Goal: Task Accomplishment & Management: Manage account settings

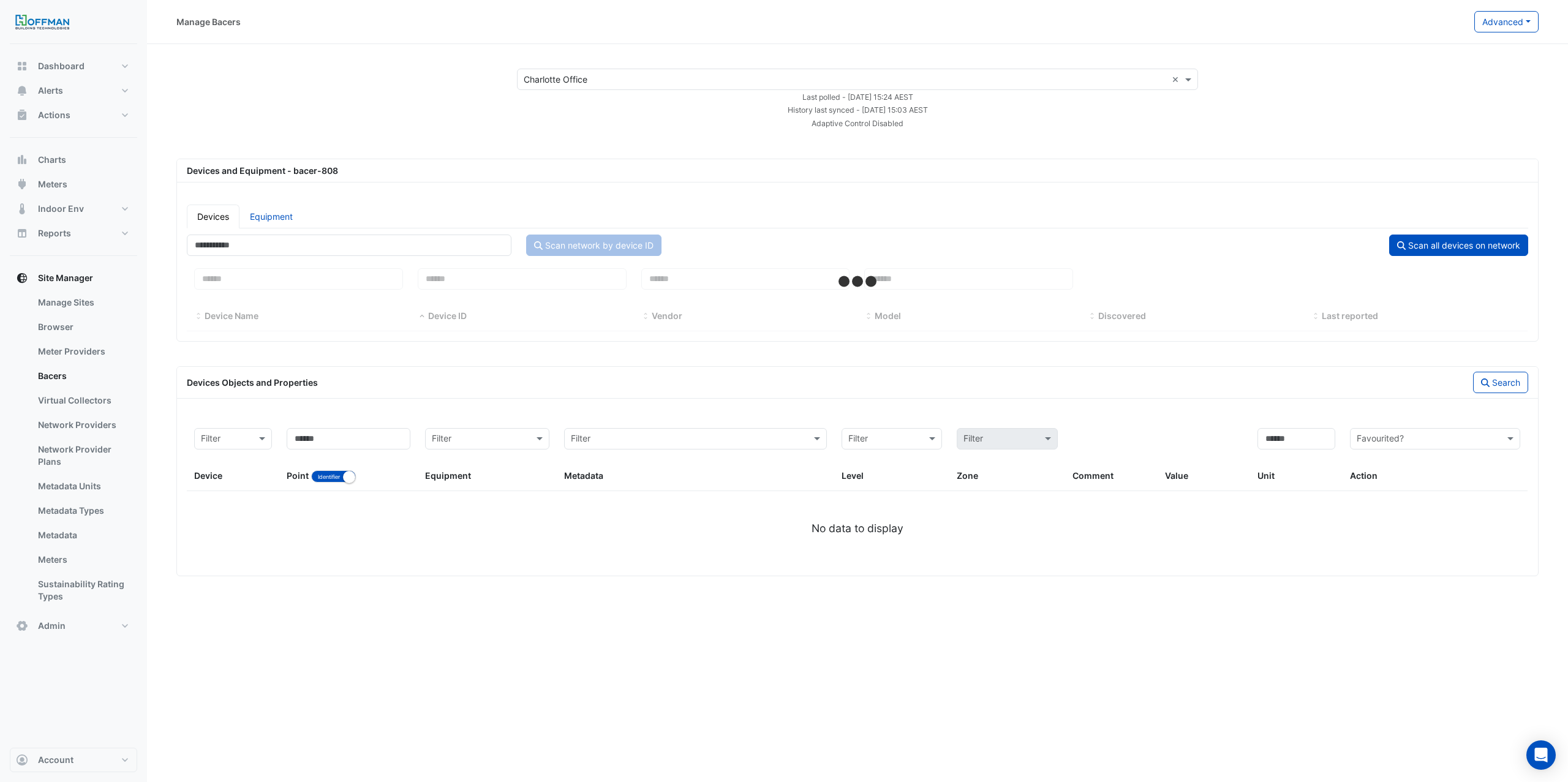
select select "***"
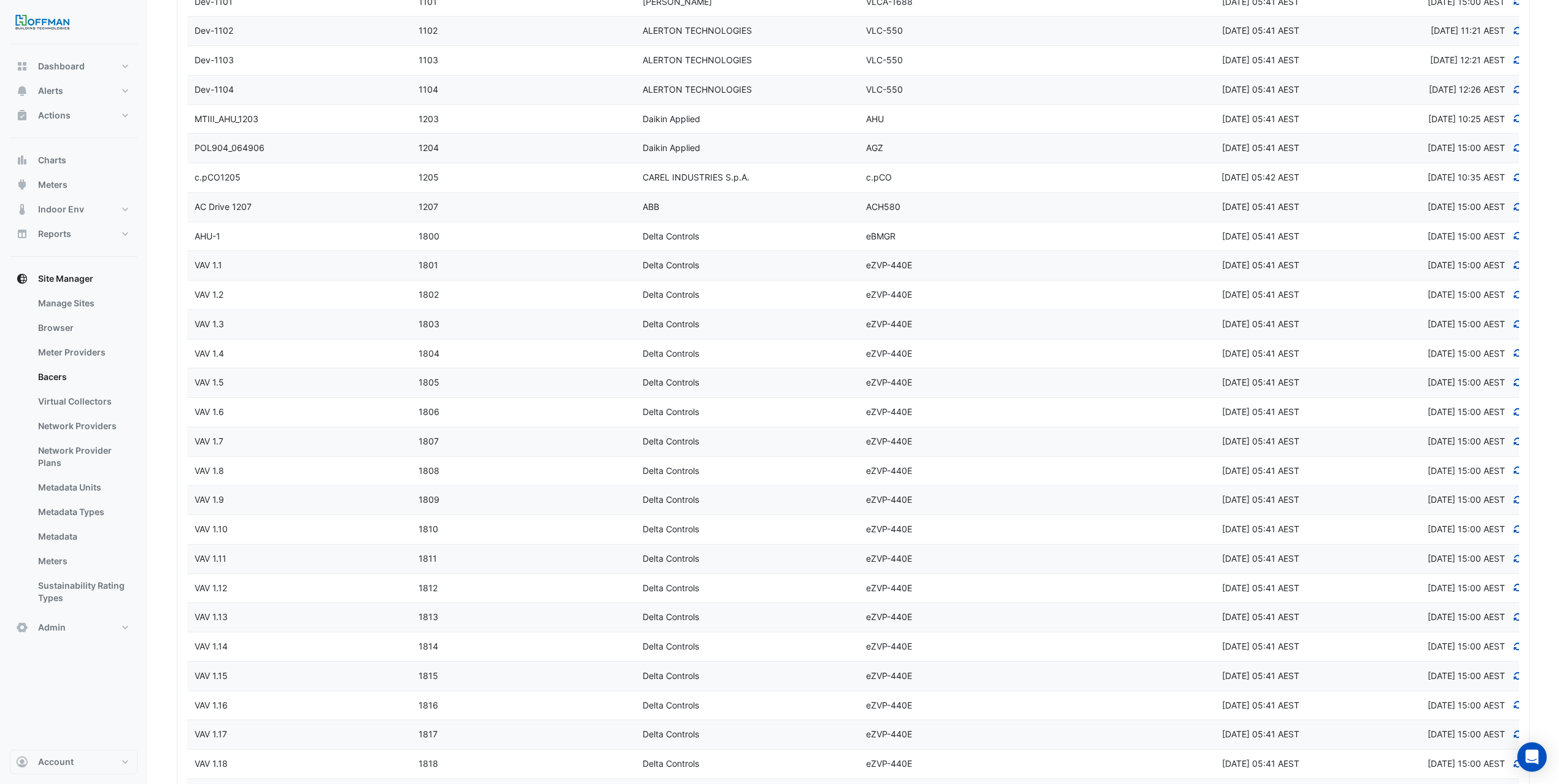
scroll to position [372, 0]
click at [736, 283] on datatable-body-cell "Vendor Delta Controls" at bounding box center [747, 268] width 224 height 29
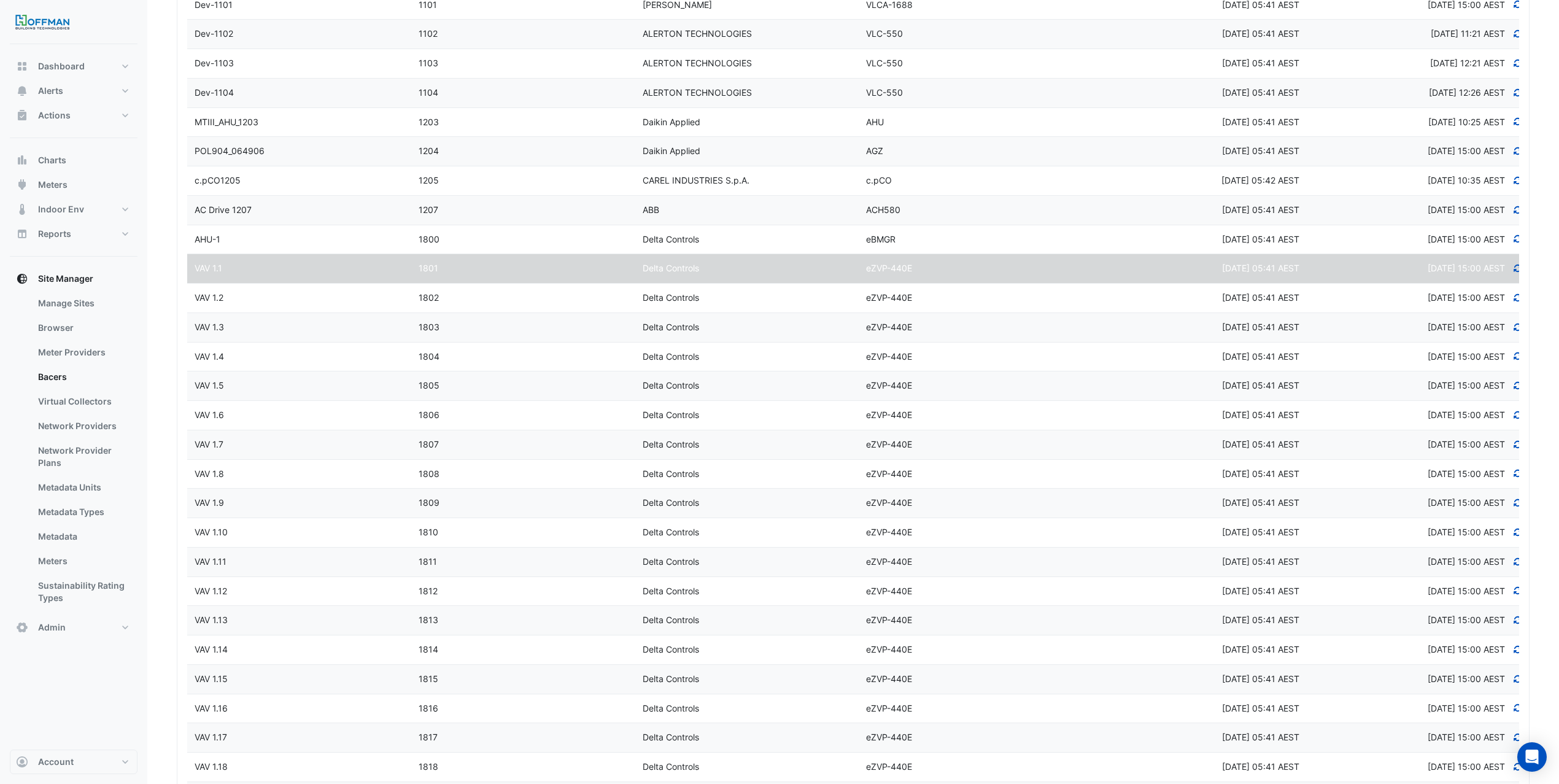
select select "***"
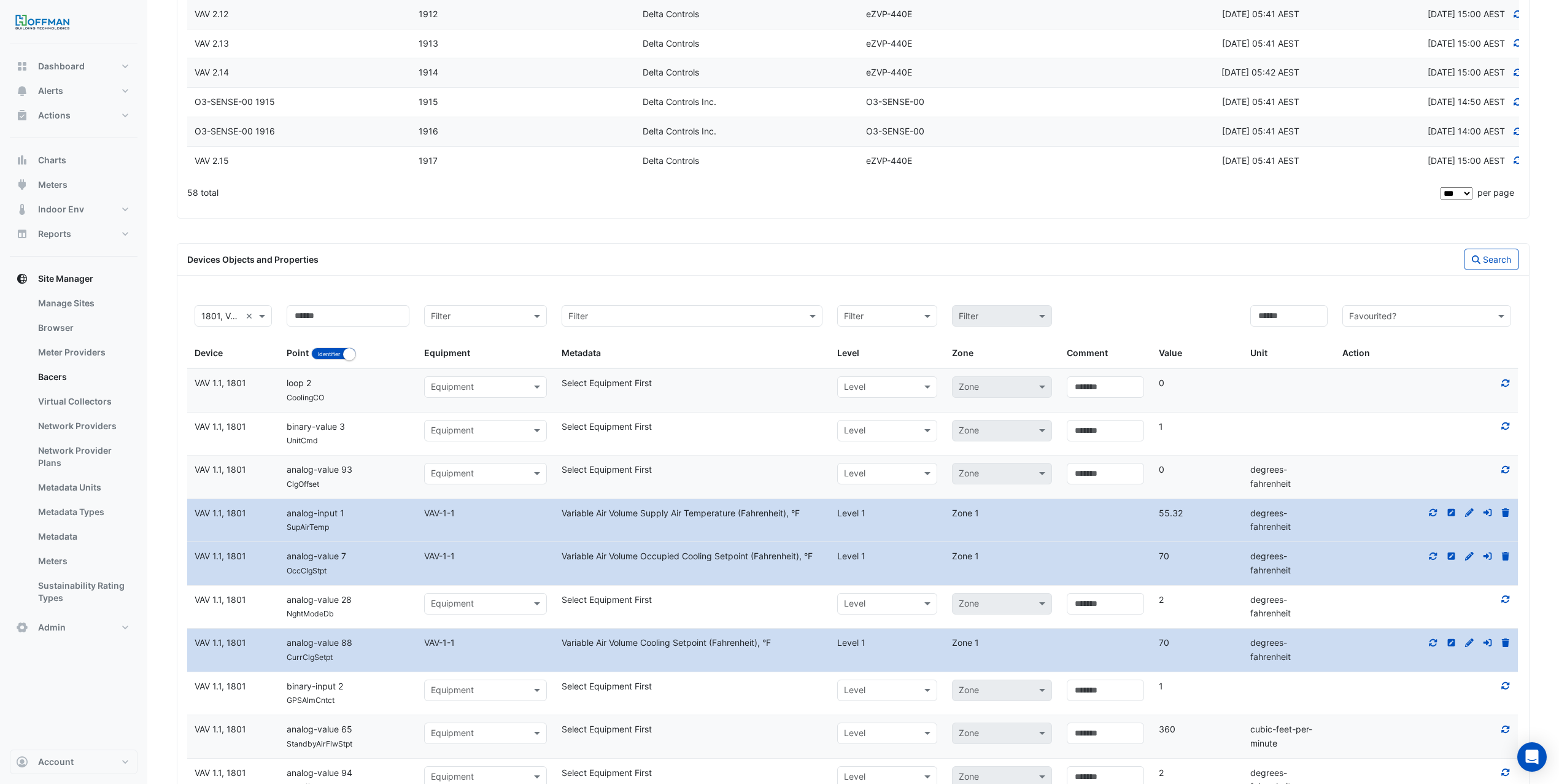
scroll to position [0, 0]
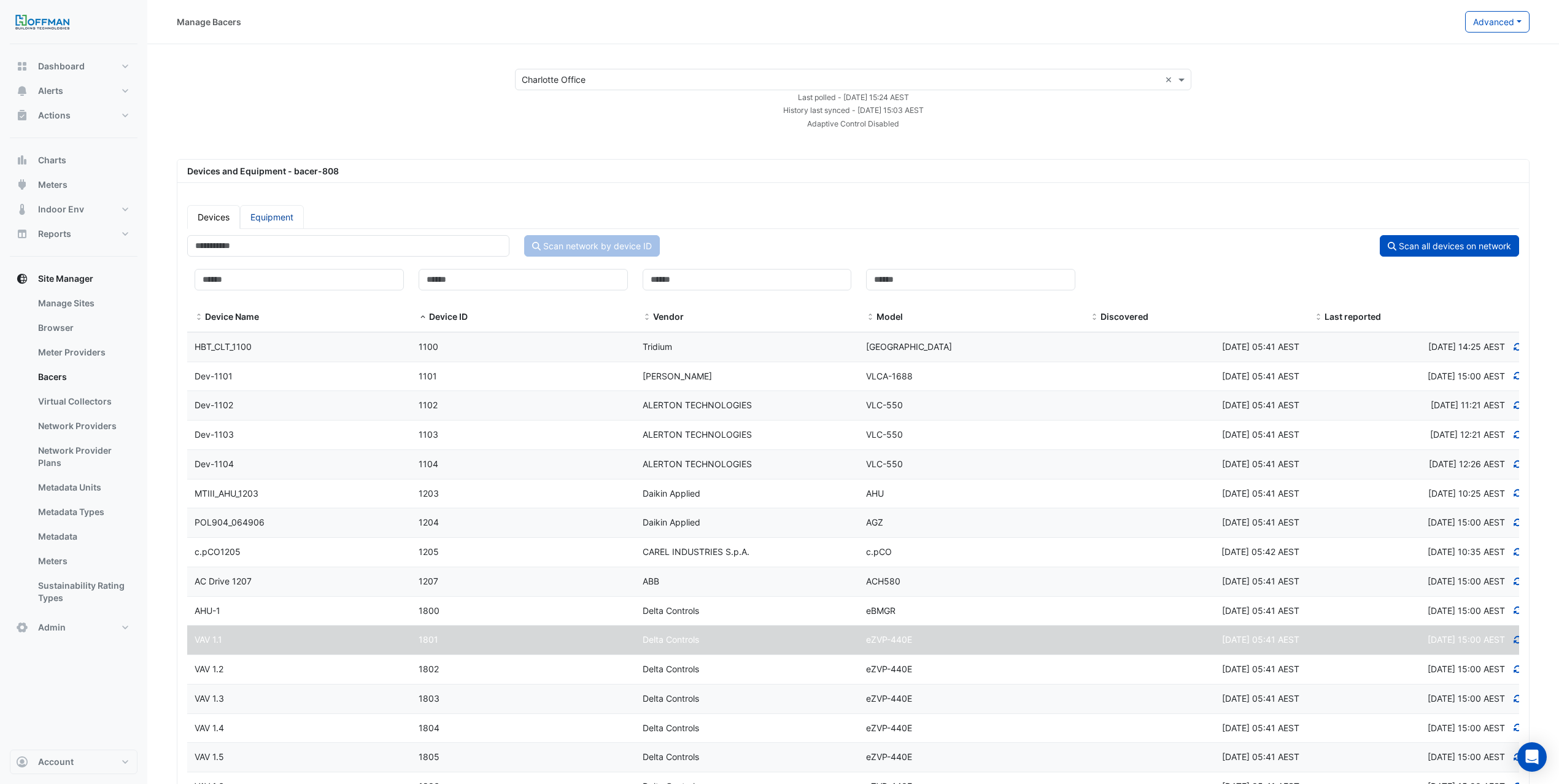
click at [288, 221] on link "Equipment" at bounding box center [272, 217] width 64 height 24
click at [288, 220] on link "Equipment" at bounding box center [272, 217] width 64 height 24
select select "***"
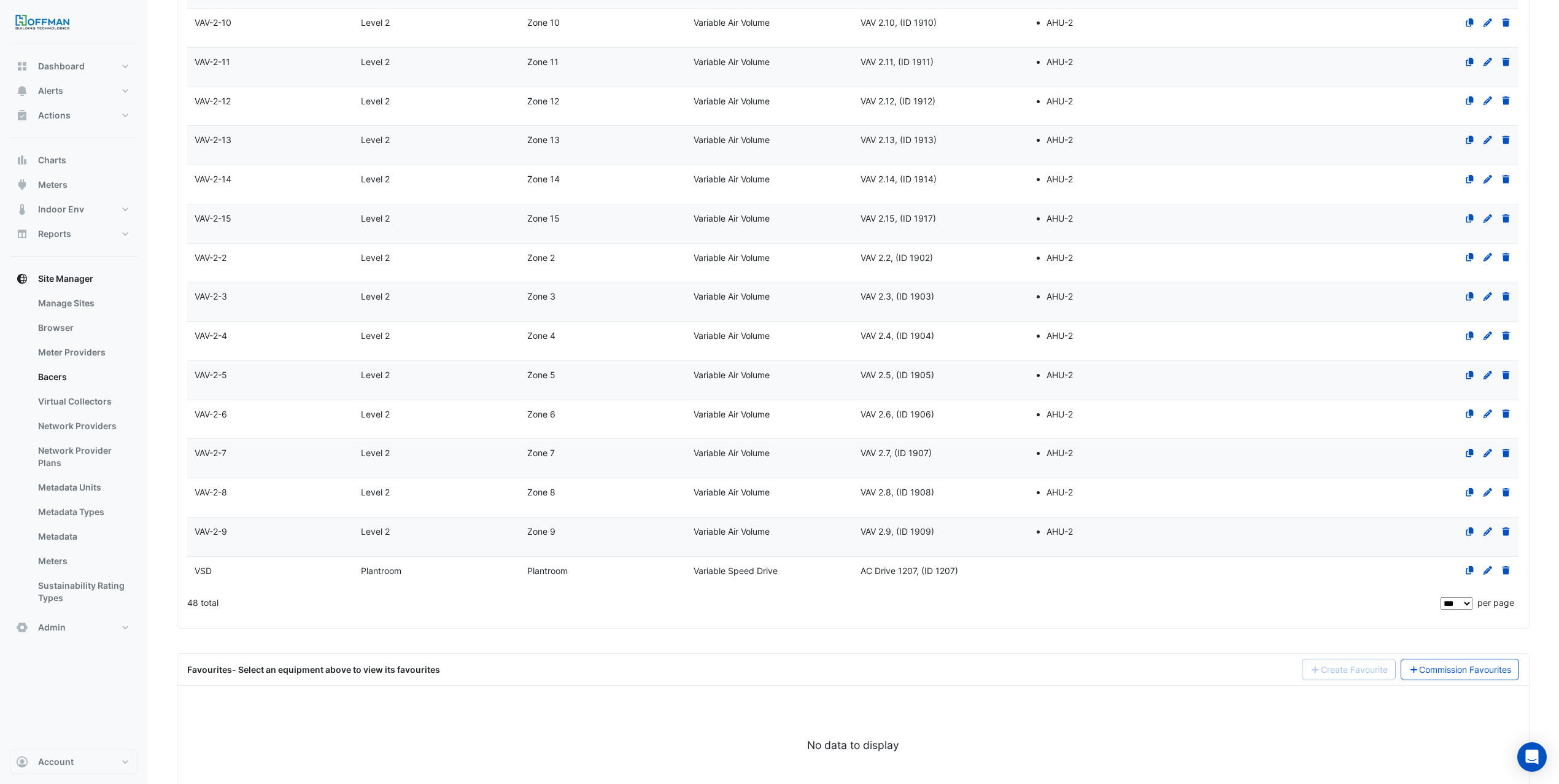
scroll to position [1645, 0]
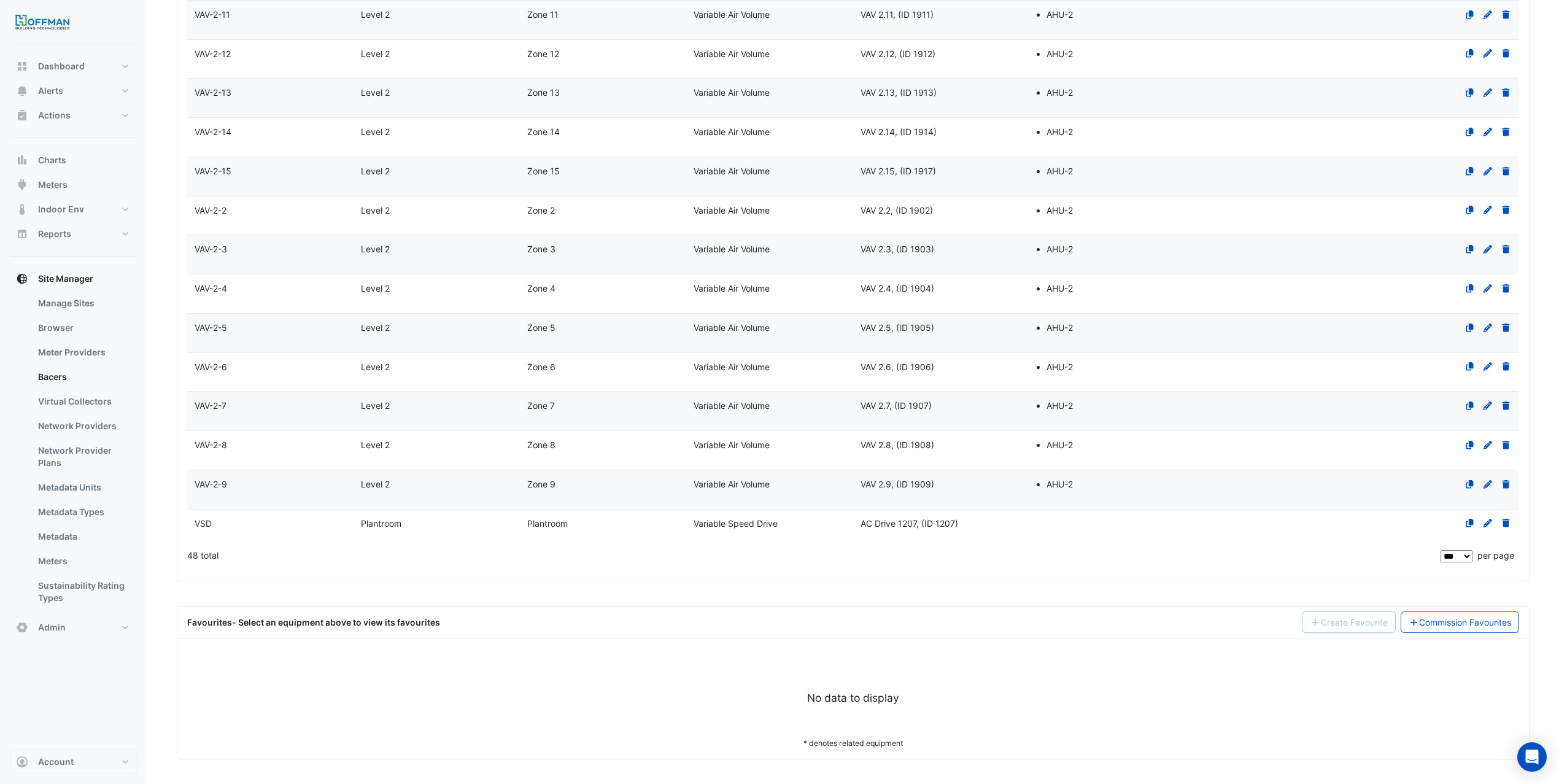
click at [1479, 639] on div "Favourites - Select an equipment above to view its favourites Create Favourite …" at bounding box center [853, 682] width 1353 height 153
click at [1479, 620] on link "Commission Favourites" at bounding box center [1460, 621] width 119 height 21
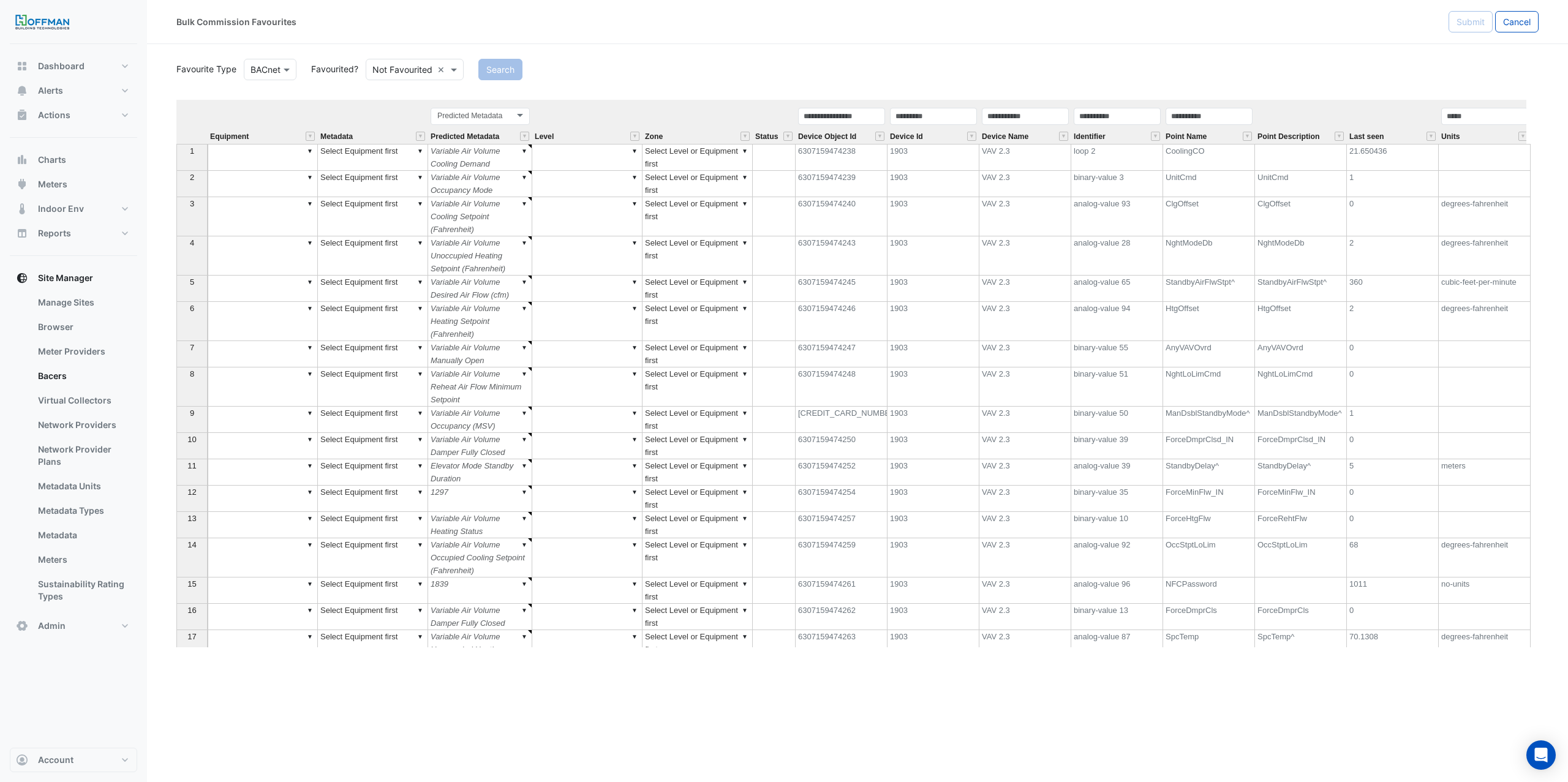
scroll to position [0, 4]
click at [1231, 123] on input "text" at bounding box center [1205, 116] width 87 height 17
type input "*****"
click at [501, 68] on button "Search" at bounding box center [501, 69] width 44 height 21
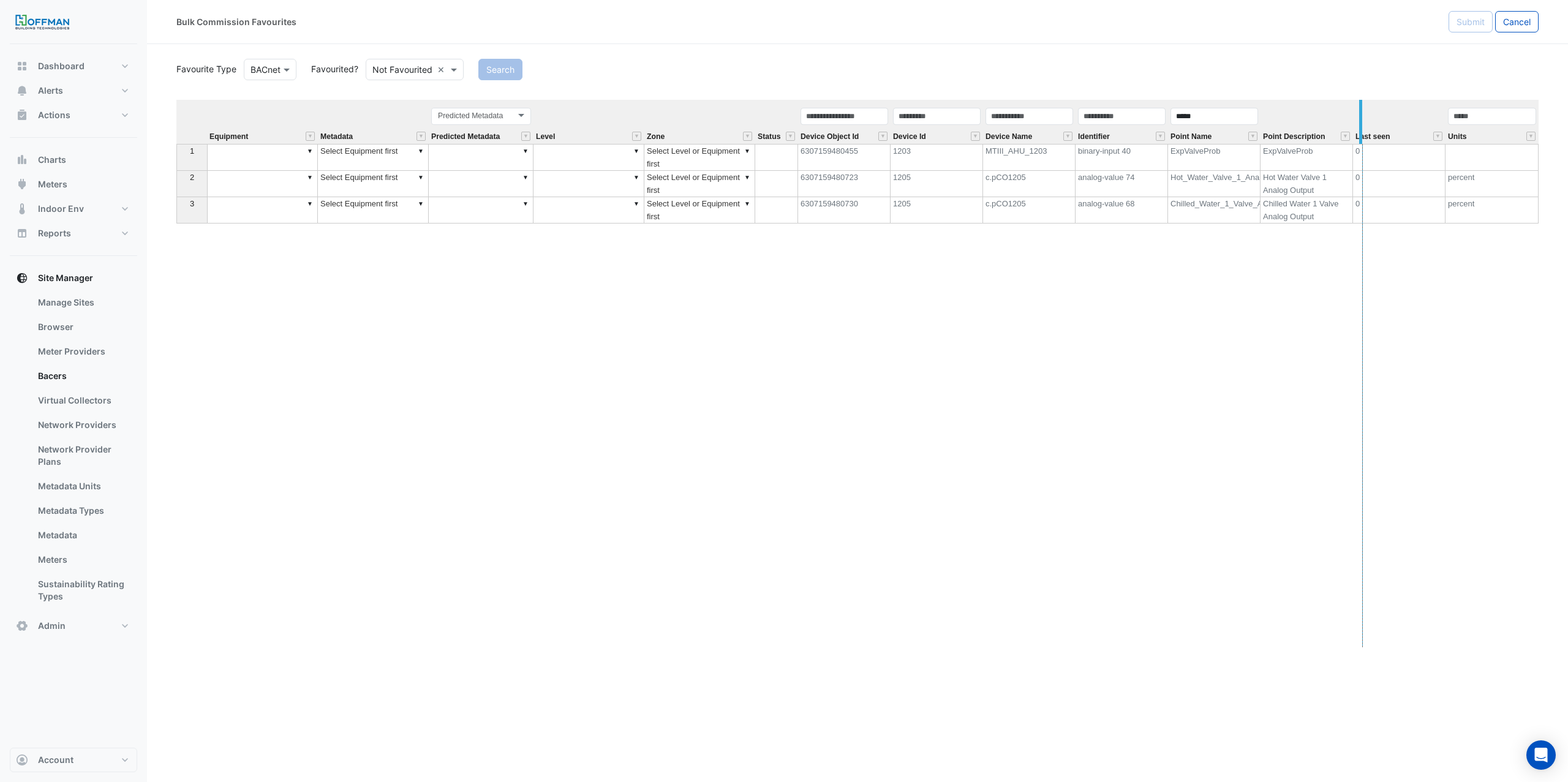
drag, startPoint x: 1257, startPoint y: 112, endPoint x: 1402, endPoint y: 117, distance: 145.1
drag, startPoint x: 1190, startPoint y: 118, endPoint x: 1195, endPoint y: 114, distance: 6.4
click at [1190, 118] on input "*****" at bounding box center [1282, 116] width 234 height 17
drag, startPoint x: 1182, startPoint y: 118, endPoint x: 1078, endPoint y: 118, distance: 104.0
click at [1082, 118] on tr "Equipment Metadata Predicted Metadata Predicted Metadata Level Zone Status Devi…" at bounding box center [927, 122] width 1501 height 44
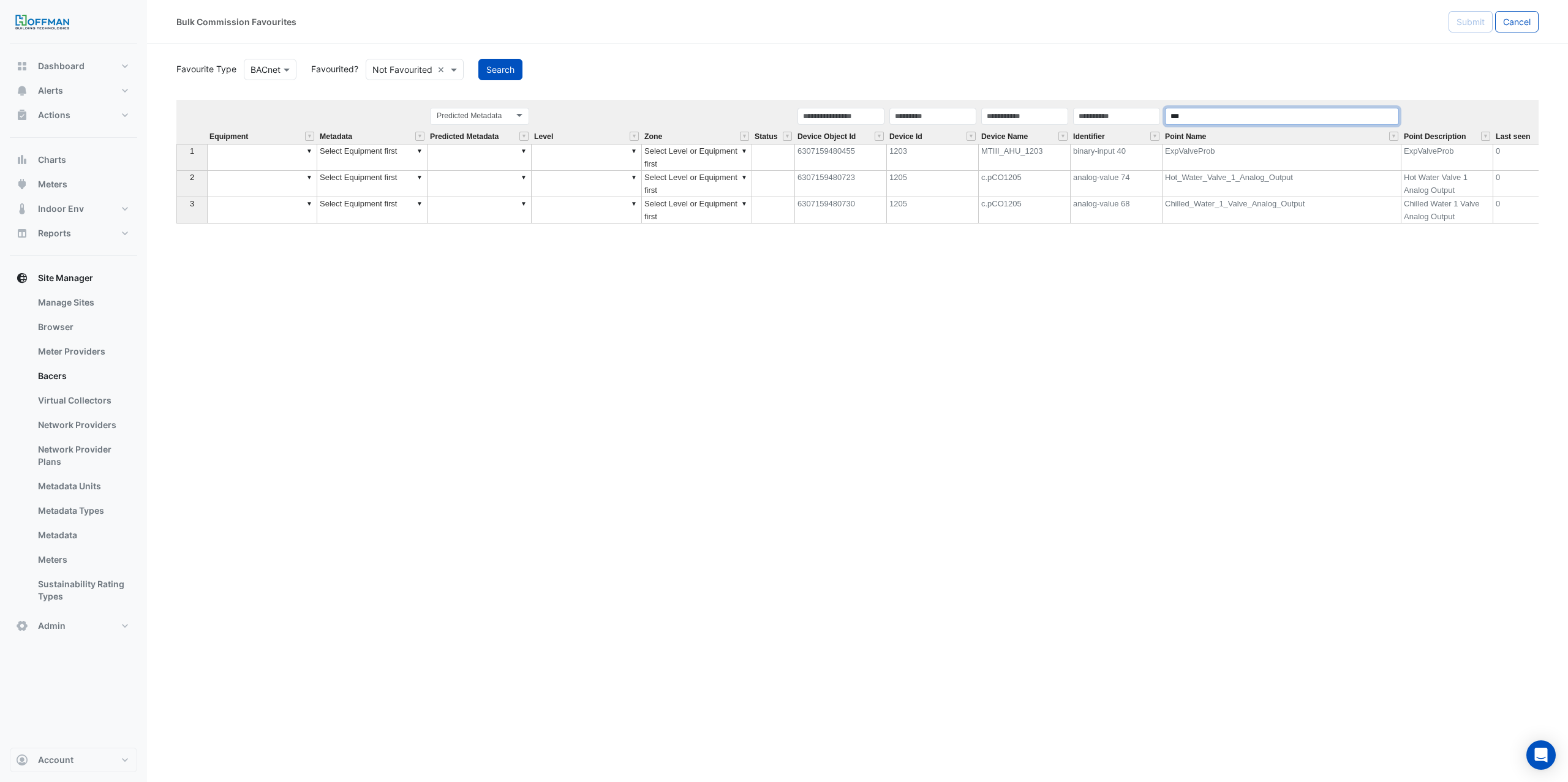
type input "***"
click at [510, 69] on button "Search" at bounding box center [501, 69] width 44 height 21
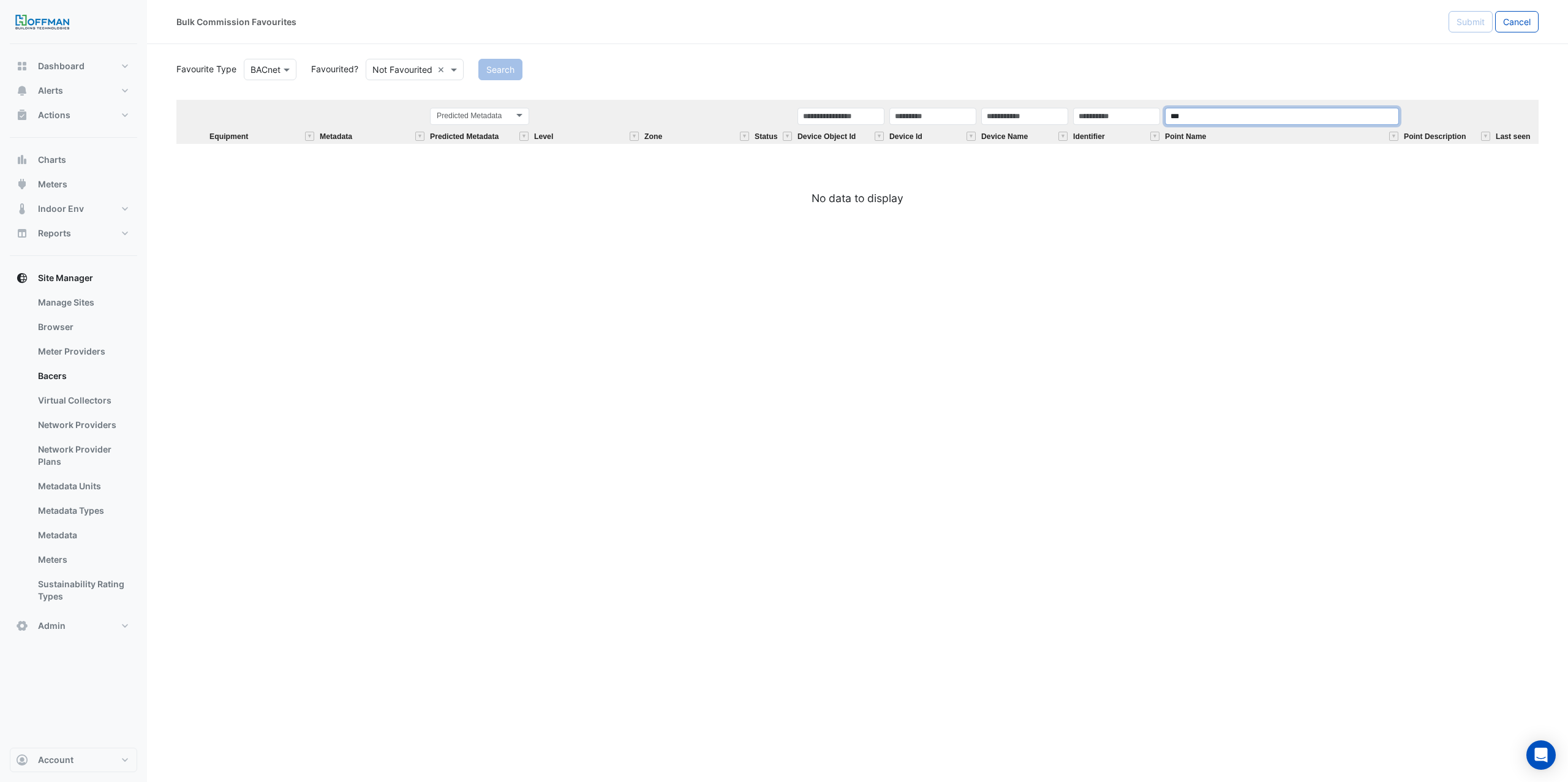
click at [1221, 114] on input "***" at bounding box center [1282, 116] width 234 height 17
type input "*"
type input "**"
click at [510, 63] on button "Search" at bounding box center [501, 69] width 44 height 21
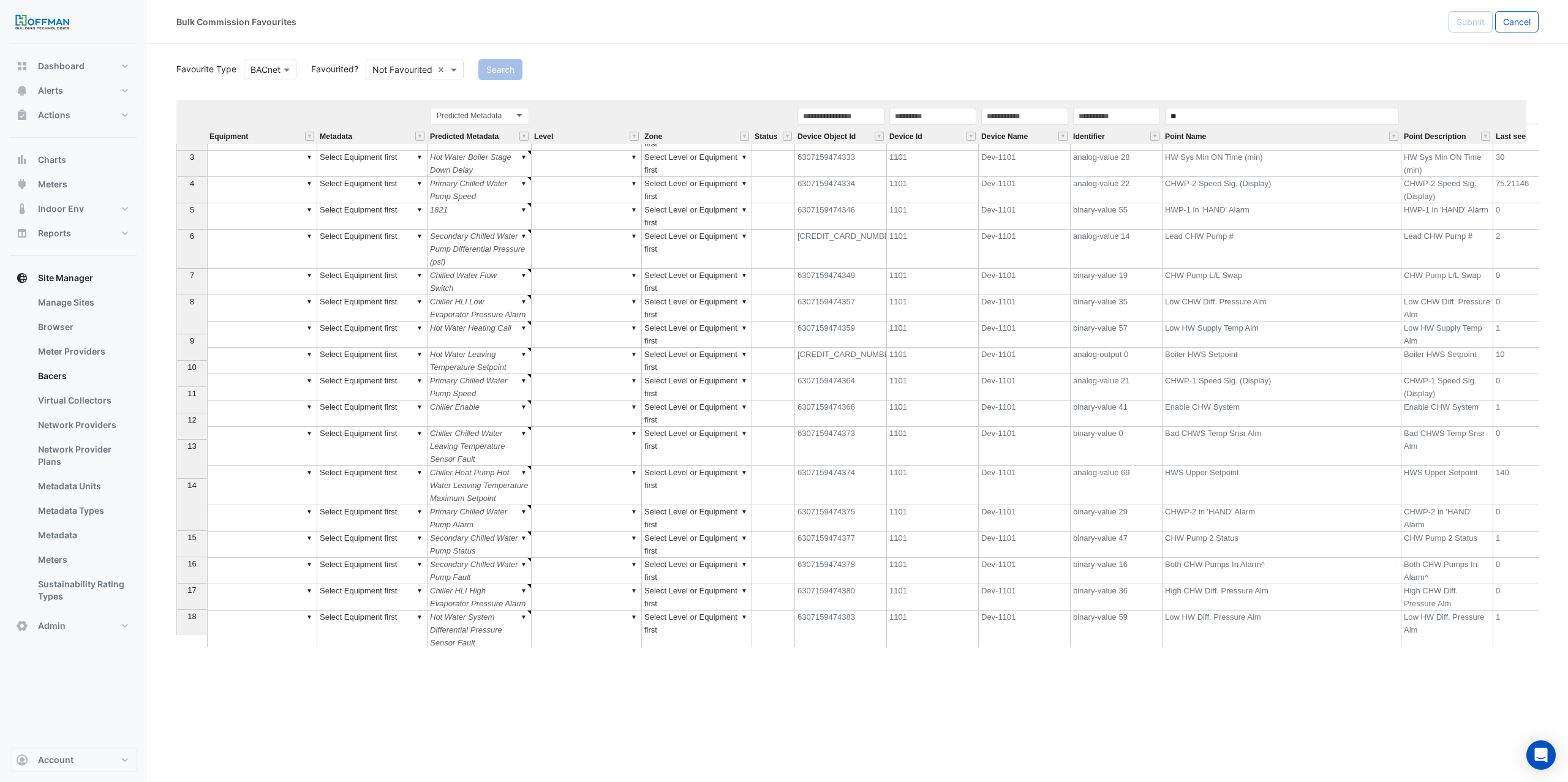
scroll to position [55, 0]
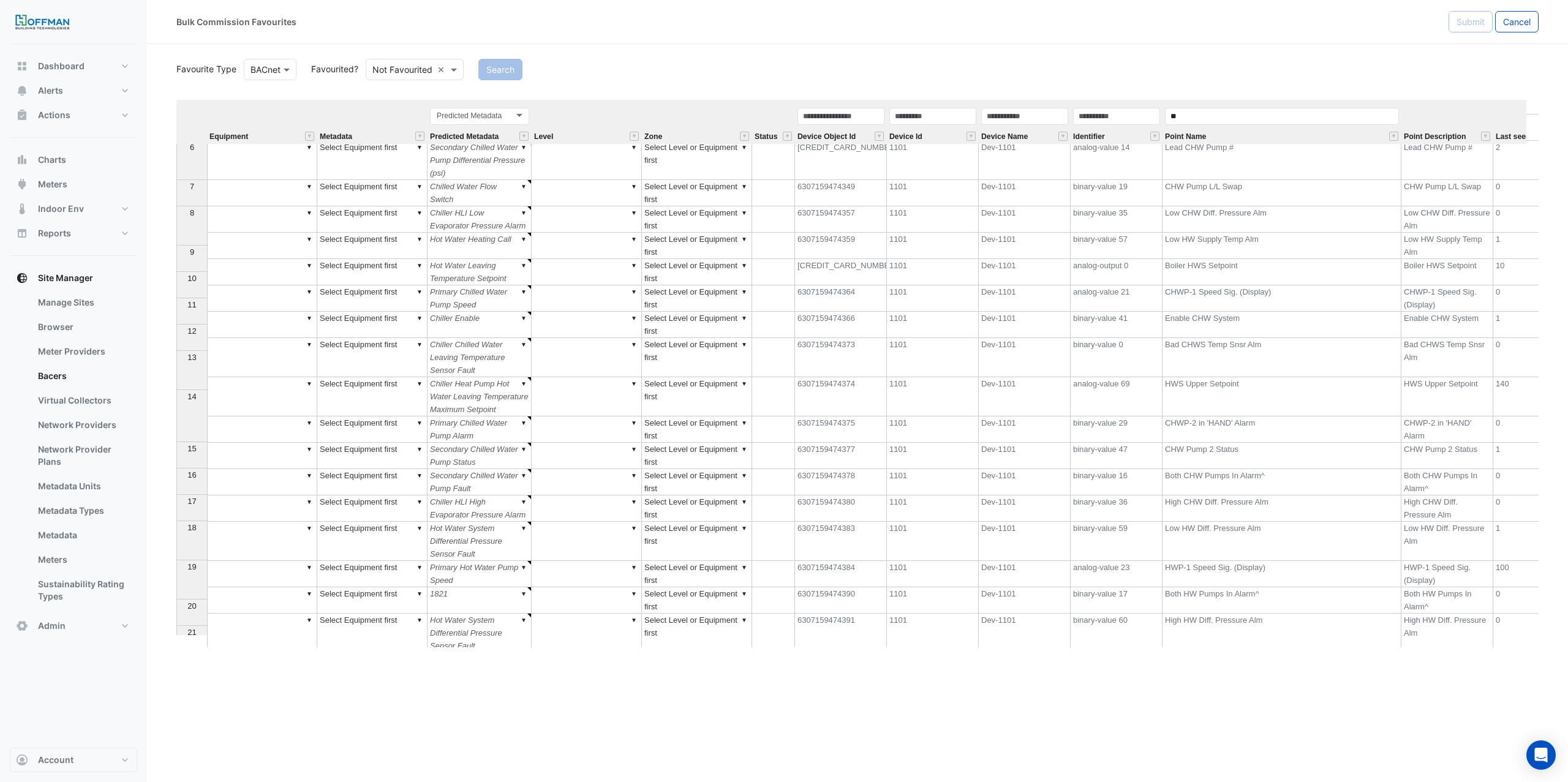
drag, startPoint x: 1224, startPoint y: 641, endPoint x: 1263, endPoint y: 636, distance: 39.3
click at [1263, 634] on div "Equipment Metadata Predicted Metadata Level Zone Status Device Object Id Device…" at bounding box center [857, 373] width 1363 height 547
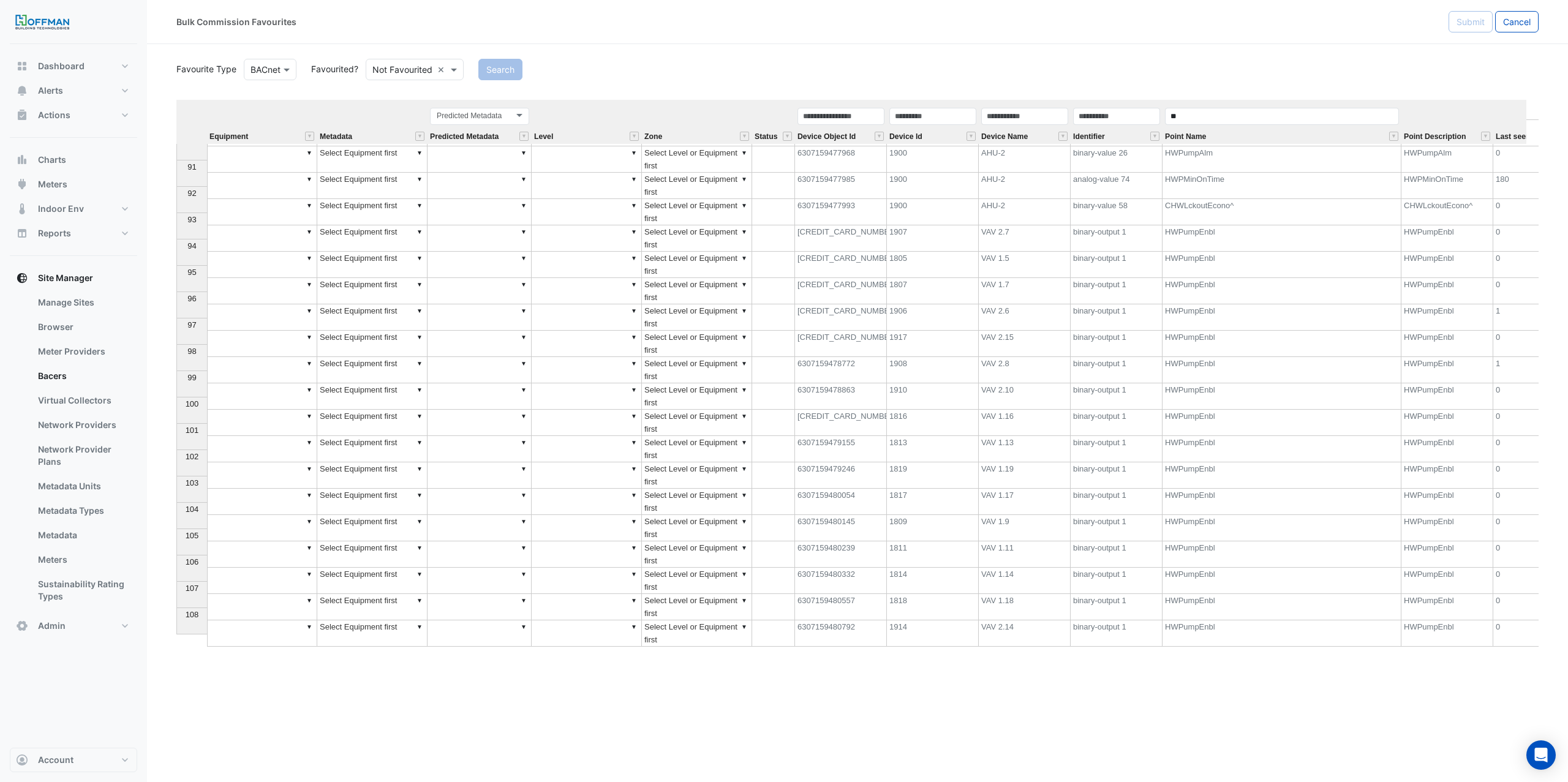
click at [248, 631] on td "▼" at bounding box center [262, 634] width 110 height 27
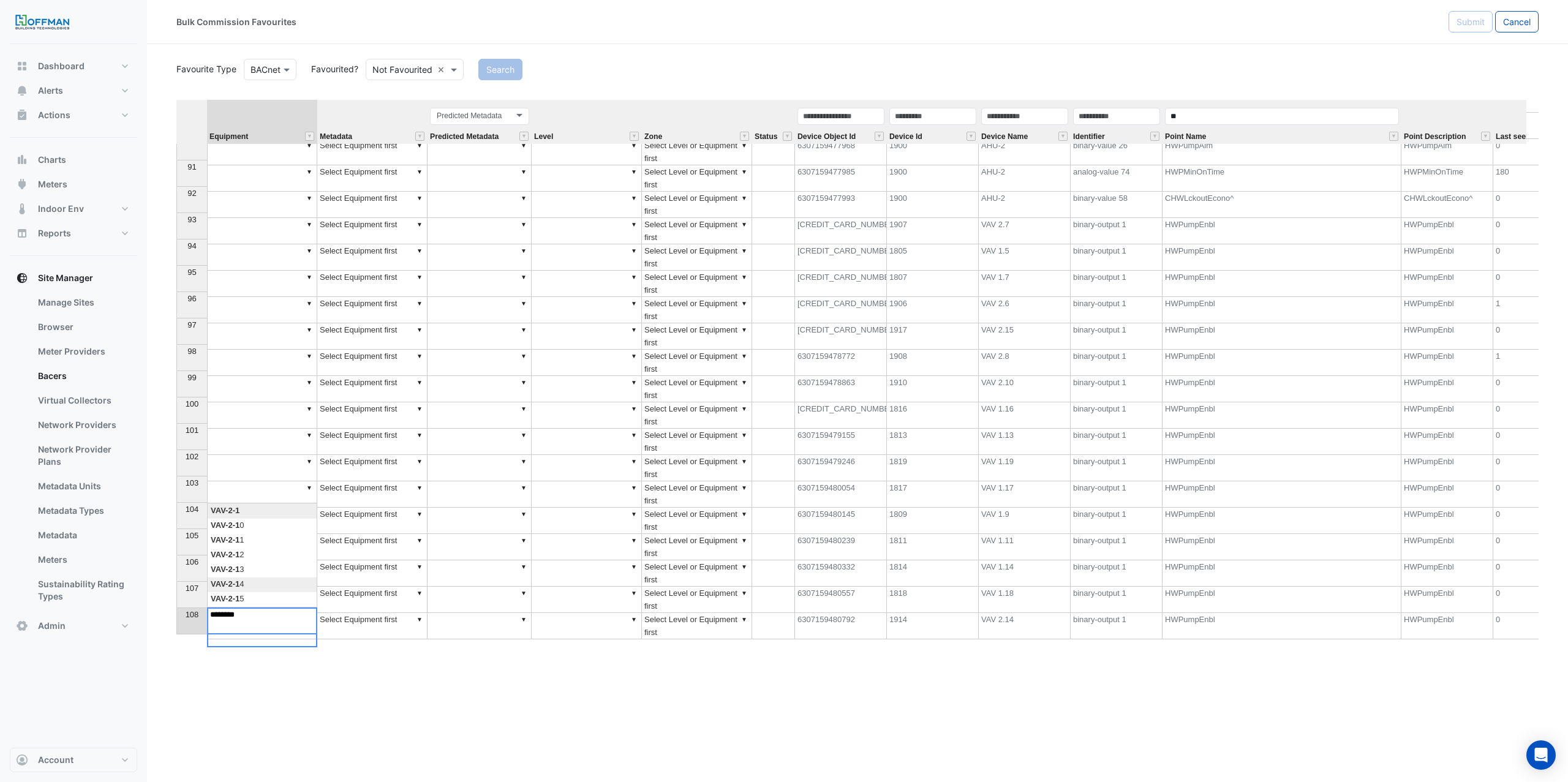
click at [229, 583] on div "Equipment Metadata Predicted Metadata Level Zone Status Device Object Id Device…" at bounding box center [857, 373] width 1363 height 547
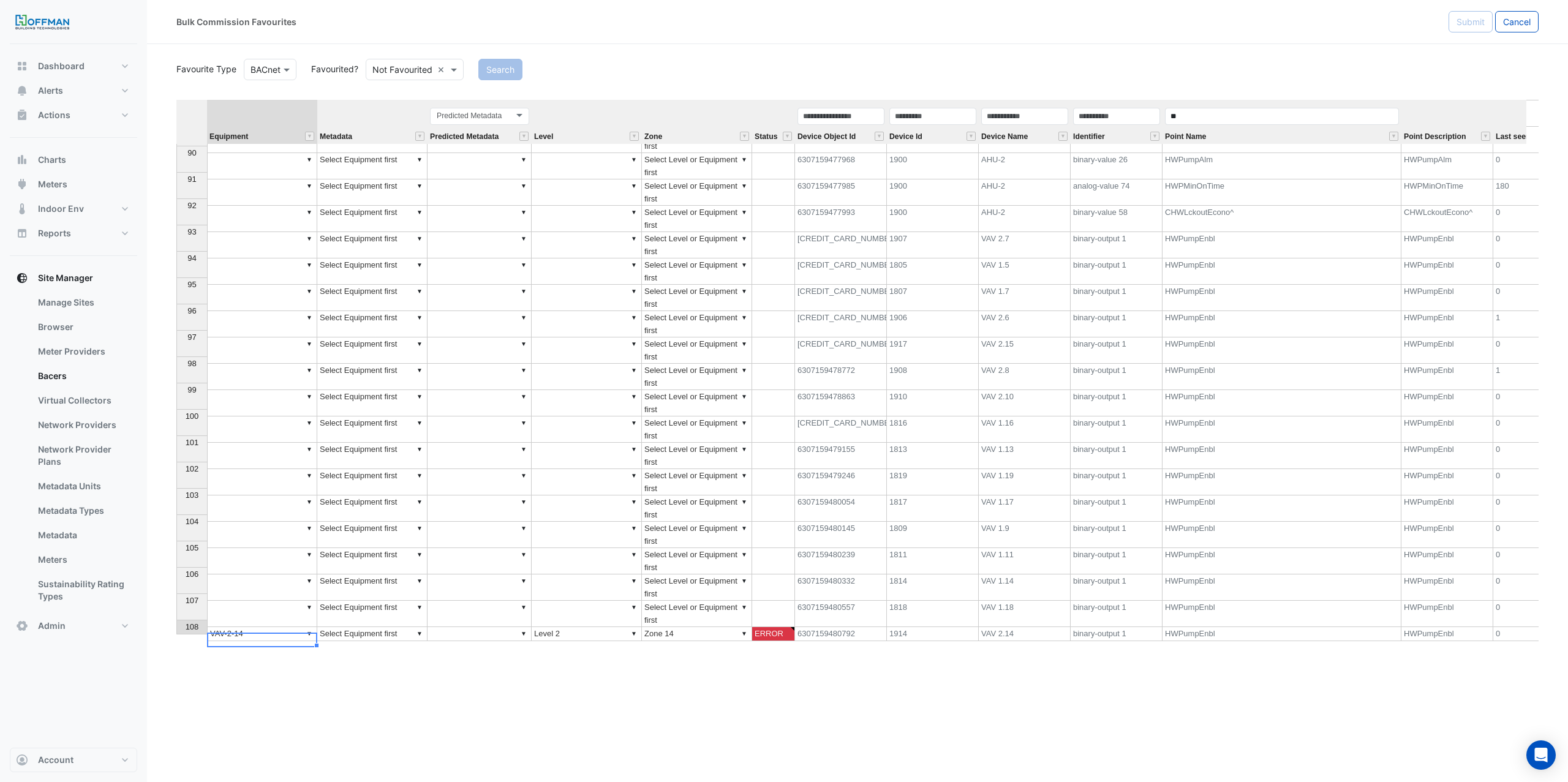
type textarea "********"
click at [382, 628] on td "▼ Select Equipment first" at bounding box center [372, 634] width 110 height 14
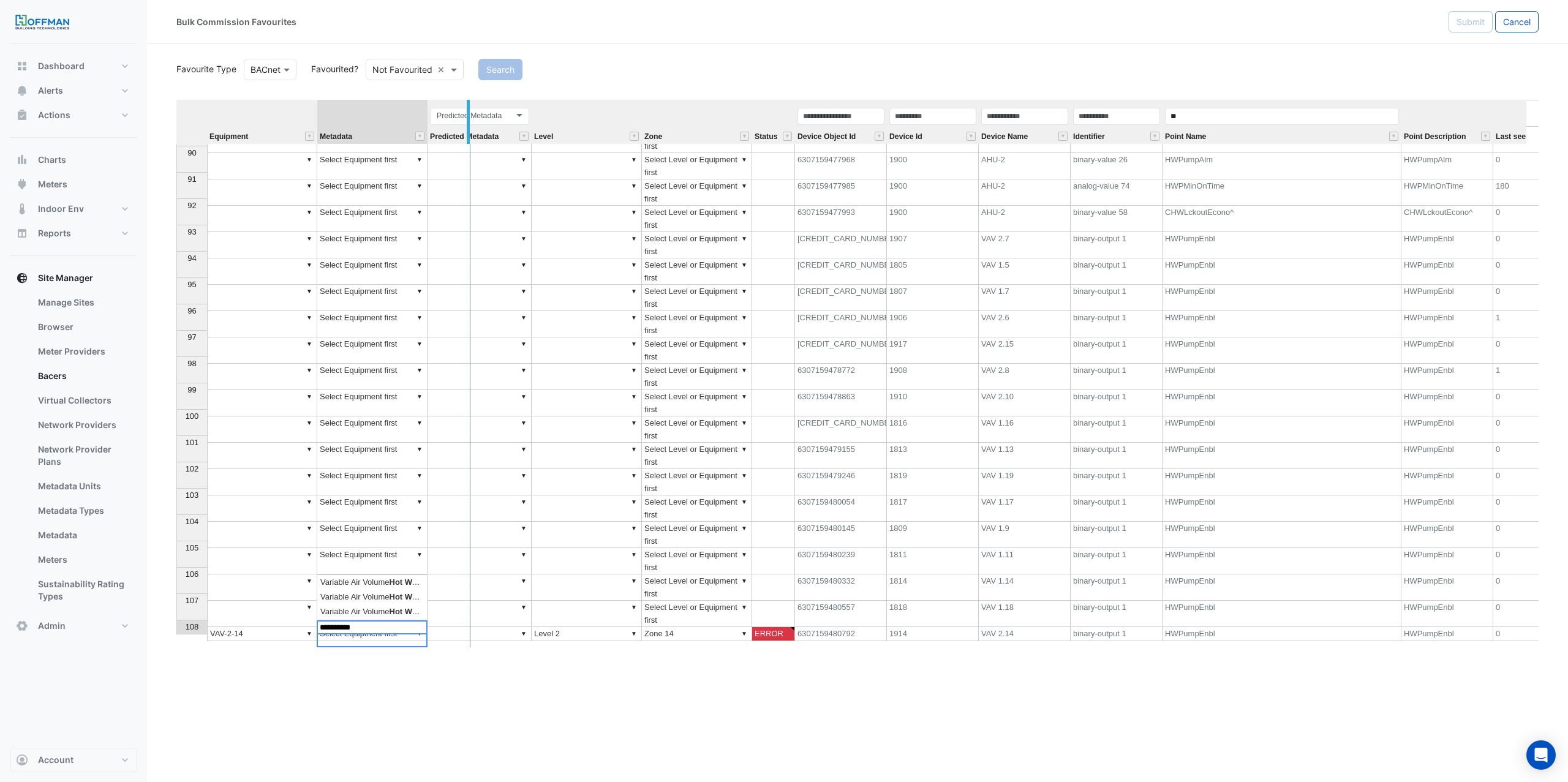
drag, startPoint x: 426, startPoint y: 122, endPoint x: 480, endPoint y: 130, distance: 54.6
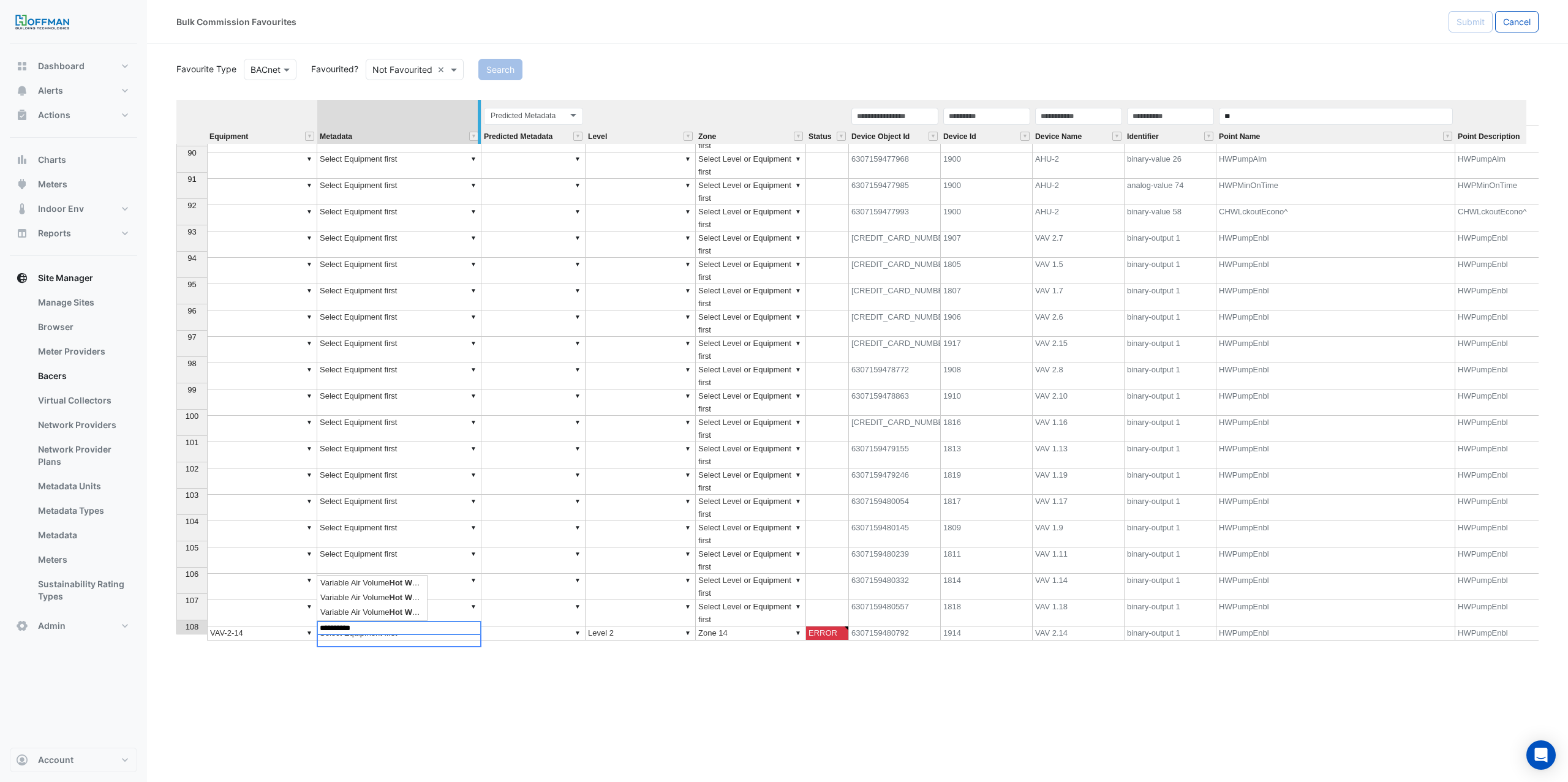
type textarea "*********"
click at [422, 628] on td "▼ hot water" at bounding box center [399, 633] width 164 height 14
type textarea "**********"
click at [482, 119] on div "Predicted Metadata Predicted Metadata" at bounding box center [533, 125] width 104 height 37
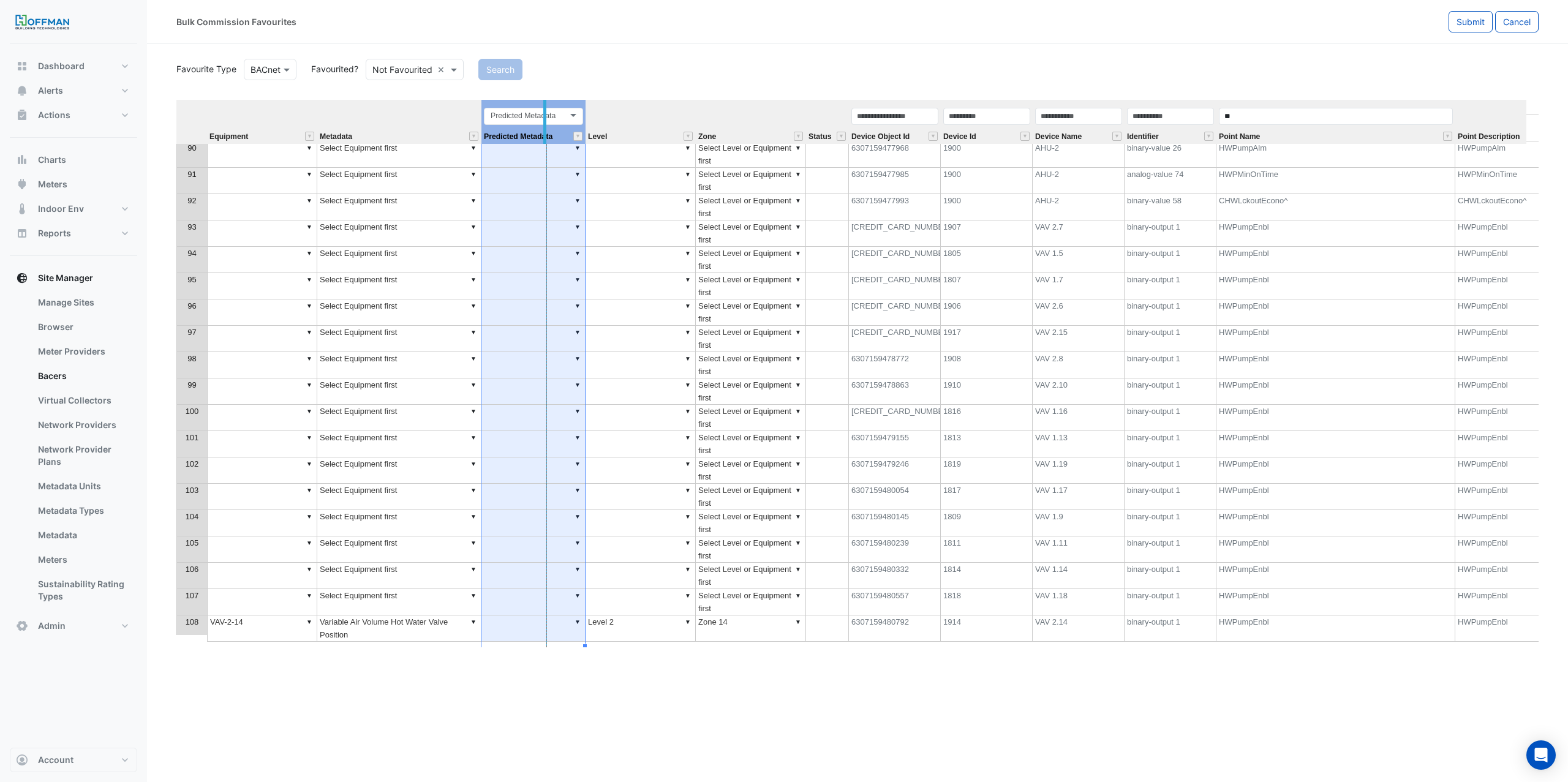
drag, startPoint x: 479, startPoint y: 115, endPoint x: 576, endPoint y: 163, distance: 108.2
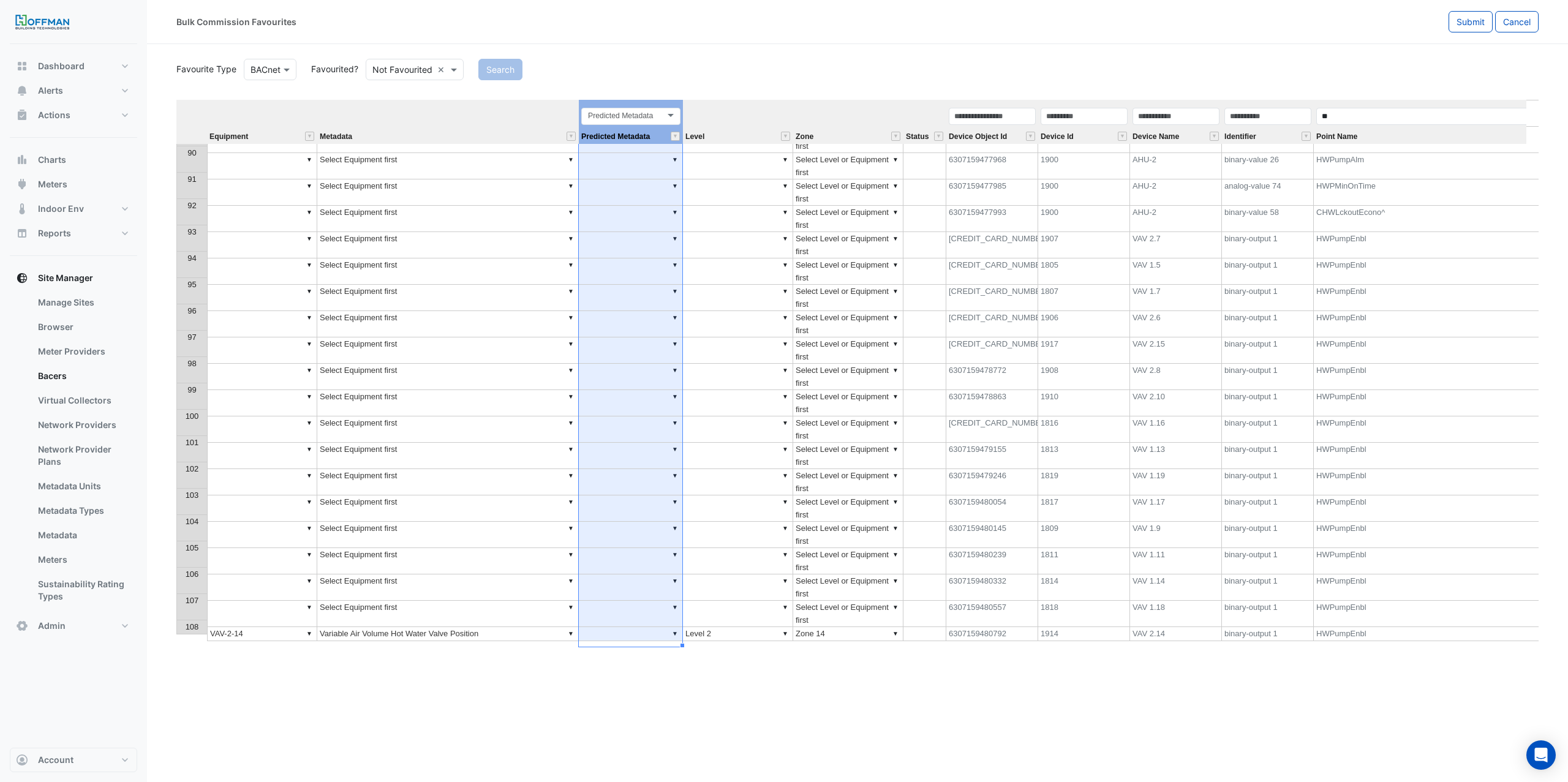
click at [513, 627] on td "▼ Variable Air Volume Hot Water Valve Position" at bounding box center [447, 634] width 262 height 14
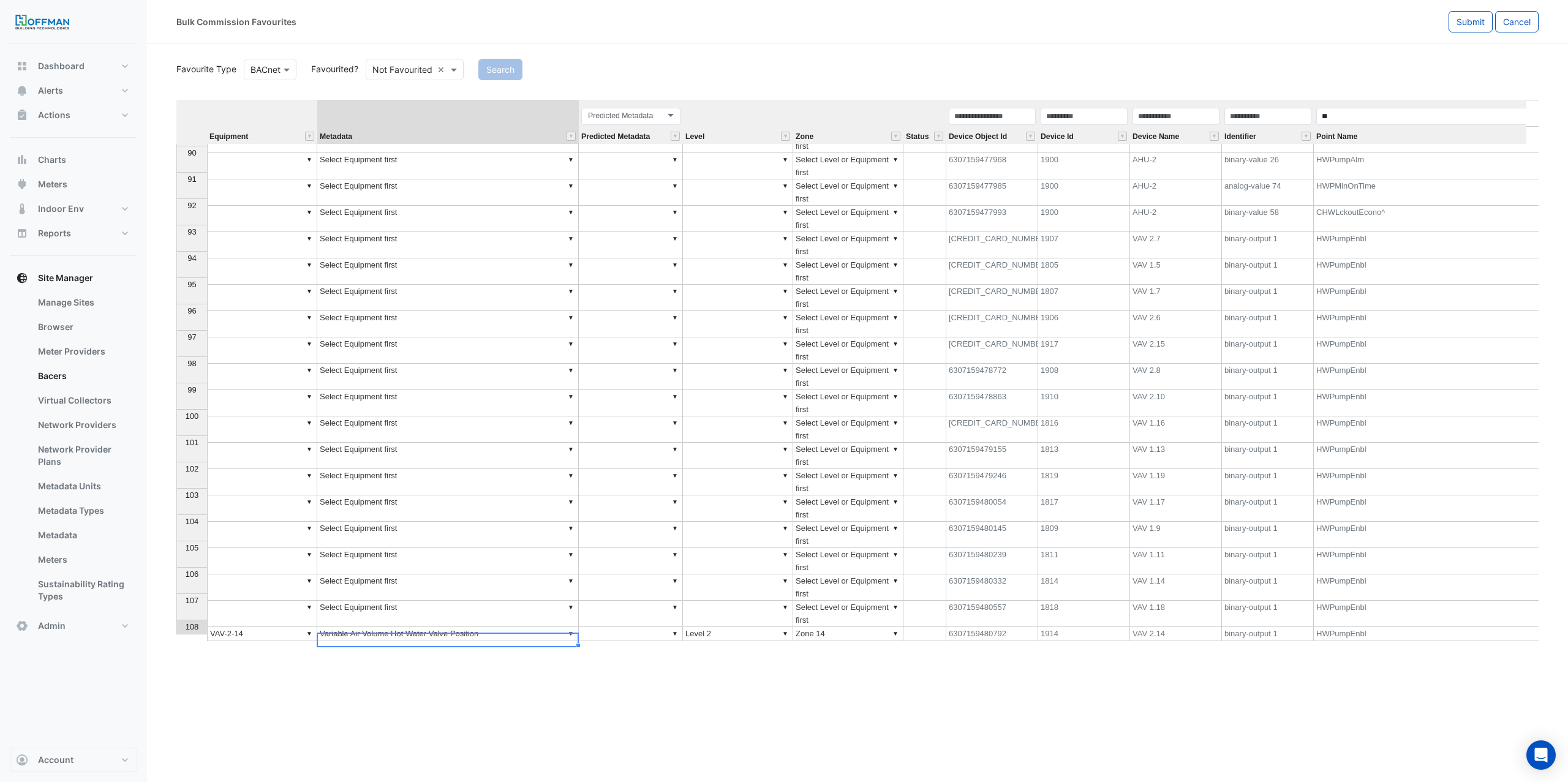
click at [510, 627] on td "▼ Variable Air Volume Hot Water Valve Position" at bounding box center [447, 634] width 262 height 14
click at [530, 592] on div "Equipment Metadata Predicted Metadata Level Zone Status Device Object Id Device…" at bounding box center [857, 373] width 1363 height 547
type textarea "**********"
click at [559, 627] on td "▼ Variable Air Volume Hot Water Valve Open Command" at bounding box center [447, 633] width 262 height 14
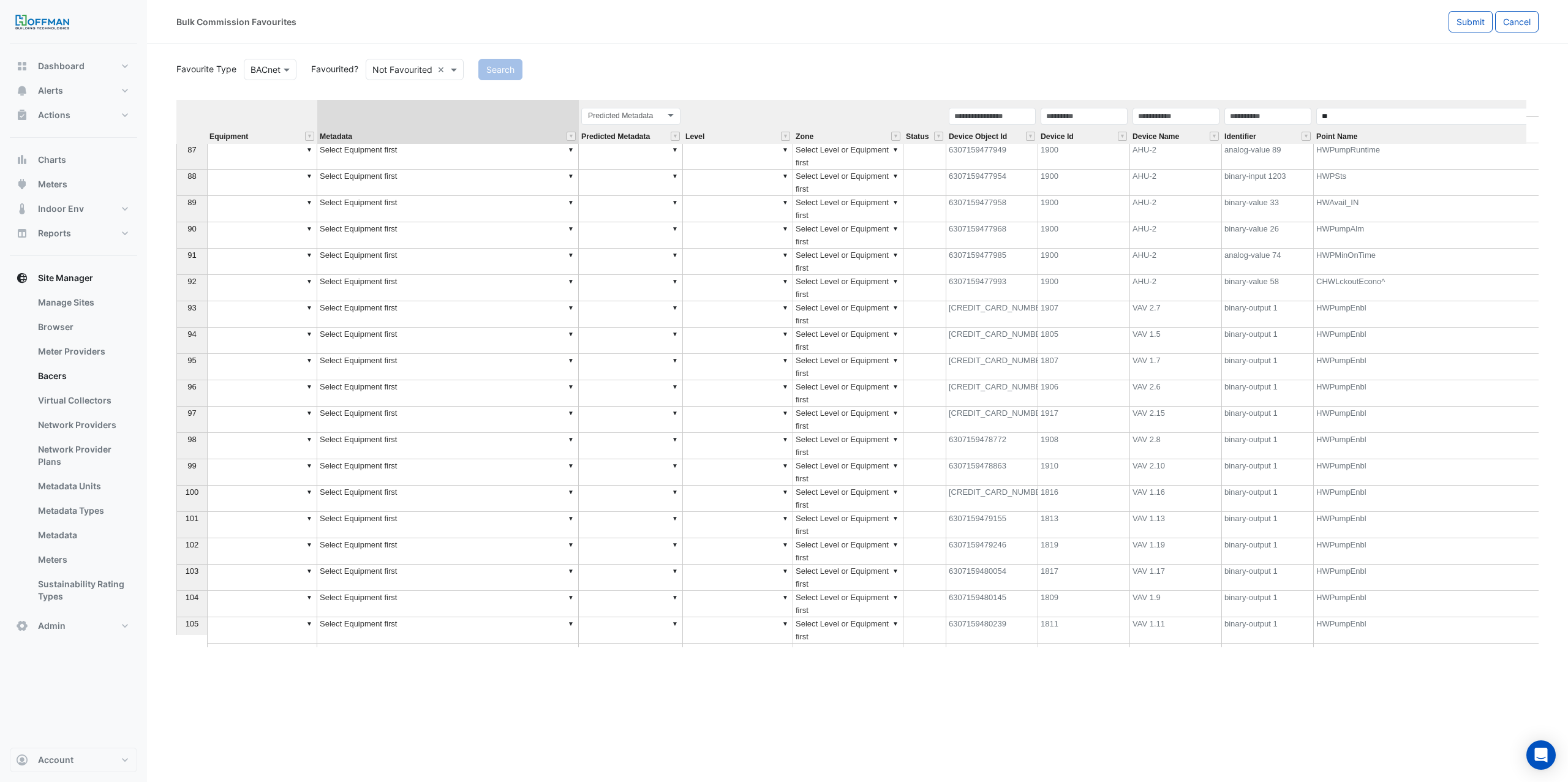
scroll to position [2486, 0]
click at [1211, 137] on button "" at bounding box center [1214, 137] width 9 height 9
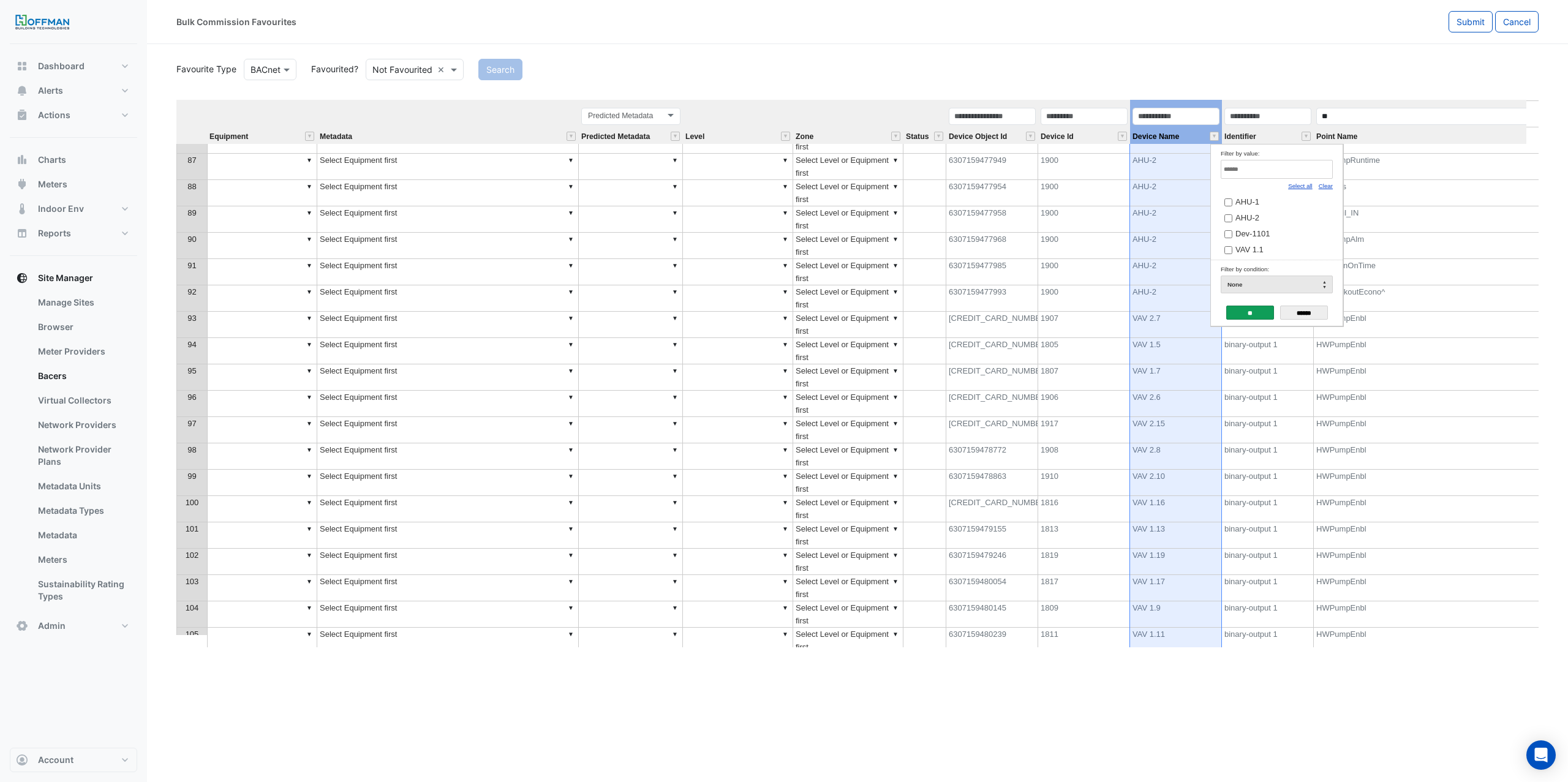
click at [1326, 186] on link "Clear" at bounding box center [1326, 186] width 14 height 7
click at [1278, 169] on input "Filter by value:" at bounding box center [1277, 169] width 112 height 19
click at [1303, 186] on link "Select all" at bounding box center [1300, 186] width 24 height 7
type input "***"
click at [1243, 317] on input "**" at bounding box center [1249, 312] width 48 height 14
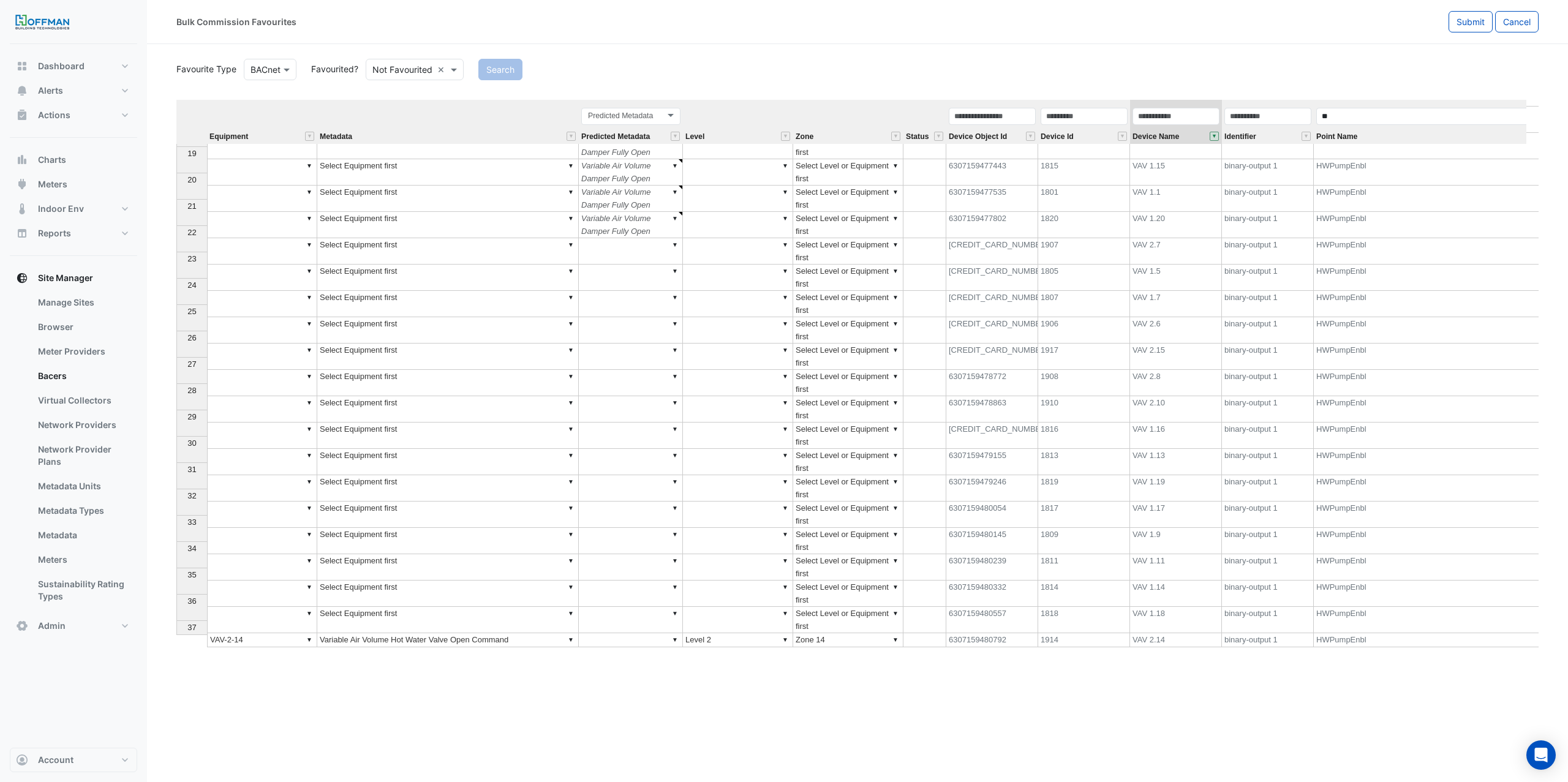
scroll to position [478, 0]
click at [368, 633] on td "▼ Variable Air Volume Hot Water Valve Open Command" at bounding box center [447, 640] width 262 height 14
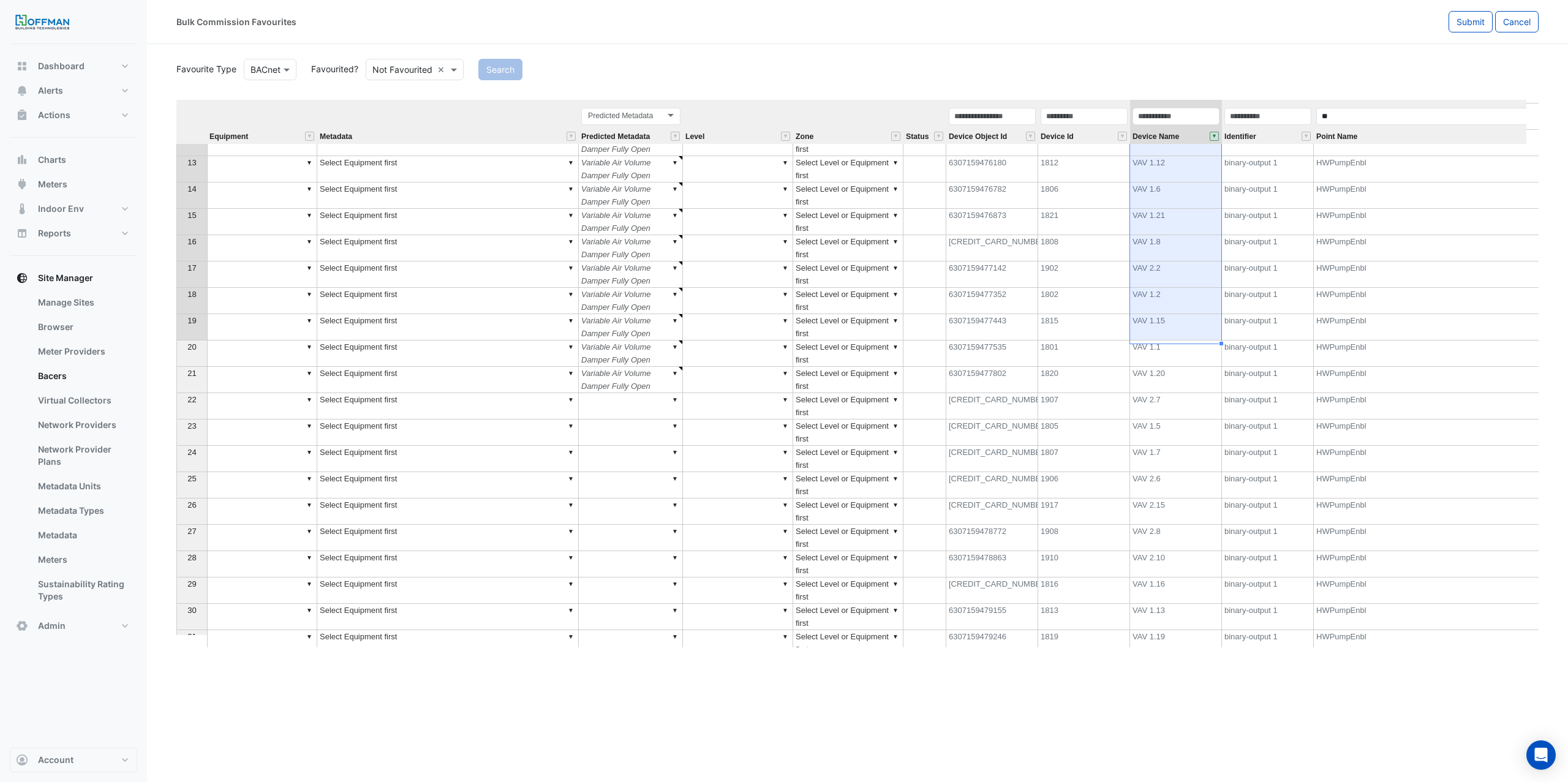
scroll to position [390, 0]
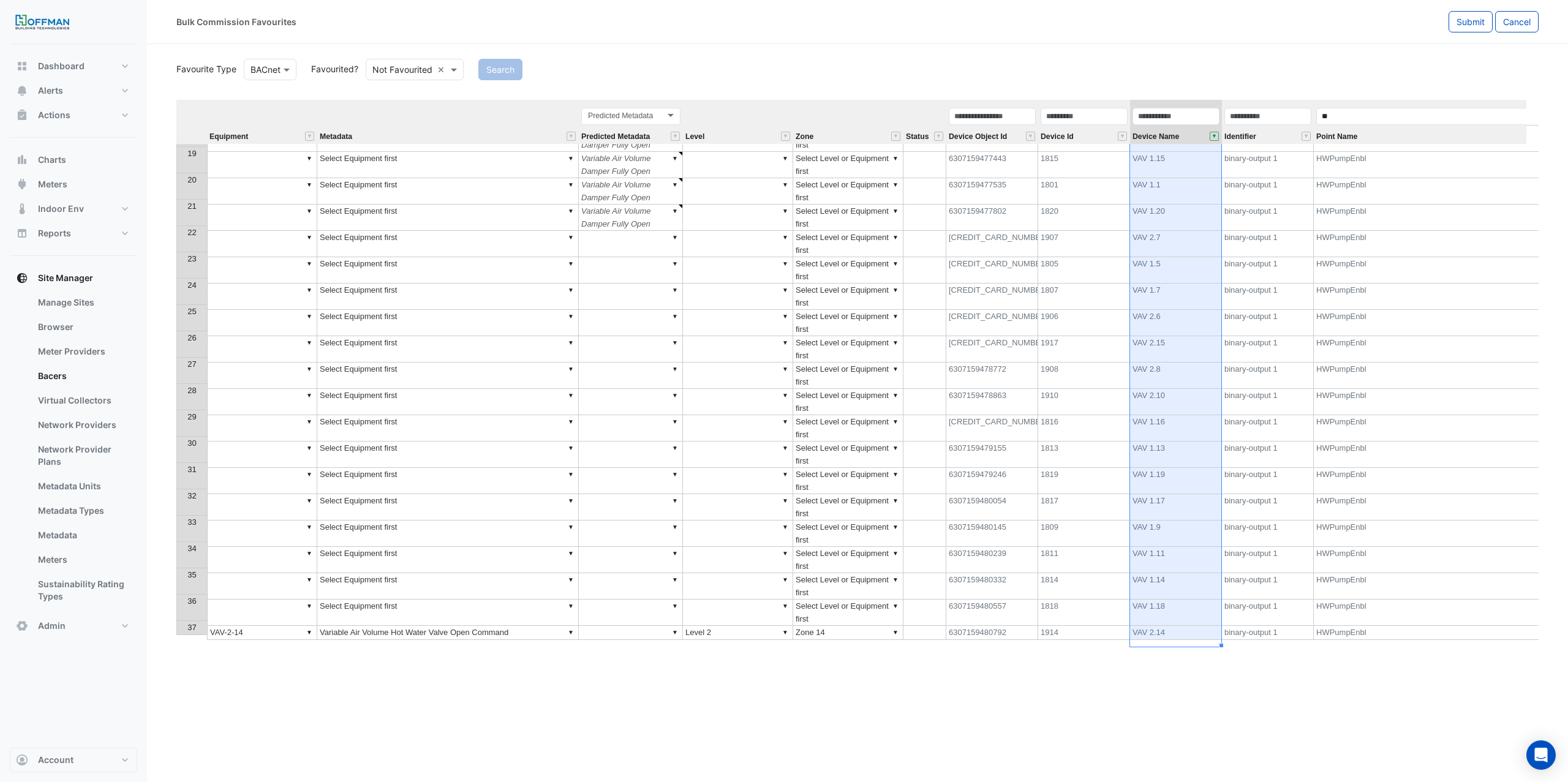
drag, startPoint x: 1174, startPoint y: 156, endPoint x: 1165, endPoint y: 650, distance: 494.1
click at [1165, 650] on div "Bulk Commission Favourites Submit Cancel Favourite Type Favourite Type BACnet F…" at bounding box center [857, 391] width 1421 height 782
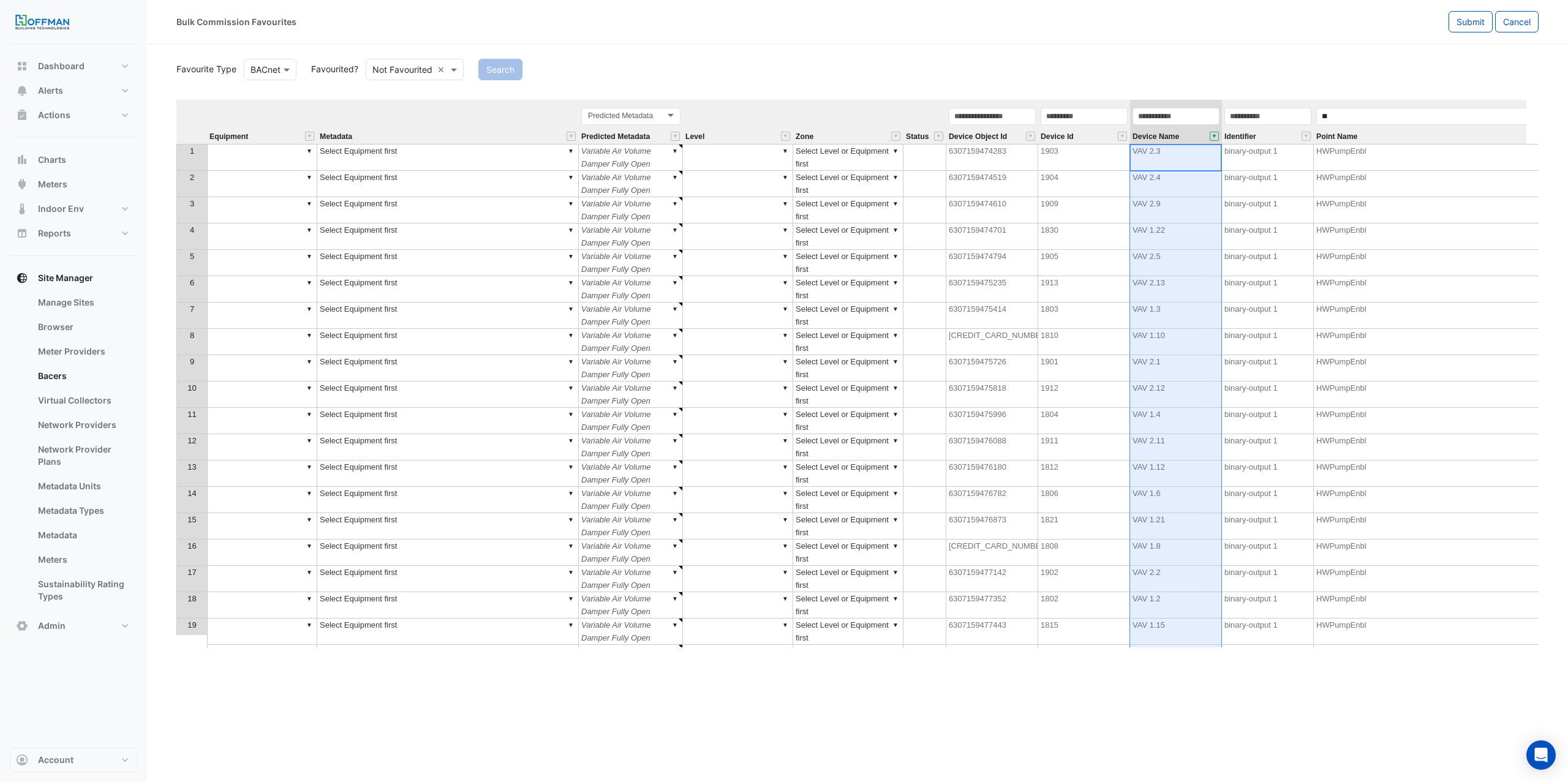
click at [269, 155] on td "▼" at bounding box center [262, 157] width 110 height 27
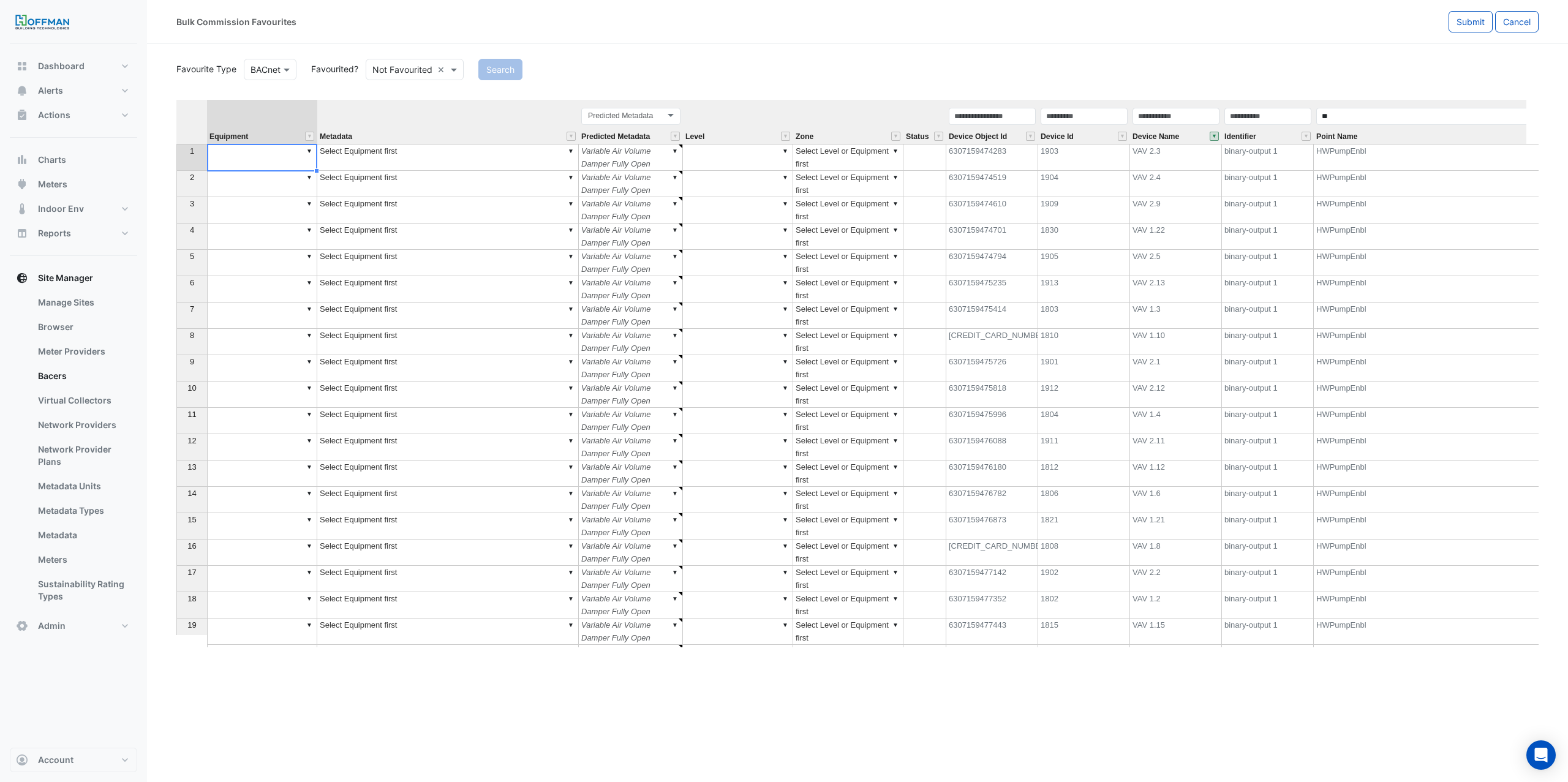
type textarea "*******"
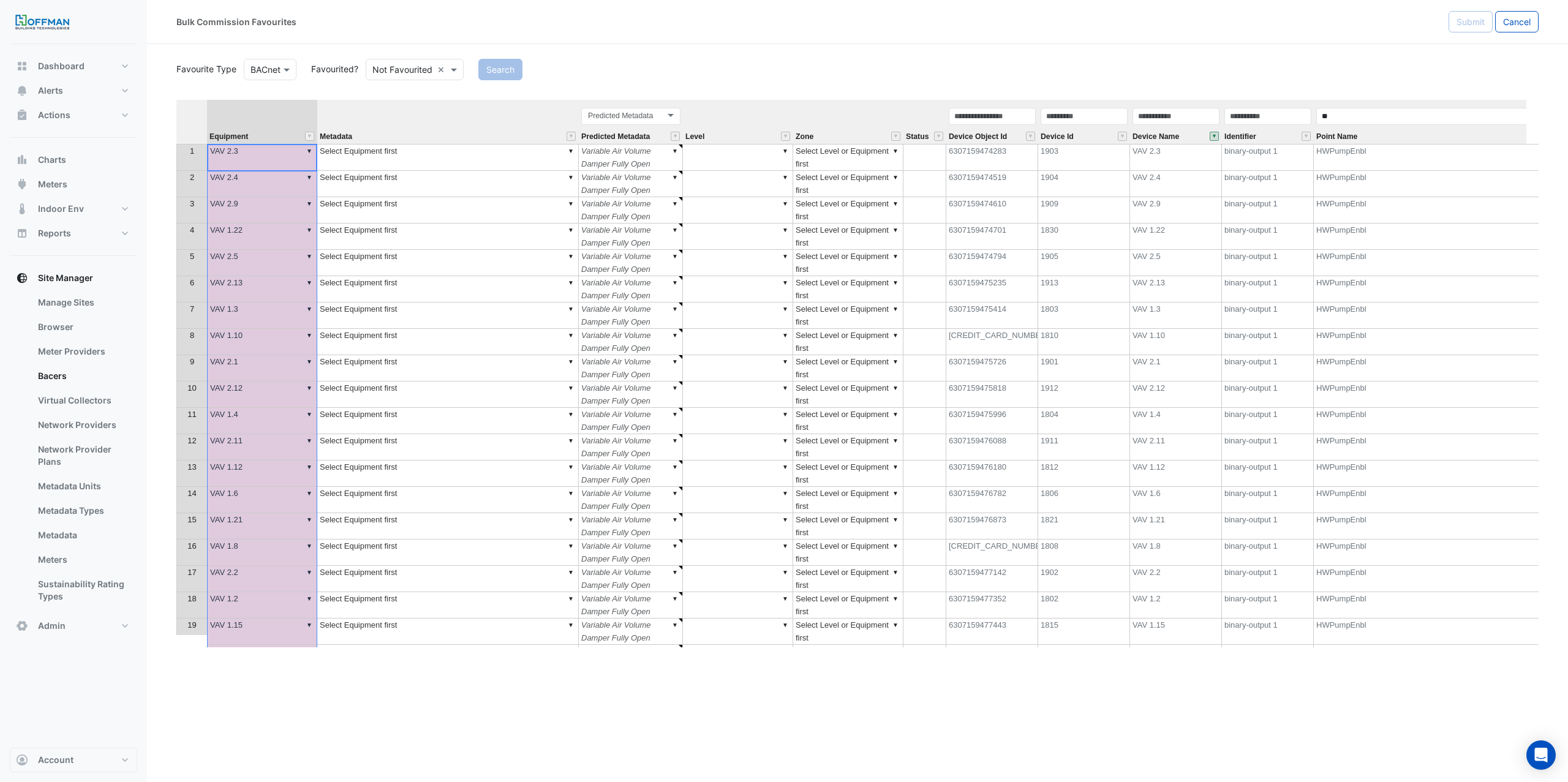
click at [279, 163] on td "▼ VAV 2.3" at bounding box center [262, 157] width 110 height 27
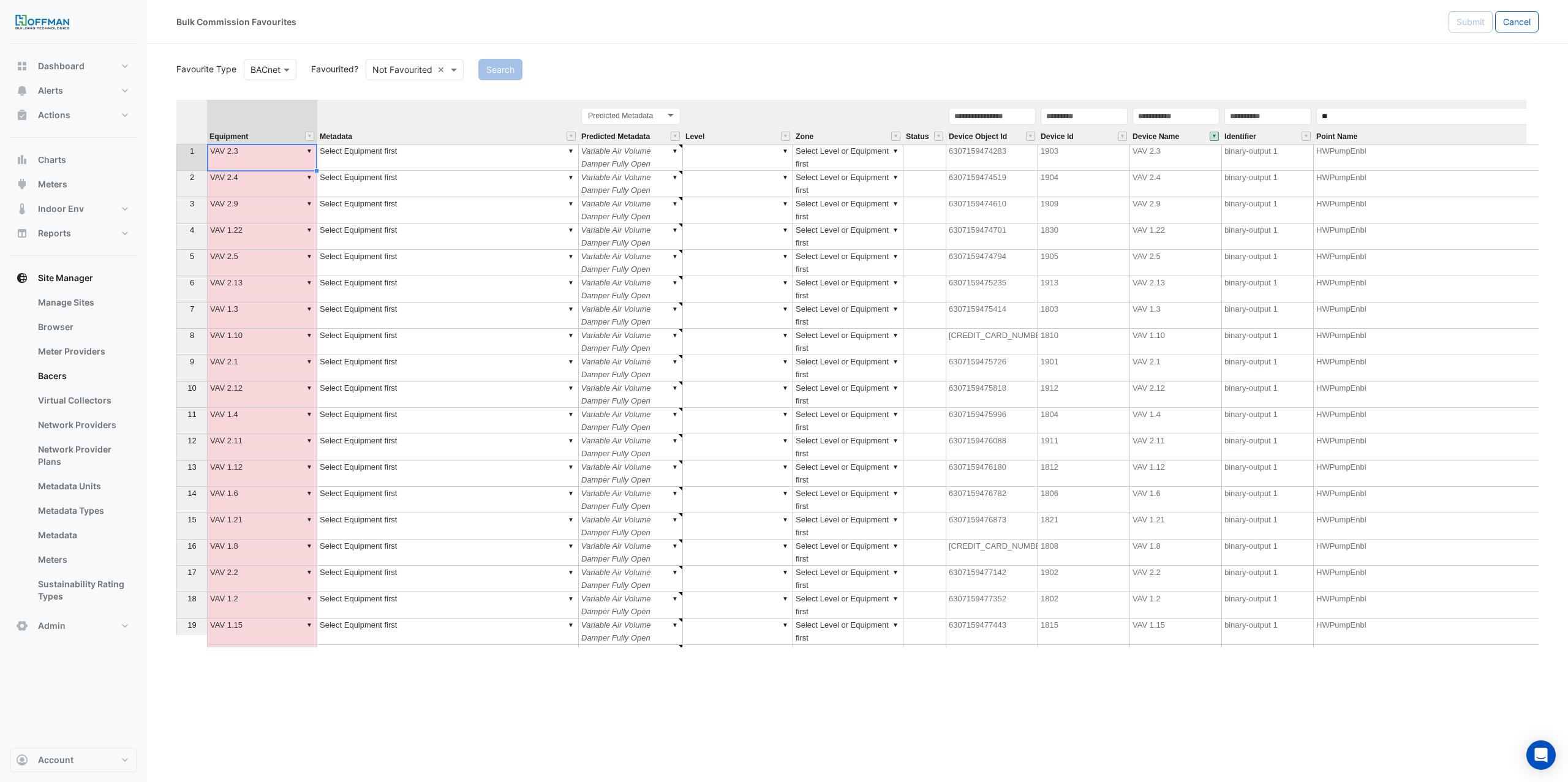
click at [279, 164] on td "▼ VAV 2.3" at bounding box center [262, 157] width 110 height 27
drag, startPoint x: 230, startPoint y: 151, endPoint x: 244, endPoint y: 169, distance: 22.8
click at [230, 151] on textarea "*******" at bounding box center [262, 157] width 110 height 27
type textarea "*******"
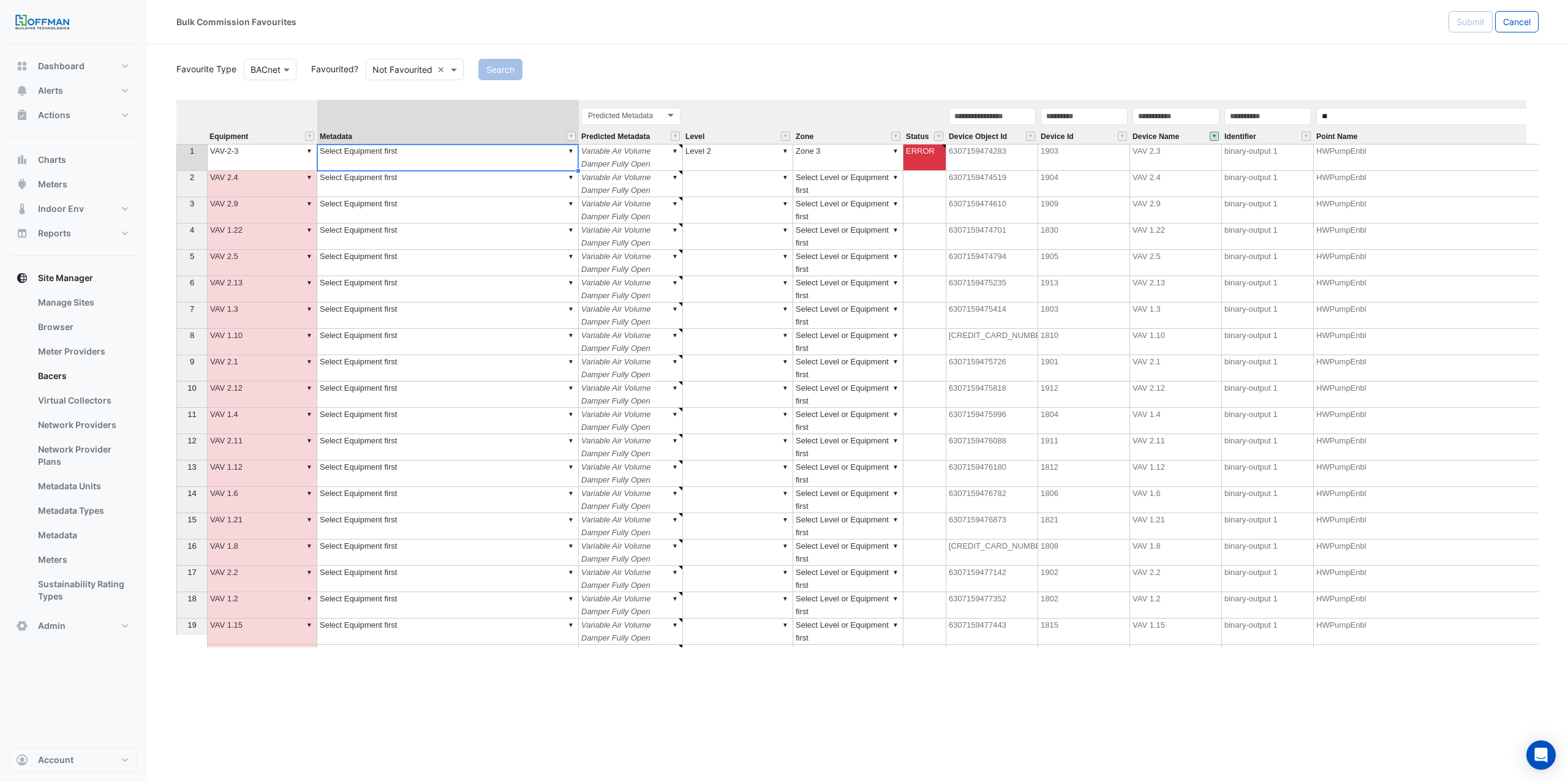
click at [464, 155] on td "▼ Select Equipment first" at bounding box center [447, 157] width 262 height 27
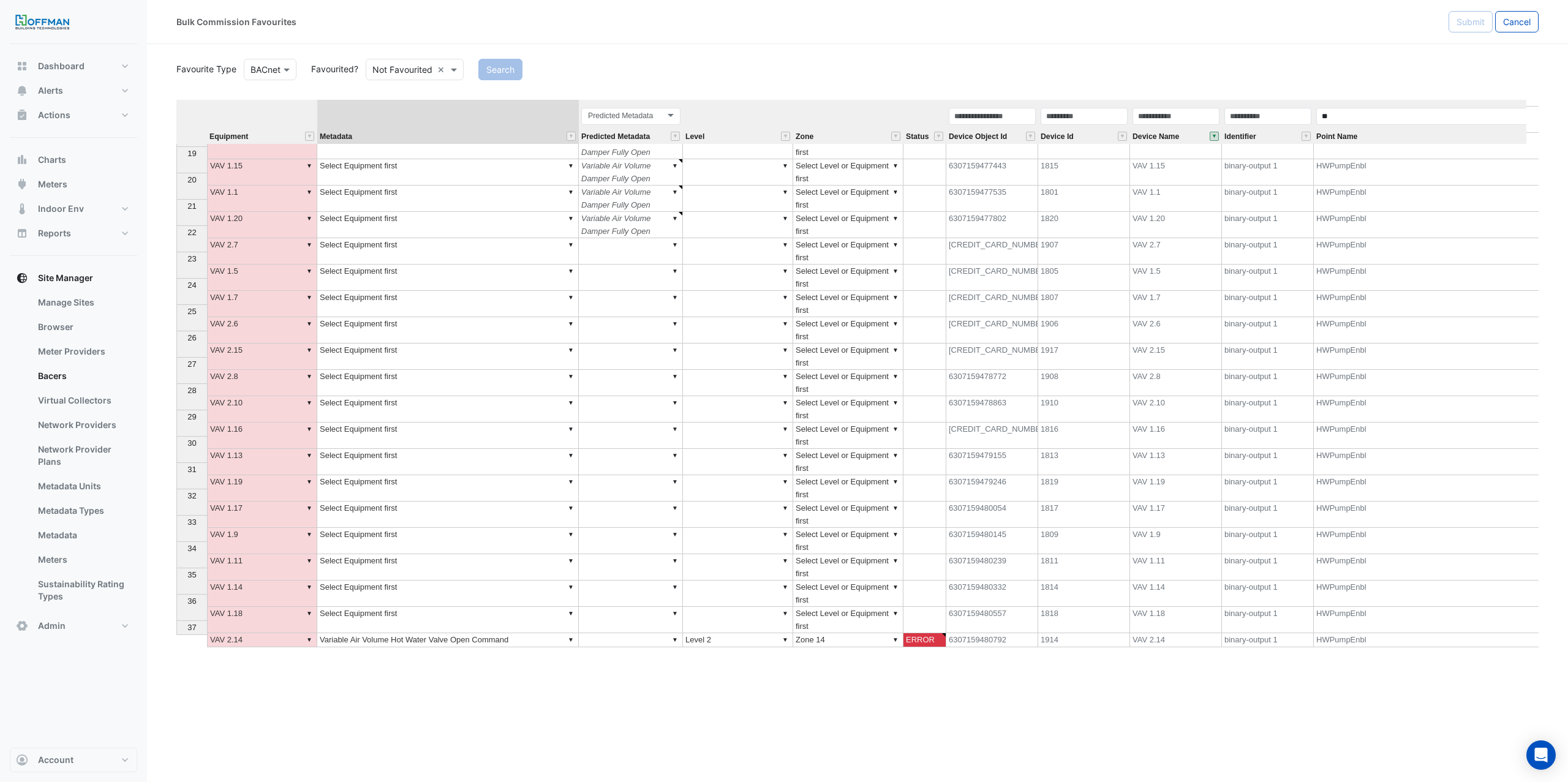
click at [486, 633] on td "▼ Variable Air Volume Hot Water Valve Open Command" at bounding box center [447, 640] width 262 height 14
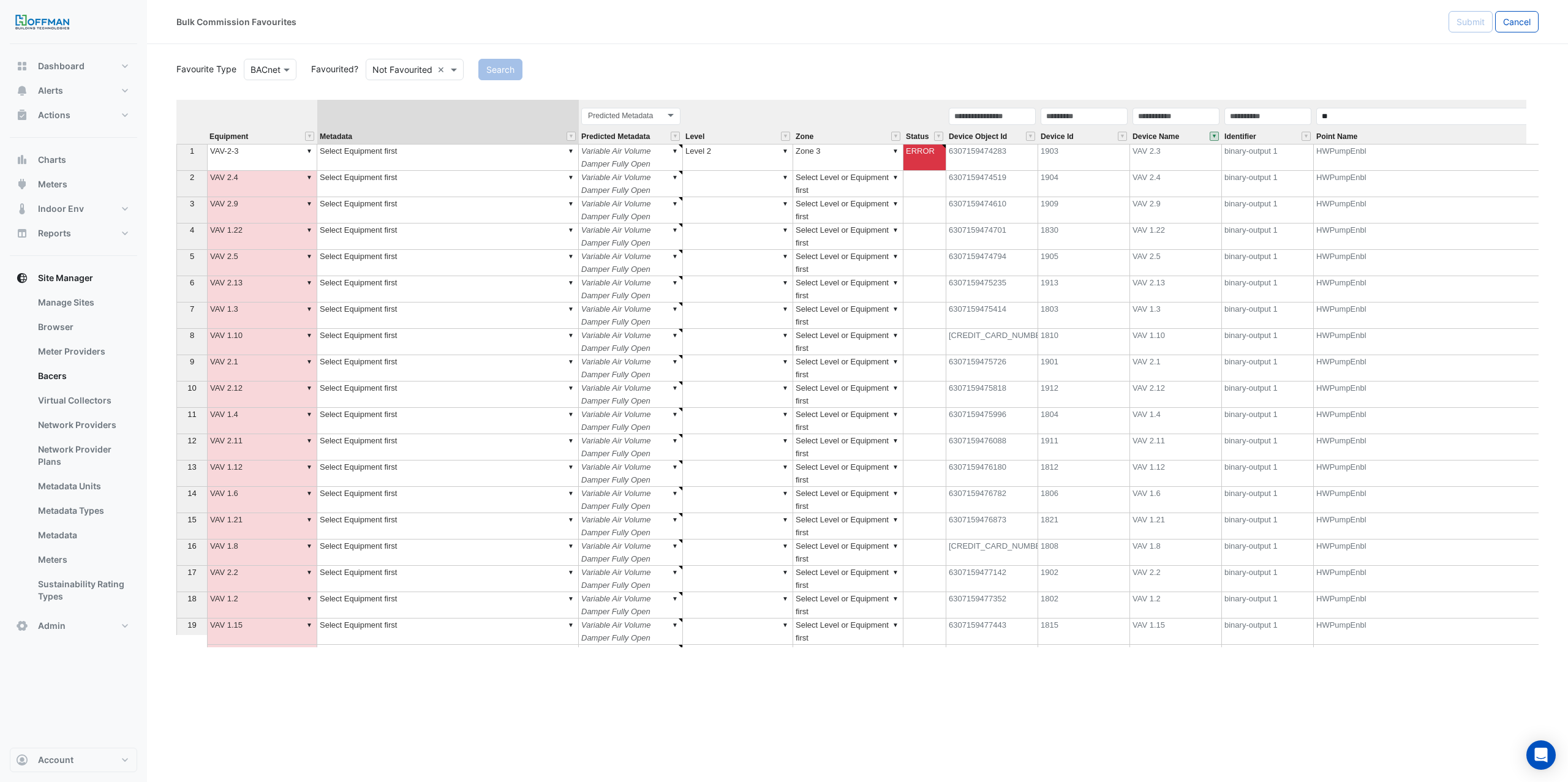
click at [456, 169] on td "▼ Select Equipment first" at bounding box center [447, 157] width 262 height 27
type textarea "**********"
click at [1267, 158] on td "binary-output 1" at bounding box center [1268, 157] width 92 height 27
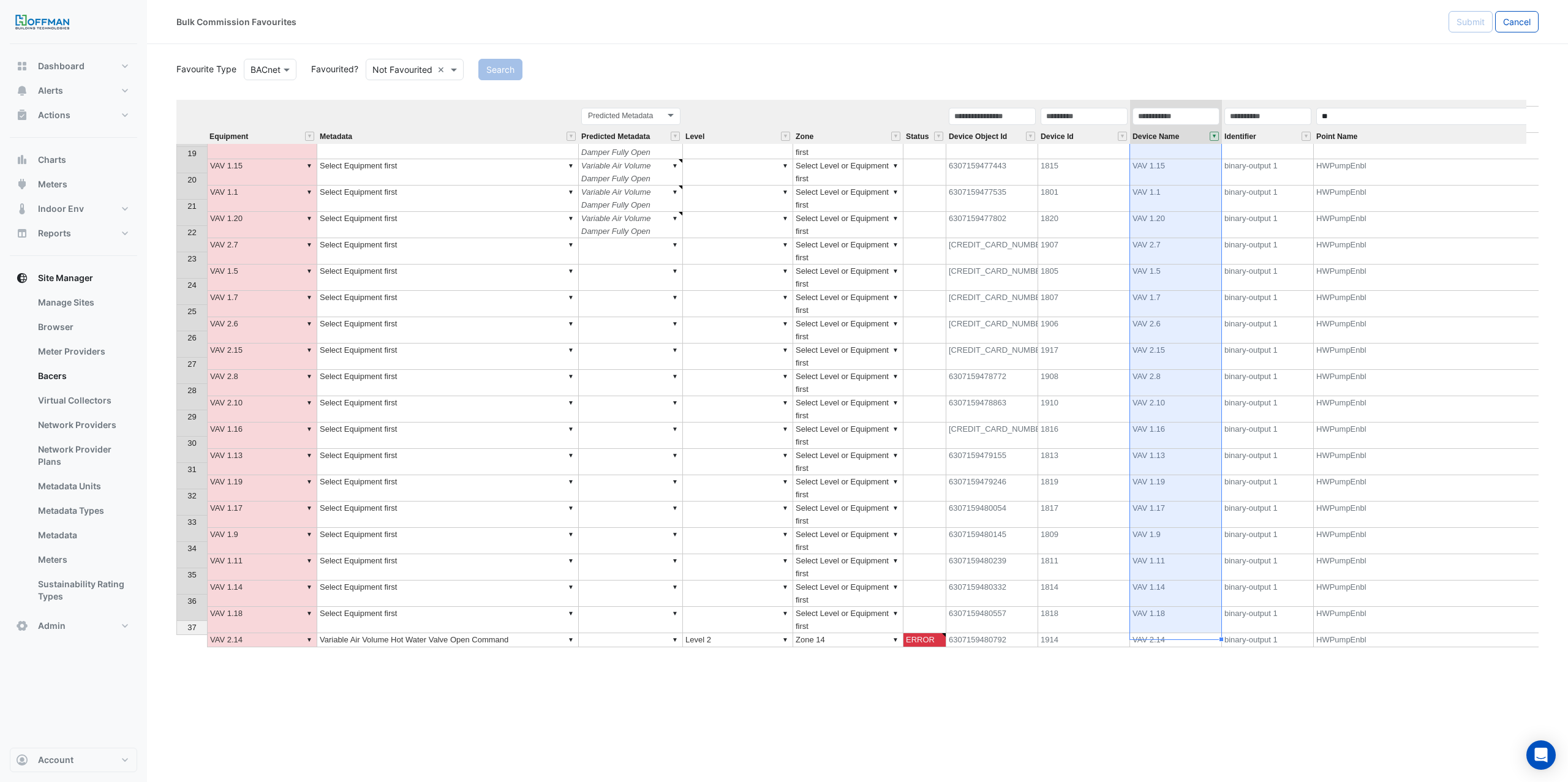
drag, startPoint x: 1159, startPoint y: 158, endPoint x: 1198, endPoint y: 618, distance: 461.7
type textarea "**********"
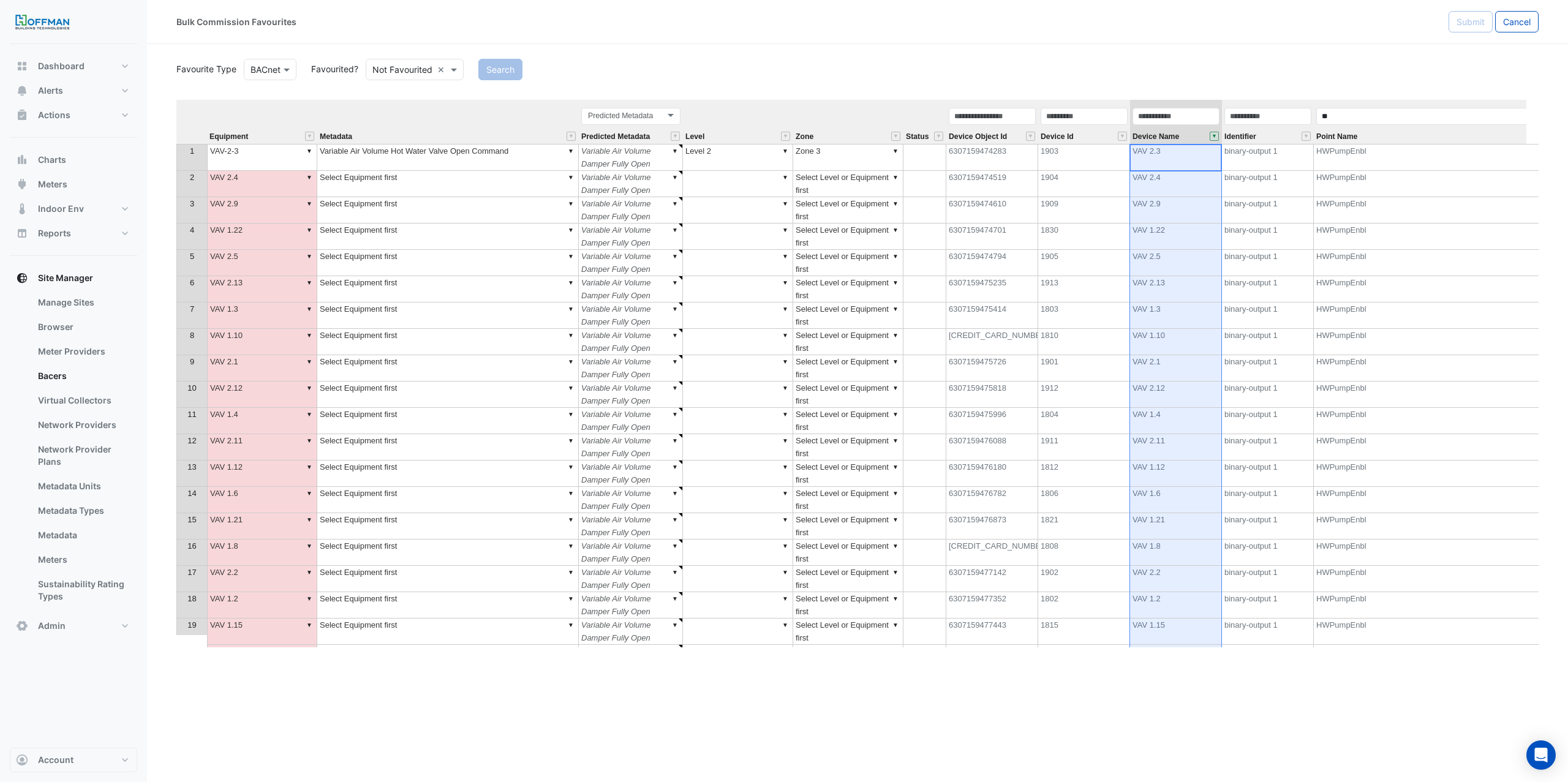
click at [267, 164] on td "▼ VAV-2-3" at bounding box center [262, 157] width 110 height 27
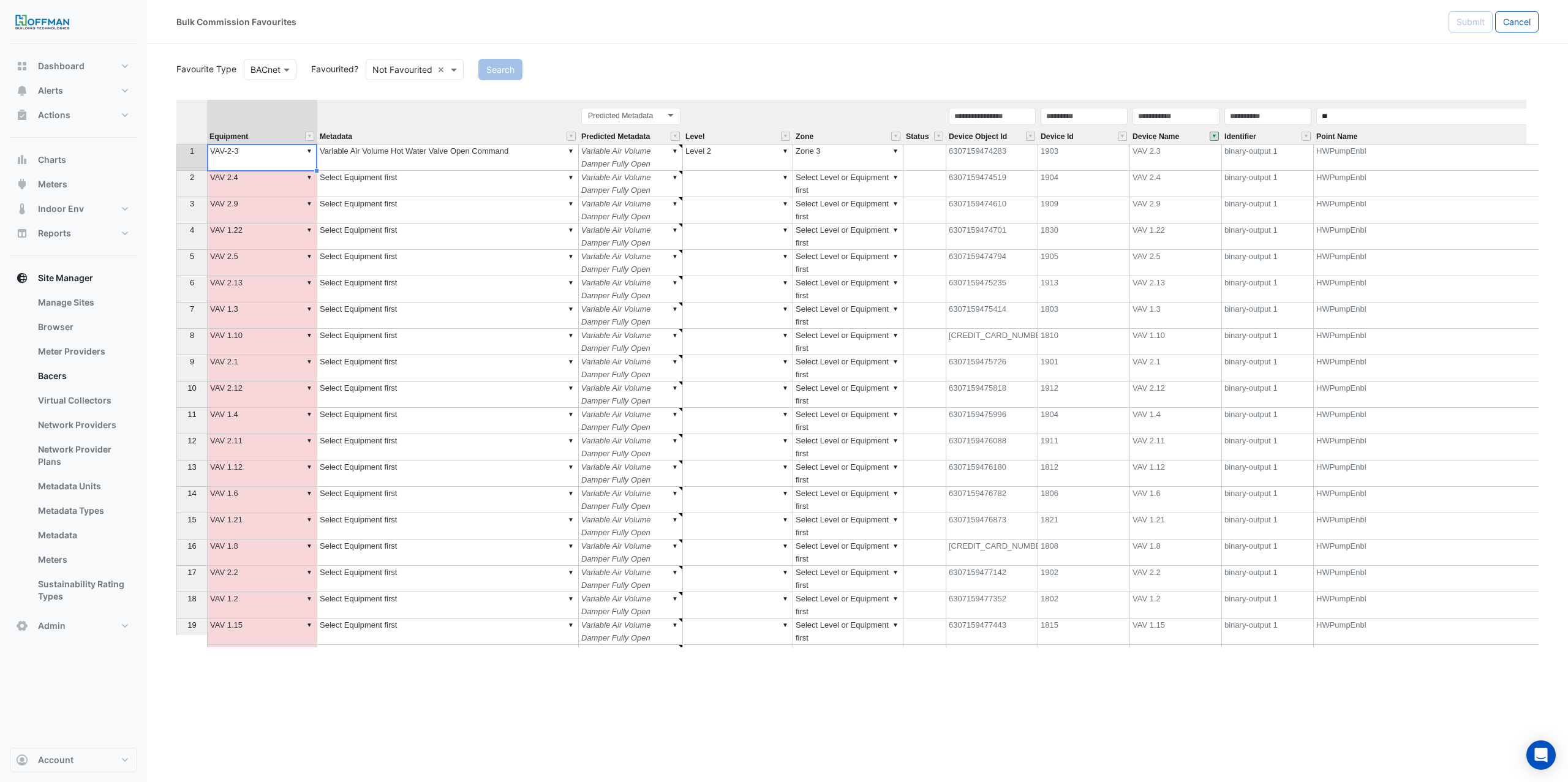
type textarea "*******"
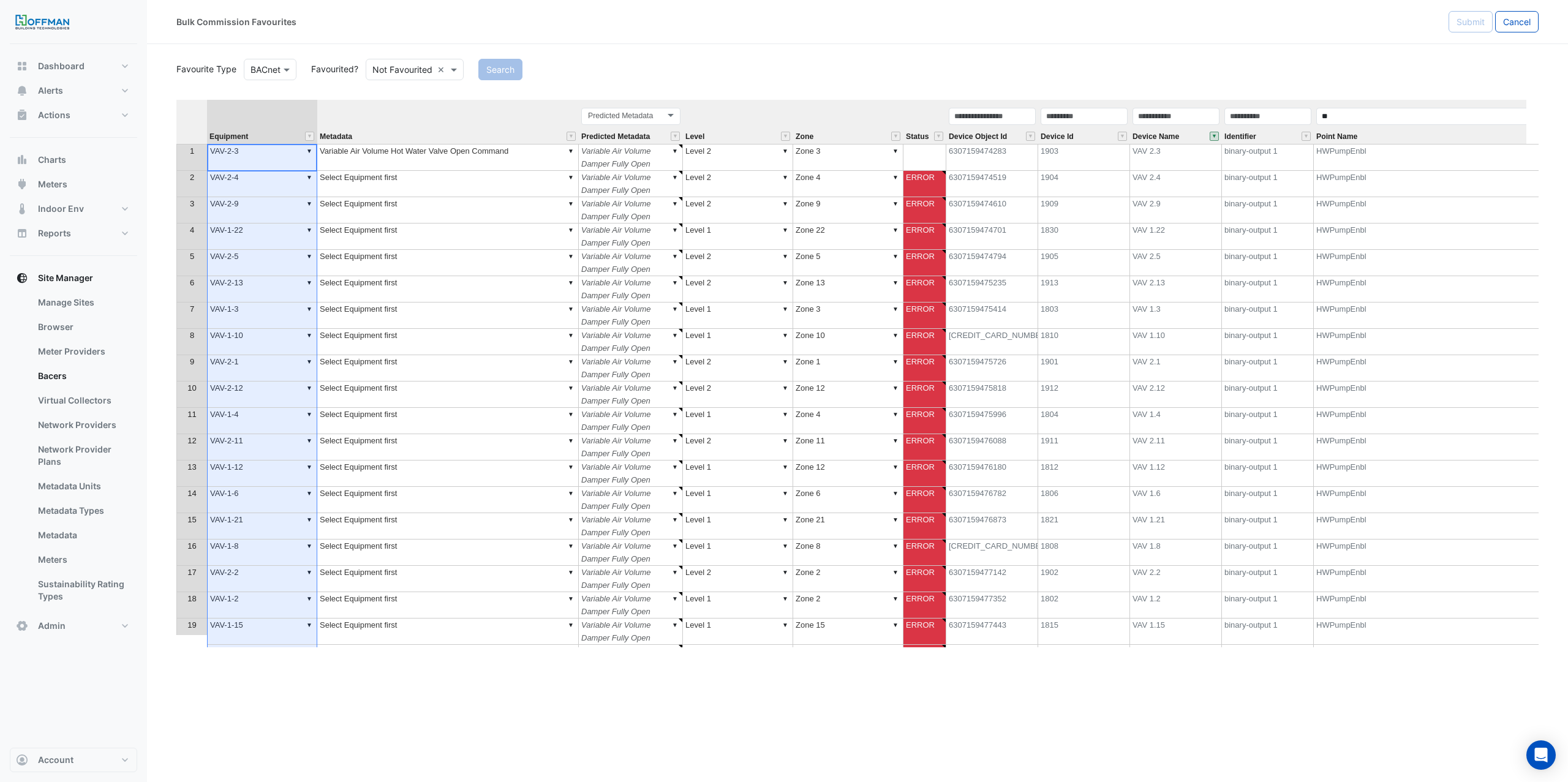
click at [485, 149] on td "▼ Variable Air Volume Hot Water Valve Open Command" at bounding box center [447, 157] width 262 height 27
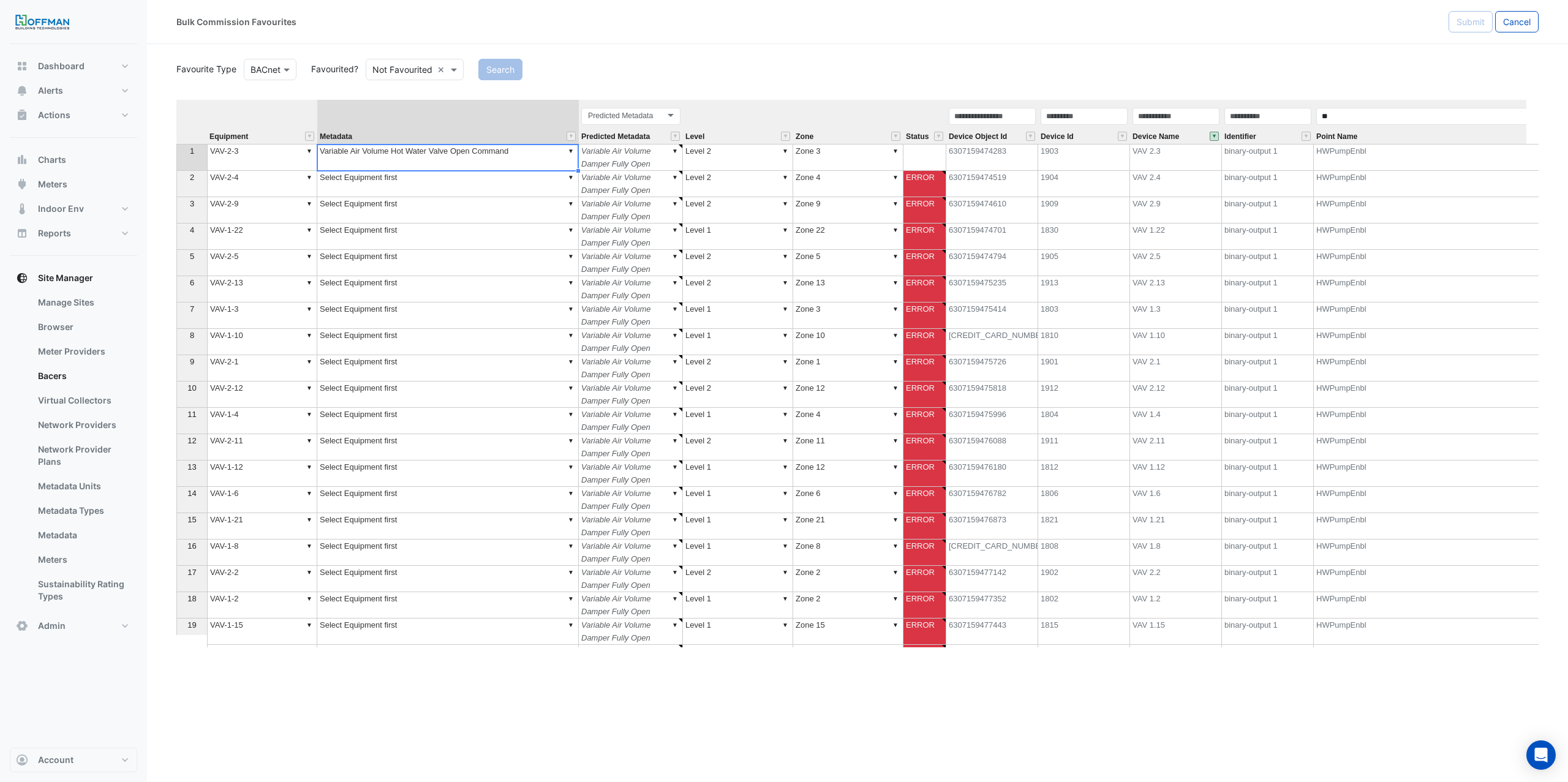
type textarea "******"
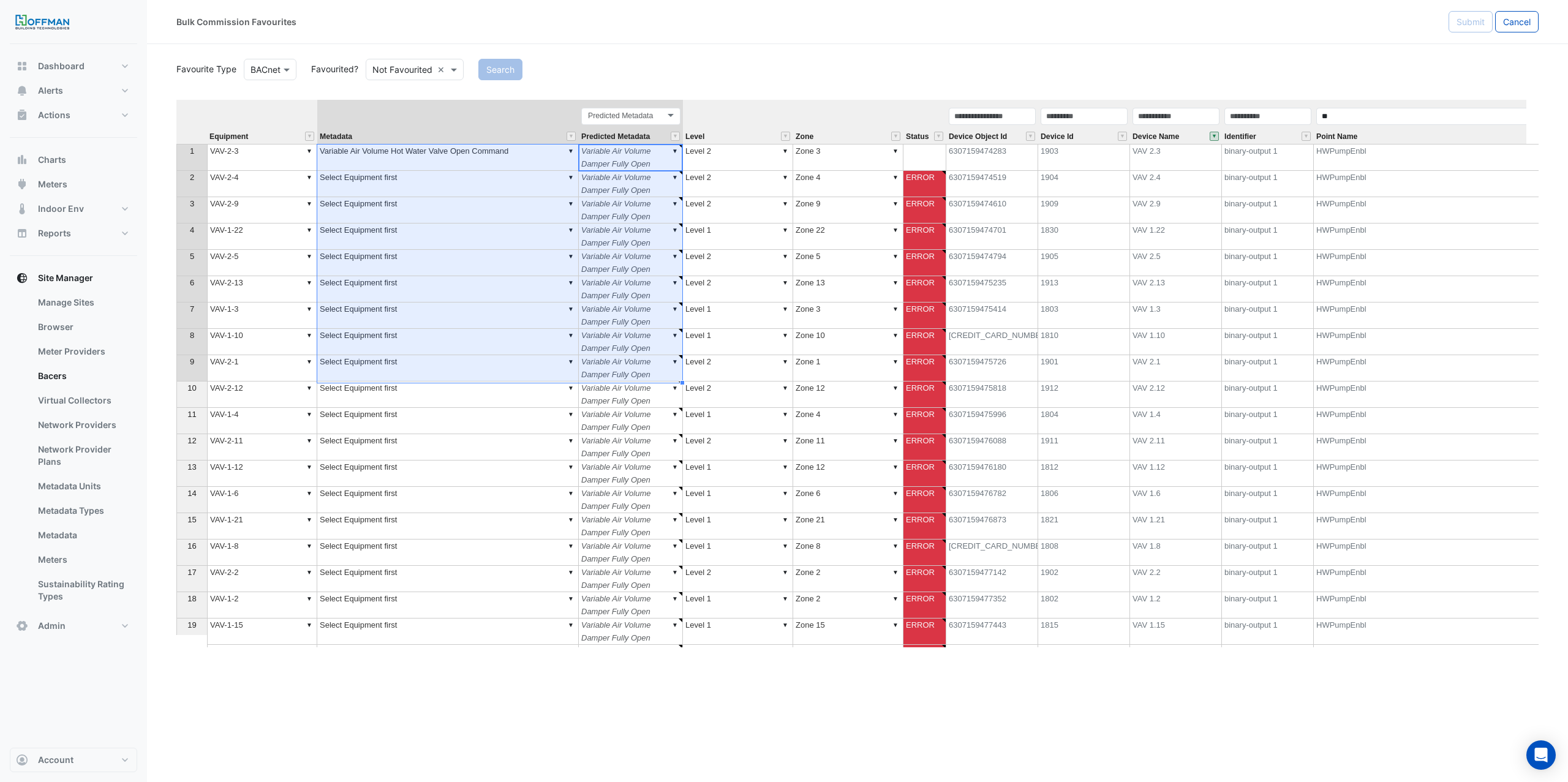
drag, startPoint x: 581, startPoint y: 170, endPoint x: 570, endPoint y: 350, distance: 180.3
click at [568, 373] on tbody "1 ▼ VAV-2-3 ▼ Variable Air Volume Hot Water Valve Open Command ▼ Variable Air V…" at bounding box center [1003, 448] width 1652 height 610
click at [530, 158] on td "▼ Variable Air Volume Hot Water Valve Open Command" at bounding box center [447, 157] width 262 height 27
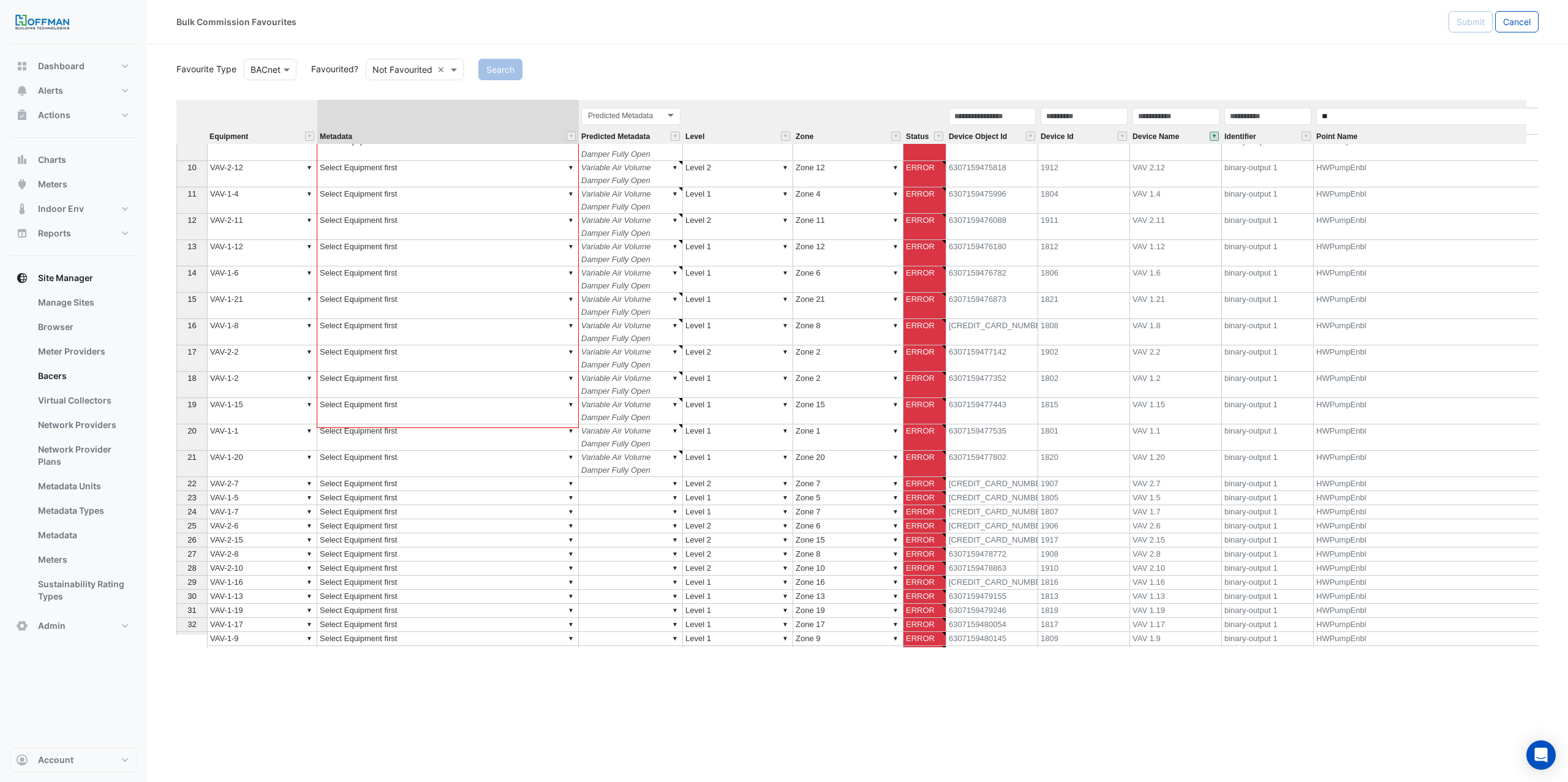
scroll to position [295, 0]
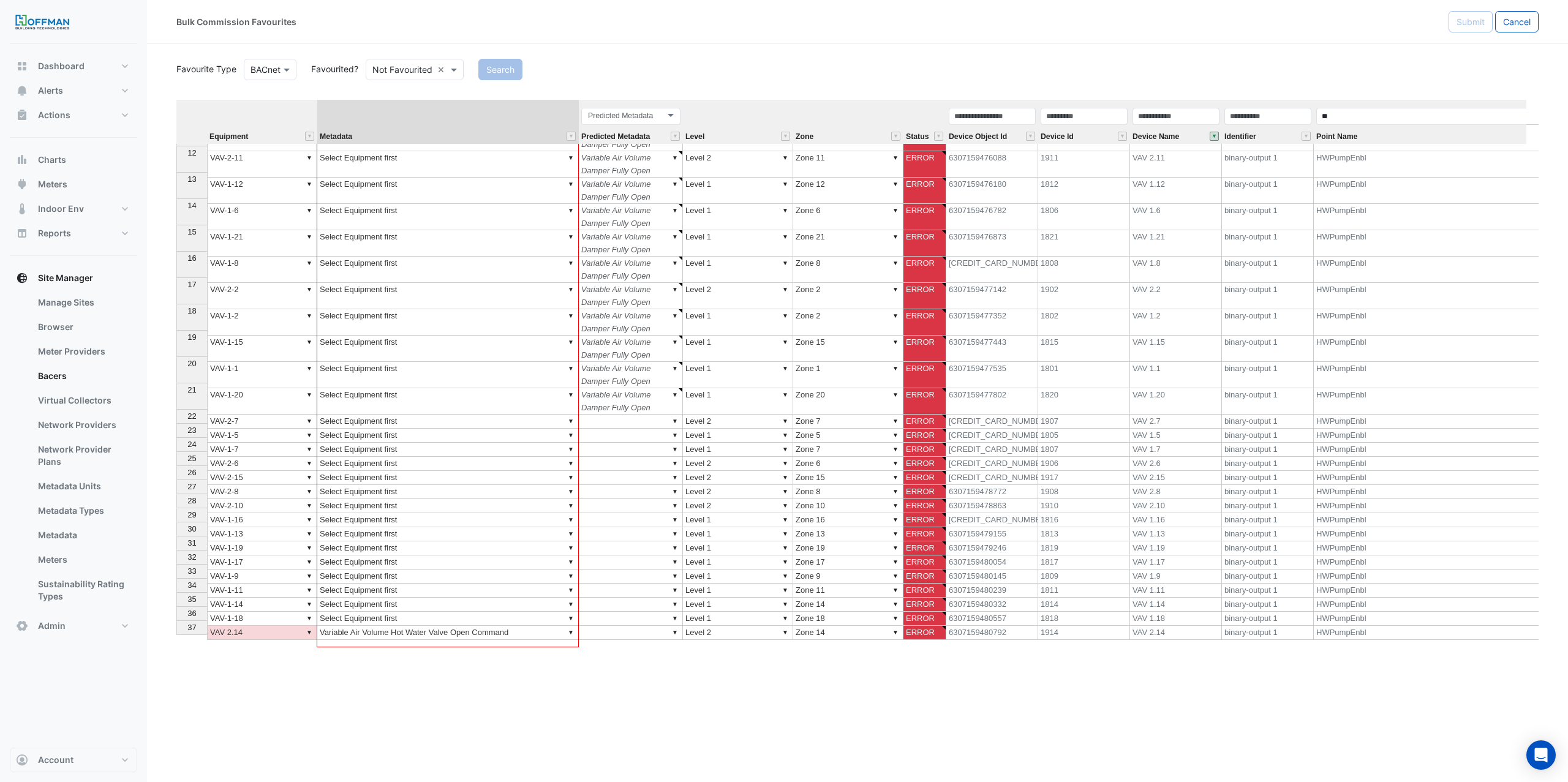
drag, startPoint x: 577, startPoint y: 170, endPoint x: 516, endPoint y: 651, distance: 484.9
click at [515, 652] on div "Bulk Commission Favourites Submit Cancel Favourite Type Favourite Type BACnet F…" at bounding box center [857, 391] width 1421 height 782
type textarea "**********"
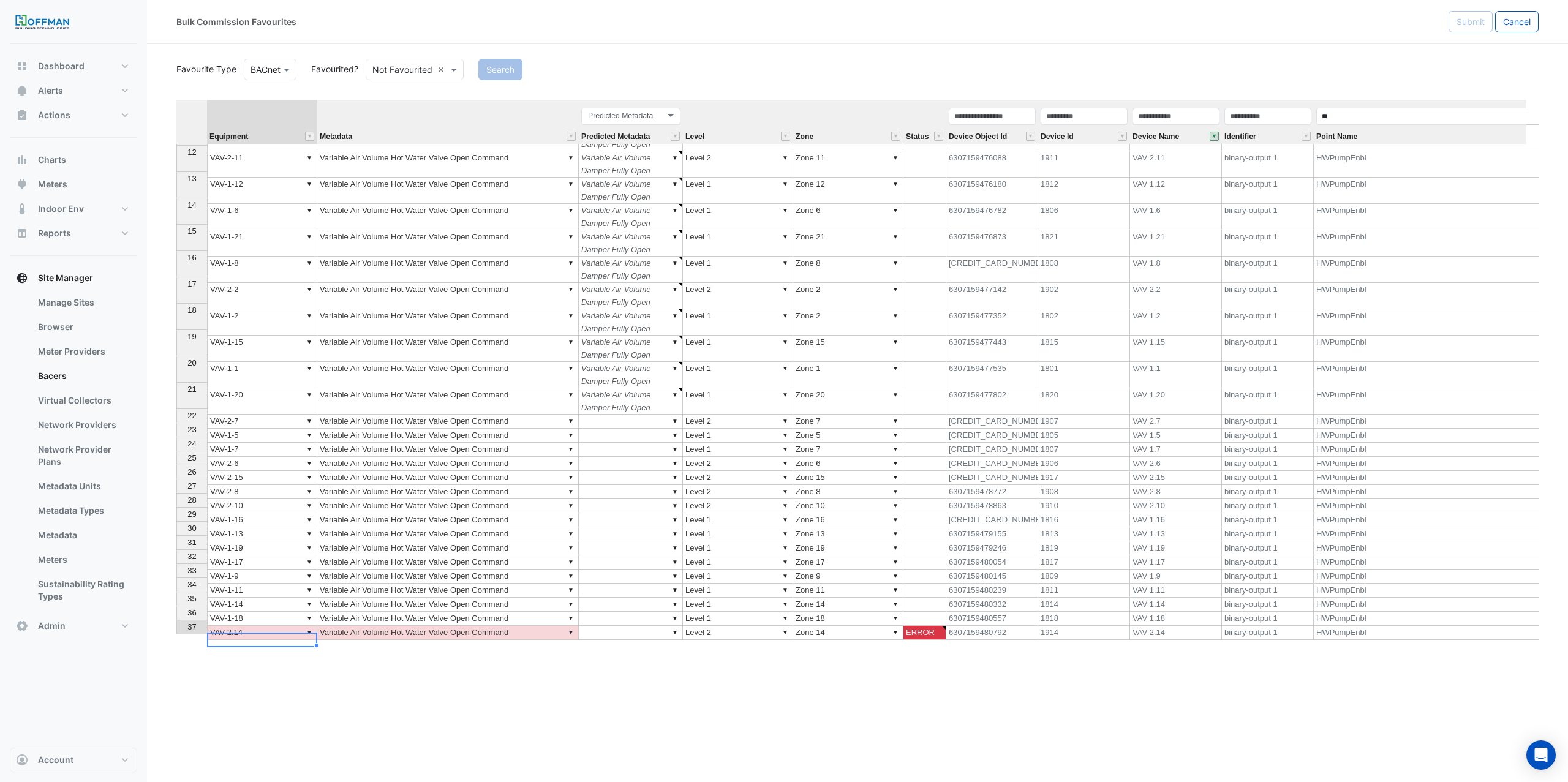
click at [251, 628] on td "▼ VAV 2.14" at bounding box center [262, 633] width 110 height 14
click at [232, 624] on textarea "********" at bounding box center [262, 627] width 110 height 15
click at [237, 627] on textarea "********" at bounding box center [262, 627] width 110 height 15
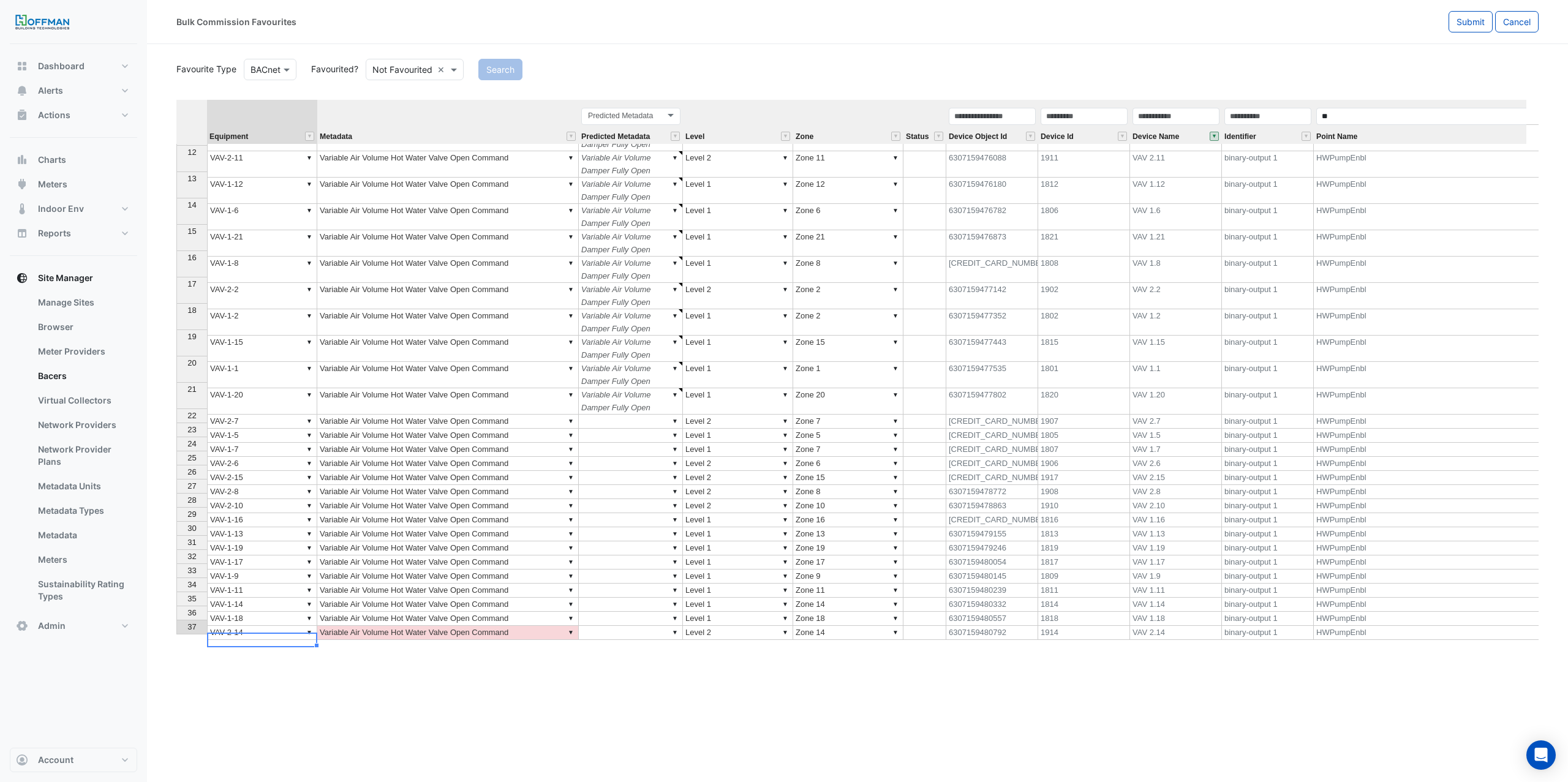
type textarea "********"
click at [176, 620] on div "Equipment Metadata Predicted Metadata Level Zone Status Device Object Id Device…" at bounding box center [176, 228] width 0 height 823
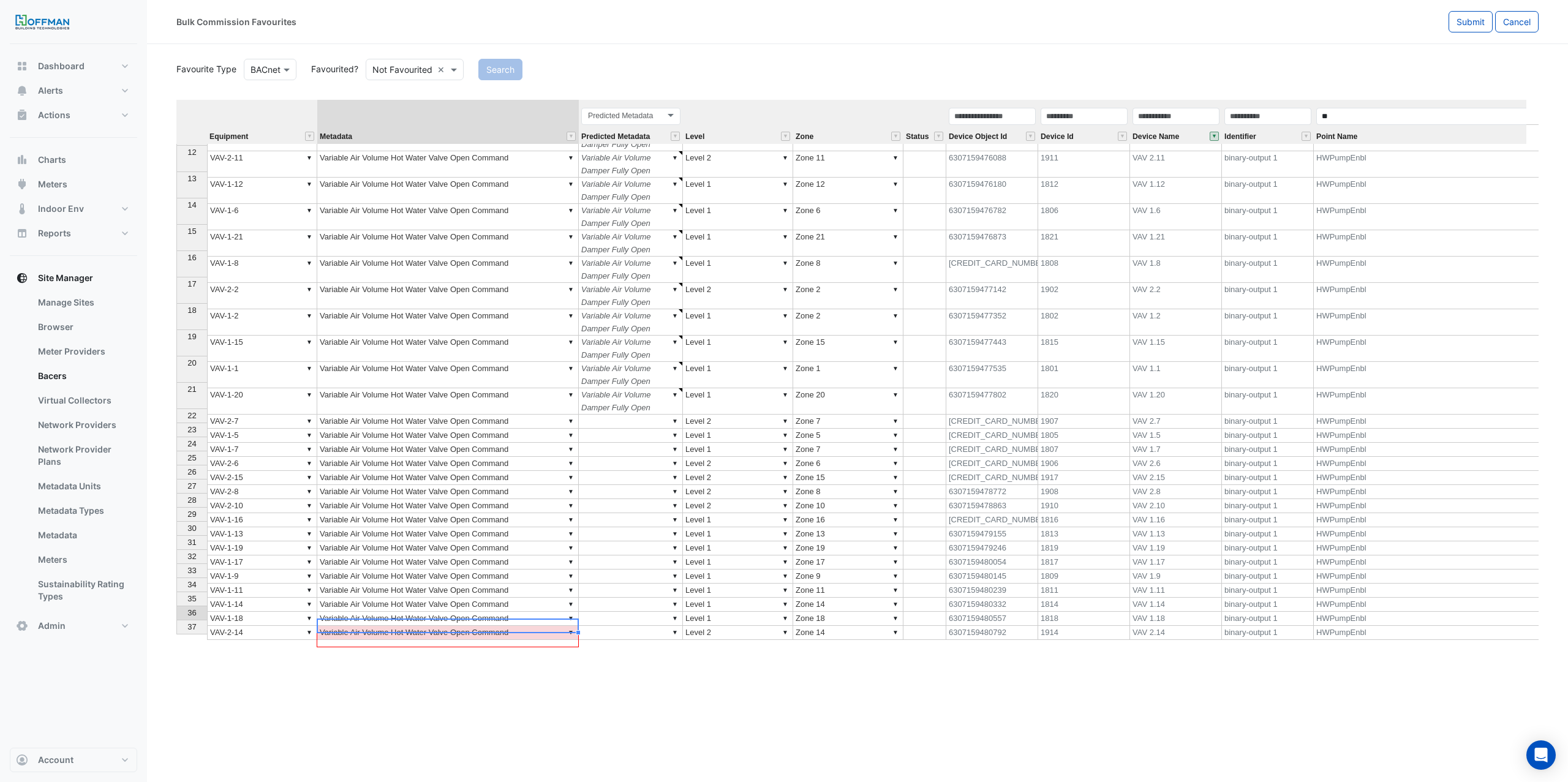
drag, startPoint x: 579, startPoint y: 620, endPoint x: 579, endPoint y: 638, distance: 18.0
click at [579, 638] on div "Equipment Metadata Predicted Metadata Level Zone Status Device Object Id Device…" at bounding box center [857, 373] width 1363 height 547
type textarea "**********"
click at [598, 616] on td "▼" at bounding box center [630, 619] width 104 height 14
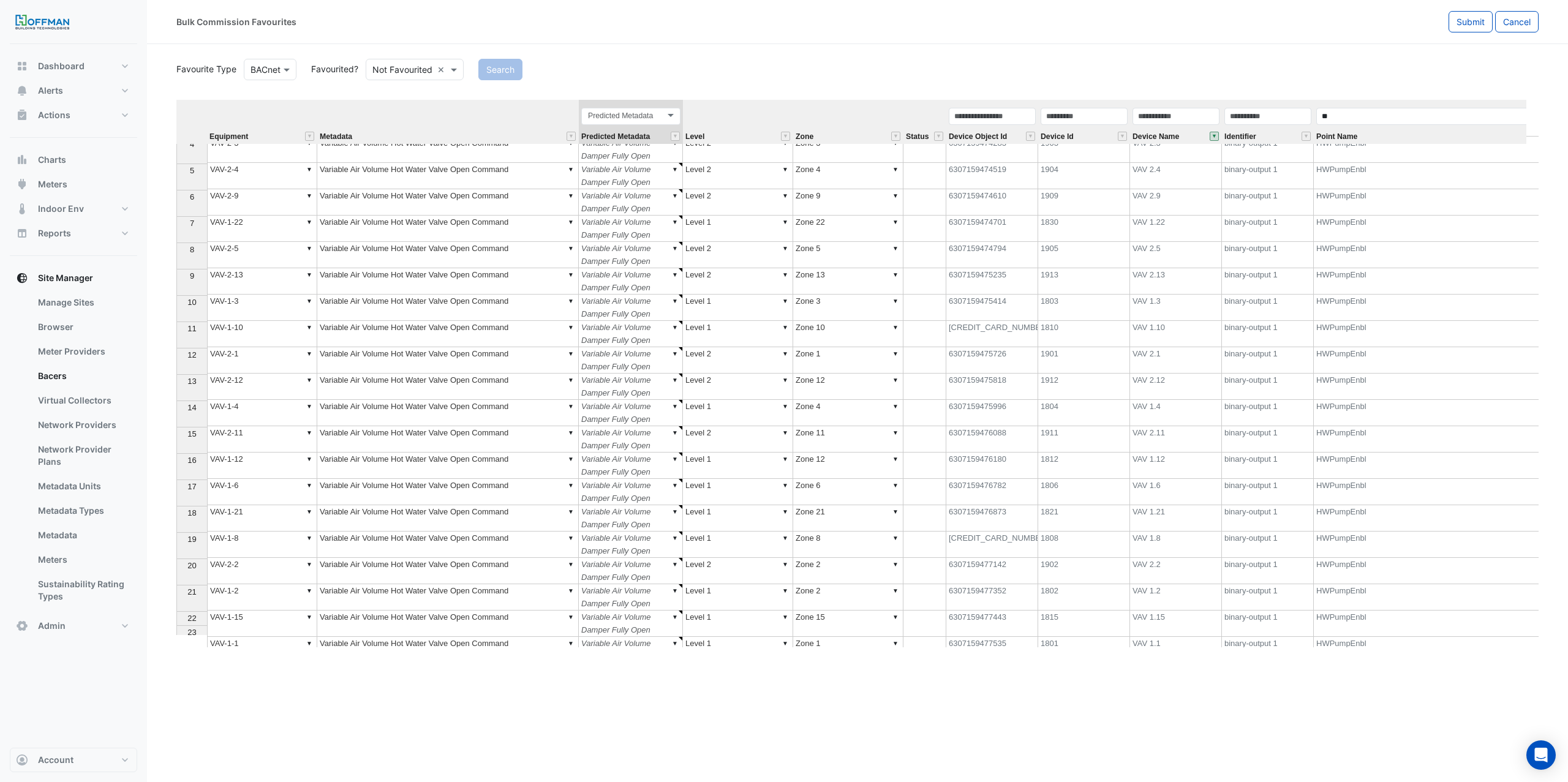
scroll to position [0, 0]
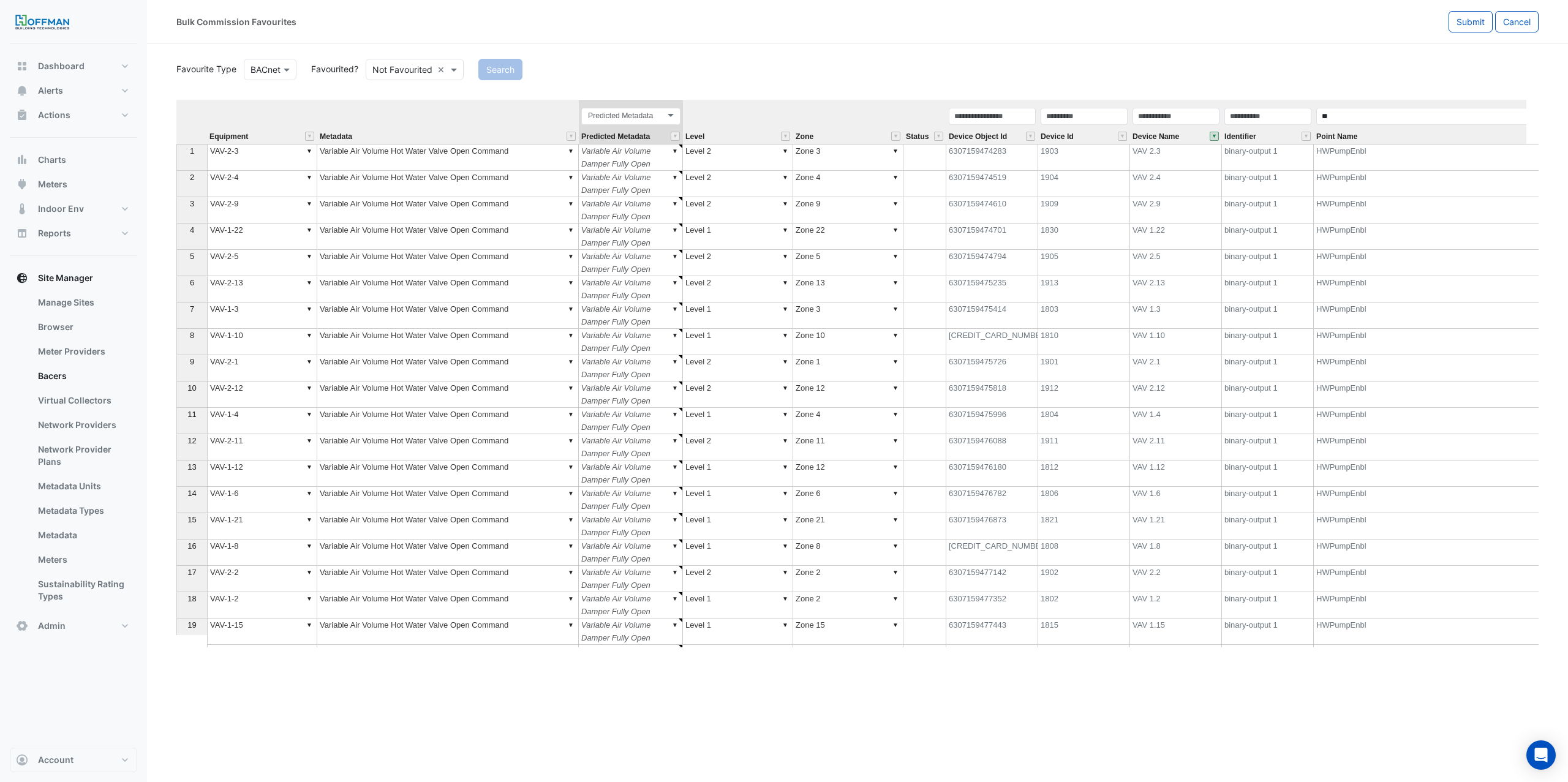
type textarea "*****"
click at [1470, 21] on span "Submit" at bounding box center [1470, 21] width 28 height 10
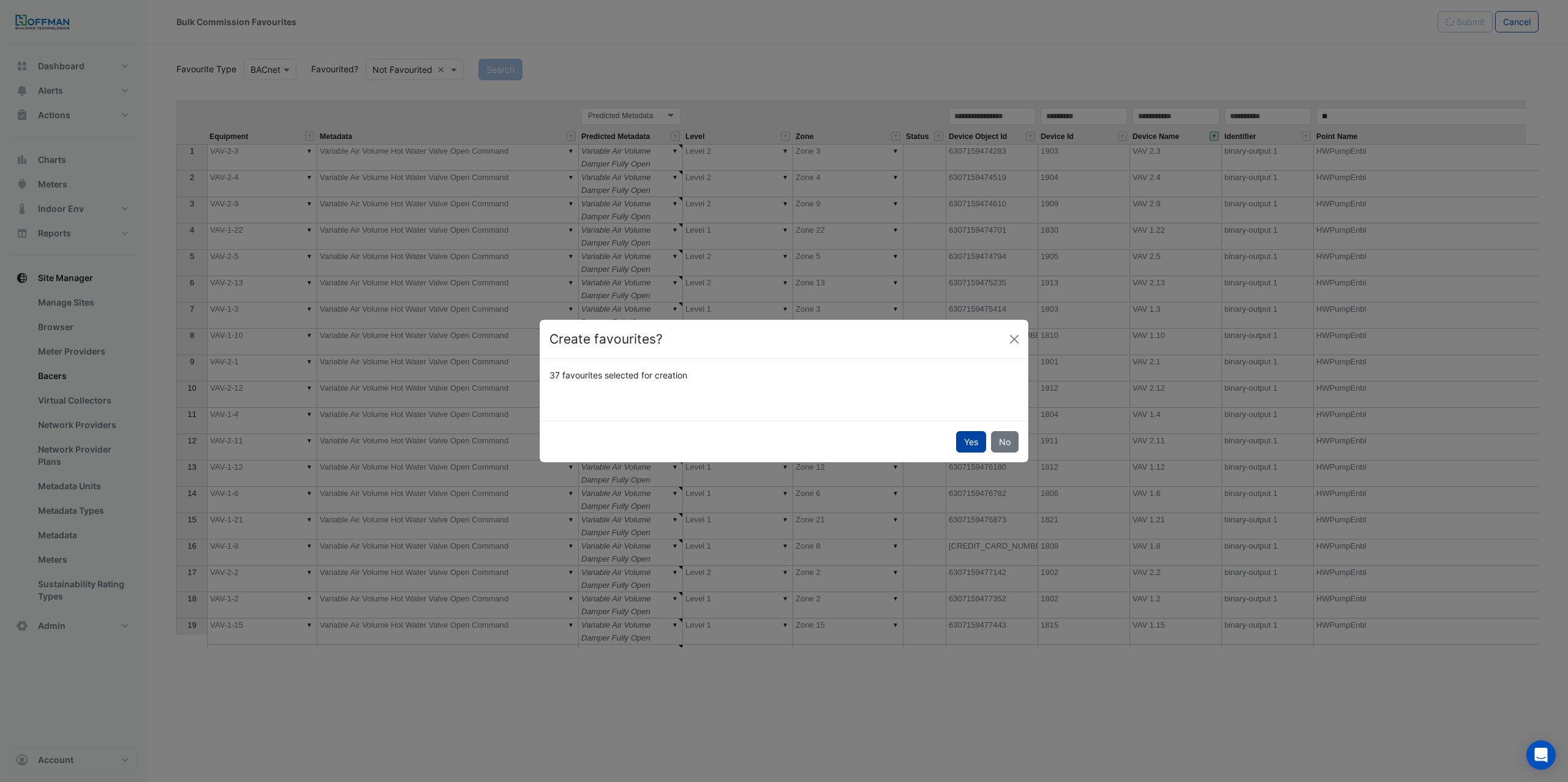
click at [978, 447] on button "Yes" at bounding box center [971, 441] width 30 height 21
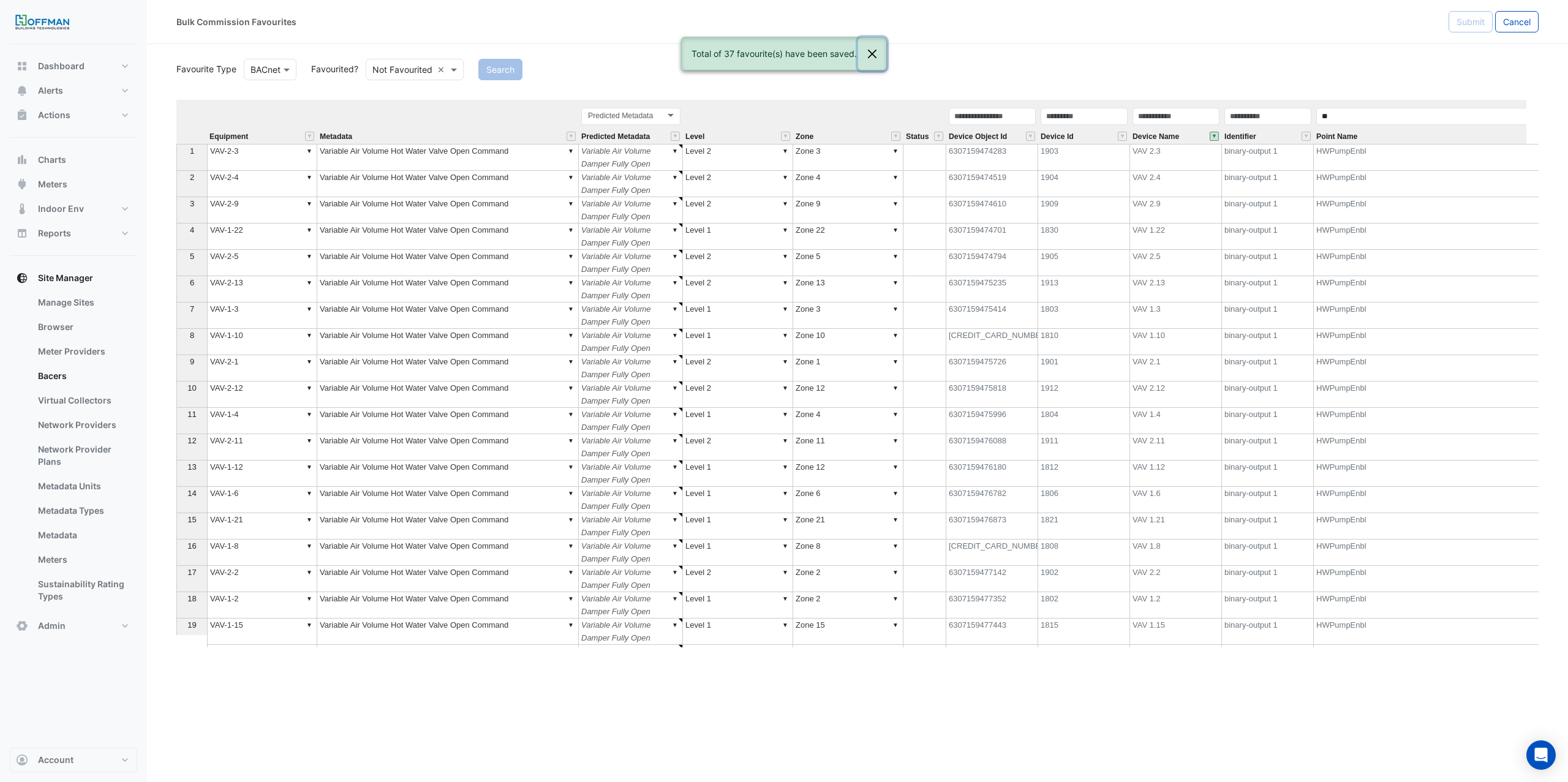
click at [868, 48] on button "Close" at bounding box center [872, 54] width 28 height 33
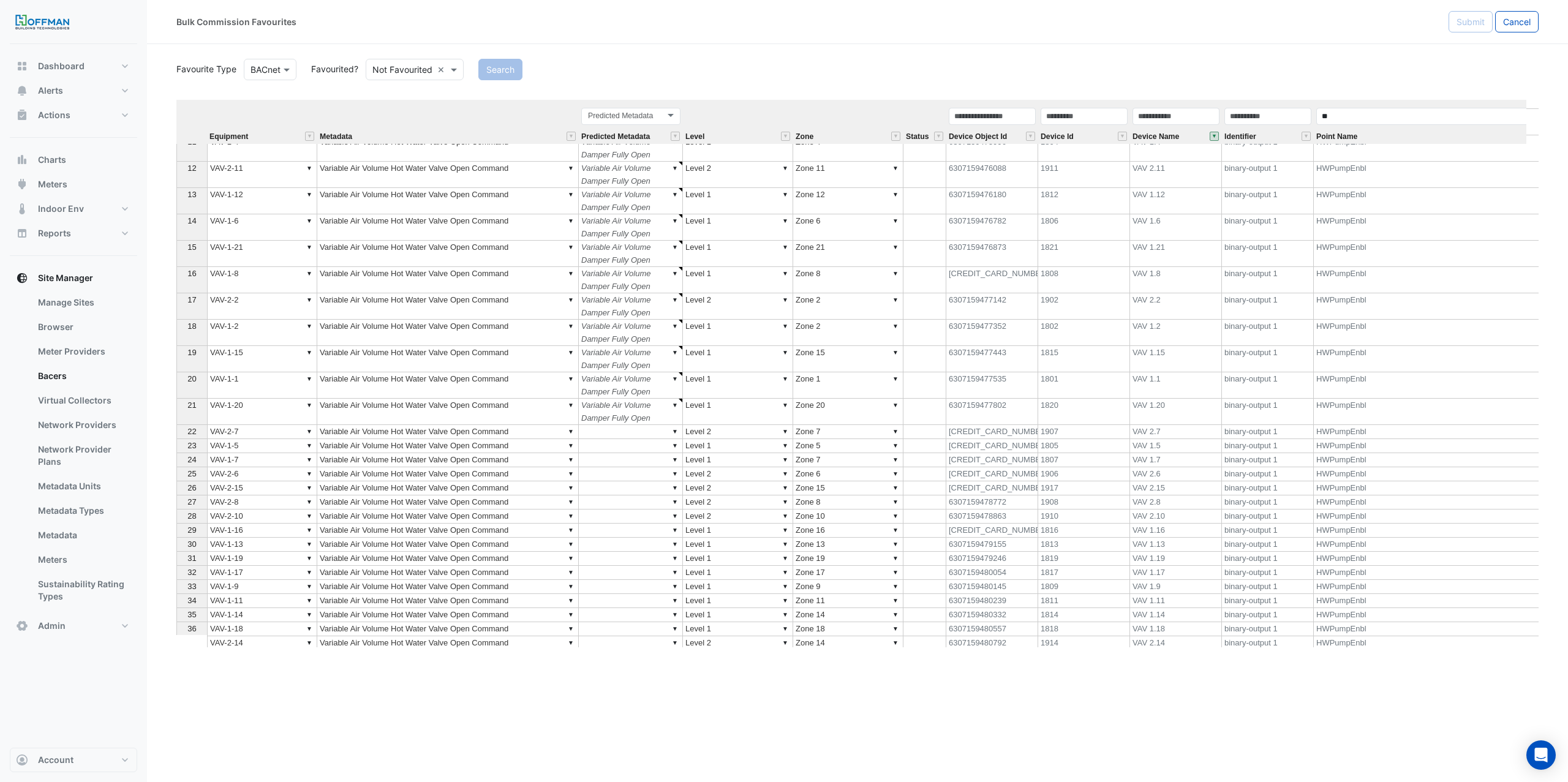
scroll to position [262, 0]
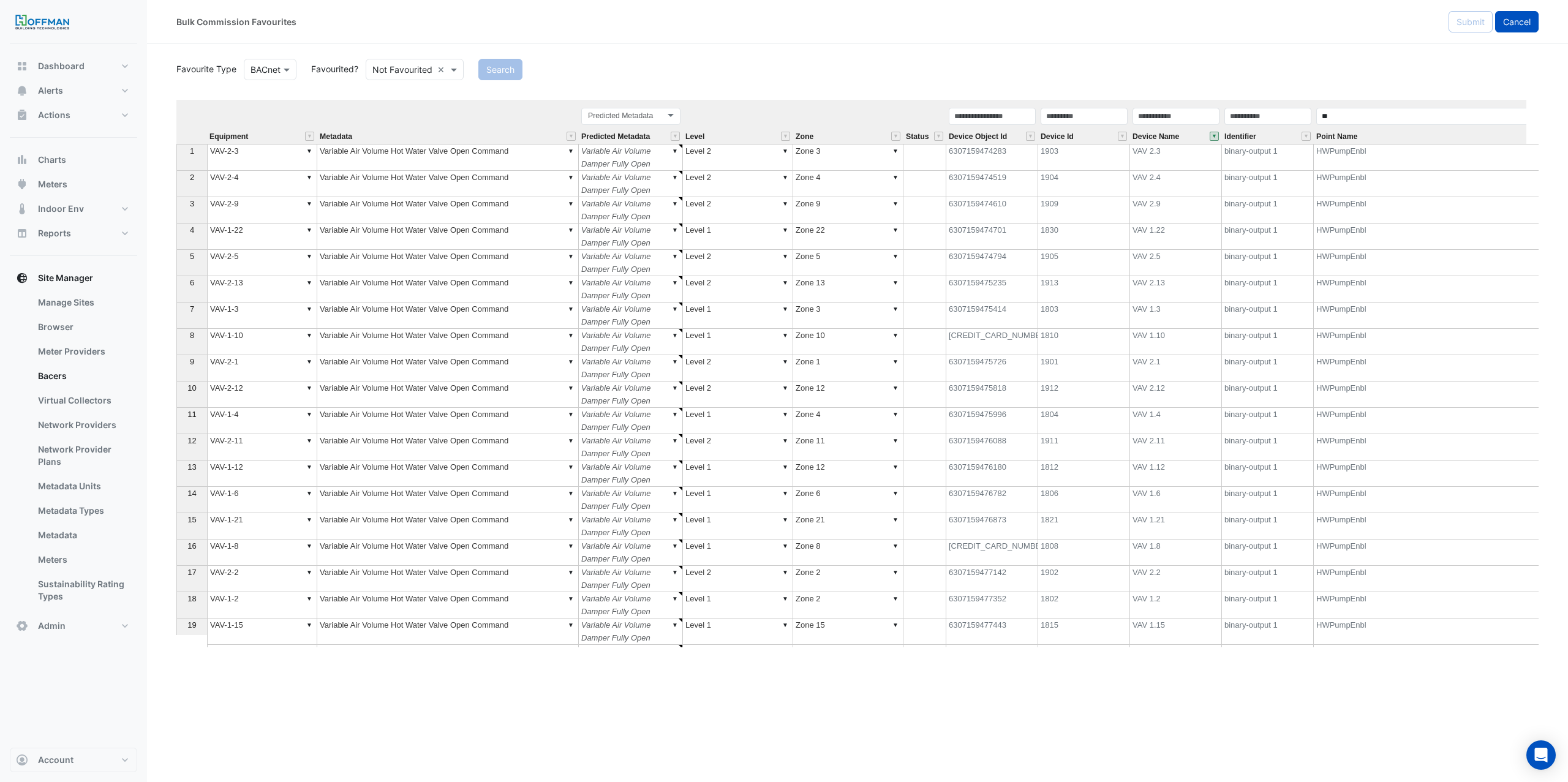
click at [1513, 19] on span "Cancel" at bounding box center [1516, 21] width 27 height 10
select select "***"
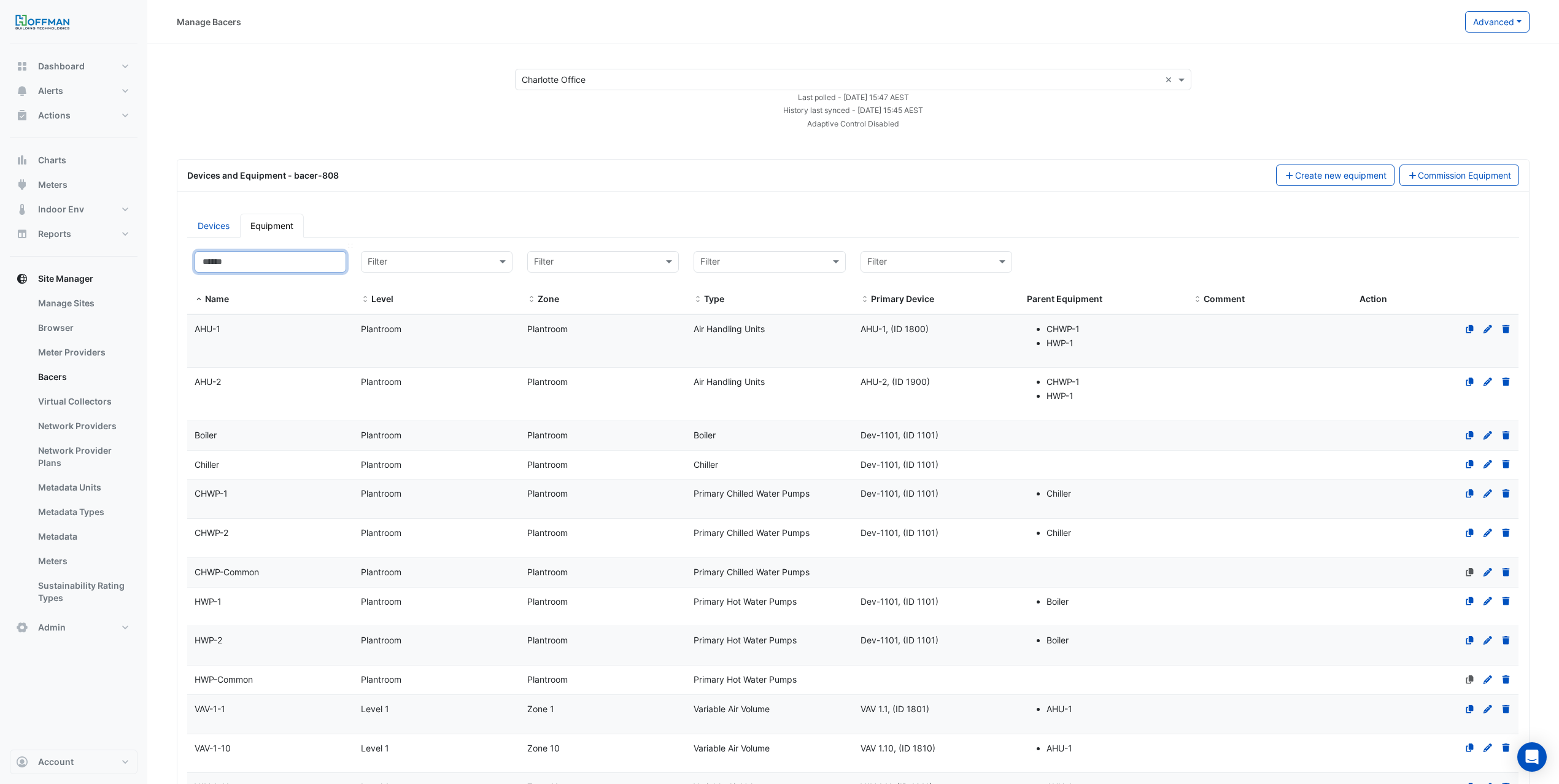
click at [292, 269] on input at bounding box center [271, 261] width 152 height 21
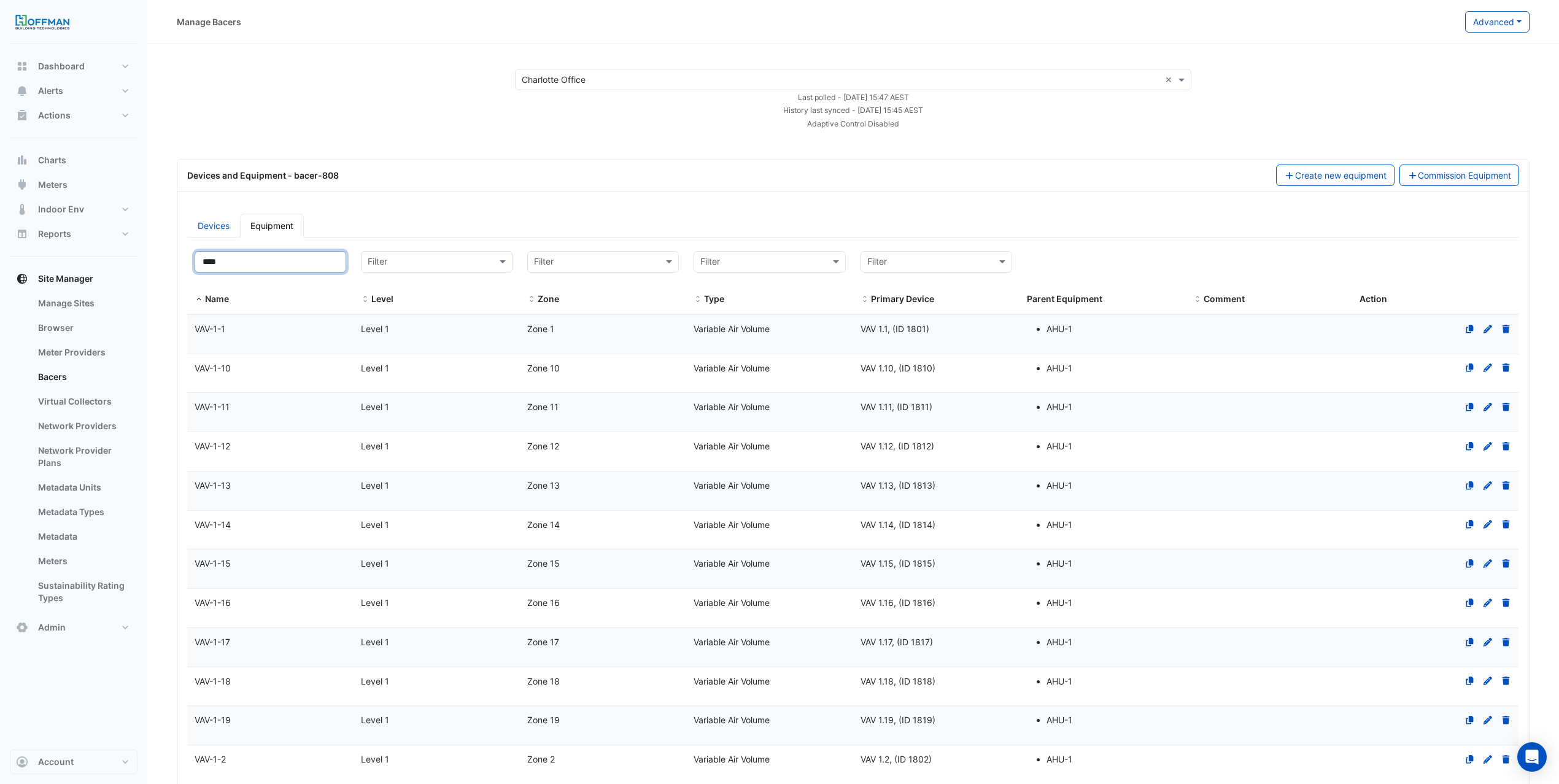
type input "****"
click at [383, 325] on span "Level 1" at bounding box center [375, 328] width 28 height 10
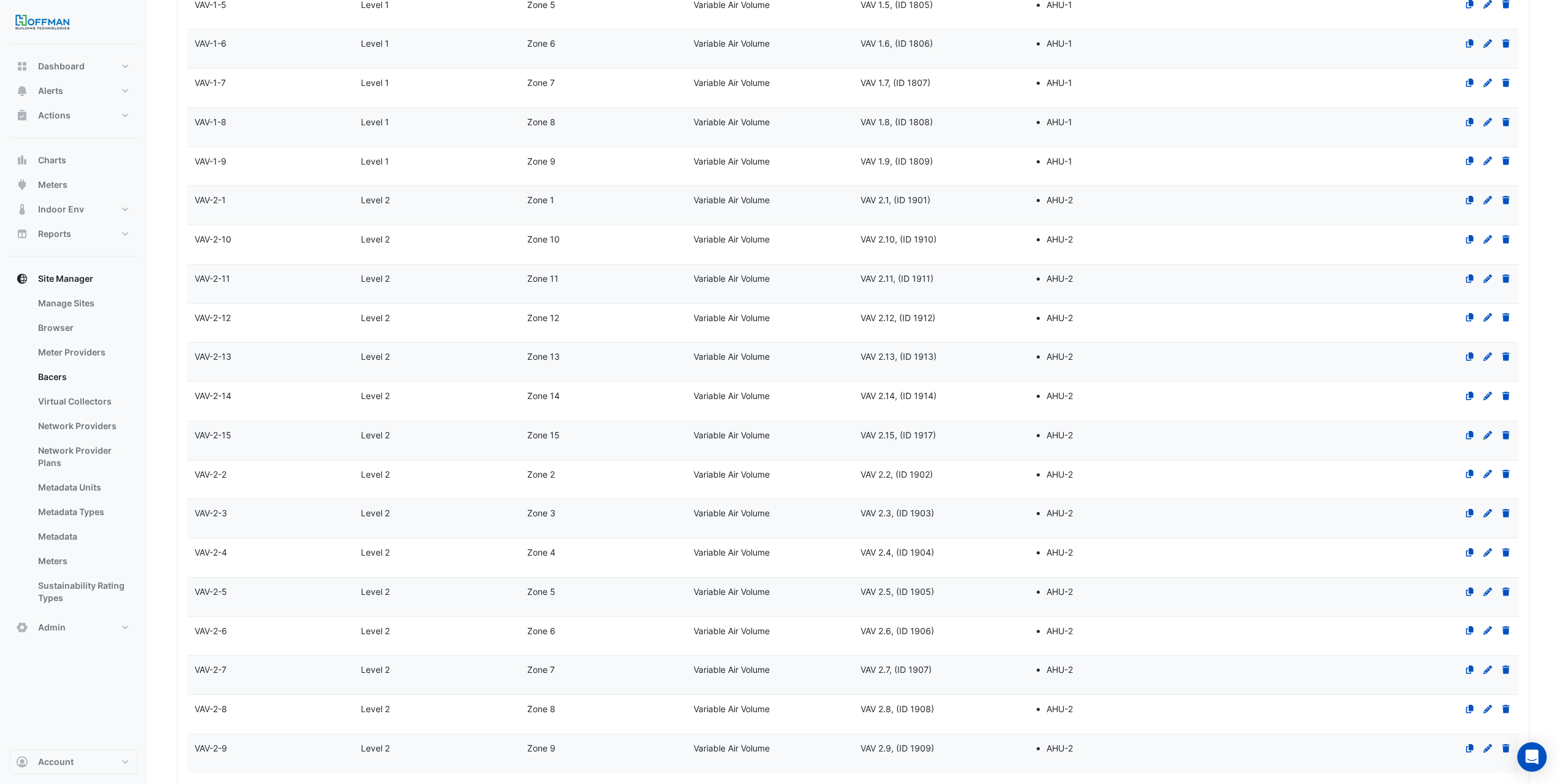
select select "***"
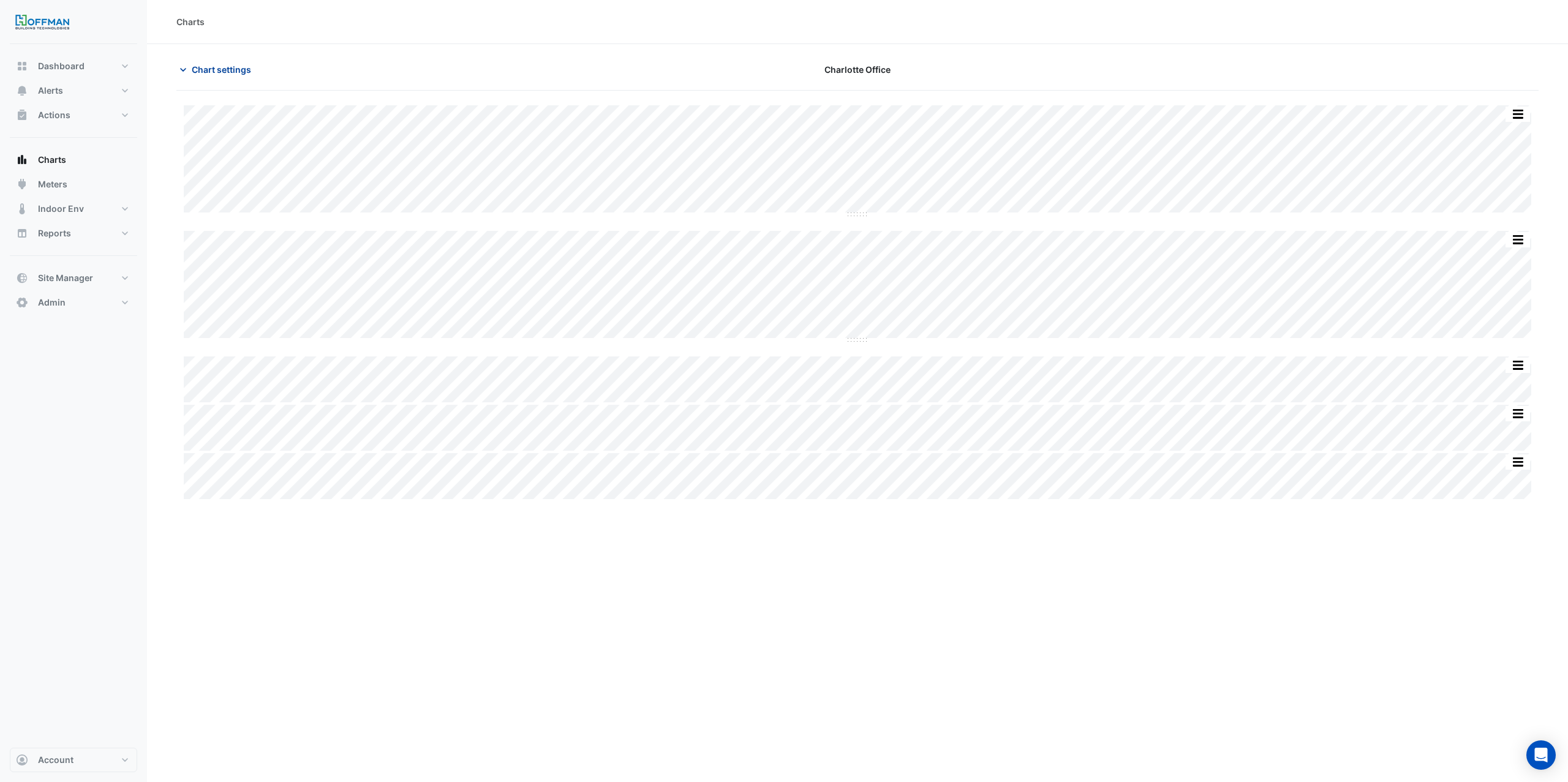
click at [222, 73] on span "Chart settings" at bounding box center [222, 69] width 59 height 12
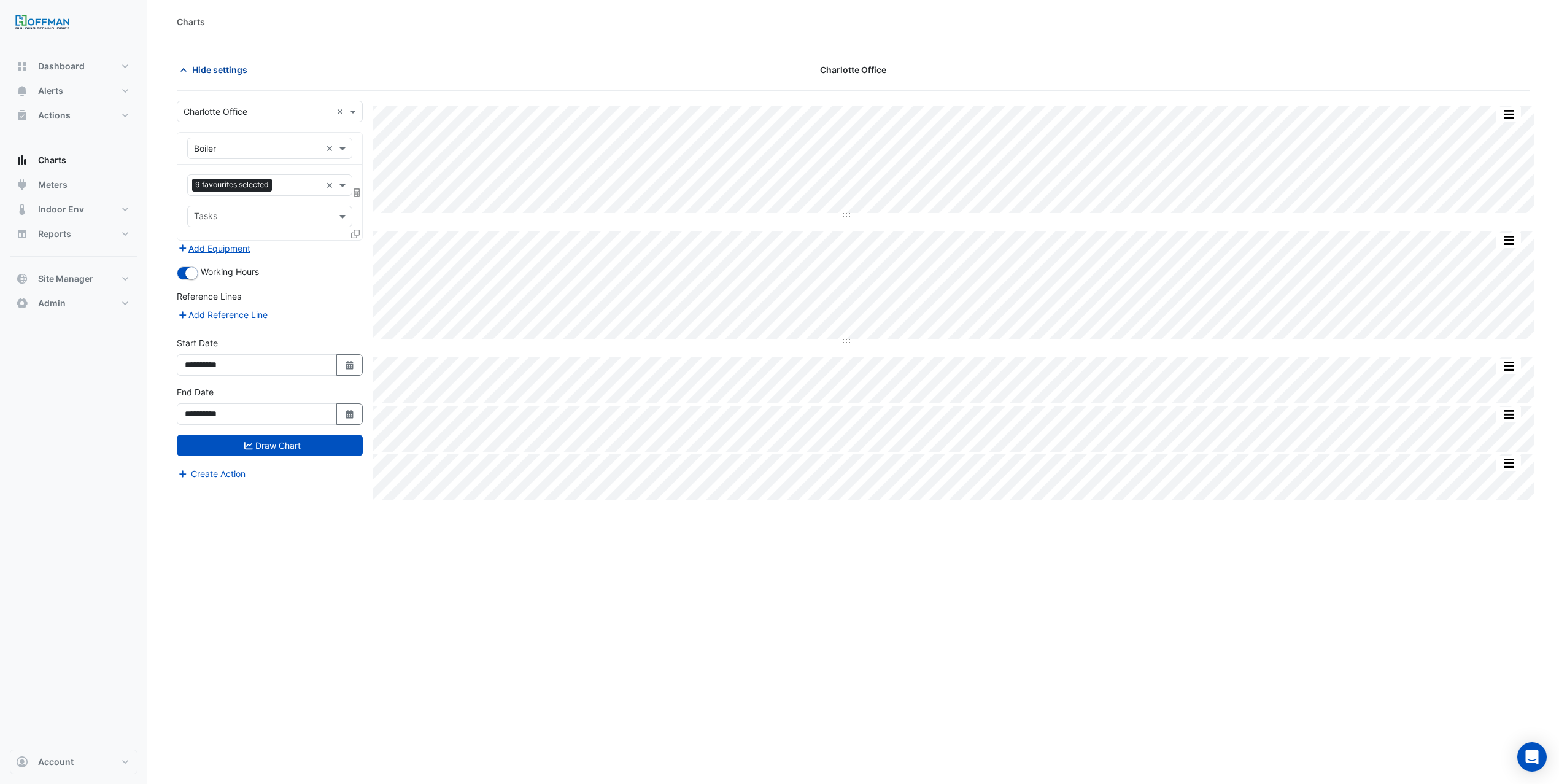
click at [233, 73] on span "Hide settings" at bounding box center [220, 70] width 56 height 13
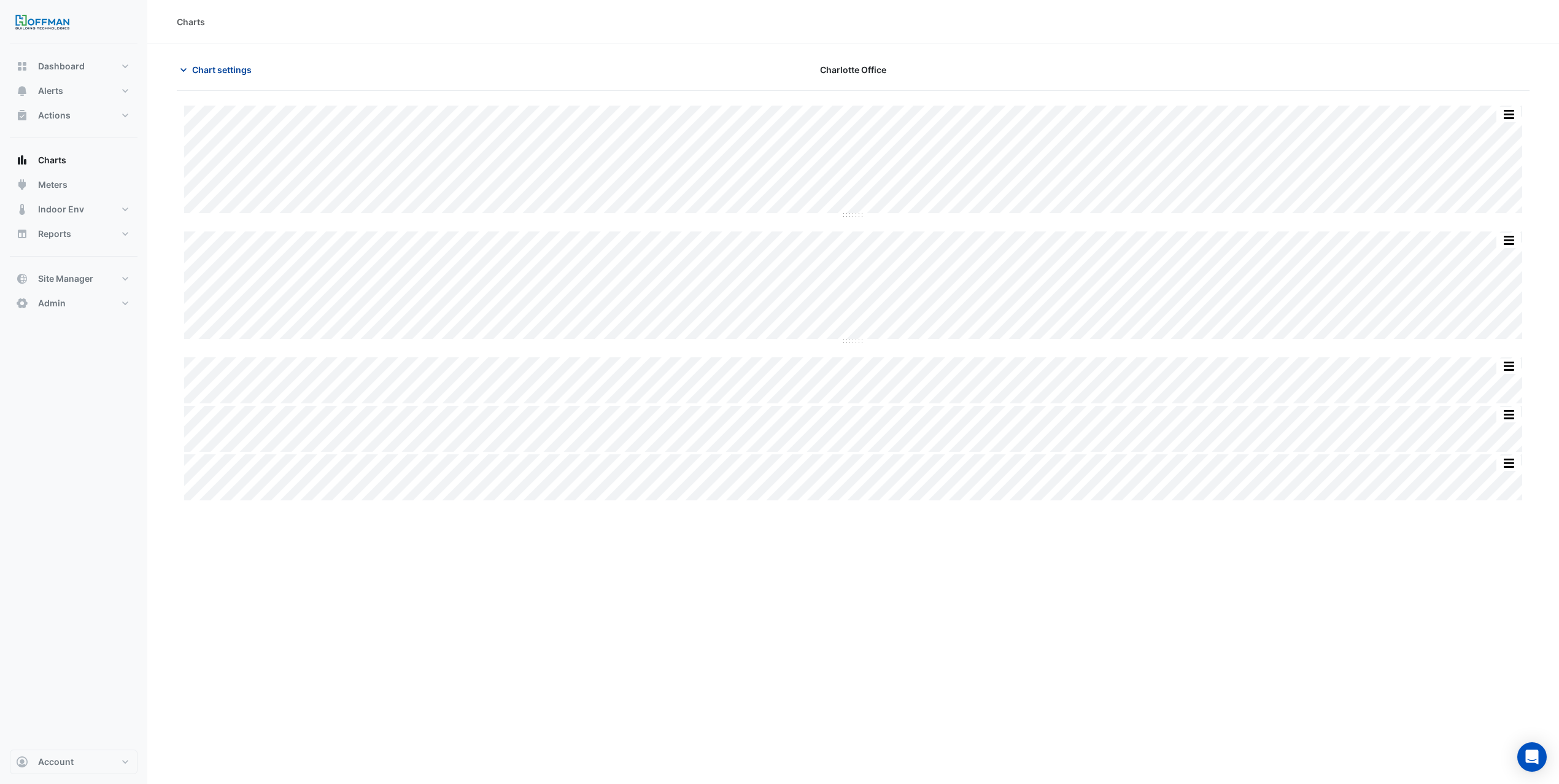
click at [233, 73] on span "Chart settings" at bounding box center [222, 70] width 59 height 13
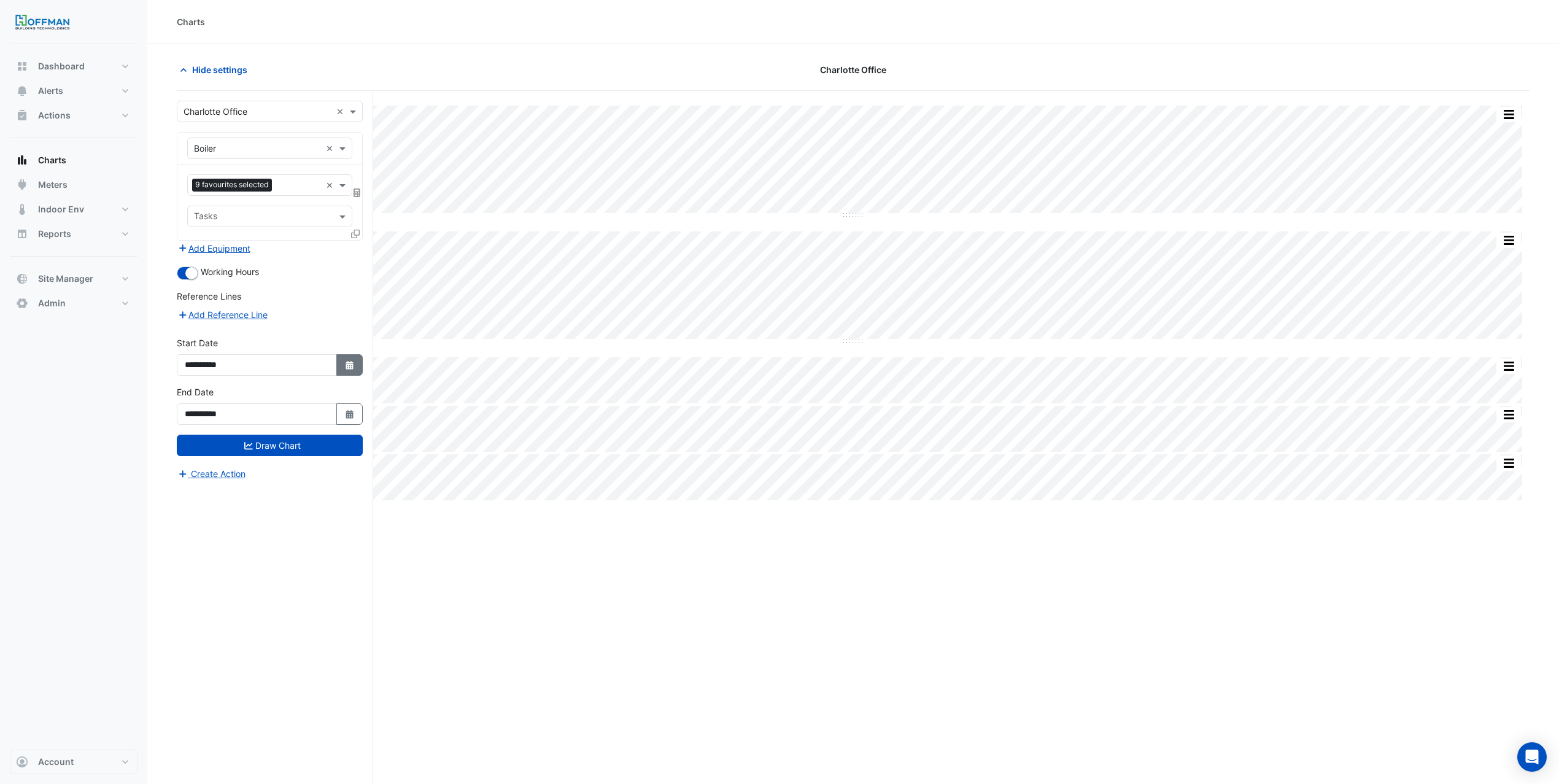
click at [342, 376] on button "Select Date" at bounding box center [350, 365] width 27 height 21
select select "*"
select select "****"
click at [261, 322] on div "28" at bounding box center [256, 321] width 20 height 20
type input "**********"
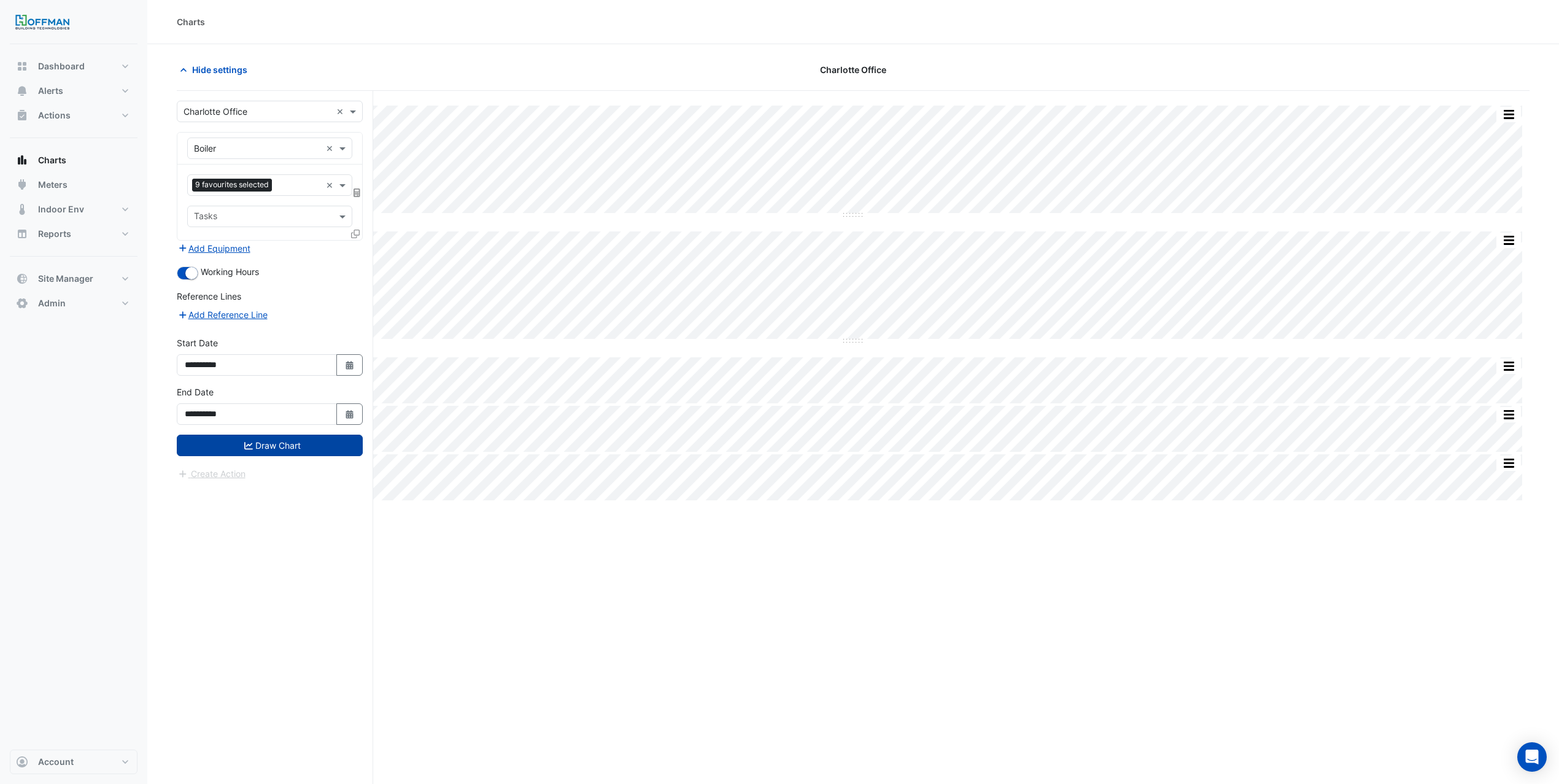
click at [297, 455] on button "Draw Chart" at bounding box center [270, 444] width 186 height 21
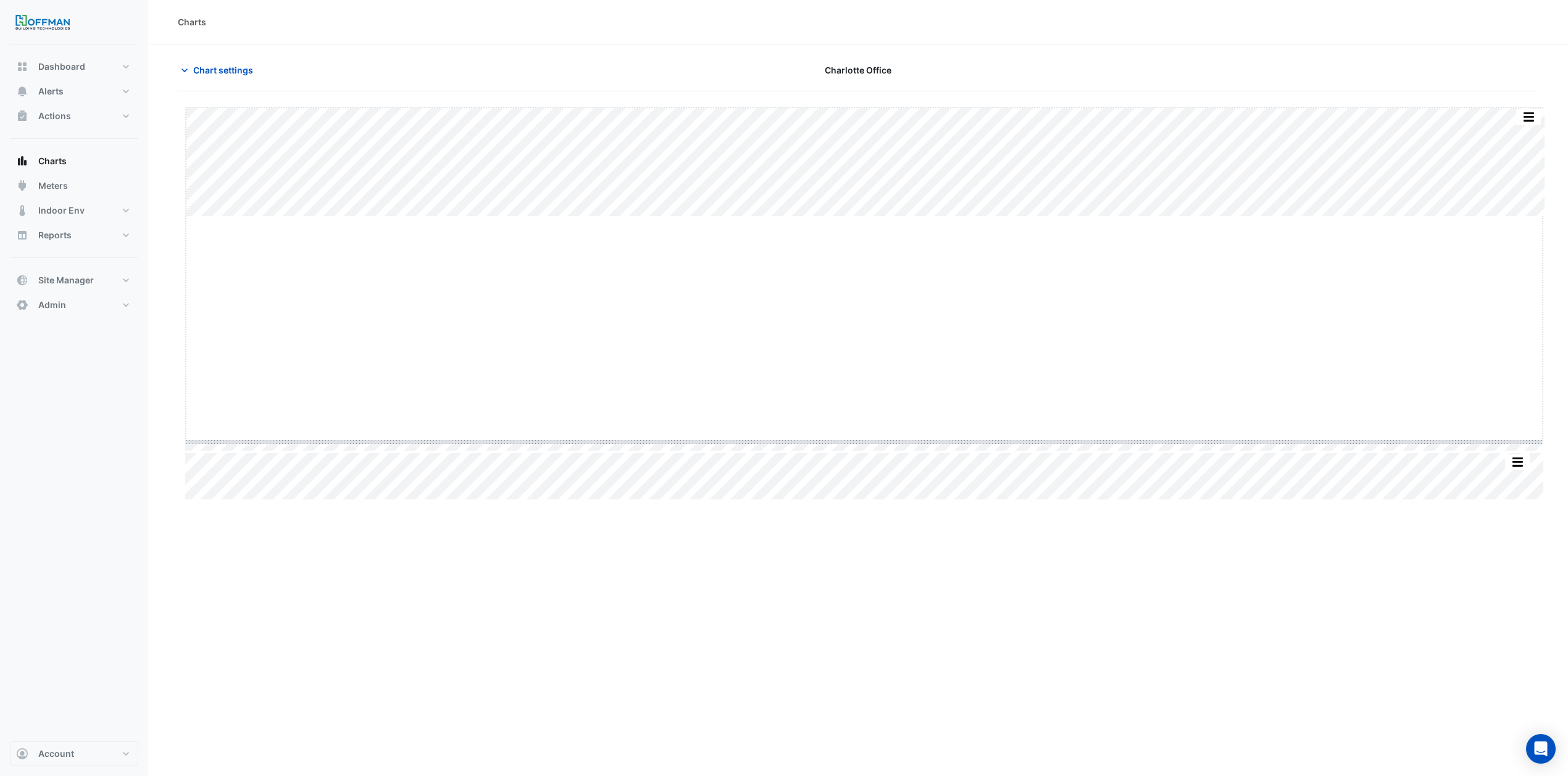
drag, startPoint x: 861, startPoint y: 218, endPoint x: 860, endPoint y: 452, distance: 234.0
click at [235, 61] on button "Chart settings" at bounding box center [220, 69] width 83 height 21
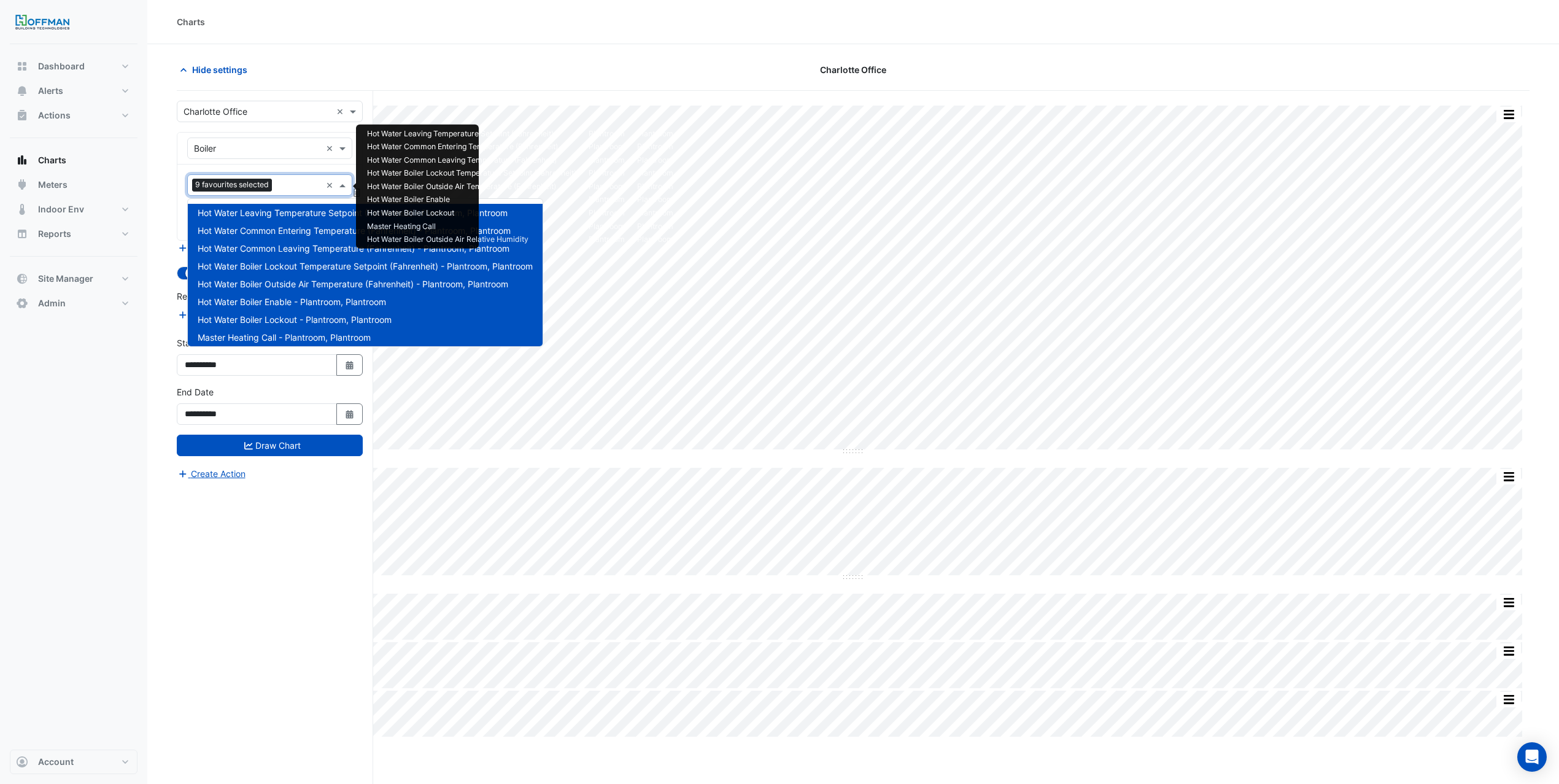
click at [303, 184] on input "text" at bounding box center [299, 186] width 44 height 13
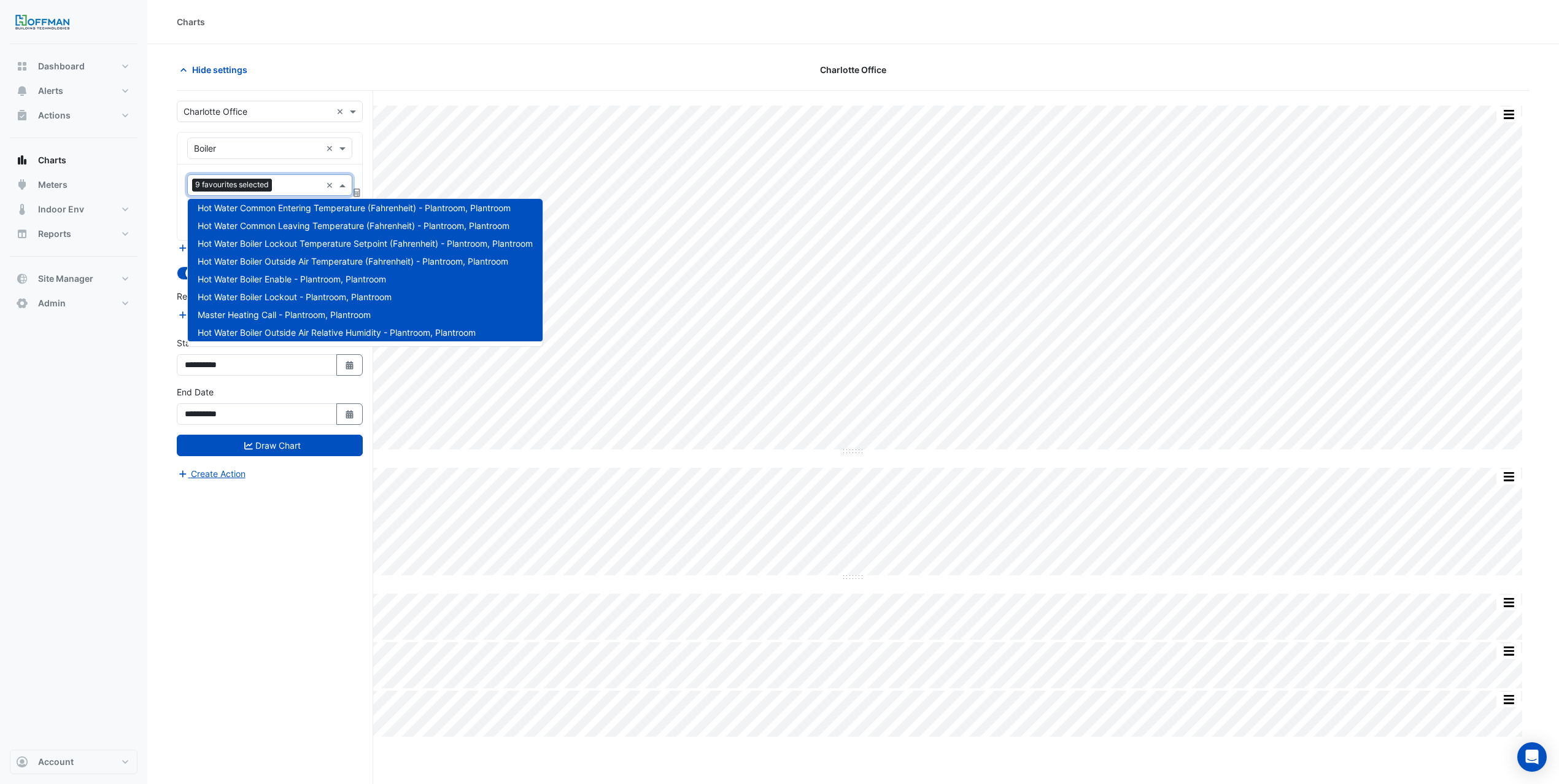
click at [164, 251] on section "Hide settings Charlotte Office Split All Split None Print Save as JPEG Save as …" at bounding box center [853, 437] width 1412 height 786
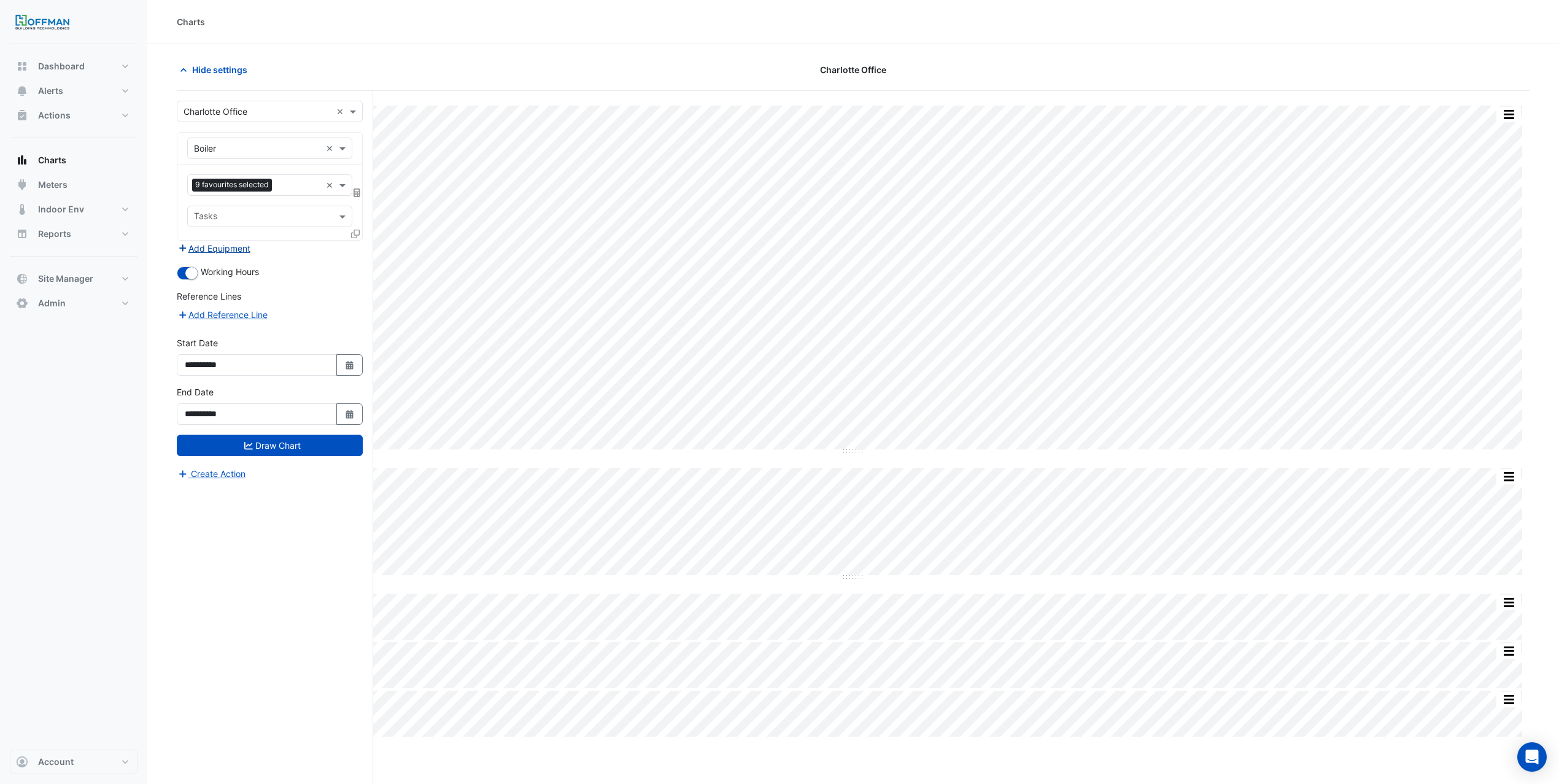
click at [255, 250] on div "Add Equipment" at bounding box center [270, 247] width 186 height 15
click at [243, 250] on button "Add Equipment" at bounding box center [214, 248] width 74 height 14
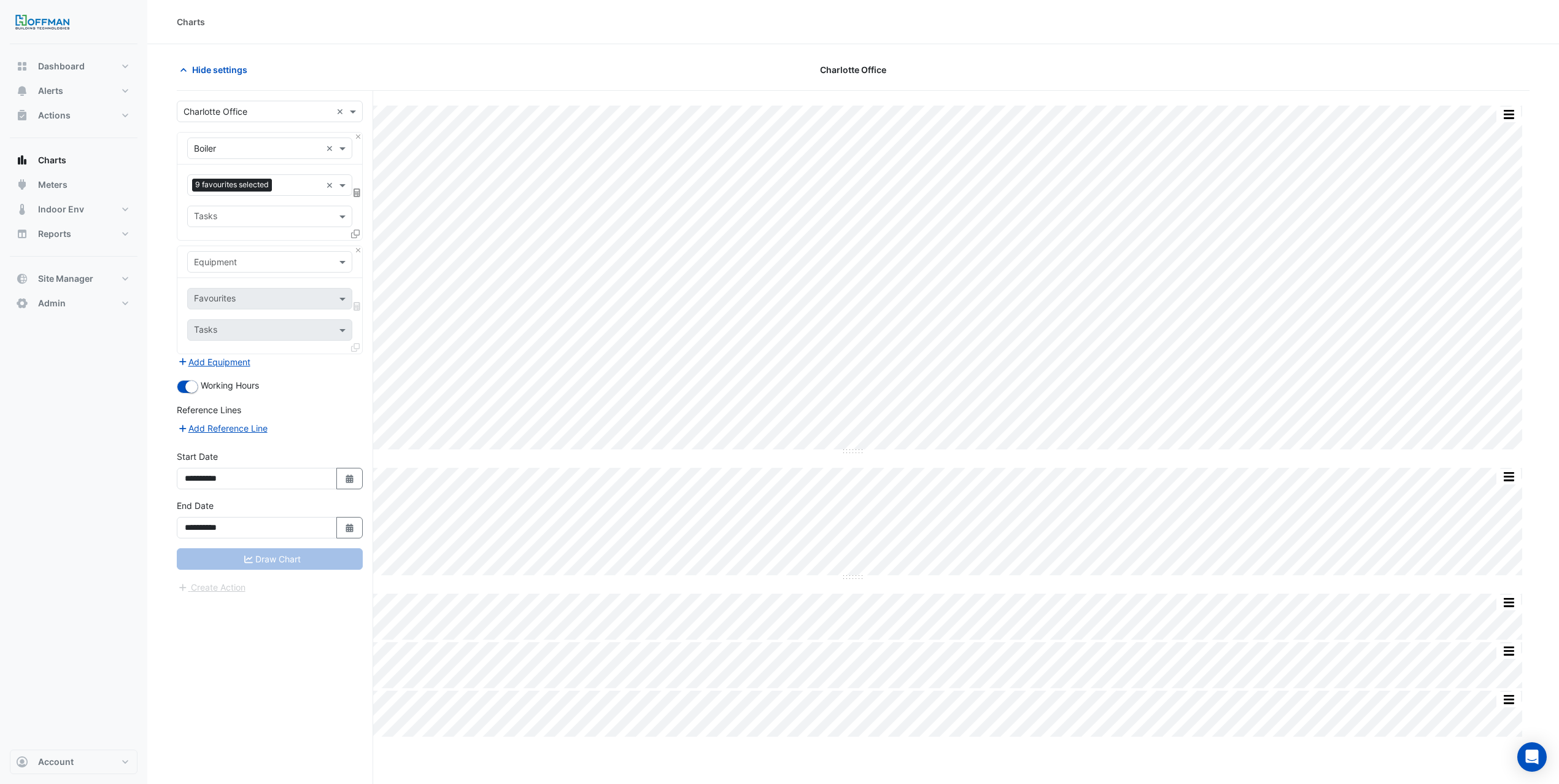
click at [259, 271] on div "Equipment" at bounding box center [269, 261] width 165 height 21
type input "***"
click at [218, 322] on span "HWP-1" at bounding box center [211, 325] width 27 height 10
click at [229, 307] on div "Favourites" at bounding box center [269, 298] width 165 height 21
click at [271, 329] on span "Primary Hot Water Pump Status - Plantroom, Plantroom" at bounding box center [308, 326] width 221 height 10
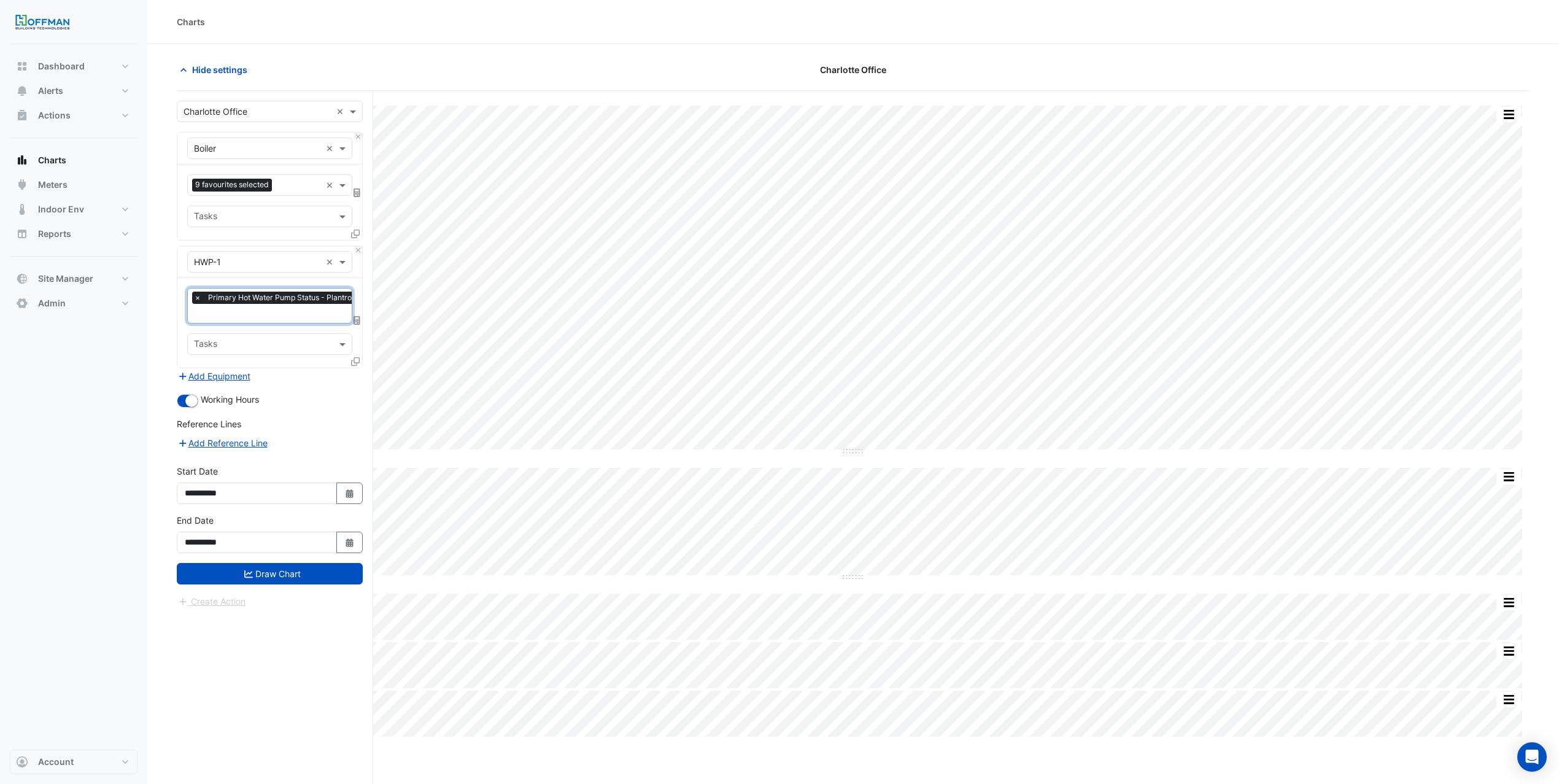
click at [272, 315] on input "text" at bounding box center [301, 315] width 215 height 13
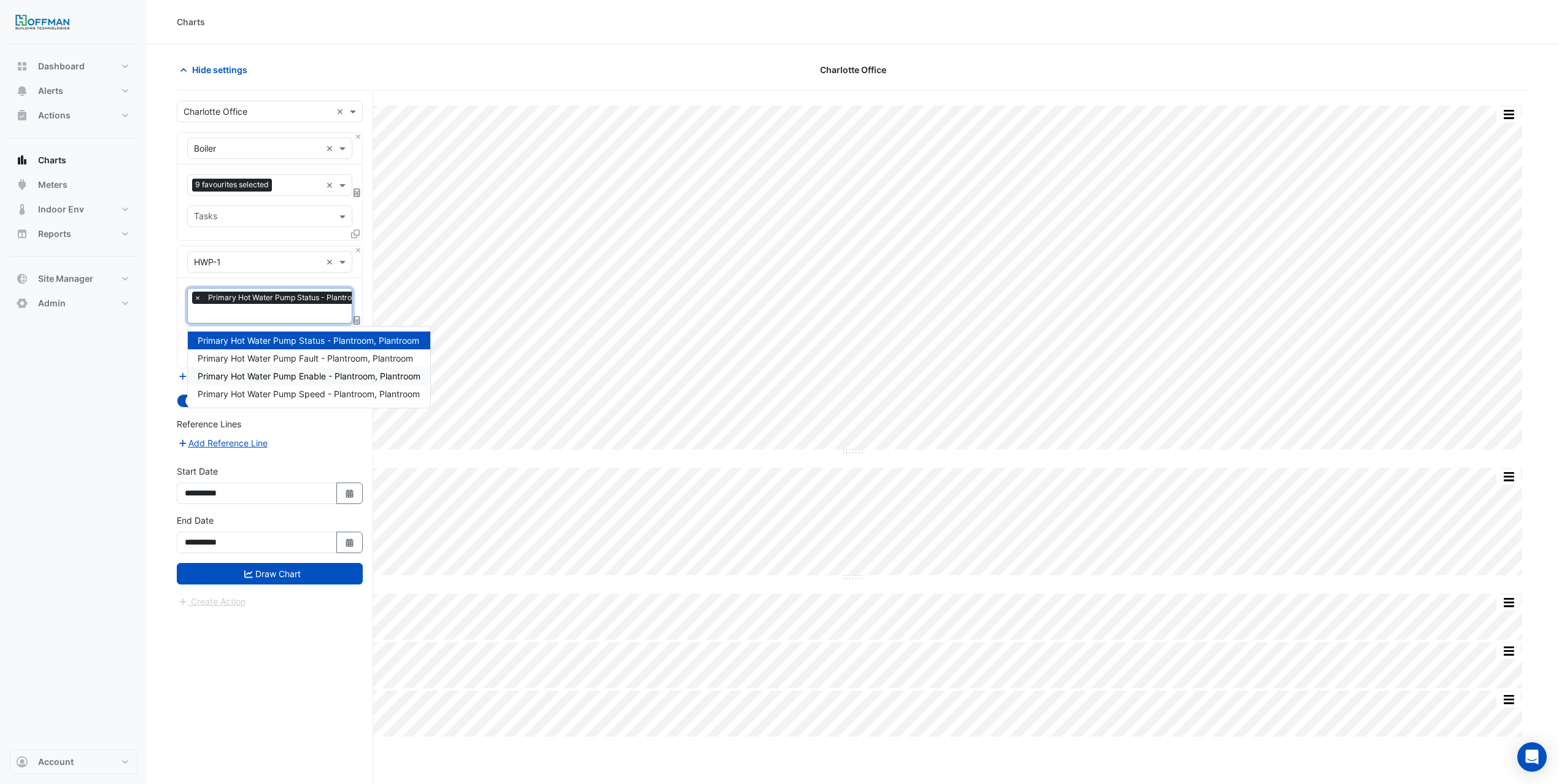
click at [297, 371] on span "Primary Hot Water Pump Enable - Plantroom, Plantroom" at bounding box center [309, 376] width 223 height 10
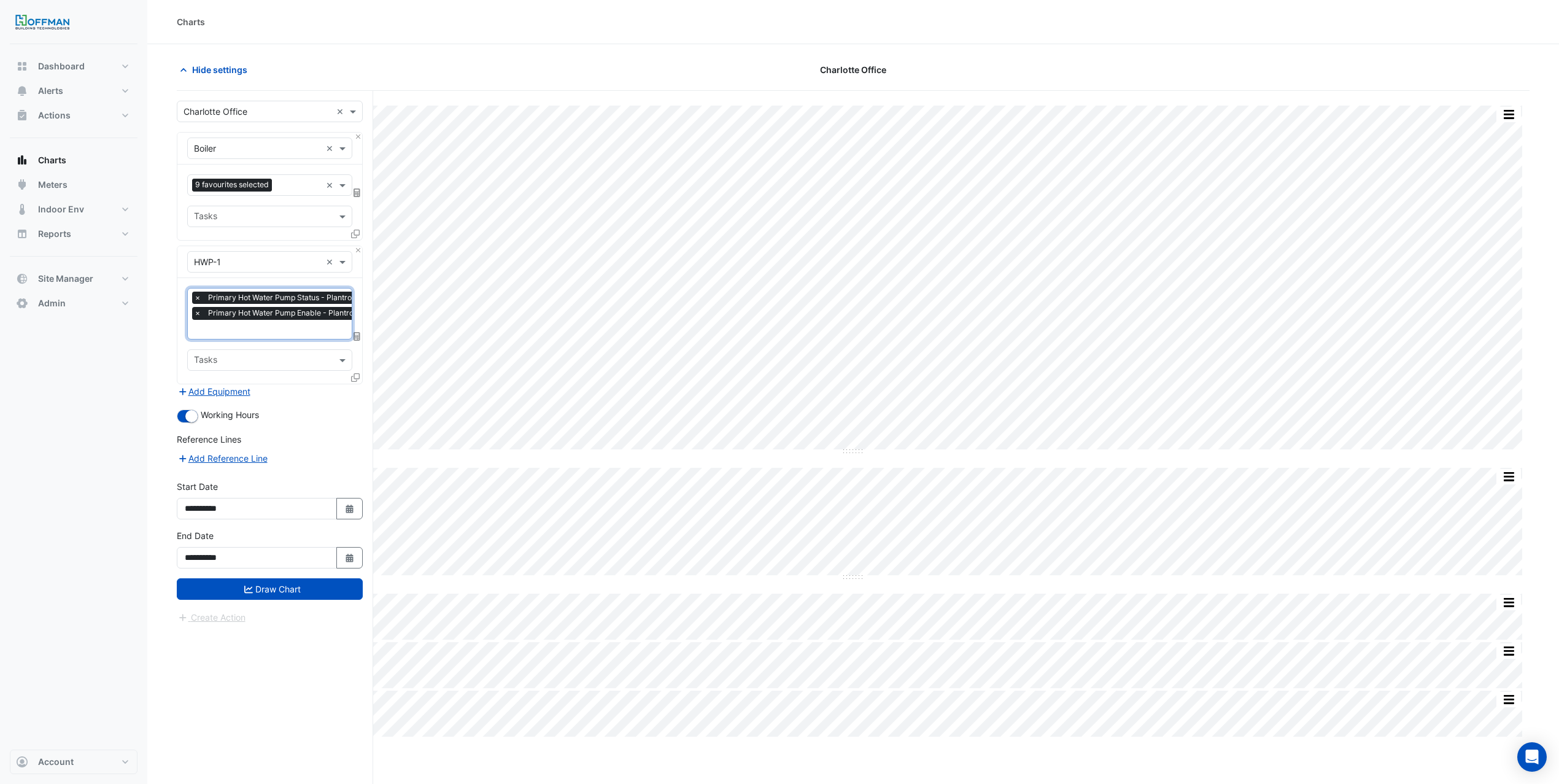
click at [284, 329] on input "text" at bounding box center [302, 330] width 217 height 13
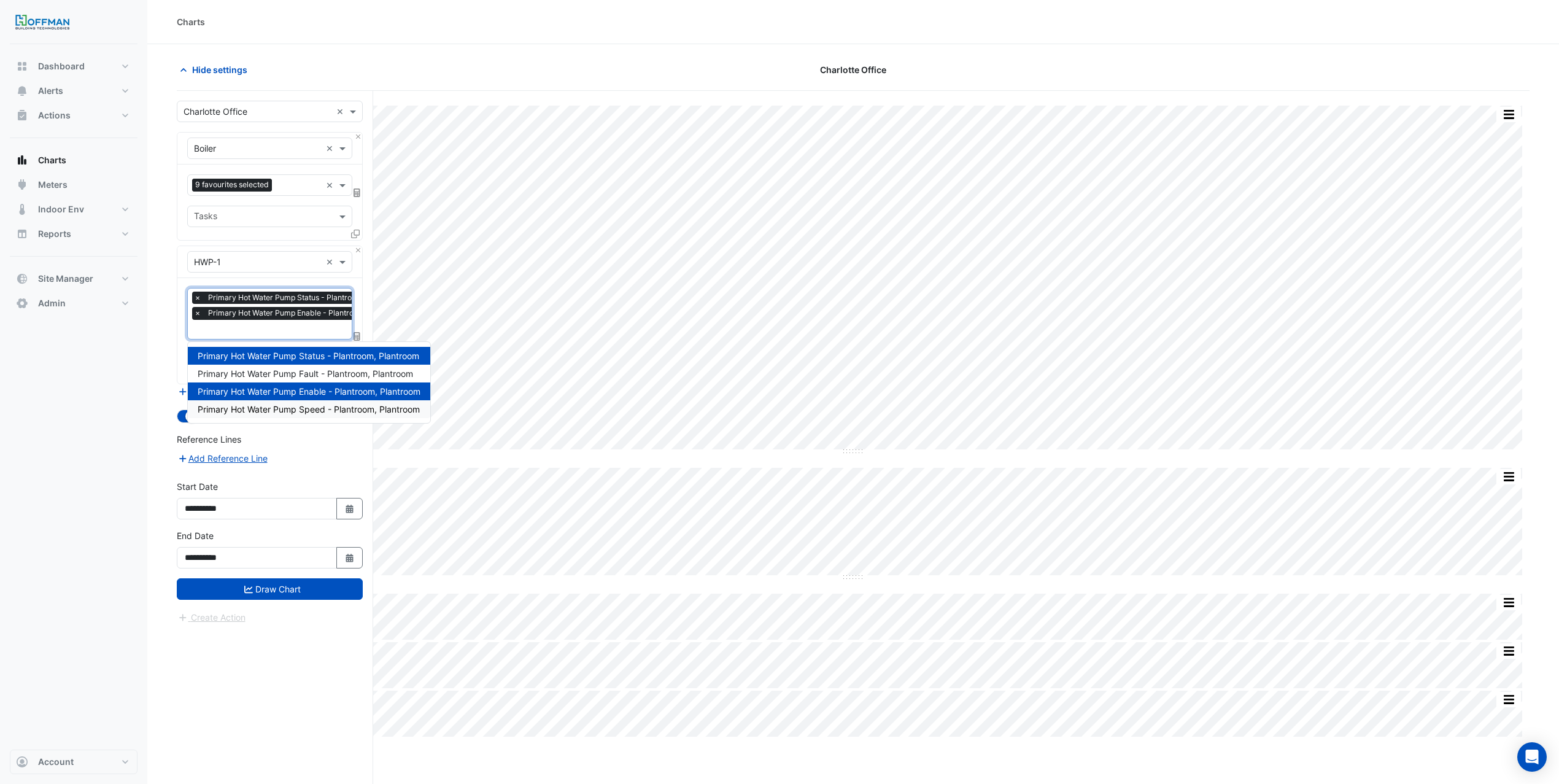
click at [323, 408] on span "Primary Hot Water Pump Speed - Plantroom, Plantroom" at bounding box center [309, 408] width 222 height 10
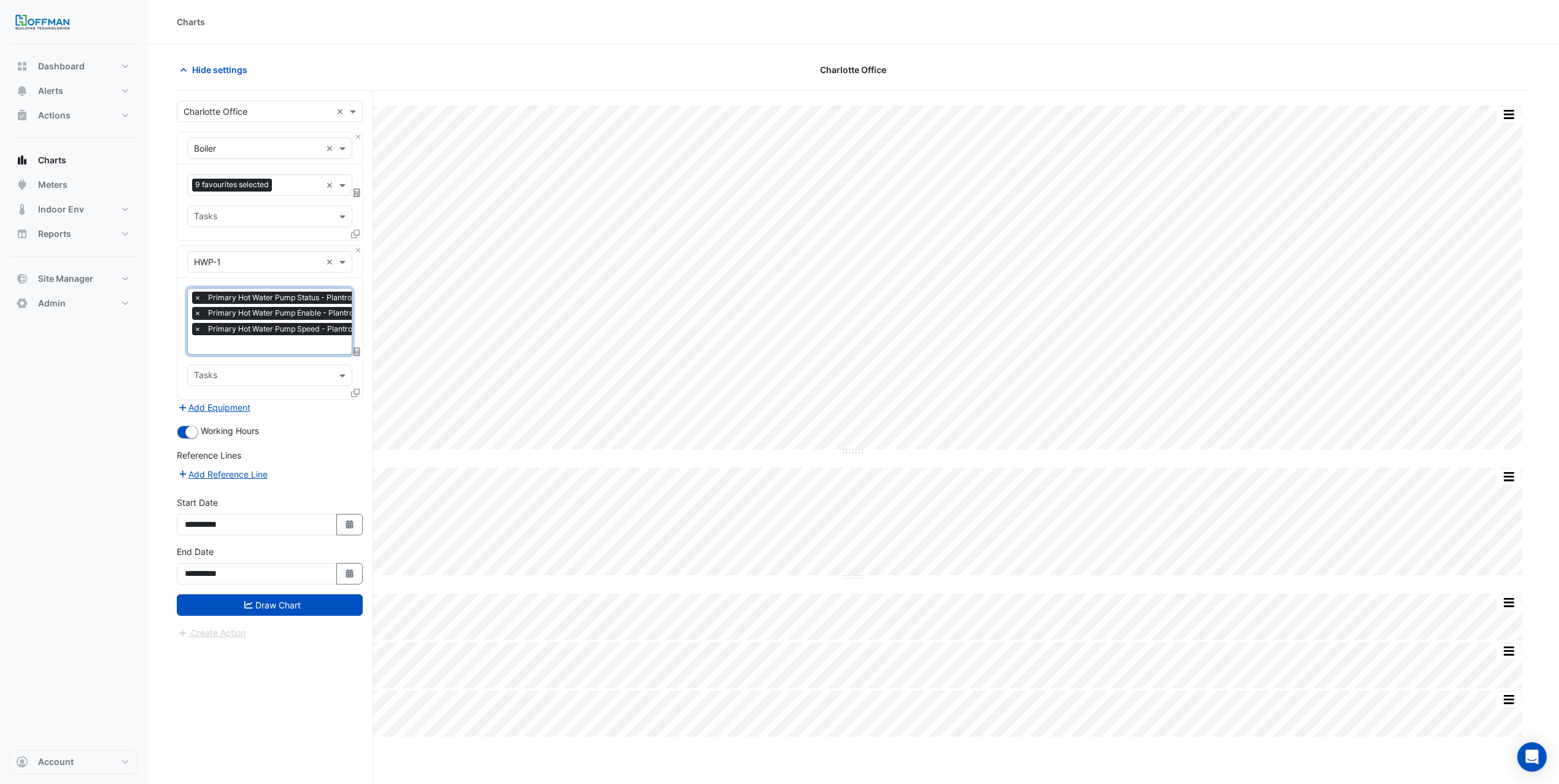
click at [311, 349] on input "text" at bounding box center [302, 346] width 217 height 13
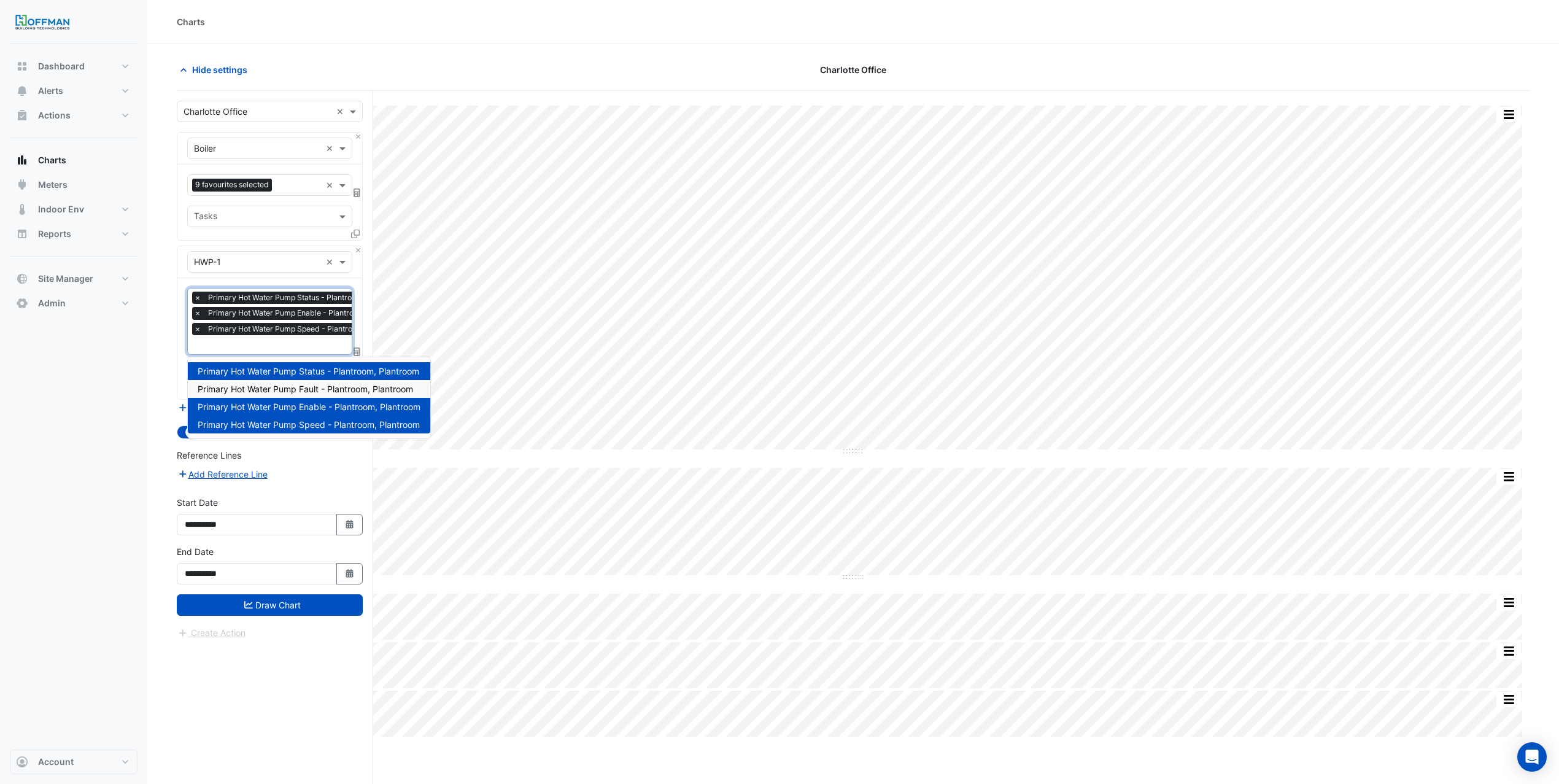
click at [317, 391] on span "Primary Hot Water Pump Fault - Plantroom, Plantroom" at bounding box center [305, 388] width 215 height 10
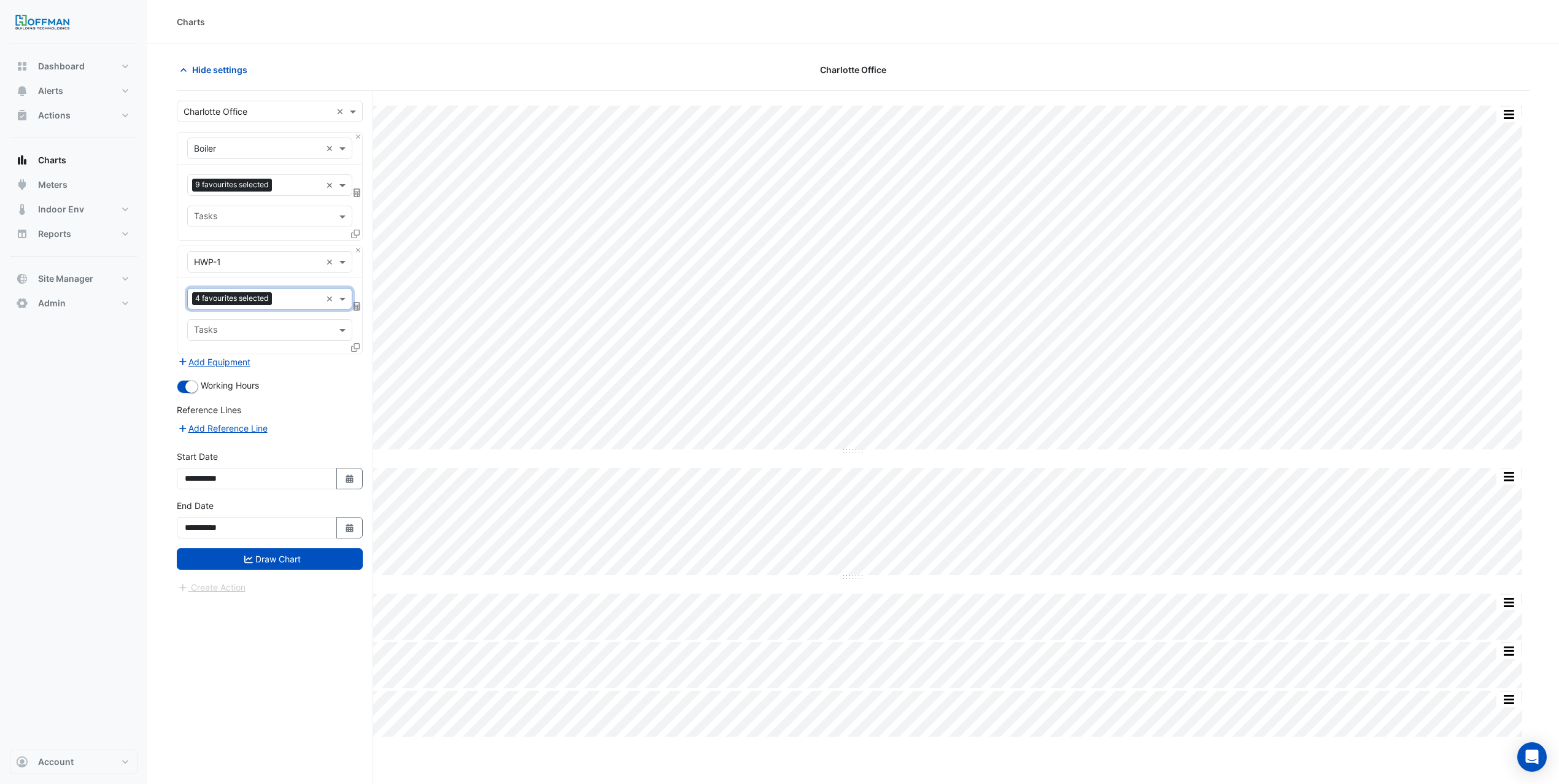
click at [357, 346] on icon at bounding box center [355, 347] width 9 height 9
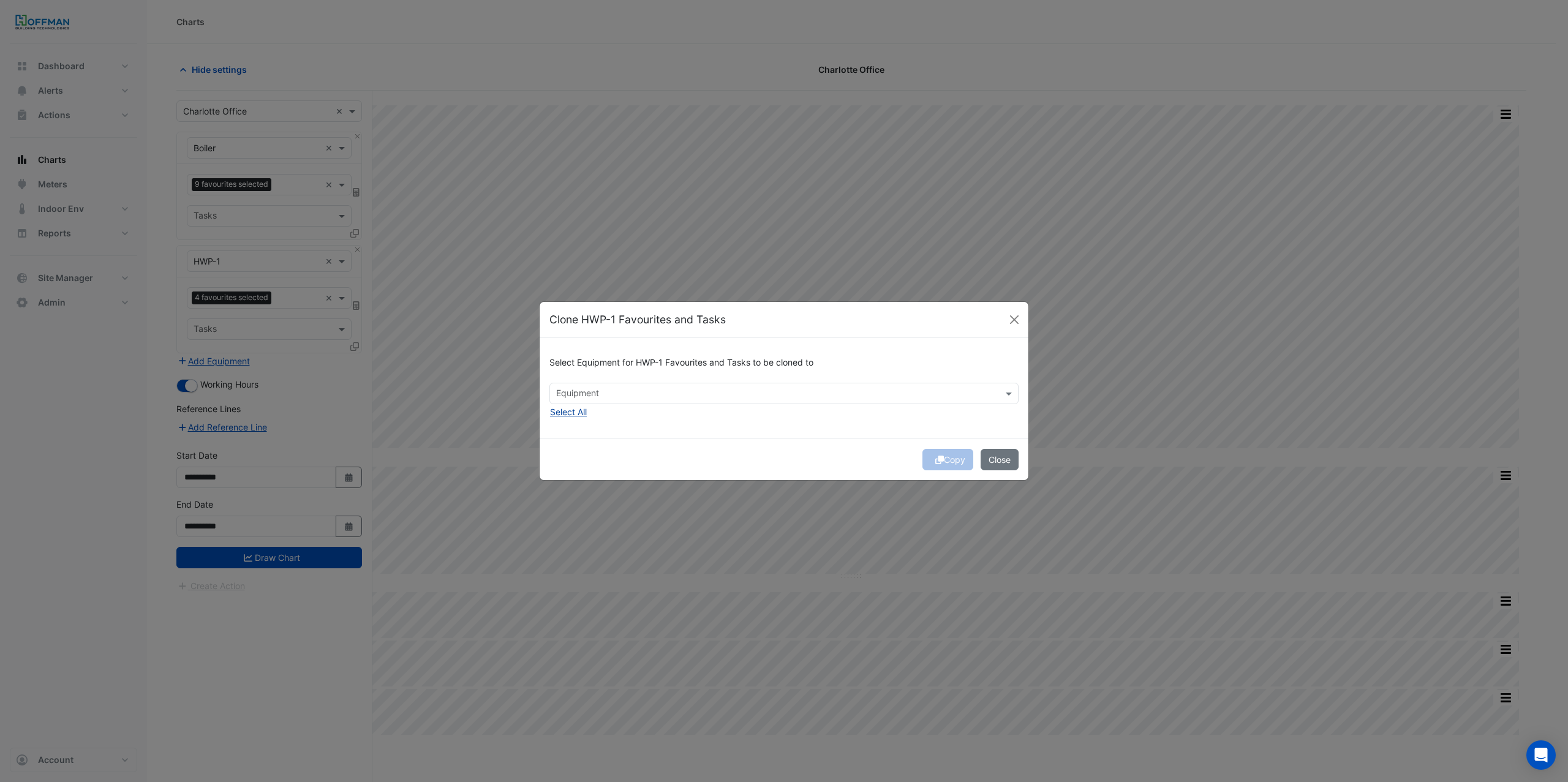
click at [574, 411] on button "Select All" at bounding box center [568, 412] width 38 height 14
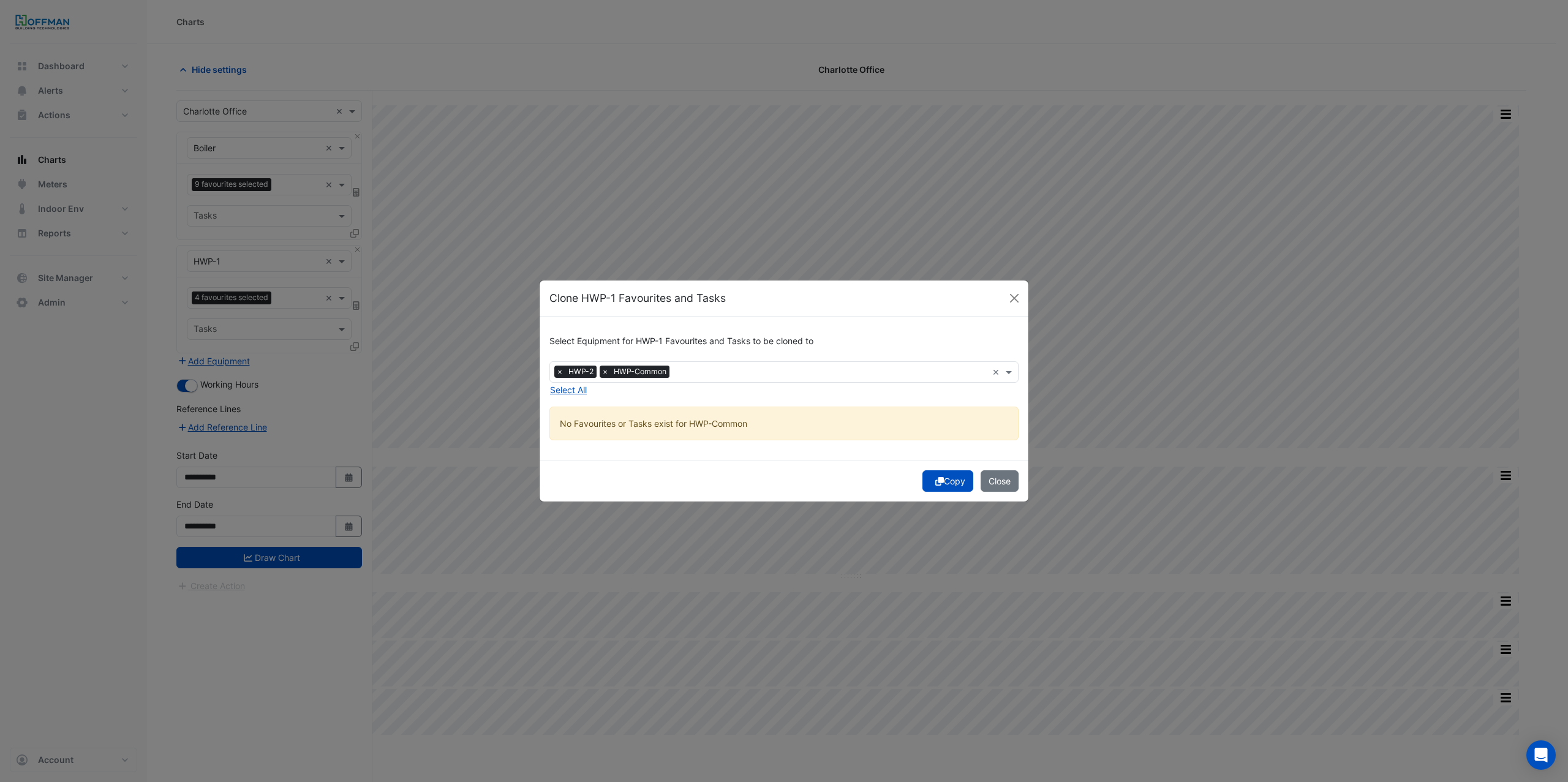
drag, startPoint x: 607, startPoint y: 397, endPoint x: 615, endPoint y: 399, distance: 8.2
click at [606, 397] on div "Select Equipment for HWP-1 Favourites and Tasks to be cloned to Equipment × HWP…" at bounding box center [784, 389] width 489 height 144
click at [607, 375] on span "×" at bounding box center [605, 371] width 11 height 12
click at [935, 481] on icon "submit" at bounding box center [939, 481] width 9 height 9
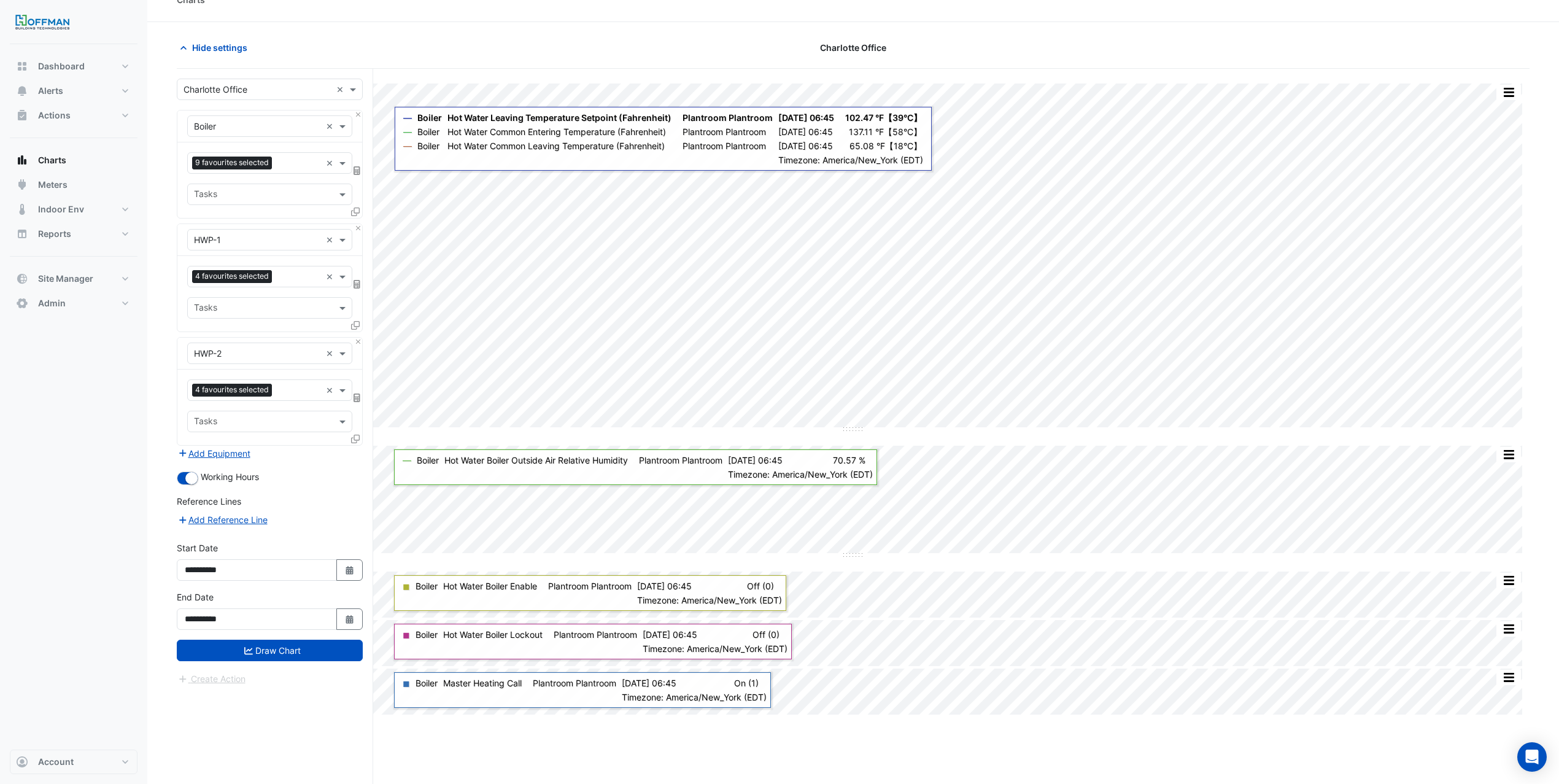
scroll to position [47, 0]
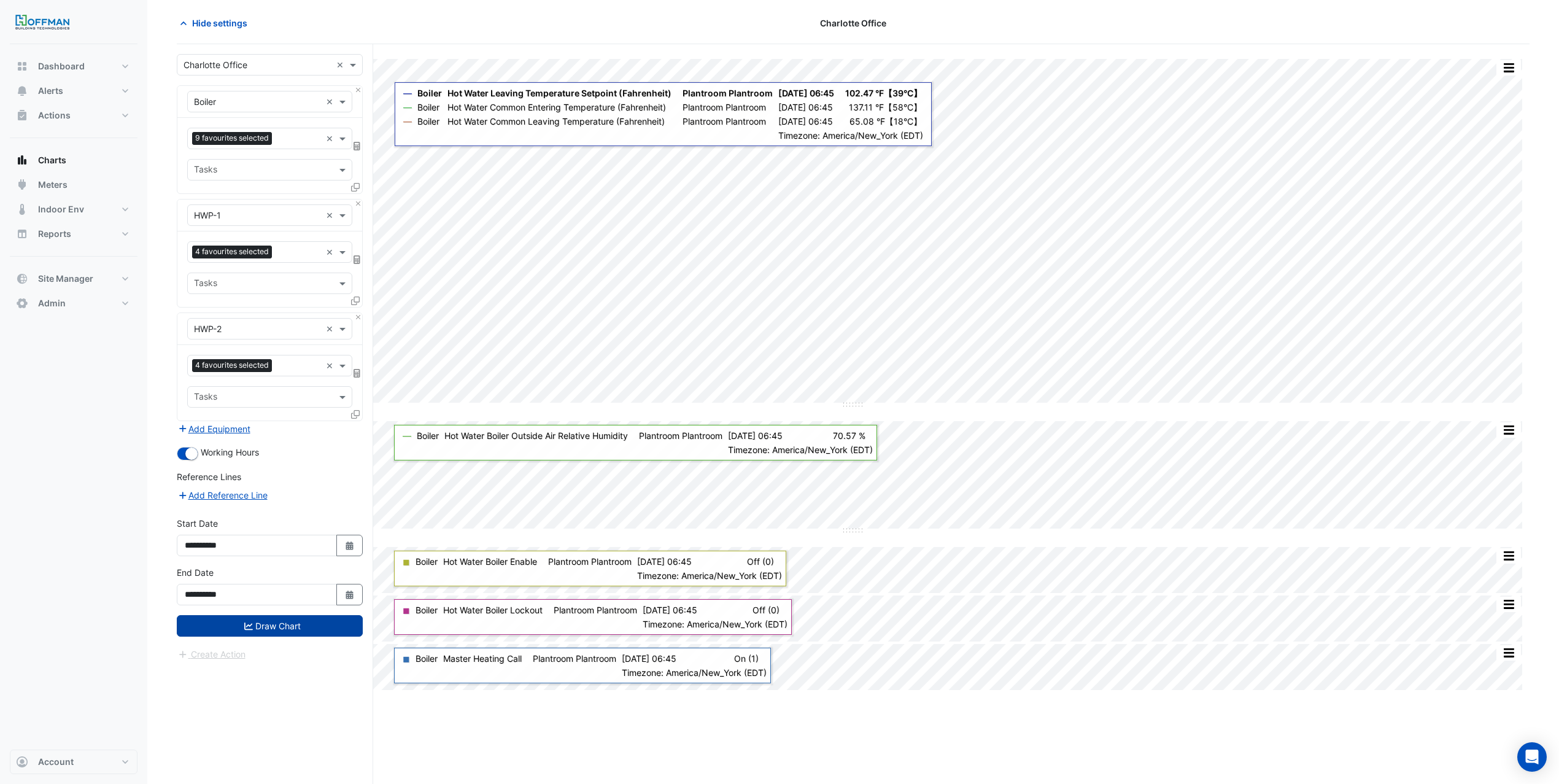
click at [291, 635] on button "Draw Chart" at bounding box center [270, 625] width 186 height 21
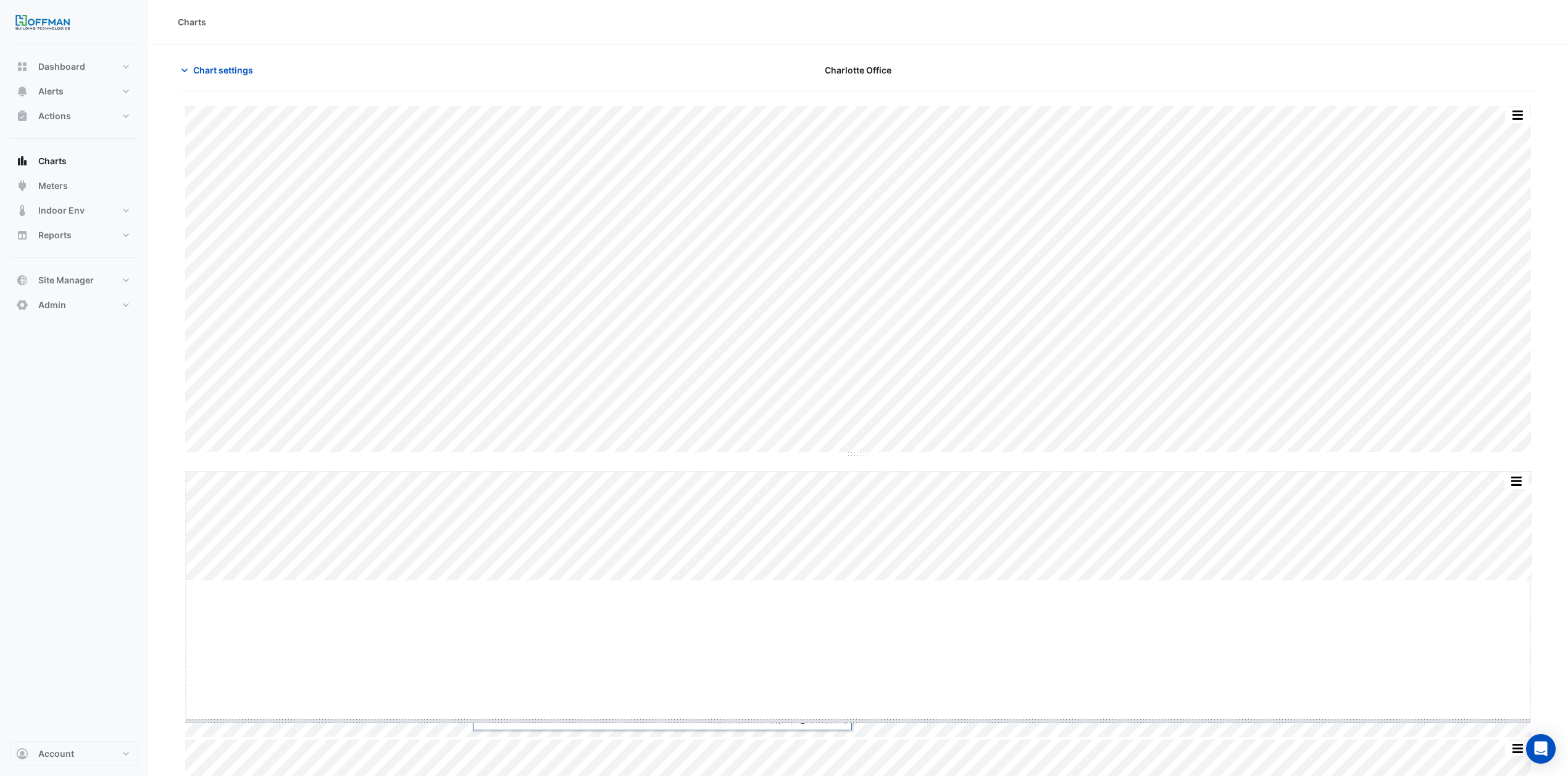
drag, startPoint x: 858, startPoint y: 582, endPoint x: 864, endPoint y: 719, distance: 137.1
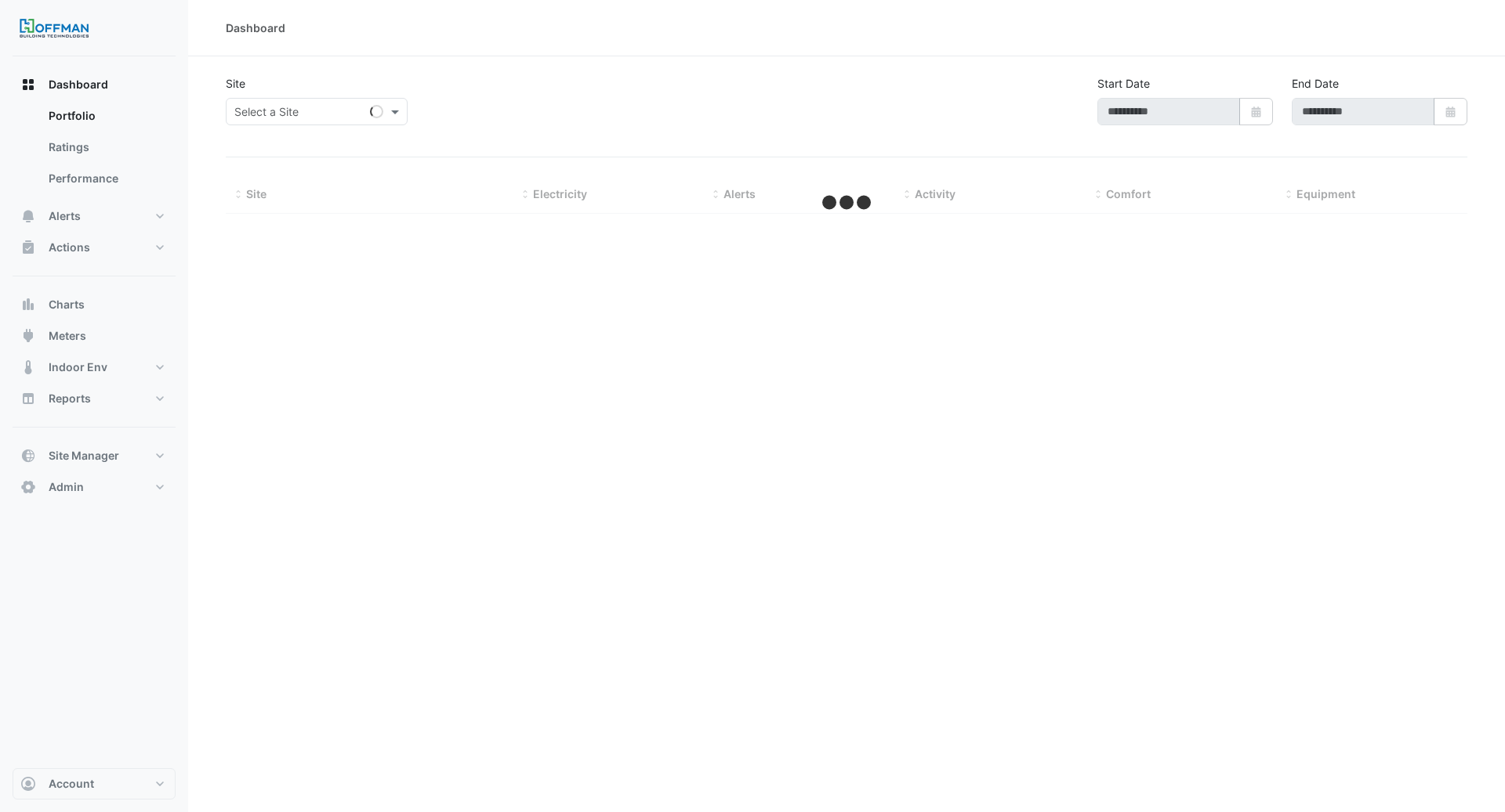
type input "**********"
select select "***"
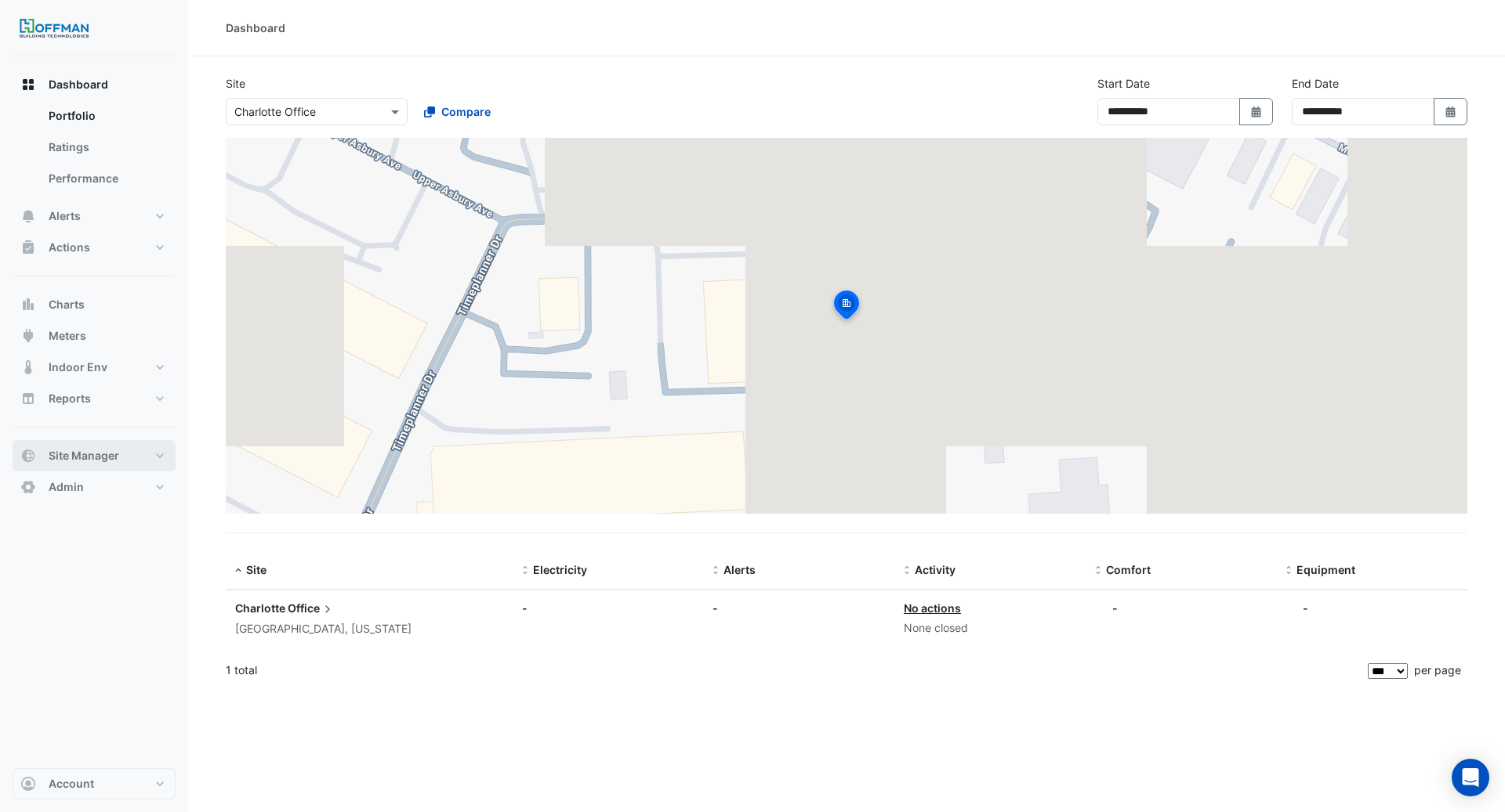
click at [85, 457] on span "Site Manager" at bounding box center [84, 456] width 71 height 16
select select "***"
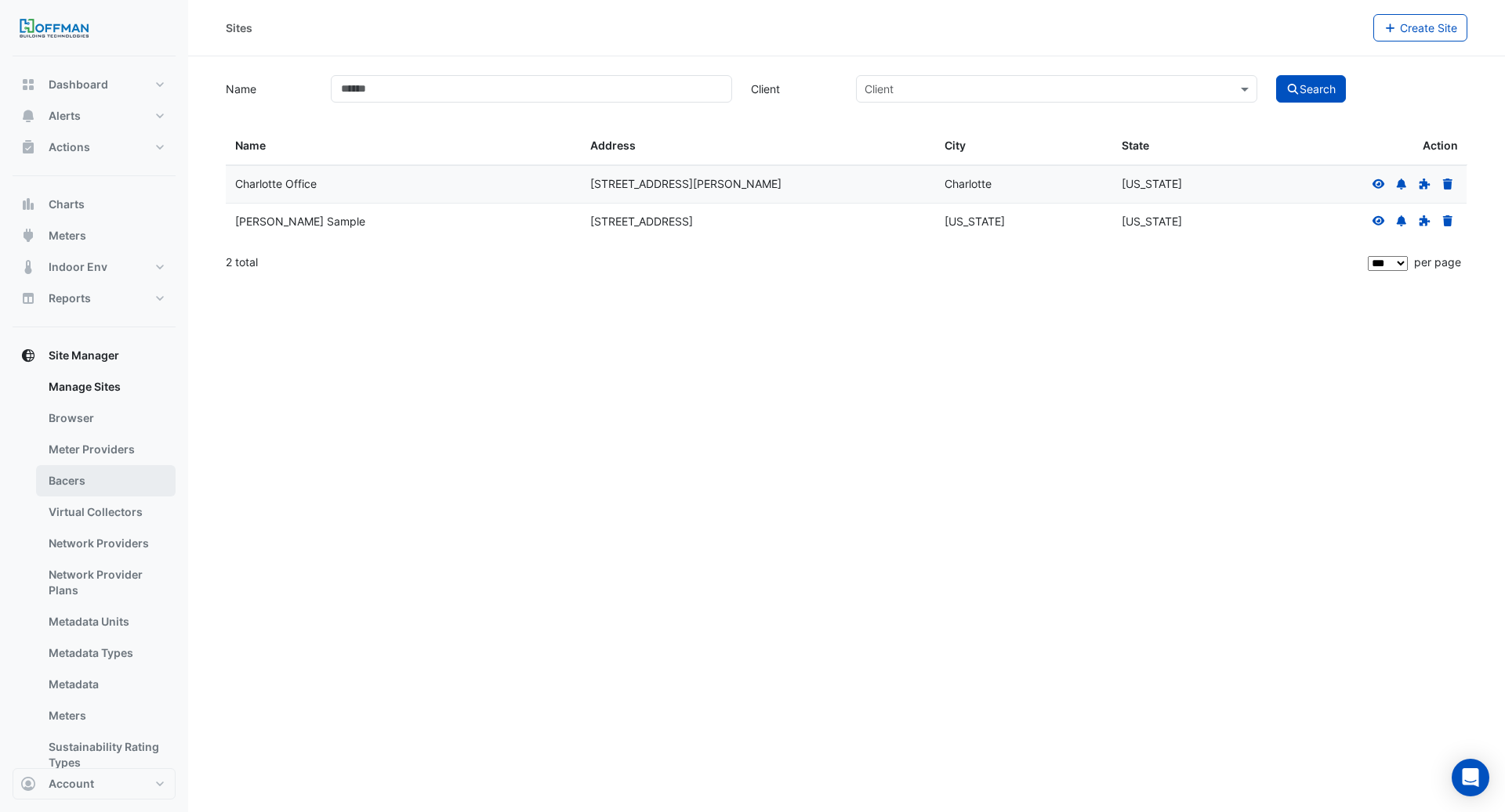
click at [108, 484] on link "Bacers" at bounding box center [106, 480] width 140 height 31
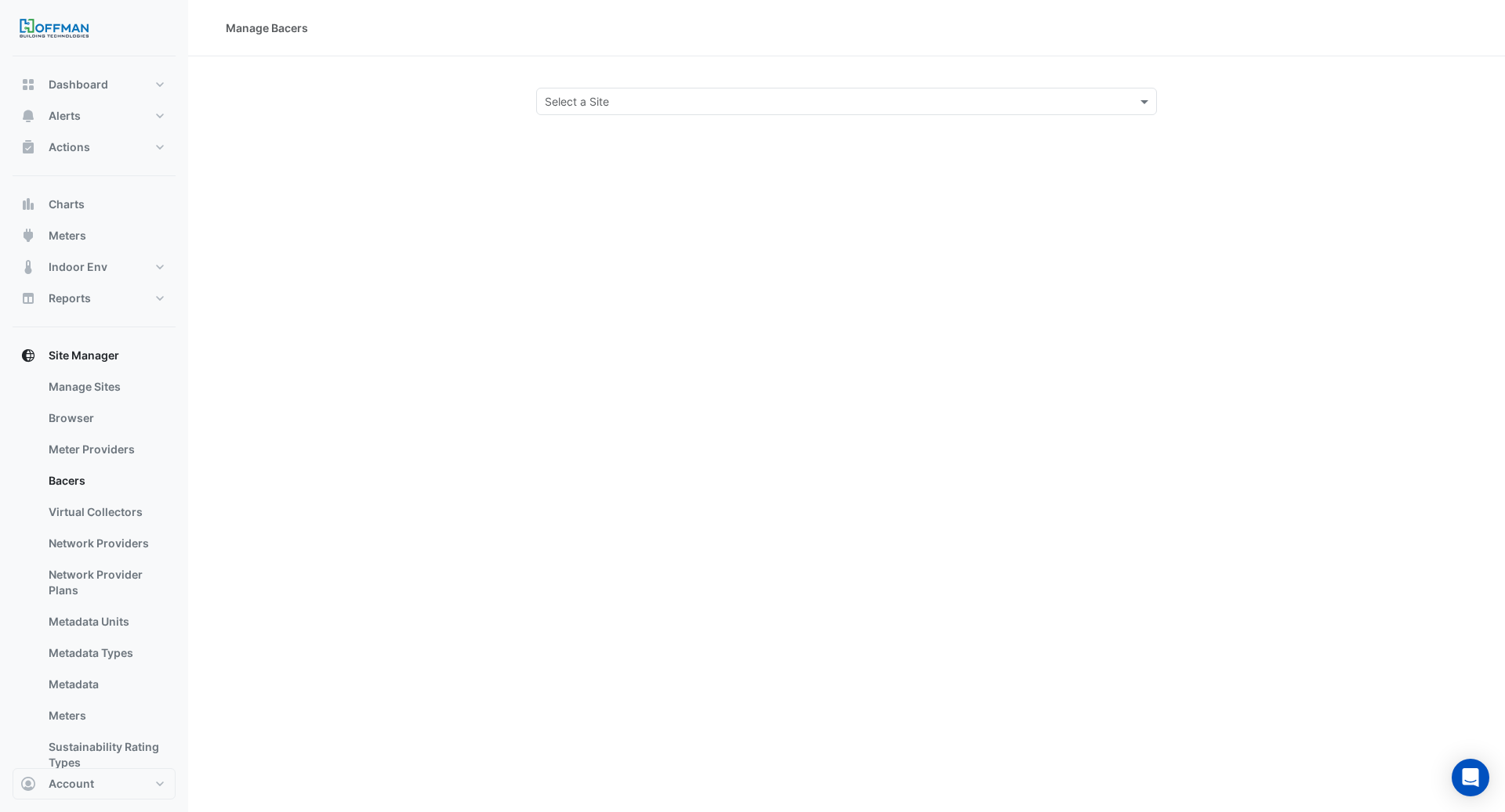
click at [696, 97] on input "text" at bounding box center [830, 102] width 573 height 16
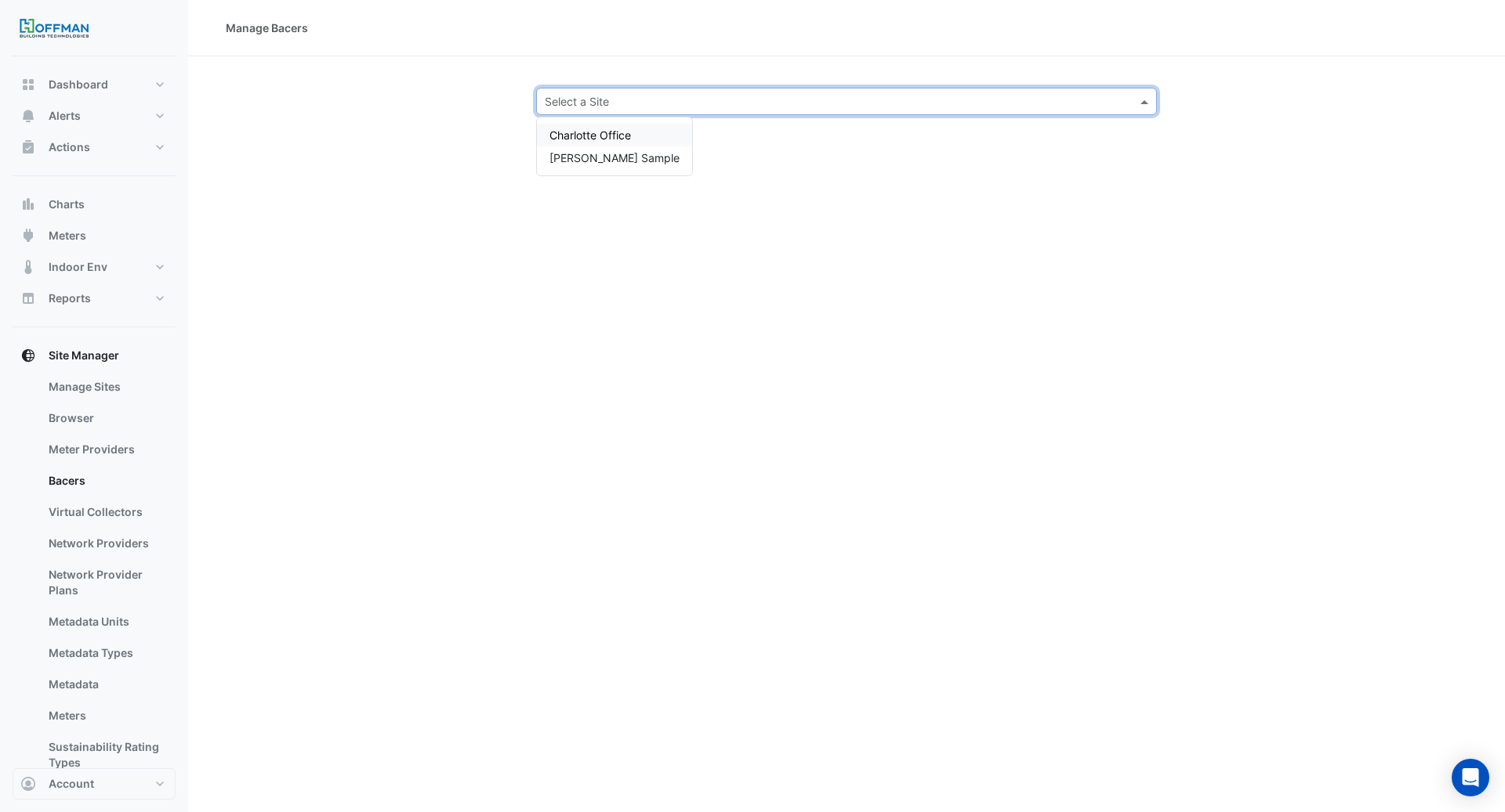
click at [622, 142] on div "Charlotte Office" at bounding box center [614, 135] width 155 height 23
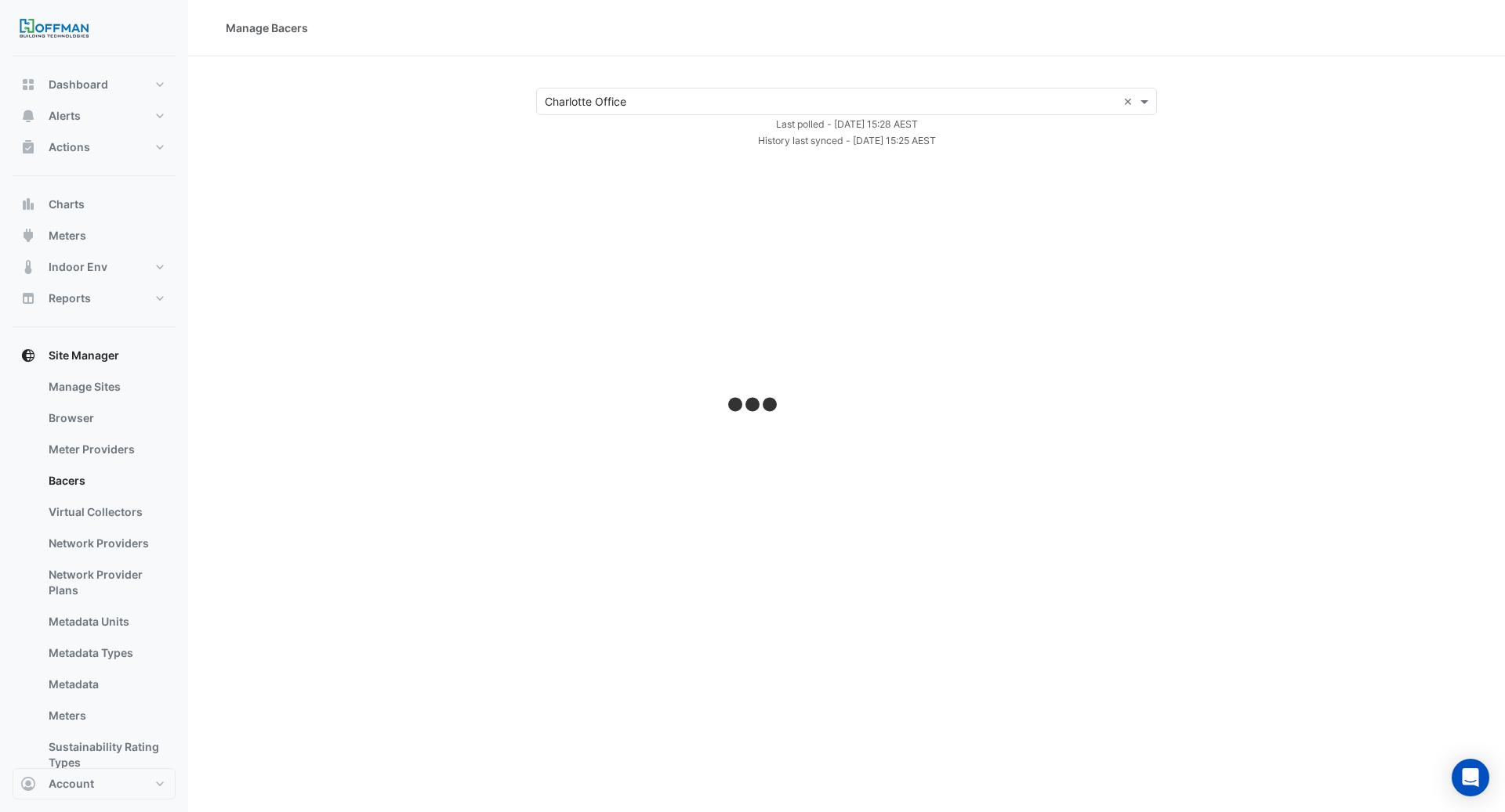
select select "***"
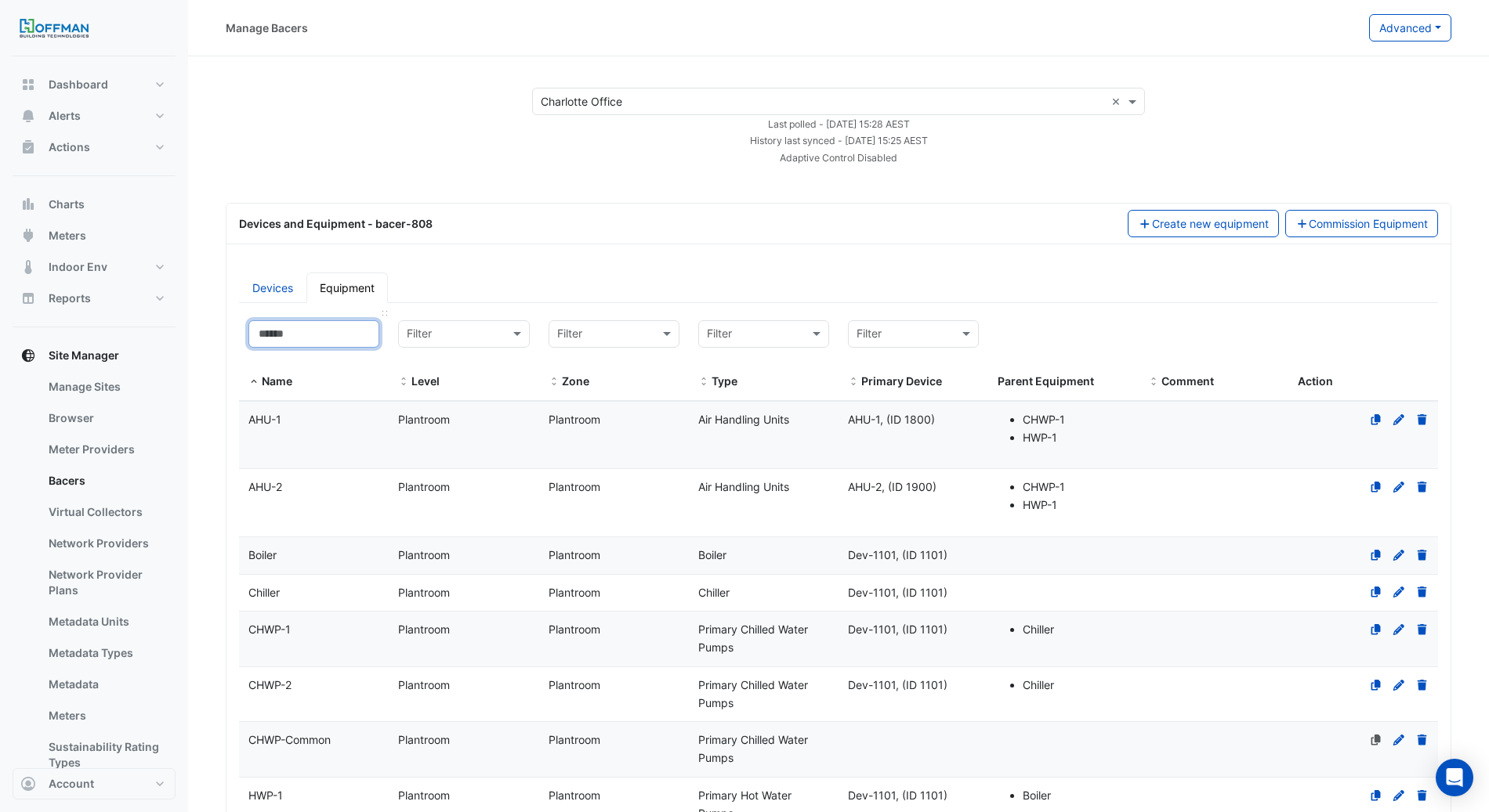
click at [315, 329] on input at bounding box center [314, 334] width 131 height 27
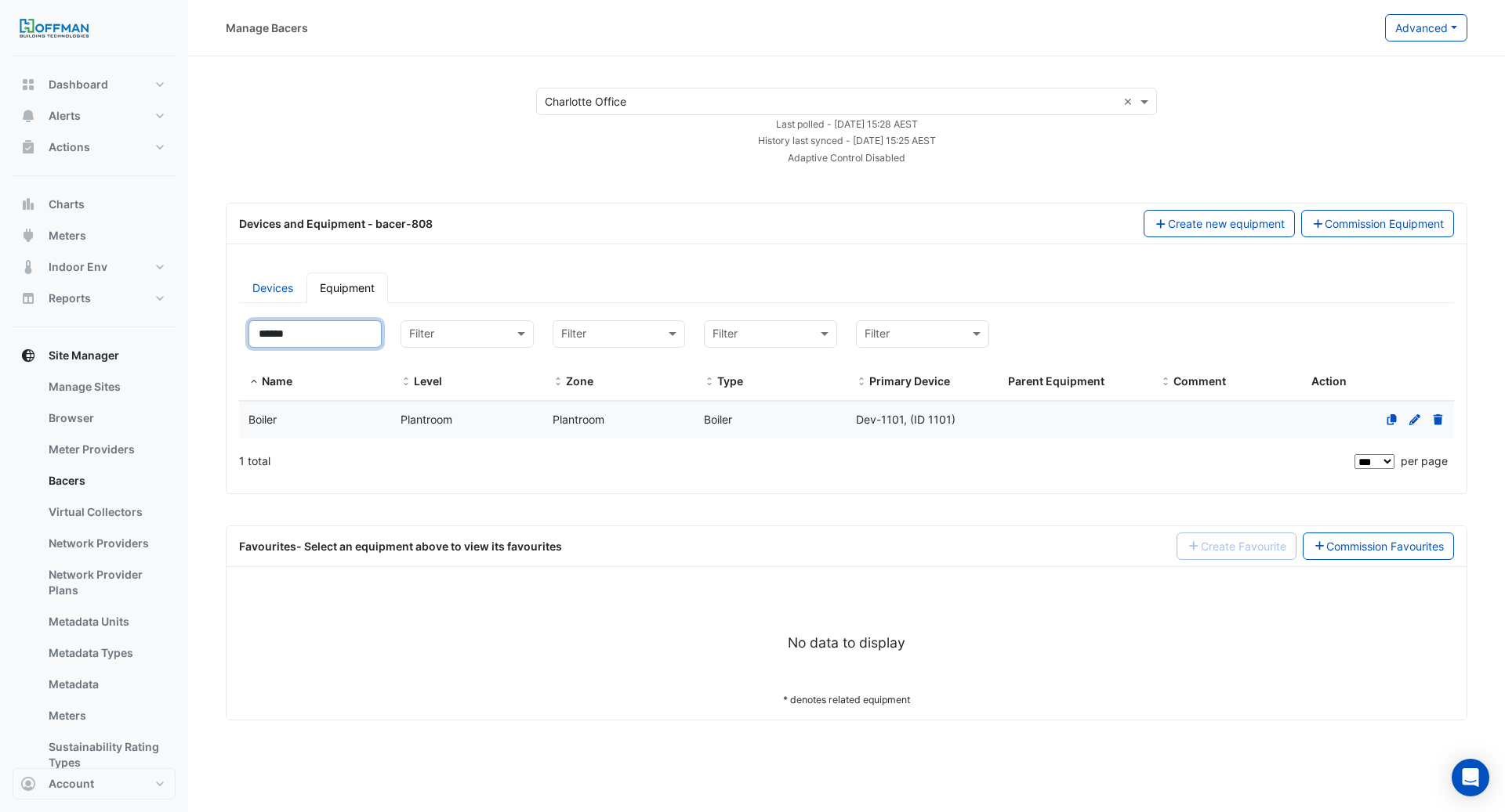
type input "******"
click at [361, 413] on div "Boiler" at bounding box center [315, 420] width 152 height 18
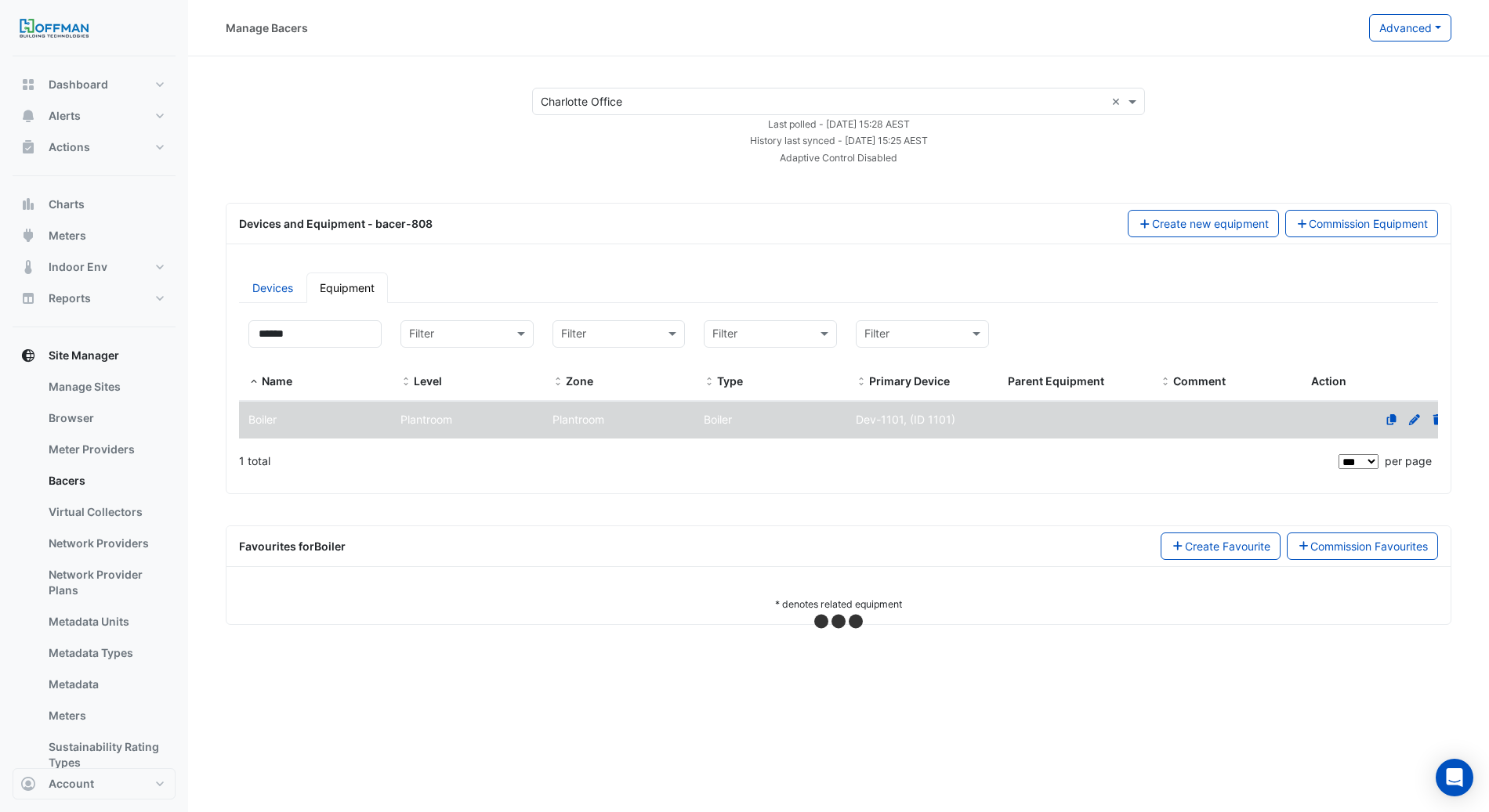
select select "***"
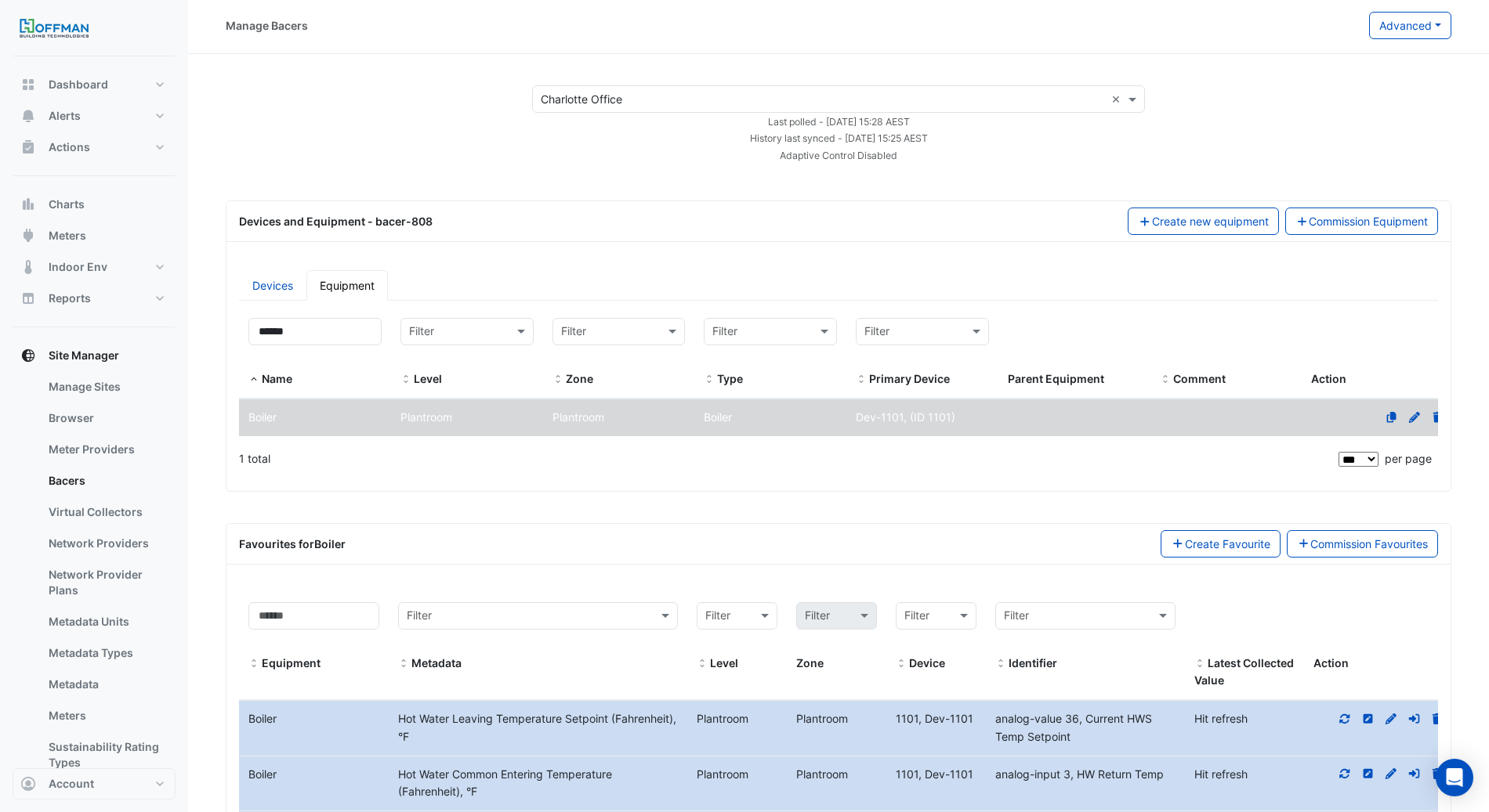
scroll to position [448, 0]
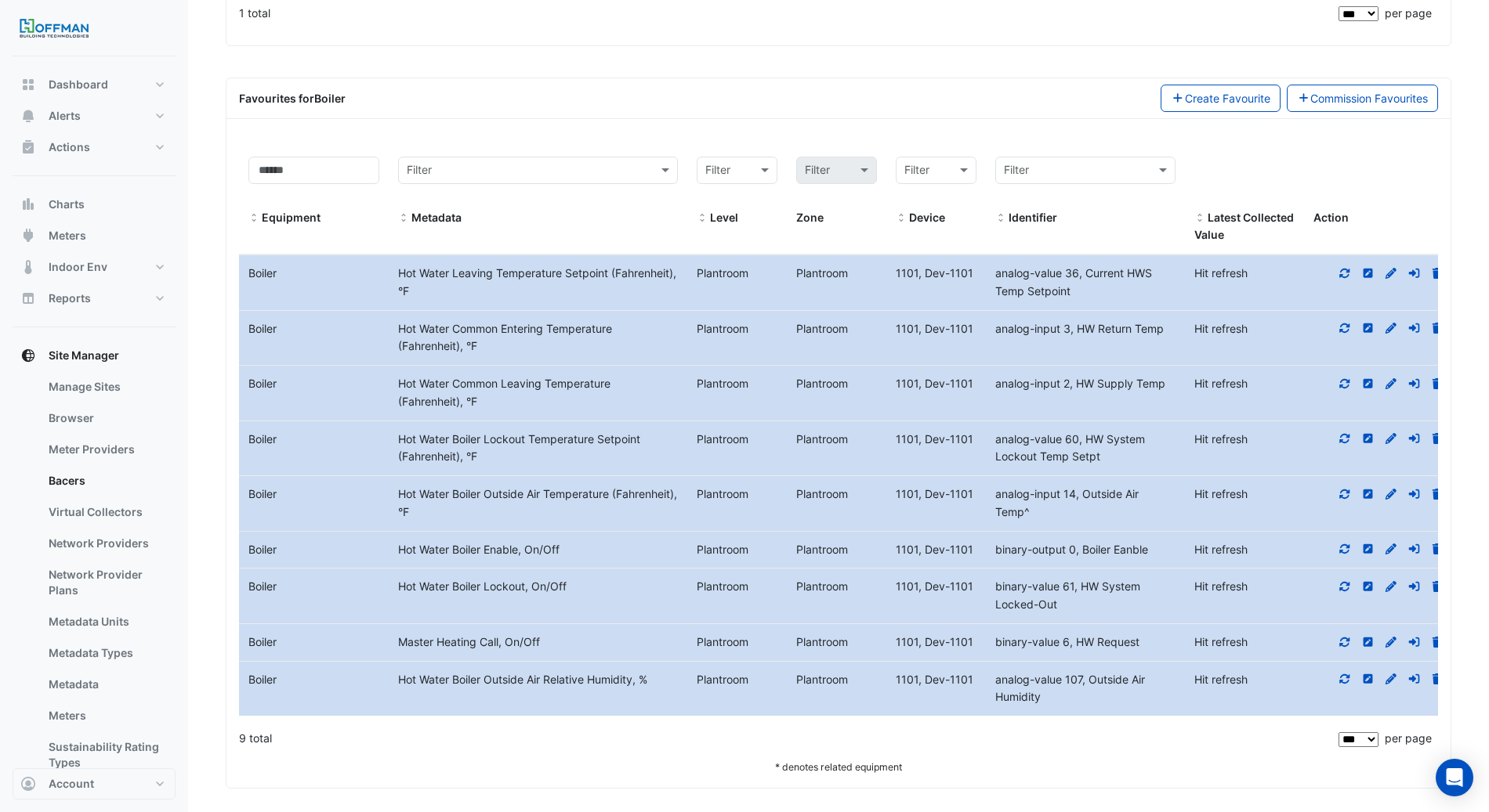
click at [1350, 269] on icon at bounding box center [1345, 273] width 14 height 11
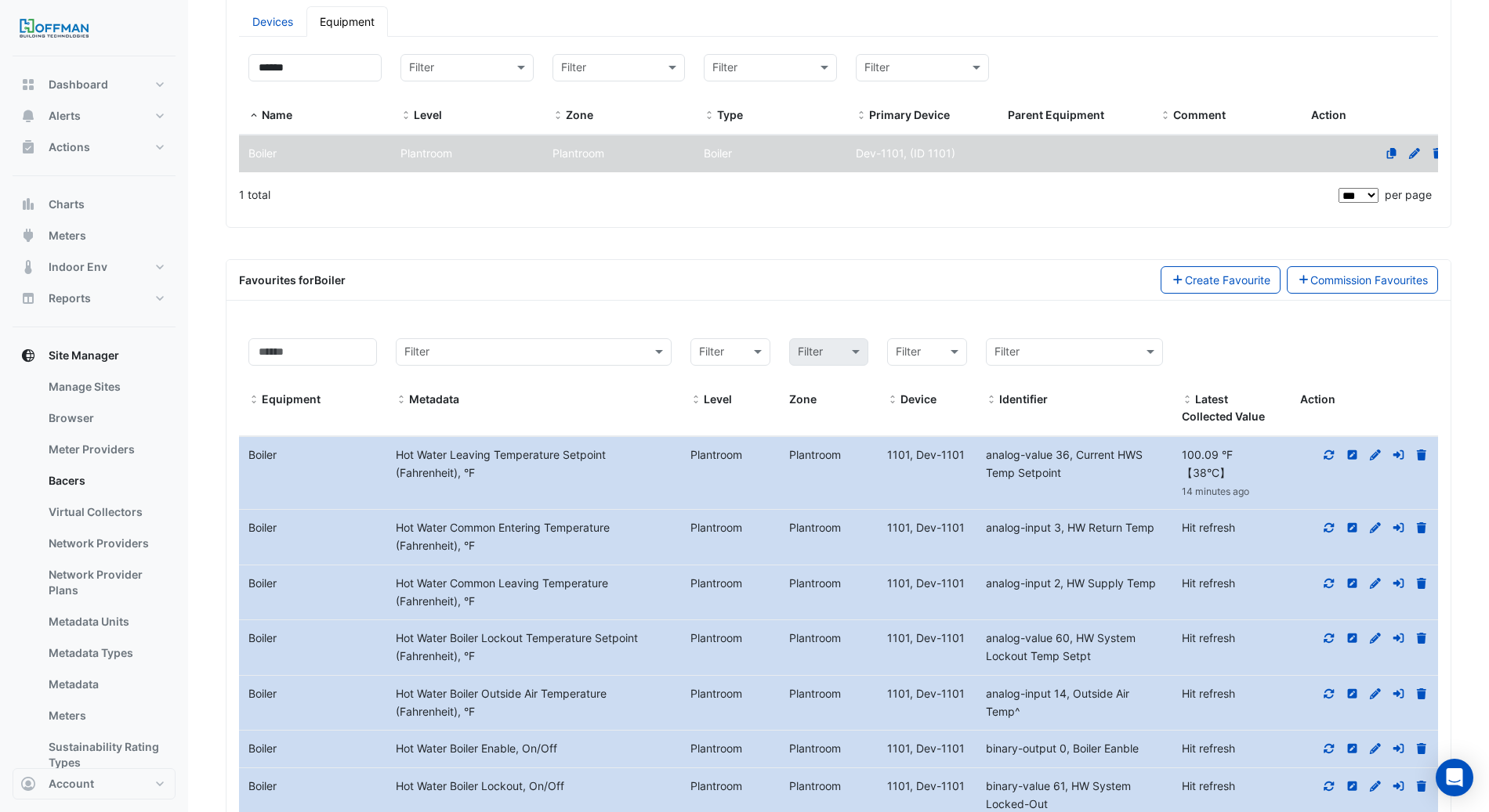
scroll to position [207, 0]
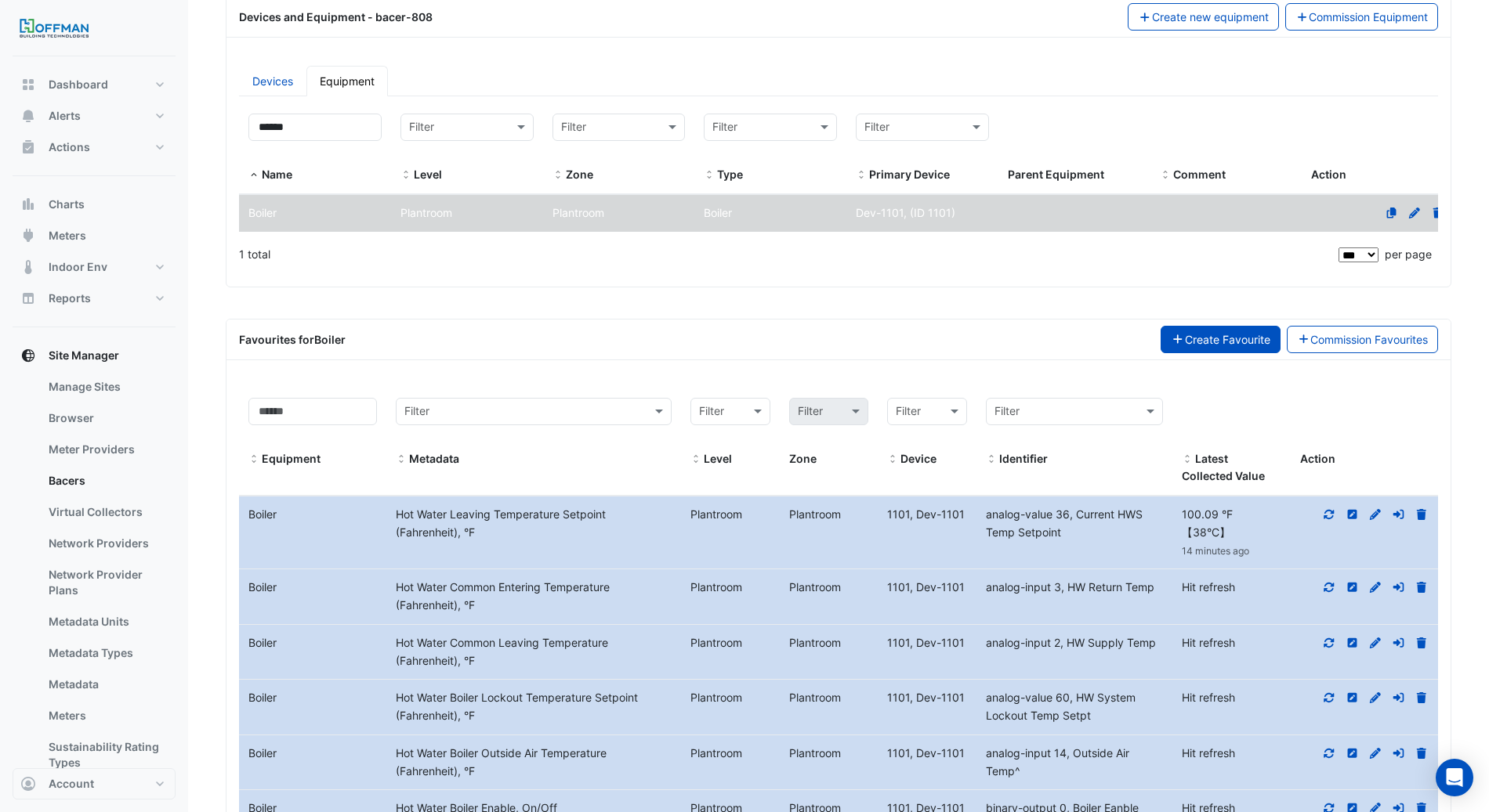
click at [1242, 333] on button "Create Favourite" at bounding box center [1221, 339] width 120 height 27
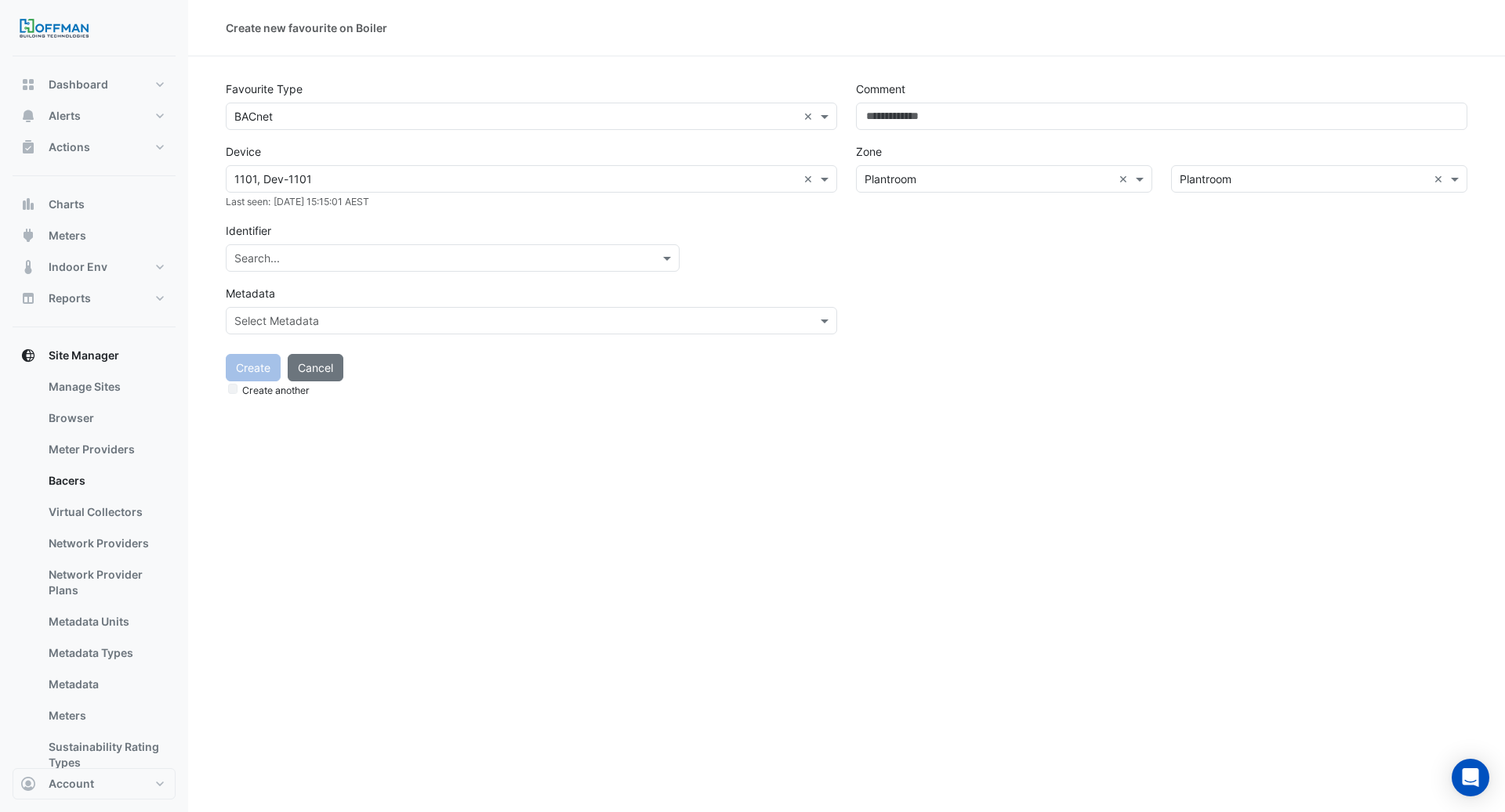
click at [310, 253] on input "text" at bounding box center [438, 259] width 406 height 16
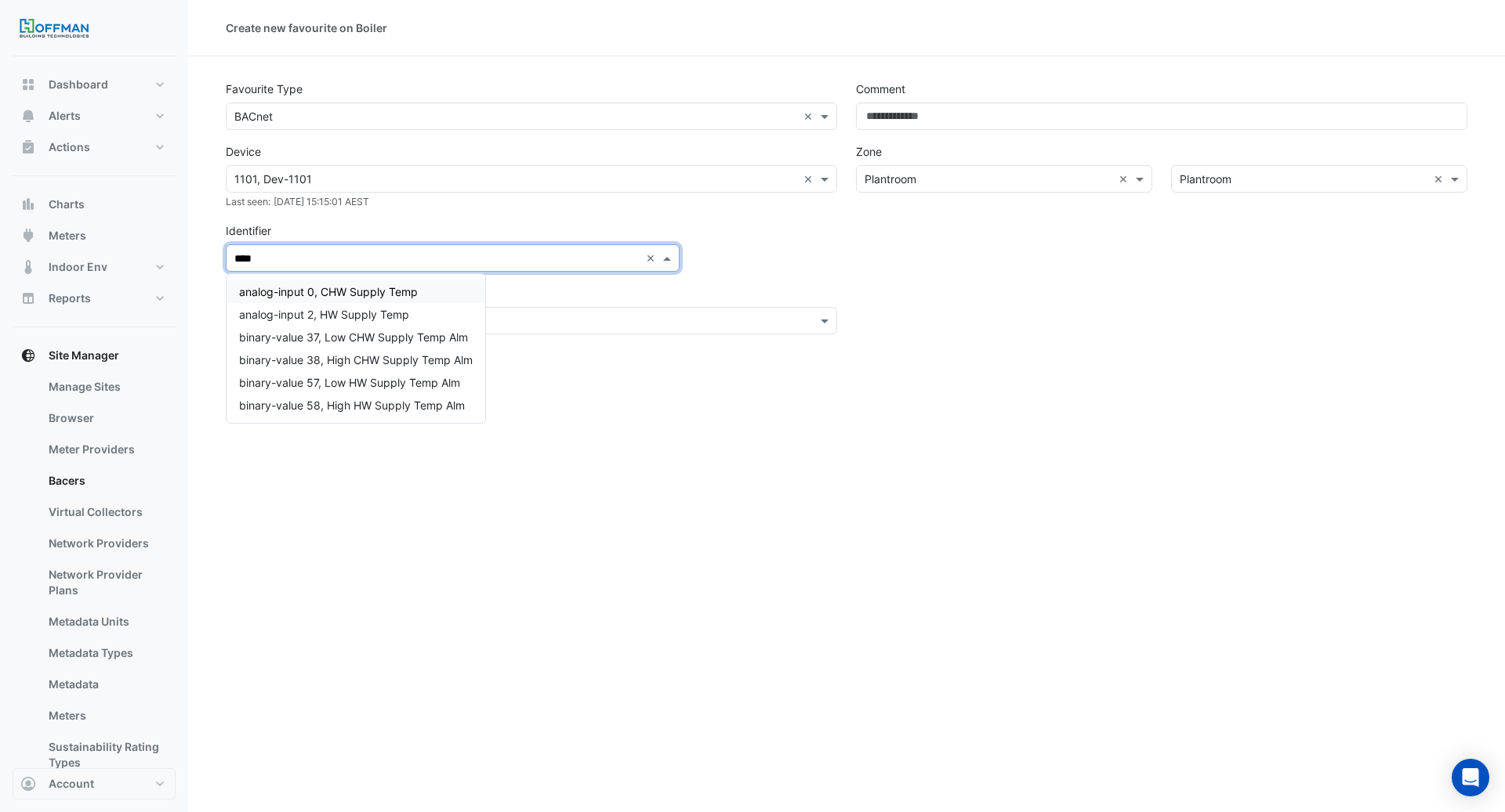
type input "*****"
drag, startPoint x: 324, startPoint y: 264, endPoint x: 143, endPoint y: 230, distance: 184.2
click at [143, 230] on div "Create new favourite on Boiler Favourite Type Favourite type × BACnet × Device …" at bounding box center [752, 406] width 1505 height 812
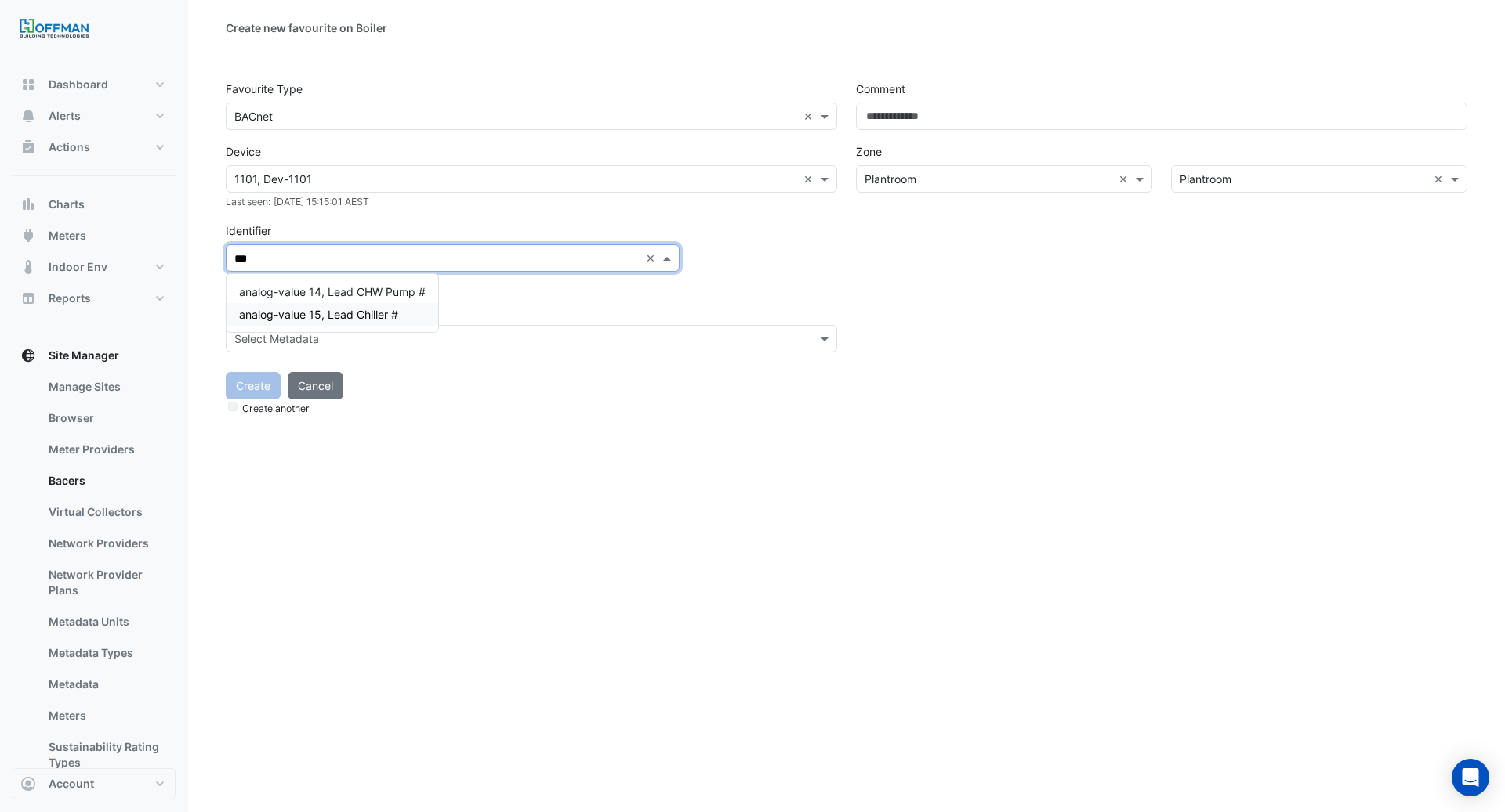
type input "***"
click at [332, 387] on button "Cancel" at bounding box center [316, 386] width 56 height 27
select select "***"
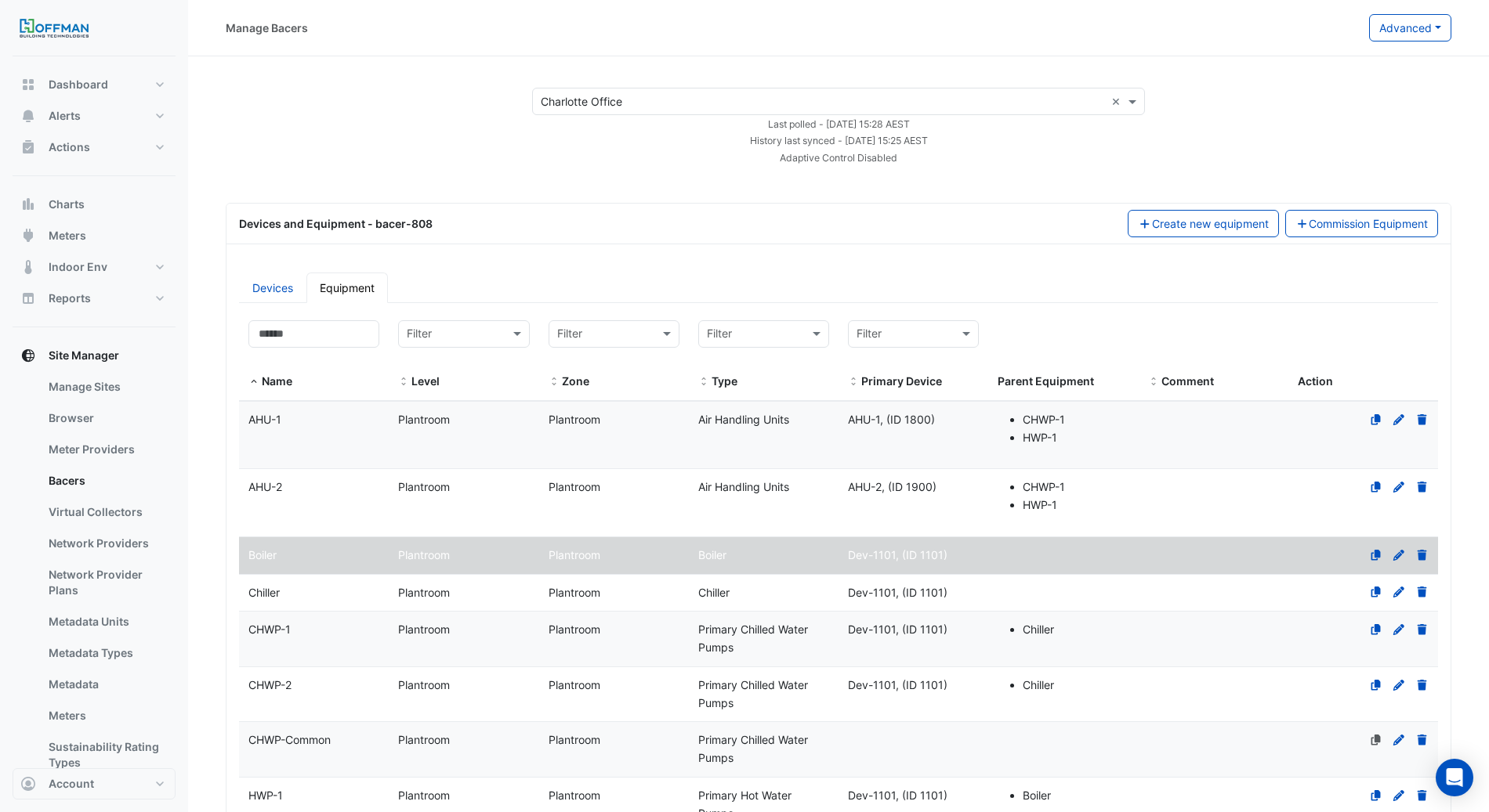
select select "***"
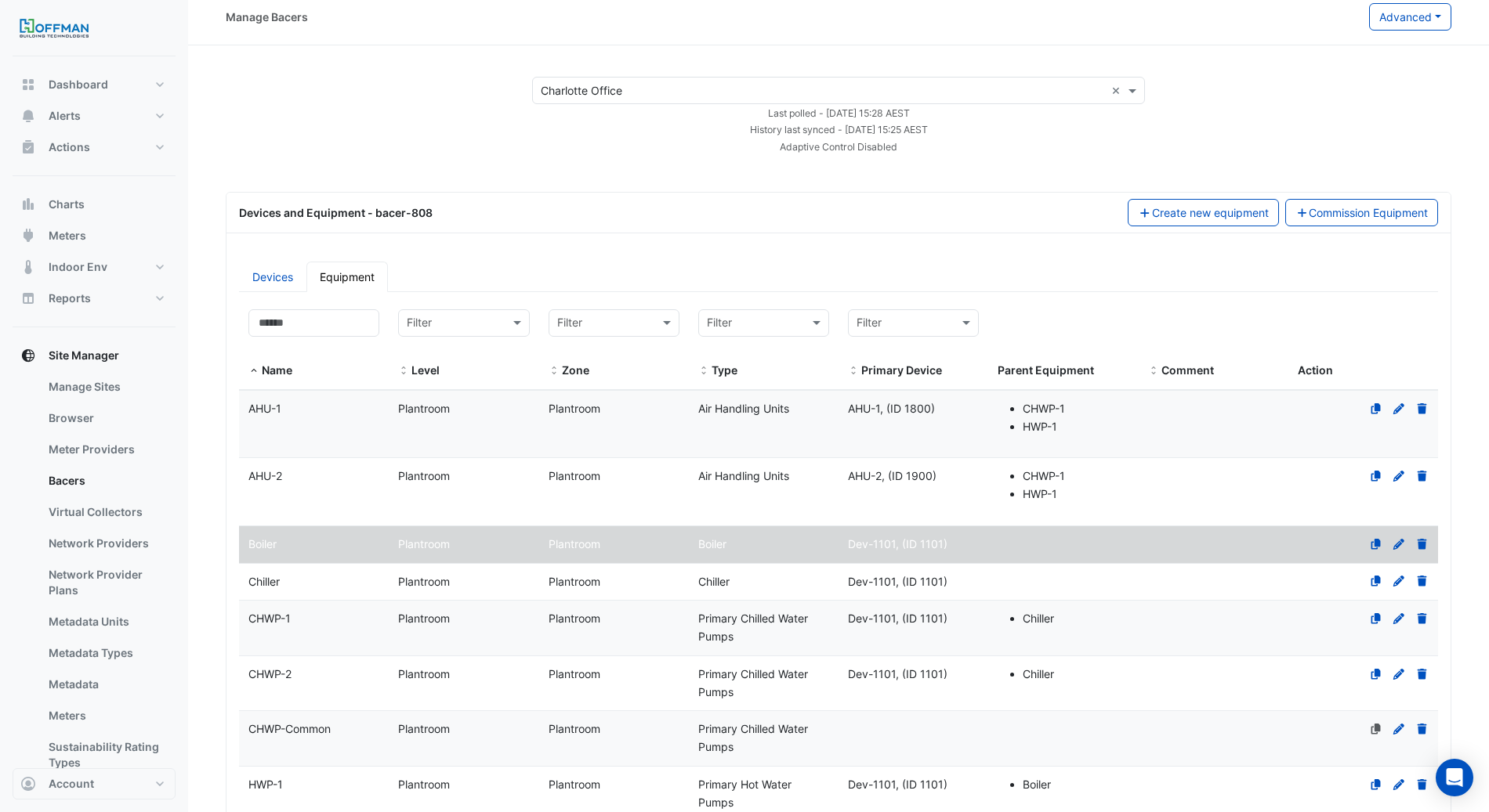
scroll to position [36, 0]
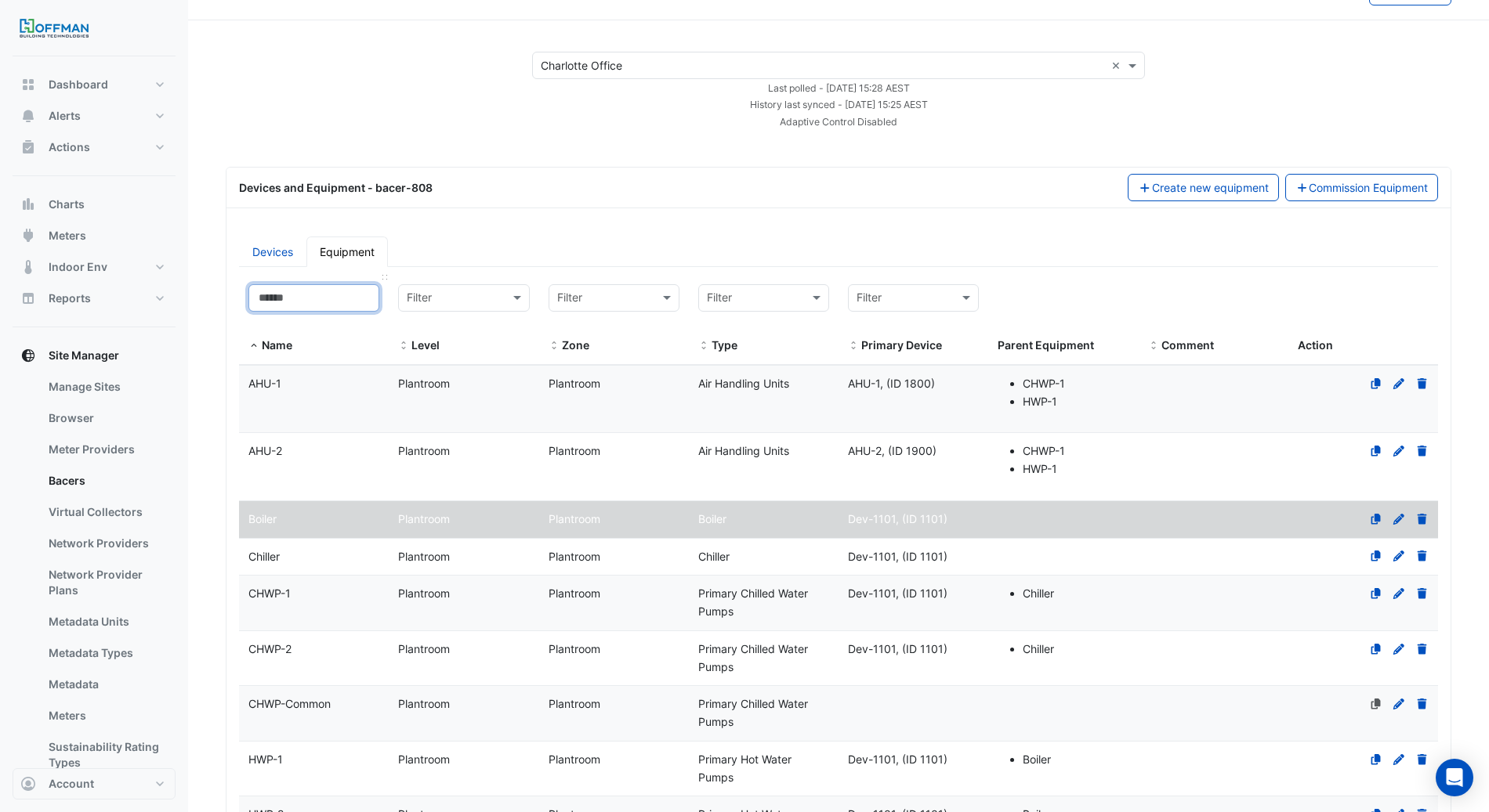
click at [333, 301] on input at bounding box center [314, 298] width 131 height 27
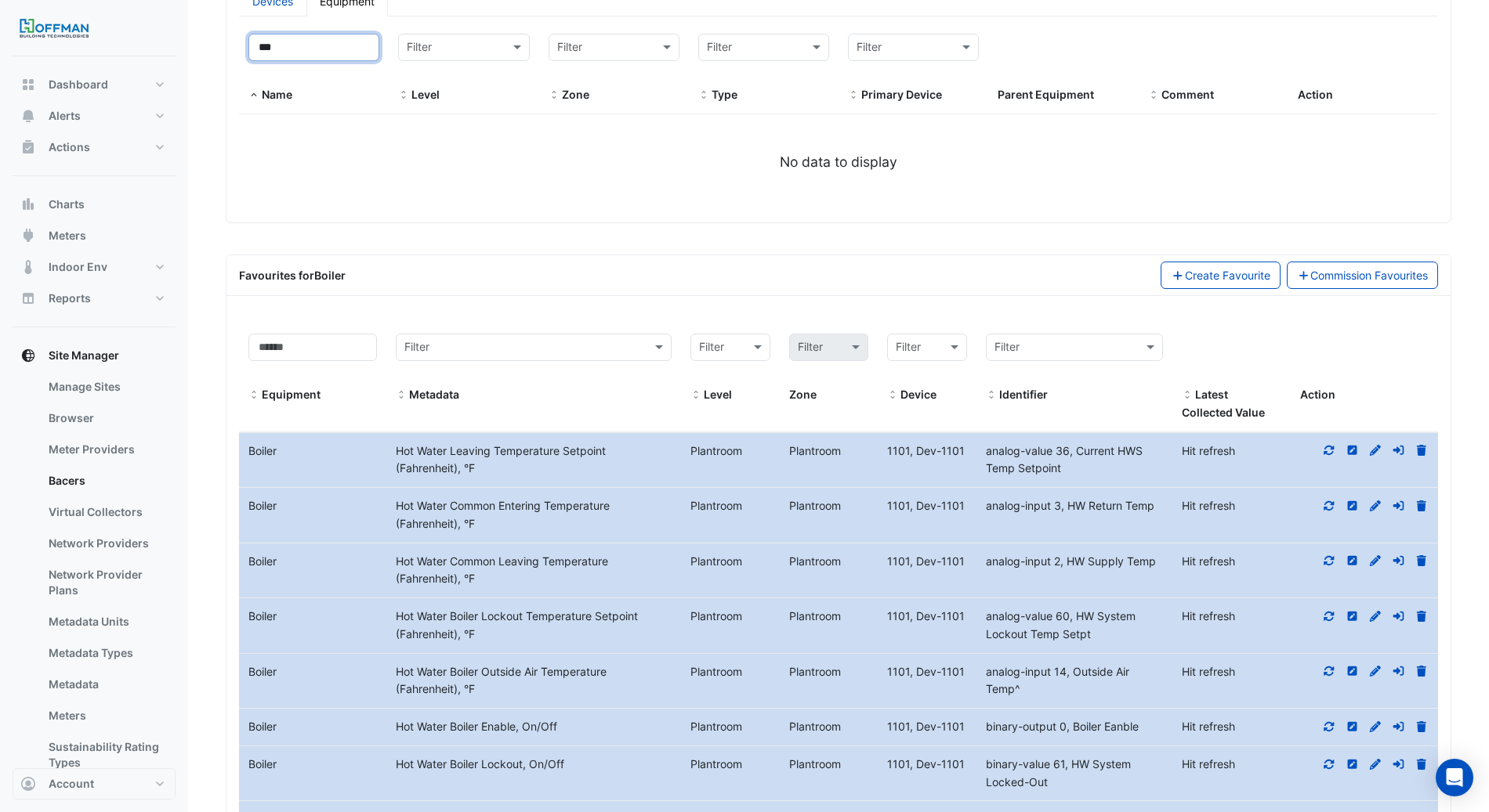
scroll to position [463, 0]
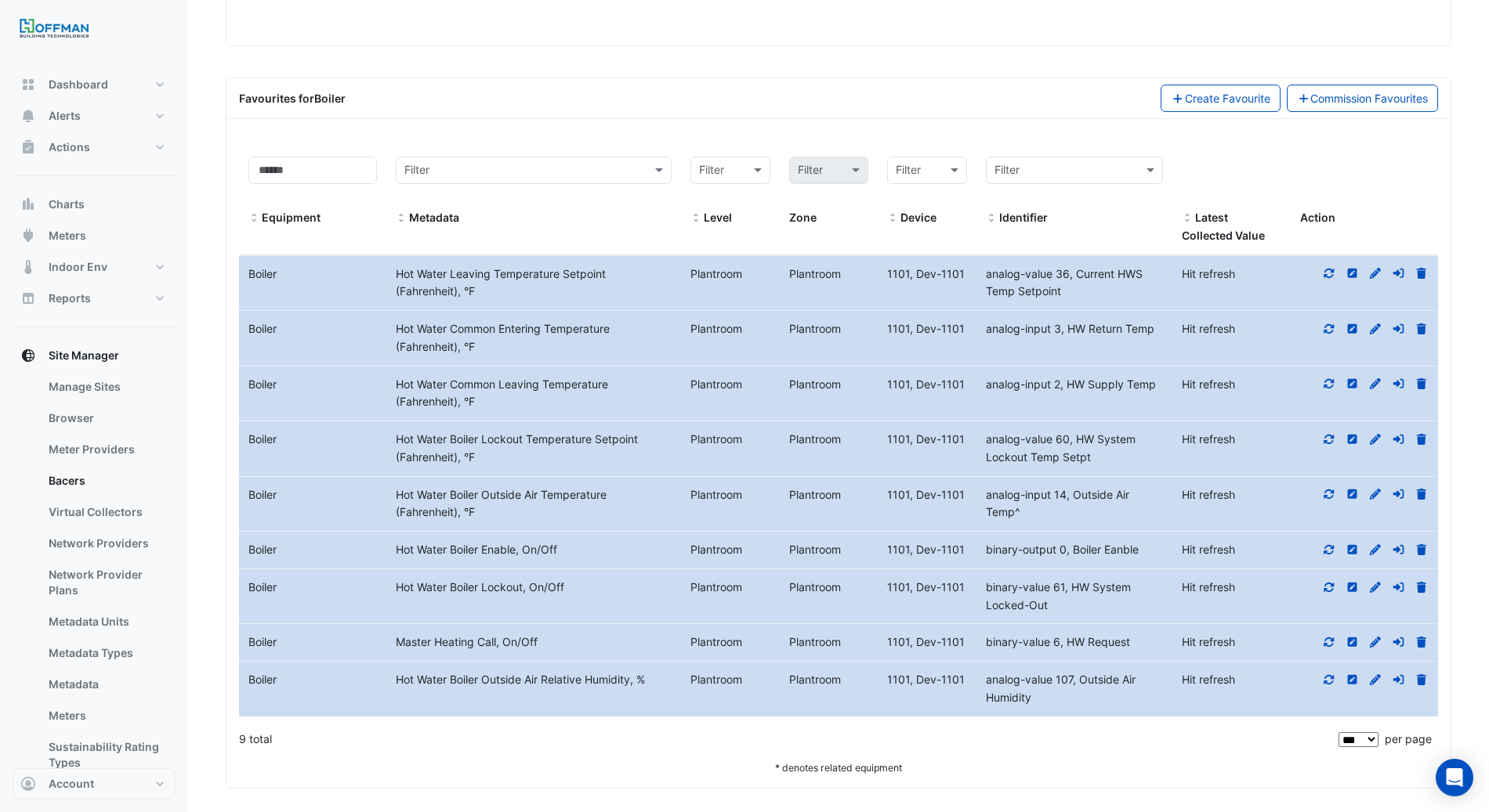
click at [1330, 637] on icon at bounding box center [1329, 642] width 14 height 11
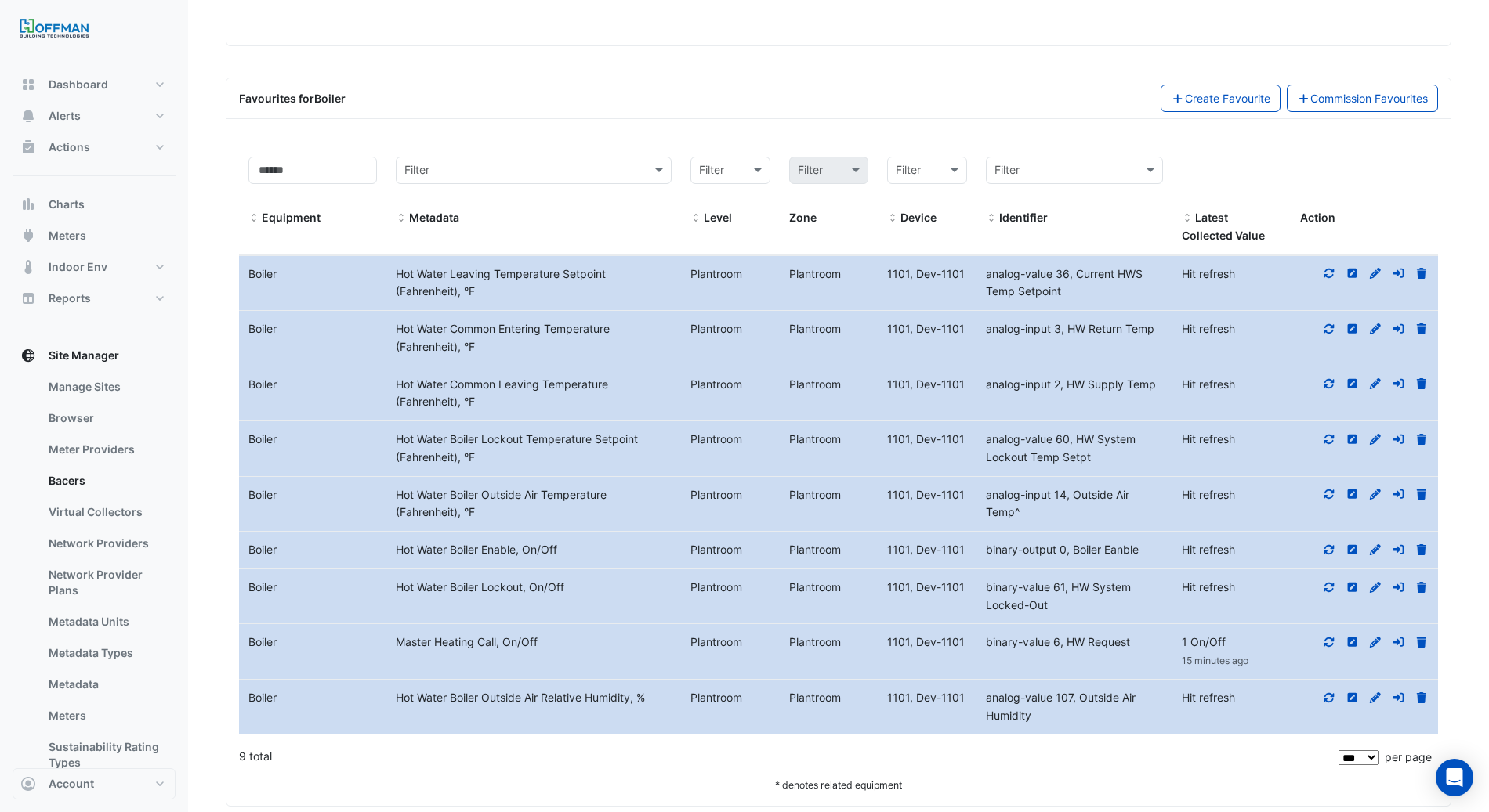
click at [572, 115] on div "Favourites for Boiler Create Favourite Commission Favourites Filter by equipmen…" at bounding box center [838, 442] width 1226 height 729
click at [350, 169] on input at bounding box center [313, 170] width 129 height 27
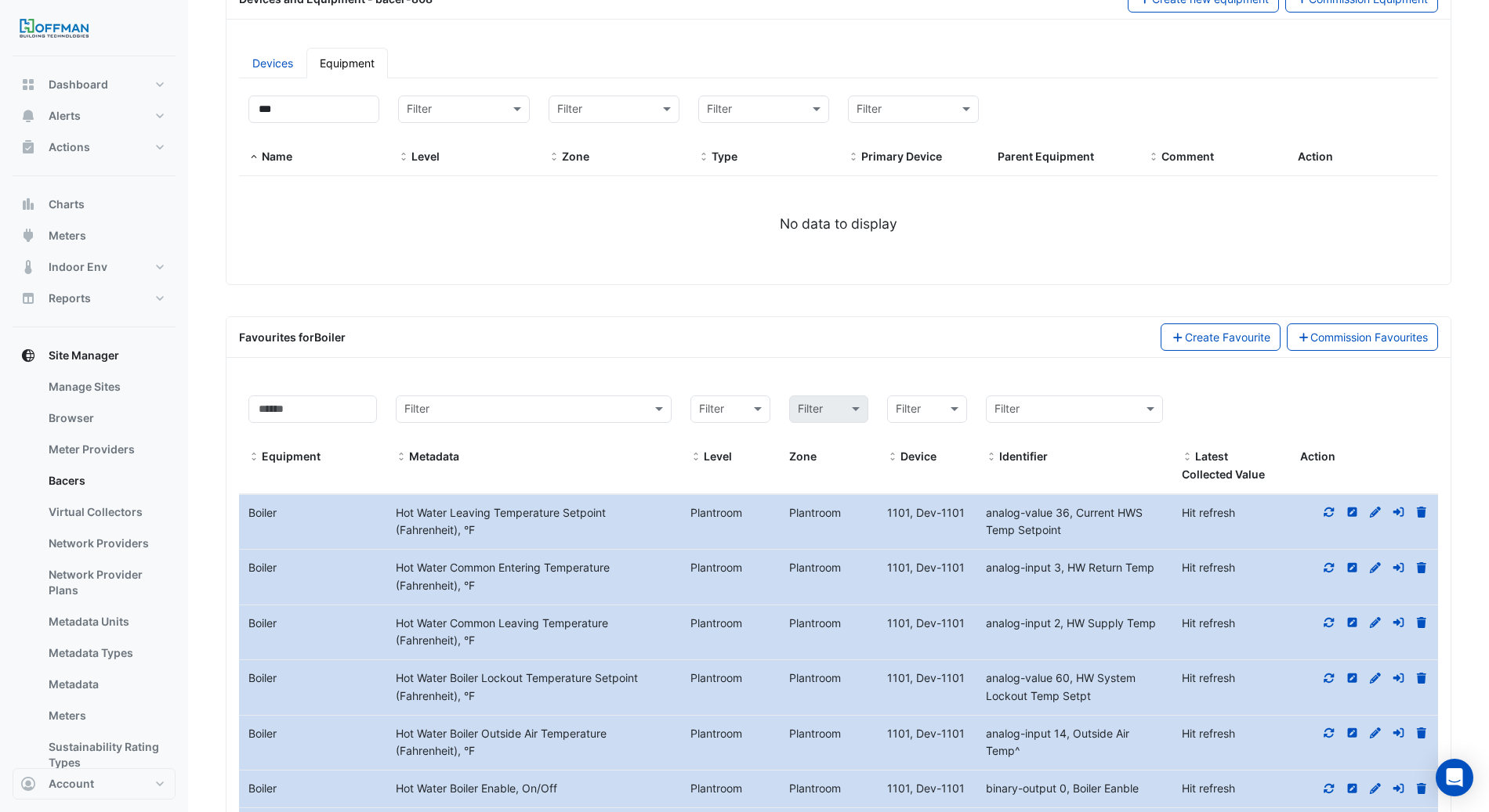
scroll to position [0, 0]
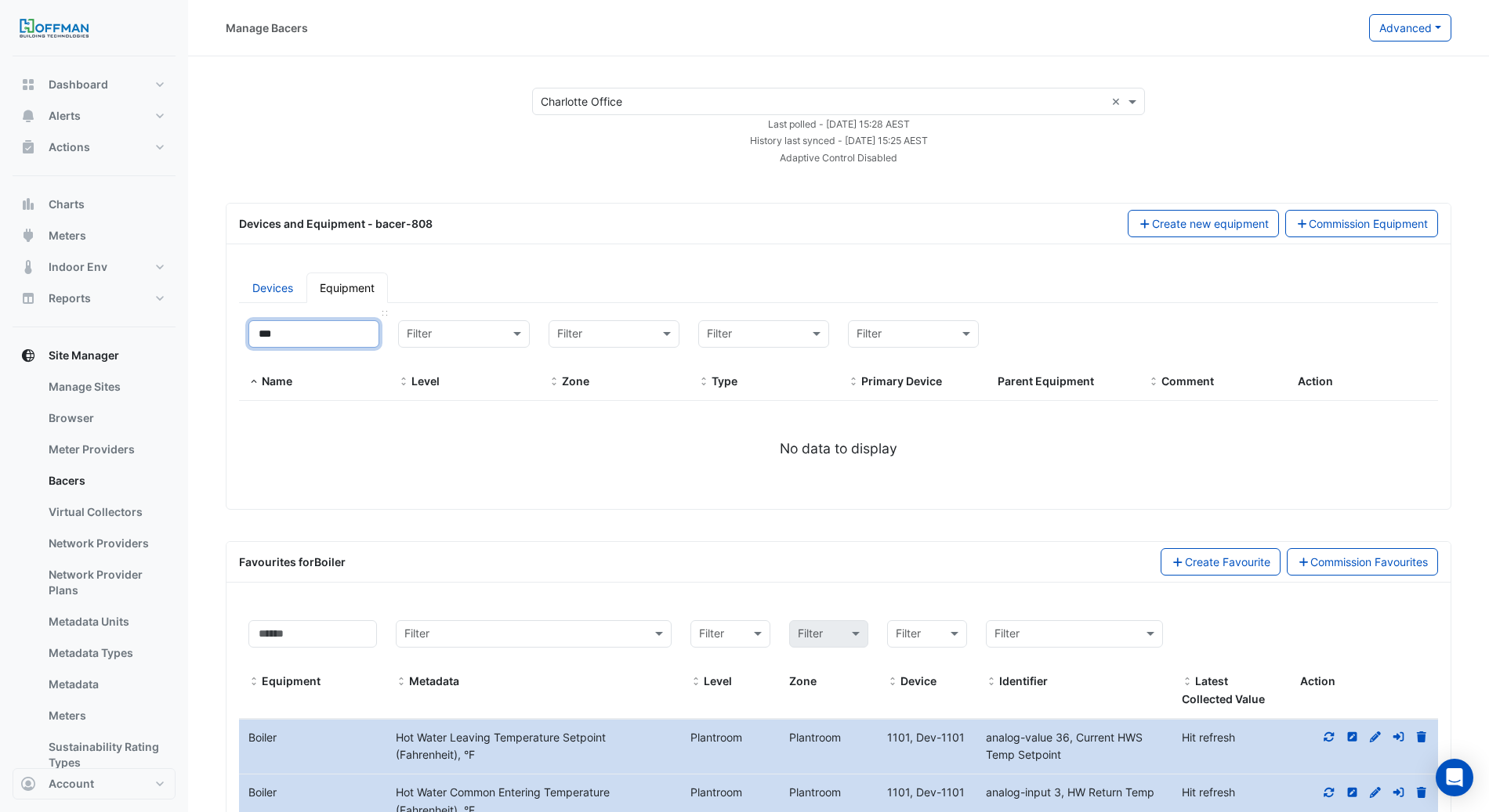
click at [312, 330] on input "***" at bounding box center [314, 334] width 131 height 27
type input "**"
select select "***"
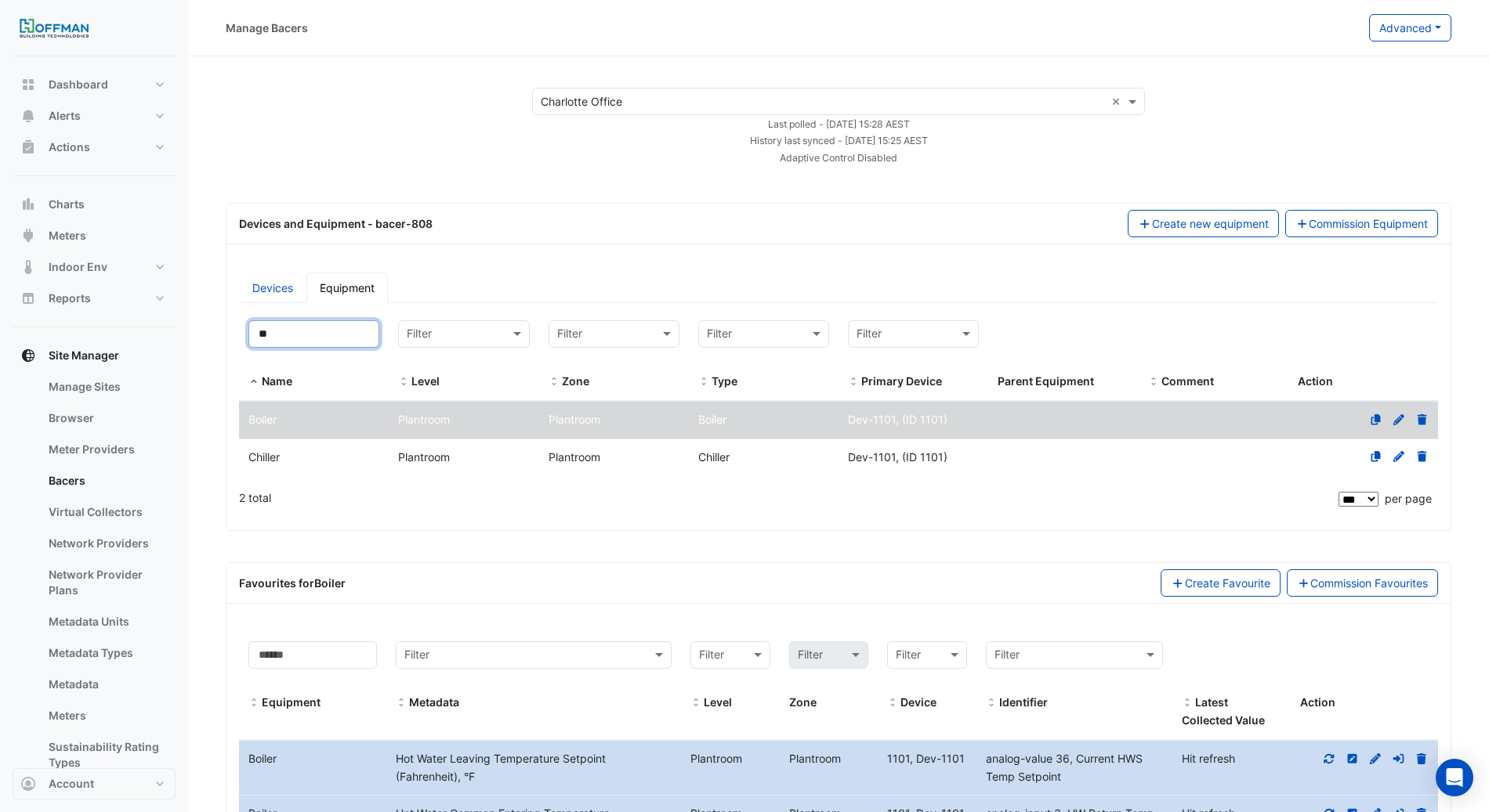
type input "*"
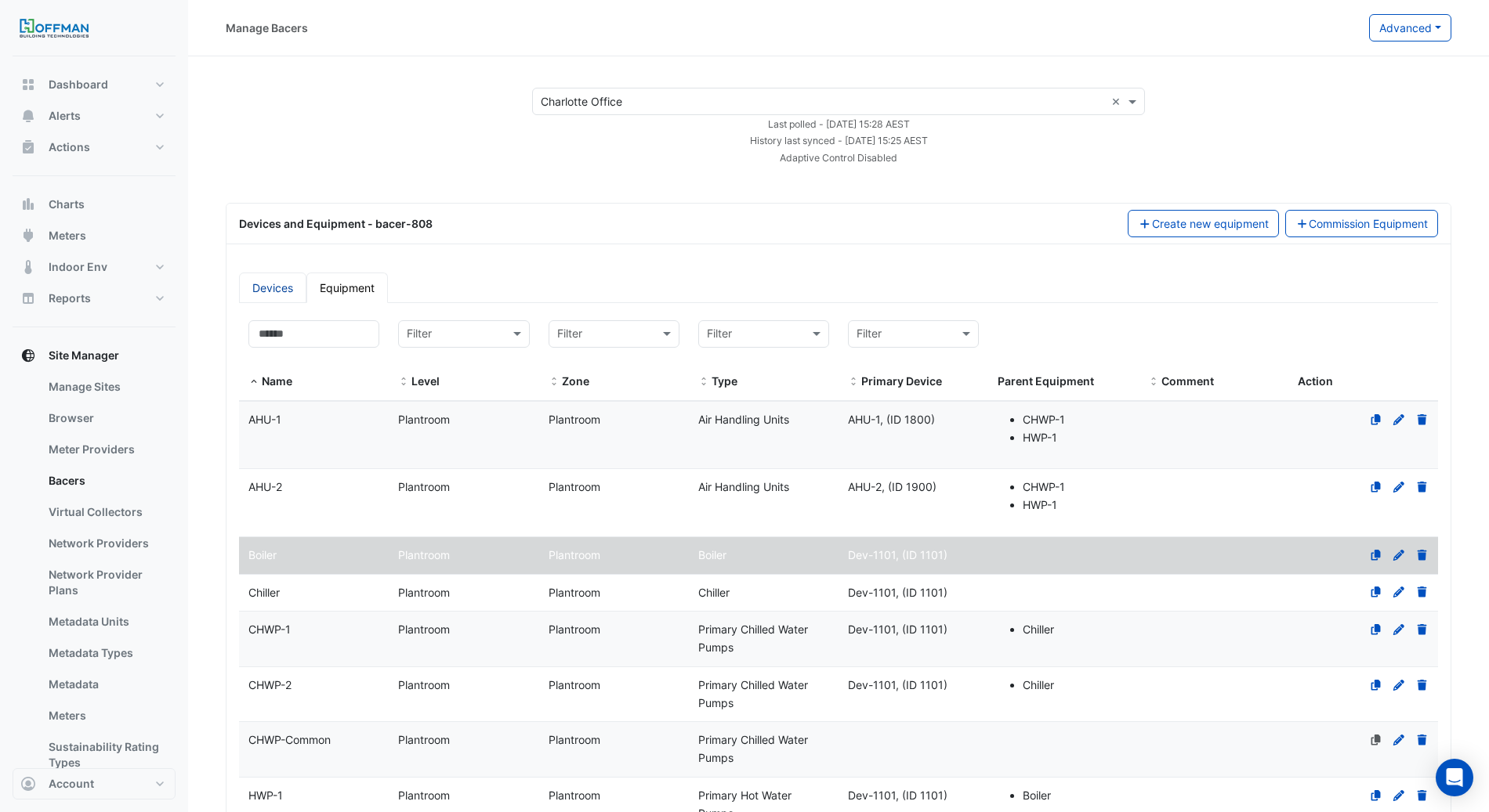
click at [286, 276] on link "Devices" at bounding box center [272, 288] width 67 height 31
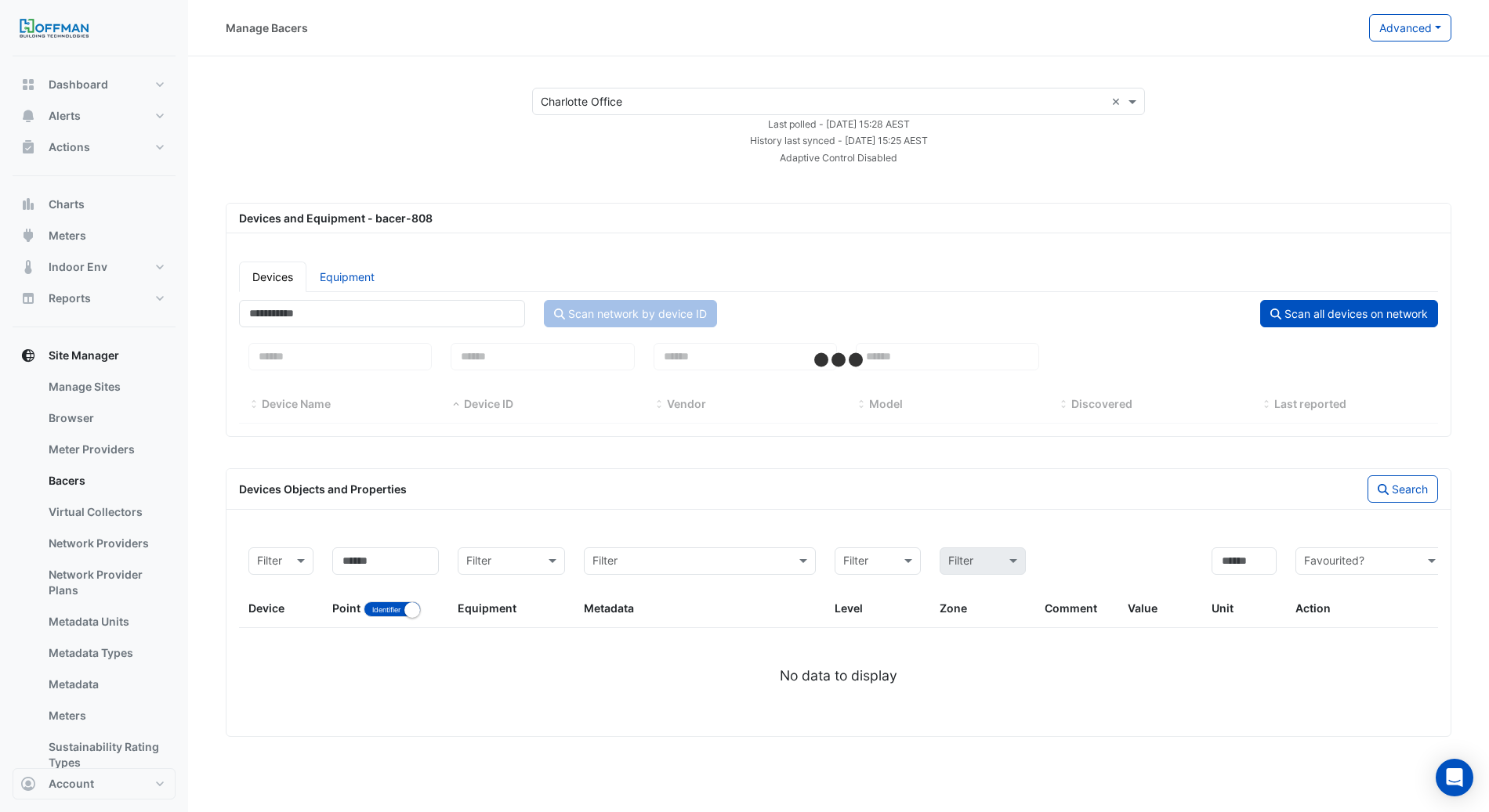
select select "***"
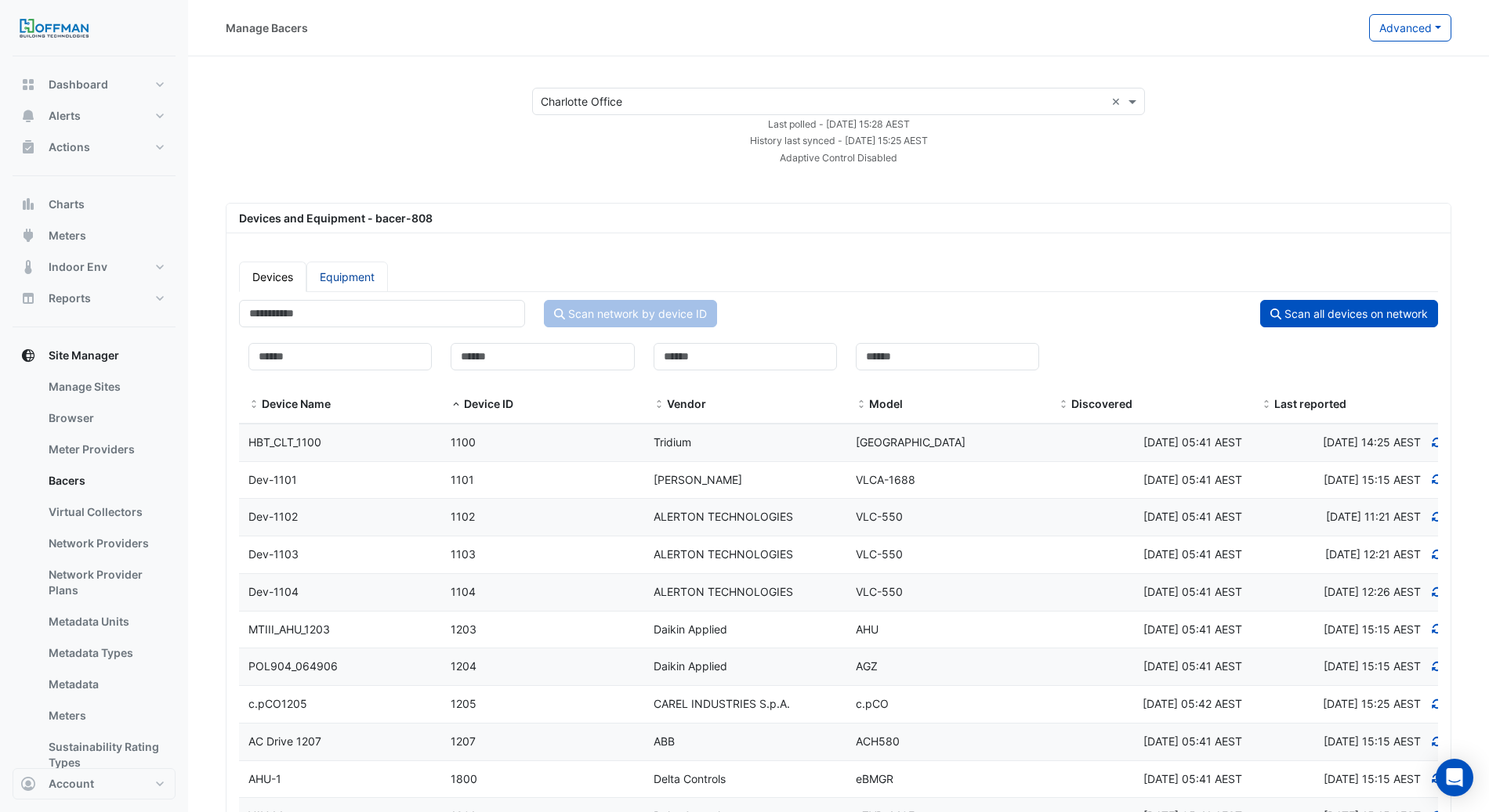
drag, startPoint x: 330, startPoint y: 264, endPoint x: 346, endPoint y: 271, distance: 17.5
click at [329, 264] on link "Equipment" at bounding box center [348, 277] width 82 height 31
click at [343, 271] on link "Equipment" at bounding box center [348, 277] width 82 height 31
select select "***"
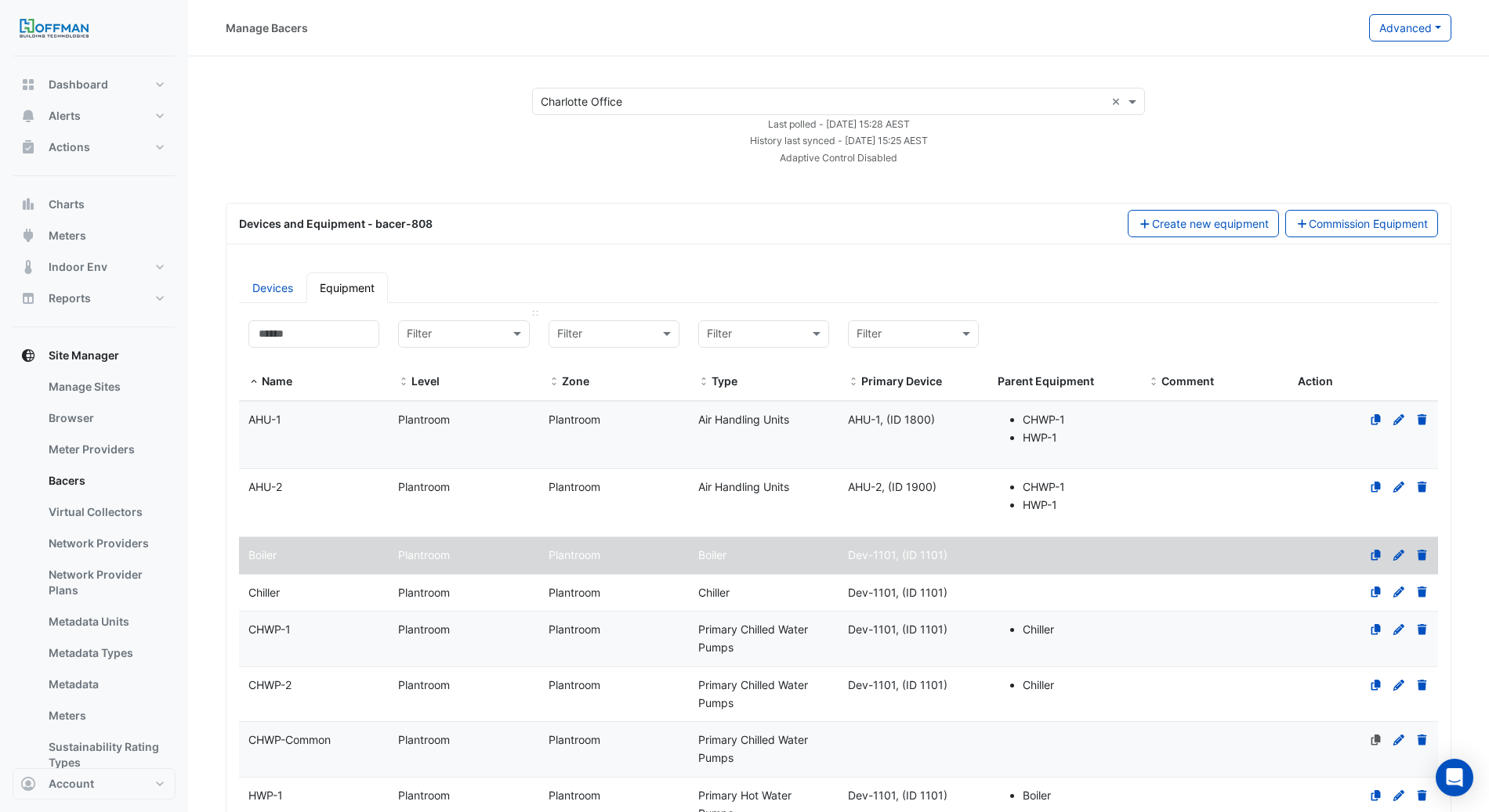
select select "***"
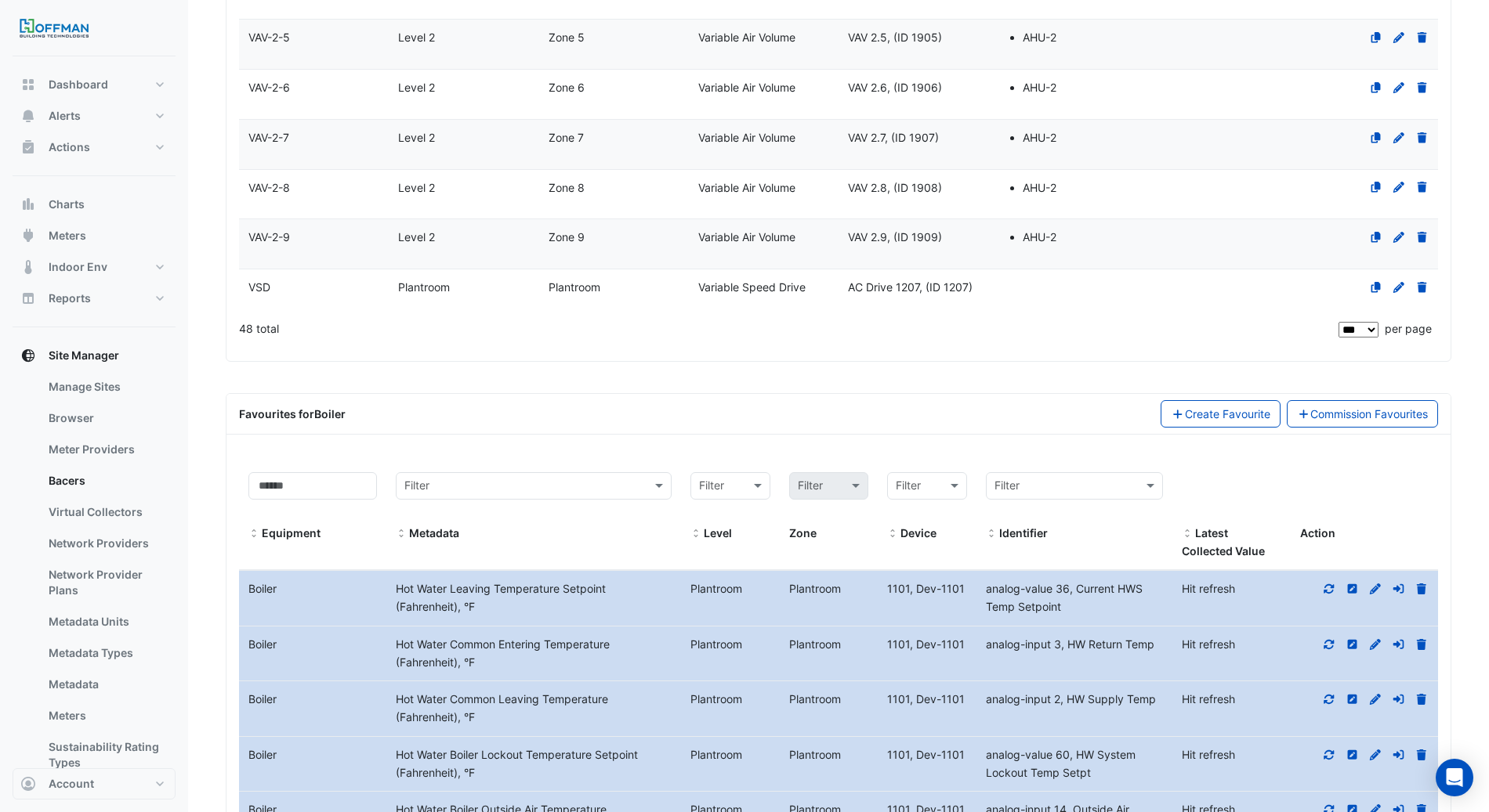
scroll to position [2732, 0]
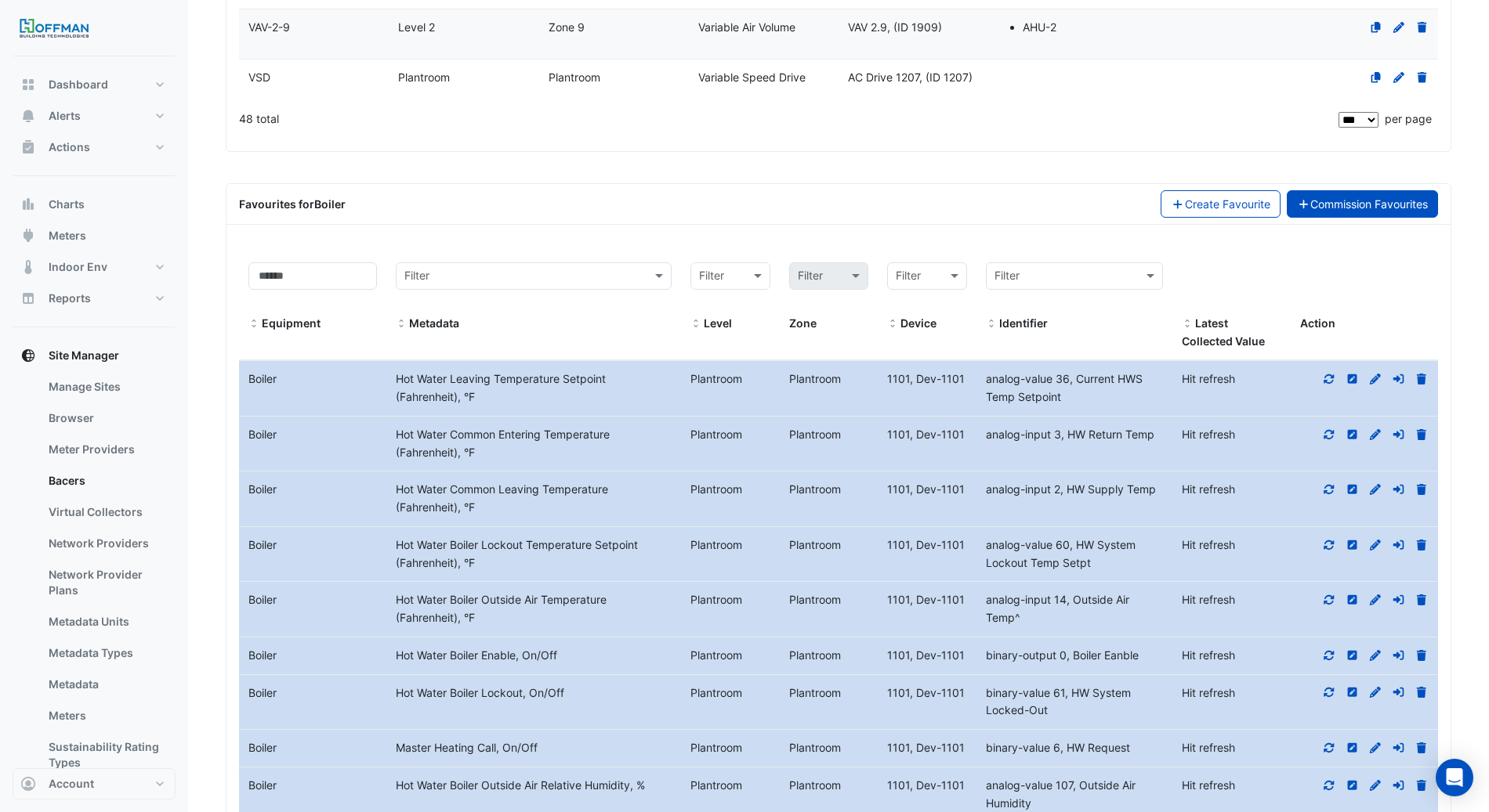
click at [1409, 198] on link "Commission Favourites" at bounding box center [1363, 204] width 152 height 27
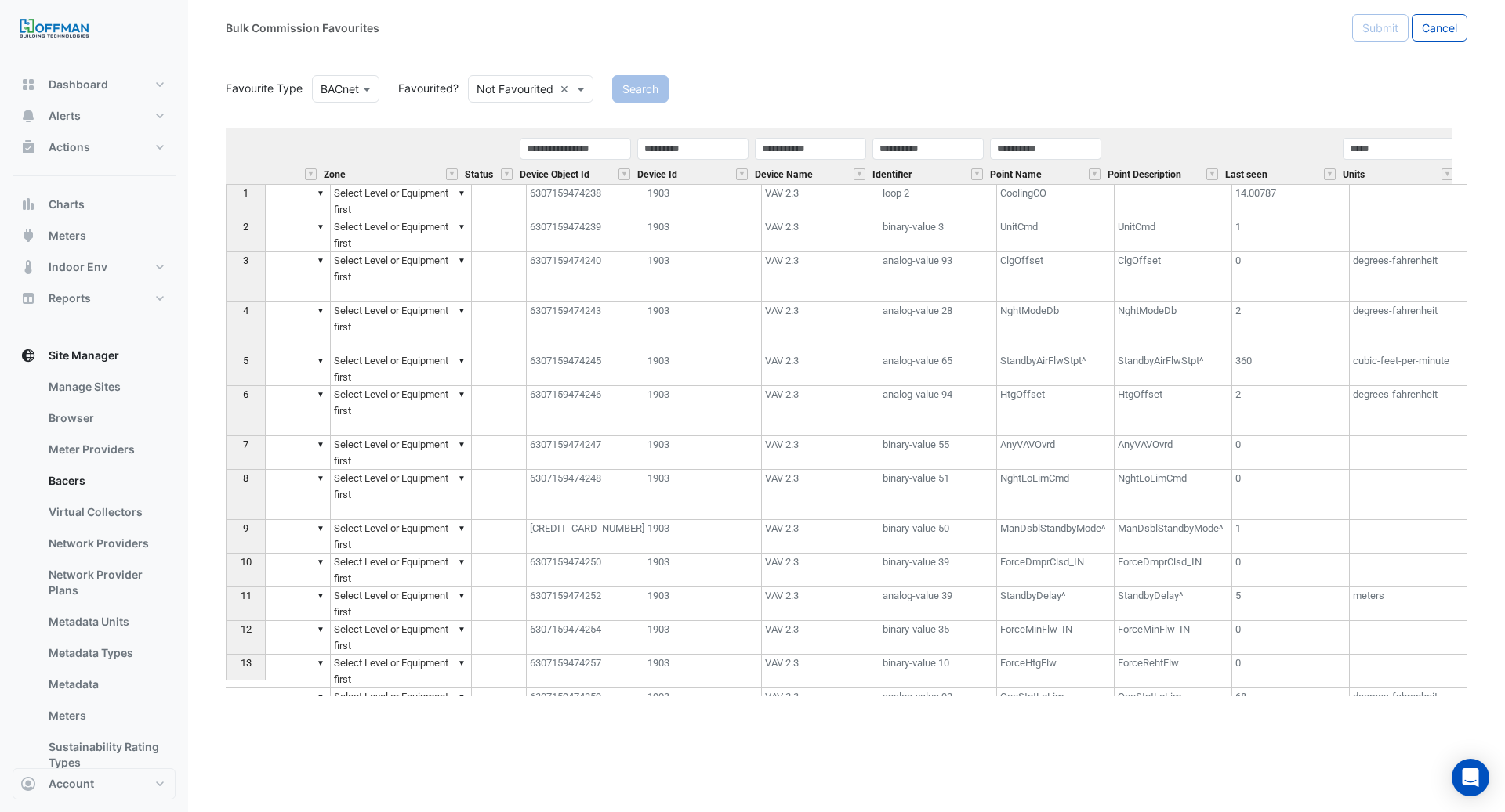
scroll to position [0, 508]
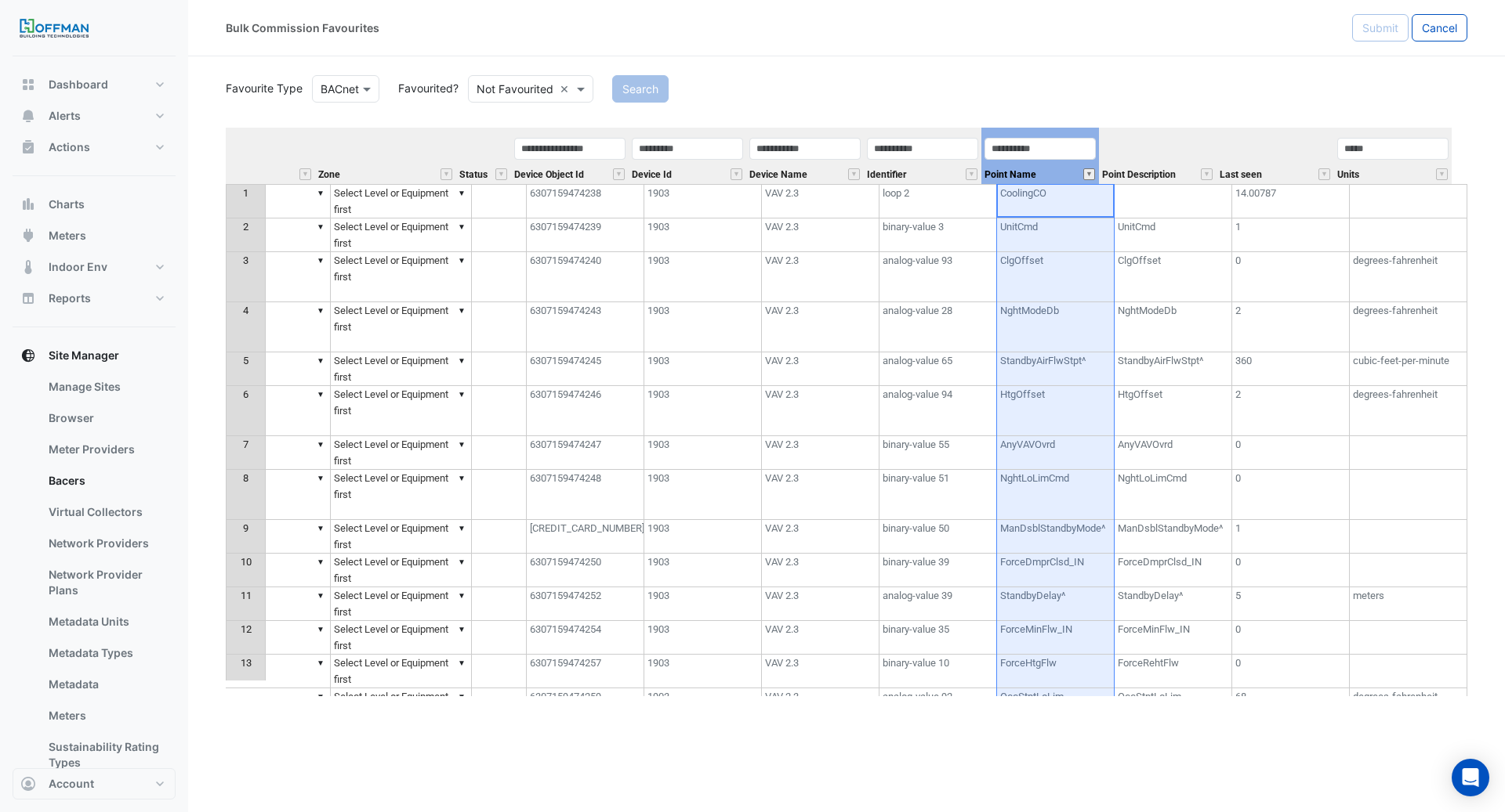
click at [1088, 173] on button "" at bounding box center [1089, 175] width 12 height 12
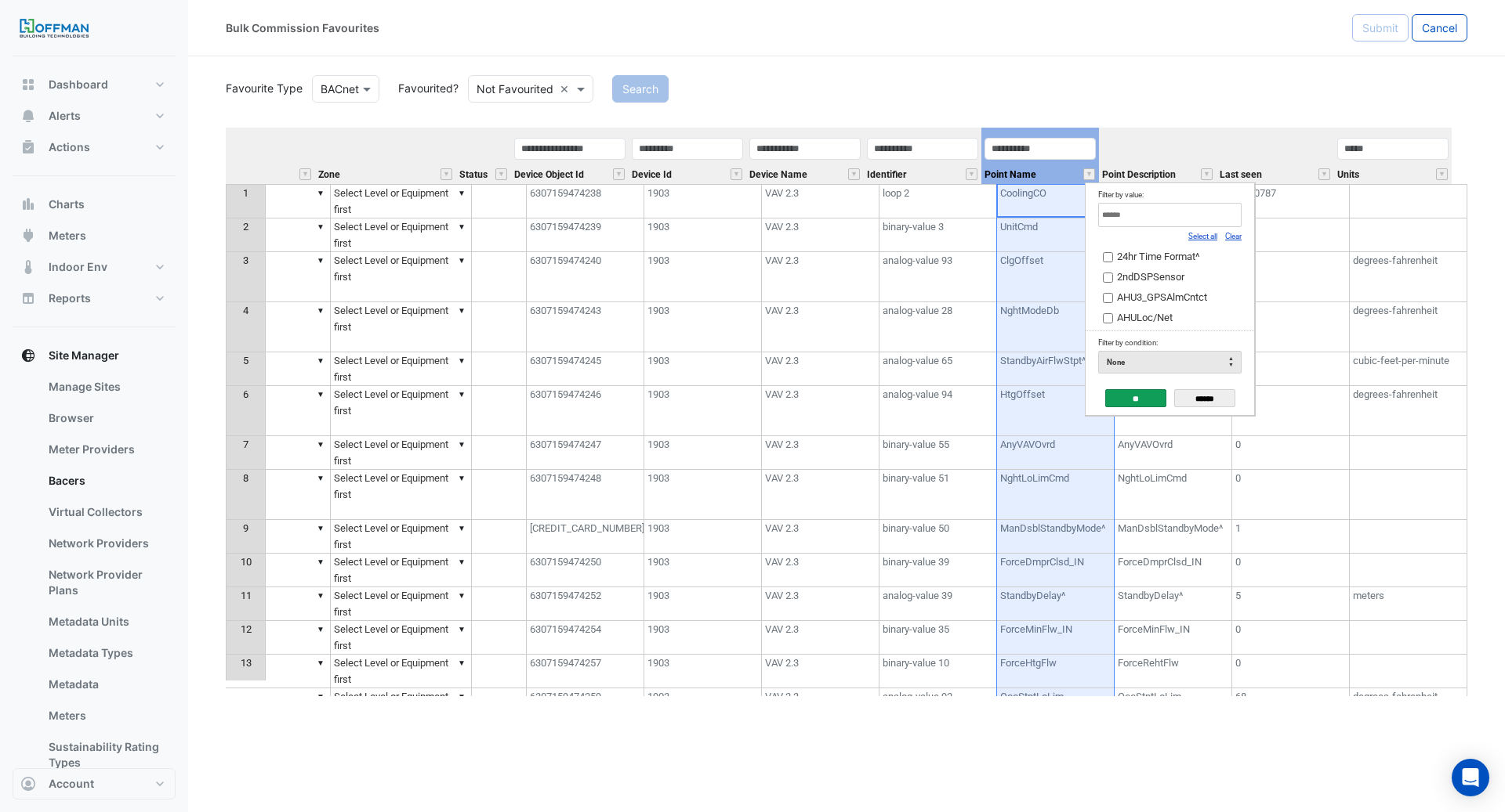
click at [1238, 238] on link "Clear" at bounding box center [1233, 236] width 16 height 9
click at [1194, 224] on input "Filter by value:" at bounding box center [1170, 215] width 144 height 24
click at [1198, 228] on div "Select all" at bounding box center [1202, 235] width 29 height 17
click at [1208, 235] on link "Select all" at bounding box center [1202, 236] width 29 height 9
type input "******"
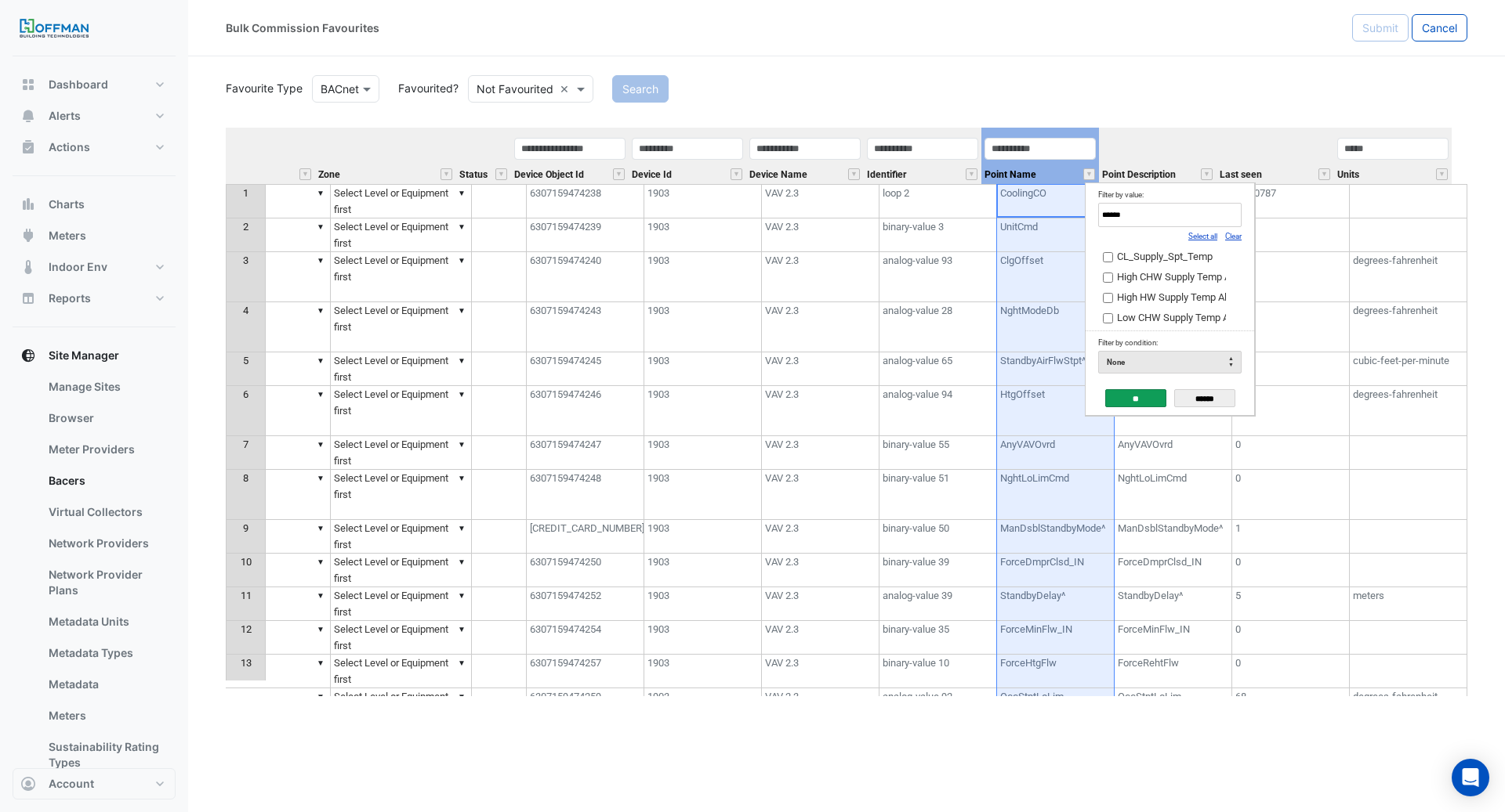
click at [1145, 403] on input "**" at bounding box center [1135, 399] width 61 height 18
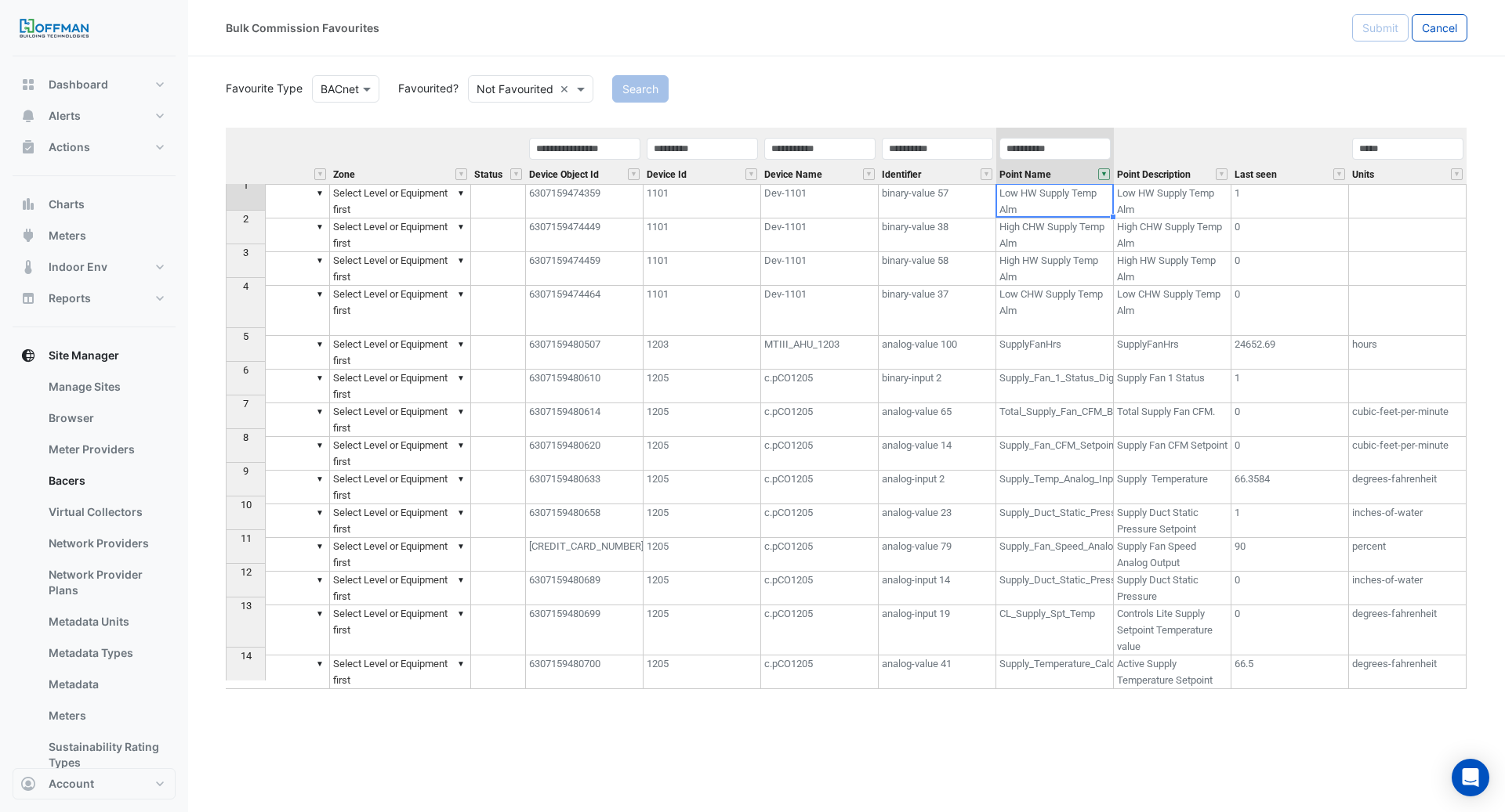
scroll to position [0, 0]
click at [1074, 597] on td "Supply_Duct_Static_Pressure_Analog_Input" at bounding box center [1055, 589] width 118 height 34
click at [1056, 280] on td "High HW Supply Temp Alm" at bounding box center [1055, 270] width 118 height 34
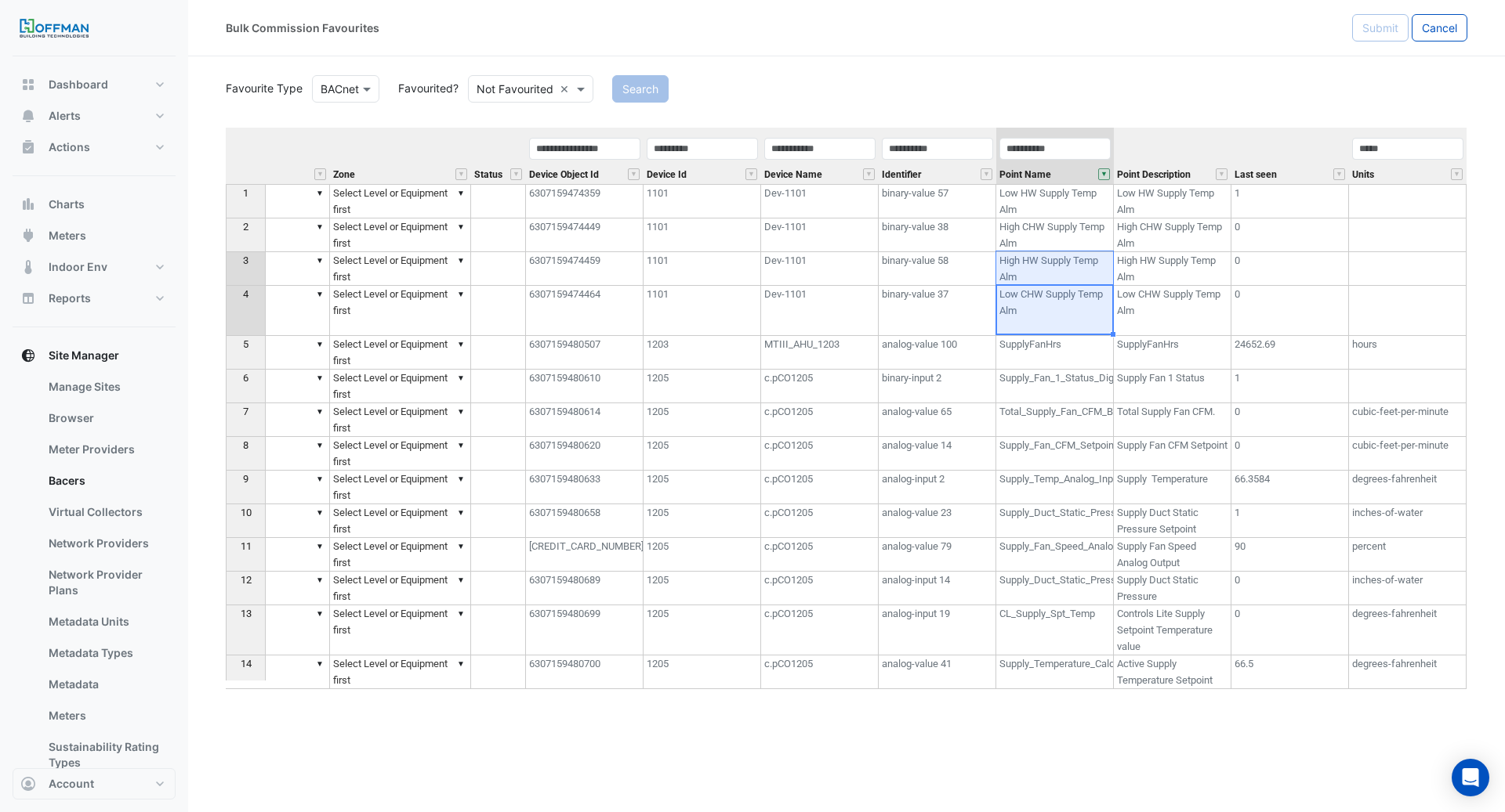
click at [1091, 260] on td "High HW Supply Temp Alm" at bounding box center [1055, 270] width 118 height 34
click at [1070, 233] on td "High CHW Supply Temp Alm" at bounding box center [1055, 236] width 118 height 34
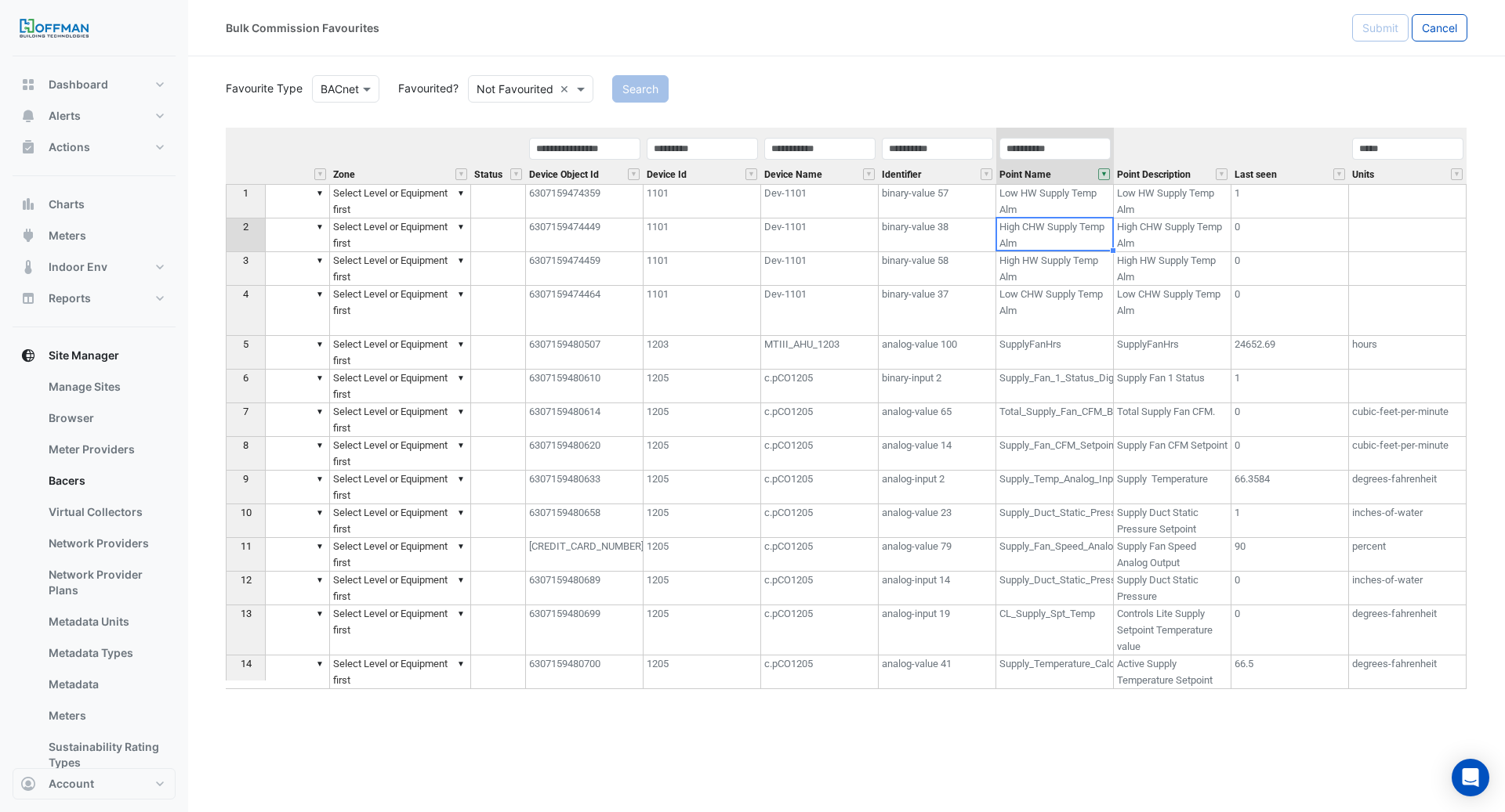
click at [1063, 202] on td "Low HW Supply Temp Alm" at bounding box center [1055, 201] width 118 height 35
click at [1067, 332] on td "Low CHW Supply Temp Alm" at bounding box center [1055, 311] width 118 height 50
click at [1073, 375] on td "Supply_Fan_1_Status_Digital_Input" at bounding box center [1055, 387] width 118 height 34
click at [1085, 662] on td "Supply_Temperature_Calculated_Setpoint" at bounding box center [1055, 673] width 118 height 34
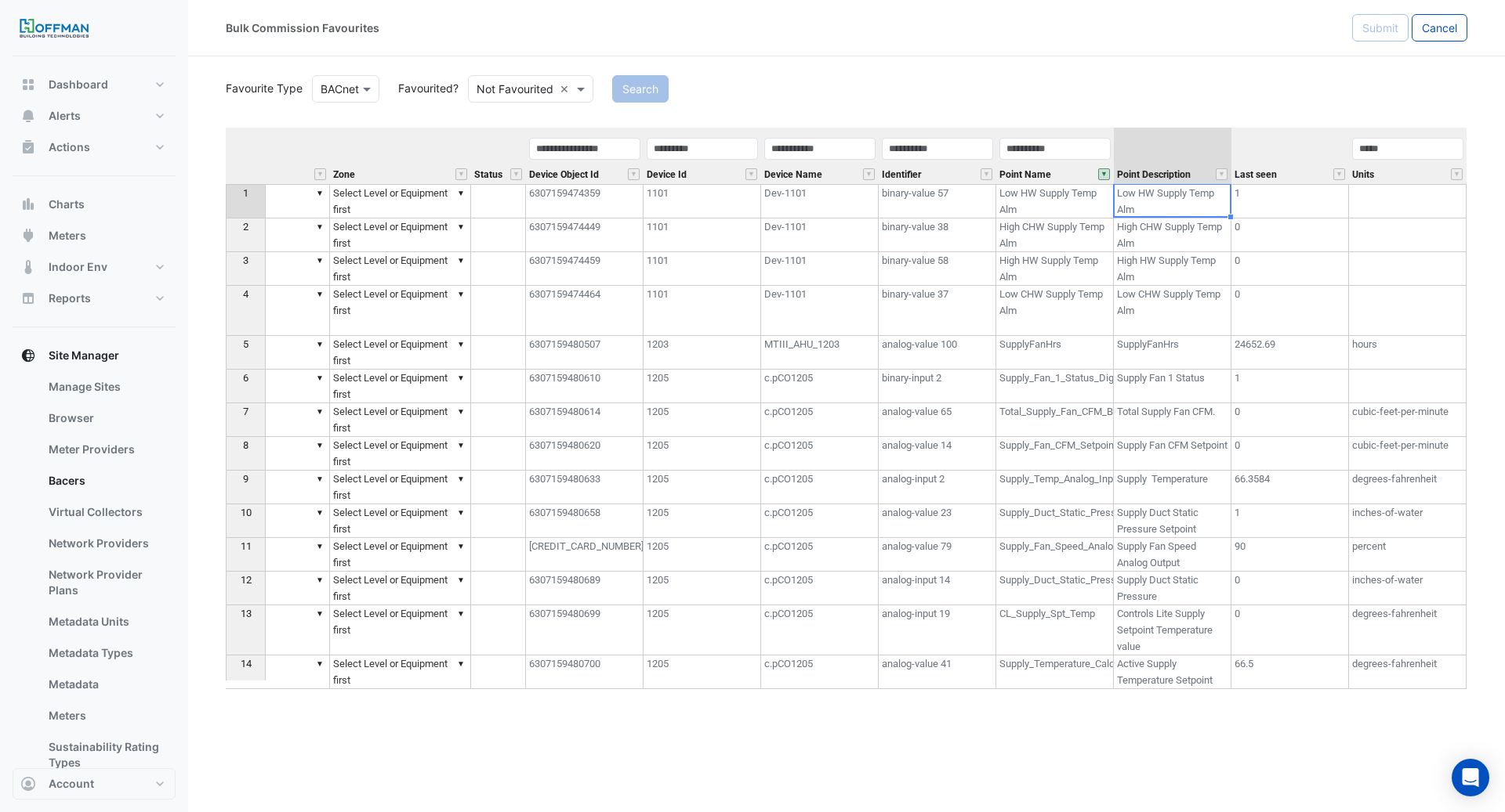
drag, startPoint x: 1099, startPoint y: 187, endPoint x: 1113, endPoint y: 195, distance: 16.1
click at [1114, 194] on td "Low HW Supply Temp Alm" at bounding box center [1173, 201] width 118 height 35
click at [1083, 177] on div "Point Name" at bounding box center [1055, 160] width 118 height 48
drag, startPoint x: 1098, startPoint y: 192, endPoint x: 1127, endPoint y: 202, distance: 30.7
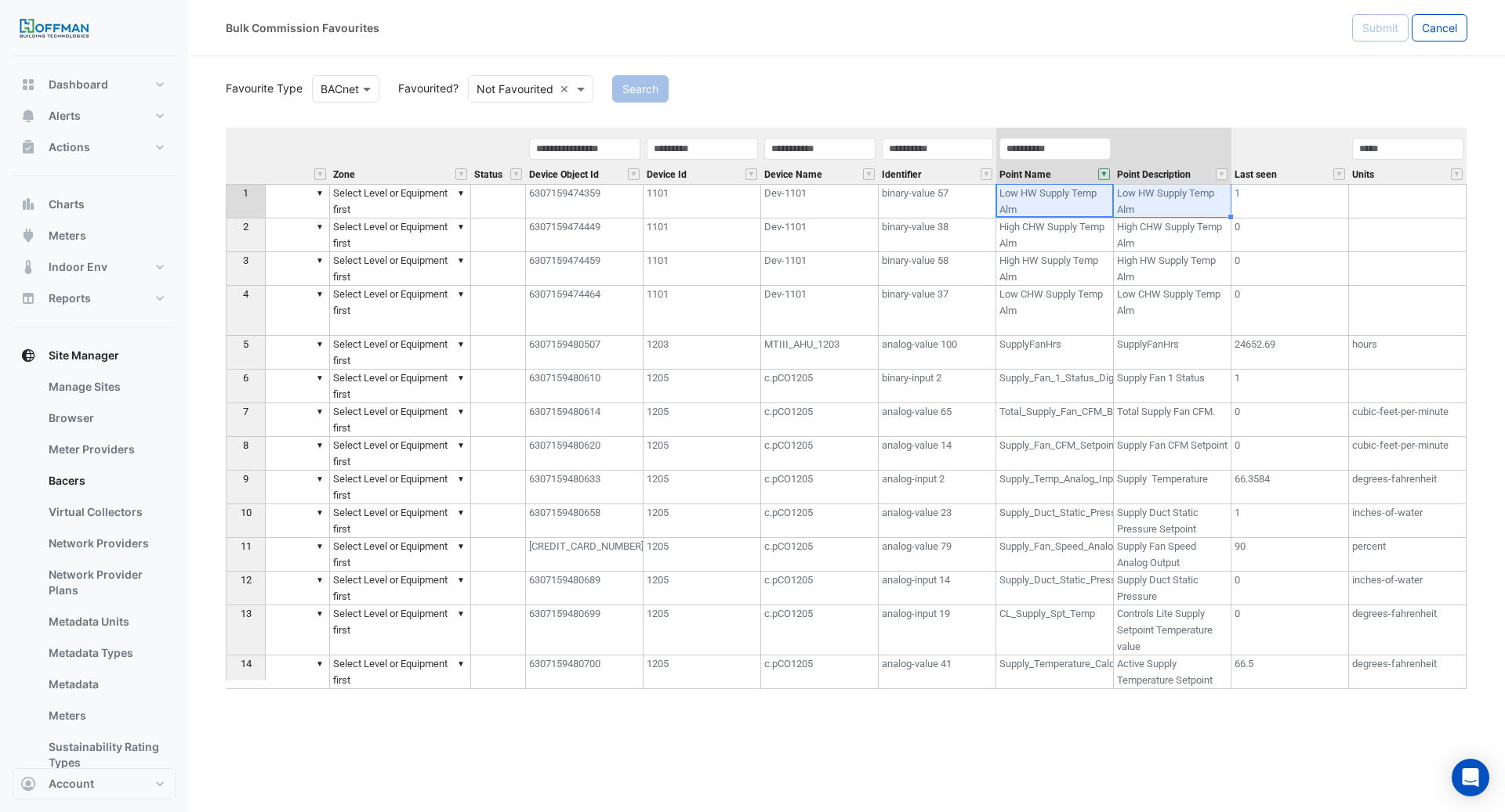
click at [1133, 151] on th "Point Description" at bounding box center [1173, 156] width 118 height 56
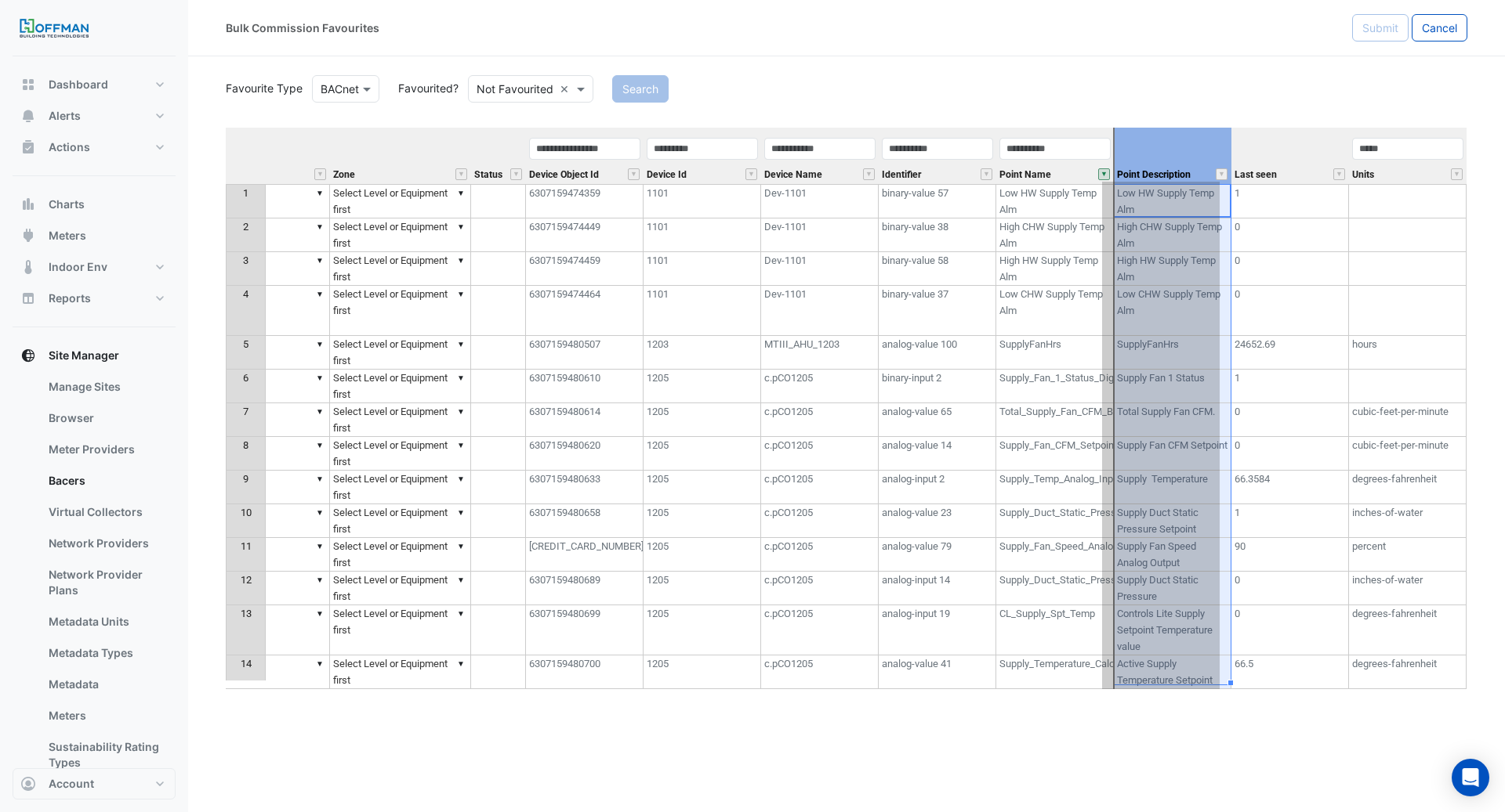
drag, startPoint x: 1114, startPoint y: 151, endPoint x: 1088, endPoint y: 151, distance: 26.0
click at [1088, 151] on tr "Equipment Metadata Predicted Metadata Predicted Metadata Level Zone Status Devi…" at bounding box center [600, 156] width 1733 height 56
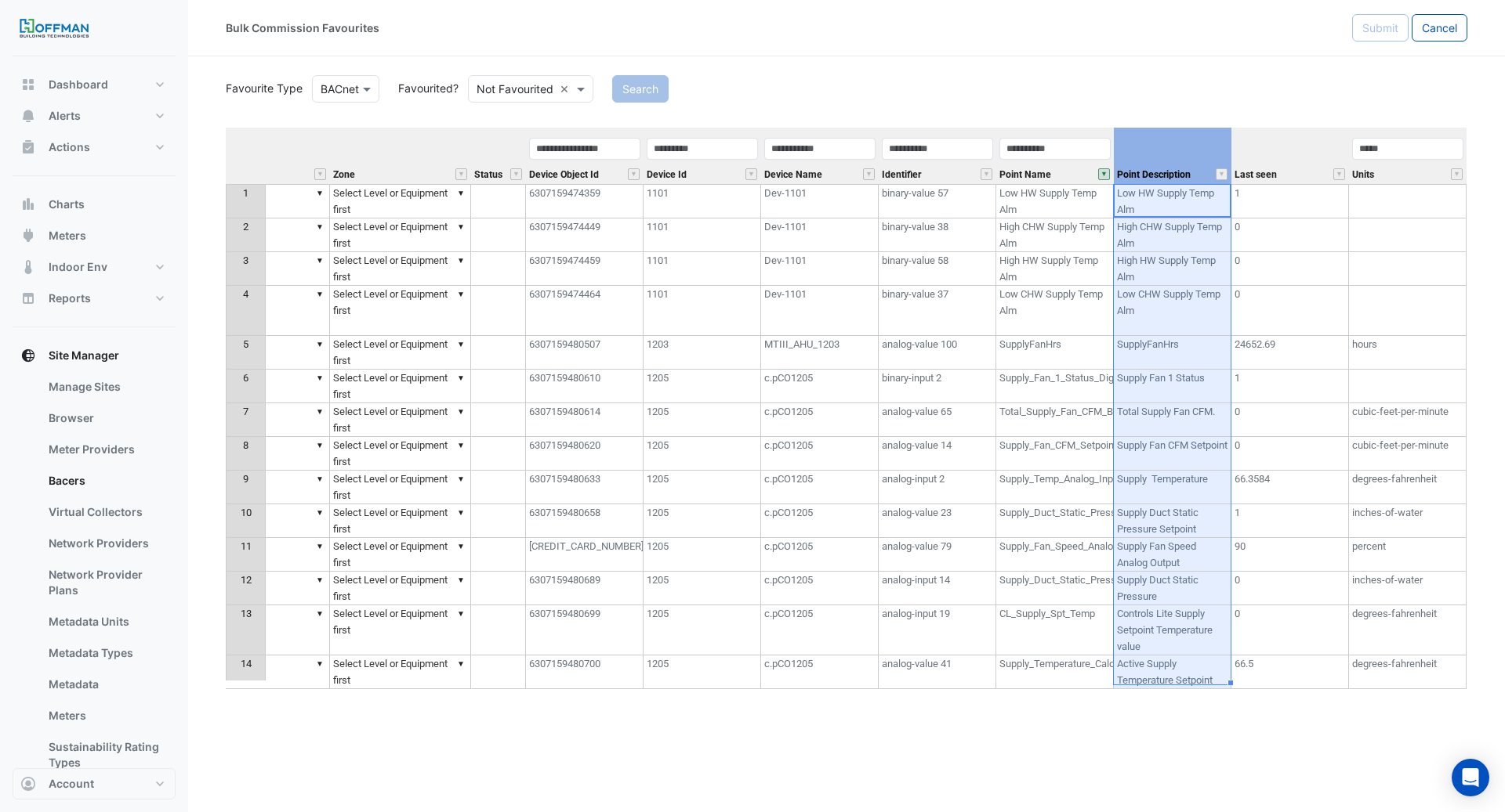
scroll to position [0, 348]
click at [1281, 798] on div "Bulk Commission Favourites Submit Cancel Favourite Type Favourite Type BACnet F…" at bounding box center [846, 406] width 1317 height 812
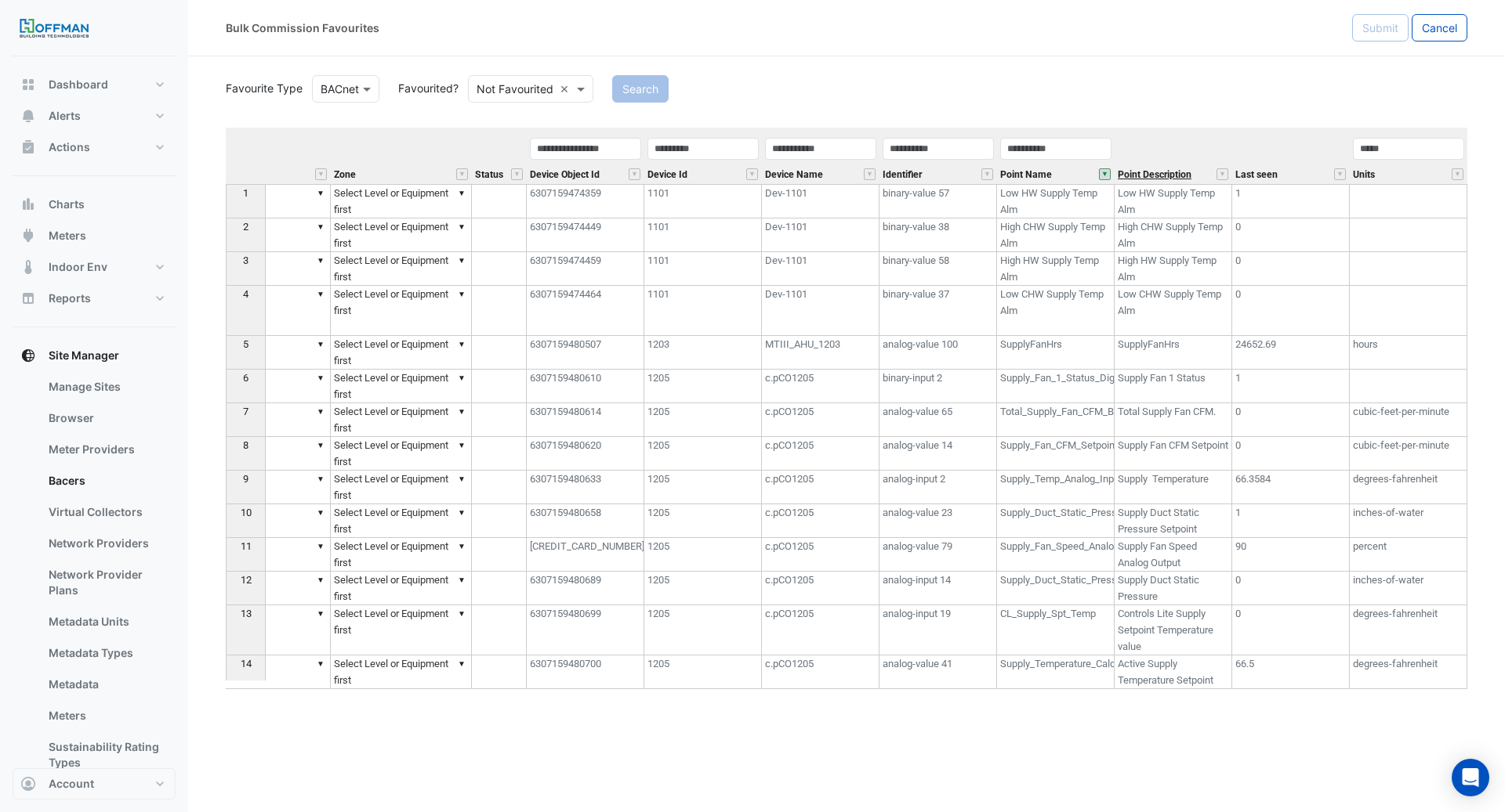
click at [1177, 175] on span "Point Description" at bounding box center [1155, 175] width 74 height 10
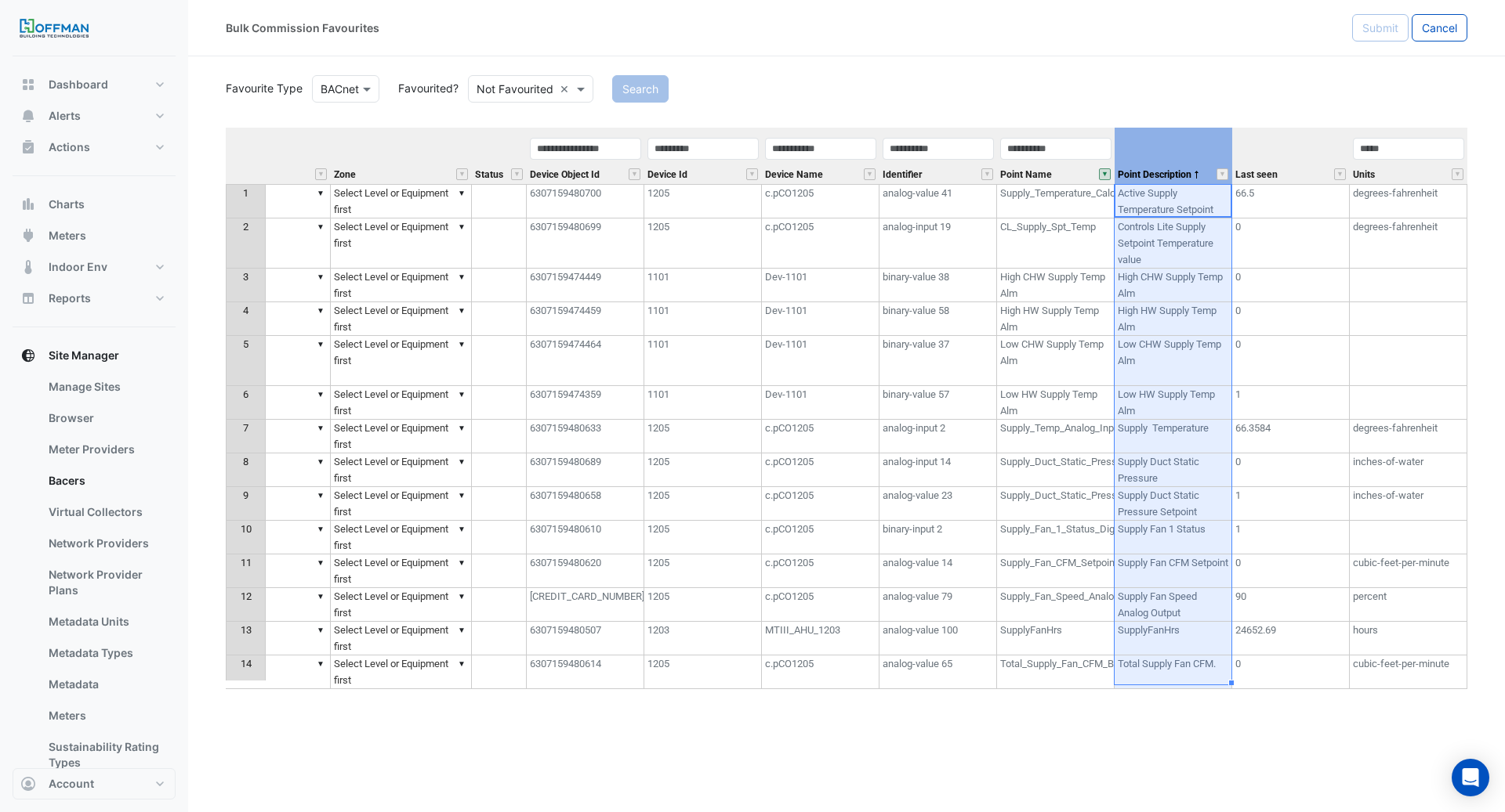
click at [1110, 173] on div "Point Name" at bounding box center [1056, 160] width 118 height 48
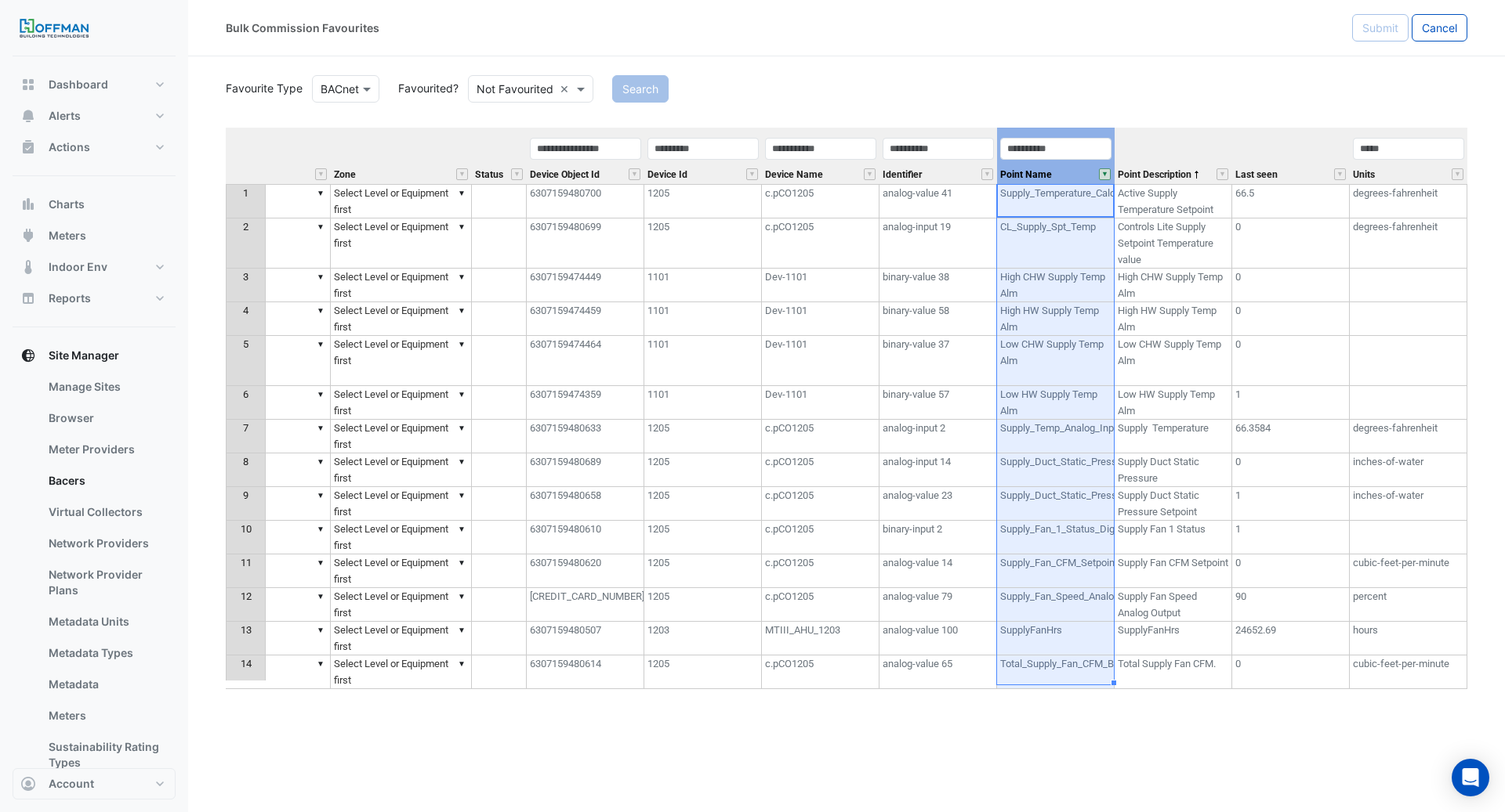
click at [1108, 171] on button "" at bounding box center [1105, 175] width 12 height 12
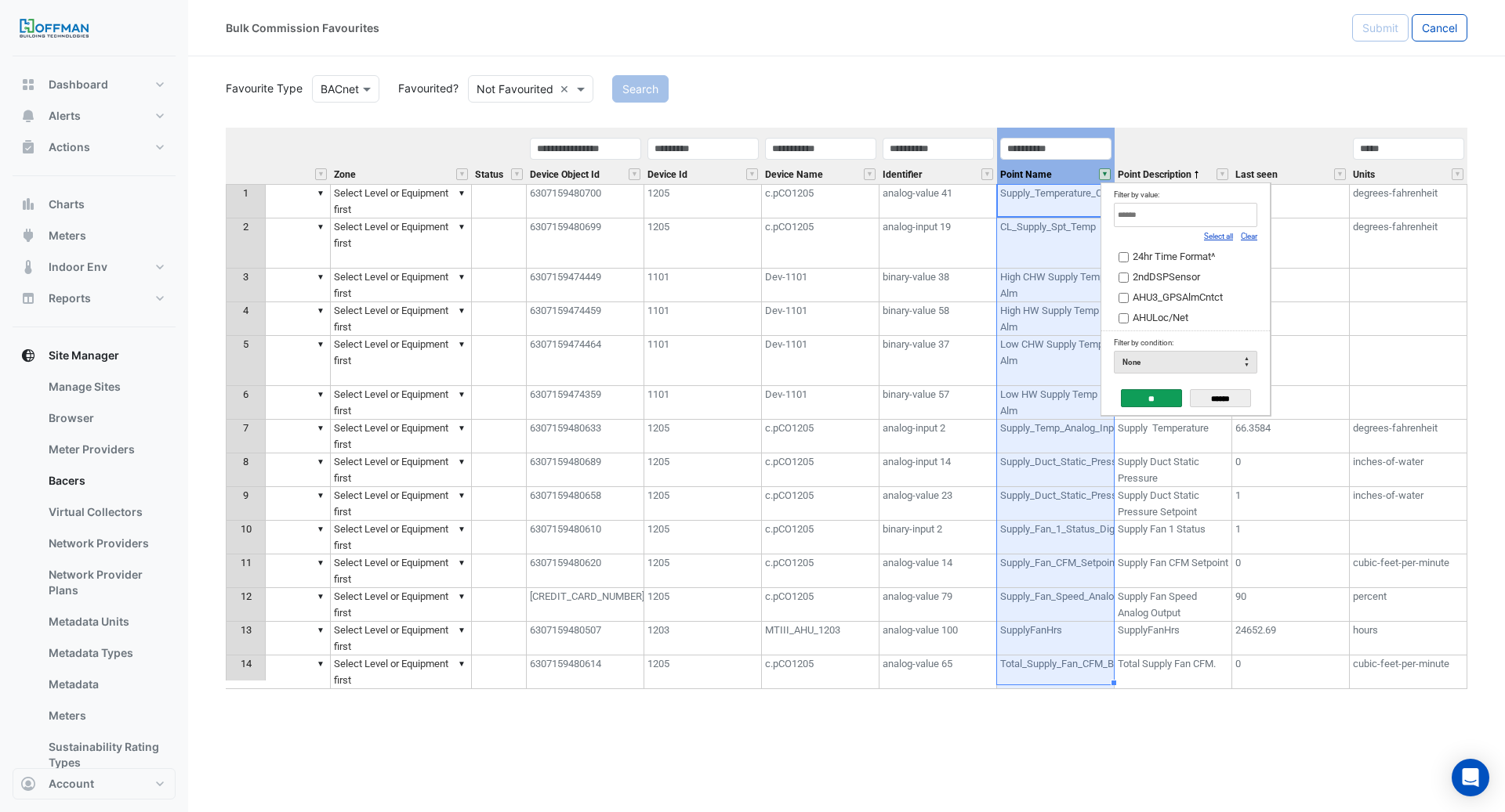
click at [1255, 235] on link "Clear" at bounding box center [1249, 236] width 16 height 9
click at [1249, 232] on link "Clear" at bounding box center [1249, 236] width 16 height 9
click at [1250, 234] on link "Clear" at bounding box center [1249, 236] width 16 height 9
click at [1204, 232] on link "Select all" at bounding box center [1218, 236] width 29 height 9
click at [1241, 238] on link "Clear" at bounding box center [1249, 236] width 16 height 9
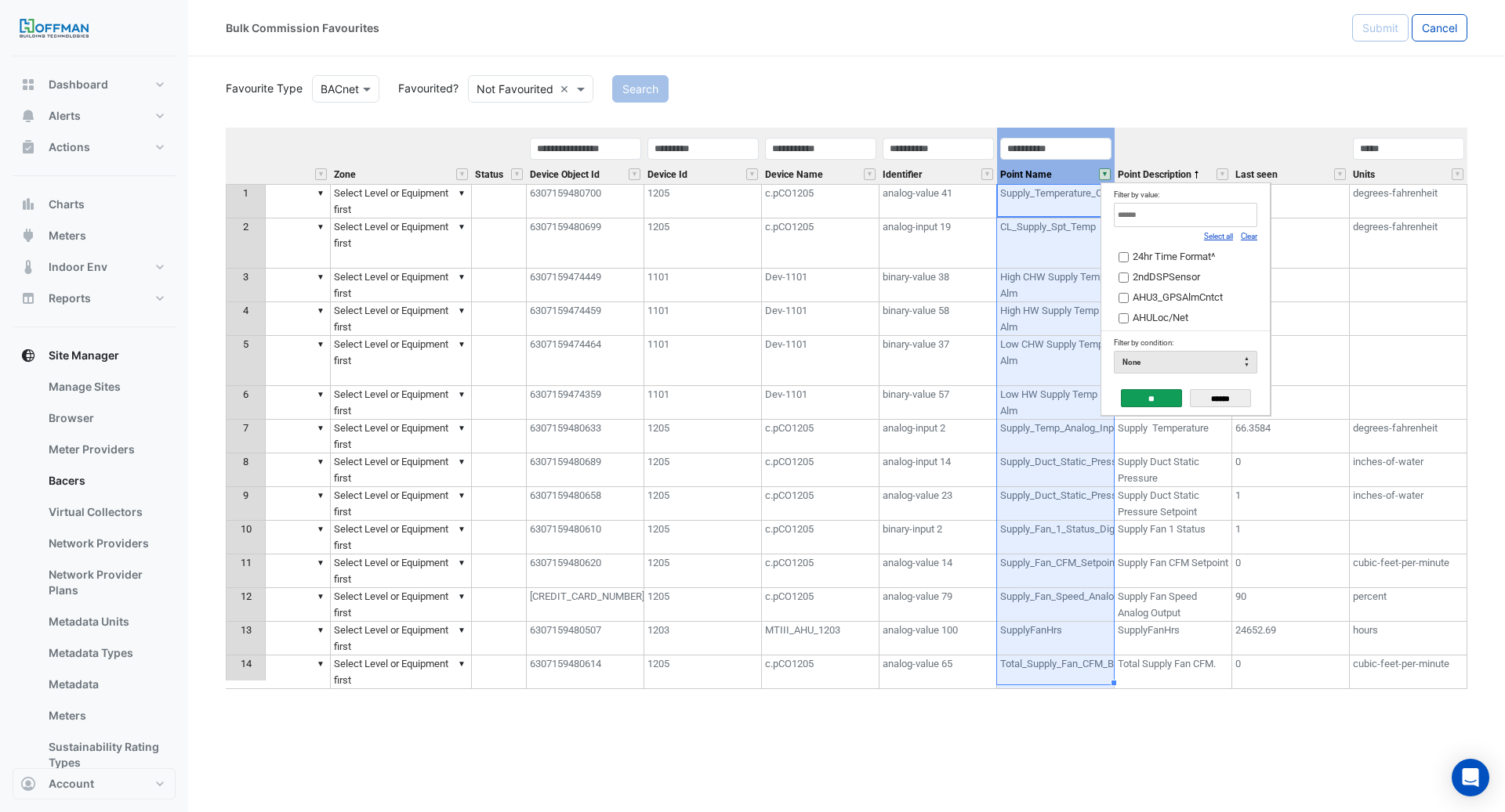
click at [1213, 215] on input "Filter by value:" at bounding box center [1186, 215] width 144 height 24
type input "*"
type input "***"
click at [1239, 393] on input "******" at bounding box center [1220, 399] width 61 height 18
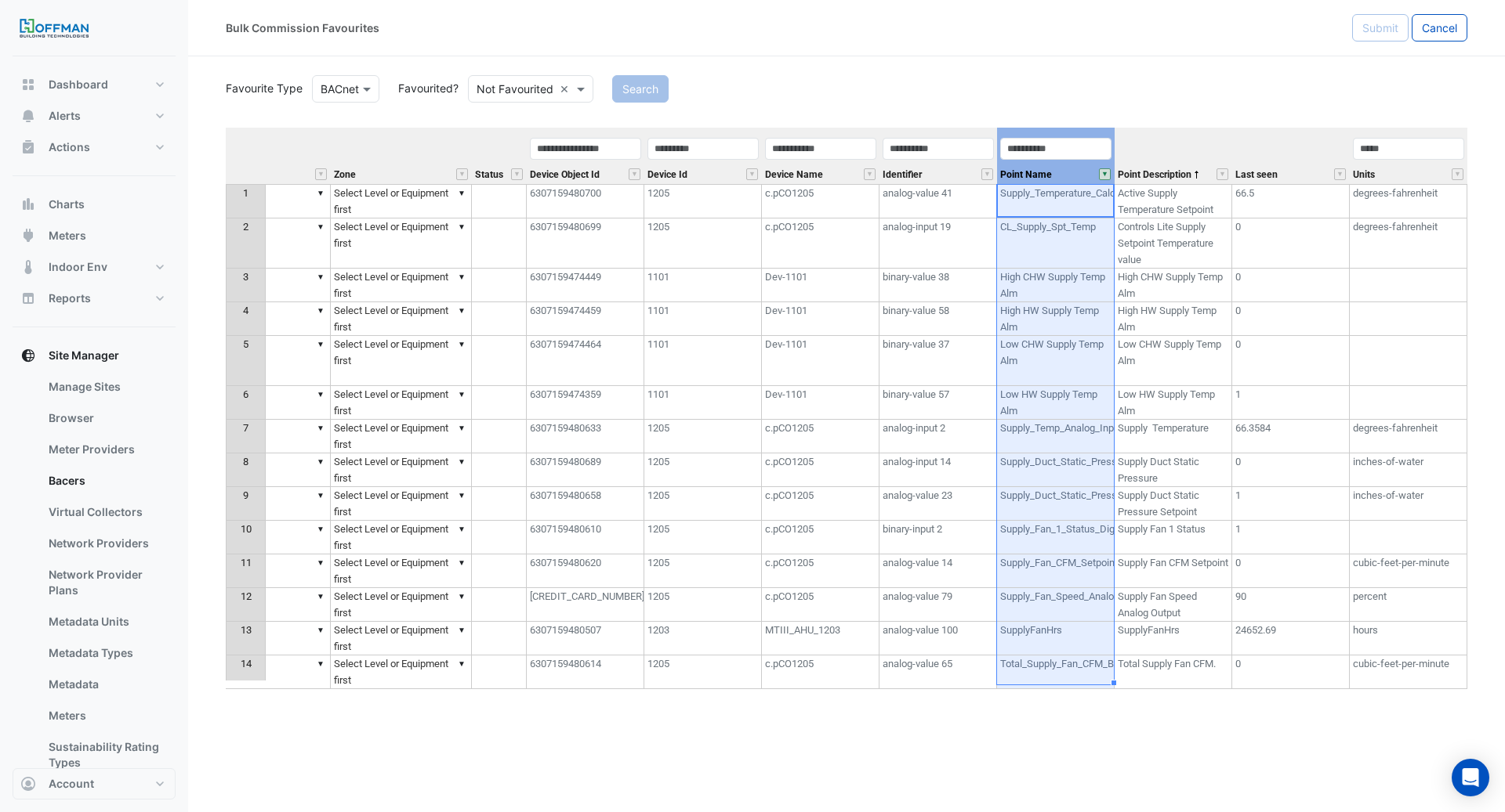
click at [909, 696] on div "Equipment Metadata Predicted Metadata Level Zone Status Device Object Id Device…" at bounding box center [846, 411] width 1242 height 568
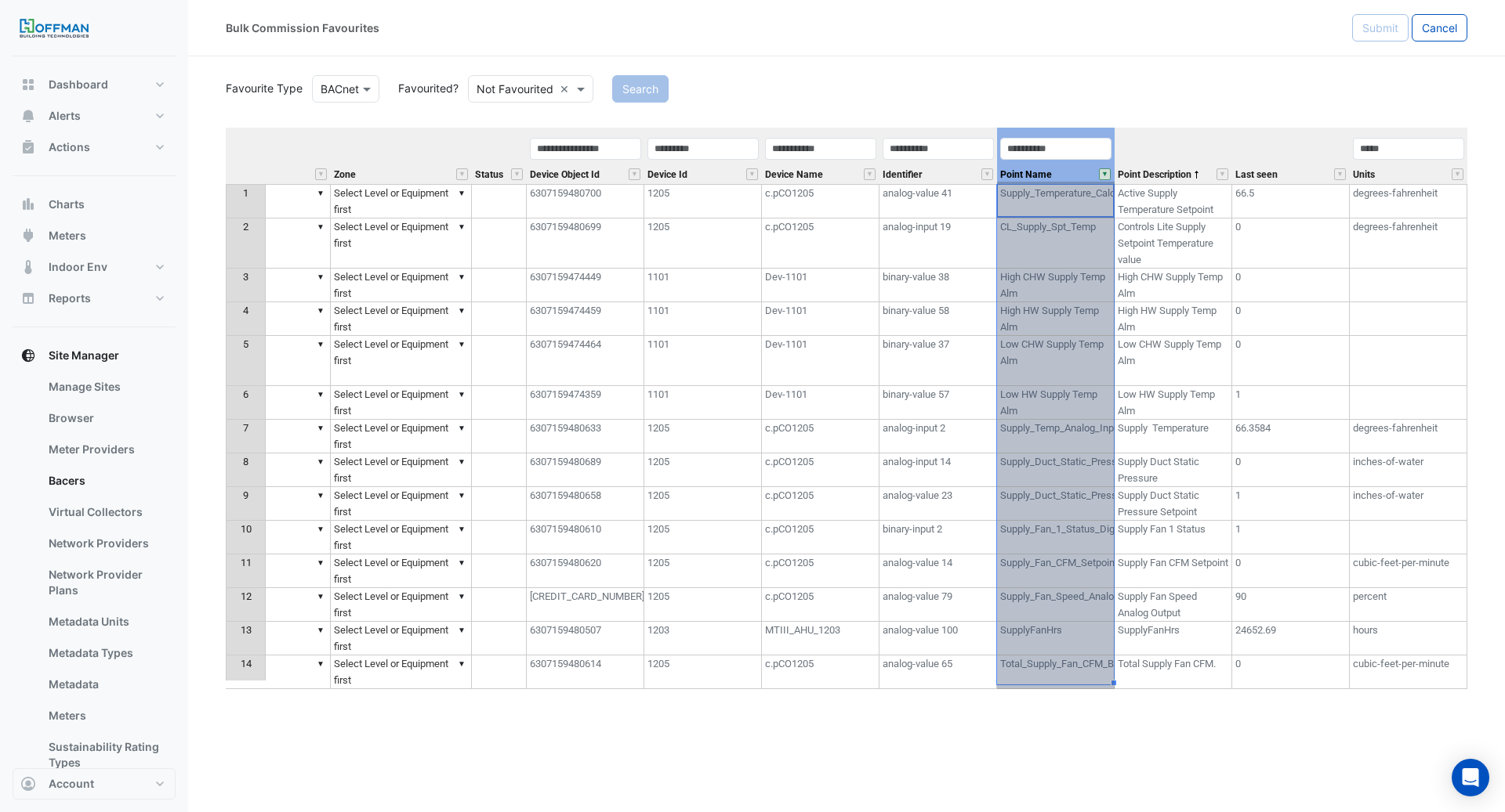
click at [1103, 173] on button "" at bounding box center [1105, 175] width 12 height 12
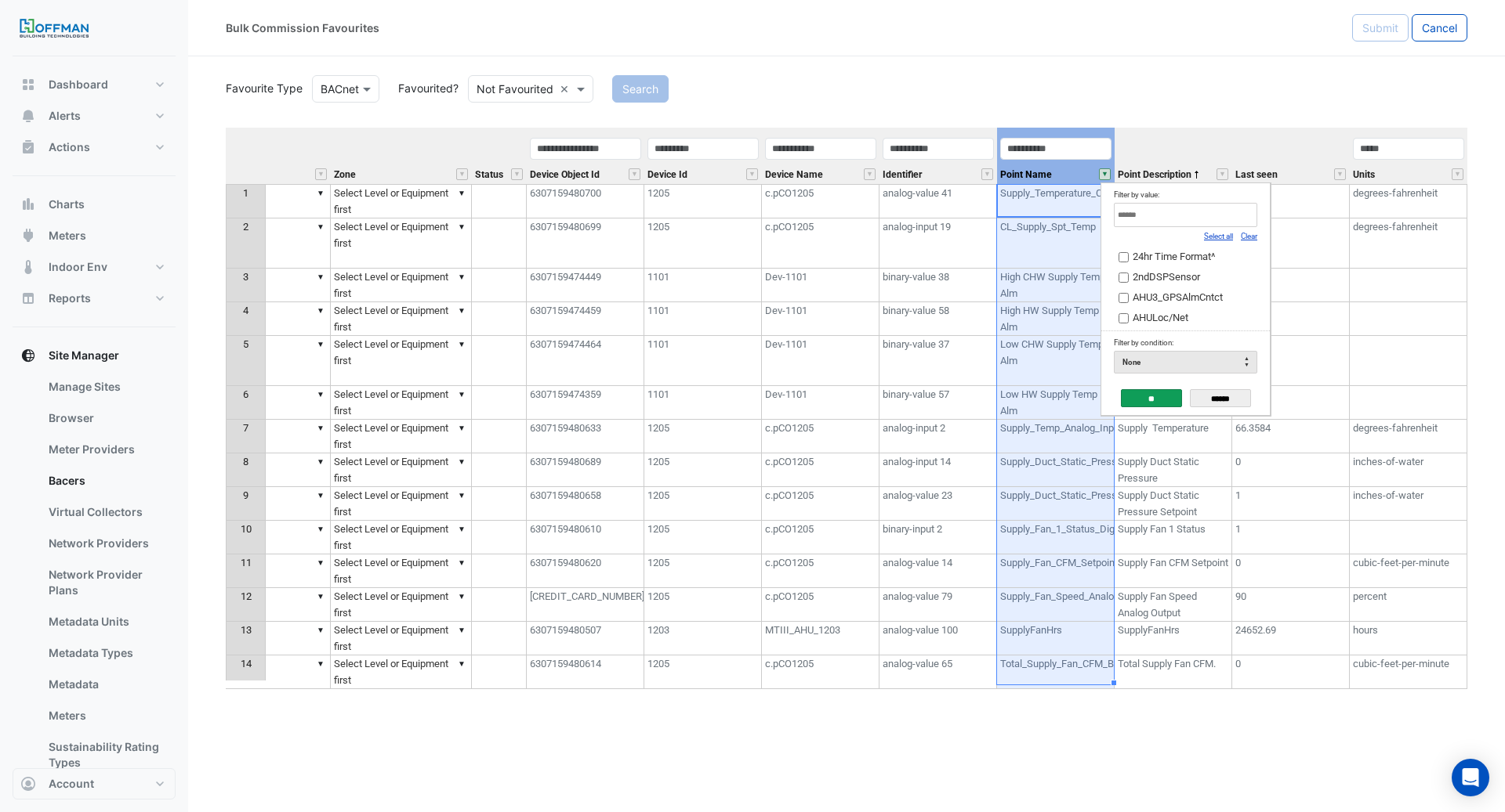
click at [1245, 235] on link "Clear" at bounding box center [1249, 236] width 16 height 9
click at [1197, 221] on input "Filter by value:" at bounding box center [1186, 215] width 144 height 24
click at [1217, 235] on link "Select all" at bounding box center [1218, 236] width 29 height 9
type input "***"
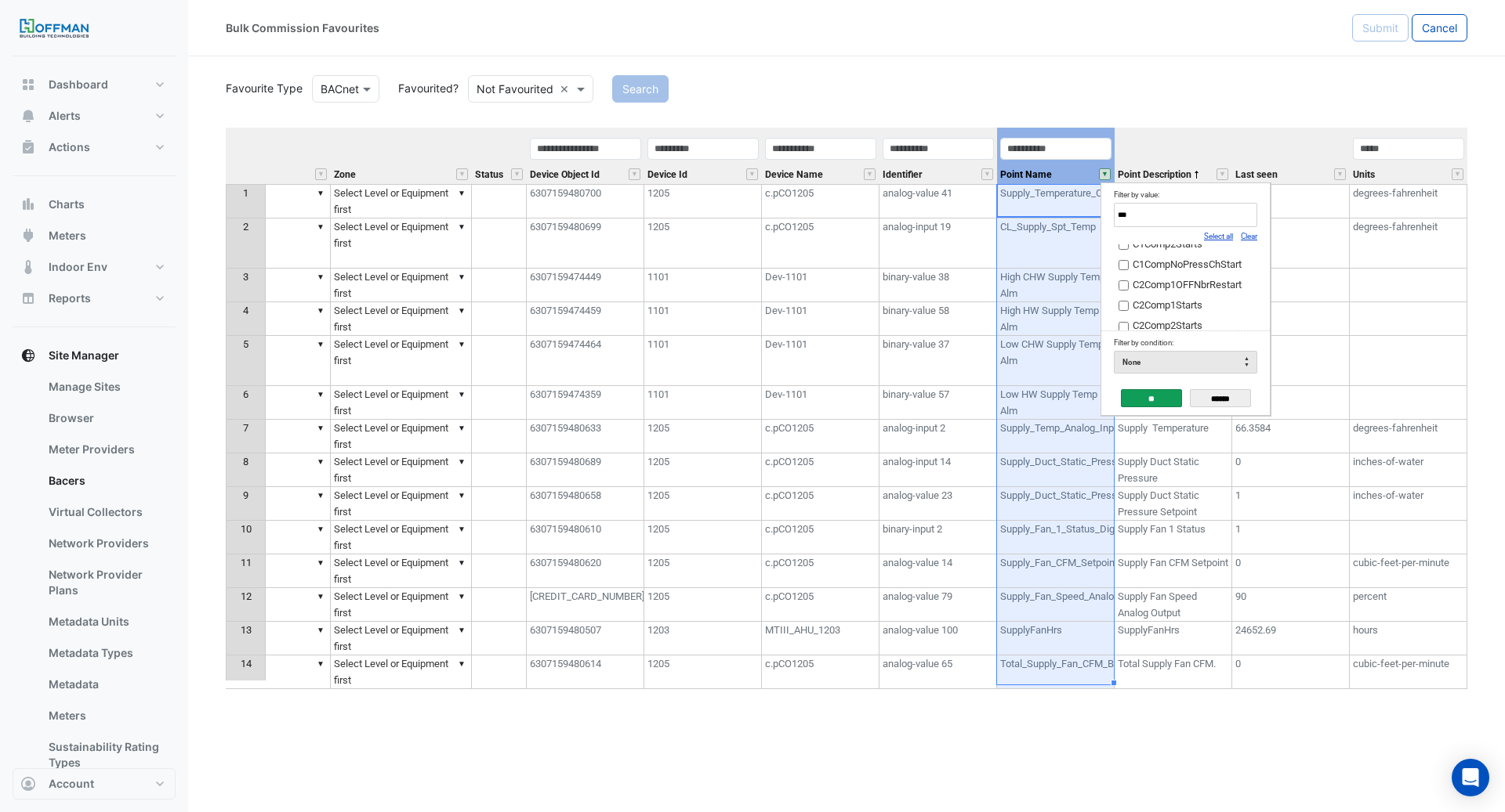
click at [1153, 384] on td "** ******" at bounding box center [1185, 398] width 169 height 36
click at [1158, 390] on input "**" at bounding box center [1151, 399] width 61 height 18
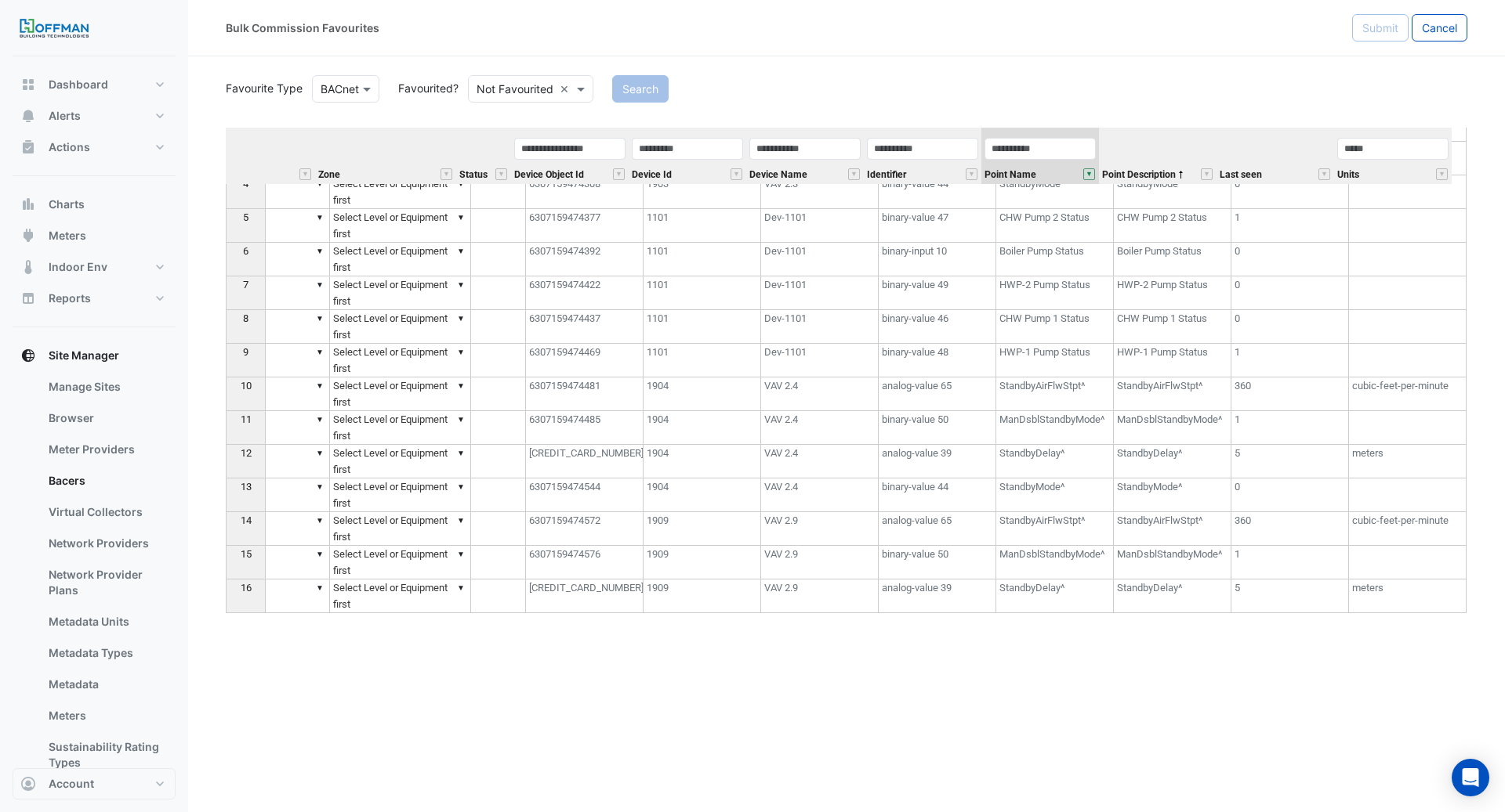
scroll to position [0, 508]
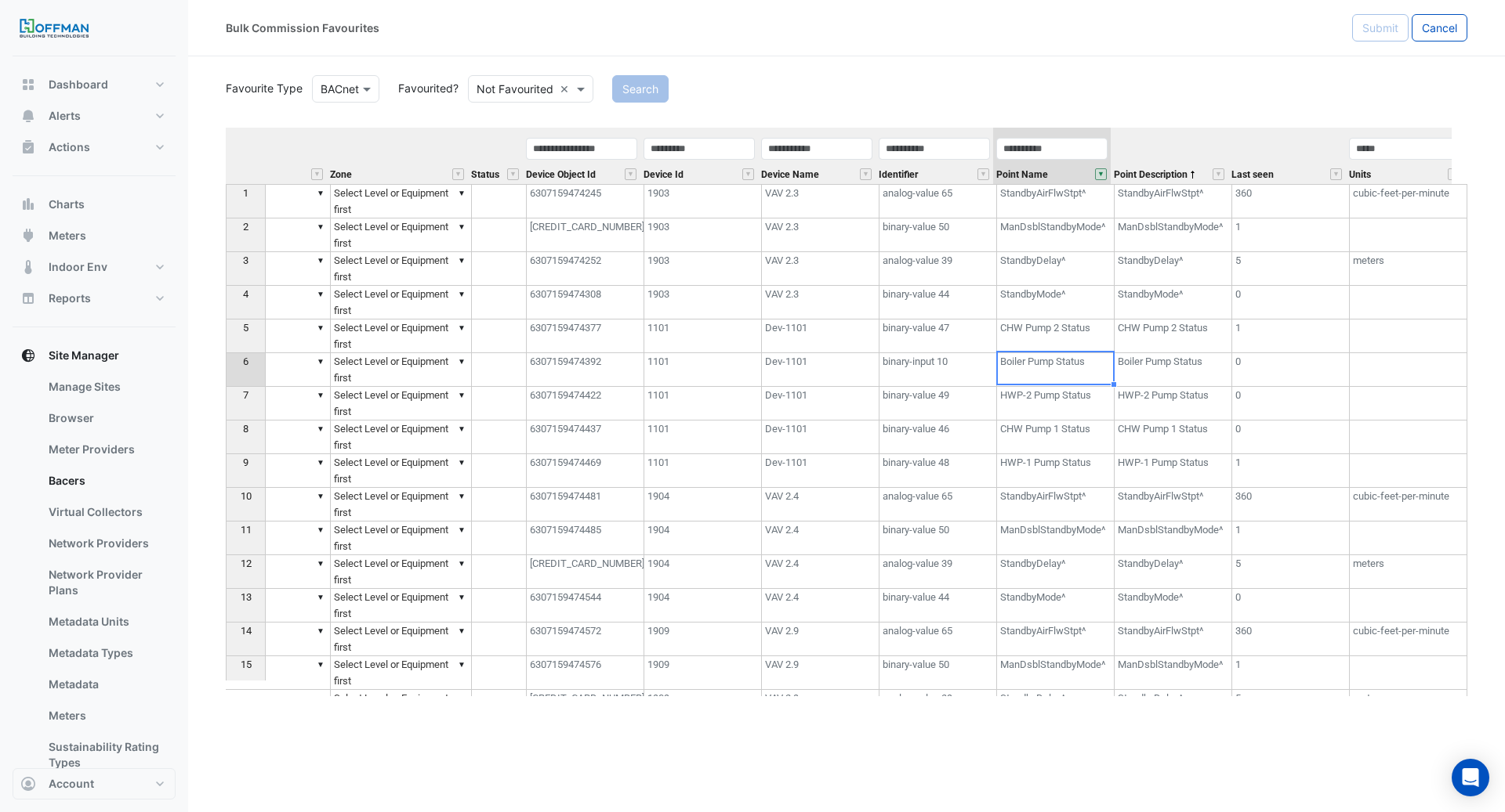
click at [1082, 370] on td "Boiler Pump Status" at bounding box center [1056, 371] width 118 height 34
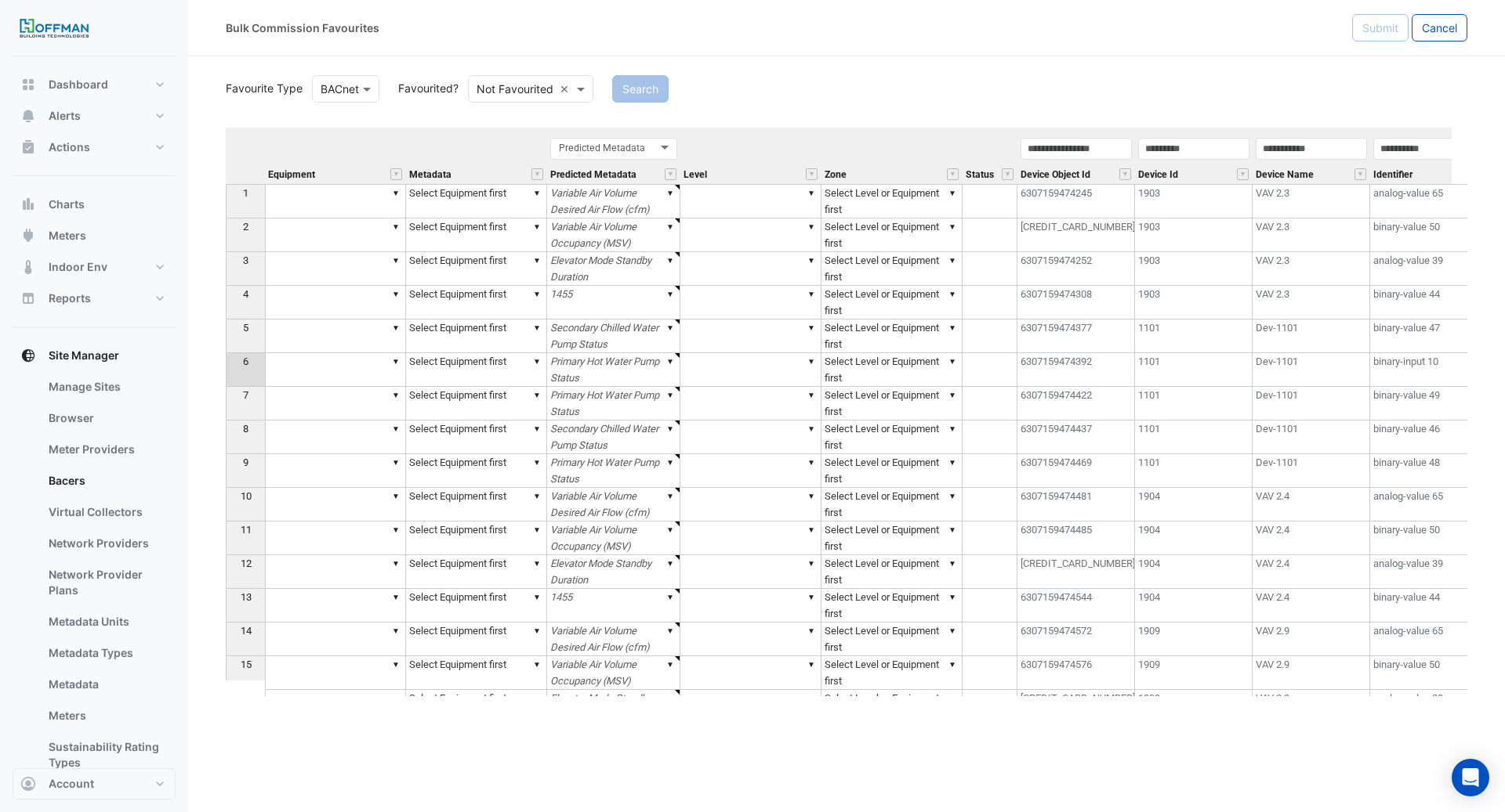
click at [362, 370] on td "▼" at bounding box center [335, 371] width 141 height 34
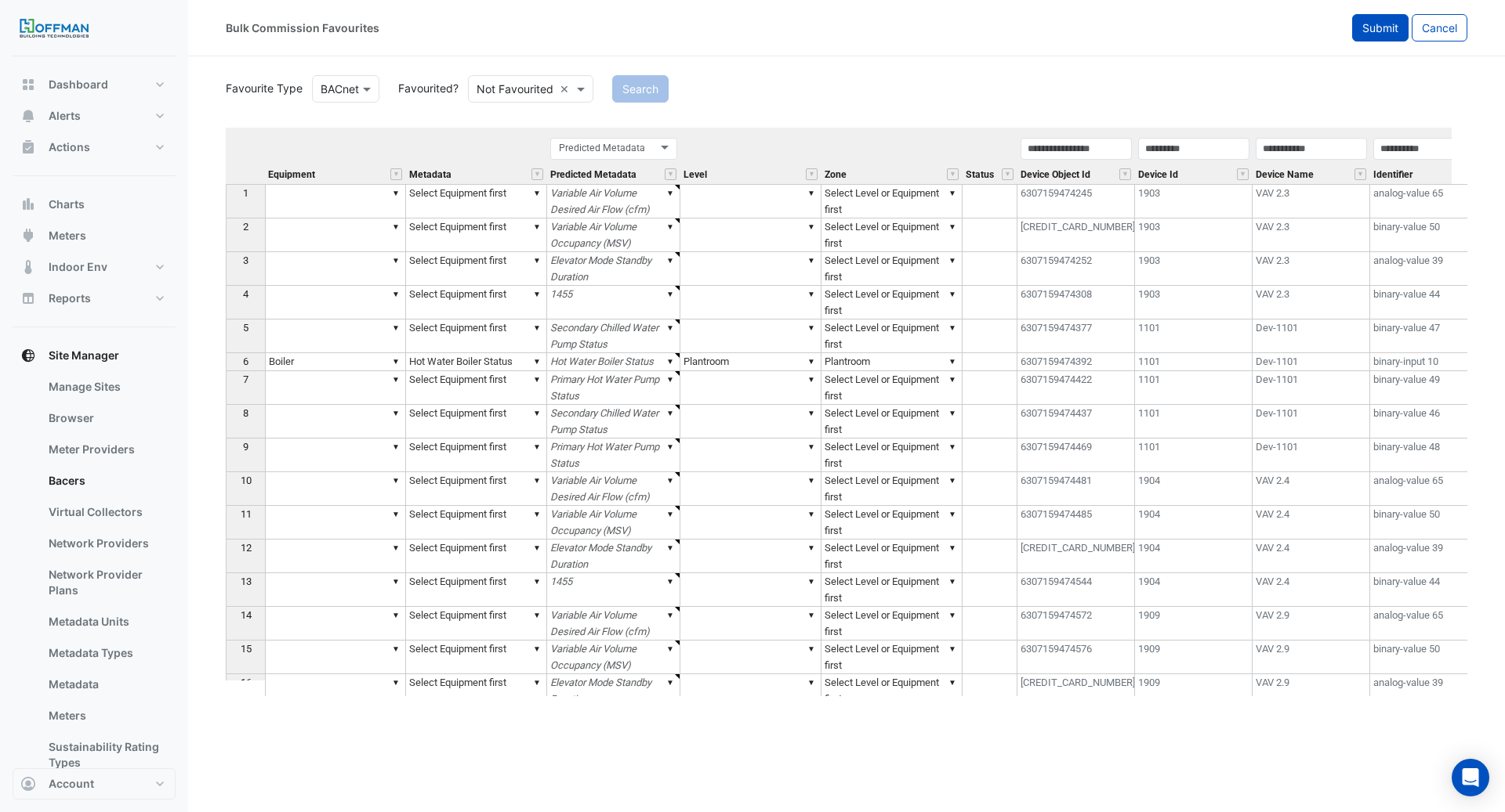
click at [1398, 25] on button "Submit" at bounding box center [1380, 27] width 56 height 27
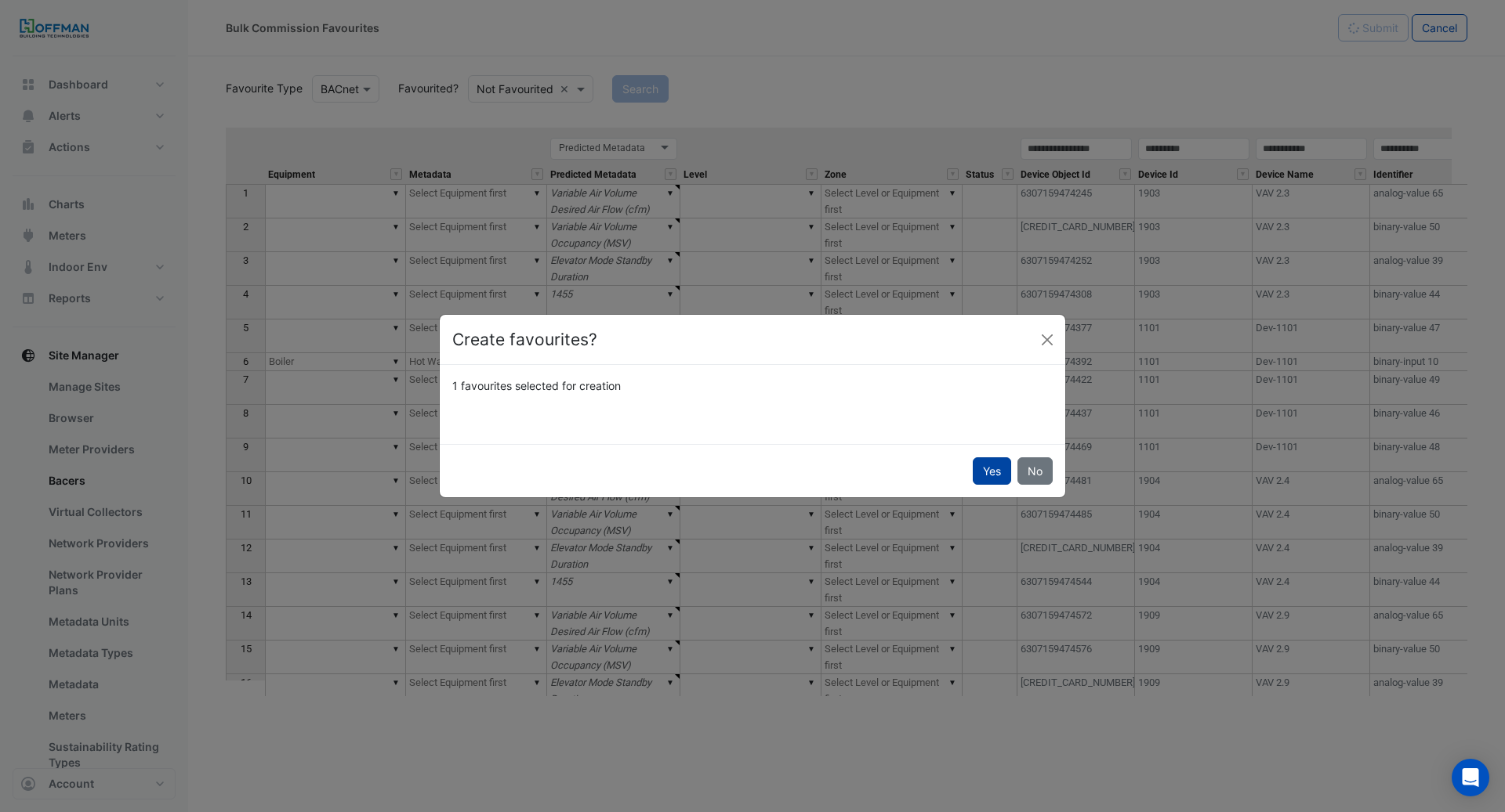
click at [981, 461] on button "Yes" at bounding box center [991, 470] width 38 height 27
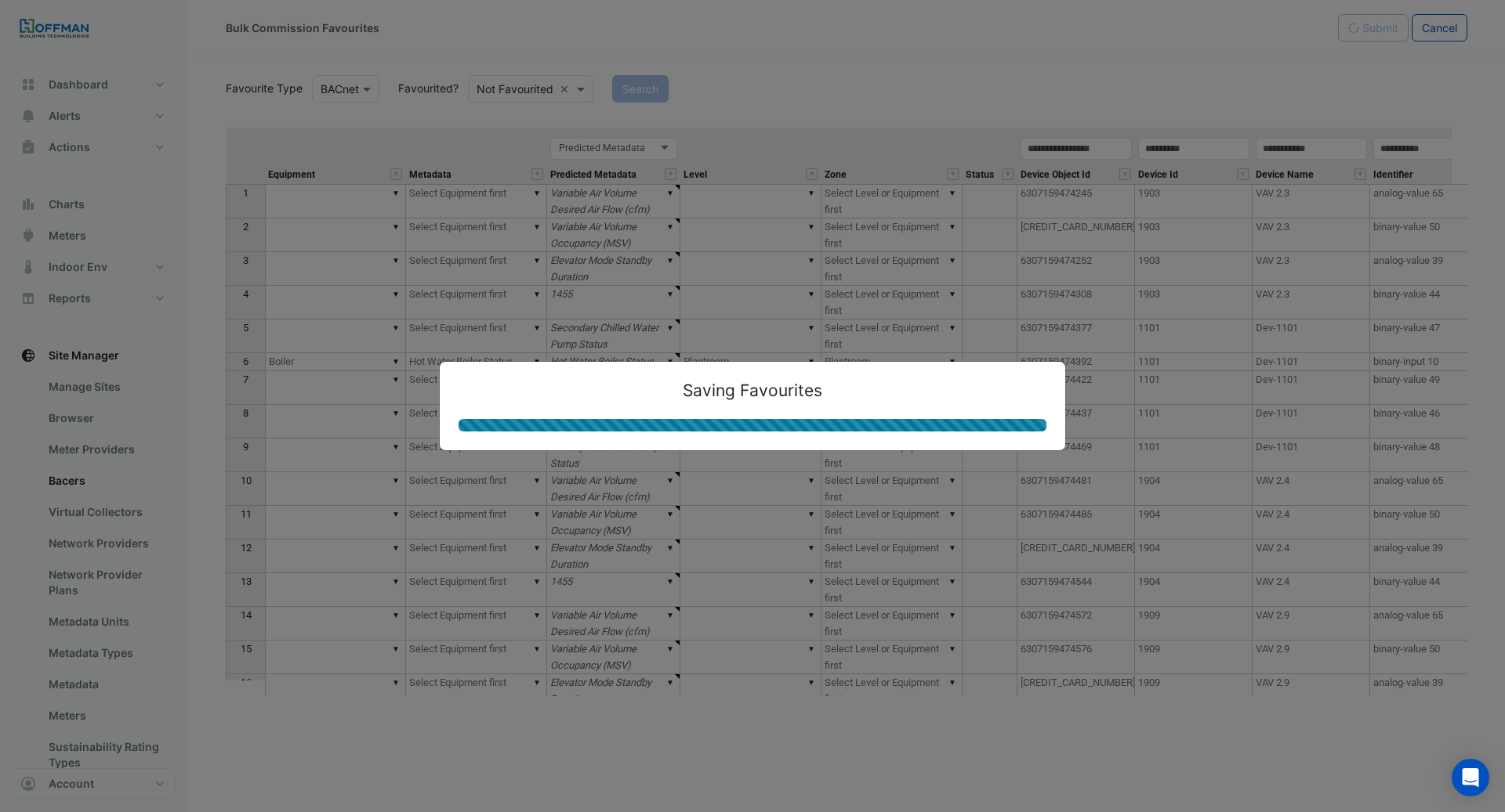
type textarea "**********"
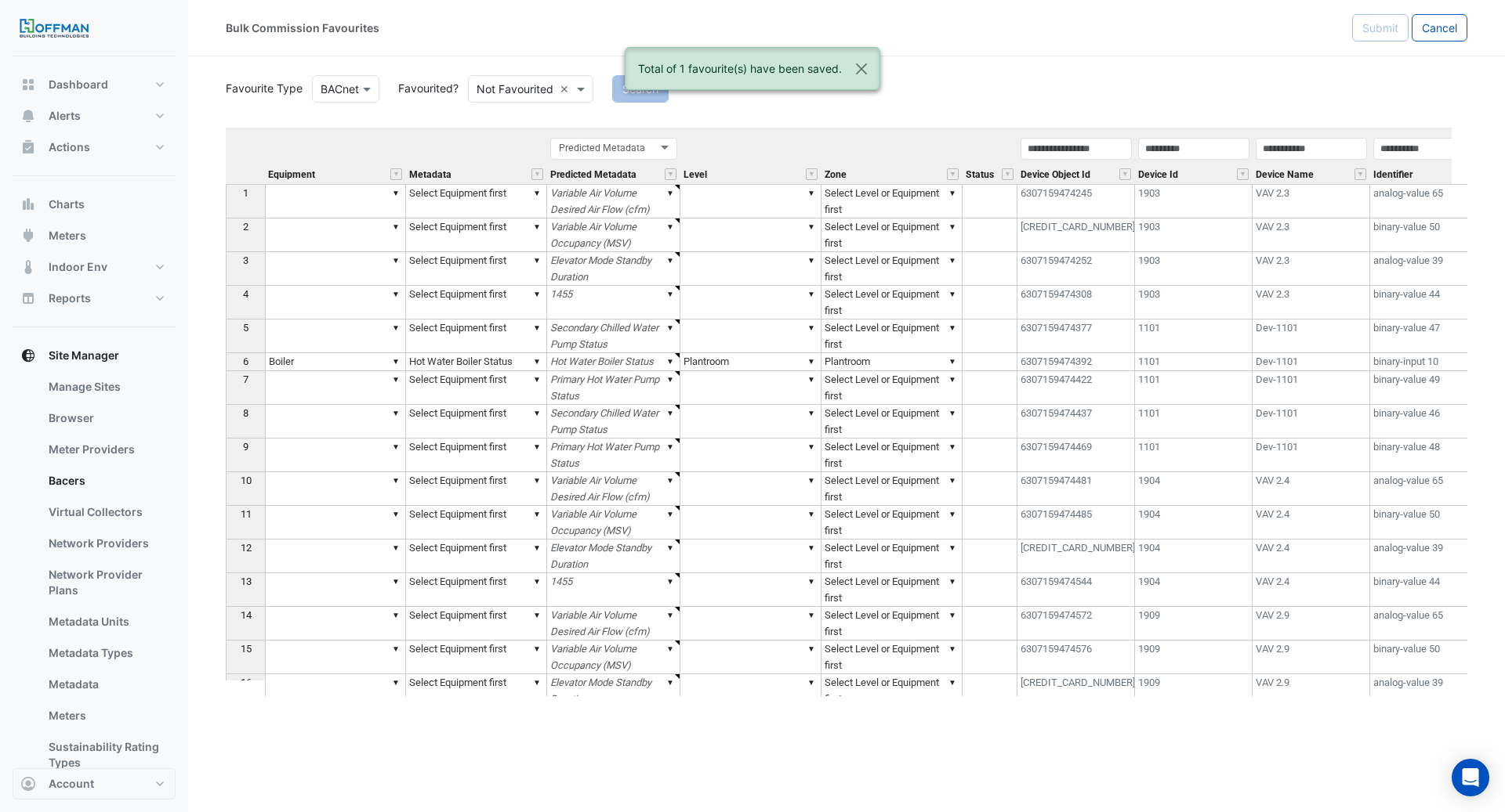
click at [1435, 41] on app-button "Cancel" at bounding box center [1438, 27] width 59 height 27
click at [1443, 24] on span "Cancel" at bounding box center [1439, 27] width 35 height 13
select select "***"
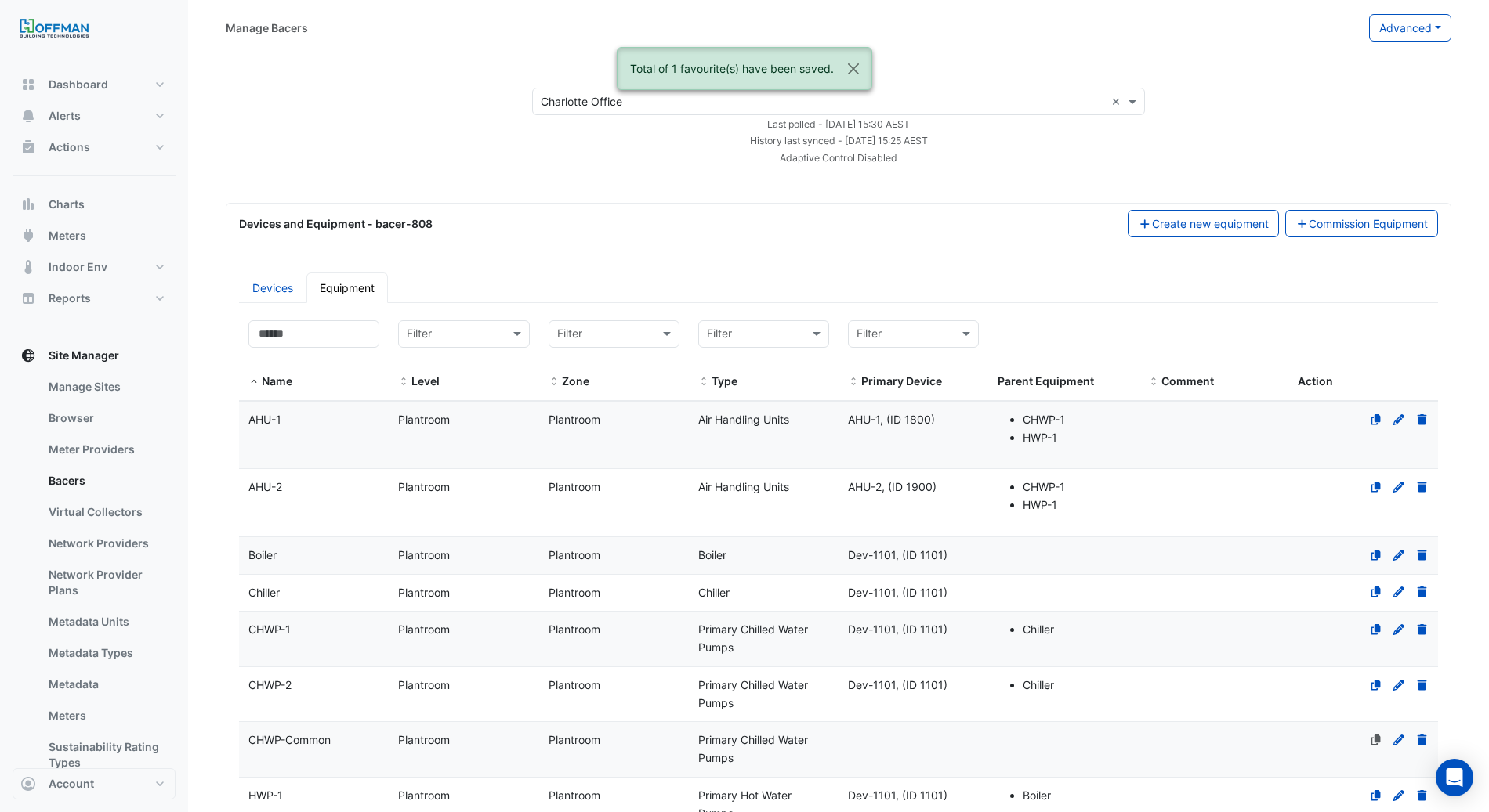
click at [518, 547] on div "Plantroom" at bounding box center [464, 556] width 150 height 18
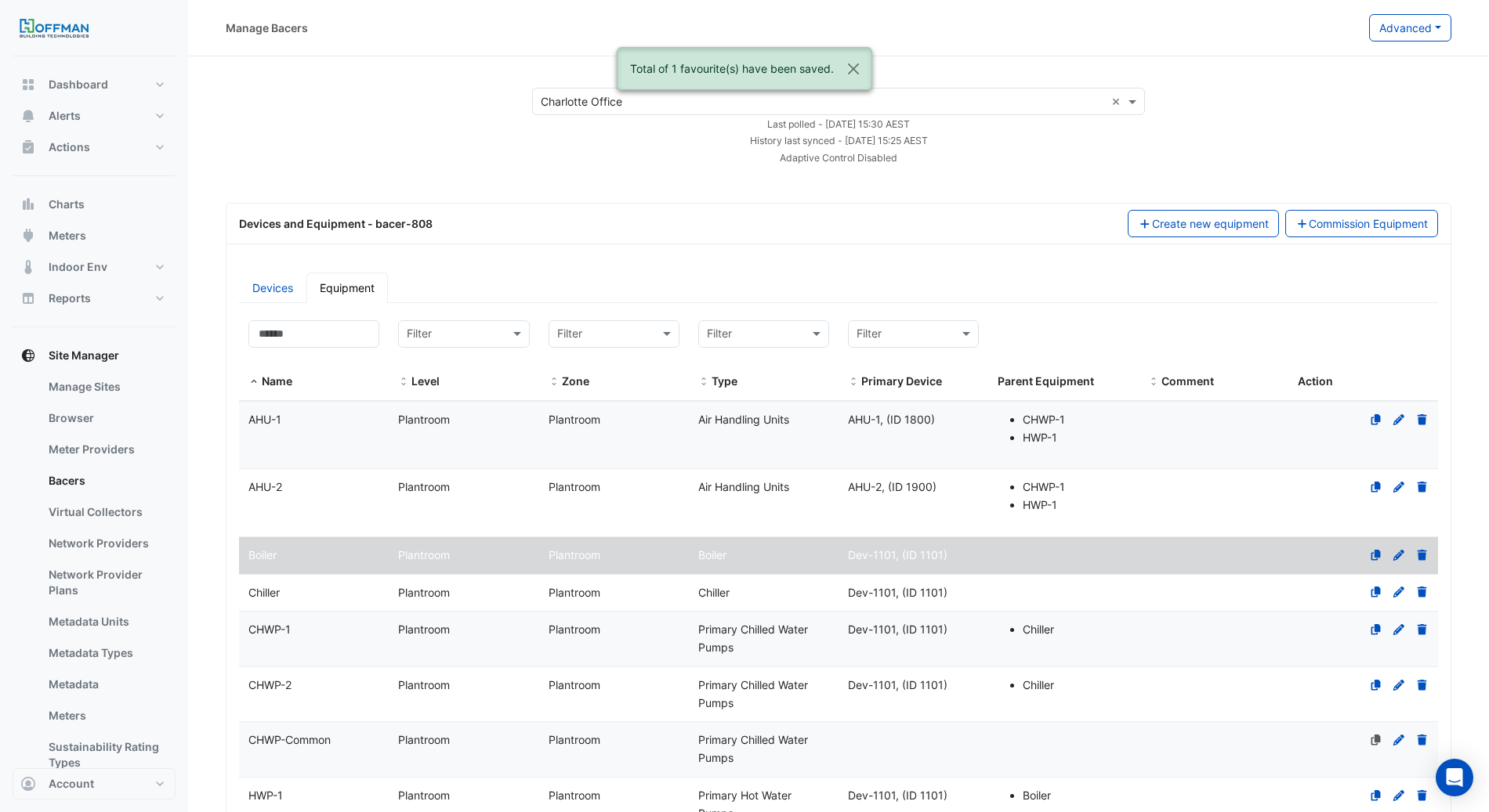
select select "***"
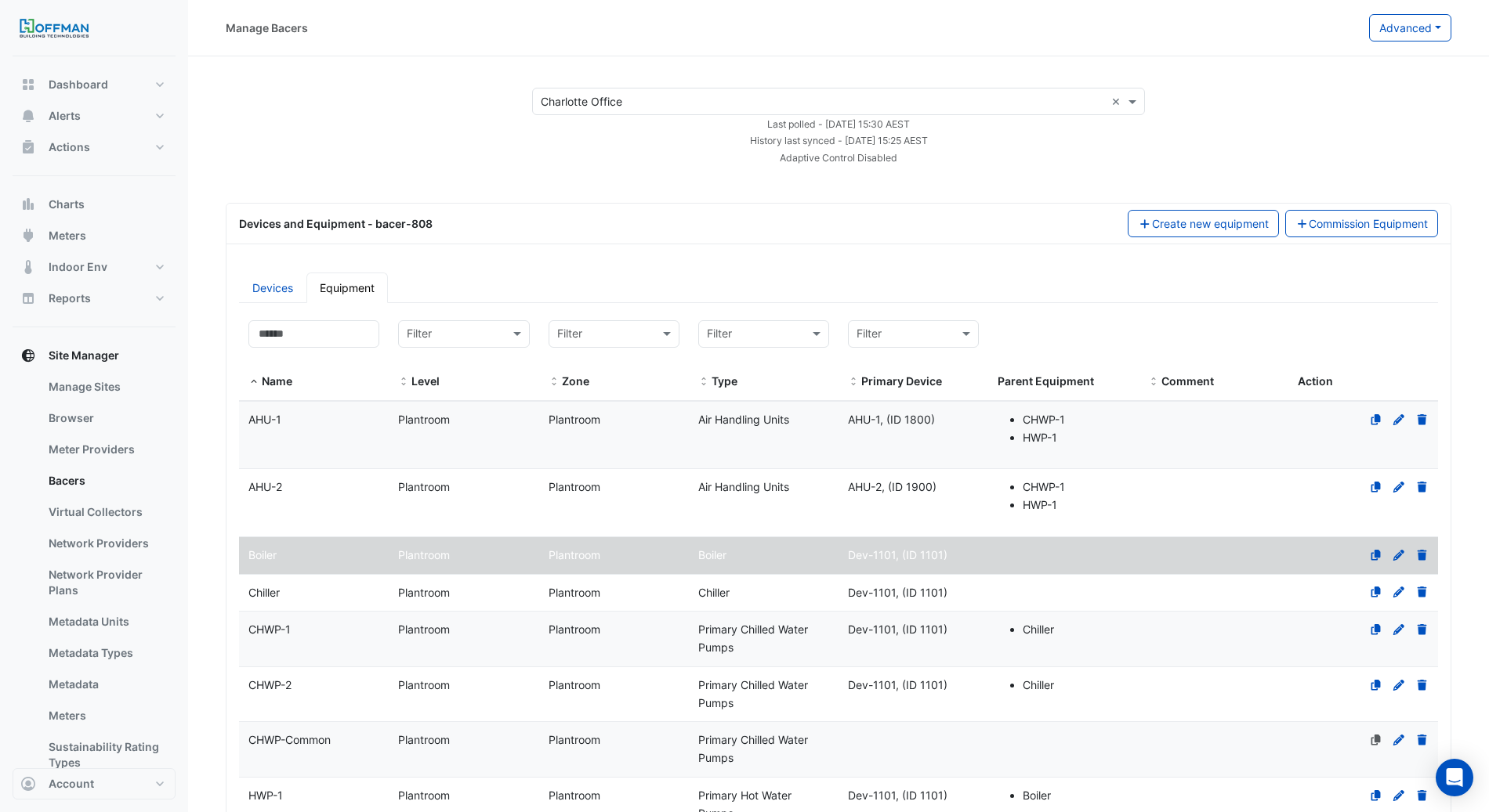
click at [761, 427] on datatable-body-cell "Type Air Handling Units" at bounding box center [764, 434] width 150 height 67
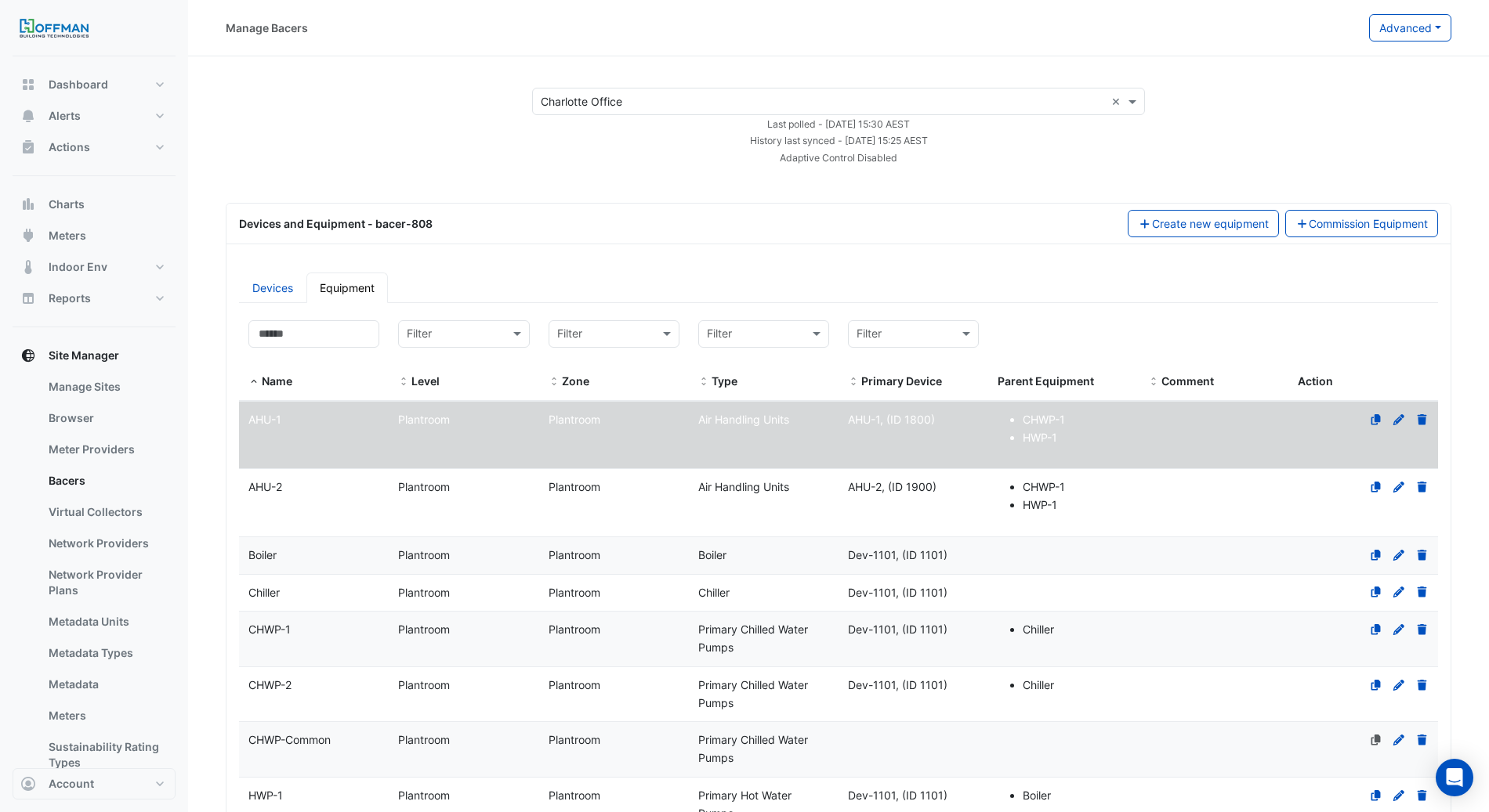
click at [741, 514] on datatable-body-cell "Type Air Handling Units" at bounding box center [764, 502] width 150 height 67
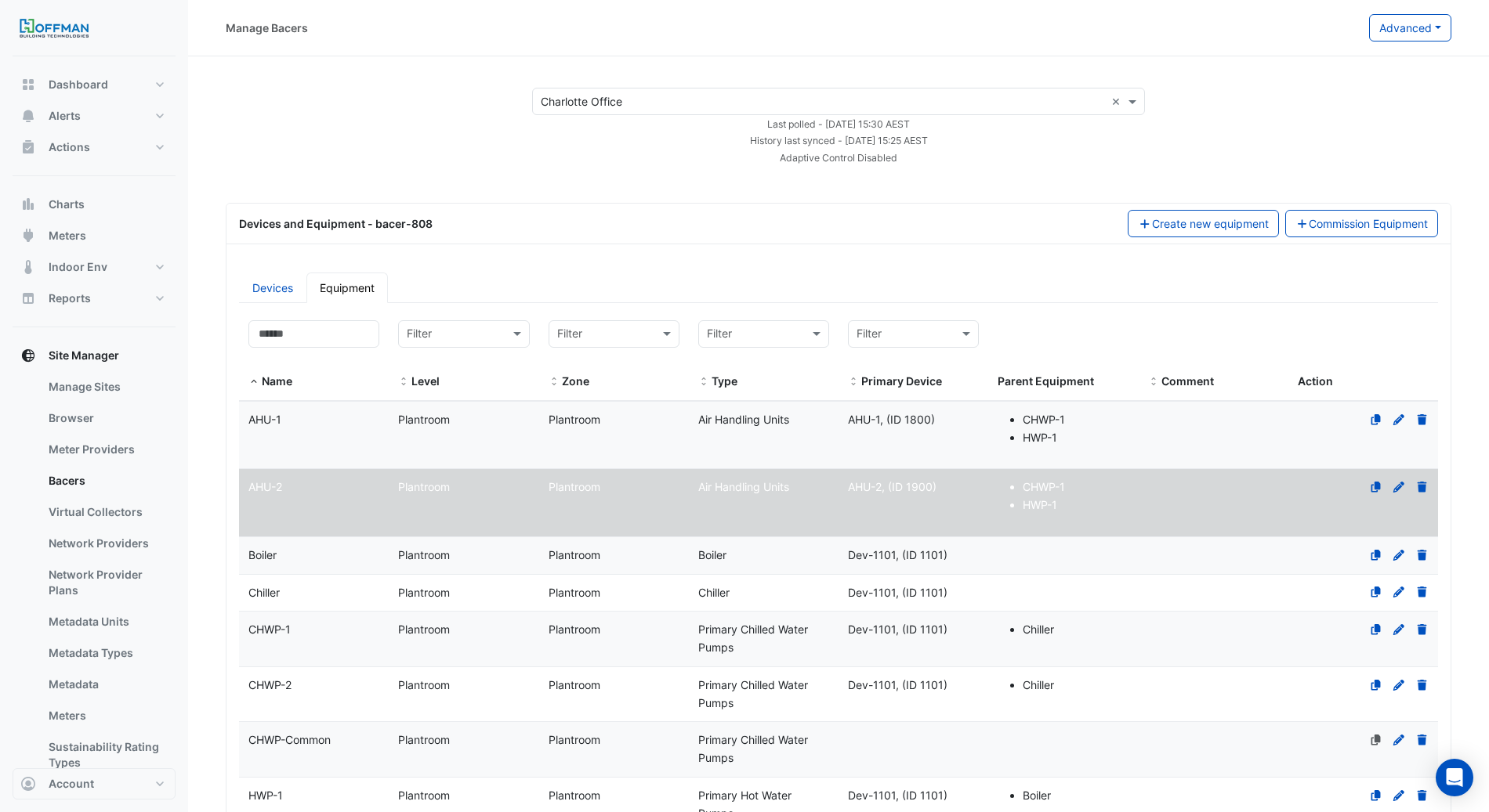
click at [577, 548] on span "Plantroom" at bounding box center [575, 554] width 52 height 13
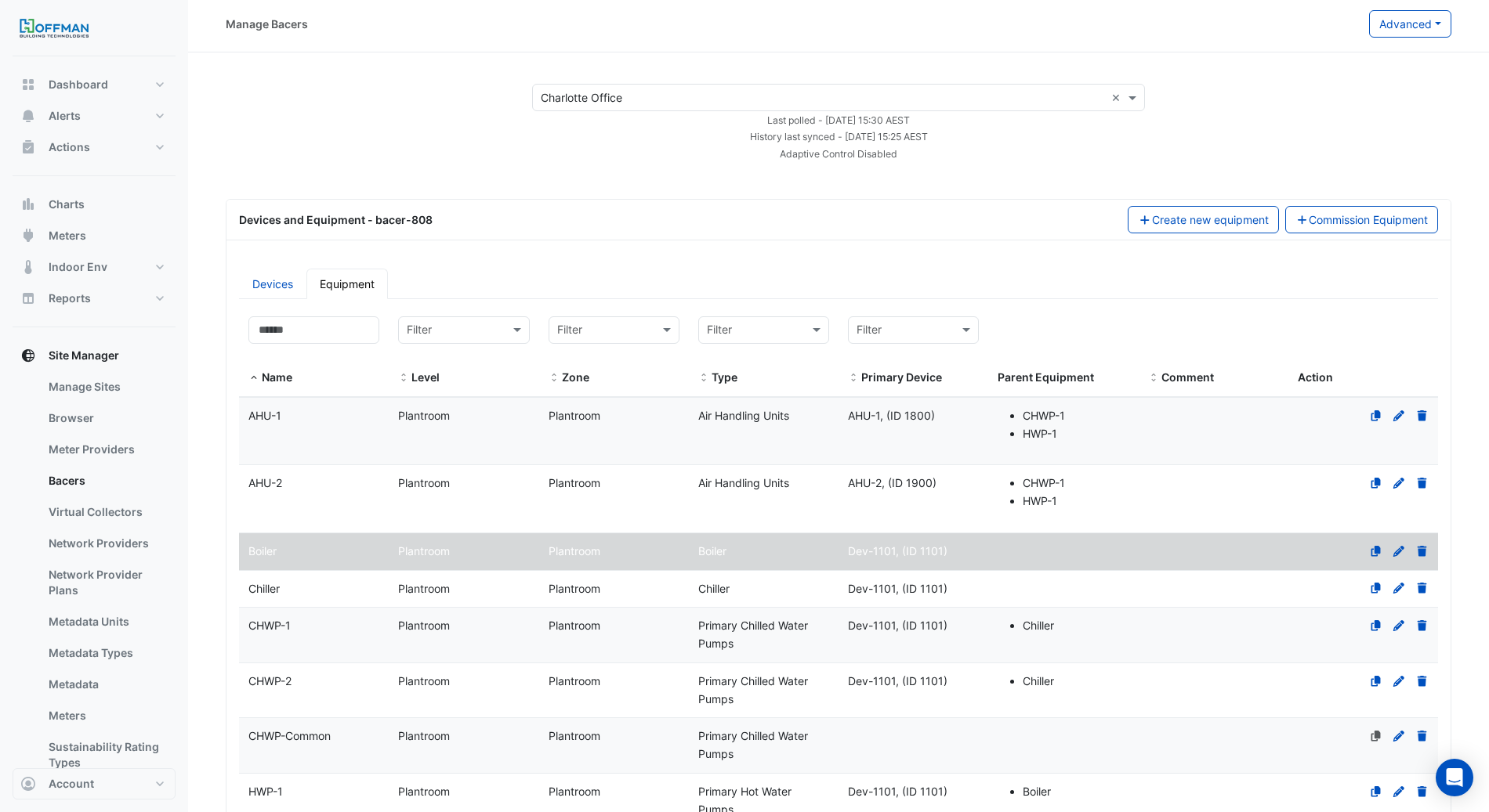
select select "***"
click at [907, 548] on span "Dev-1101, (ID 1101)" at bounding box center [898, 550] width 100 height 13
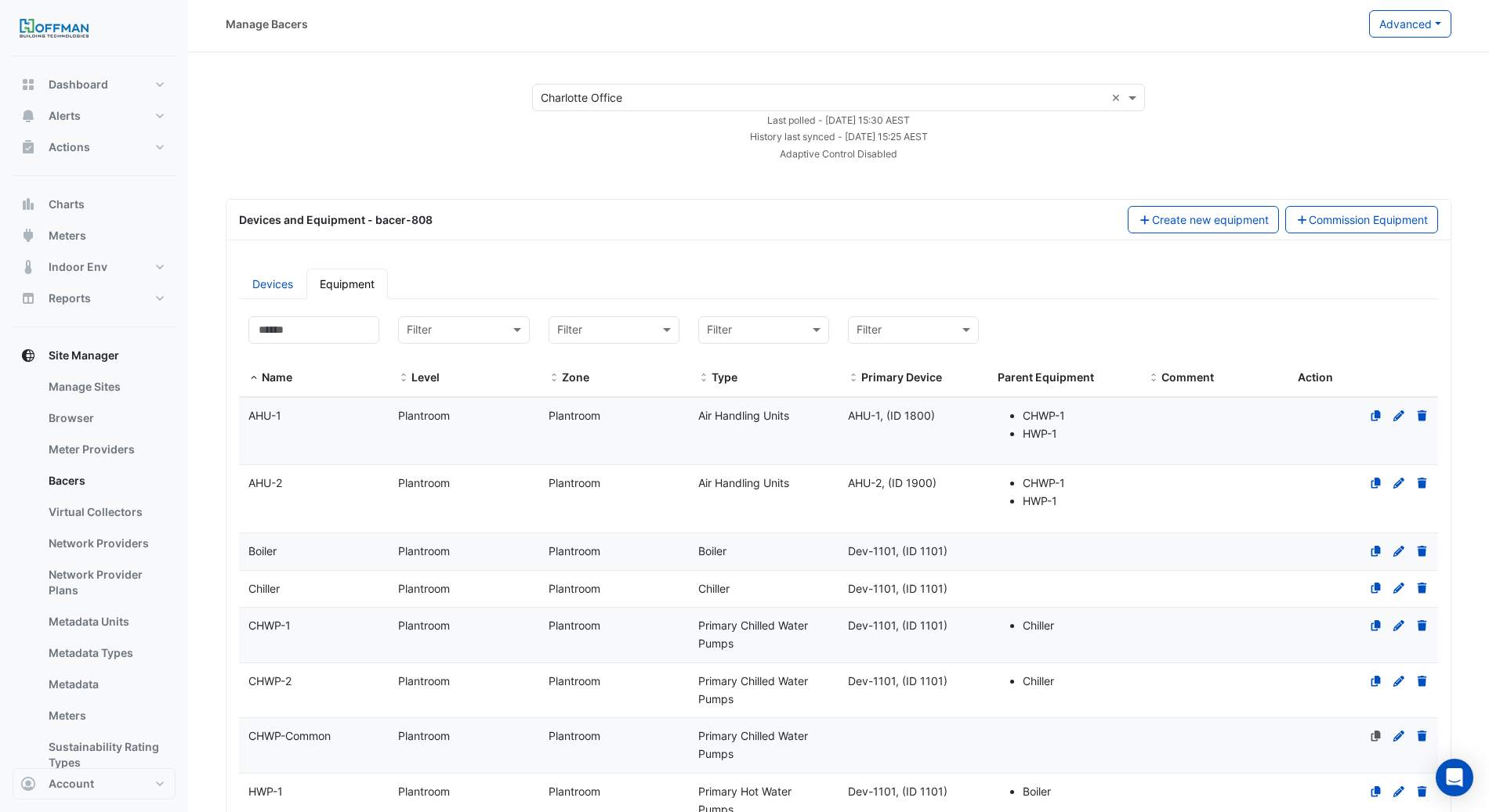
click at [907, 548] on span "Dev-1101, (ID 1101)" at bounding box center [898, 550] width 100 height 13
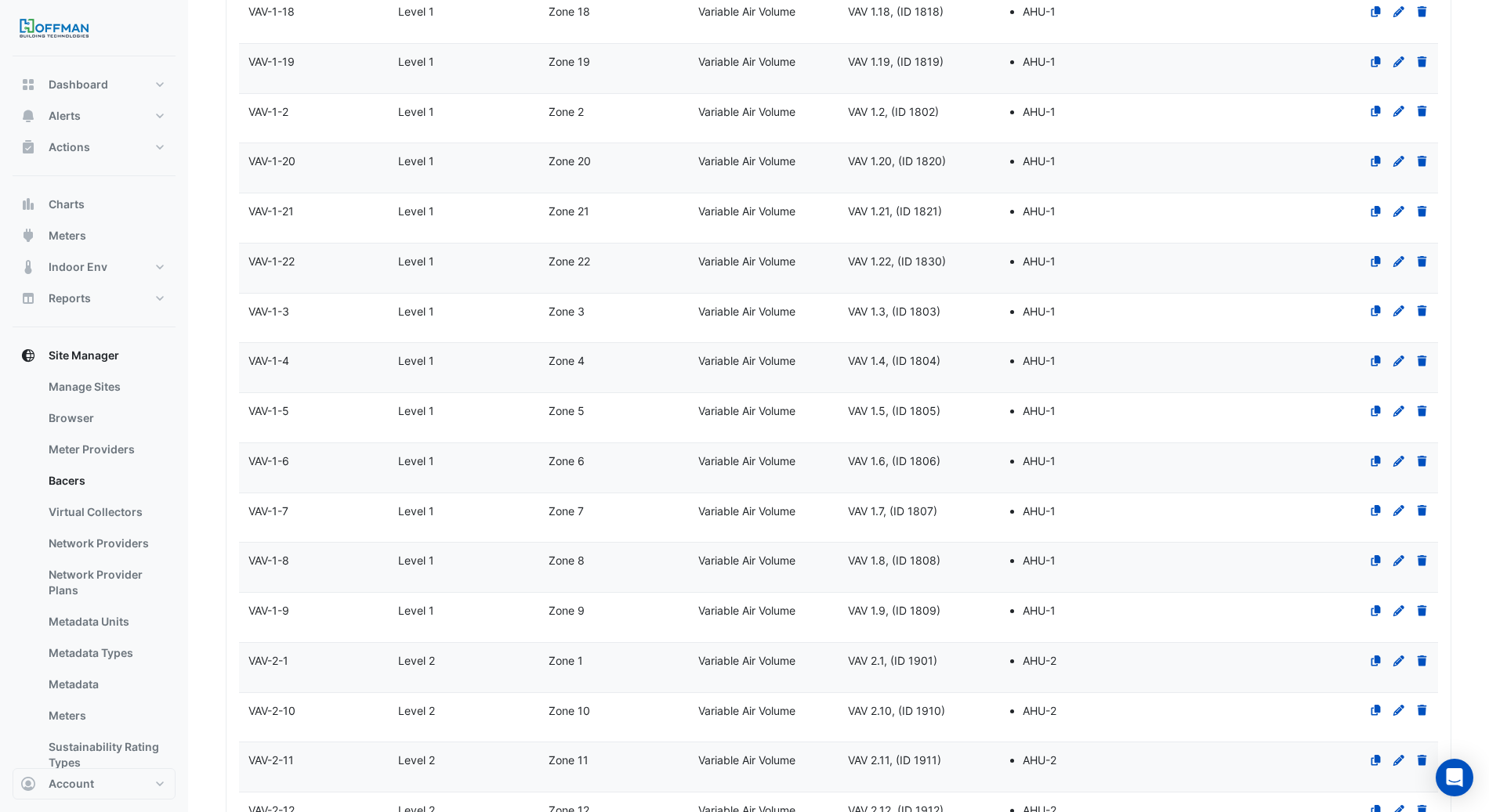
select select "***"
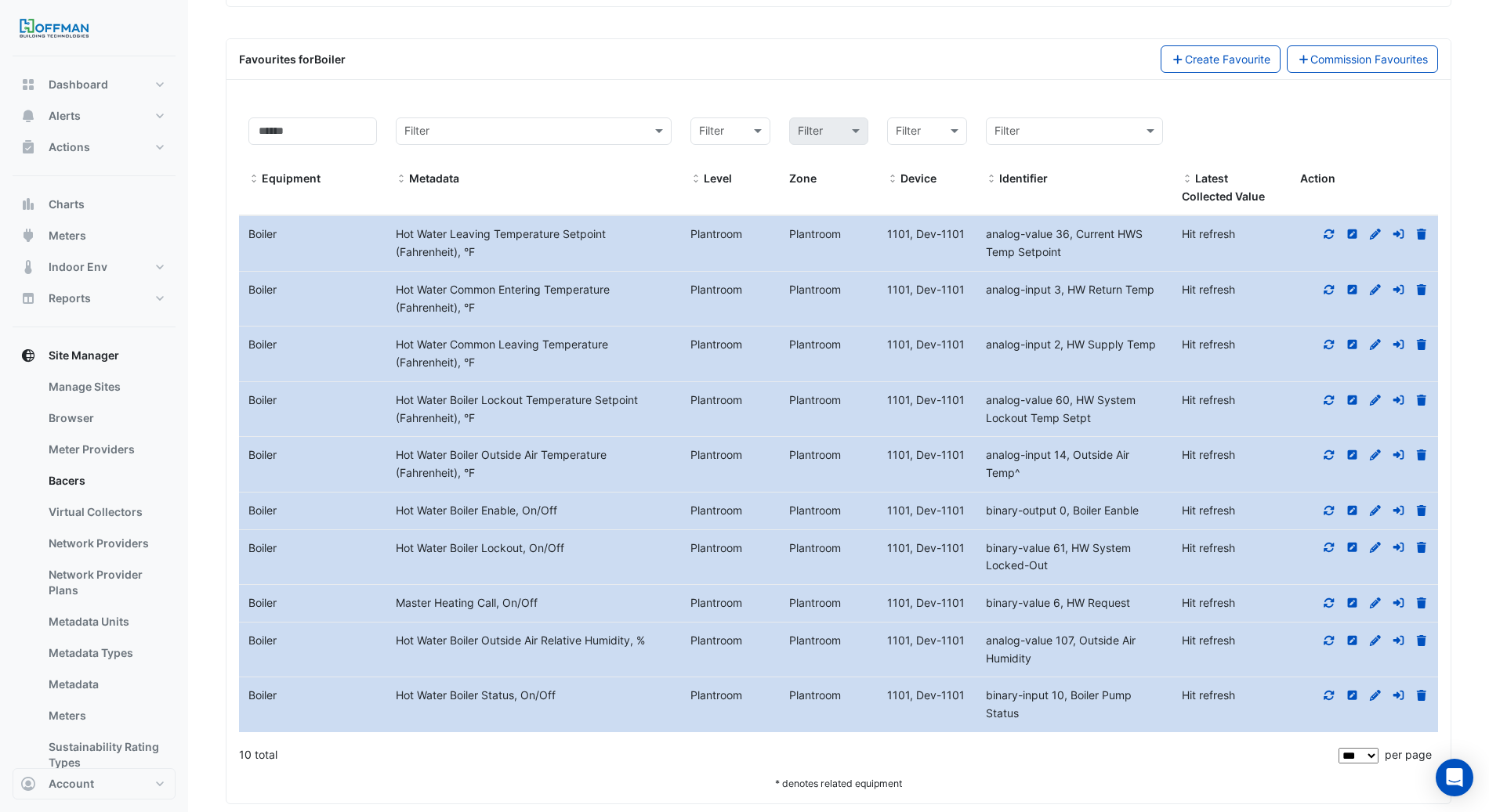
click at [1332, 229] on icon at bounding box center [1329, 234] width 14 height 11
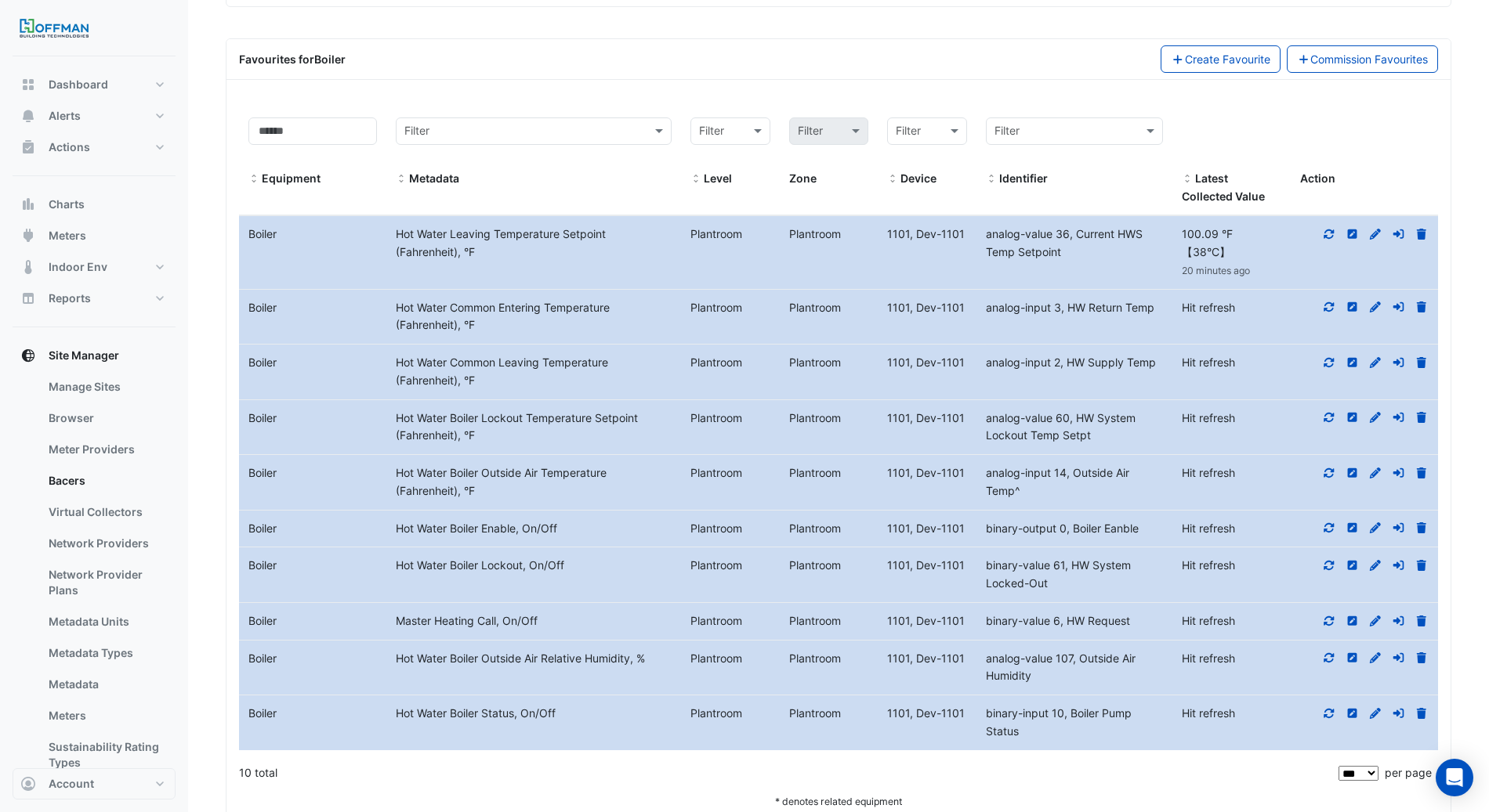
click at [1329, 303] on icon at bounding box center [1330, 307] width 10 height 9
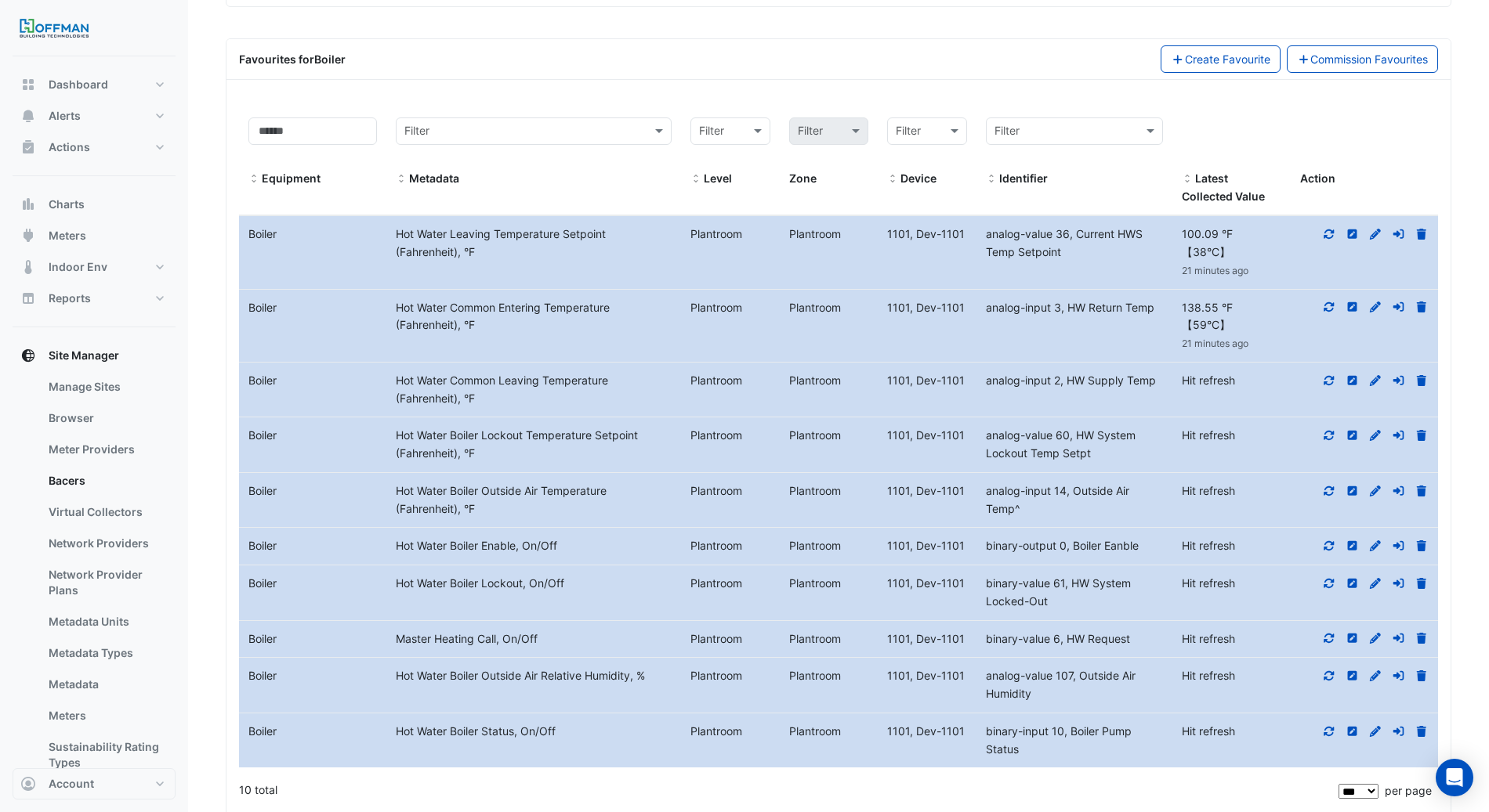
click at [1219, 374] on span "Hit refresh" at bounding box center [1208, 380] width 53 height 13
click at [1333, 376] on icon at bounding box center [1329, 381] width 14 height 11
click at [1354, 377] on icon at bounding box center [1352, 381] width 9 height 9
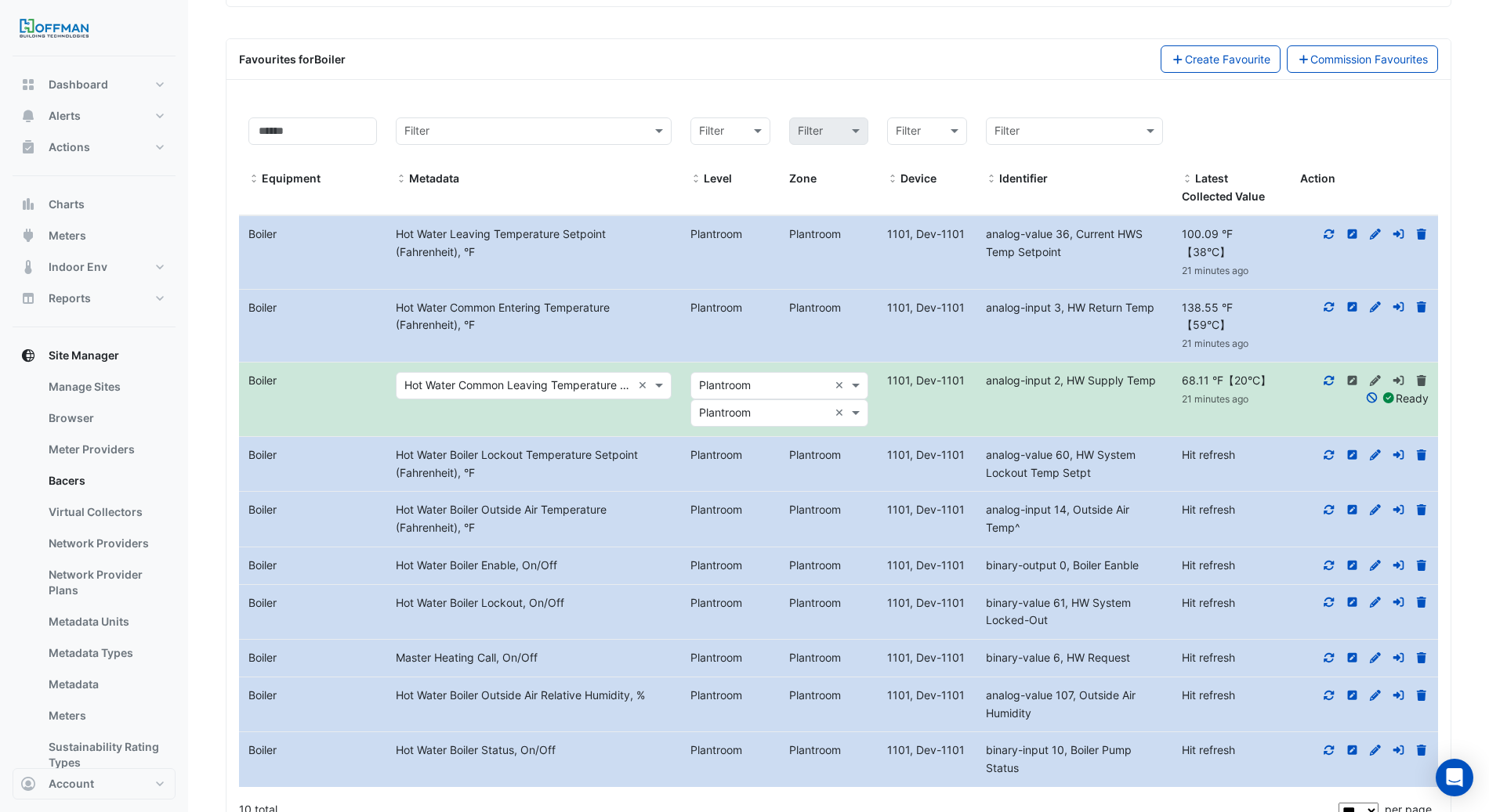
click at [528, 378] on input "text" at bounding box center [518, 387] width 227 height 18
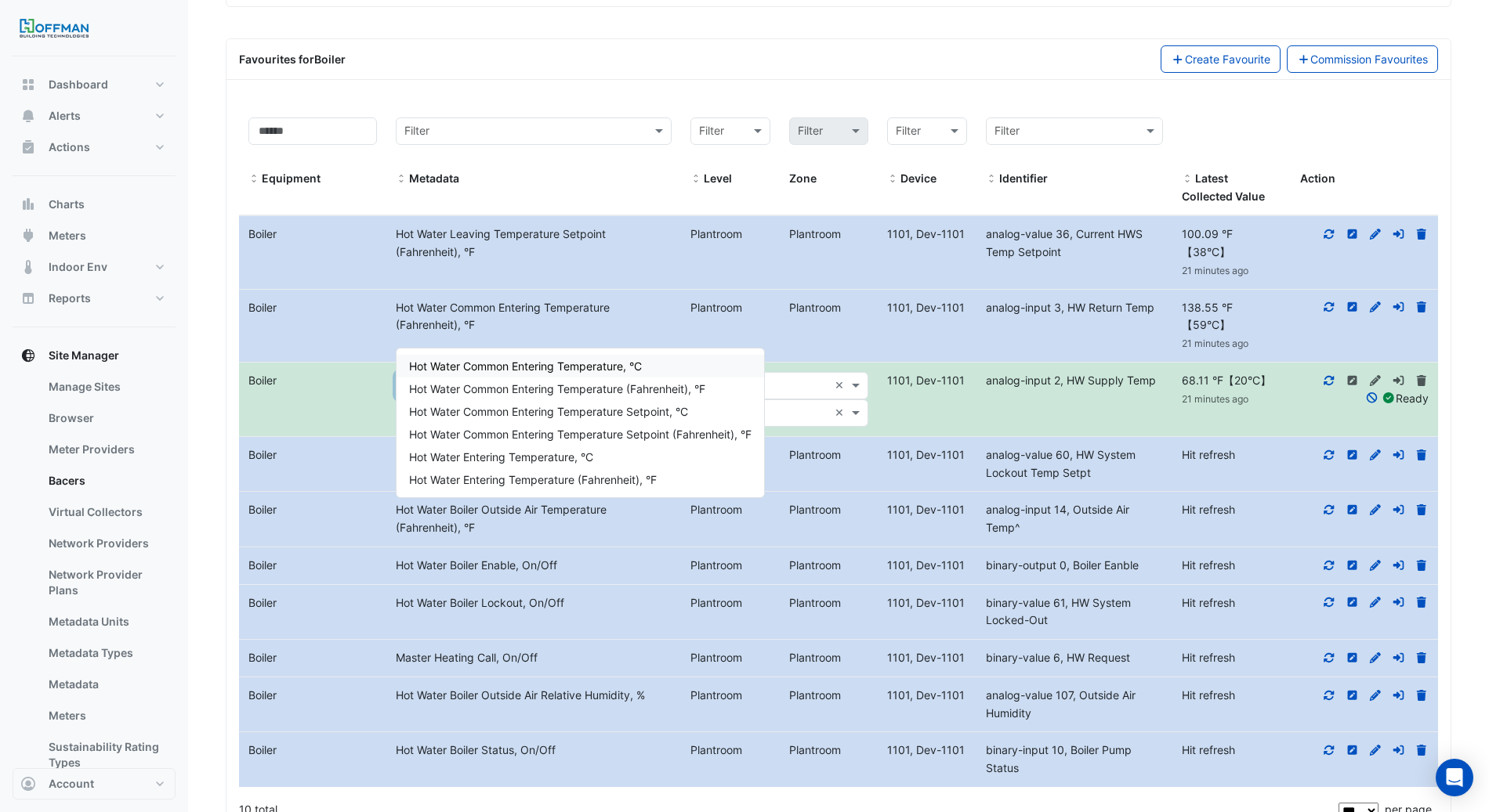
type input "********"
click at [679, 386] on span "Hot Water Common Entering Temperature (Fahrenheit), °F" at bounding box center [557, 389] width 297 height 13
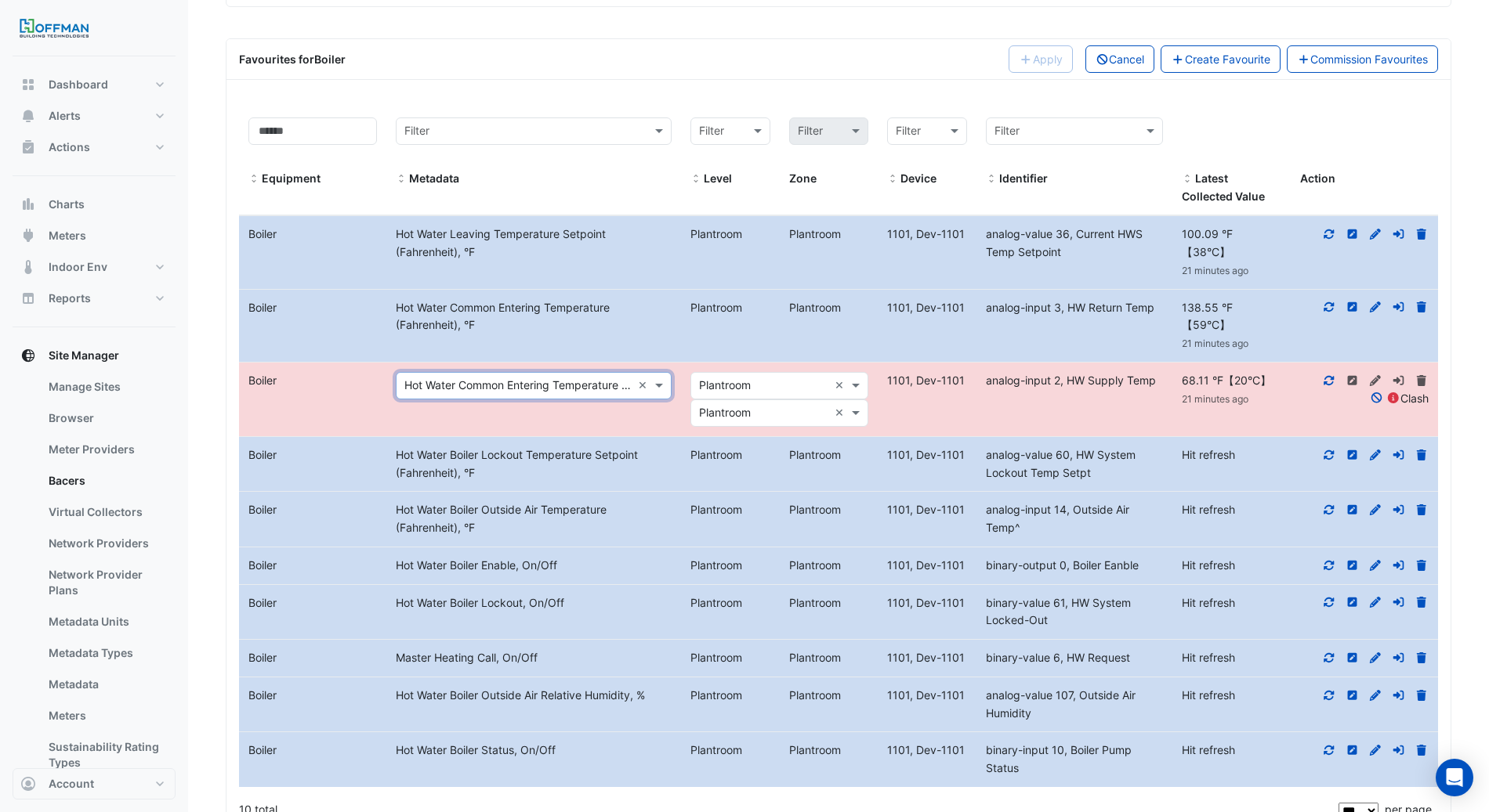
click at [767, 406] on input "text" at bounding box center [763, 414] width 129 height 18
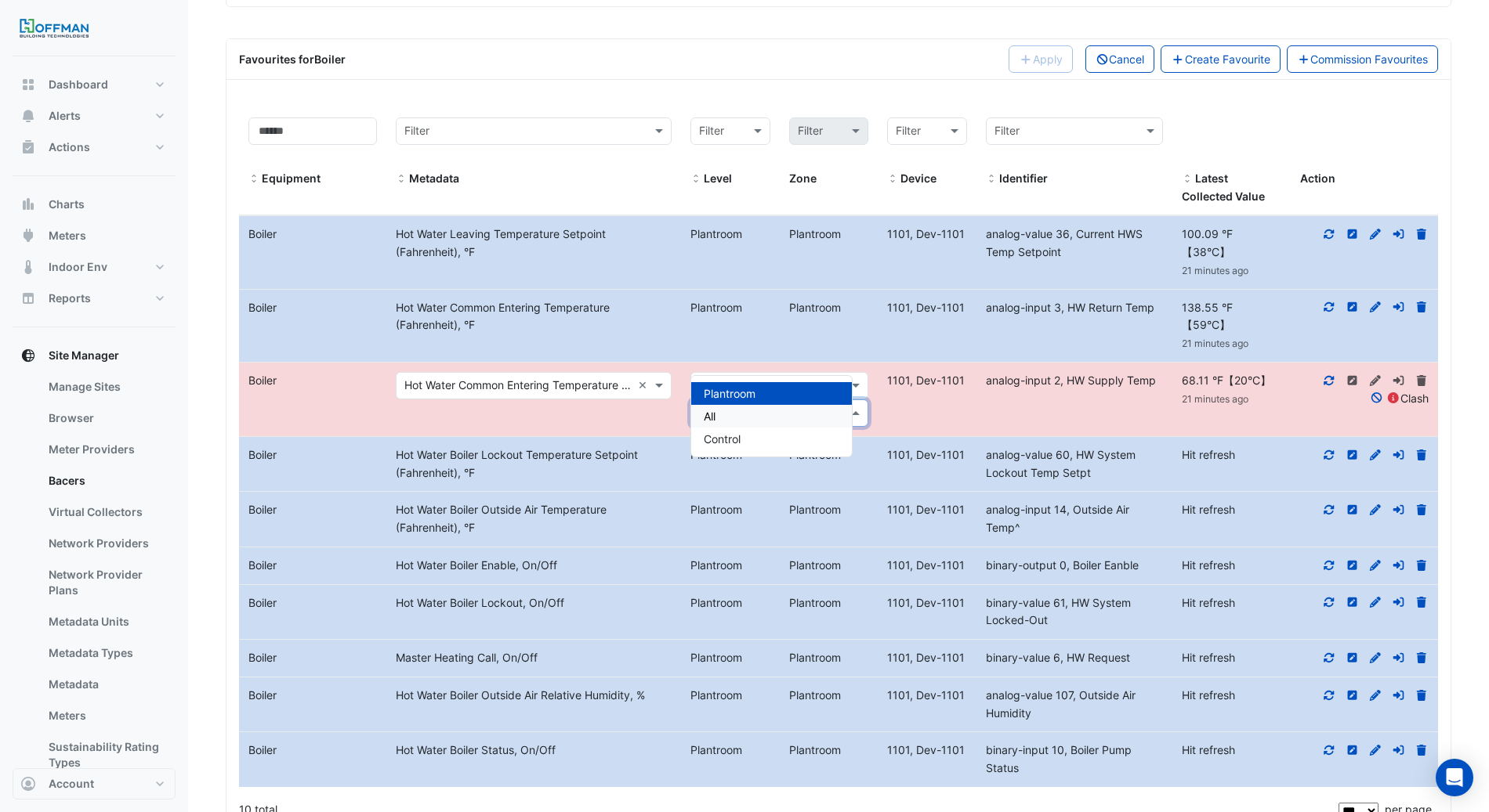
click at [763, 423] on div "All" at bounding box center [771, 416] width 161 height 23
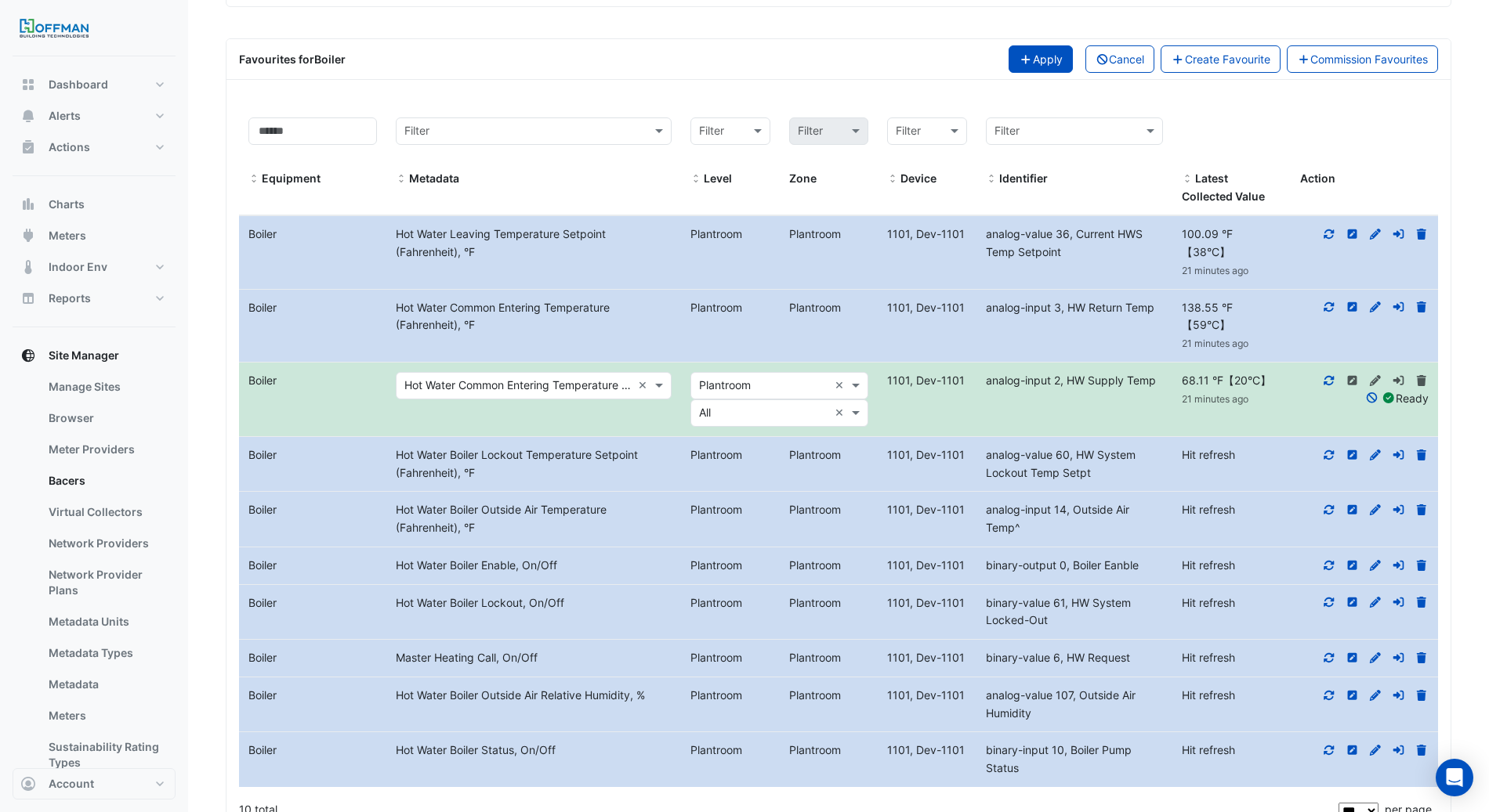
click at [1032, 45] on button "Apply" at bounding box center [1041, 58] width 64 height 27
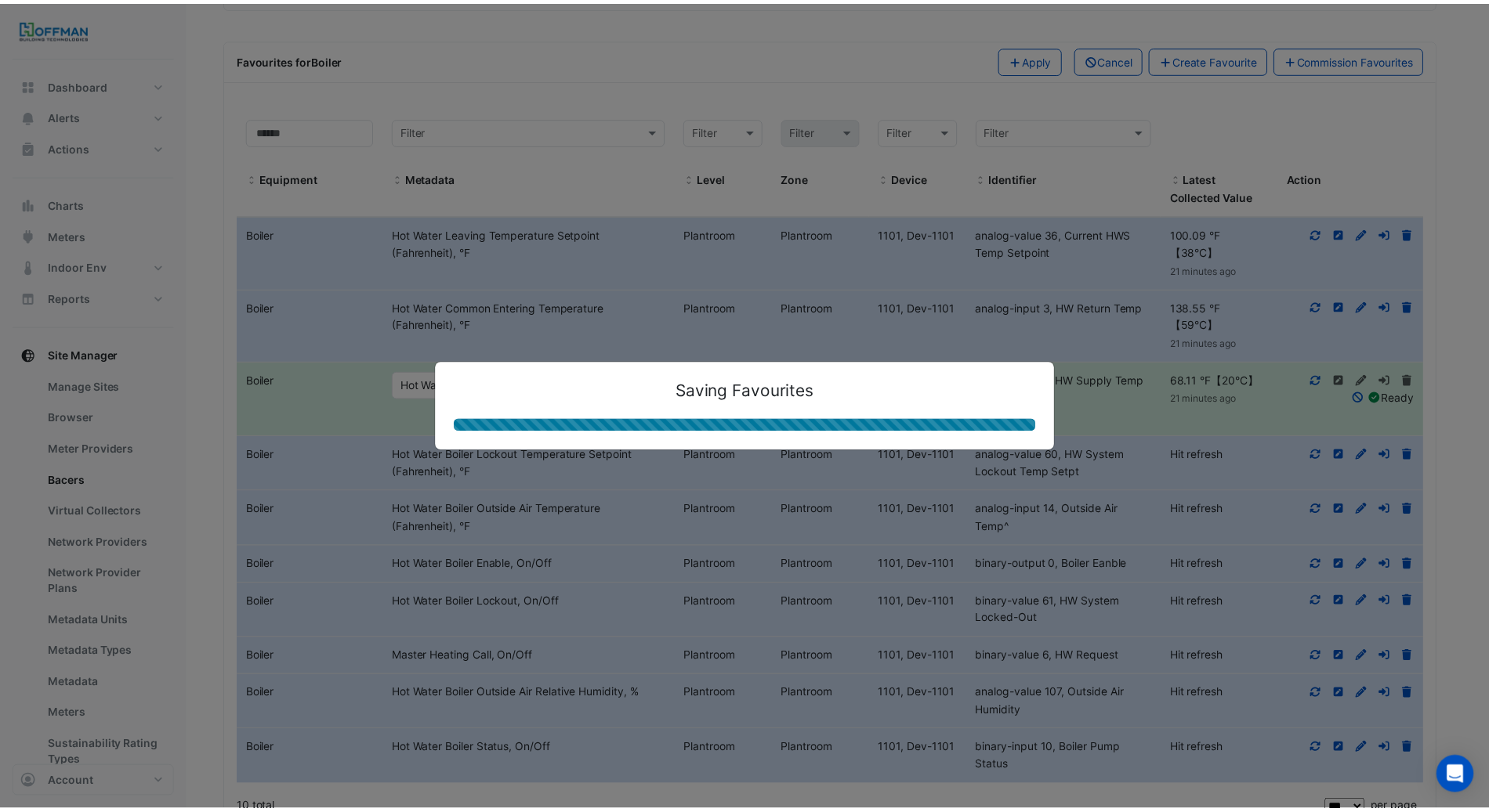
scroll to position [2324, 0]
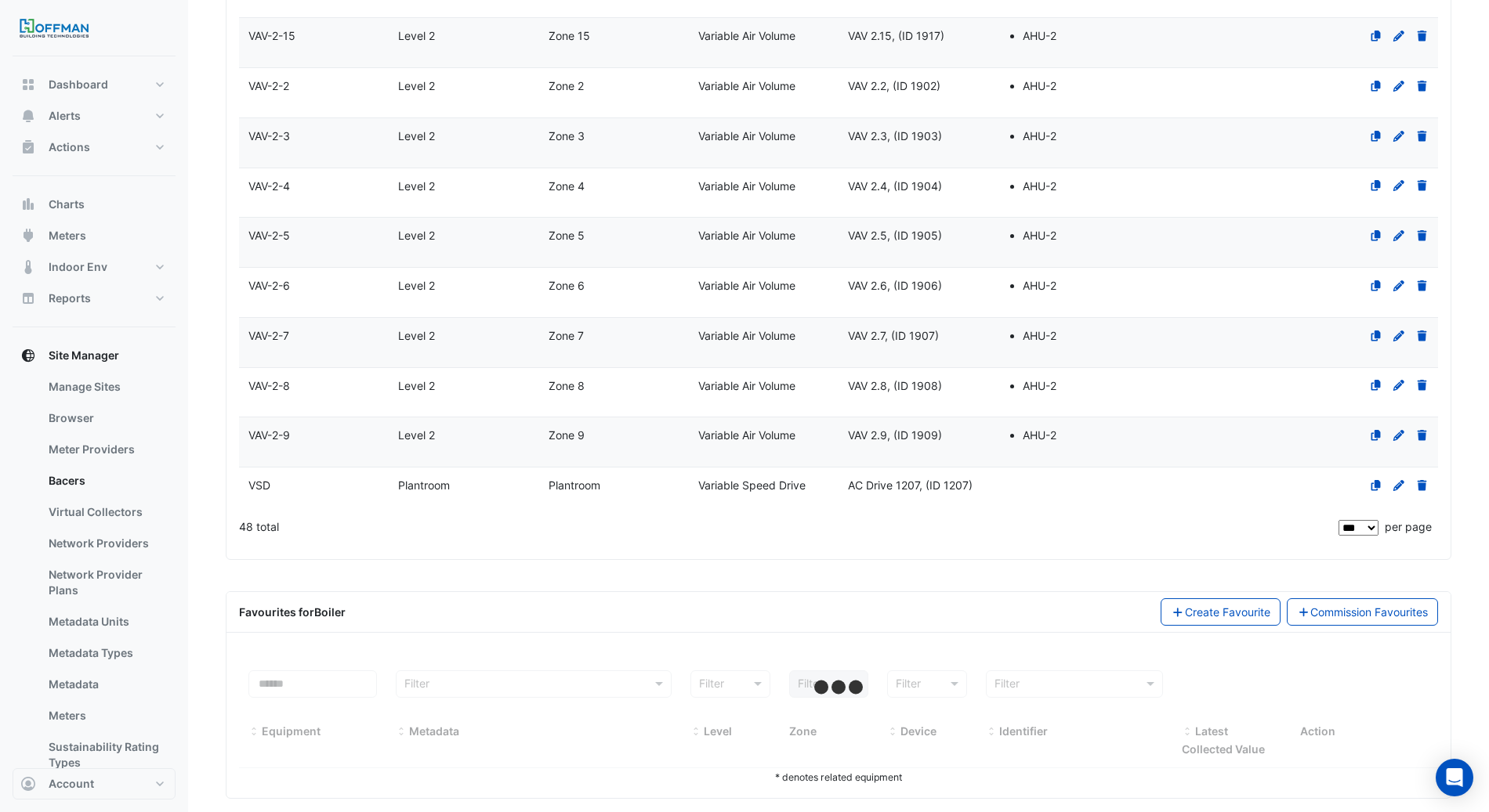
select select "***"
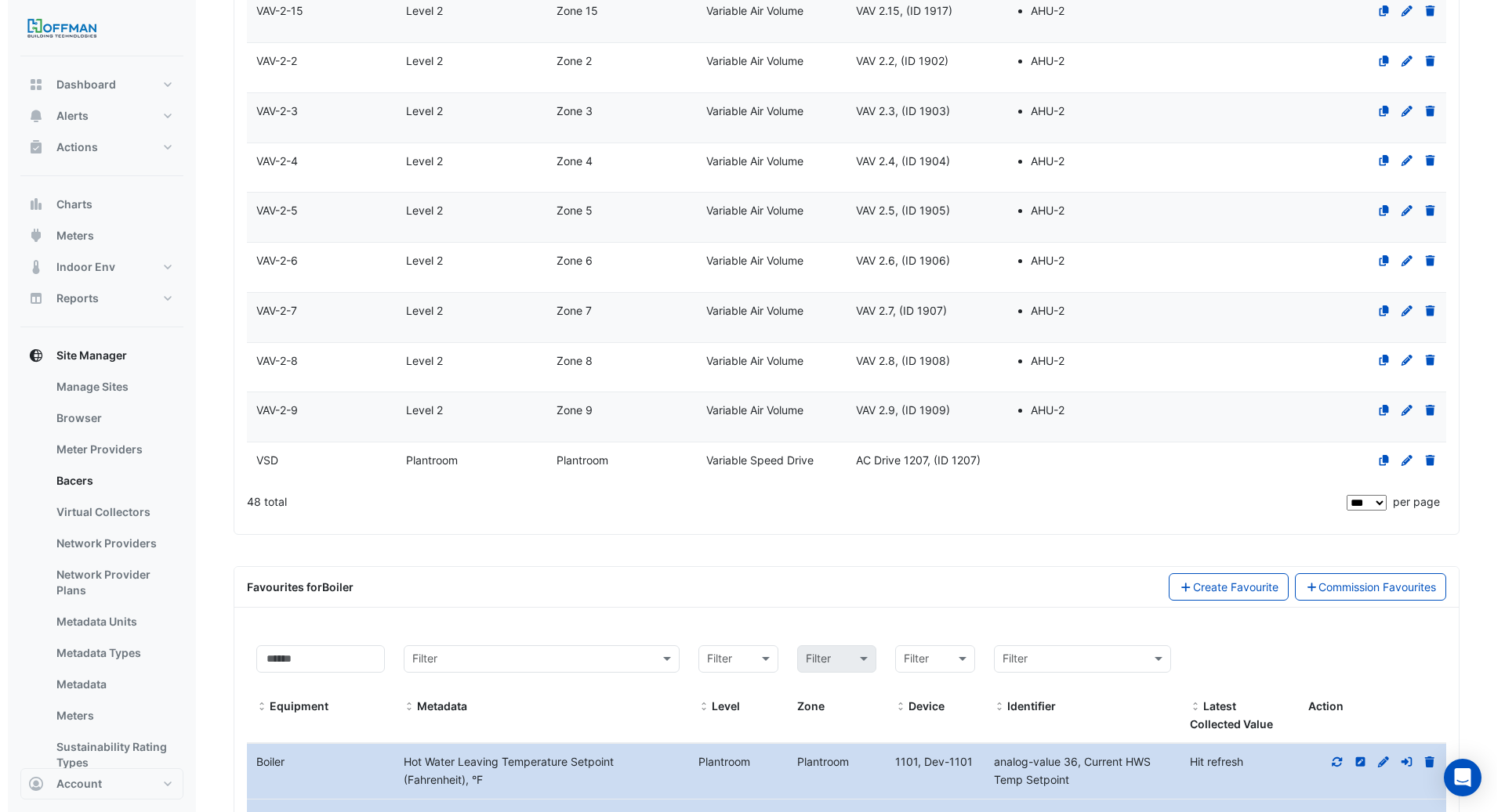
scroll to position [2763, 0]
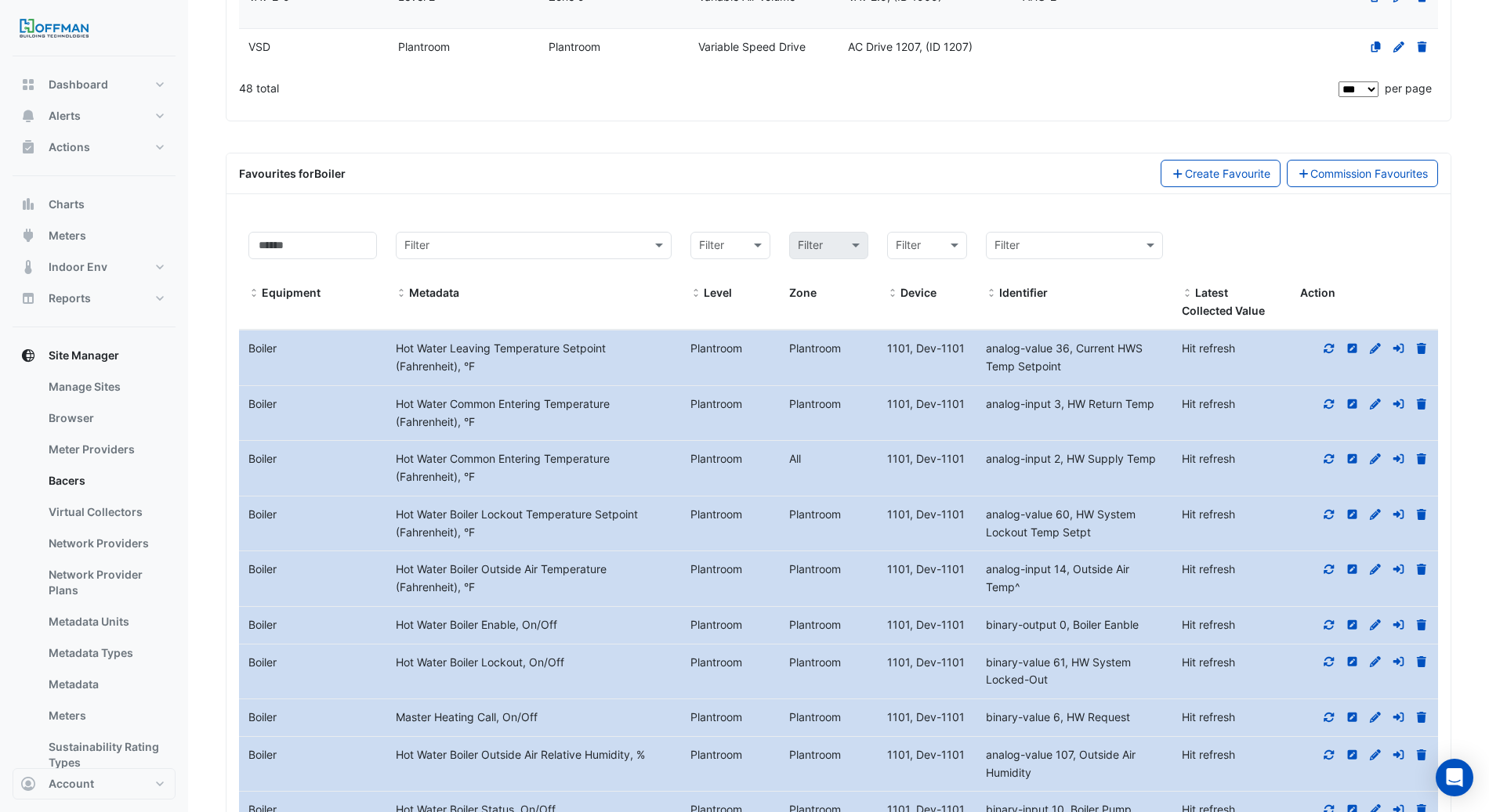
click at [1320, 450] on div at bounding box center [1364, 459] width 147 height 18
click at [1332, 454] on icon at bounding box center [1330, 458] width 10 height 9
click at [1326, 399] on icon at bounding box center [1329, 404] width 14 height 11
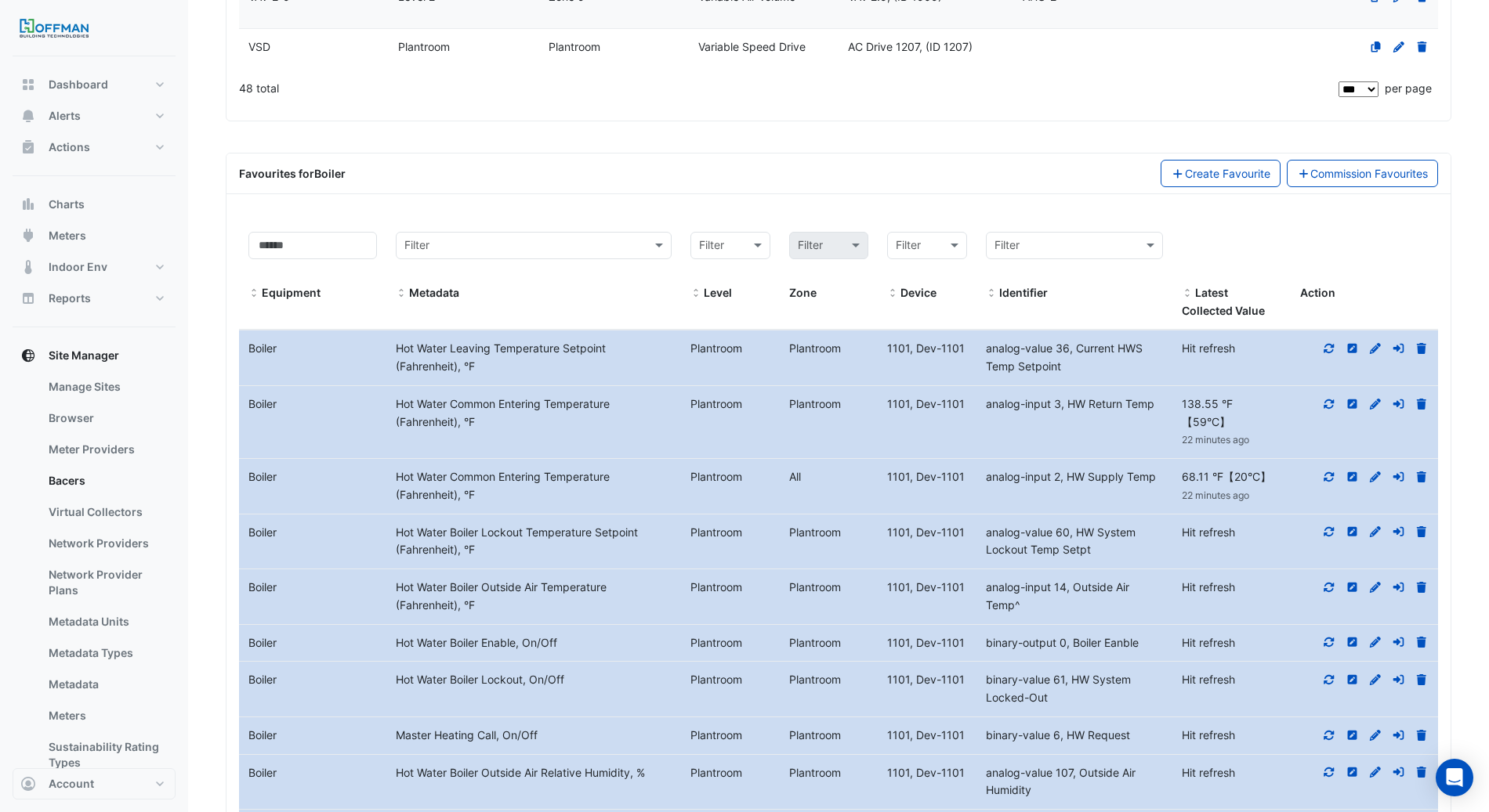
click at [1353, 399] on icon at bounding box center [1353, 404] width 14 height 11
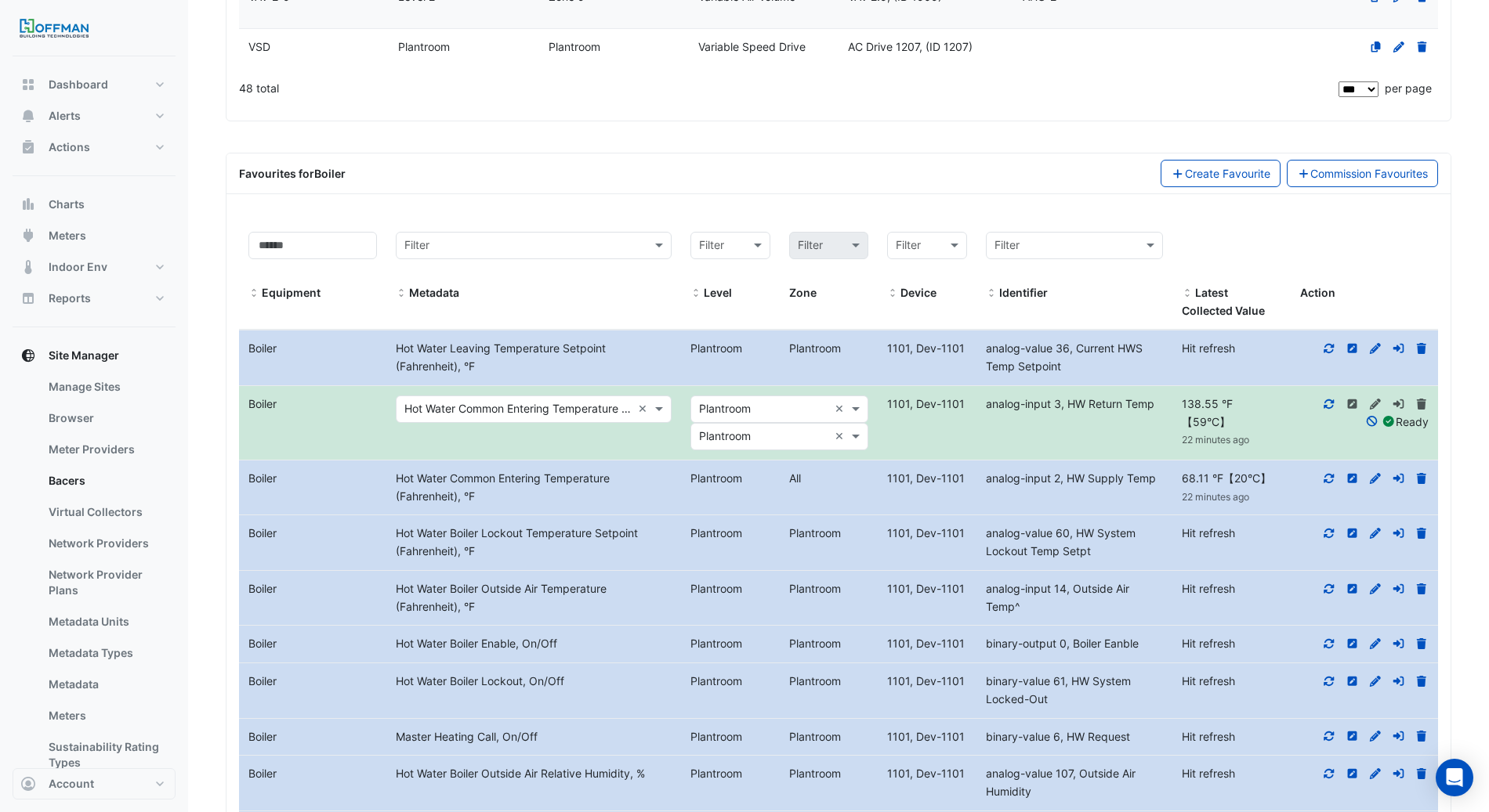
click at [483, 402] on input "text" at bounding box center [518, 410] width 227 height 18
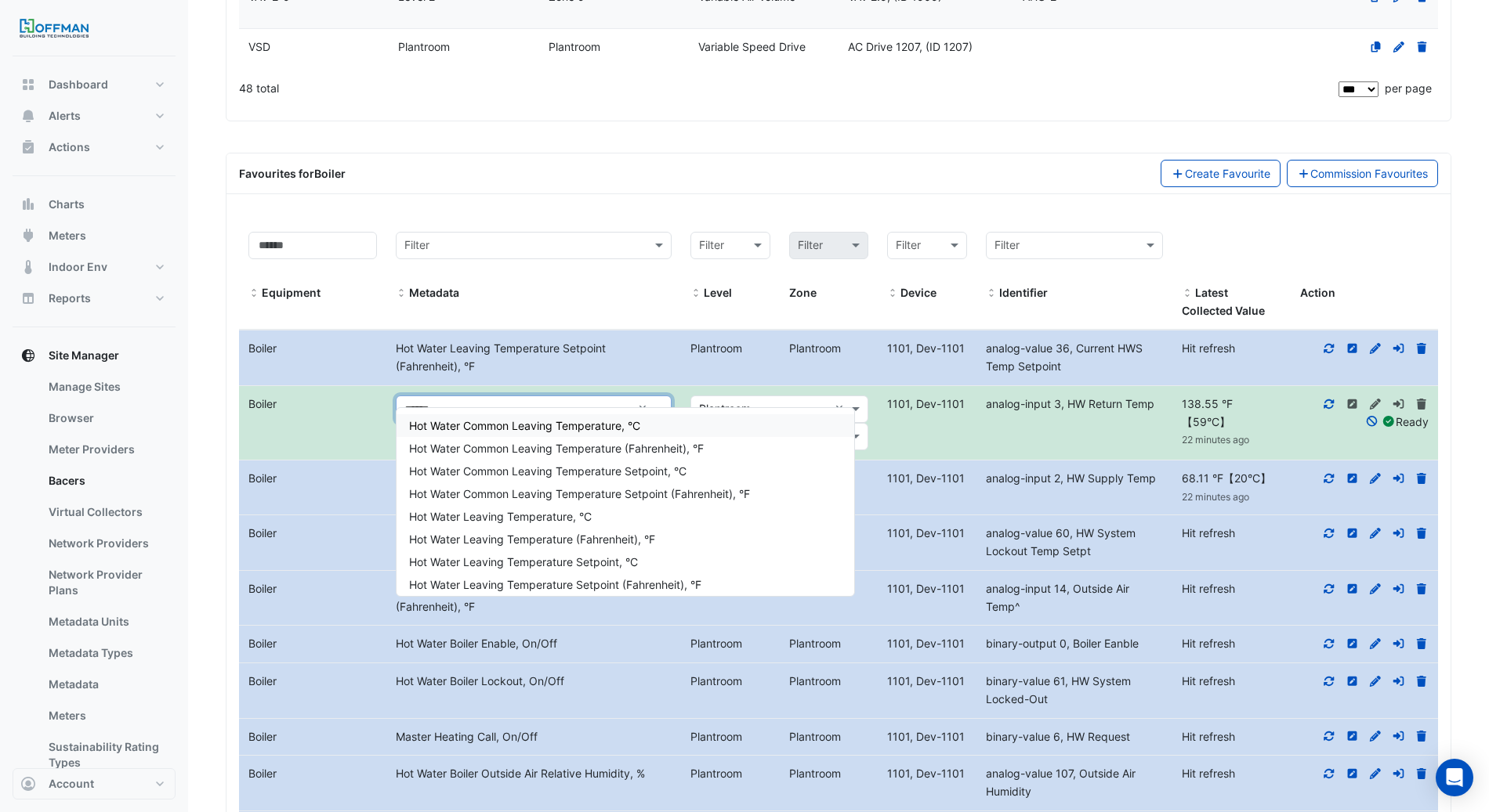
type input "*******"
click at [646, 449] on span "Hot Water Common Leaving Temperature (Fahrenheit), °F" at bounding box center [556, 447] width 295 height 13
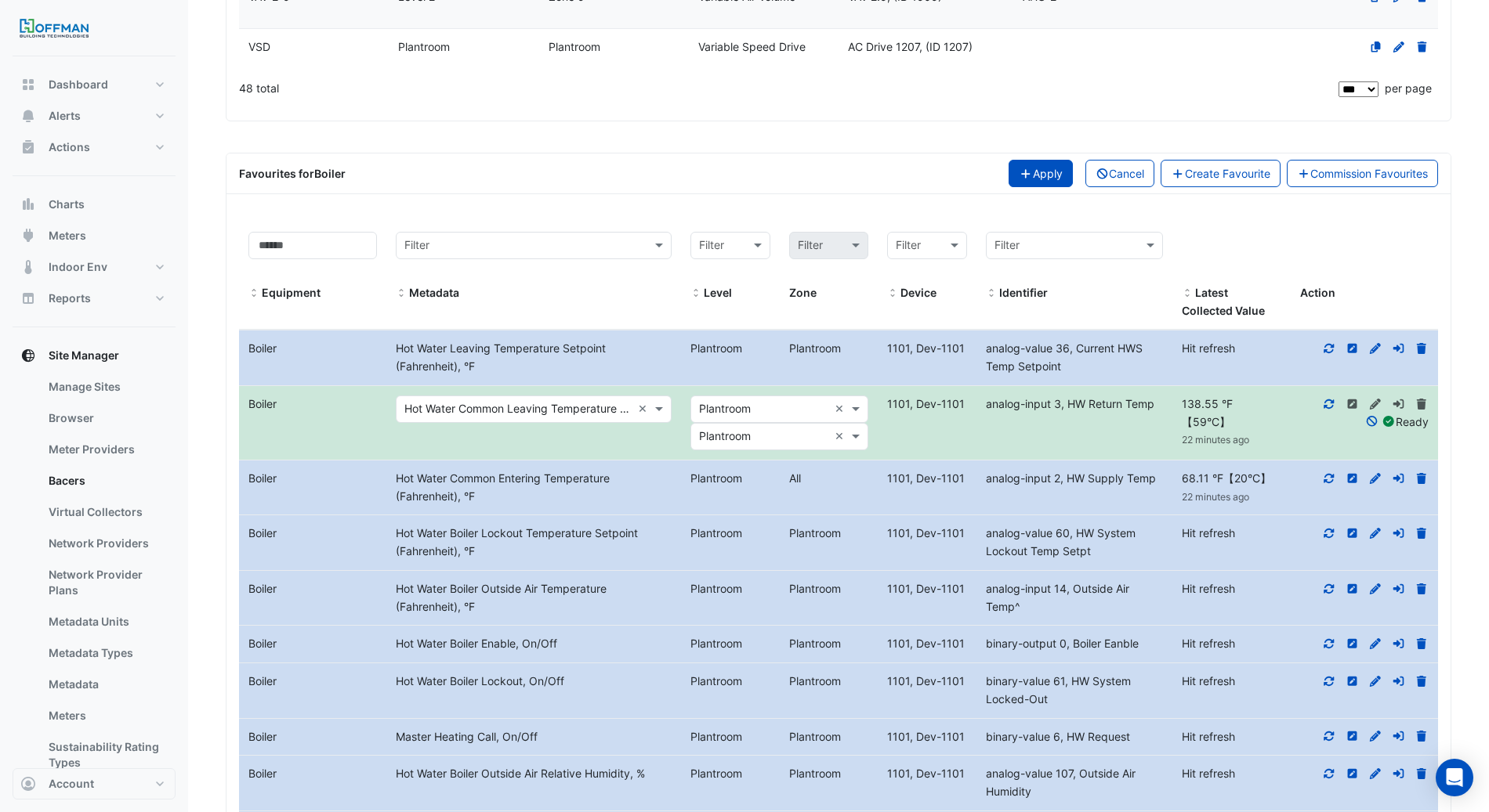
click at [1041, 170] on button "Apply" at bounding box center [1041, 173] width 64 height 27
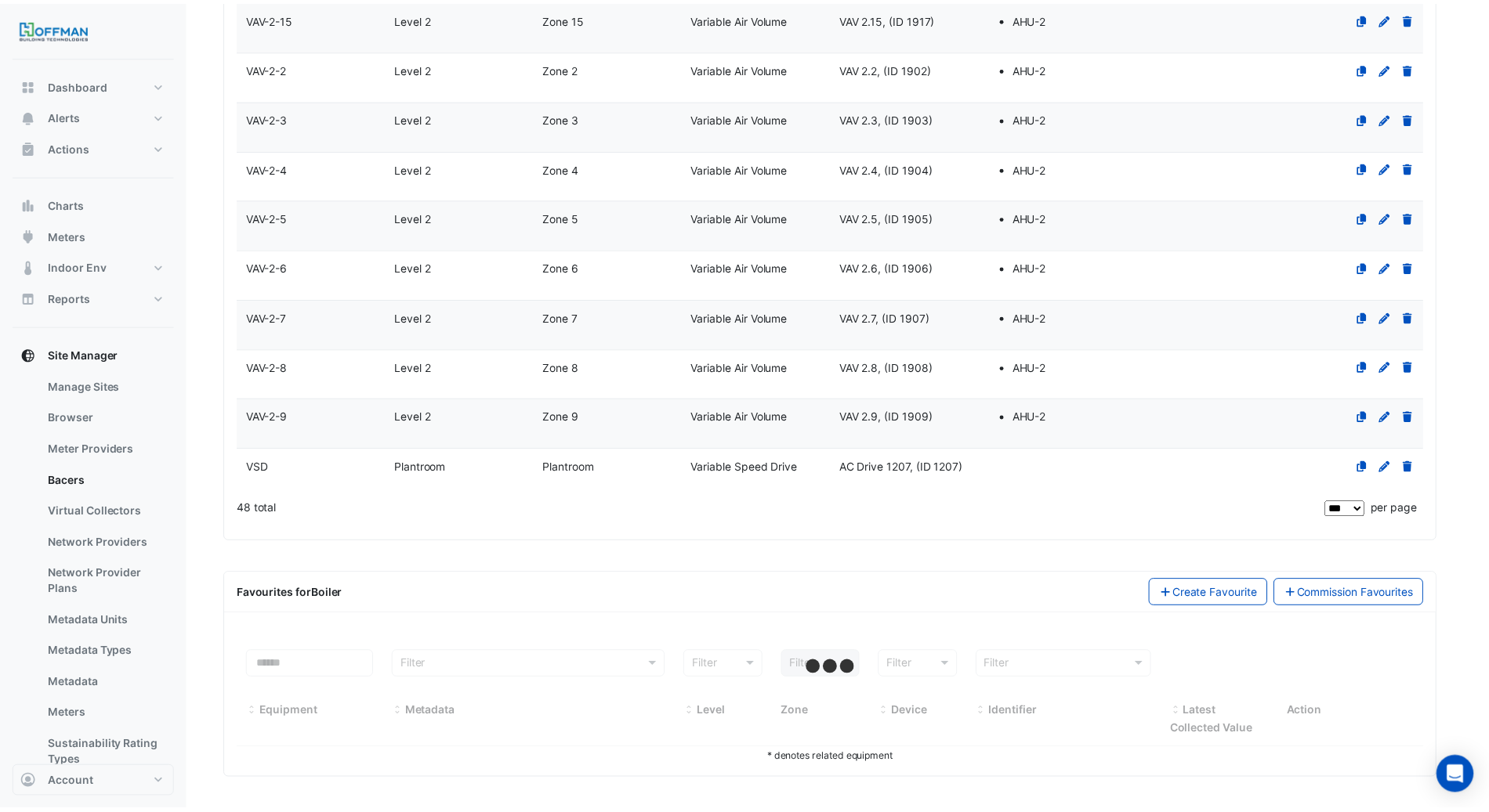
scroll to position [2324, 0]
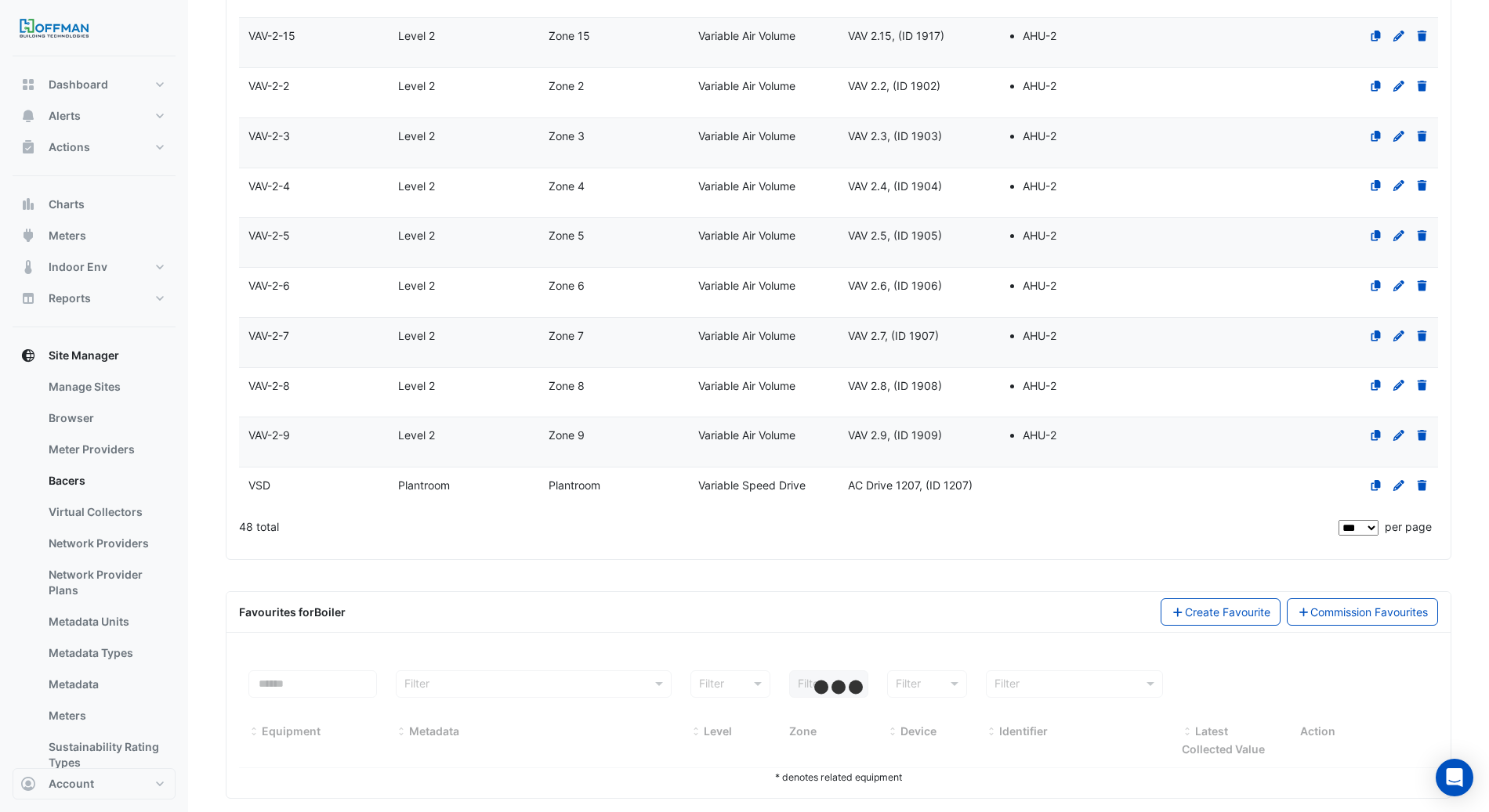
select select "***"
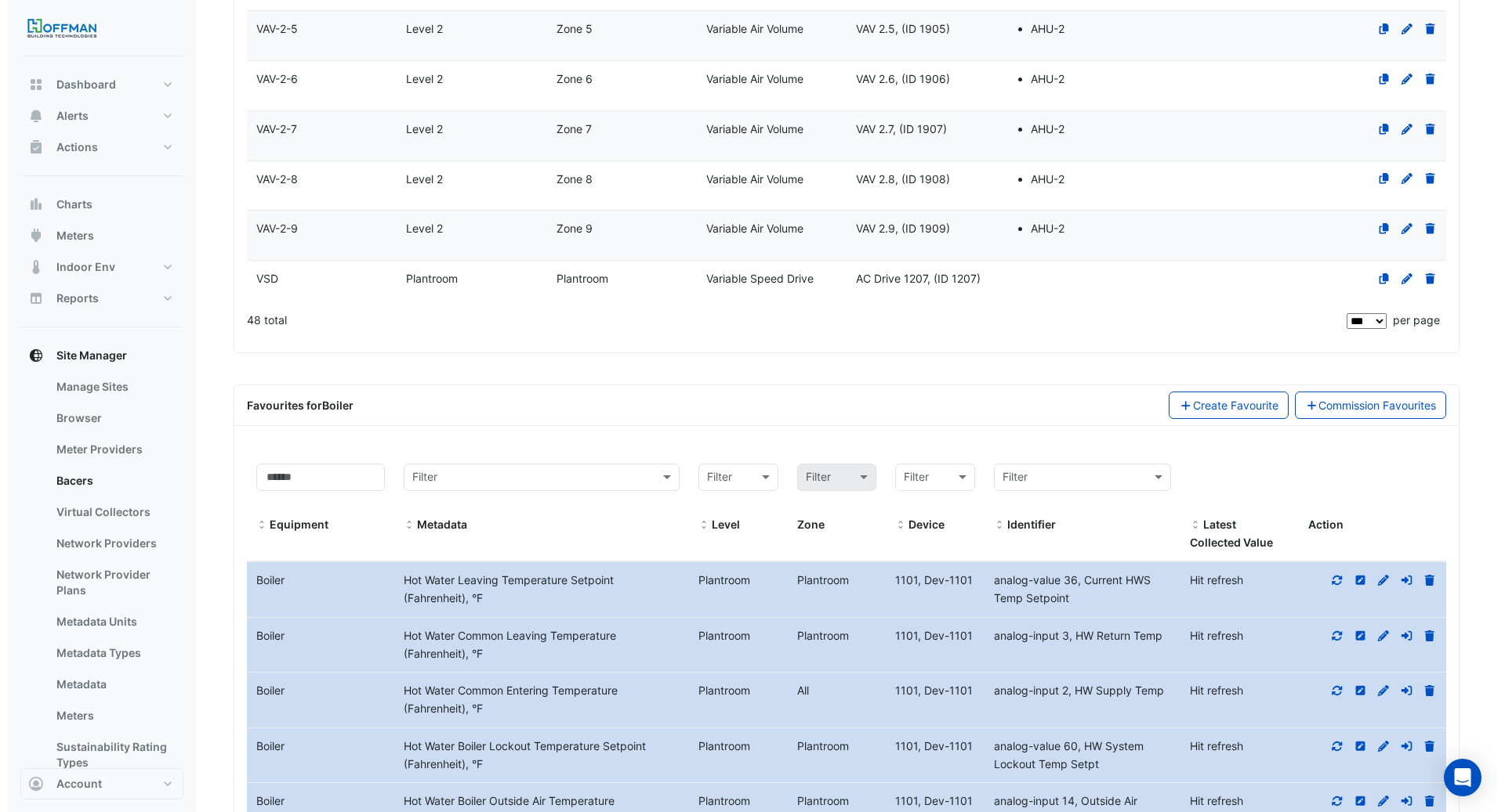
scroll to position [2531, 0]
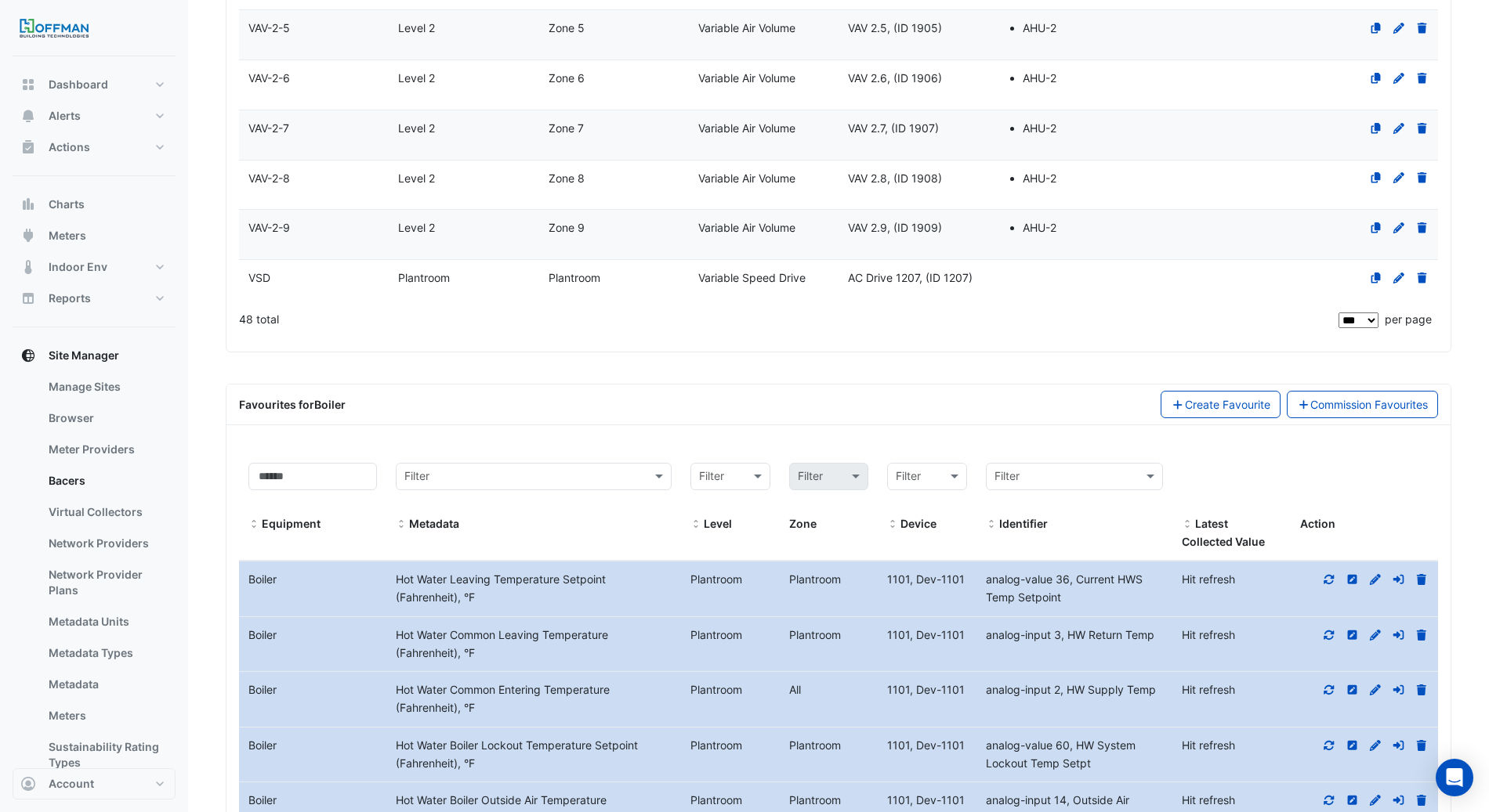
click at [1350, 685] on icon at bounding box center [1352, 689] width 9 height 9
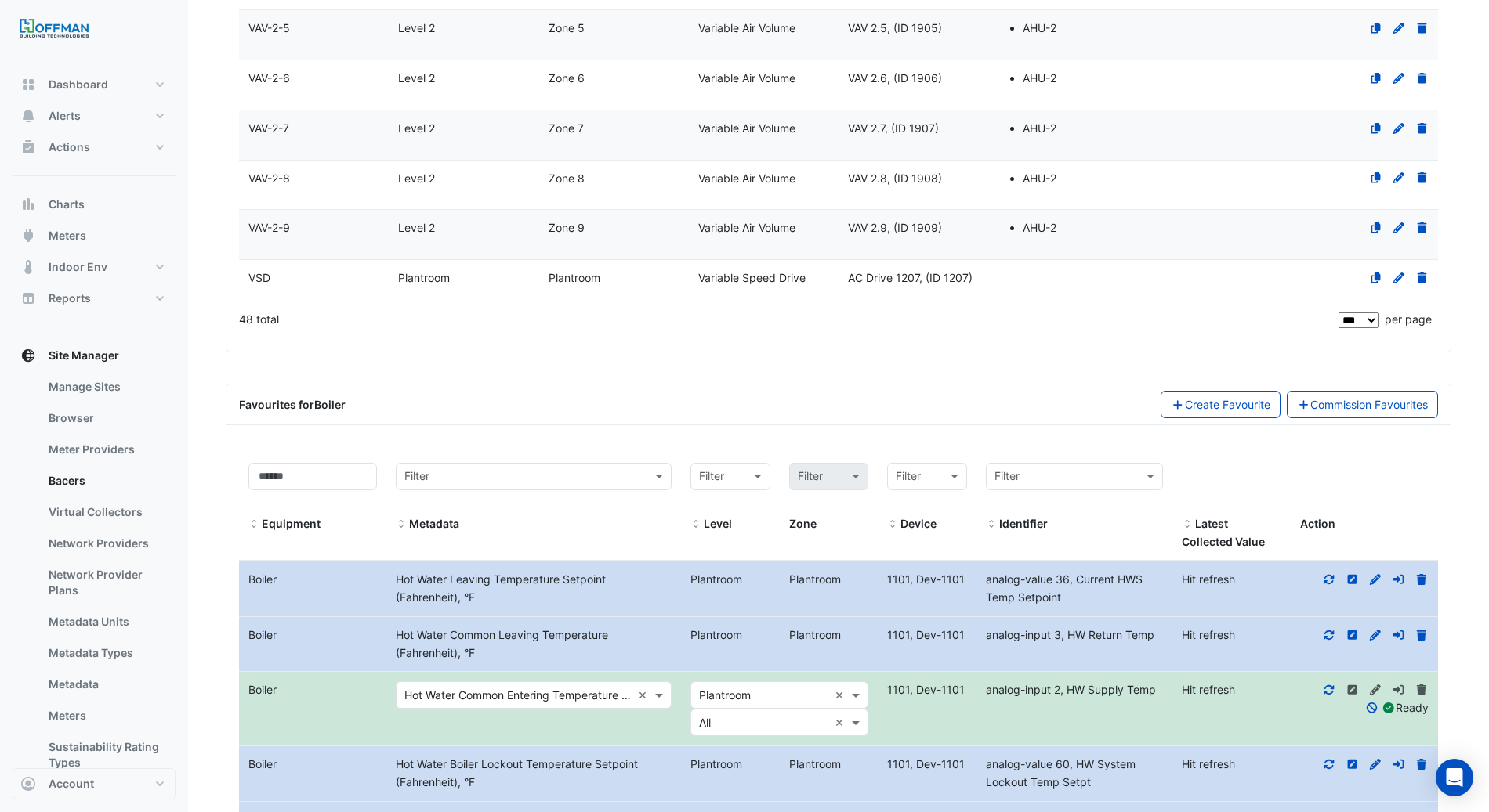
click at [761, 714] on input "text" at bounding box center [763, 723] width 129 height 18
click at [753, 737] on span "Plantroom" at bounding box center [730, 738] width 52 height 13
click at [1032, 392] on button "Apply" at bounding box center [1041, 404] width 64 height 27
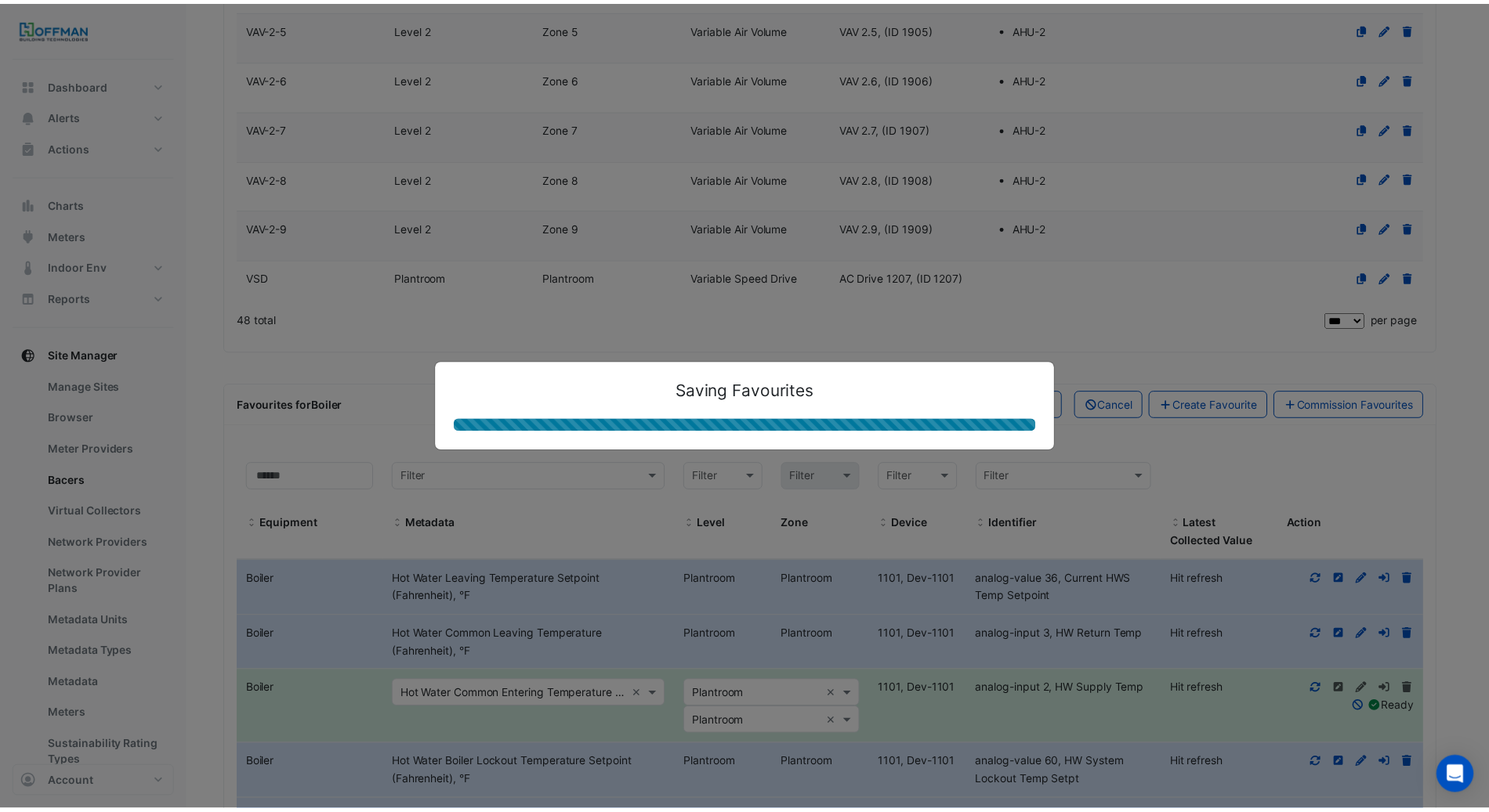
scroll to position [2324, 0]
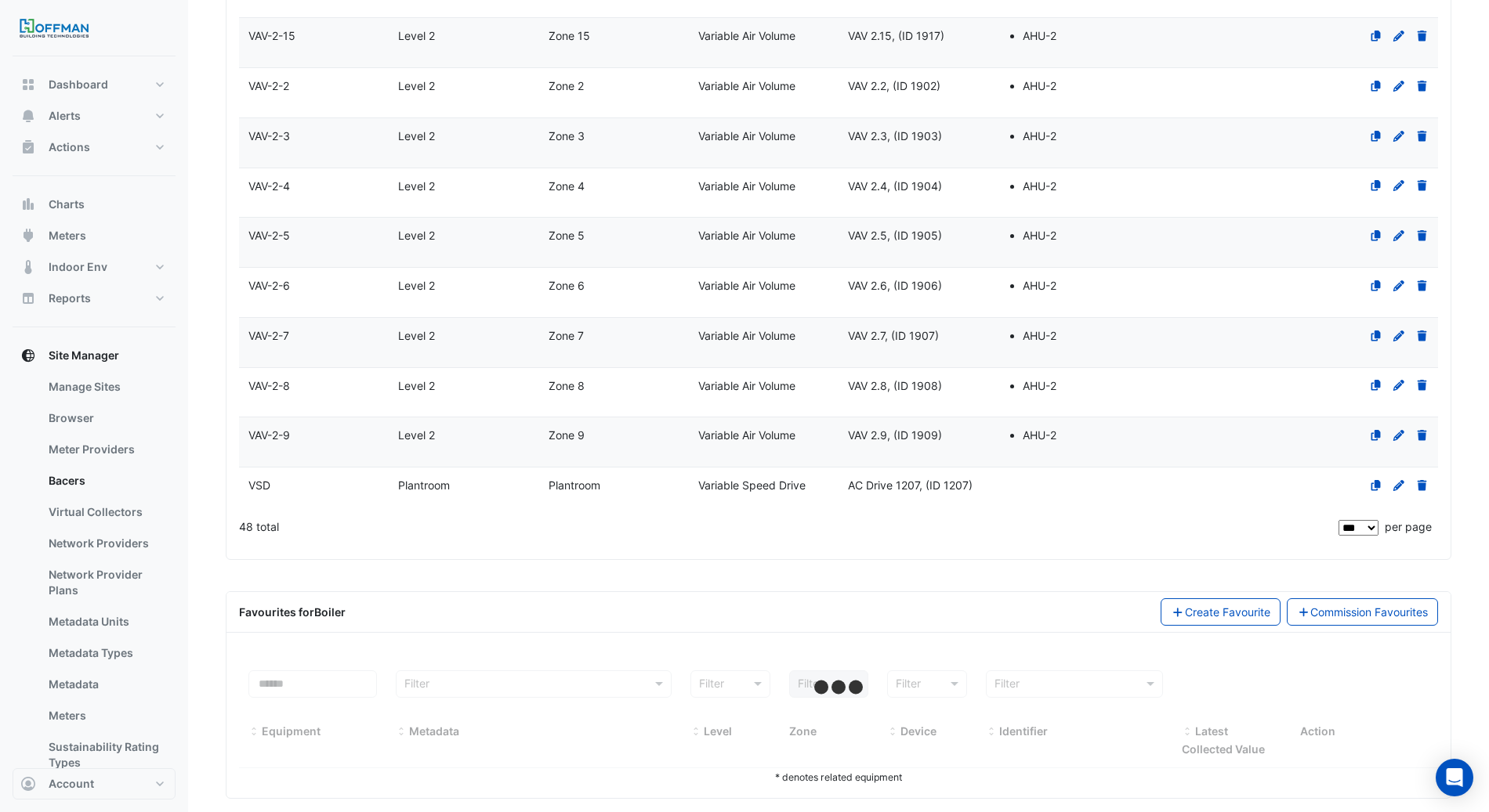
select select "***"
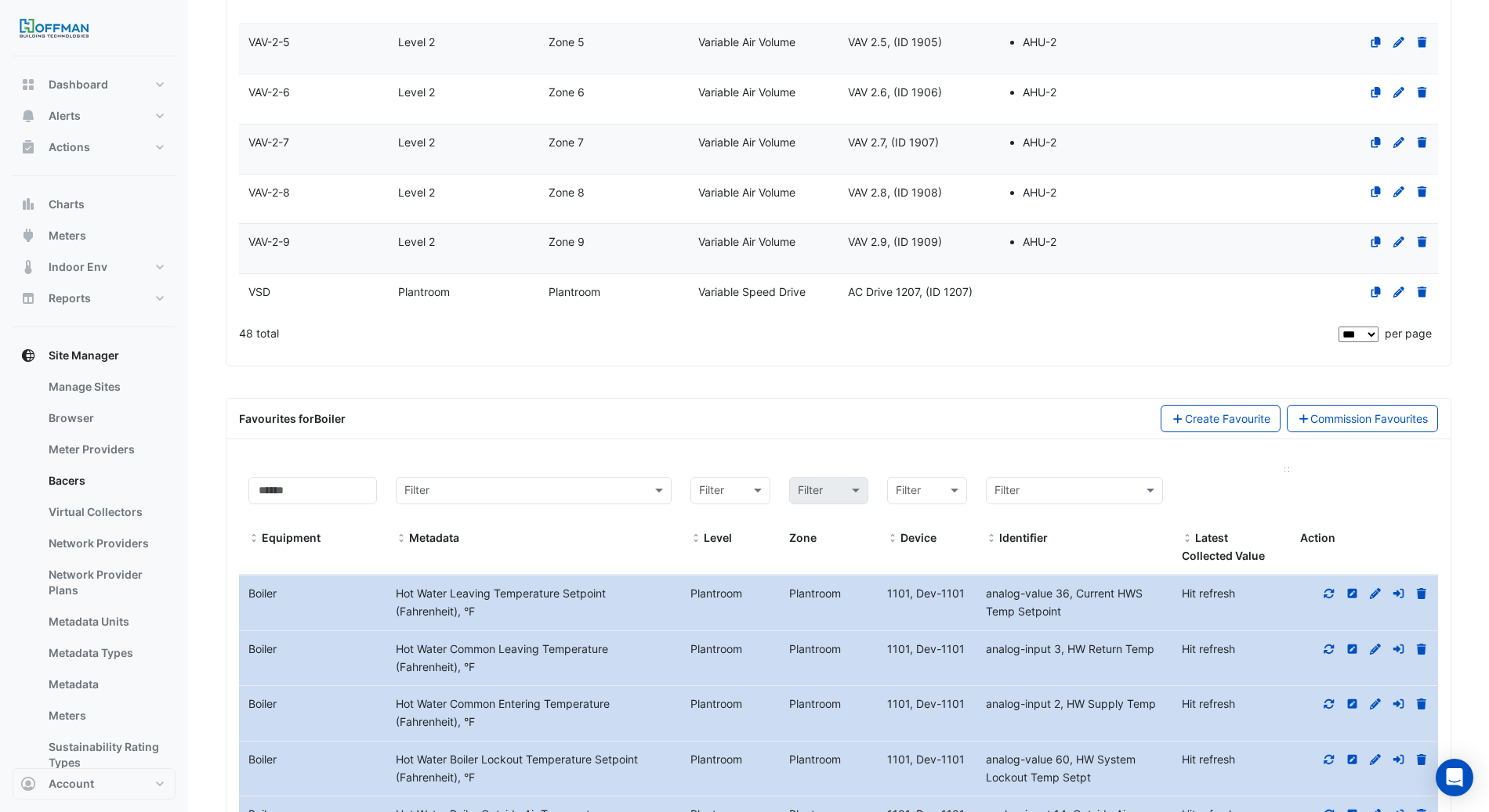
scroll to position [2588, 0]
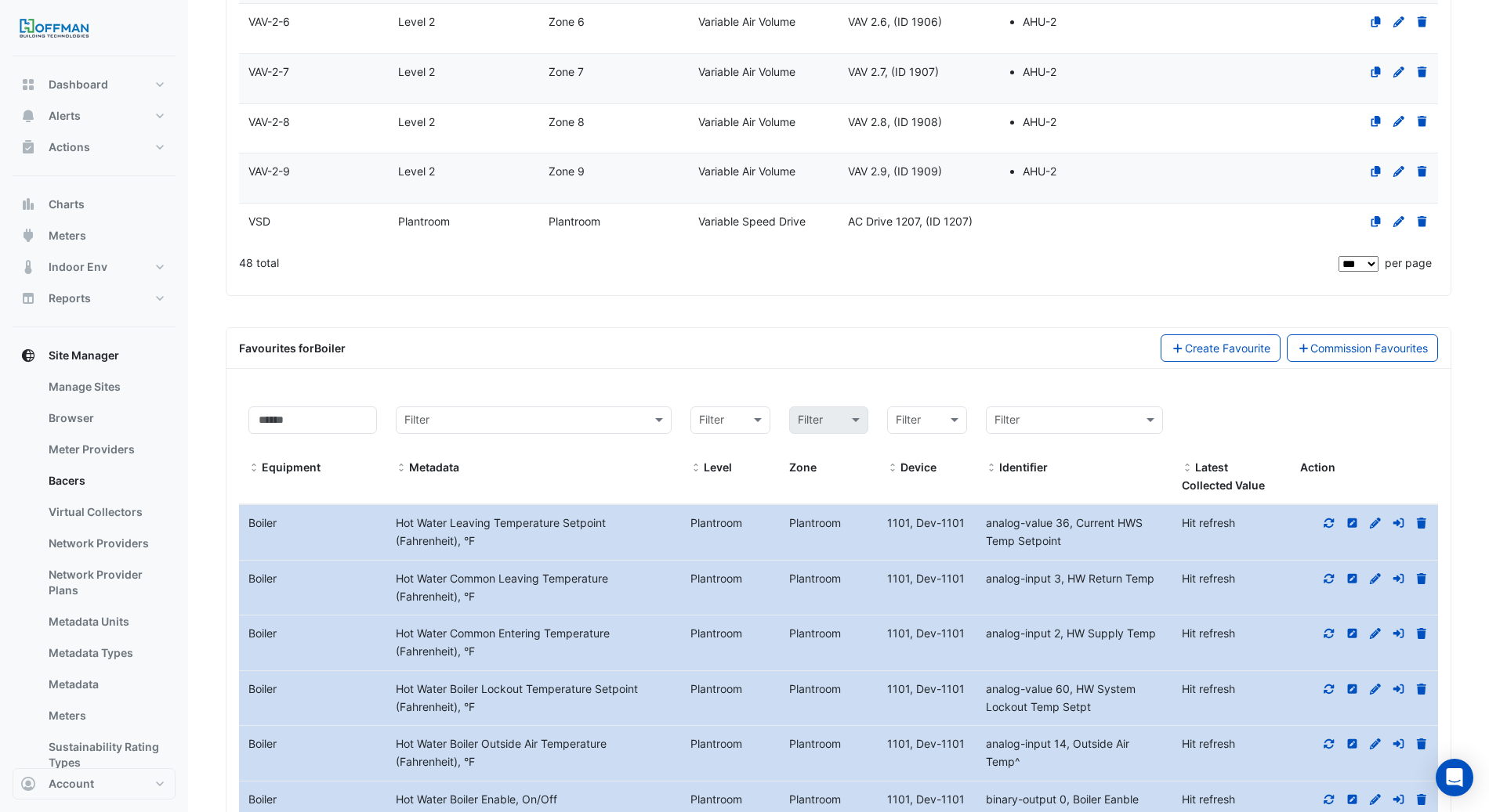
click at [1333, 518] on icon at bounding box center [1330, 522] width 10 height 9
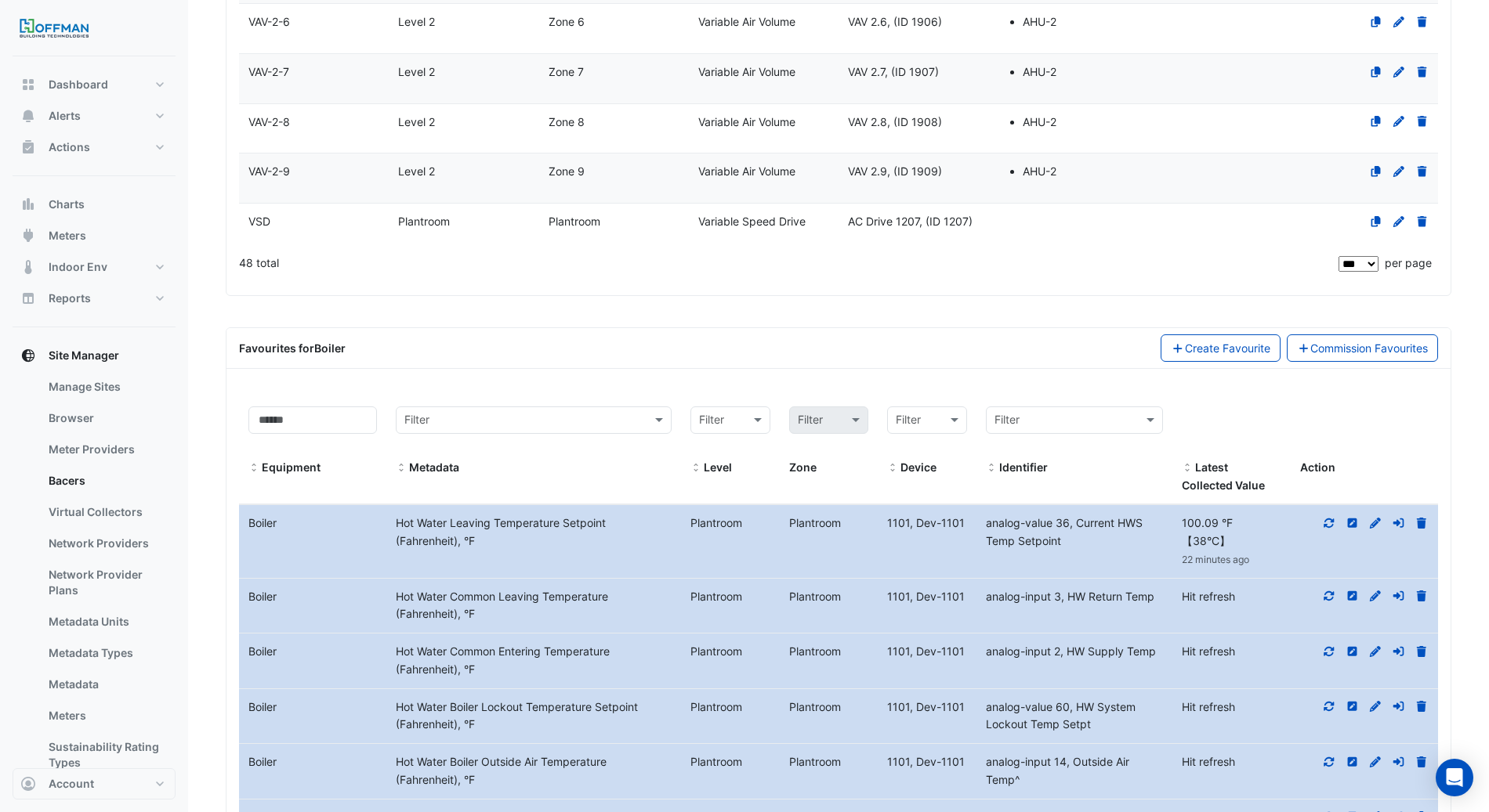
click at [1331, 591] on icon at bounding box center [1330, 595] width 10 height 9
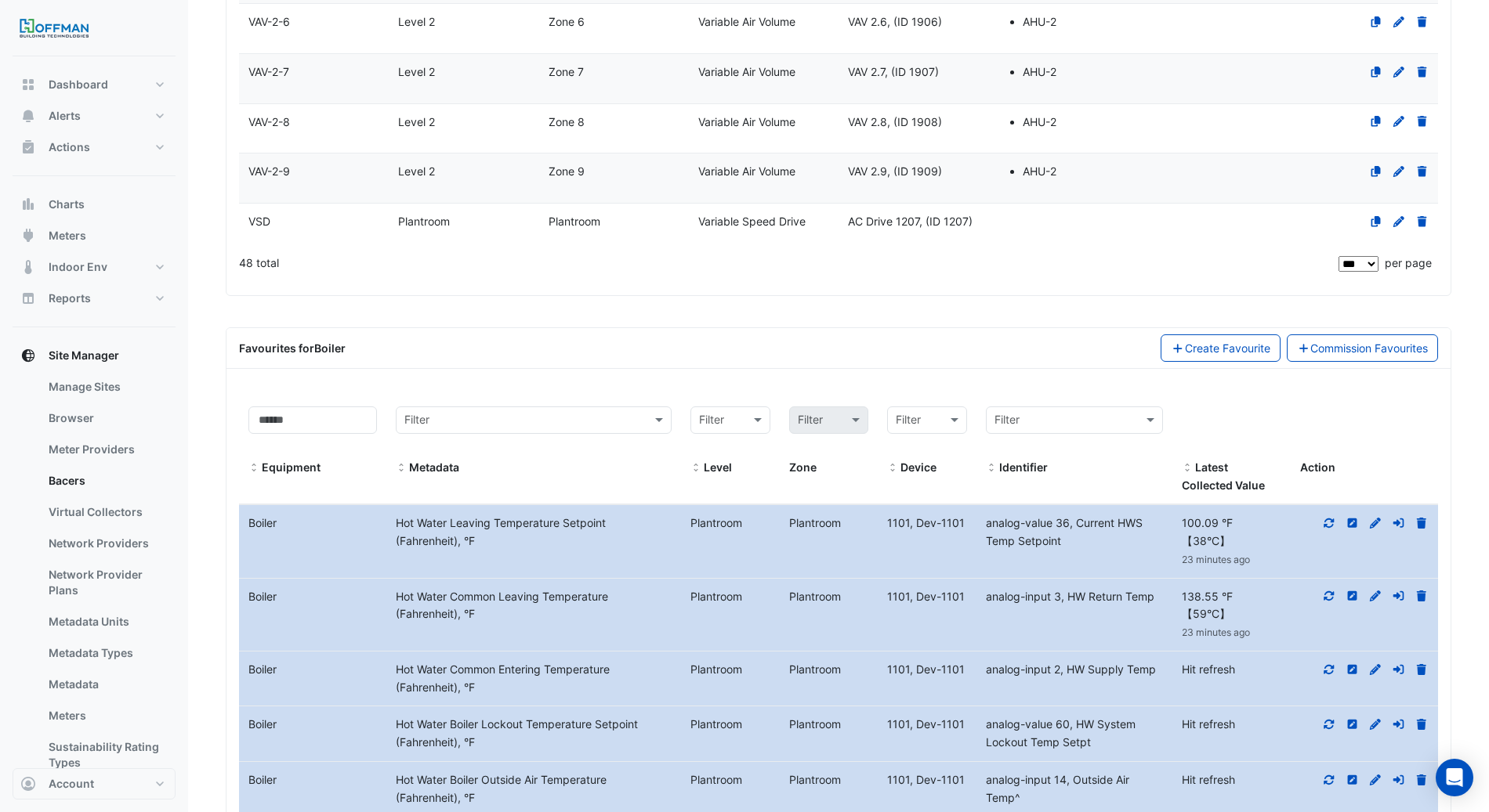
click at [1331, 664] on icon at bounding box center [1329, 669] width 14 height 11
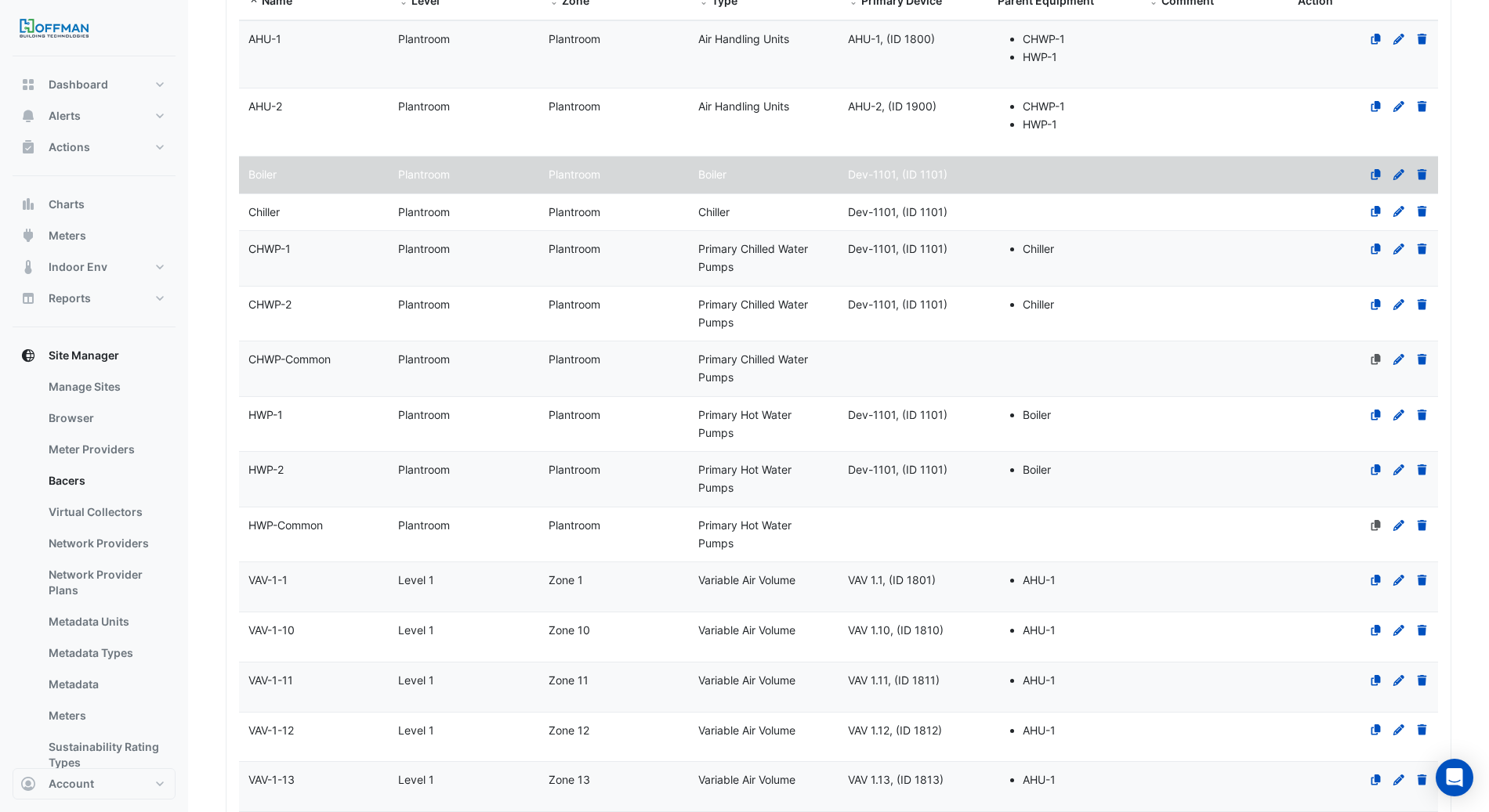
scroll to position [0, 0]
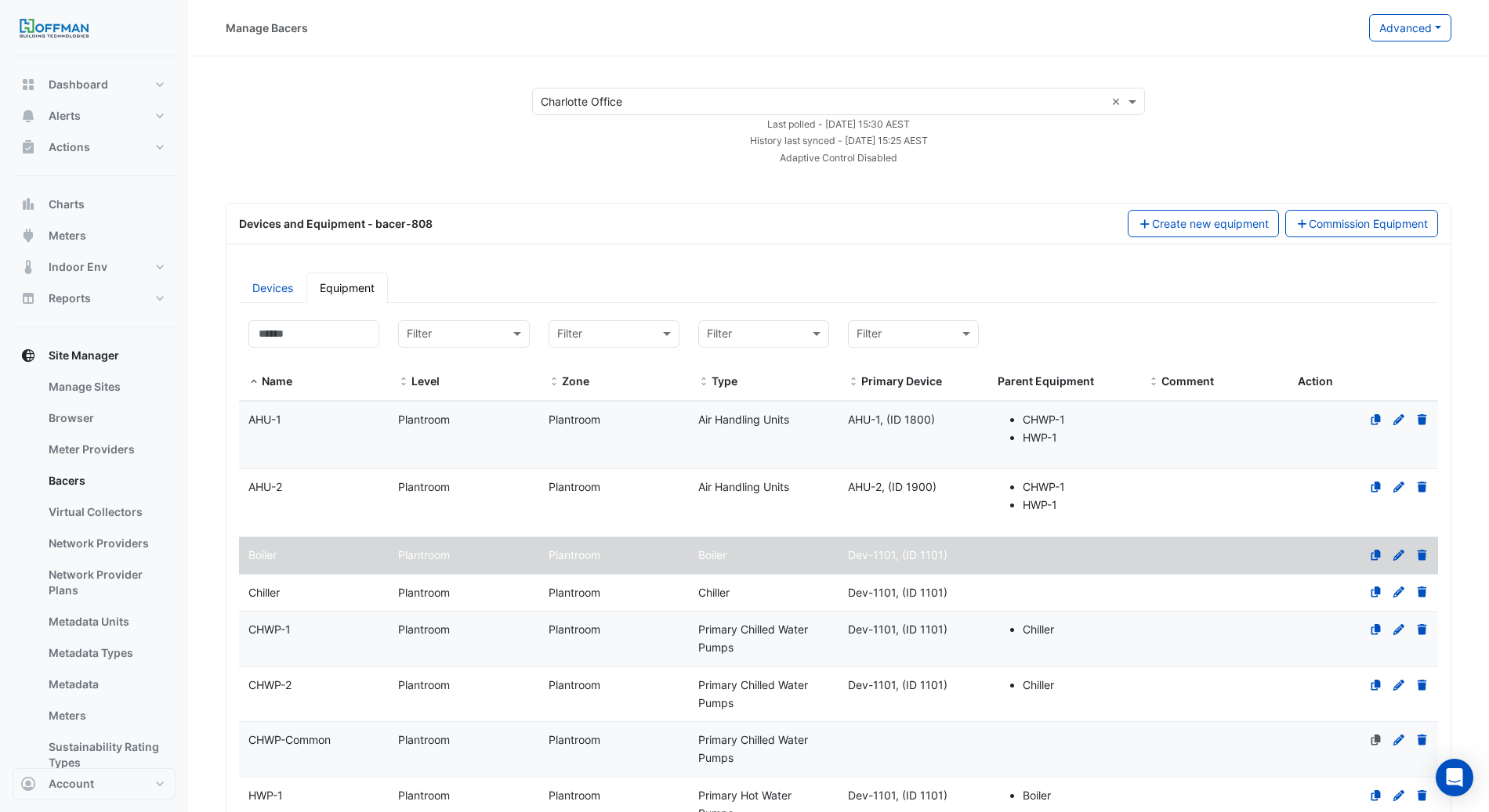
click at [293, 591] on div "Chiller" at bounding box center [314, 593] width 150 height 18
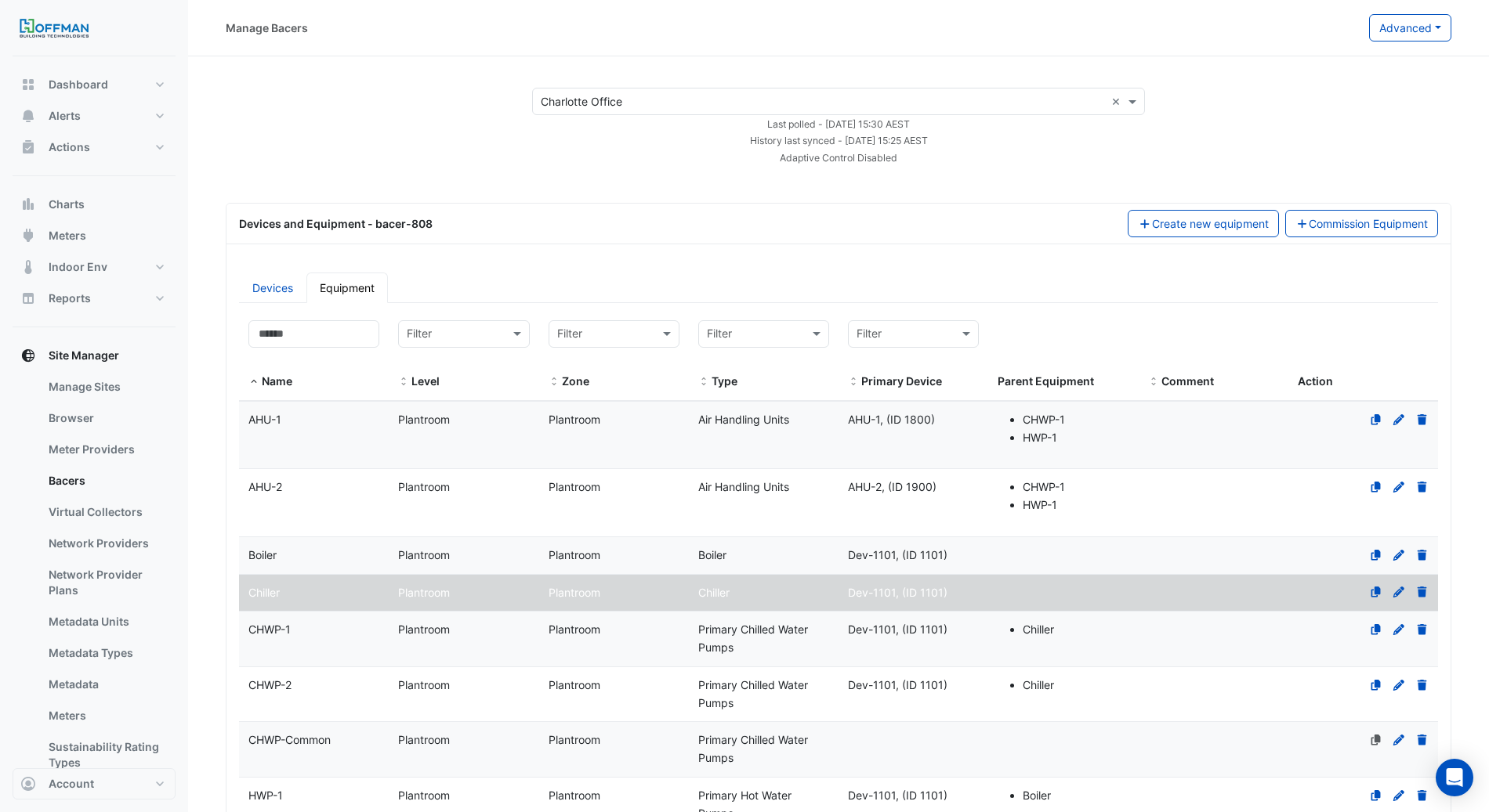
click at [295, 591] on div "Chiller" at bounding box center [314, 593] width 150 height 18
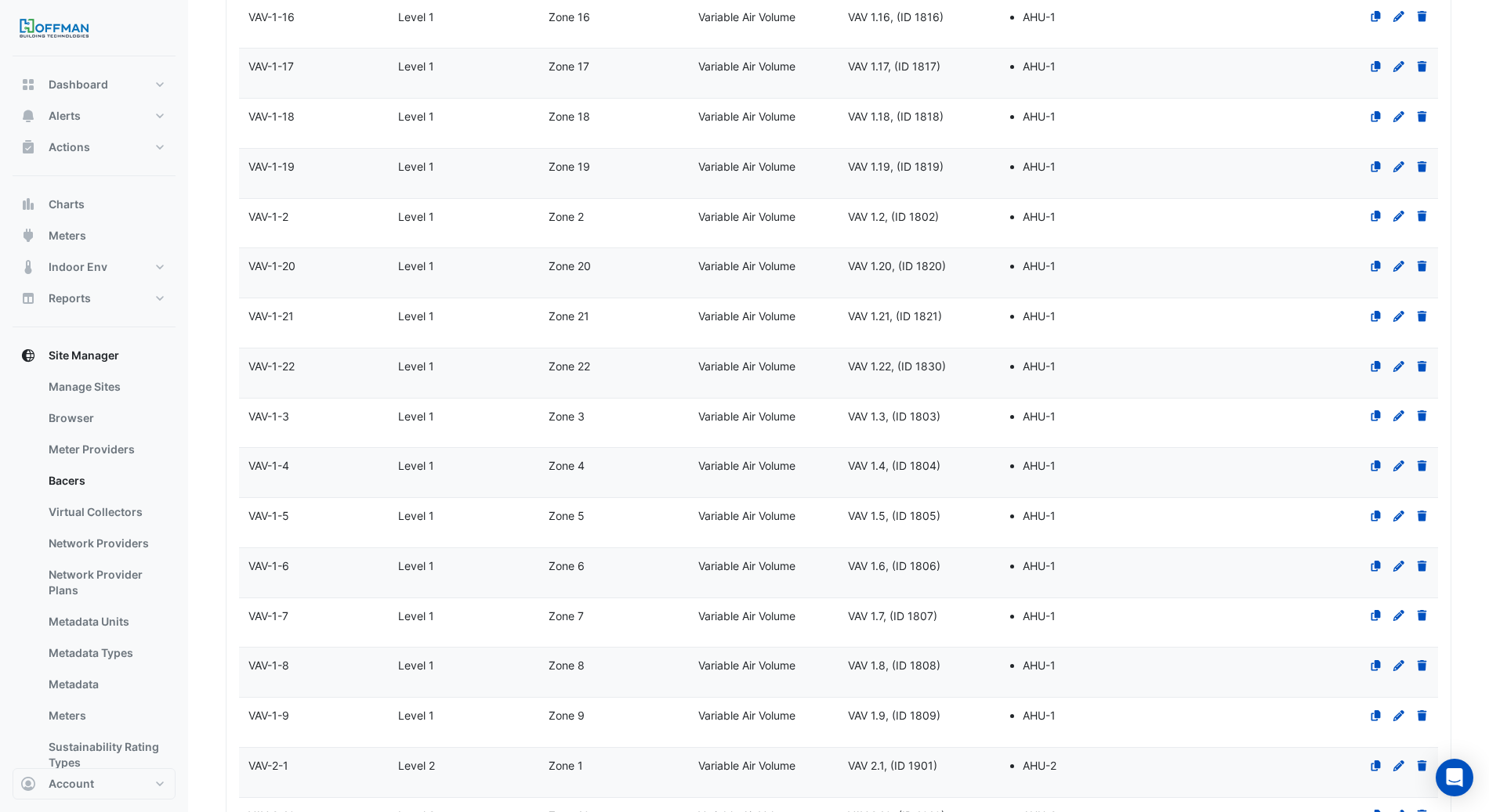
select select "***"
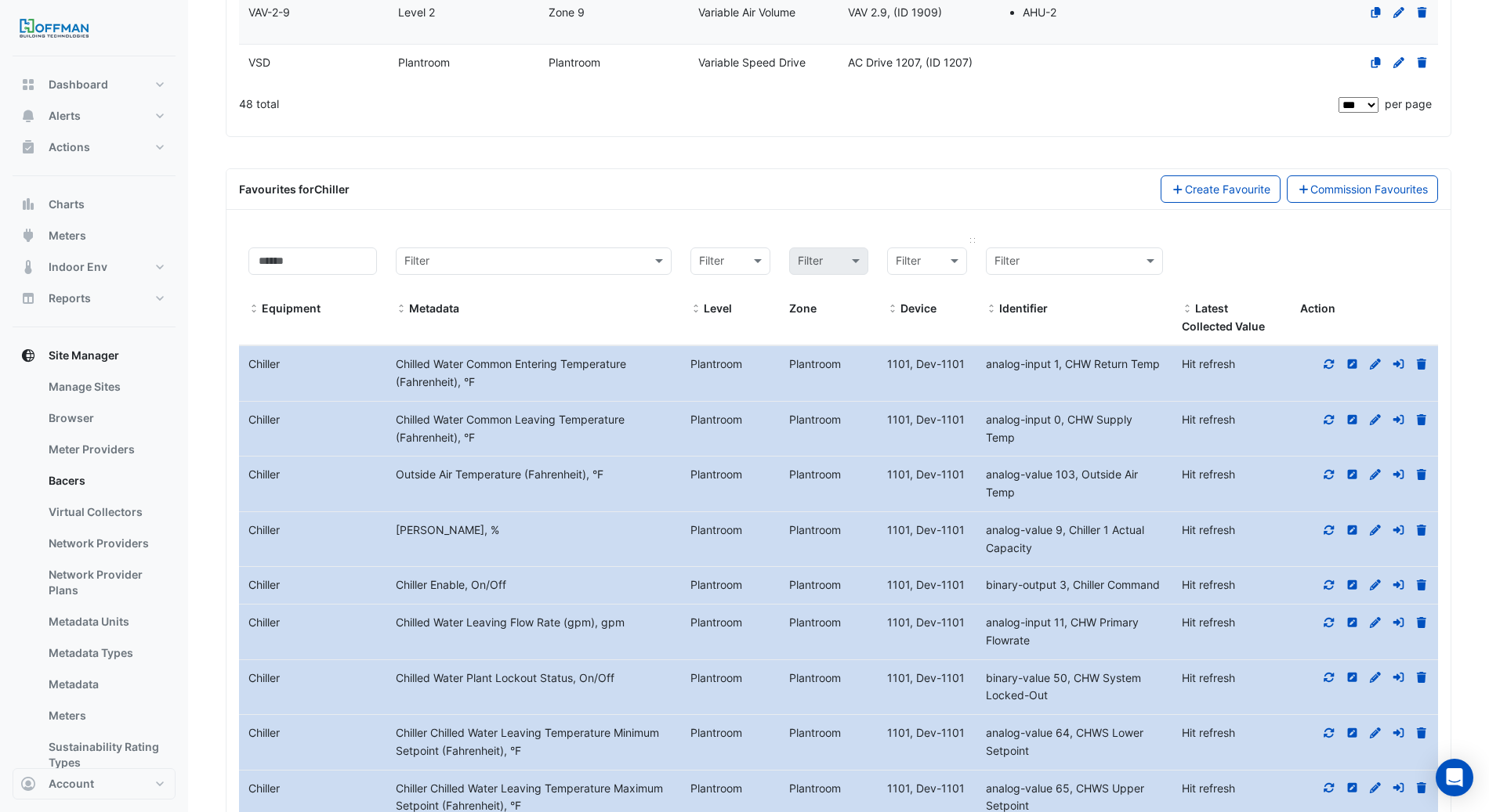
scroll to position [2393, 0]
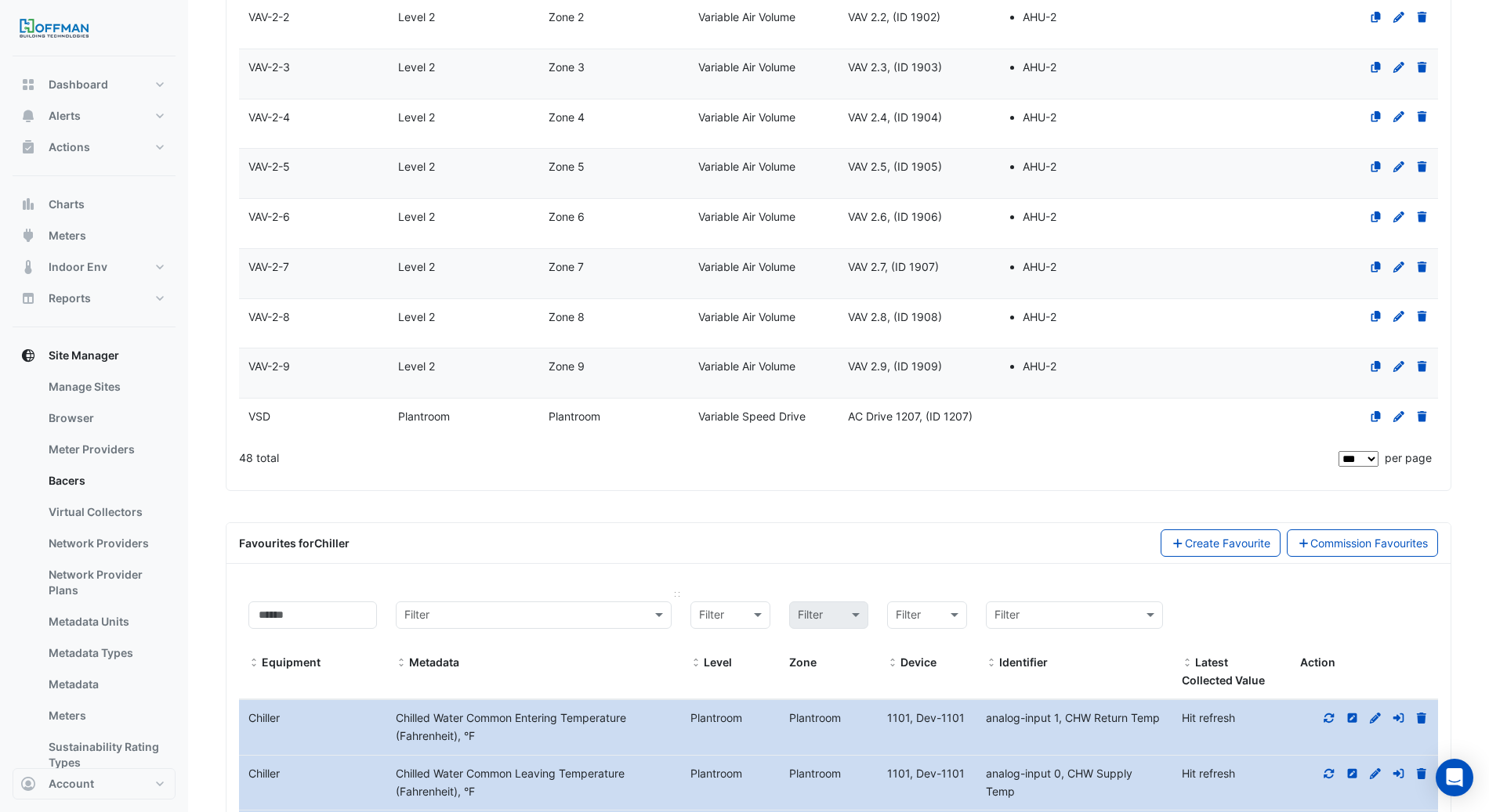
click at [498, 607] on input "text" at bounding box center [518, 616] width 227 height 18
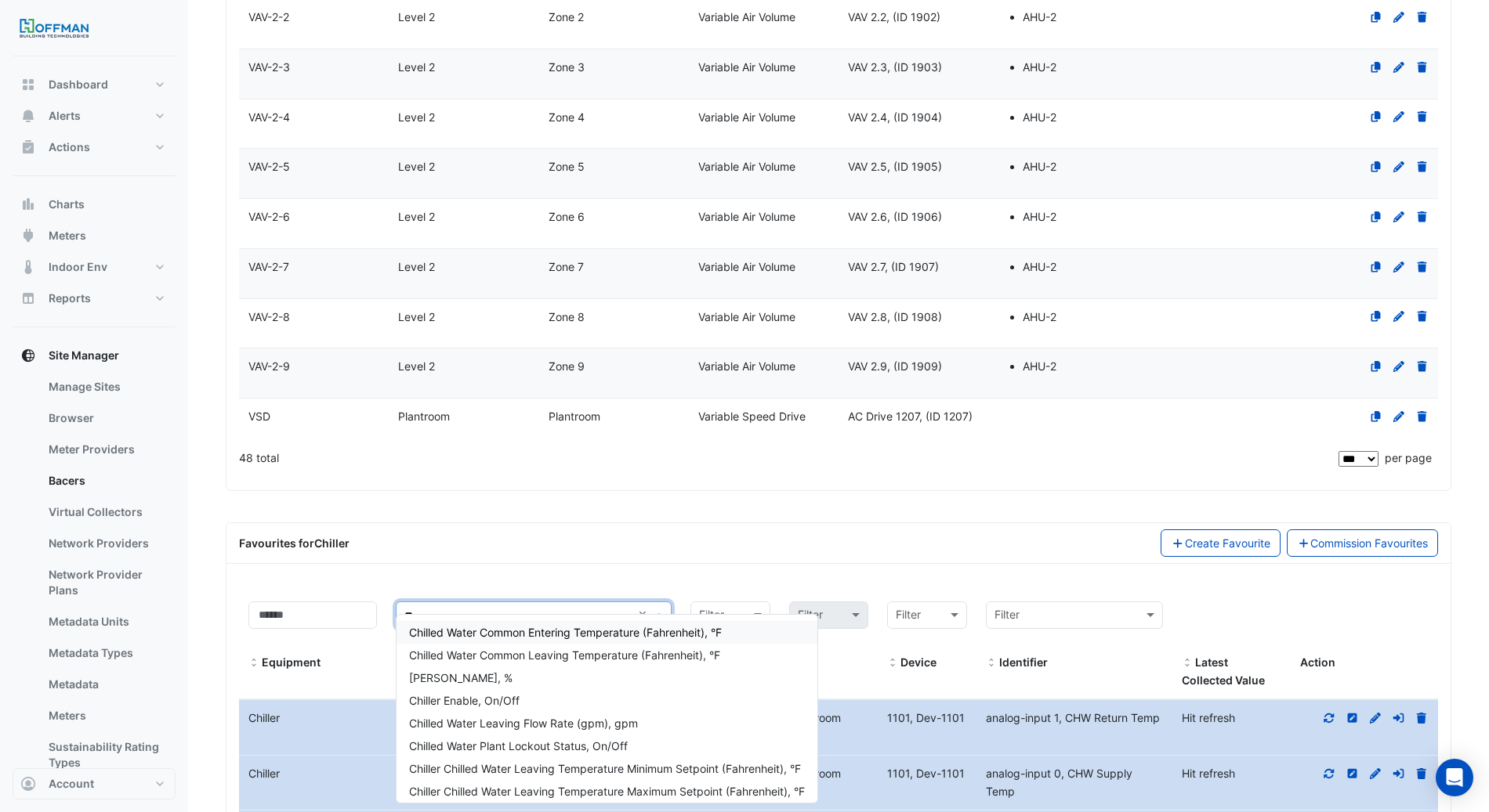
type input "***"
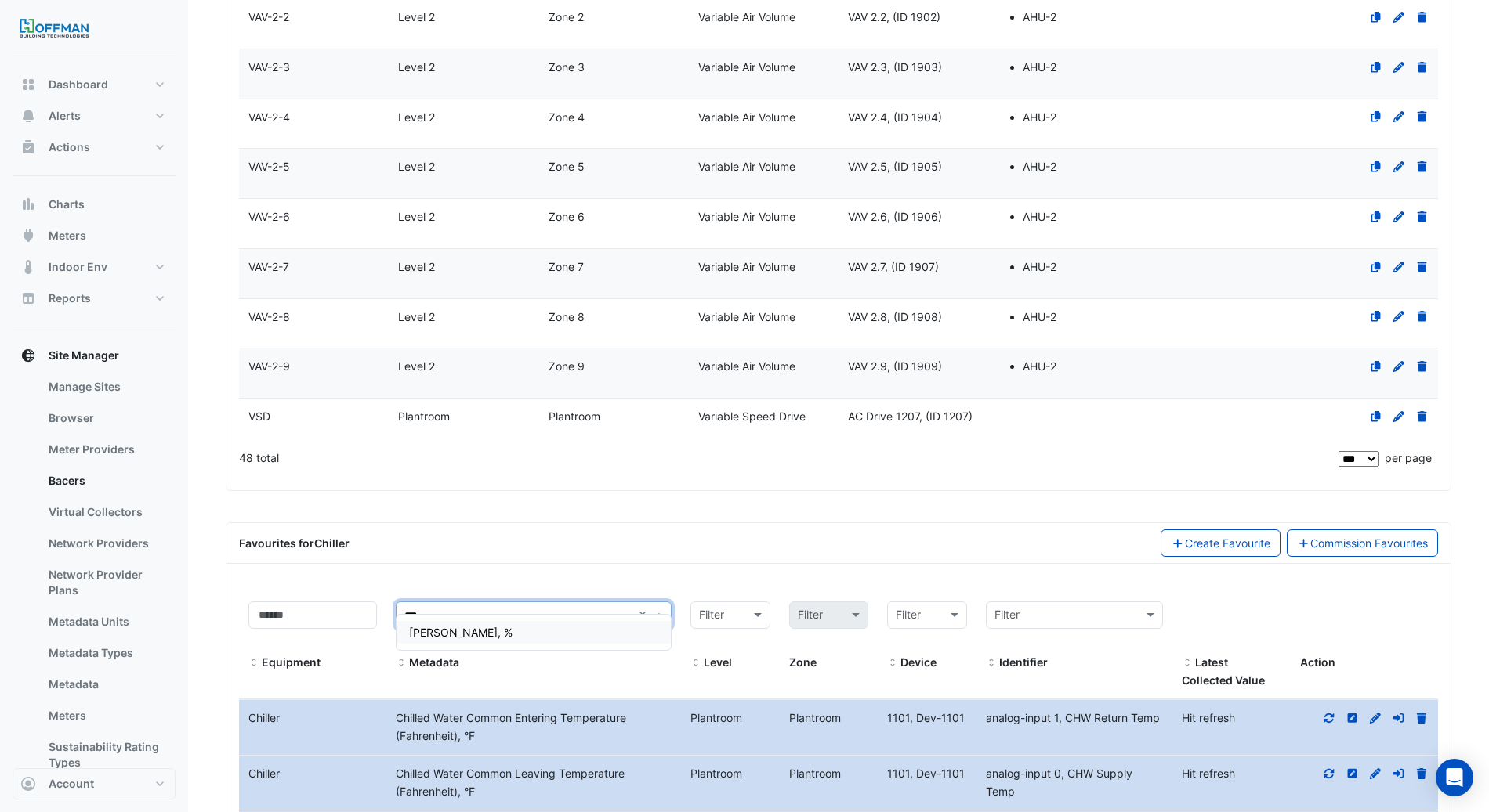
click at [589, 628] on div "Chiller Load, %" at bounding box center [534, 632] width 275 height 23
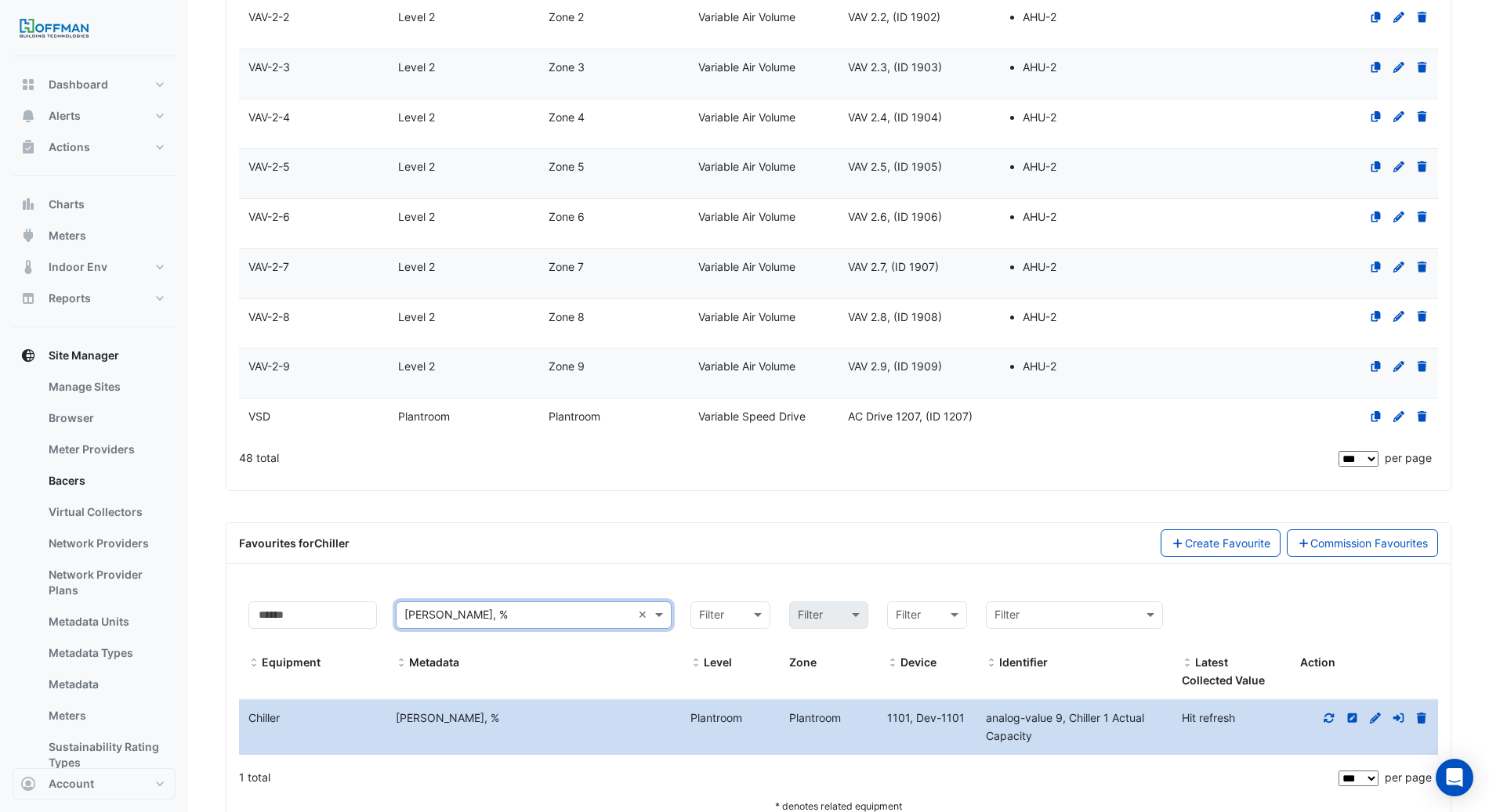
click at [1140, 720] on div "analog-value 9, Chiller 1 Actual Capacity" at bounding box center [1074, 728] width 197 height 36
click at [1373, 713] on icon at bounding box center [1376, 718] width 14 height 11
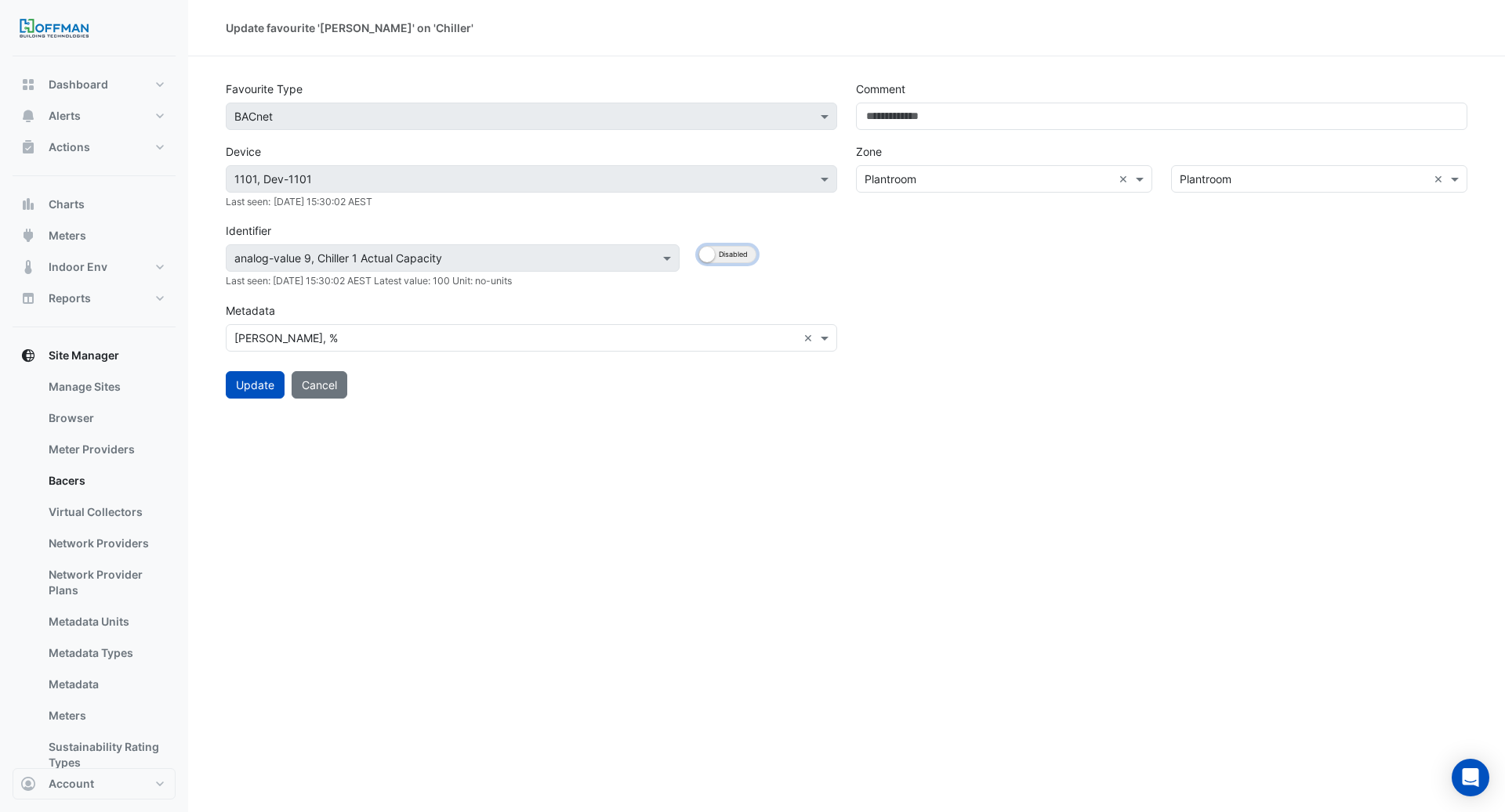
click at [715, 253] on button "Enabled Disabled" at bounding box center [728, 254] width 58 height 17
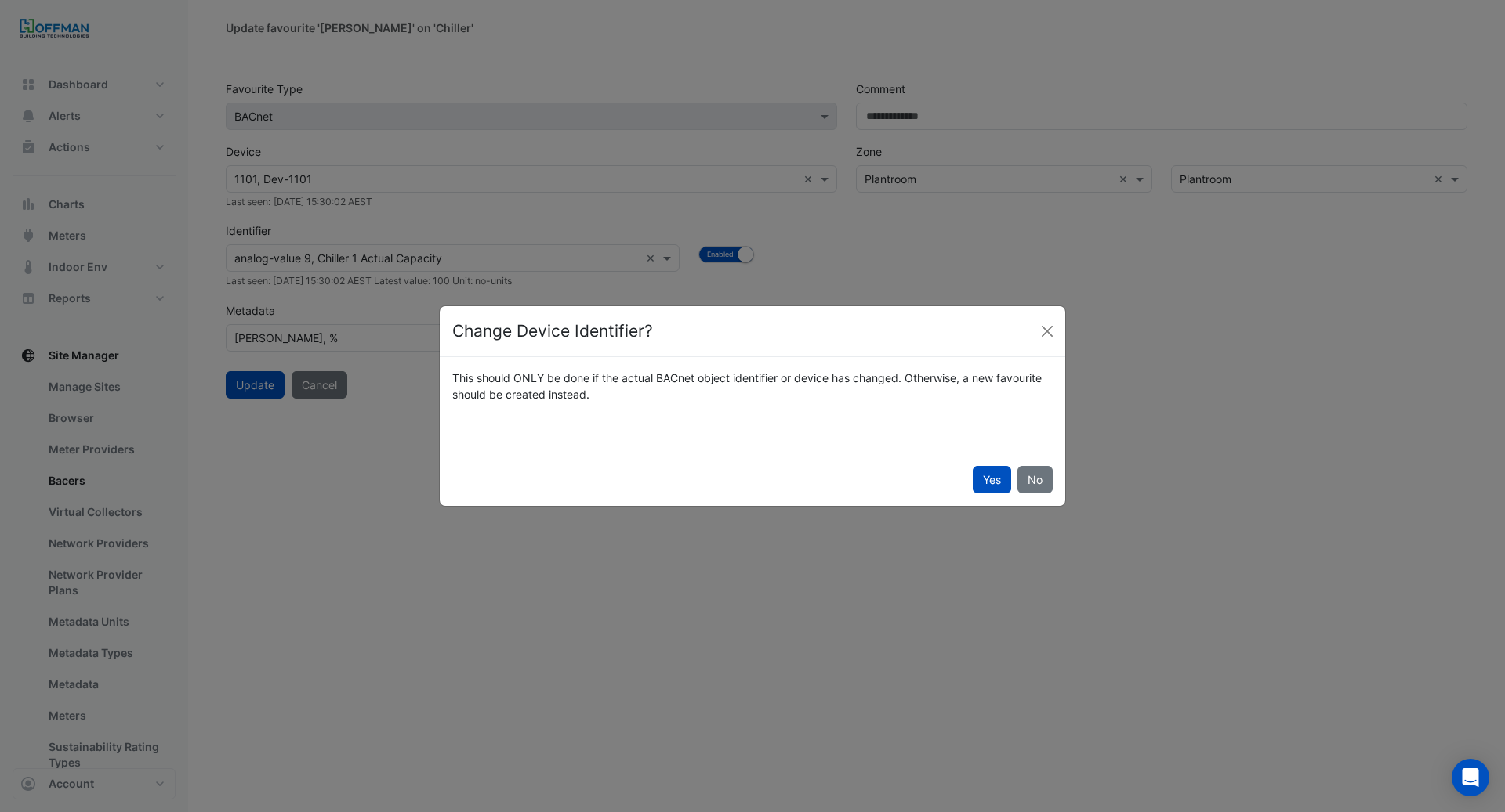
click at [673, 187] on ngb-modal-window "Change Device Identifier? This should ONLY be done if the actual BACnet object …" at bounding box center [752, 406] width 1505 height 812
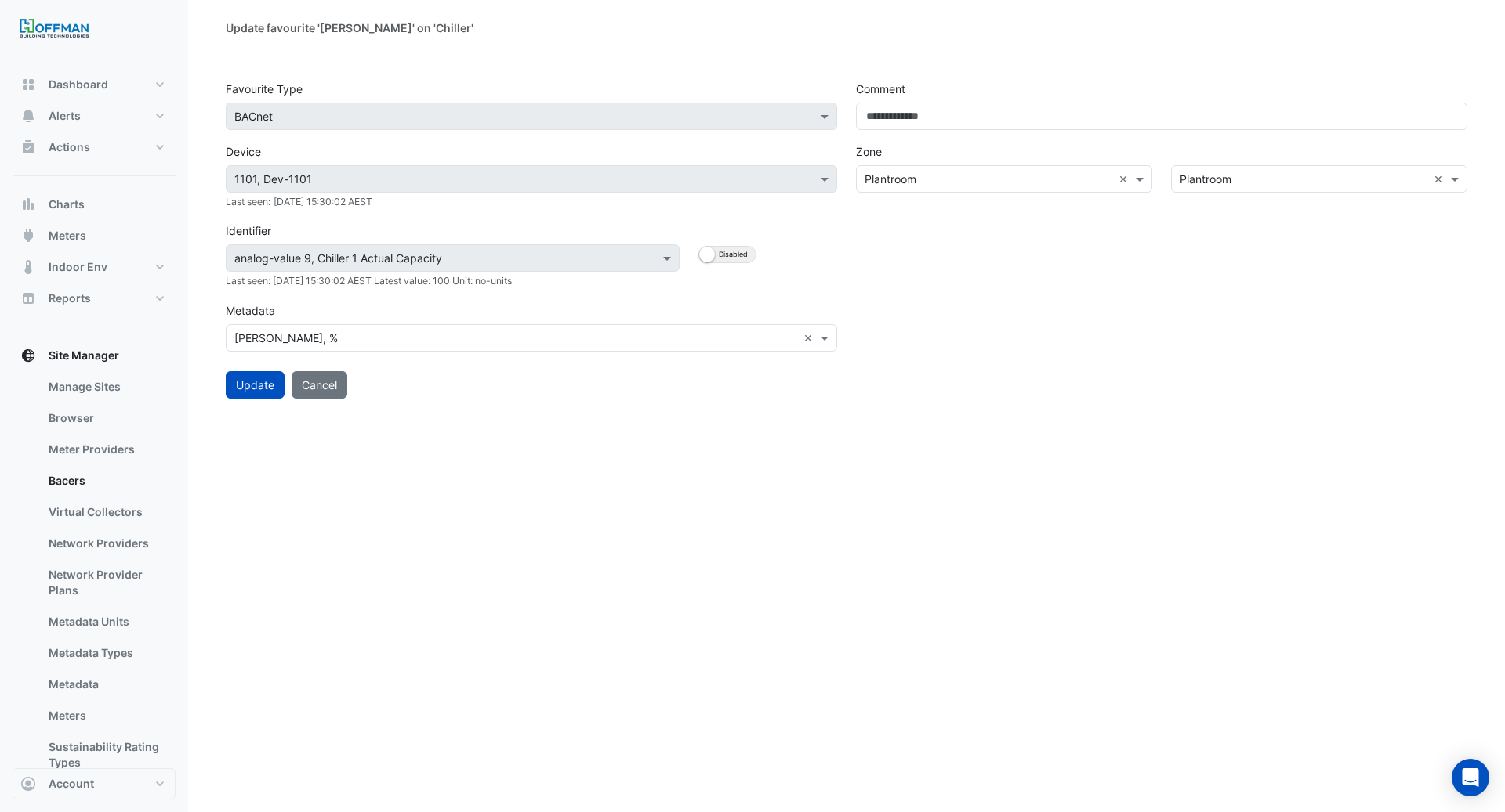
click at [781, 302] on div "Metadata Select Metadata Chiller Load, % ×" at bounding box center [532, 324] width 612 height 55
click at [726, 259] on button "Enabled Disabled" at bounding box center [728, 254] width 58 height 17
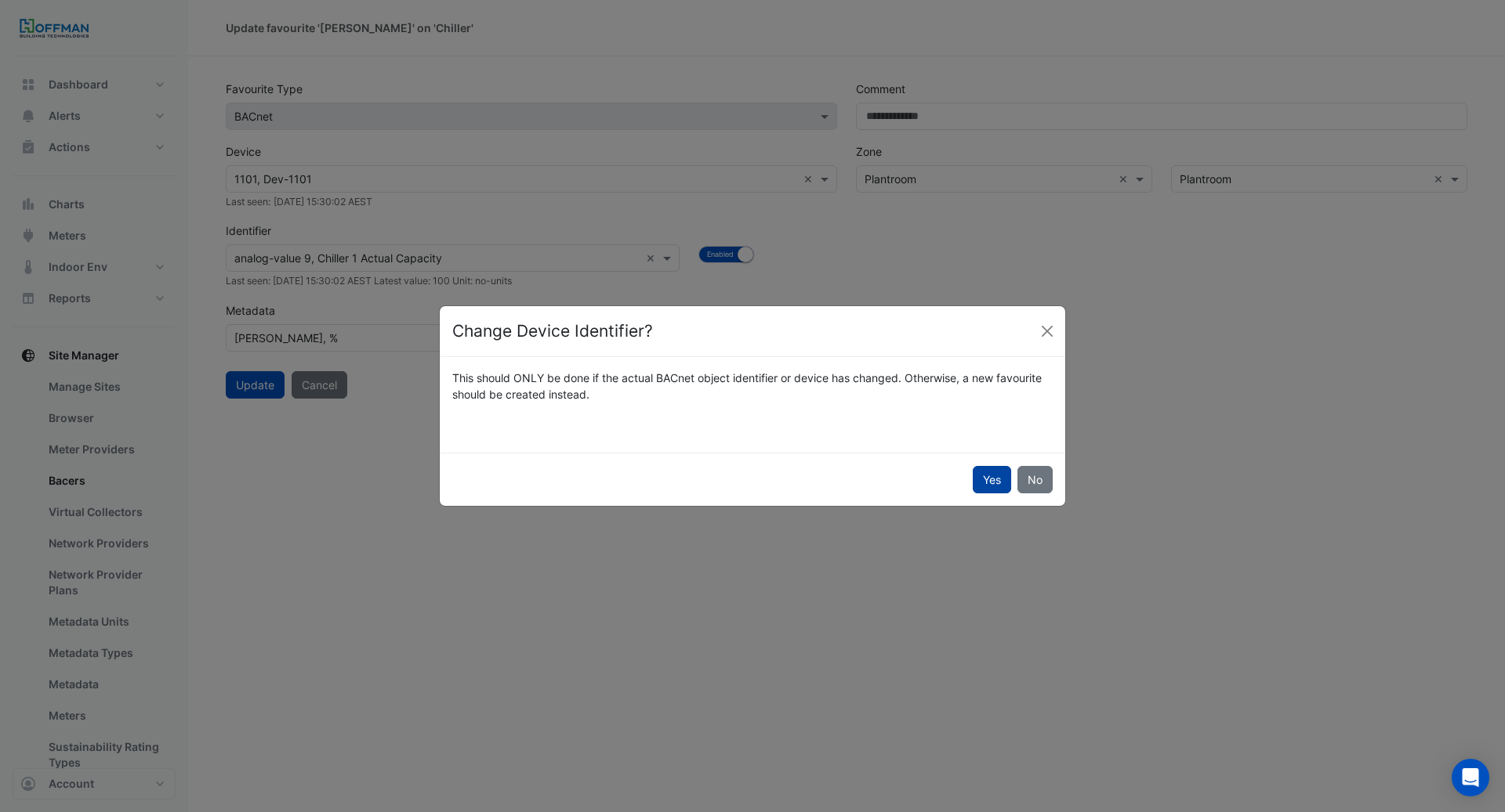
click at [976, 481] on button "Yes" at bounding box center [991, 479] width 38 height 27
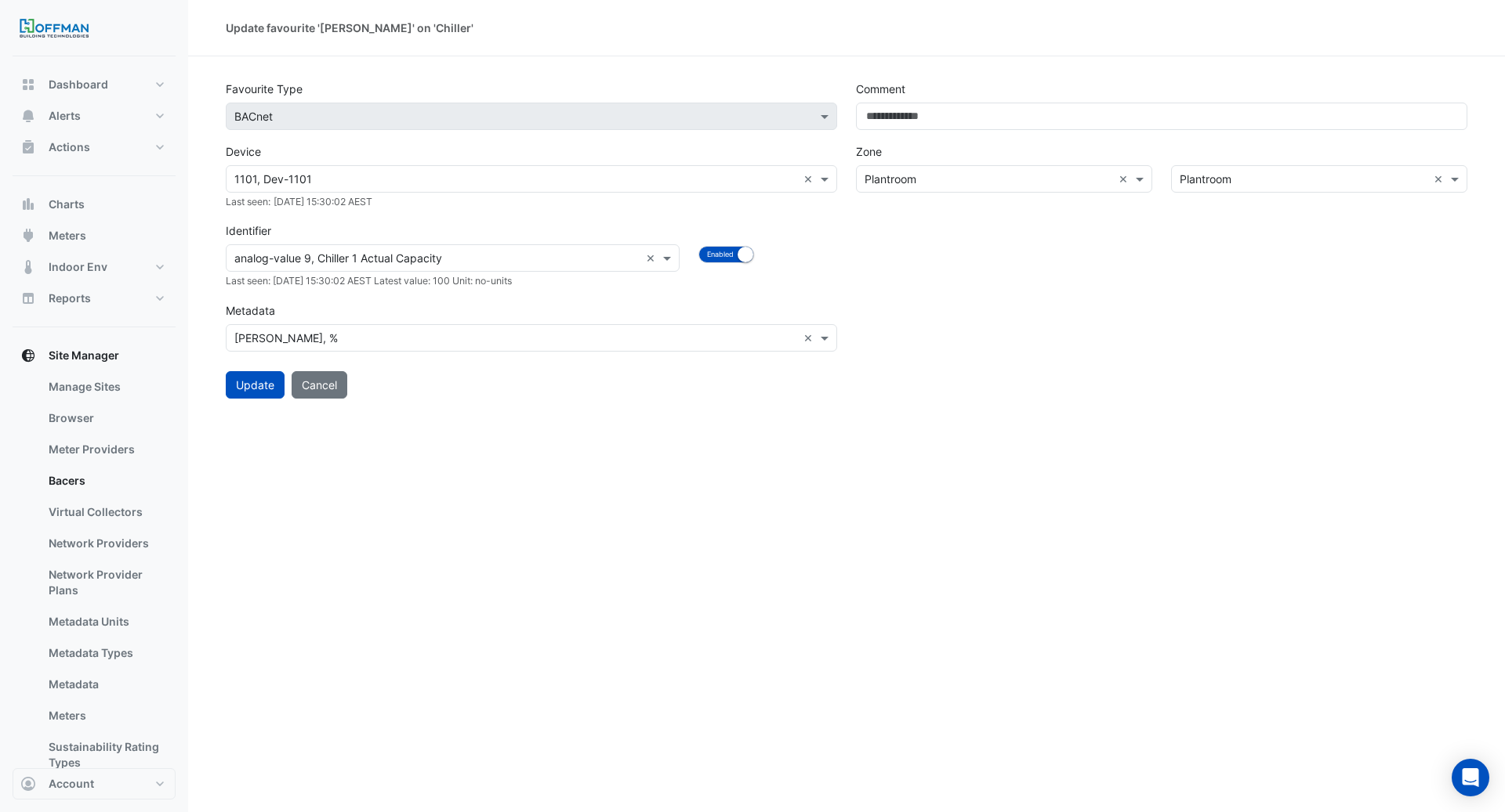
click at [600, 322] on div "Metadata Select Metadata Chiller Load, % ×" at bounding box center [532, 324] width 612 height 55
click at [619, 326] on div "Select Metadata Chiller Load, % ×" at bounding box center [532, 338] width 612 height 27
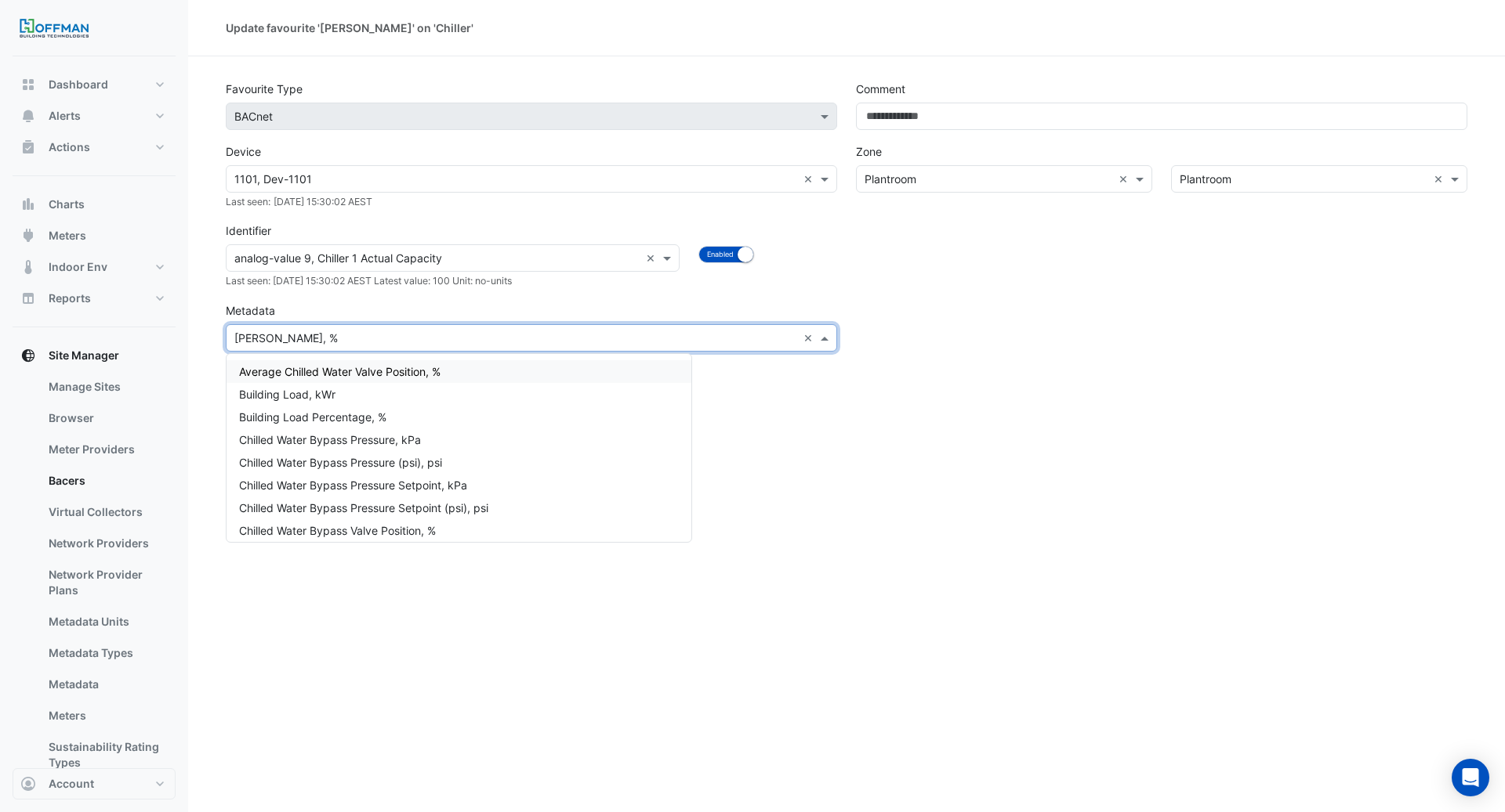
click at [617, 307] on div "Metadata Select Metadata Chiller Load, % × Average Chilled Water Valve Position…" at bounding box center [532, 324] width 612 height 55
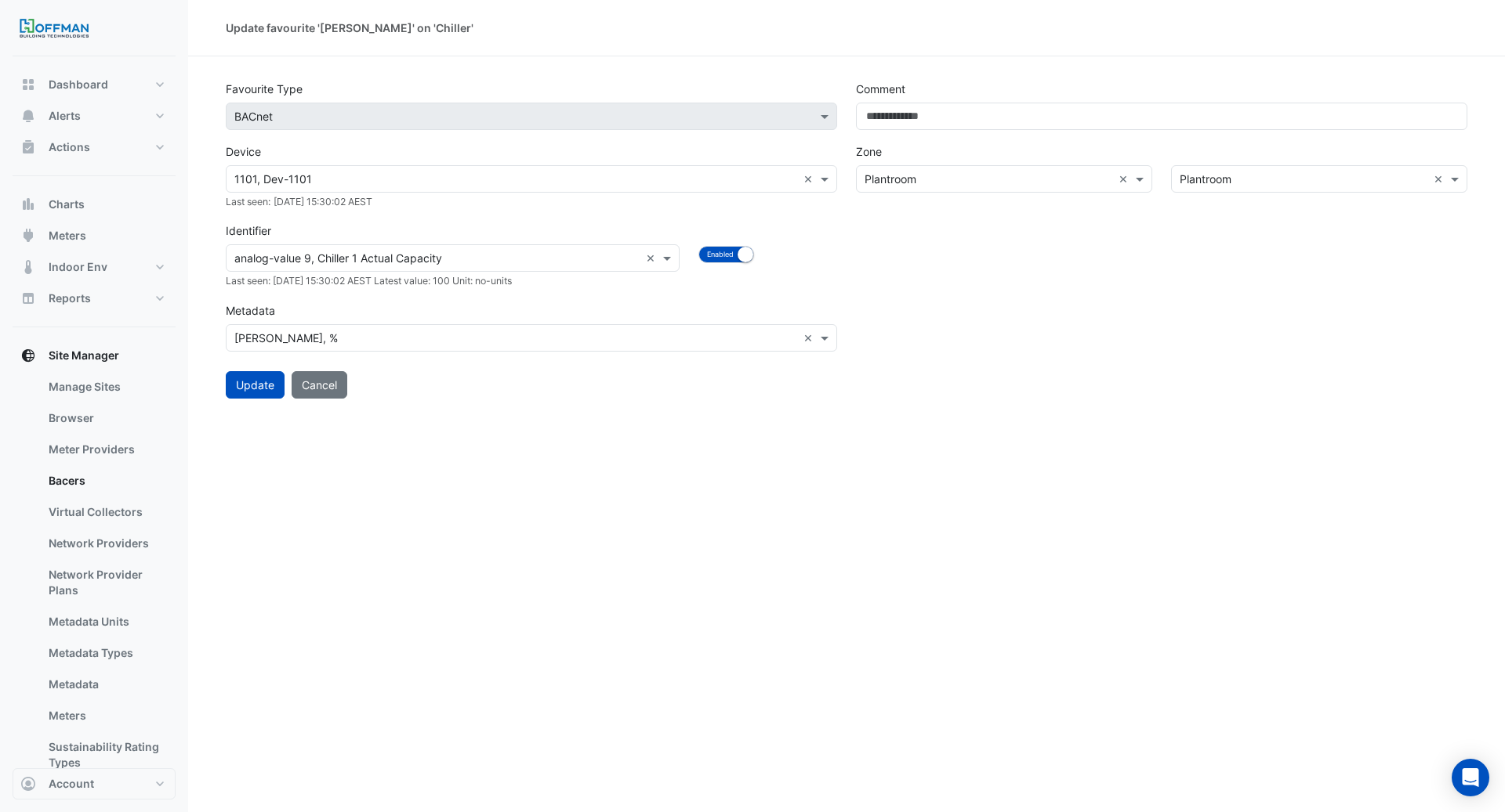
click at [532, 264] on input "text" at bounding box center [438, 259] width 406 height 16
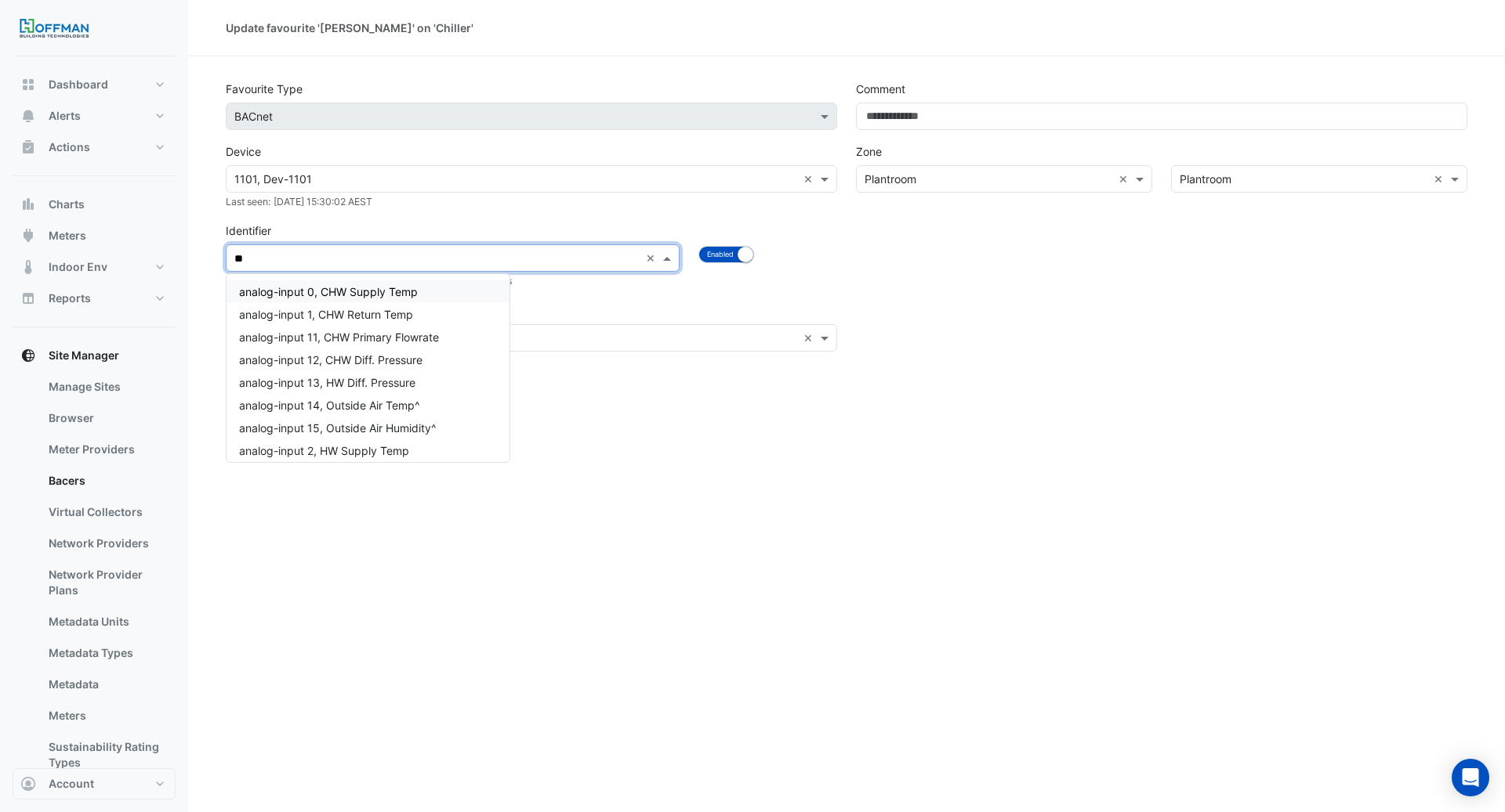
type input "*"
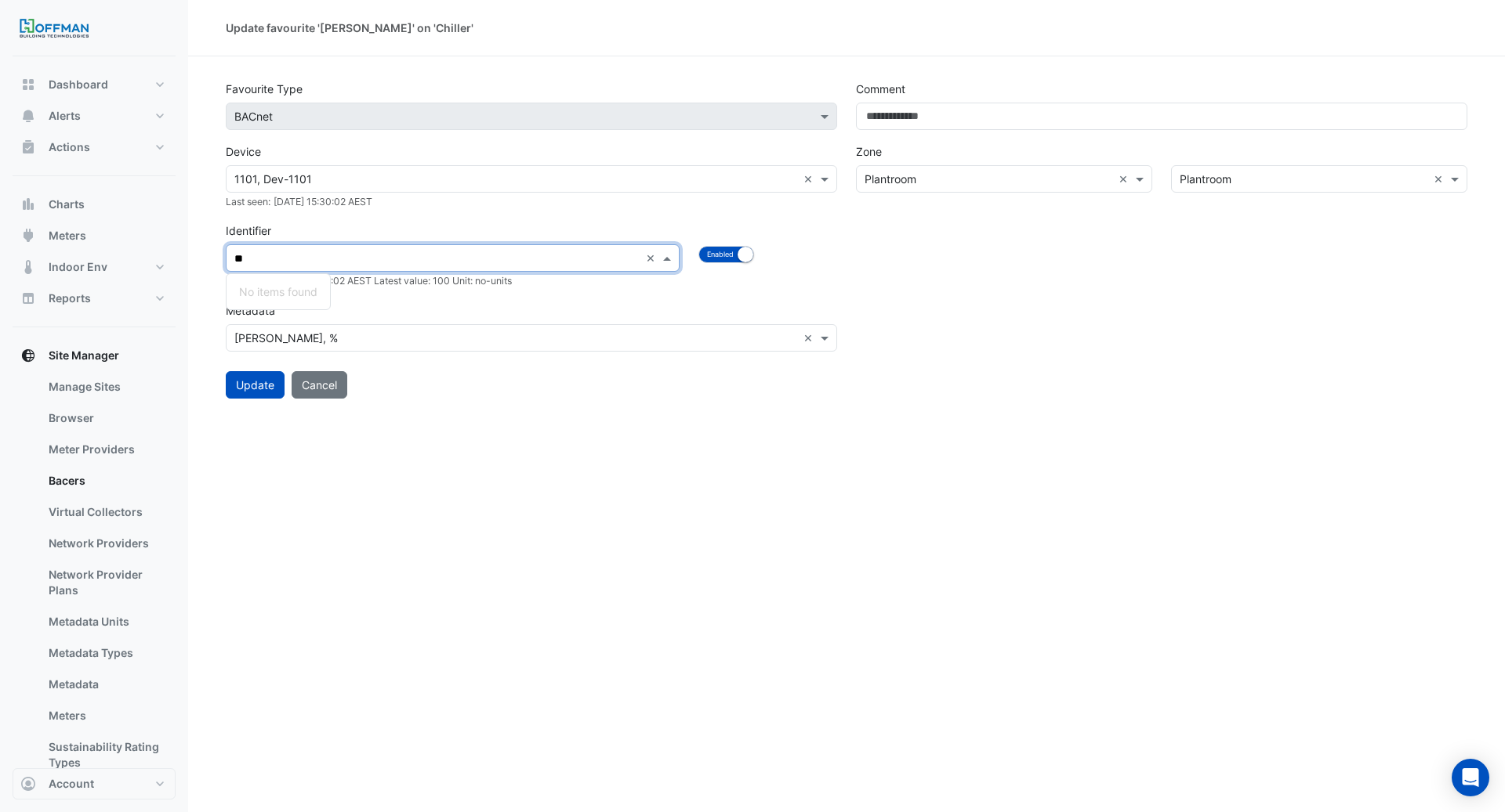
type input "*"
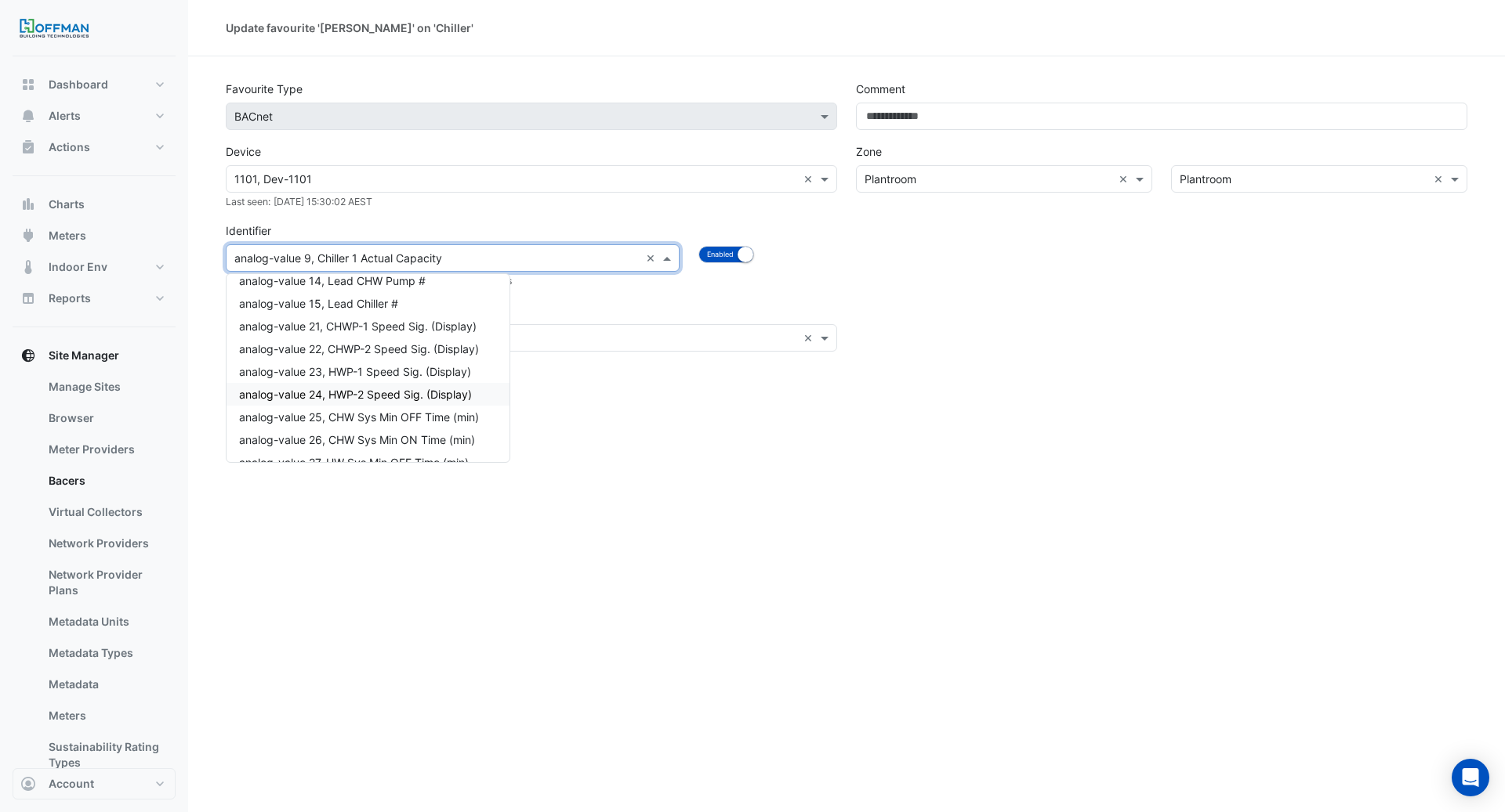
scroll to position [320, 0]
click at [380, 180] on input "text" at bounding box center [516, 180] width 563 height 16
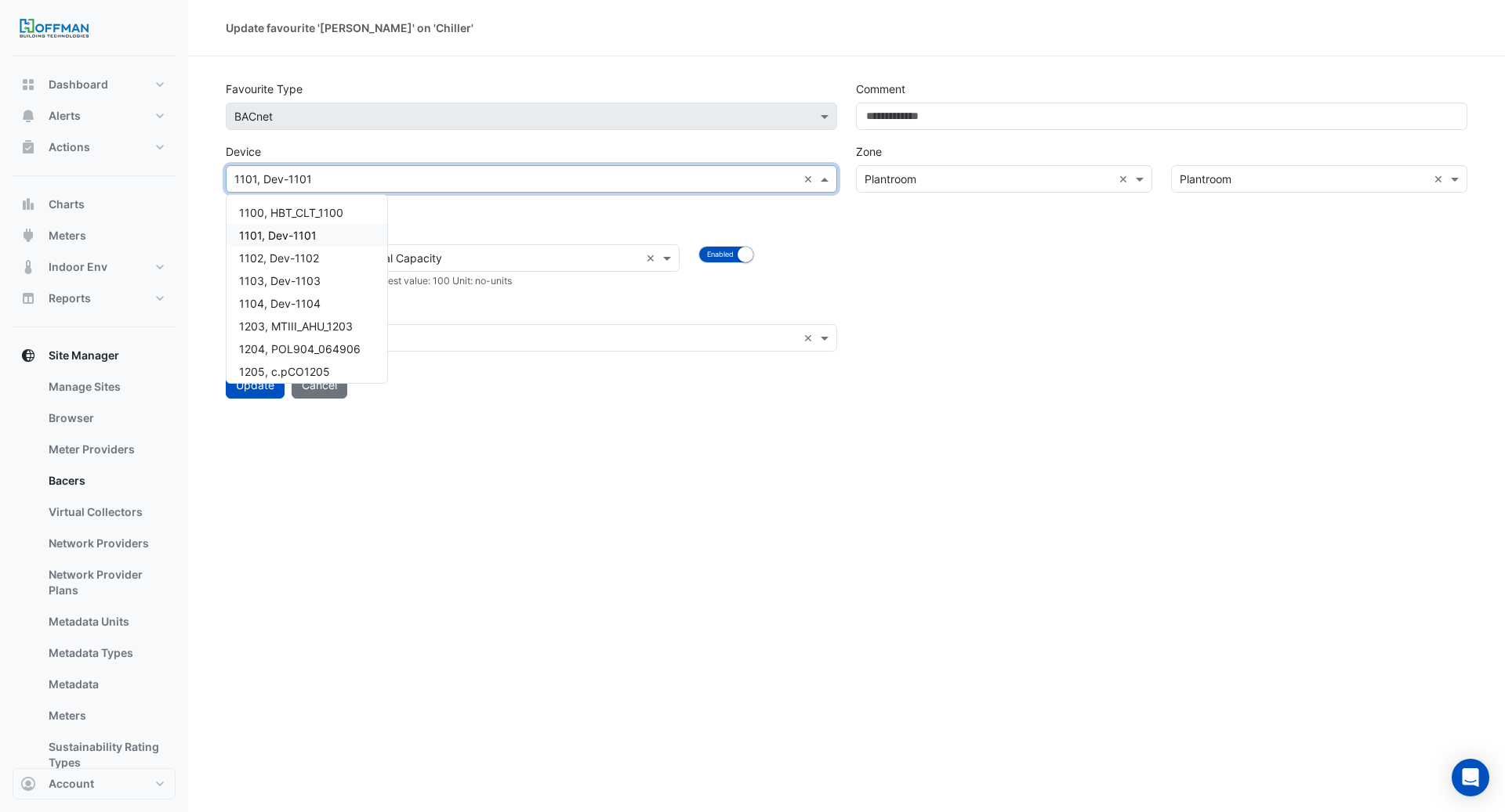
scroll to position [4, 0]
click at [350, 349] on span "1204, POL904_064906" at bounding box center [300, 345] width 122 height 13
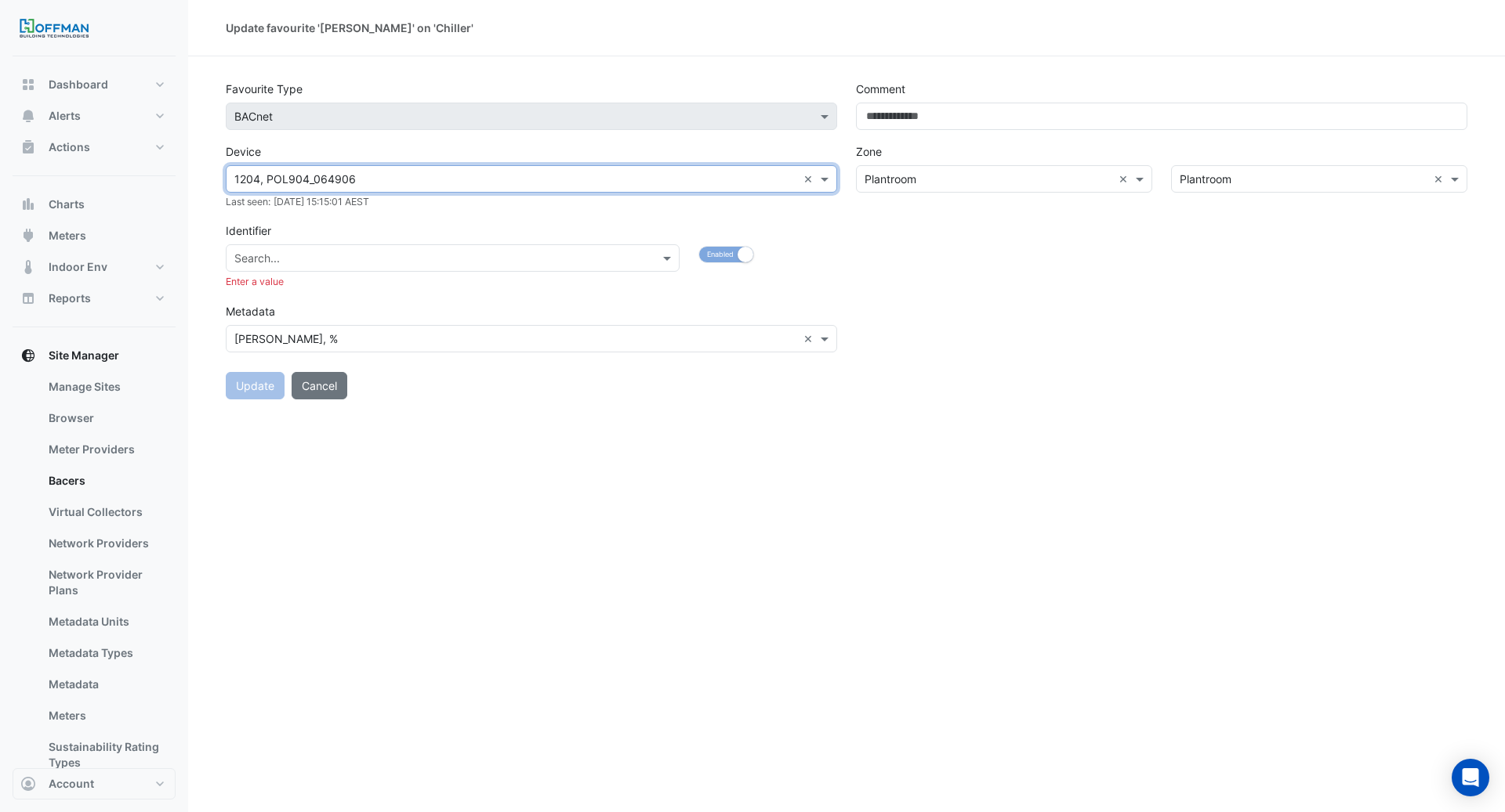
click at [406, 263] on input "text" at bounding box center [438, 259] width 406 height 16
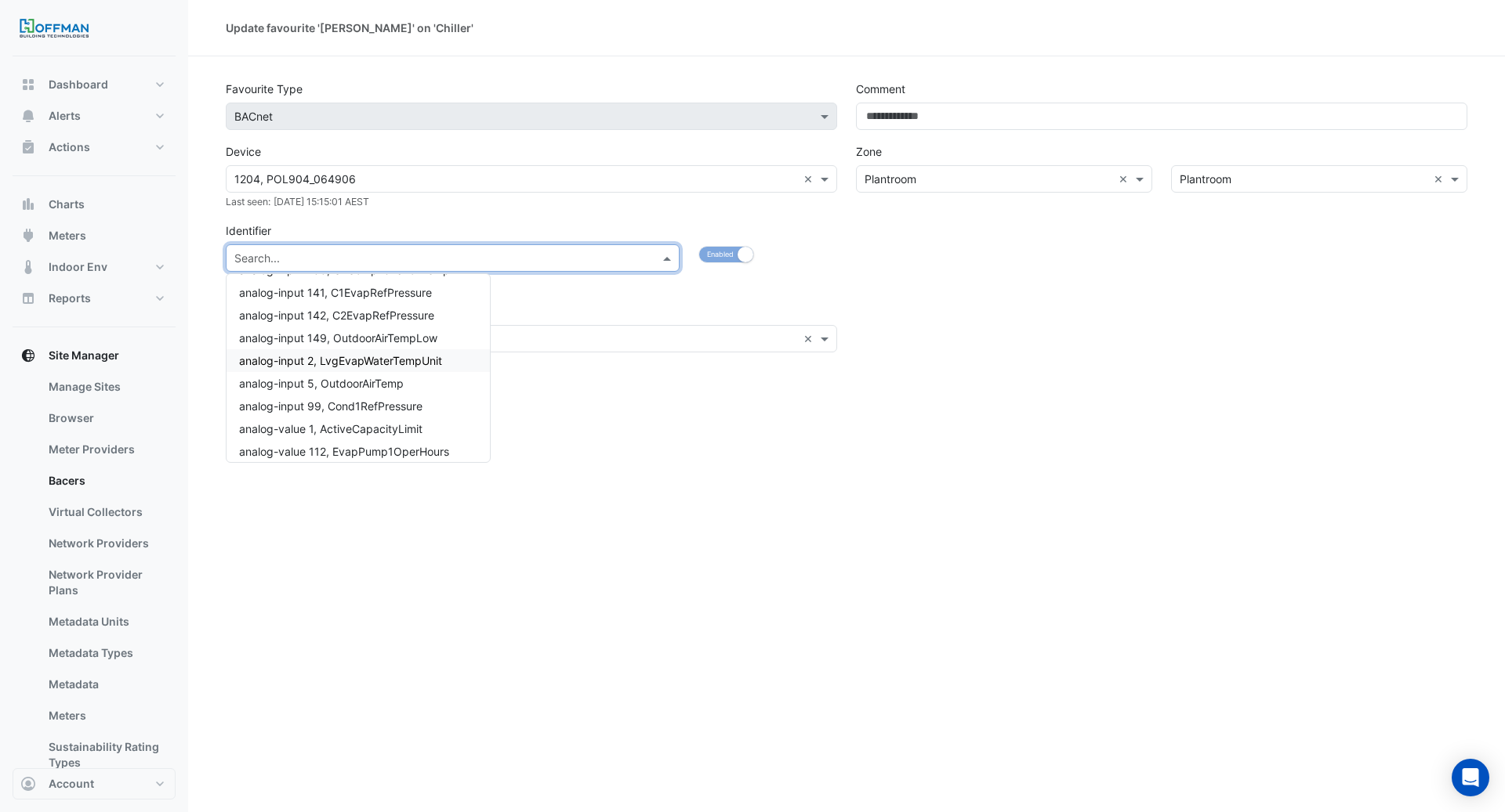
scroll to position [91, 0]
click at [715, 436] on div "Update favourite 'Chiller Load' on 'Chiller' Favourite Type Favourite type × BA…" at bounding box center [846, 406] width 1317 height 812
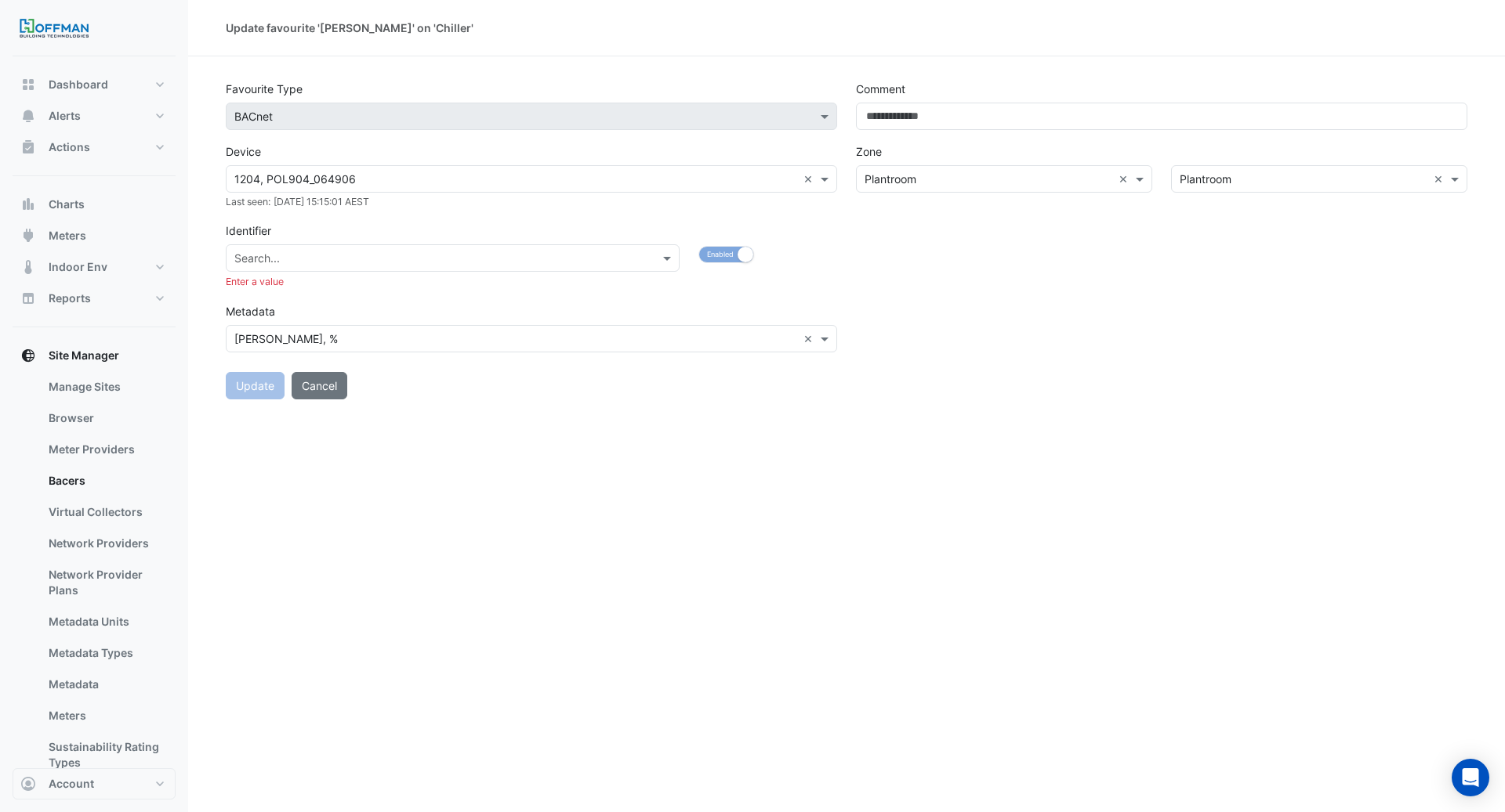
click at [458, 276] on div "Enter a value" at bounding box center [505, 282] width 559 height 14
click at [453, 264] on input "text" at bounding box center [438, 259] width 406 height 16
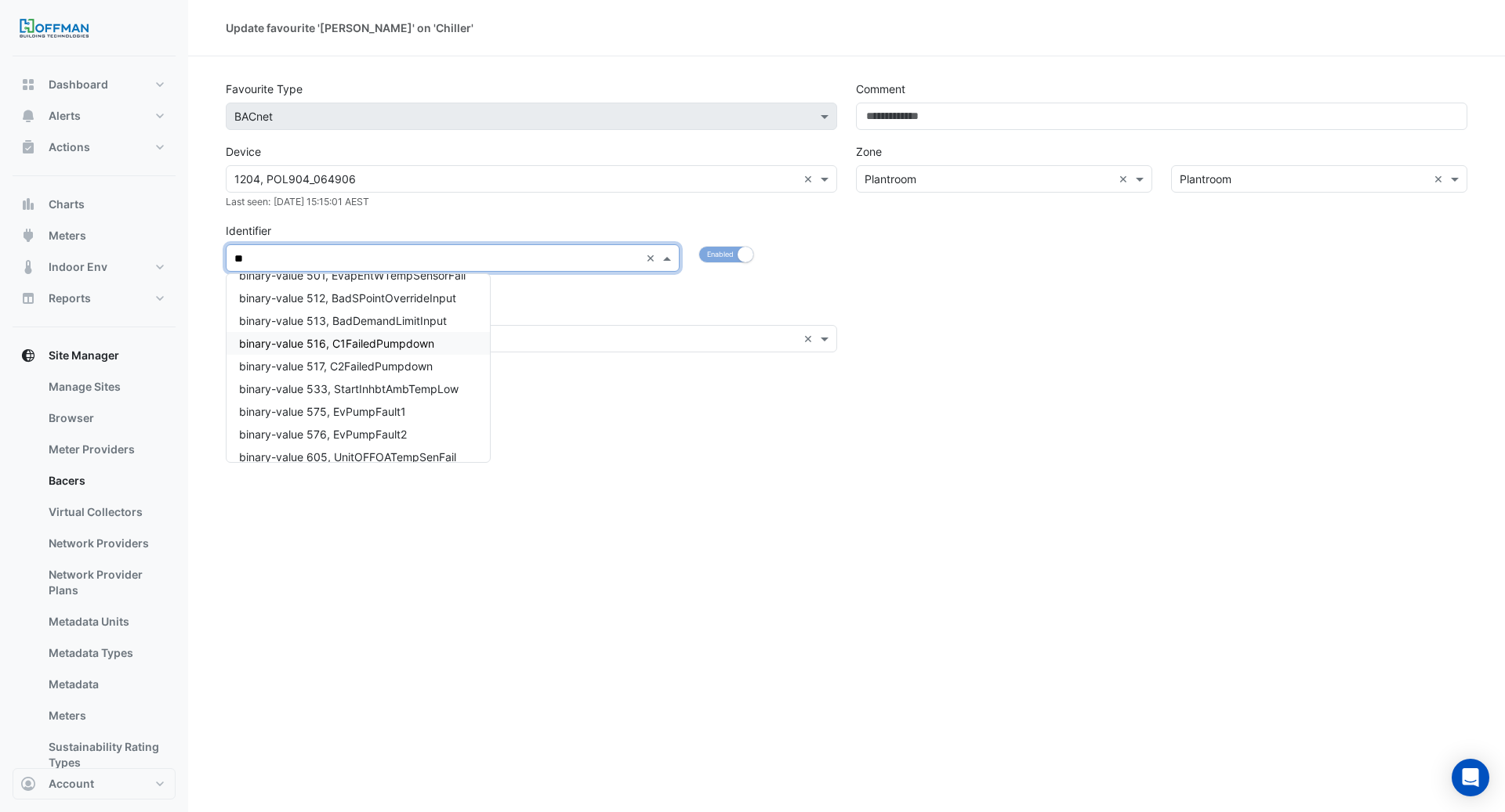
scroll to position [0, 0]
type input "*"
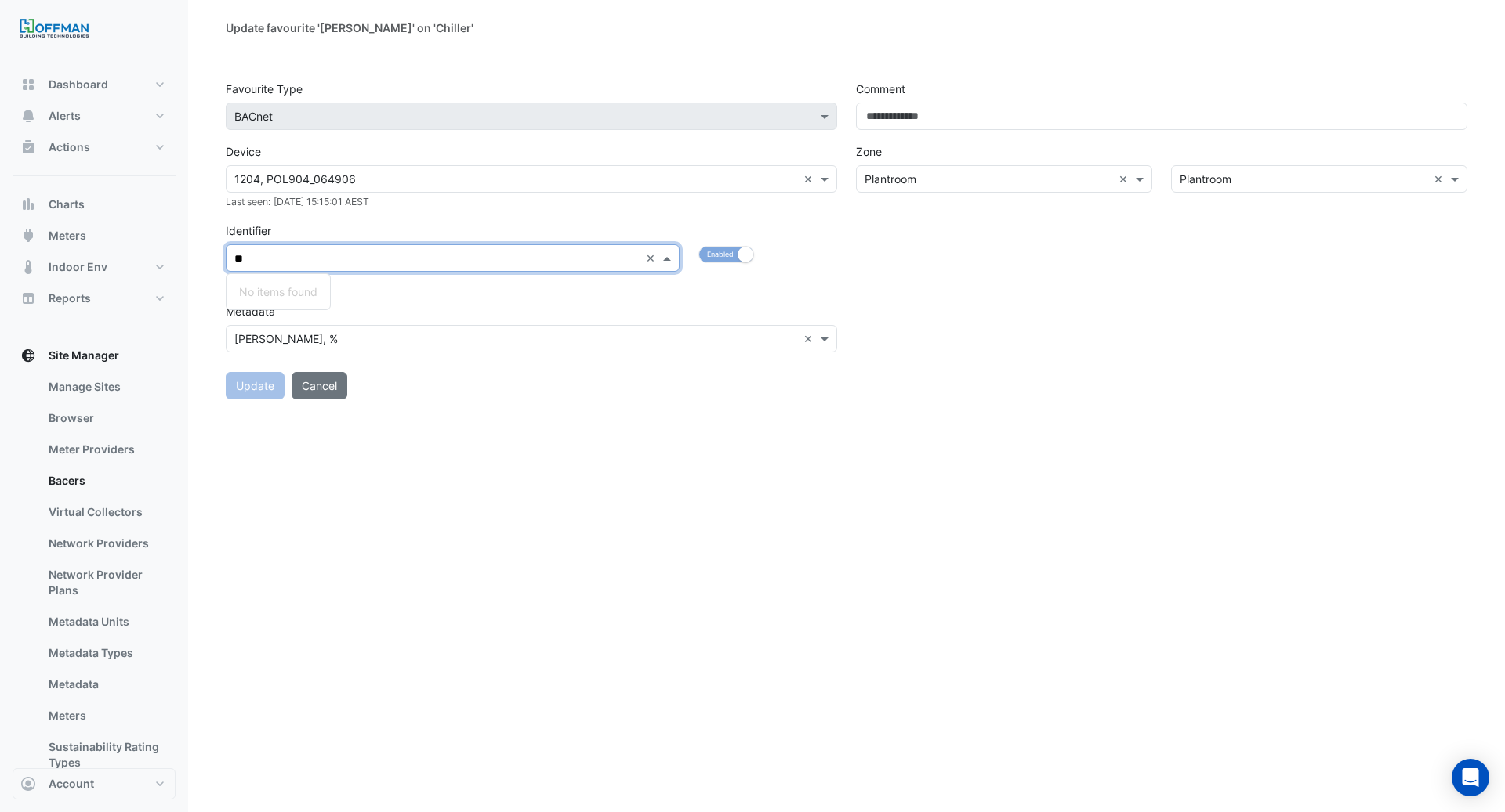
type input "*"
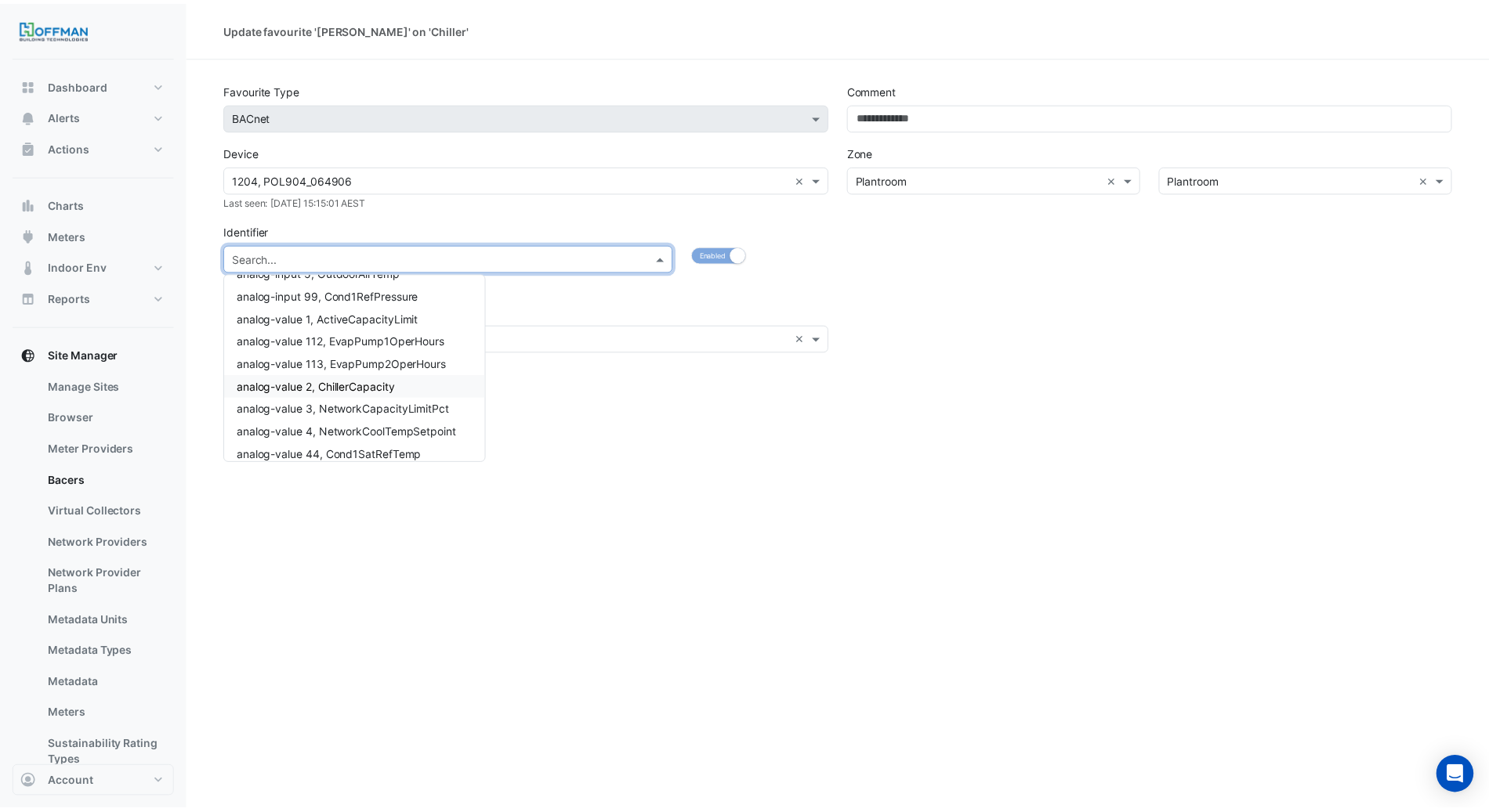
scroll to position [213, 0]
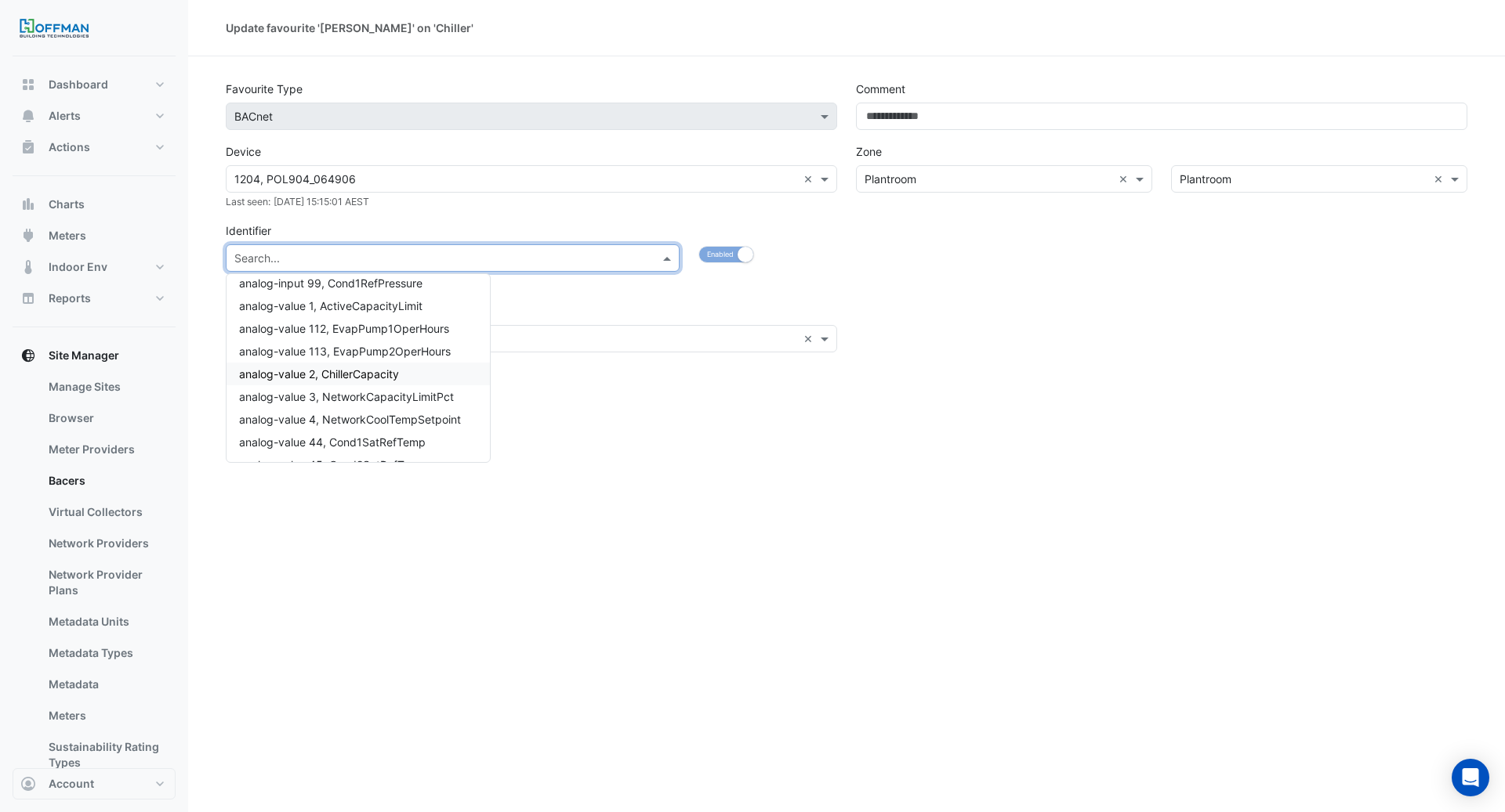
click at [398, 378] on span "analog-value 2, ChillerCapacity" at bounding box center [319, 374] width 160 height 13
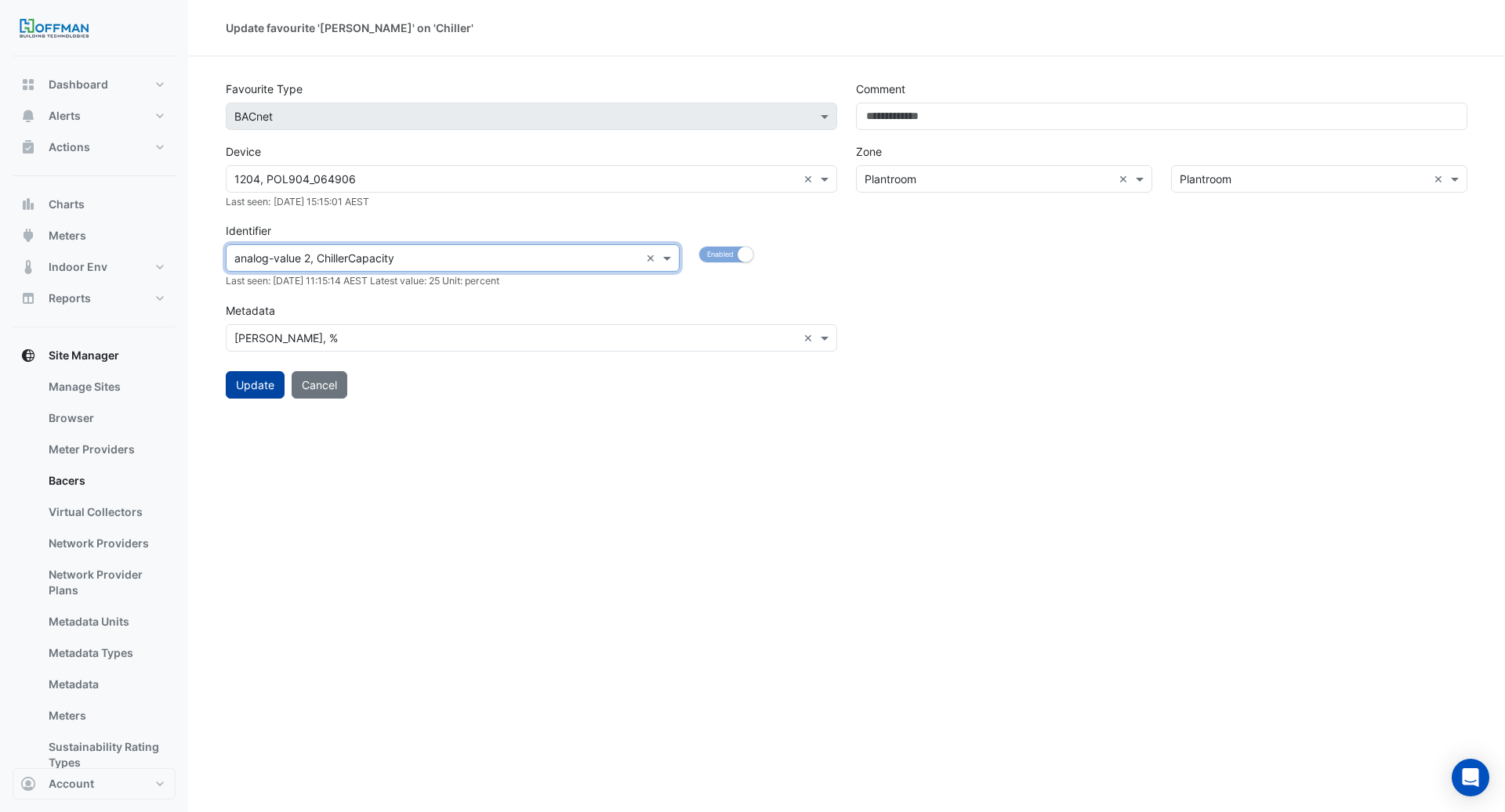
click at [247, 392] on button "Update" at bounding box center [255, 385] width 59 height 27
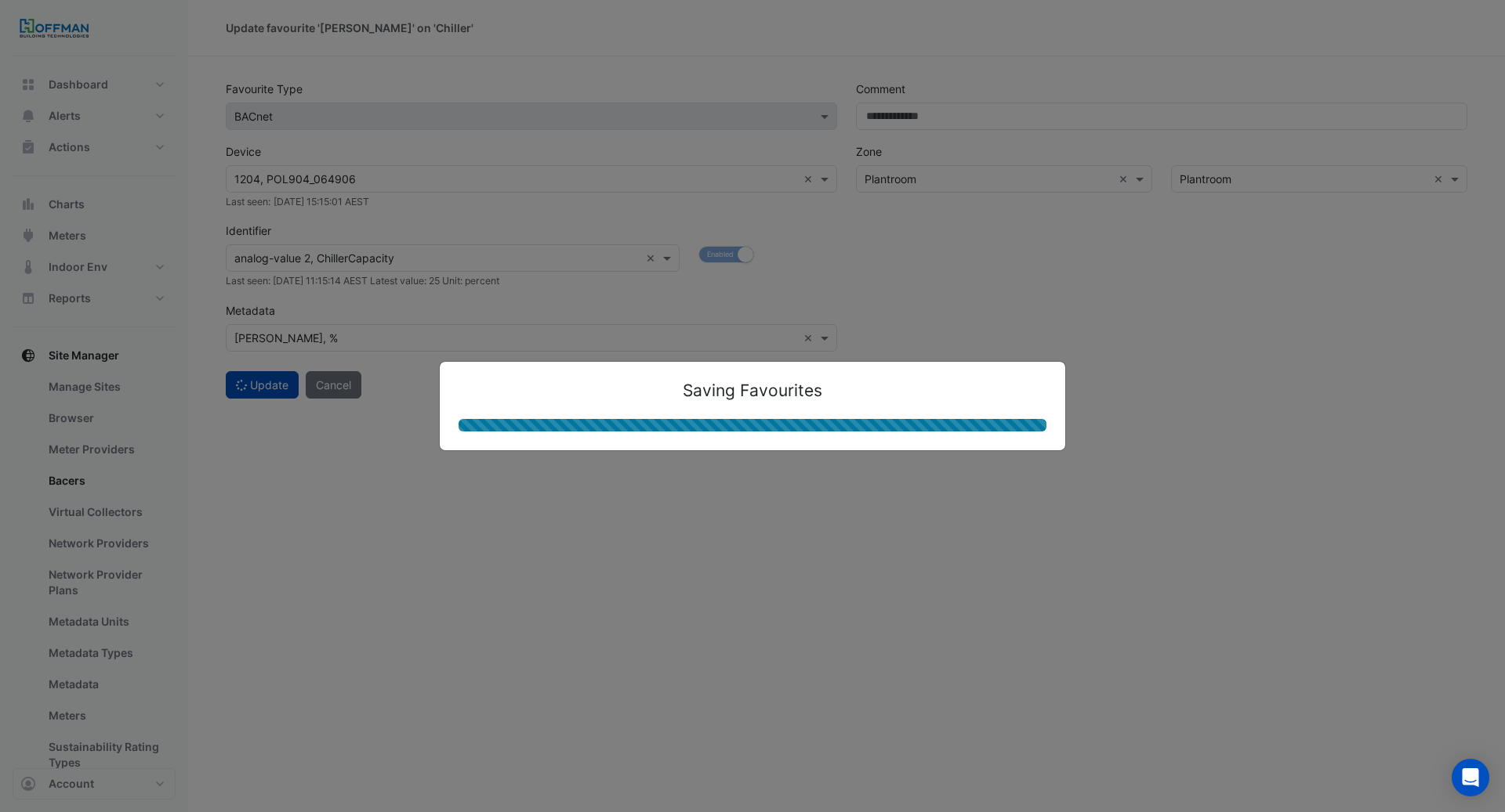
select select "***"
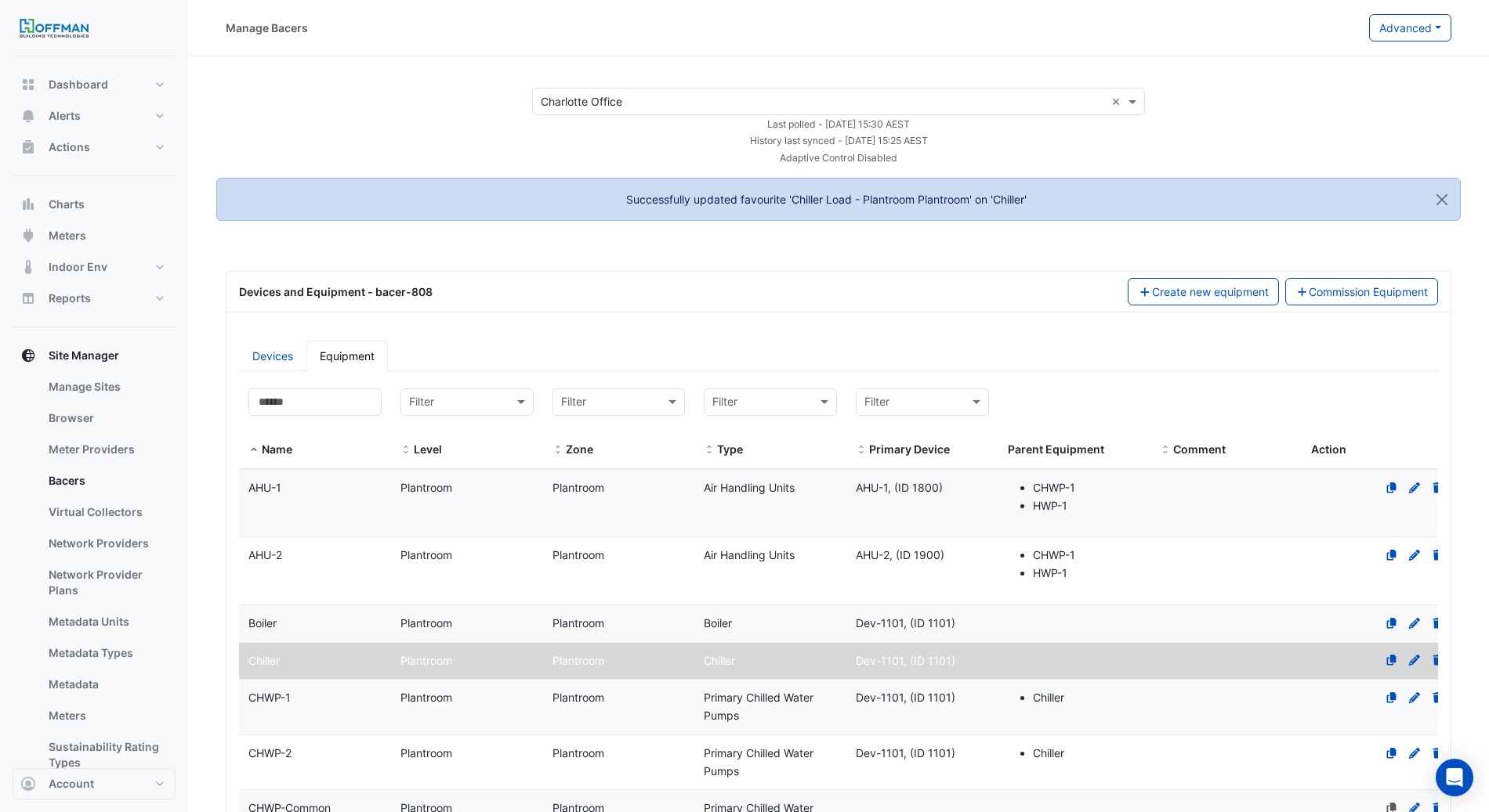
select select "***"
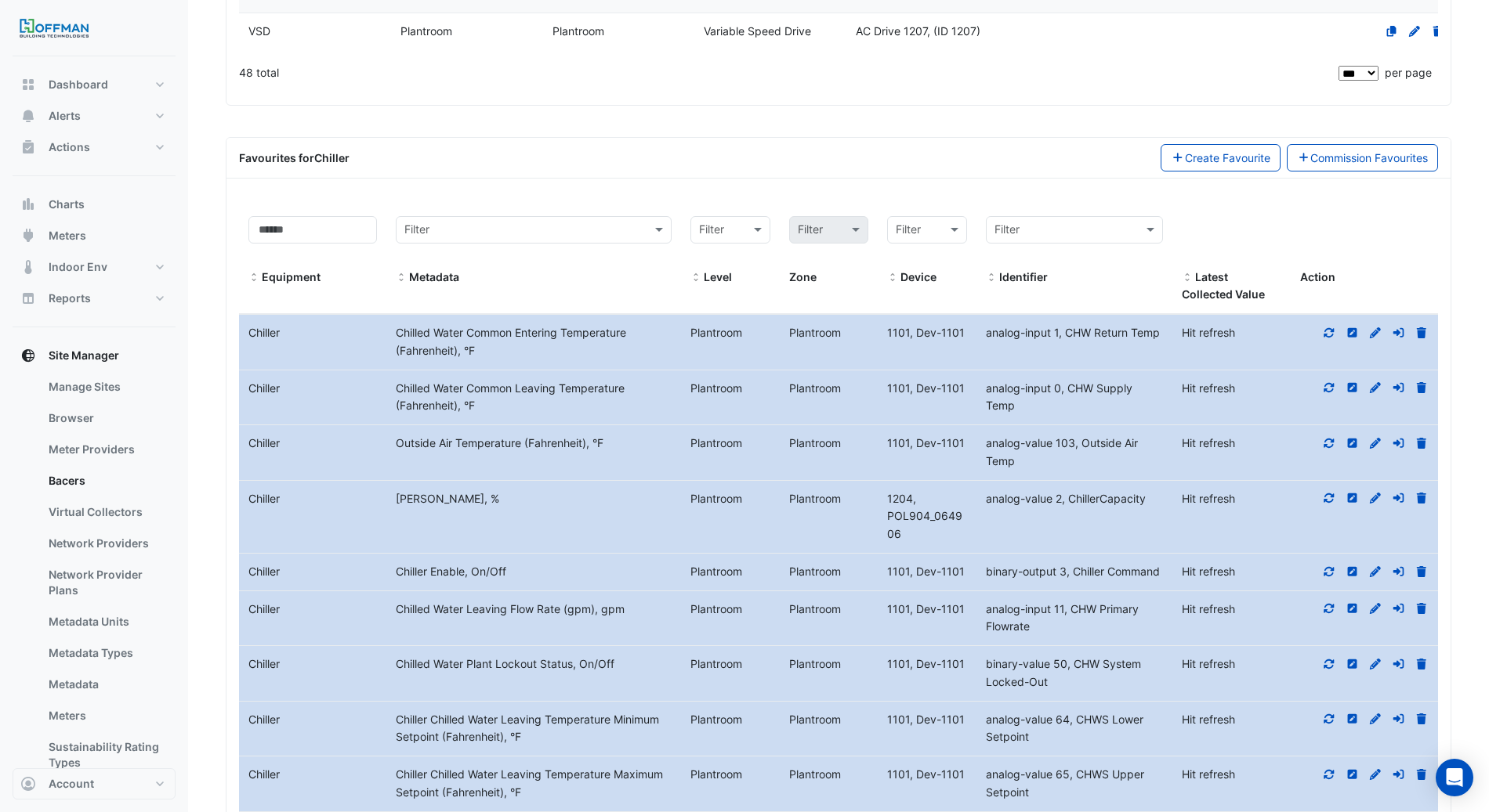
scroll to position [3149, 0]
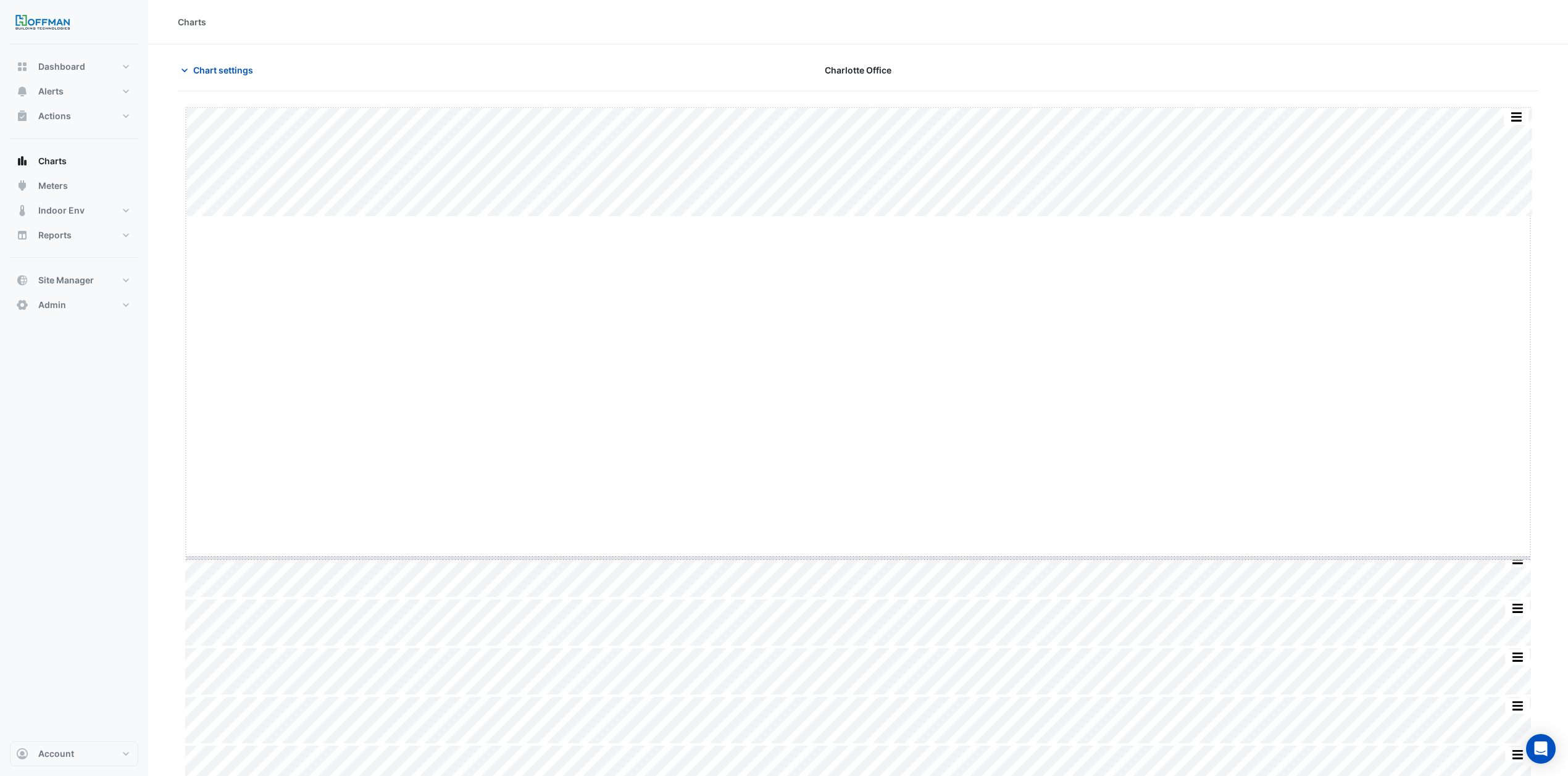
drag, startPoint x: 855, startPoint y: 218, endPoint x: 849, endPoint y: 553, distance: 335.1
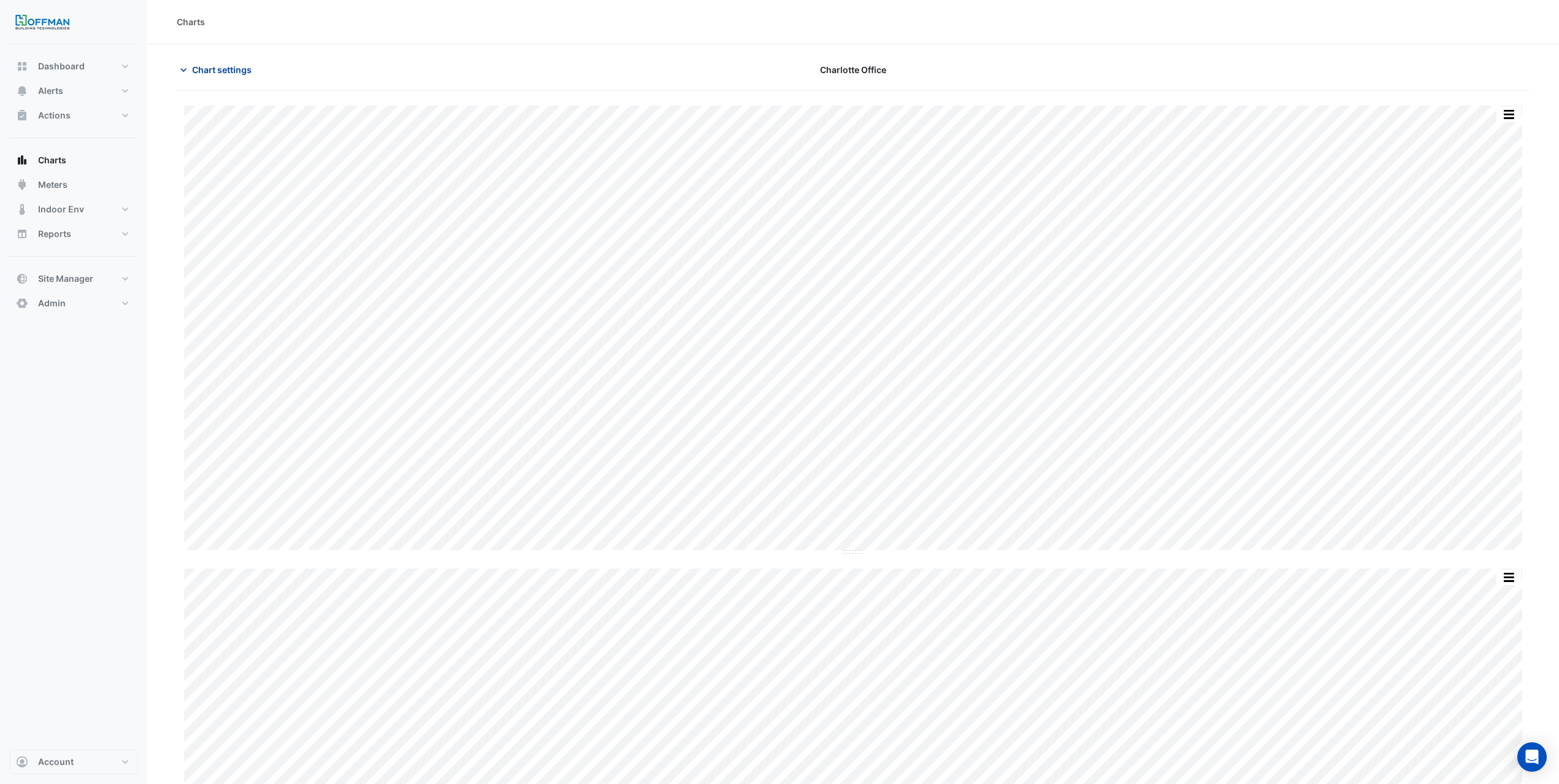
click at [239, 67] on span "Chart settings" at bounding box center [222, 70] width 59 height 13
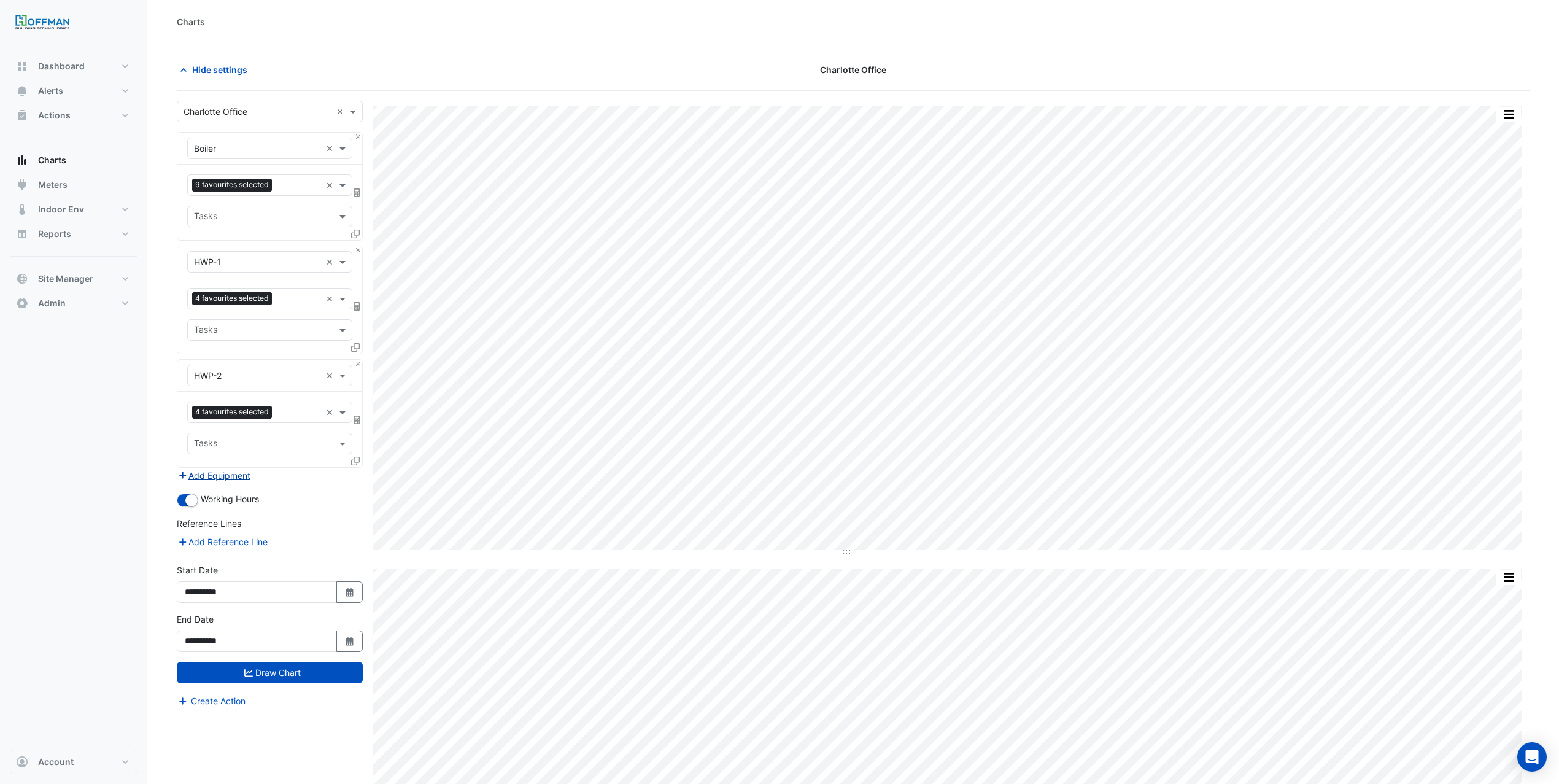
click at [212, 480] on button "Add Equipment" at bounding box center [214, 476] width 74 height 14
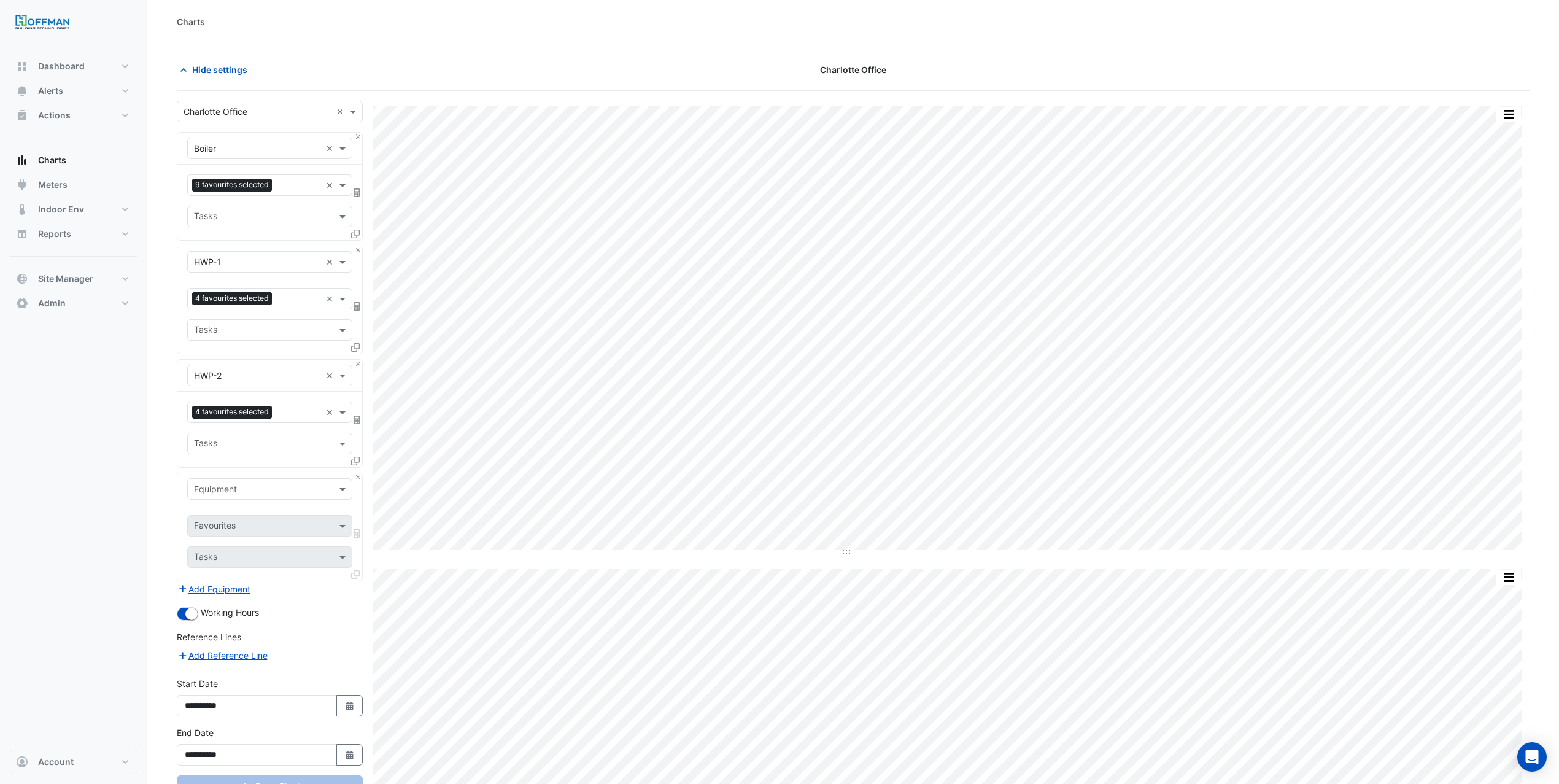
click at [230, 496] on input "text" at bounding box center [257, 489] width 127 height 13
type input "***"
click at [244, 584] on span "HWP-Common" at bounding box center [227, 588] width 59 height 10
click at [241, 528] on input "text" at bounding box center [263, 527] width 138 height 13
click at [277, 556] on span "Hot Water System Differential Pressure Setpoint (psi) - Plantroom, Plantroom" at bounding box center [351, 555] width 307 height 10
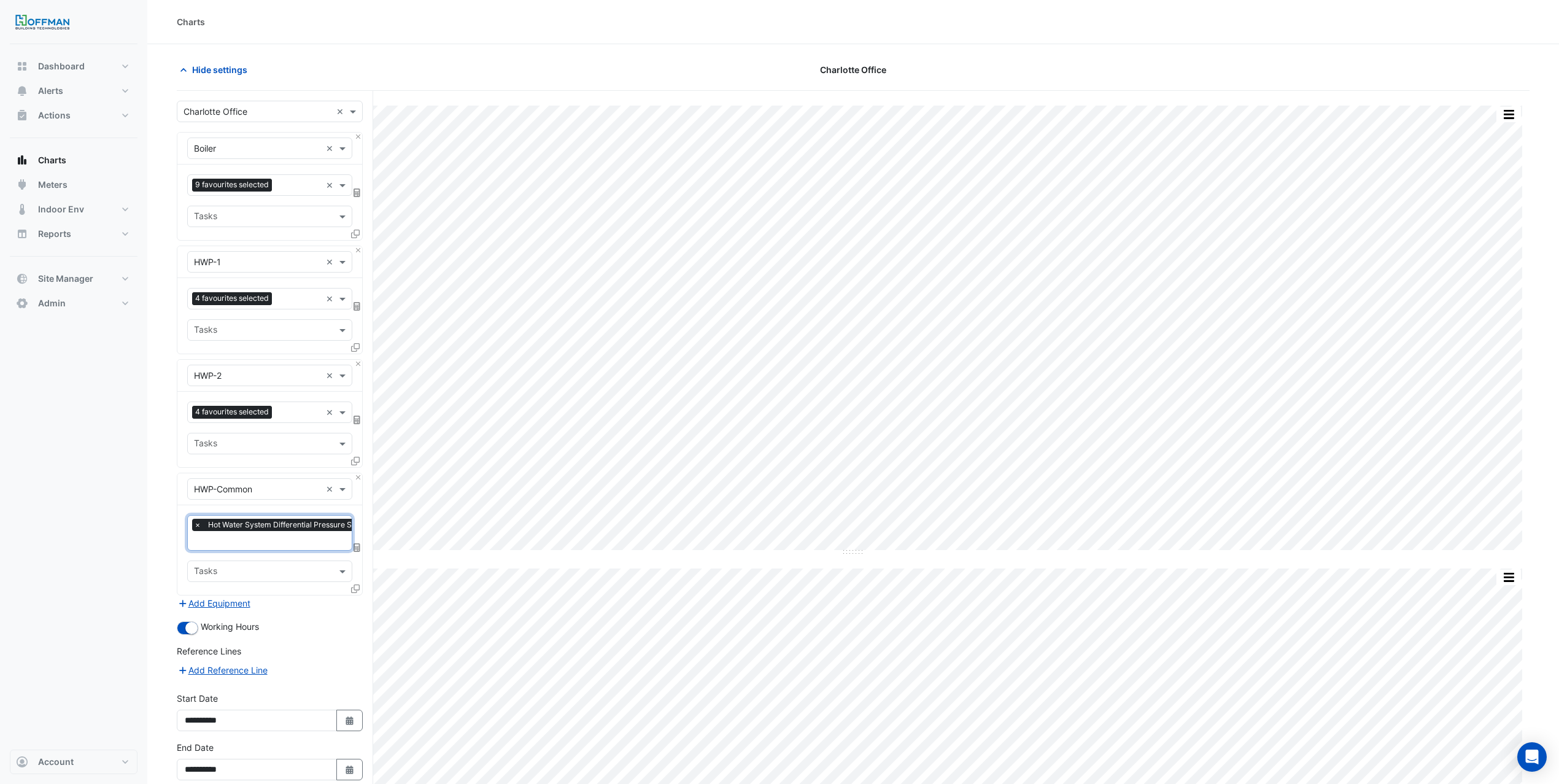
click at [279, 545] on input "text" at bounding box center [338, 541] width 288 height 13
click at [297, 583] on span "Hot Water System Differential Pressure (psi) - Plantroom, Plantroom" at bounding box center [333, 586] width 271 height 10
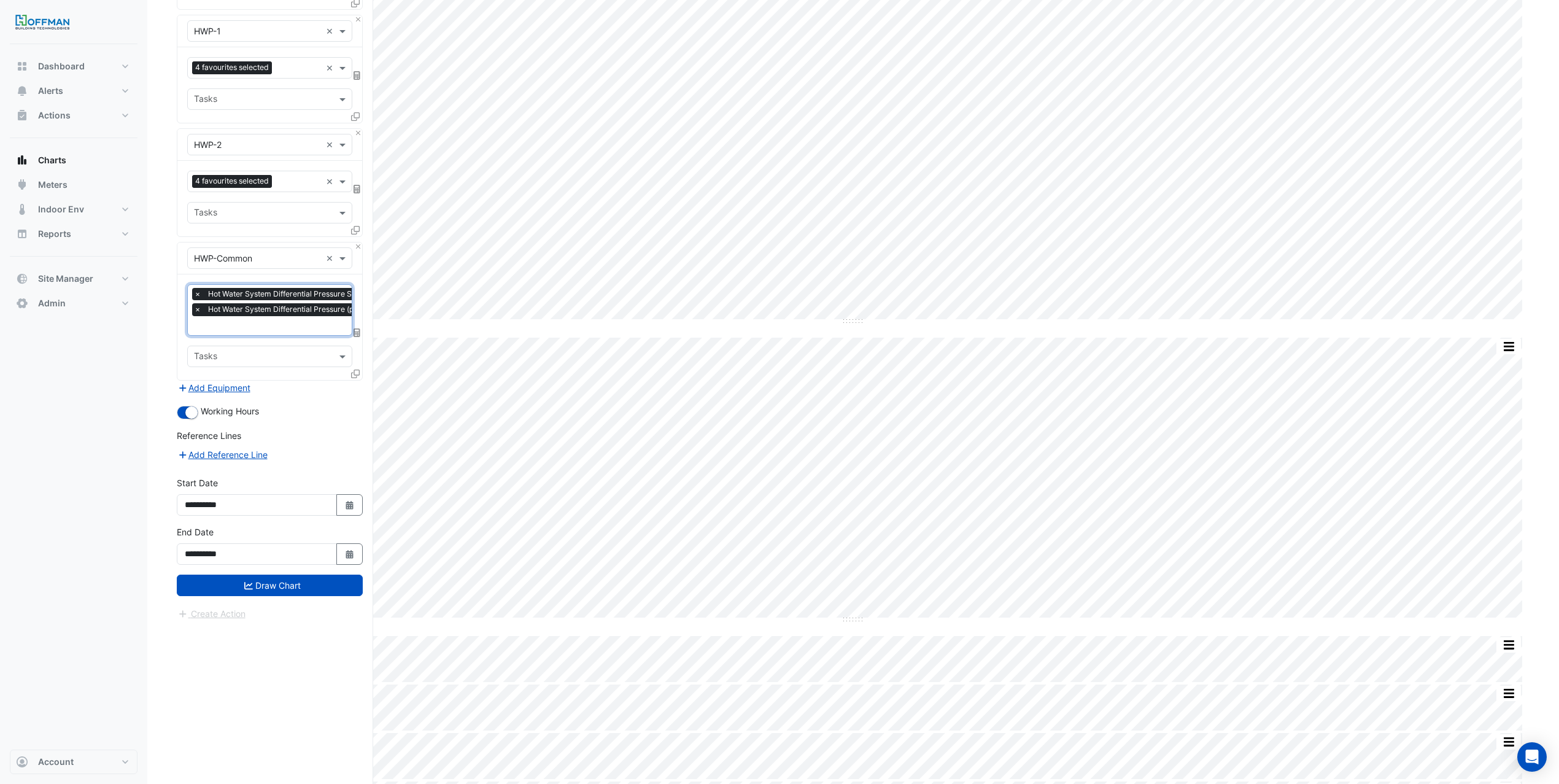
scroll to position [345, 0]
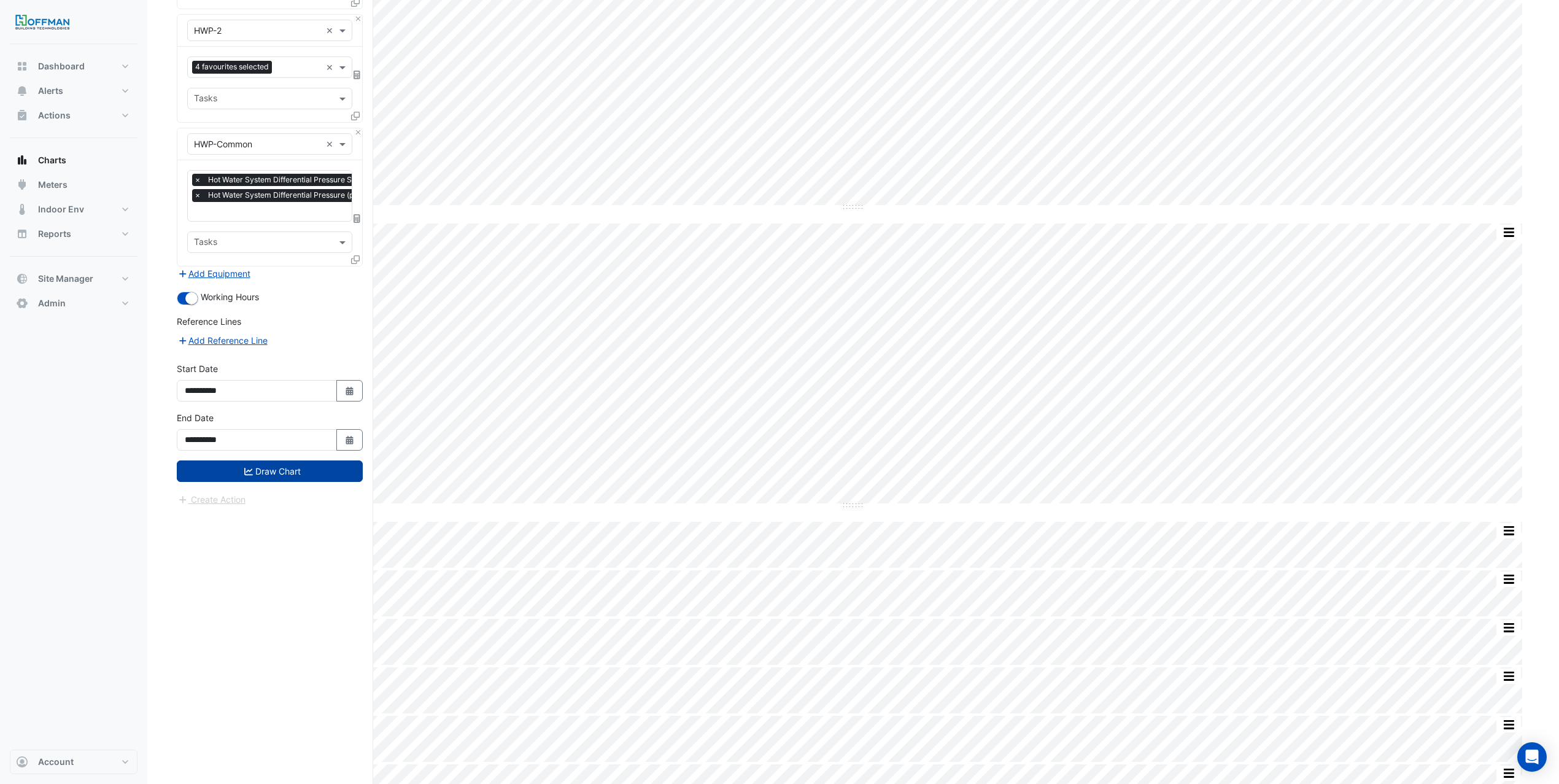
click at [275, 466] on button "Draw Chart" at bounding box center [270, 470] width 186 height 21
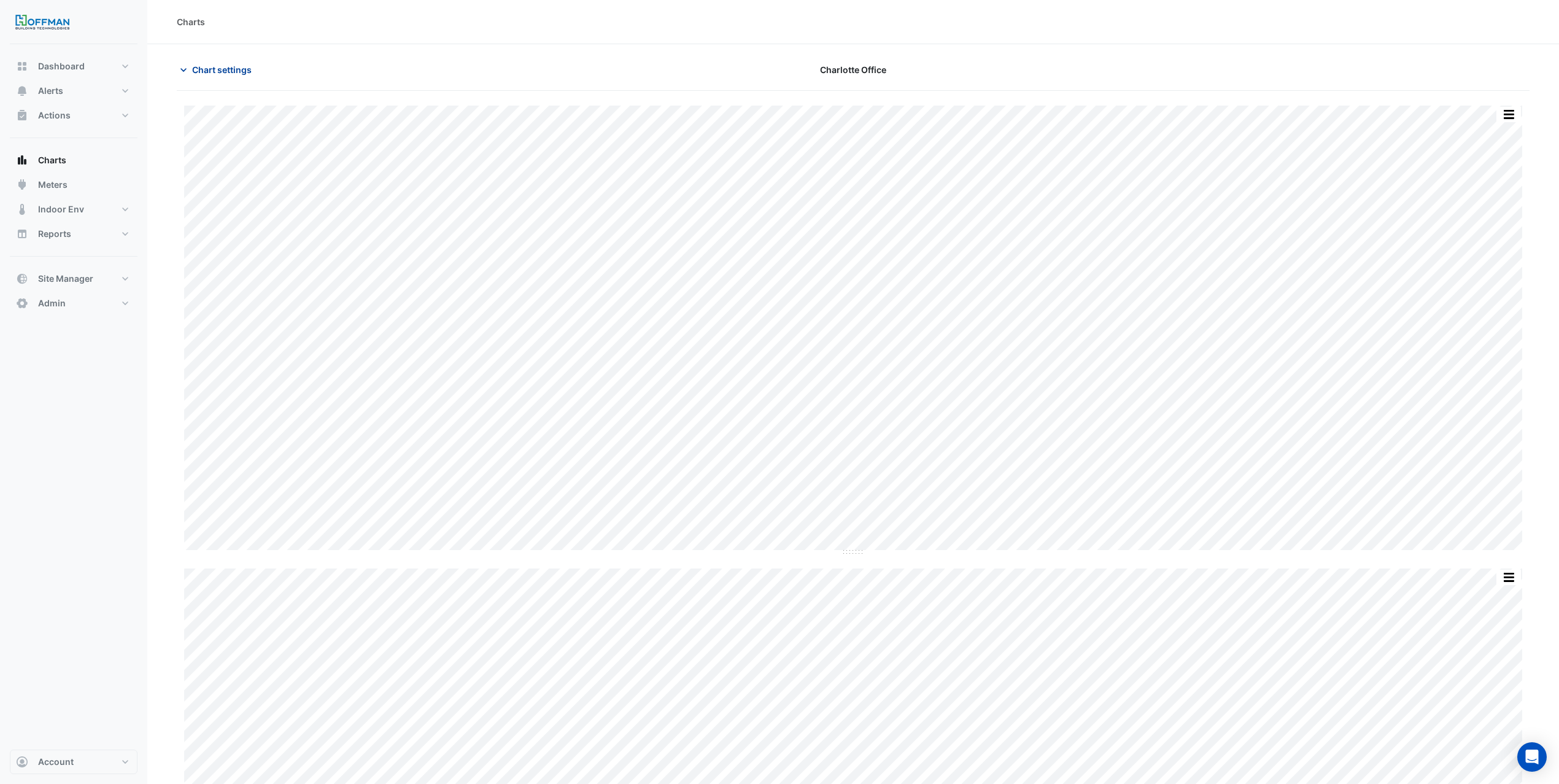
click at [216, 63] on span "Chart settings" at bounding box center [222, 70] width 59 height 13
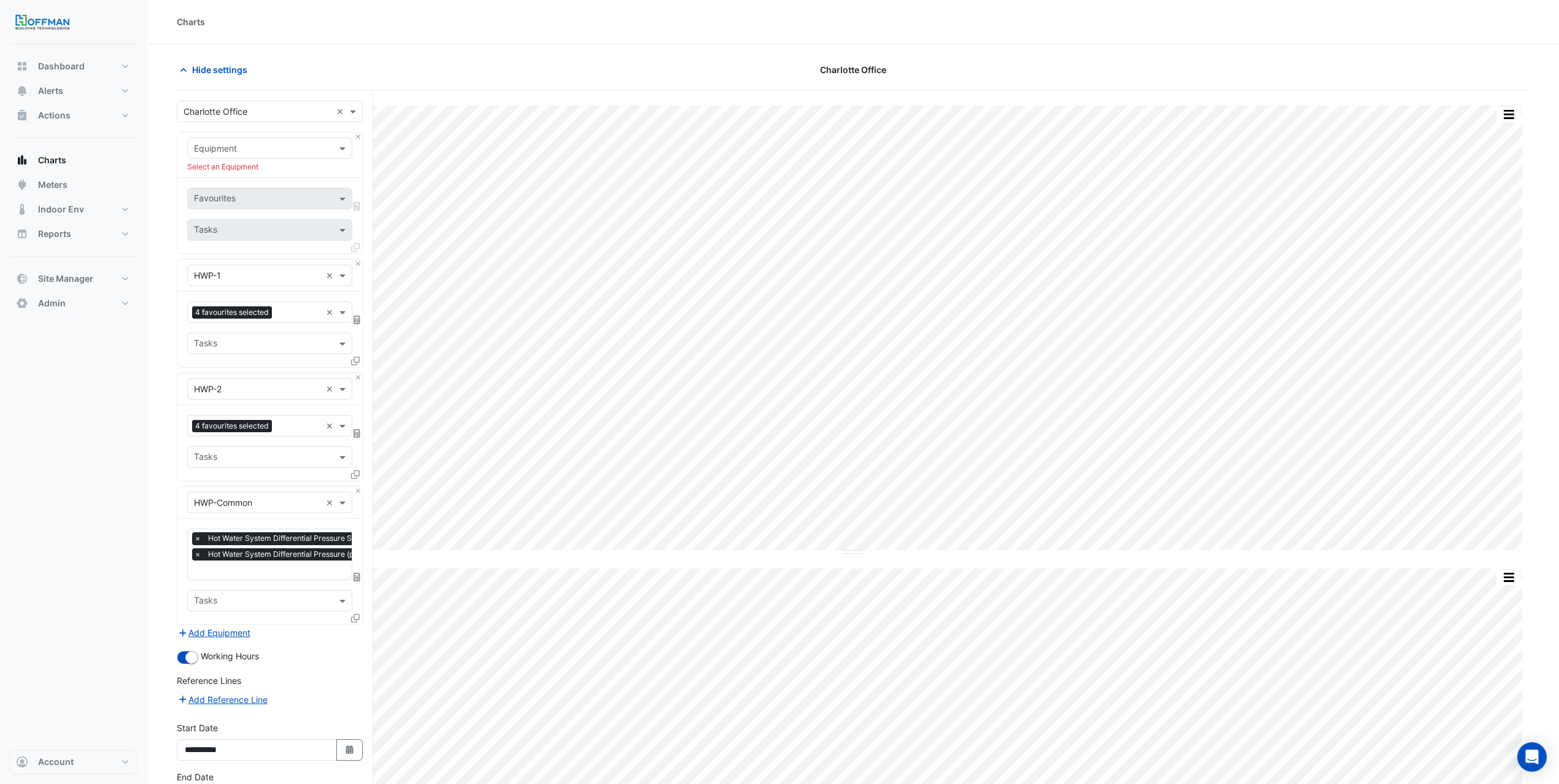
click at [359, 143] on div "Equipment Select an Equipment" at bounding box center [270, 155] width 185 height 45
click at [359, 141] on button "Close" at bounding box center [358, 136] width 8 height 8
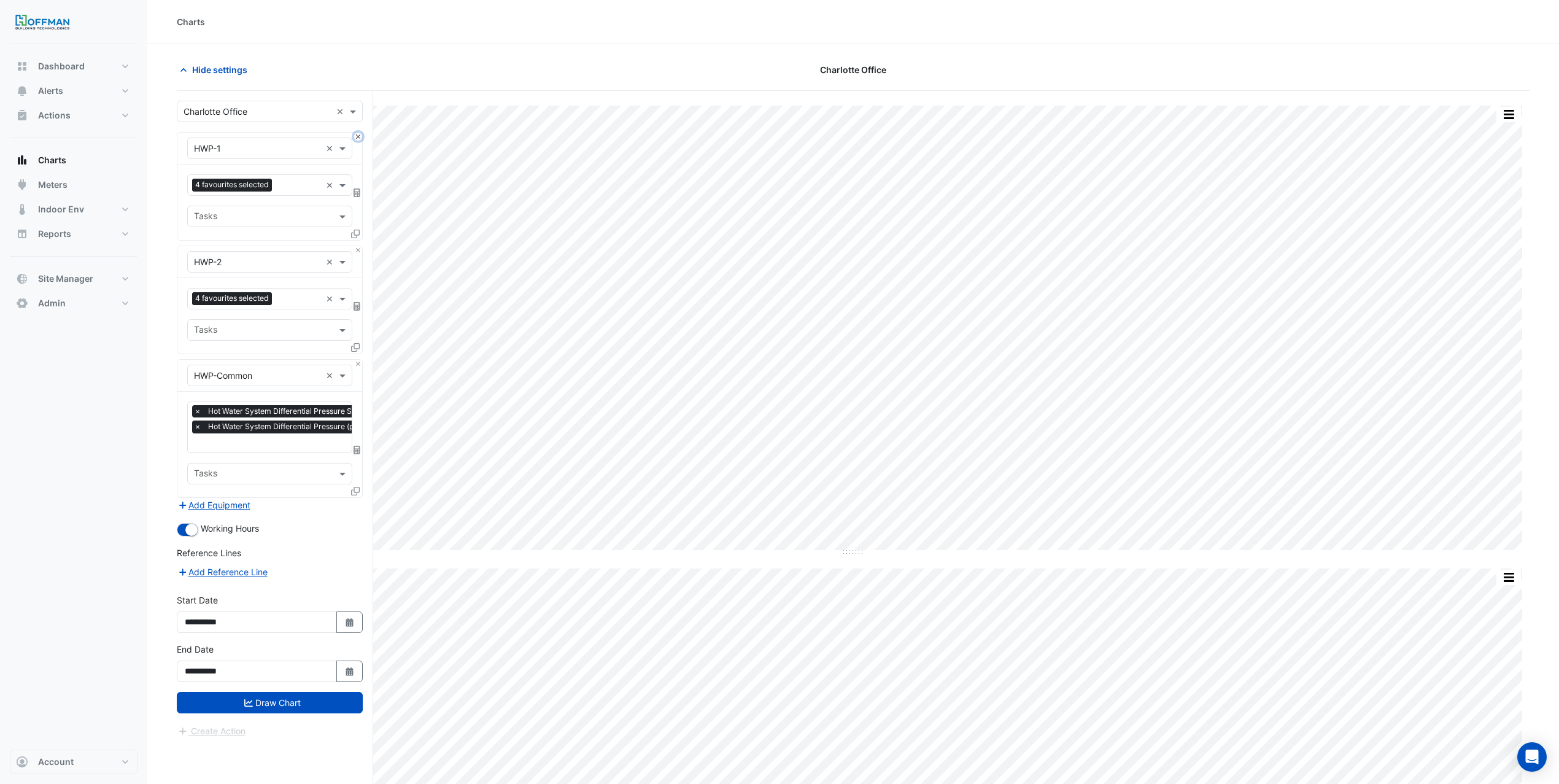
click at [358, 136] on button "Close" at bounding box center [358, 136] width 8 height 8
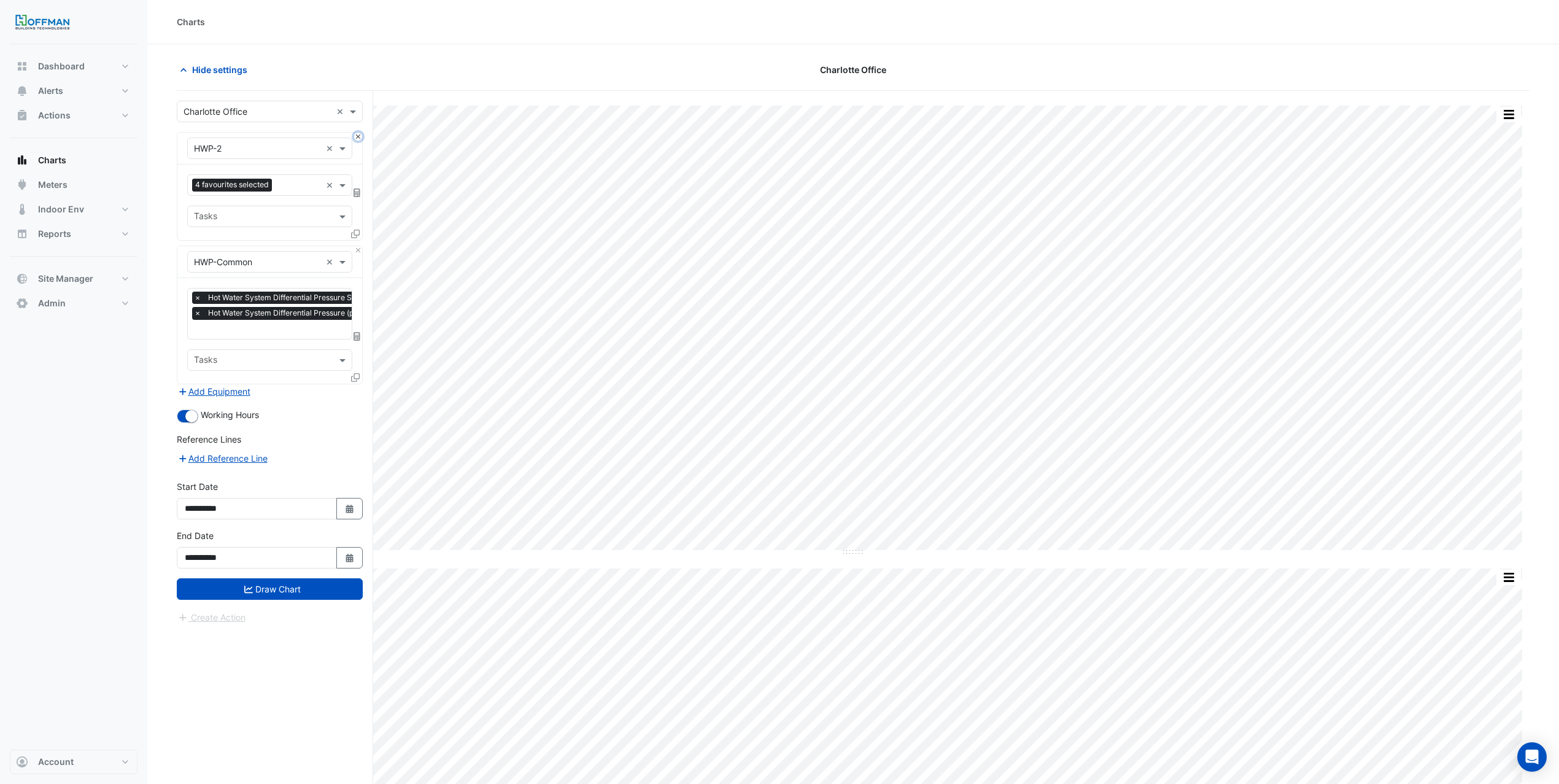
click at [358, 136] on button "Close" at bounding box center [358, 136] width 8 height 8
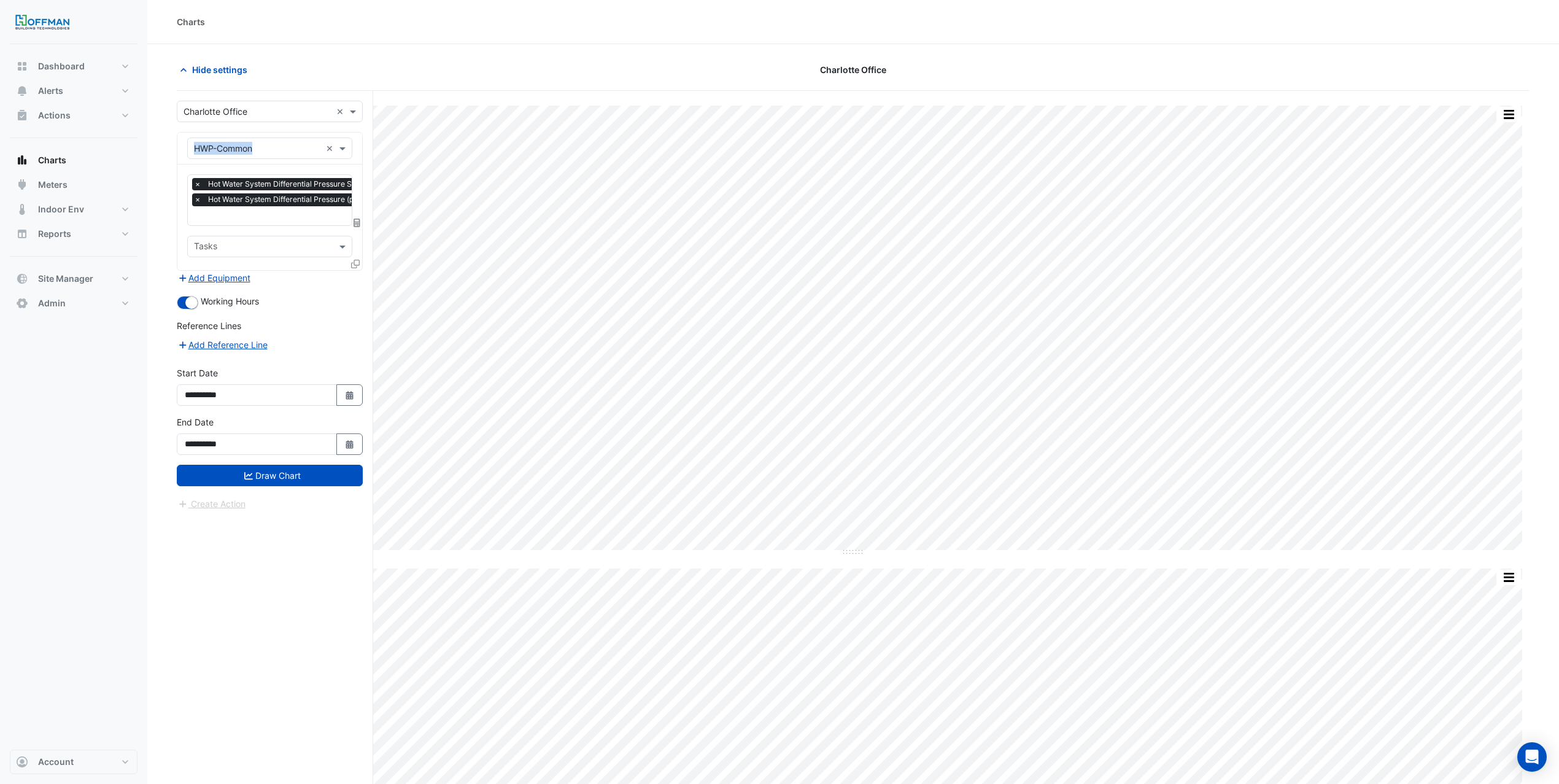
click at [358, 136] on div "Equipment × HWP-Common ×" at bounding box center [270, 148] width 185 height 32
click at [292, 148] on input "text" at bounding box center [257, 149] width 127 height 13
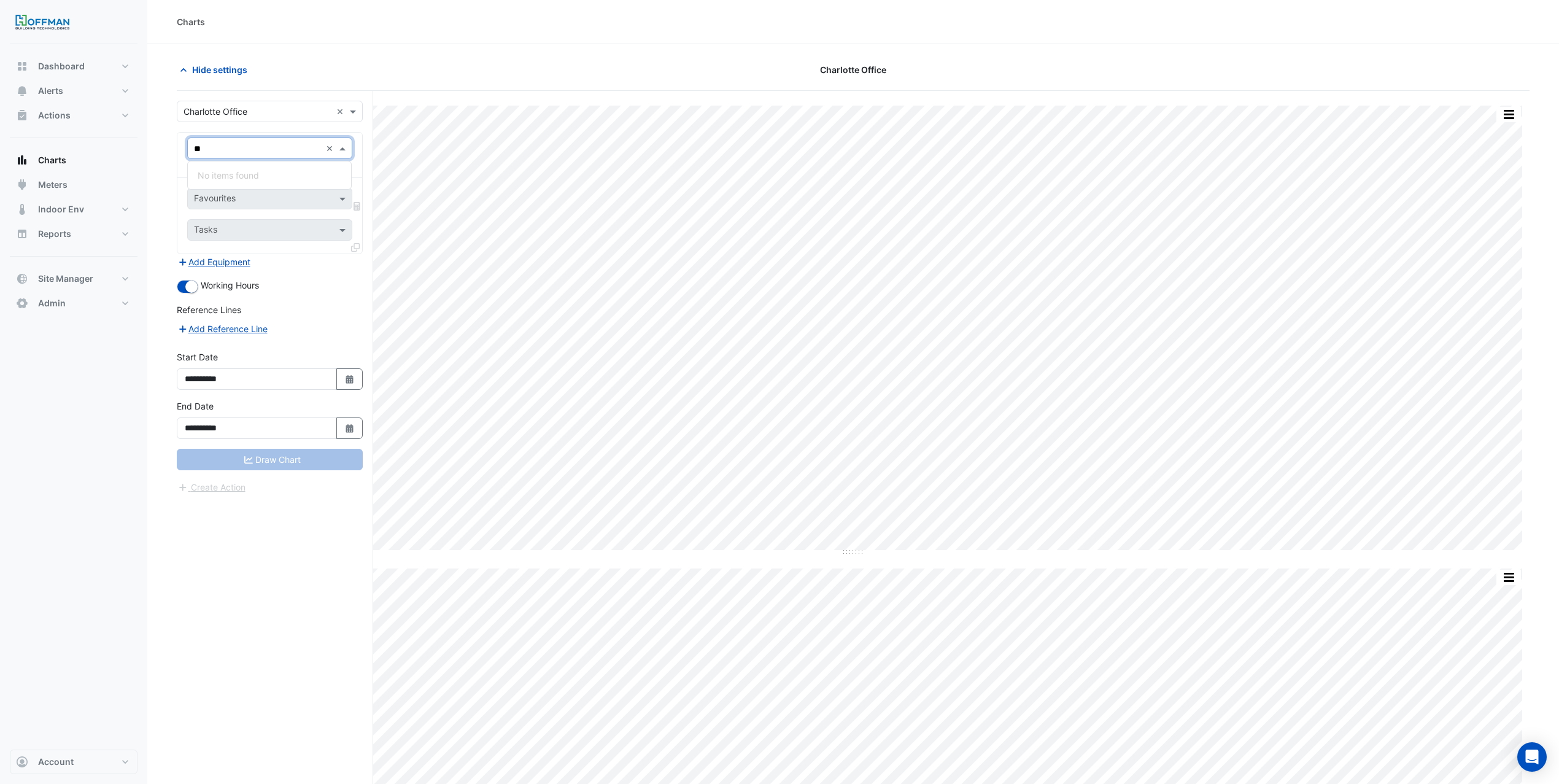
type input "*"
type input "*****"
click at [297, 167] on div "Chiller" at bounding box center [269, 175] width 164 height 18
click at [272, 167] on div "Chiller" at bounding box center [269, 175] width 164 height 18
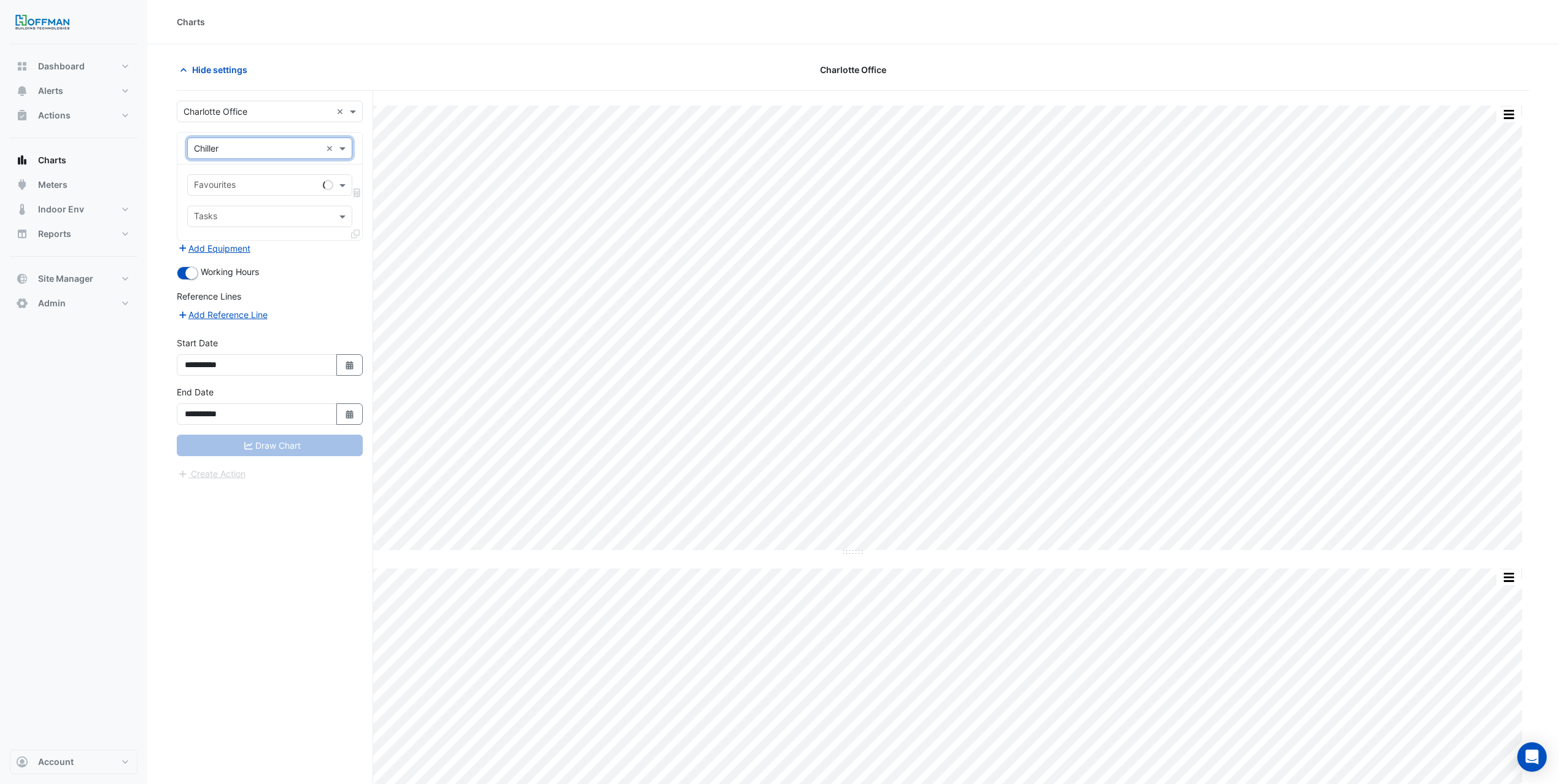
click at [266, 185] on input "text" at bounding box center [256, 186] width 124 height 13
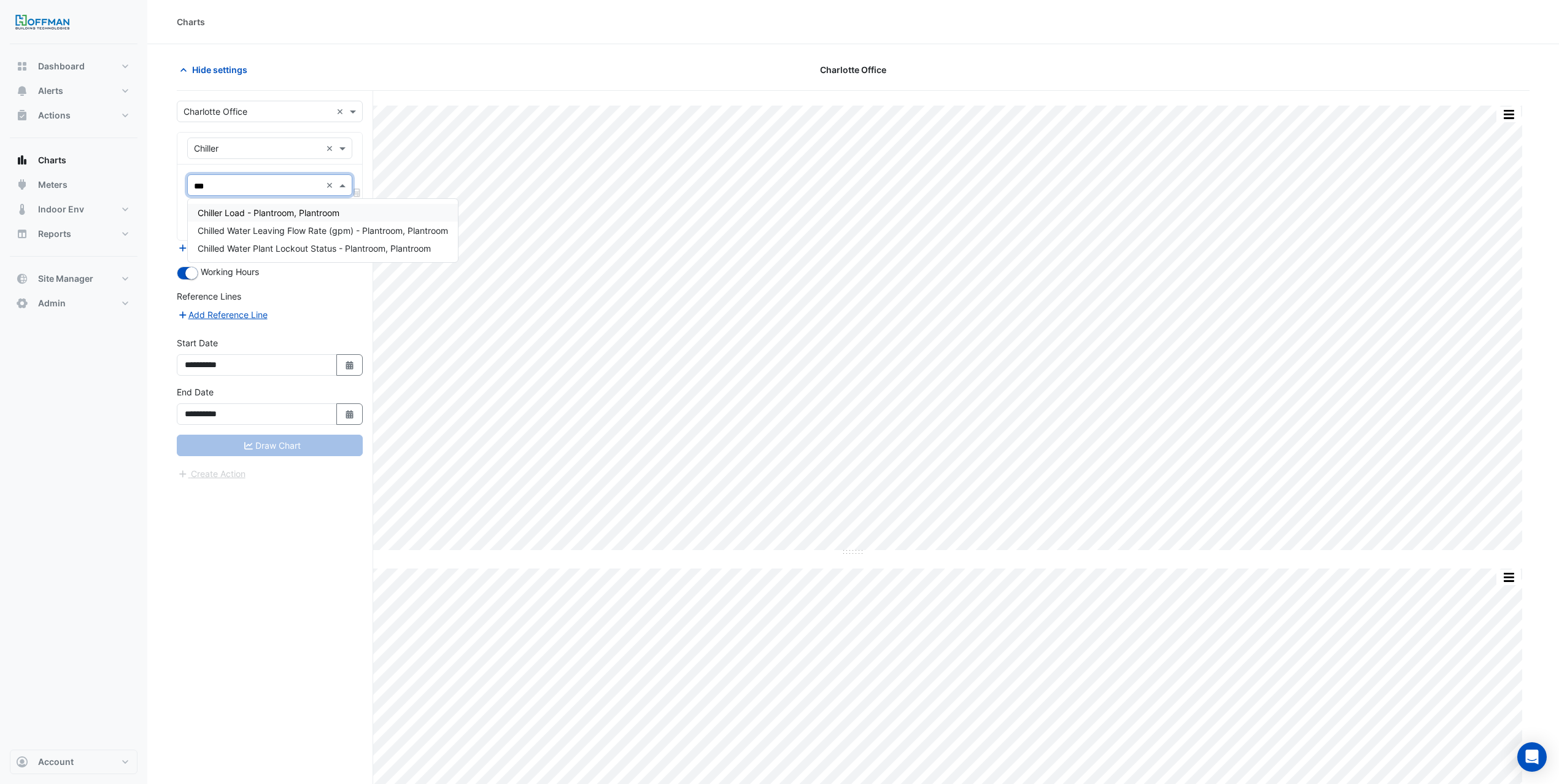
type input "****"
click at [286, 209] on span "Chiller Load - Plantroom, Plantroom" at bounding box center [268, 212] width 142 height 10
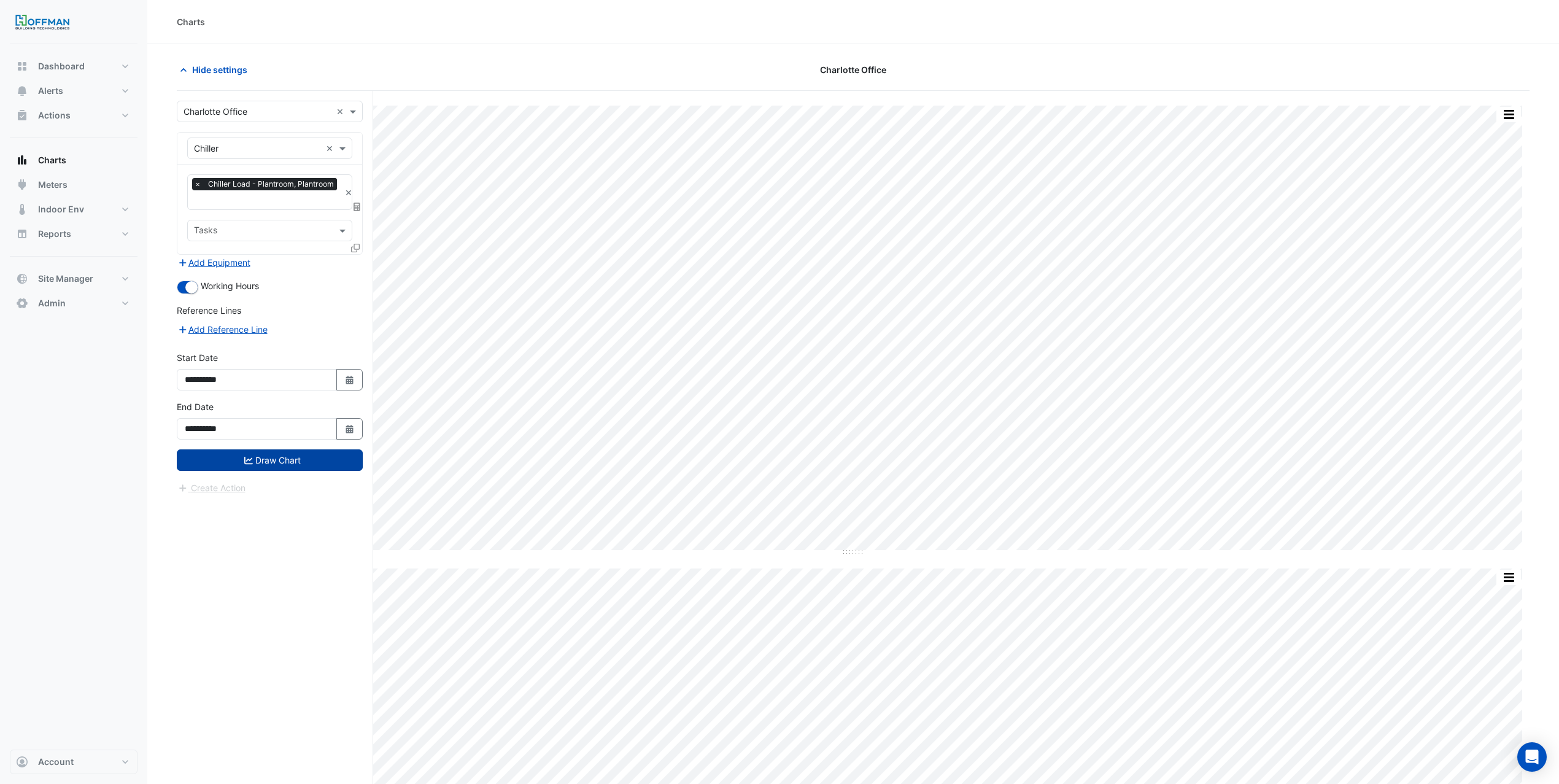
drag, startPoint x: 315, startPoint y: 457, endPoint x: 318, endPoint y: 451, distance: 6.7
click at [313, 451] on button "Draw Chart" at bounding box center [270, 459] width 186 height 21
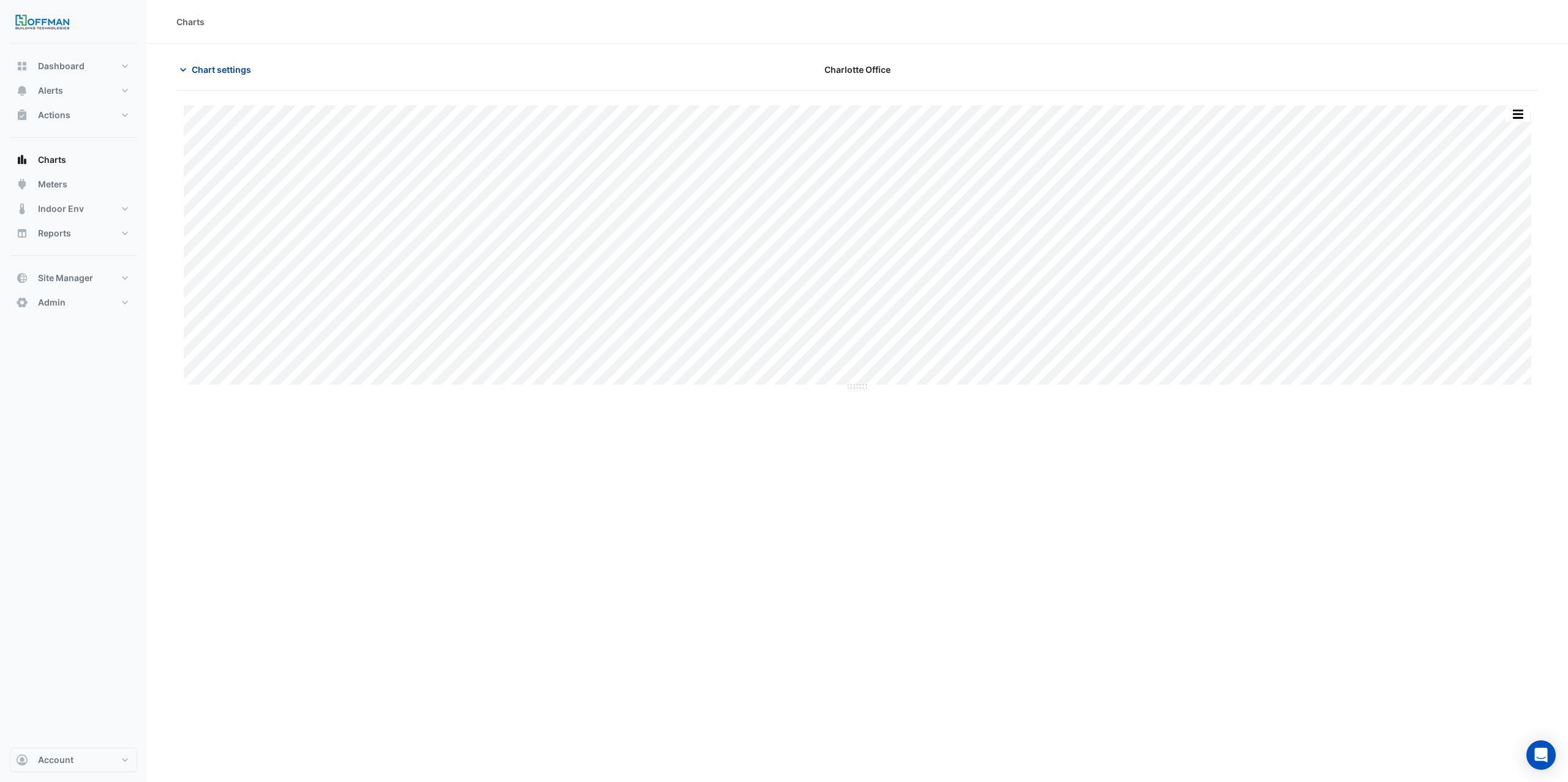
click at [226, 72] on span "Chart settings" at bounding box center [222, 69] width 59 height 12
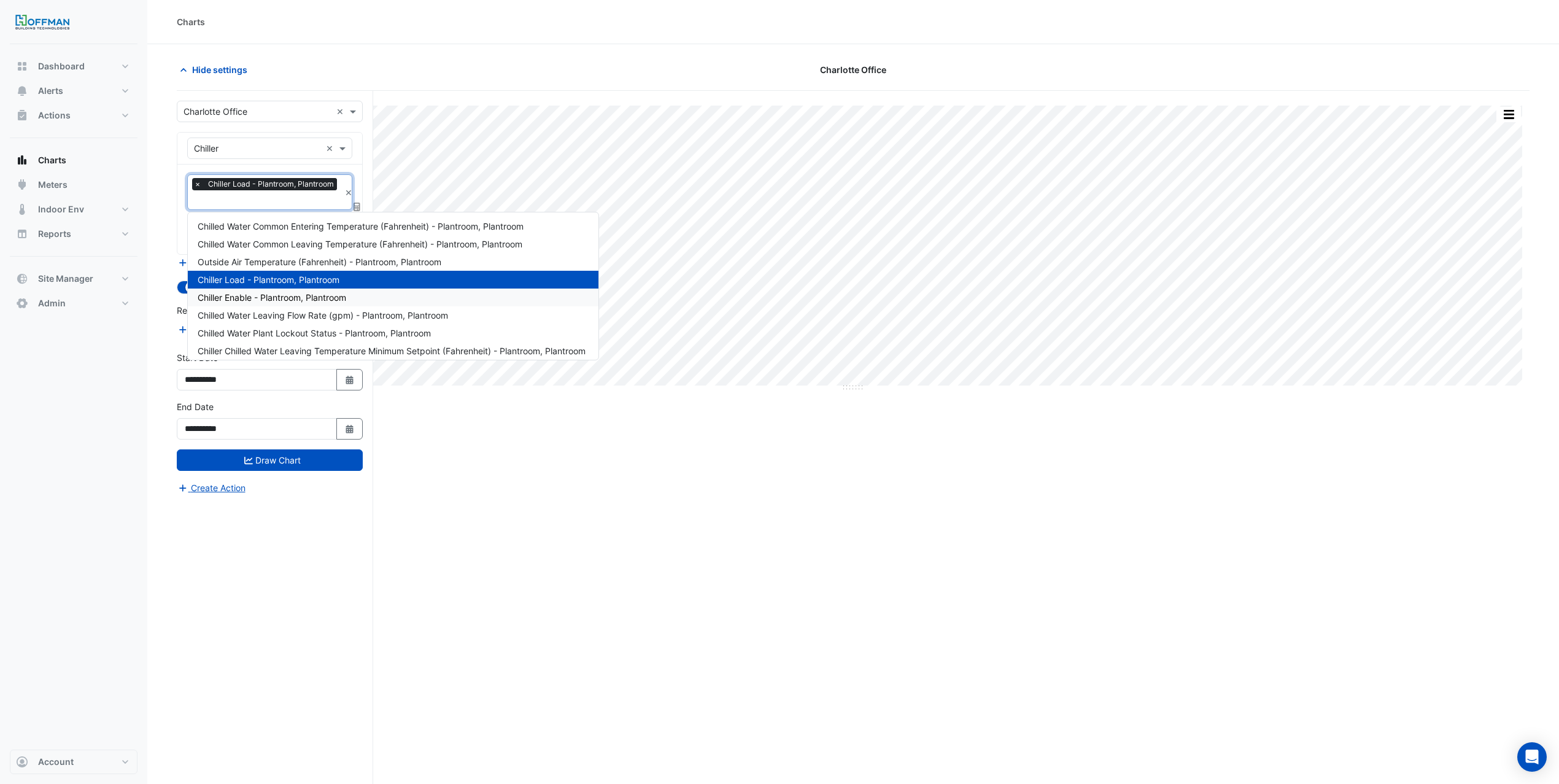
click at [238, 295] on span "Chiller Enable - Plantroom, Plantroom" at bounding box center [272, 297] width 149 height 10
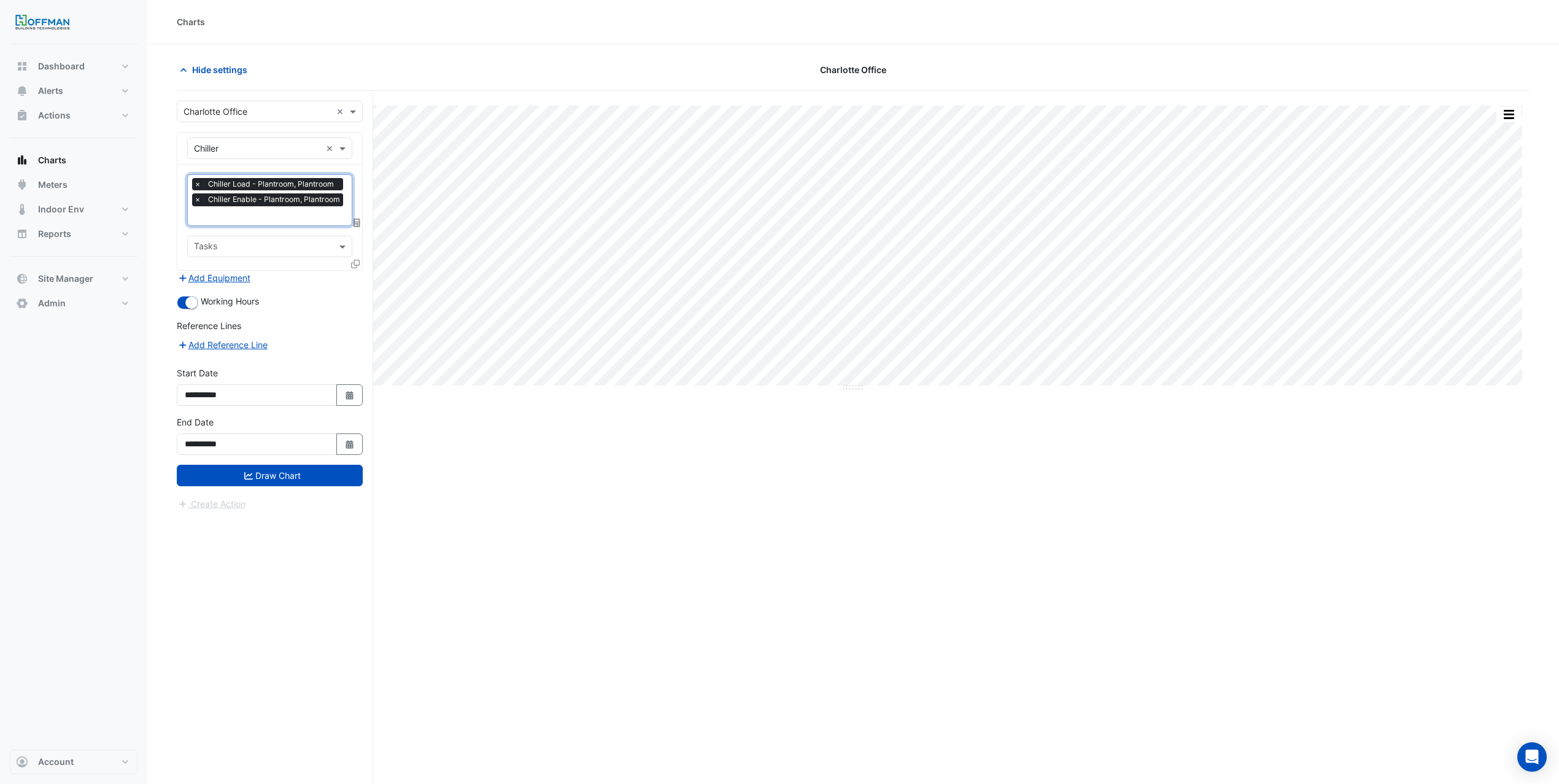
click at [251, 217] on input "text" at bounding box center [270, 217] width 153 height 13
type input "****"
click at [324, 261] on span "Chiller Status - Plantroom, Plantroom" at bounding box center [272, 259] width 147 height 10
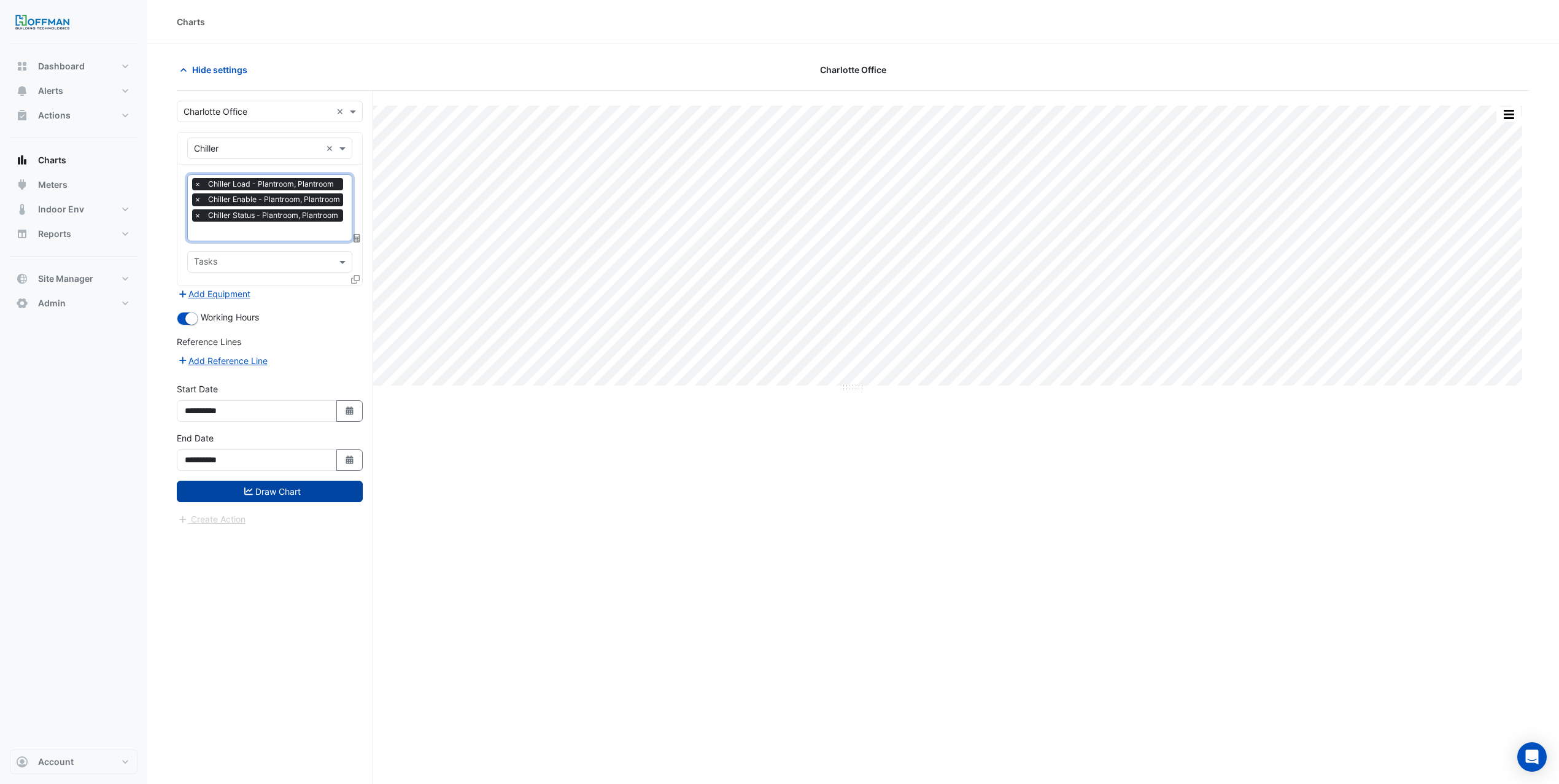
click at [273, 499] on button "Draw Chart" at bounding box center [270, 491] width 186 height 21
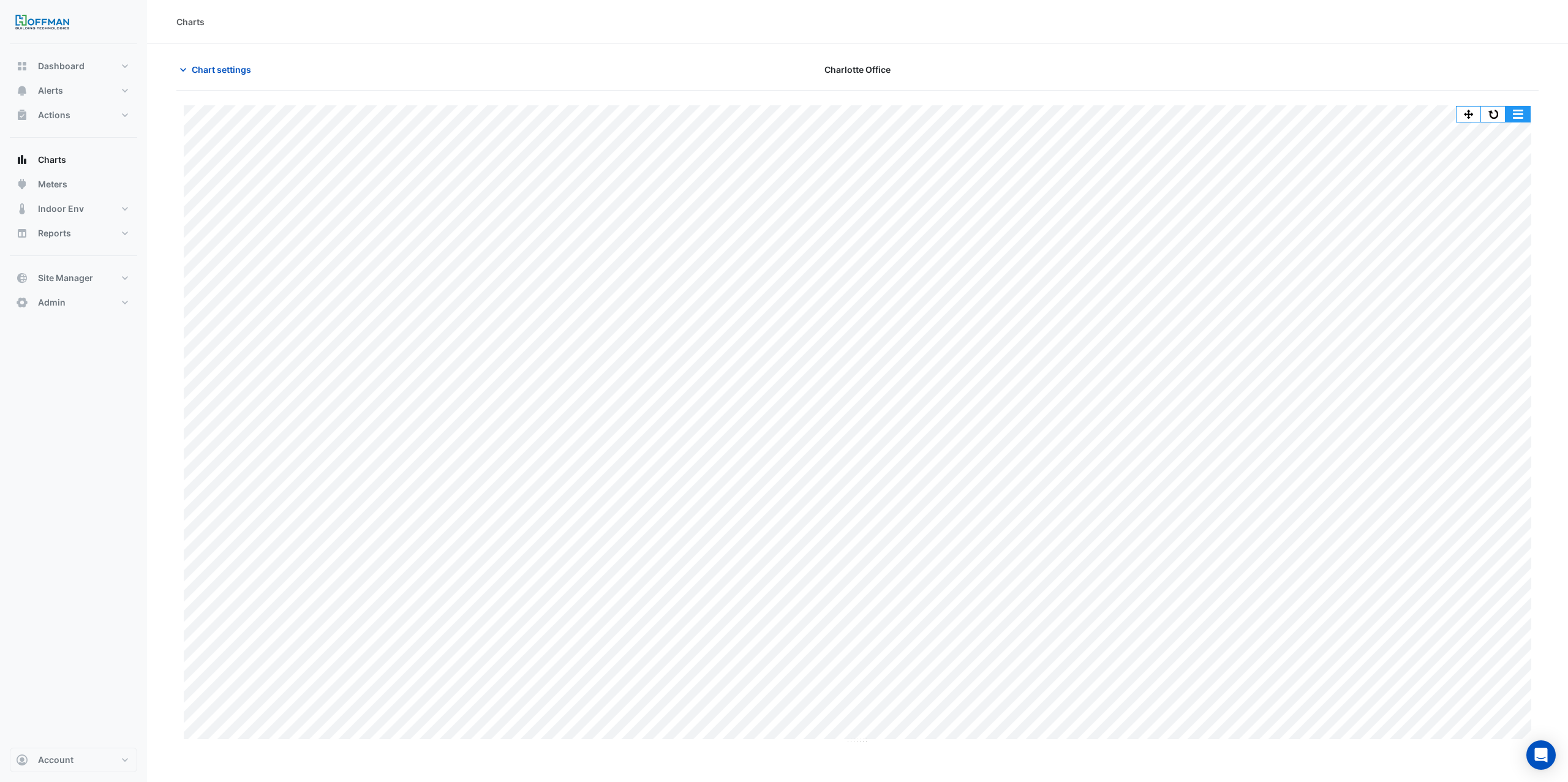
click at [1528, 116] on button "button" at bounding box center [1517, 114] width 24 height 16
click at [1519, 128] on div "Split by Unit" at bounding box center [1493, 136] width 73 height 22
click at [243, 68] on span "Chart settings" at bounding box center [222, 69] width 59 height 12
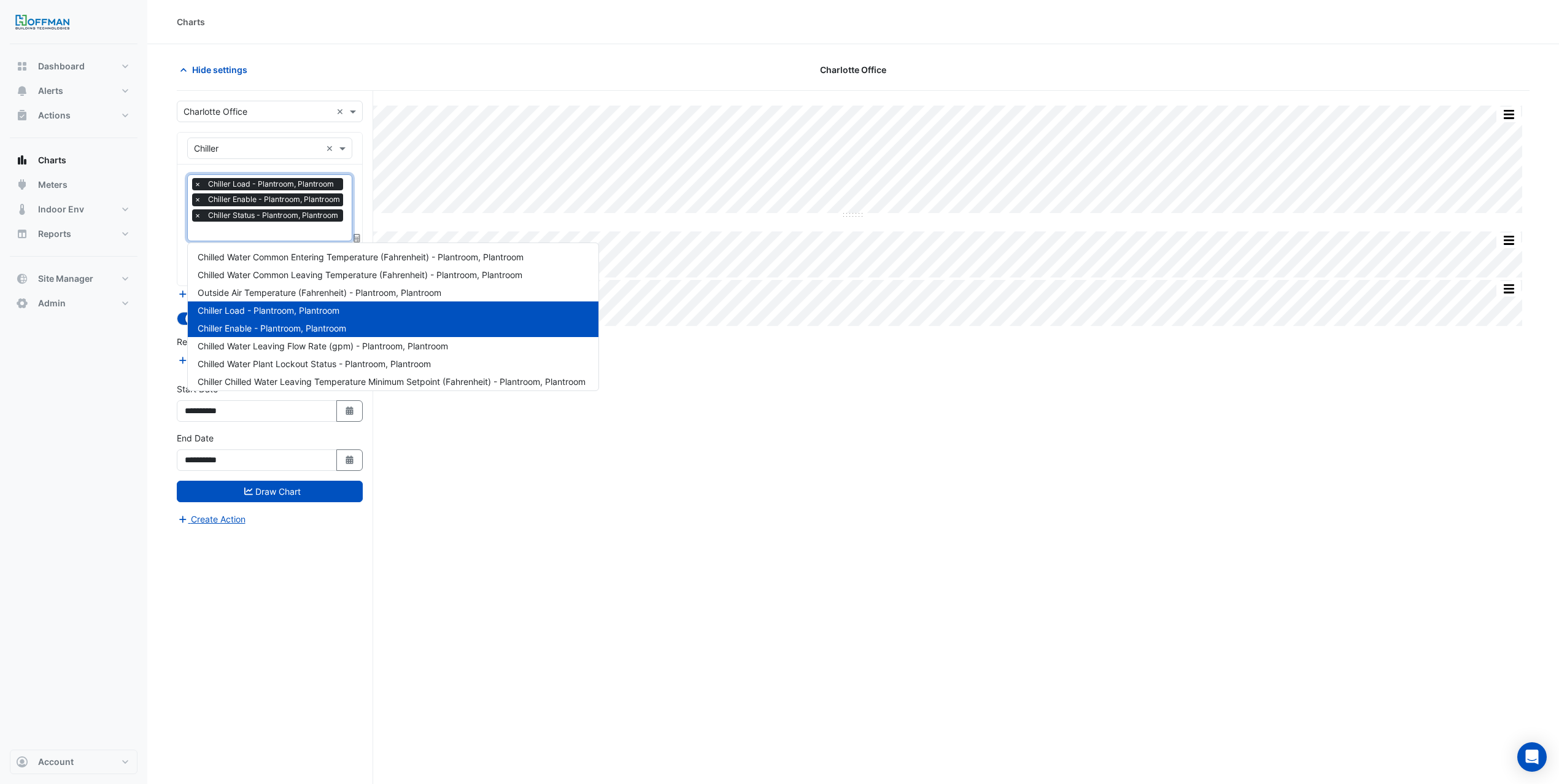
click at [272, 230] on input "text" at bounding box center [270, 232] width 153 height 13
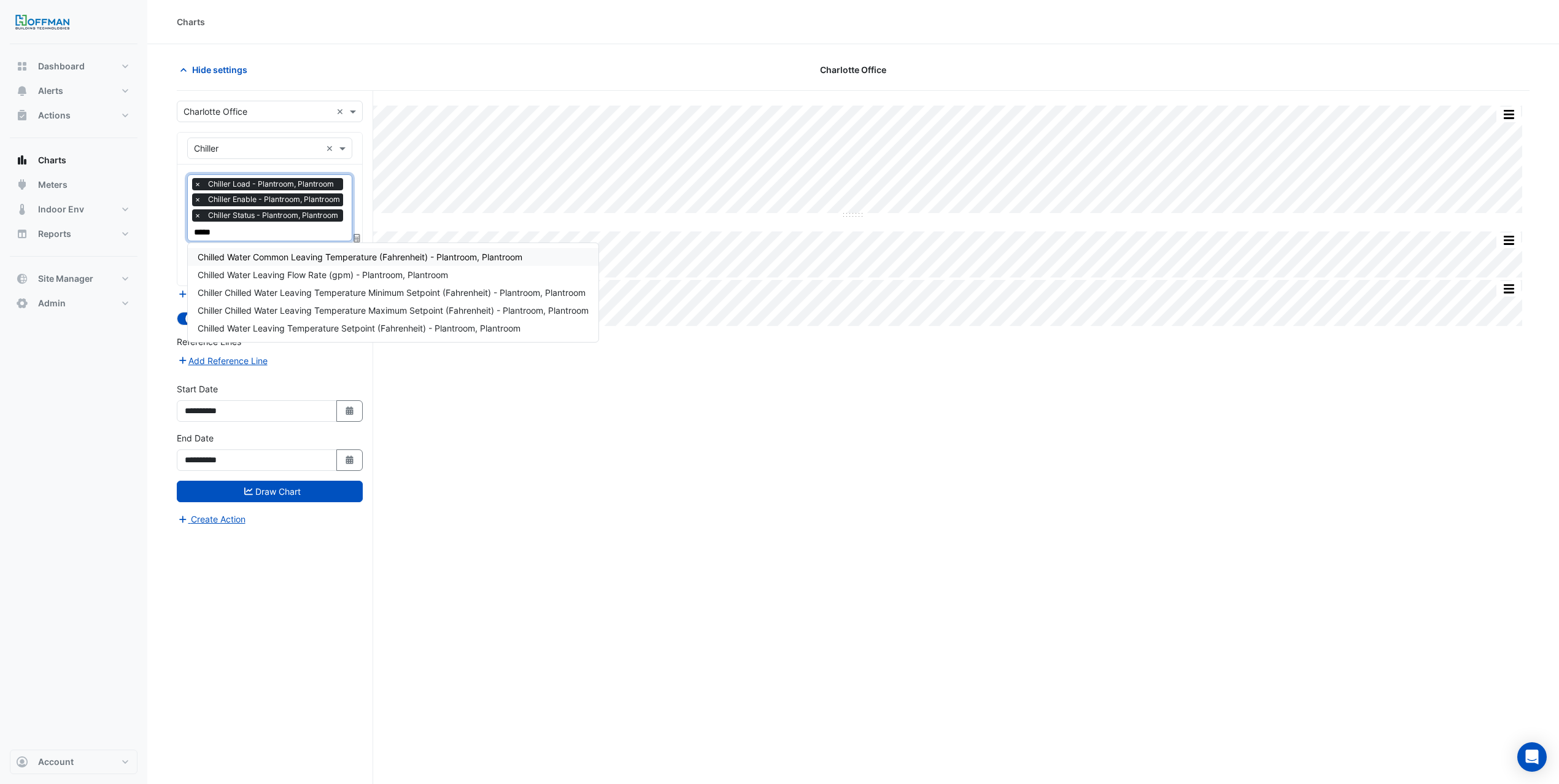
type input "******"
click at [421, 255] on span "Chilled Water Common Leaving Temperature (Fahrenheit) - Plantroom, Plantroom" at bounding box center [360, 257] width 325 height 10
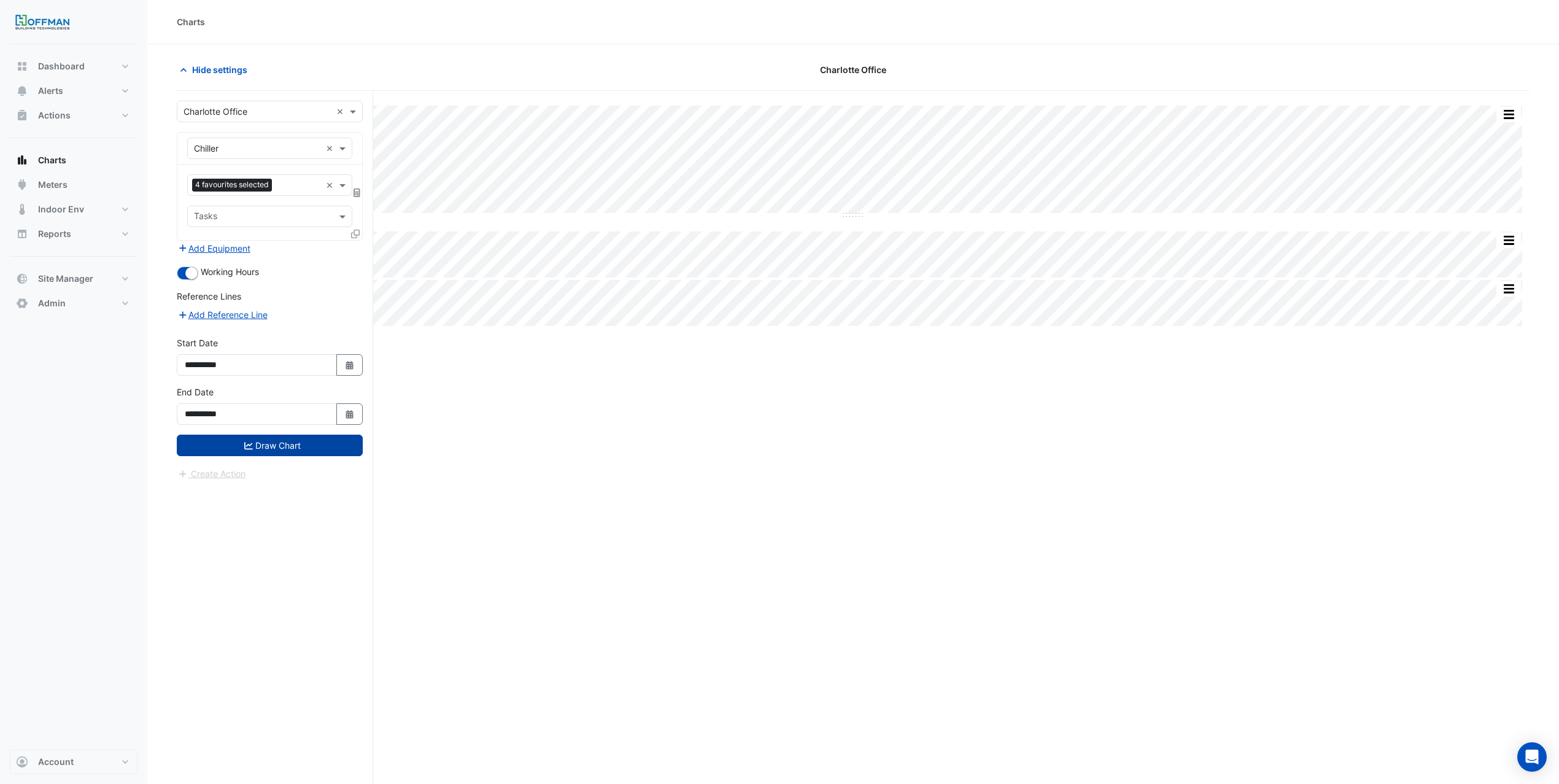
click at [302, 455] on button "Draw Chart" at bounding box center [270, 444] width 186 height 21
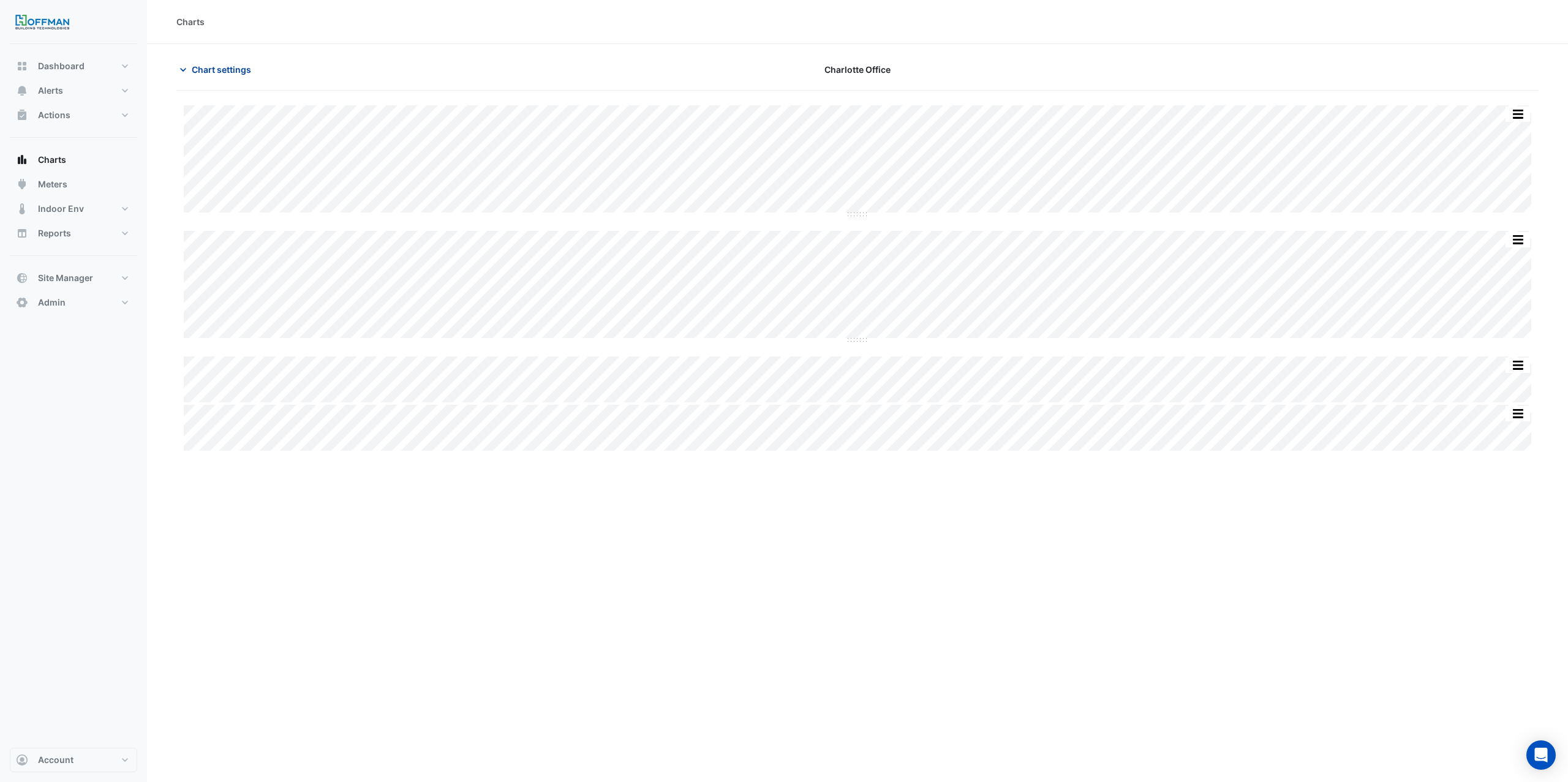
click at [239, 73] on span "Chart settings" at bounding box center [222, 69] width 59 height 12
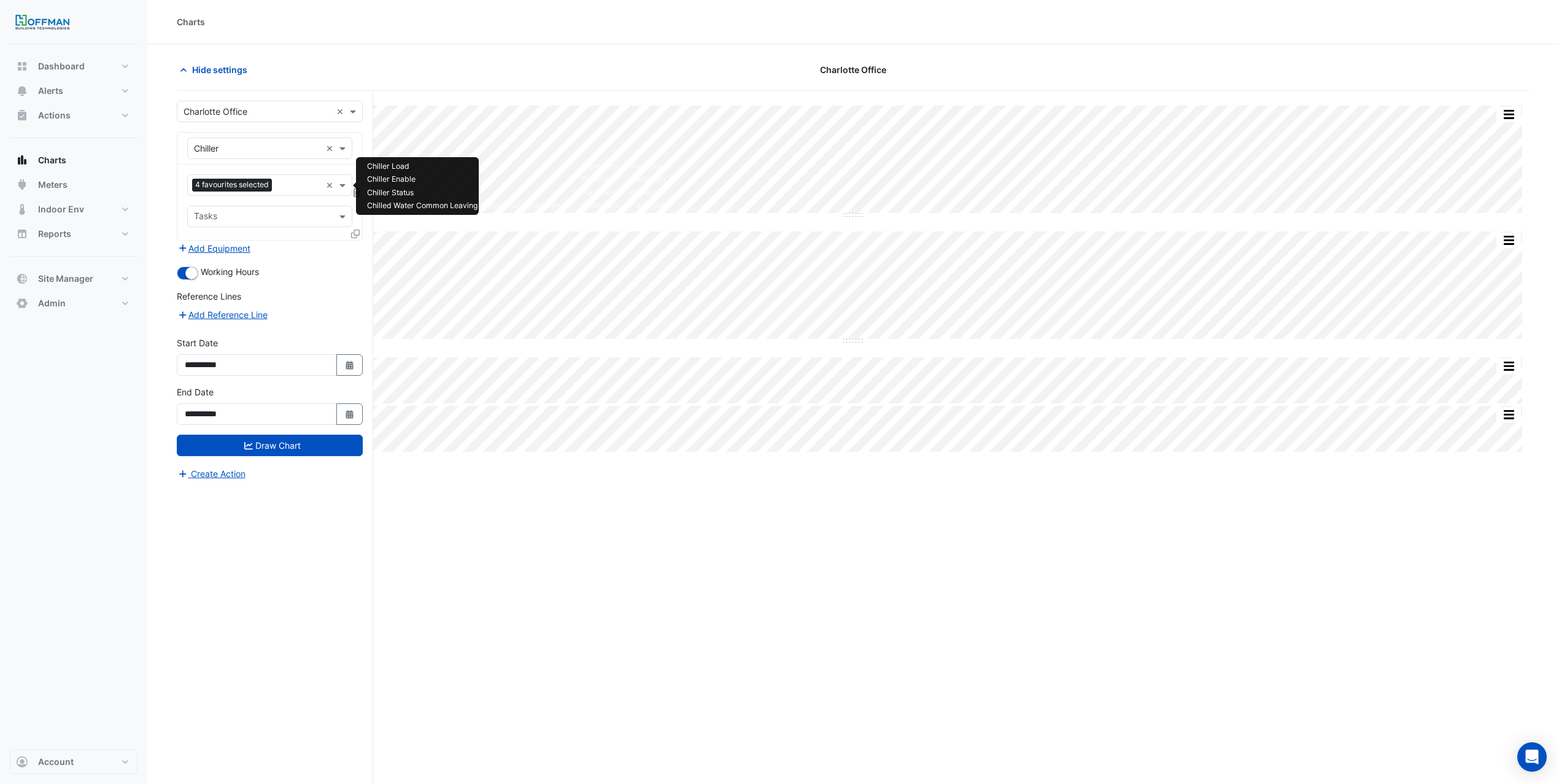
click at [288, 195] on div "Favourites 4 favourites selected" at bounding box center [254, 185] width 133 height 19
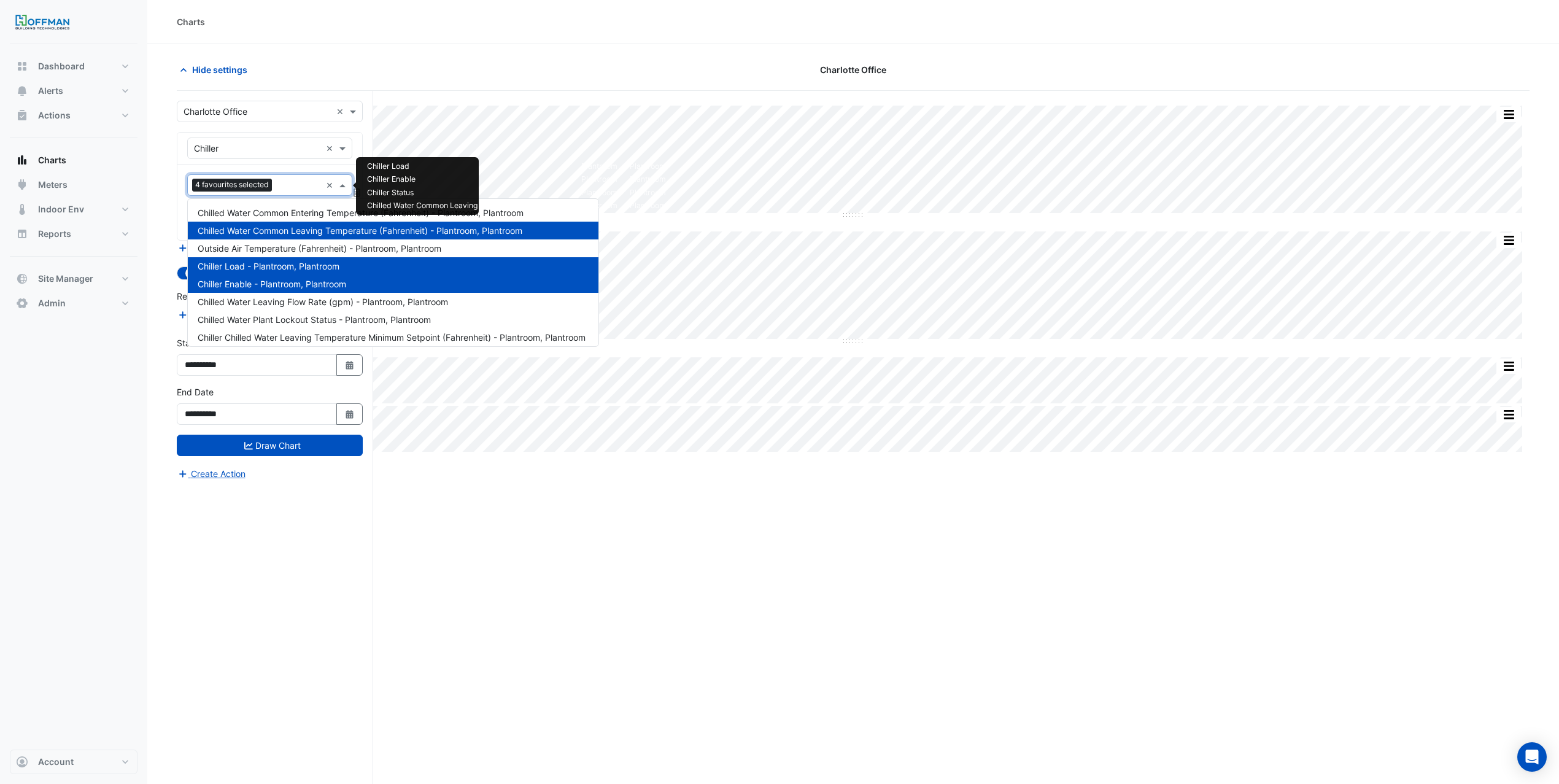
click at [320, 215] on span "Chilled Water Common Entering Temperature (Fahrenheit) - Plantroom, Plantroom" at bounding box center [361, 212] width 326 height 10
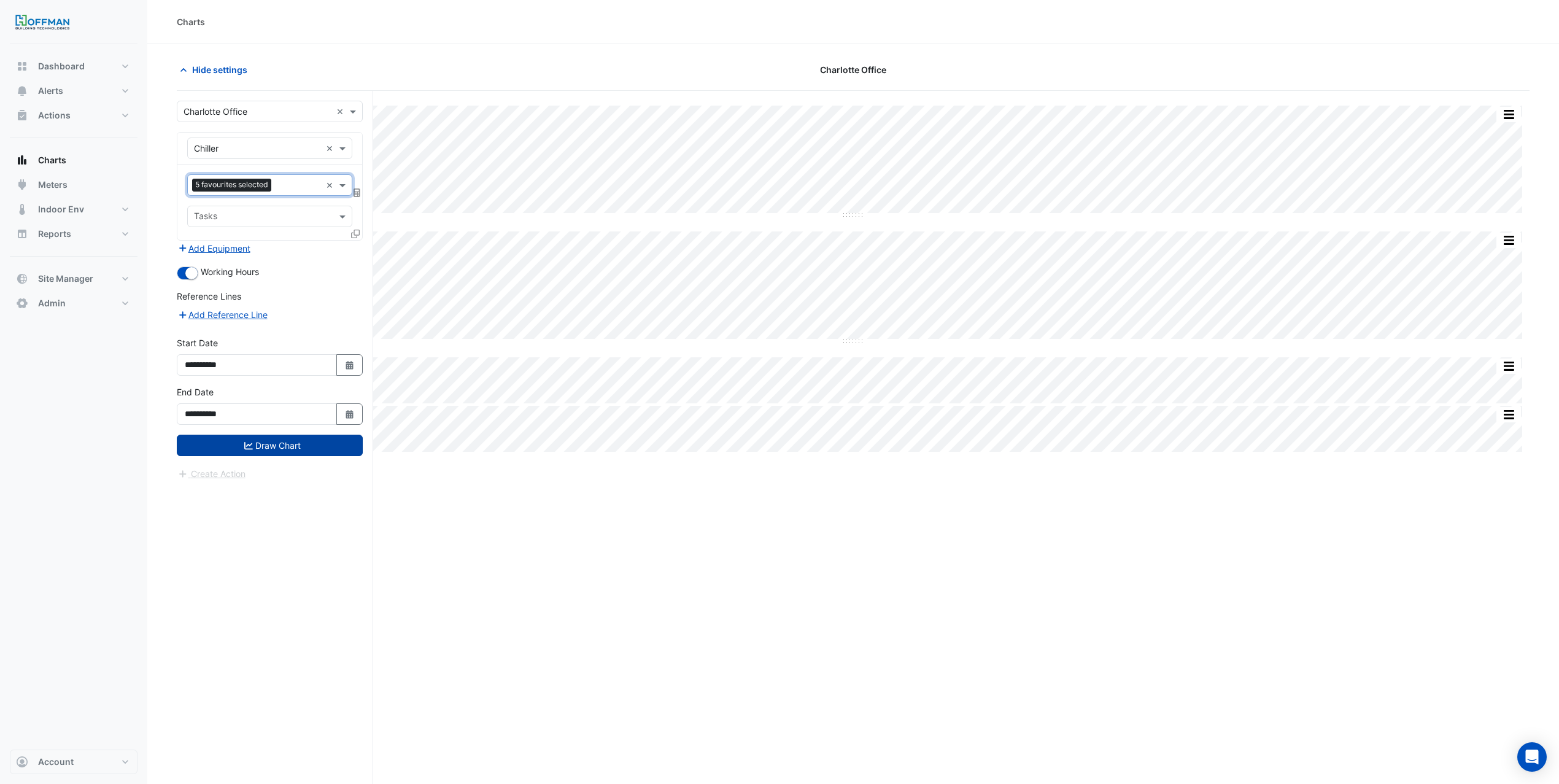
click at [286, 451] on button "Draw Chart" at bounding box center [270, 444] width 186 height 21
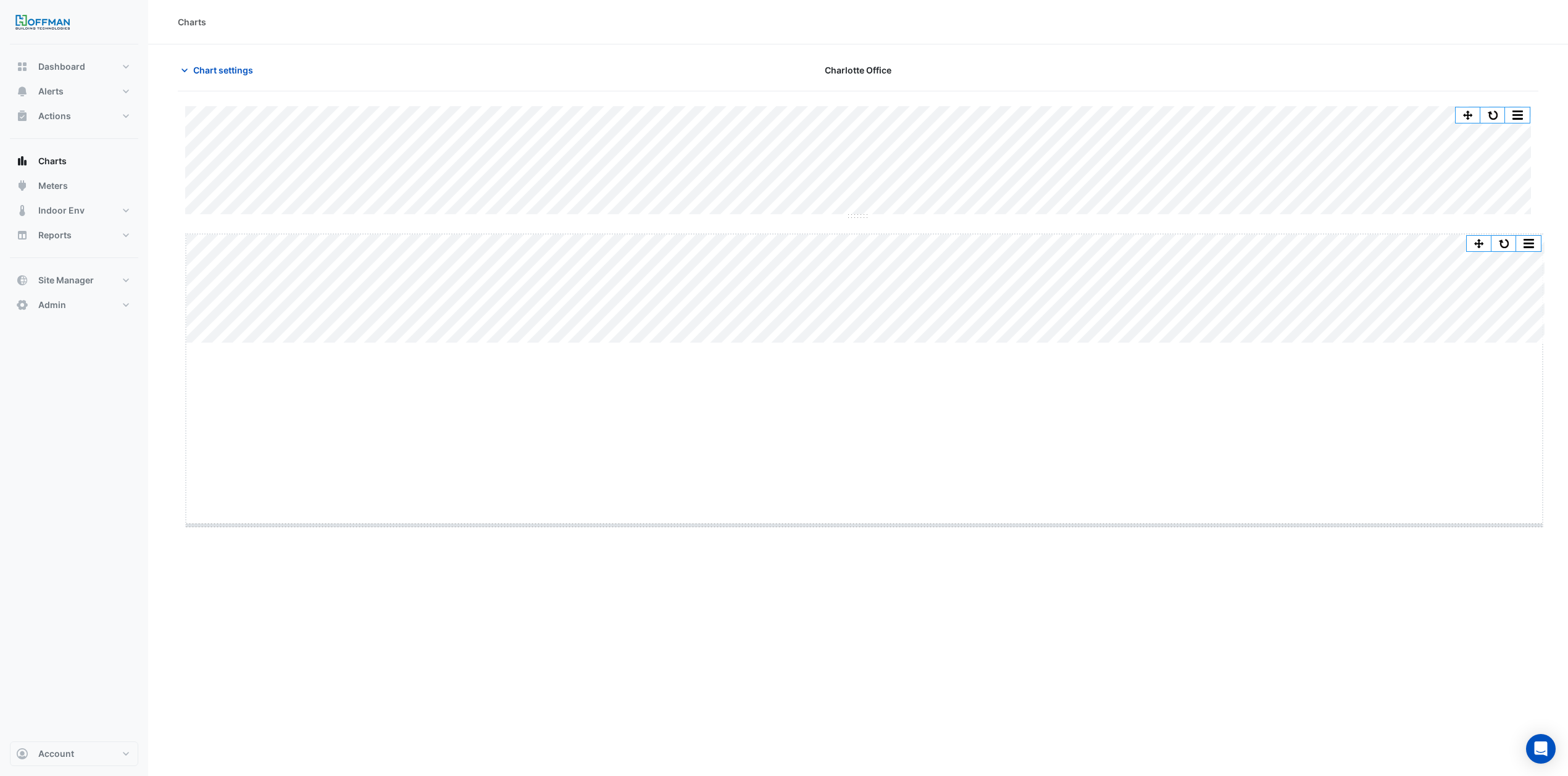
drag, startPoint x: 863, startPoint y: 342, endPoint x: 878, endPoint y: 525, distance: 183.6
click at [1498, 235] on button "button" at bounding box center [1505, 242] width 24 height 16
click at [245, 71] on span "Chart settings" at bounding box center [224, 70] width 60 height 13
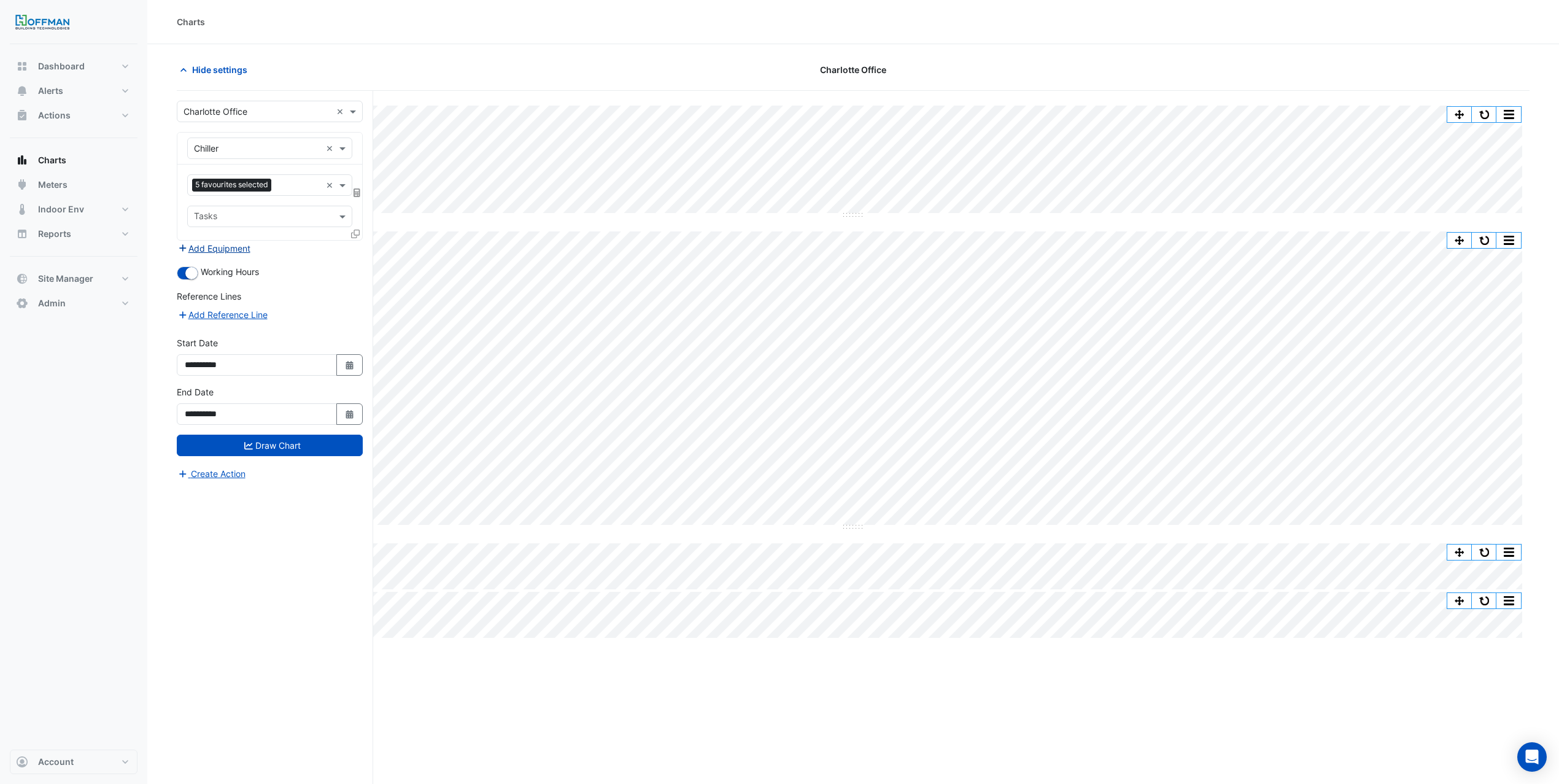
click at [227, 254] on button "Add Equipment" at bounding box center [214, 248] width 74 height 14
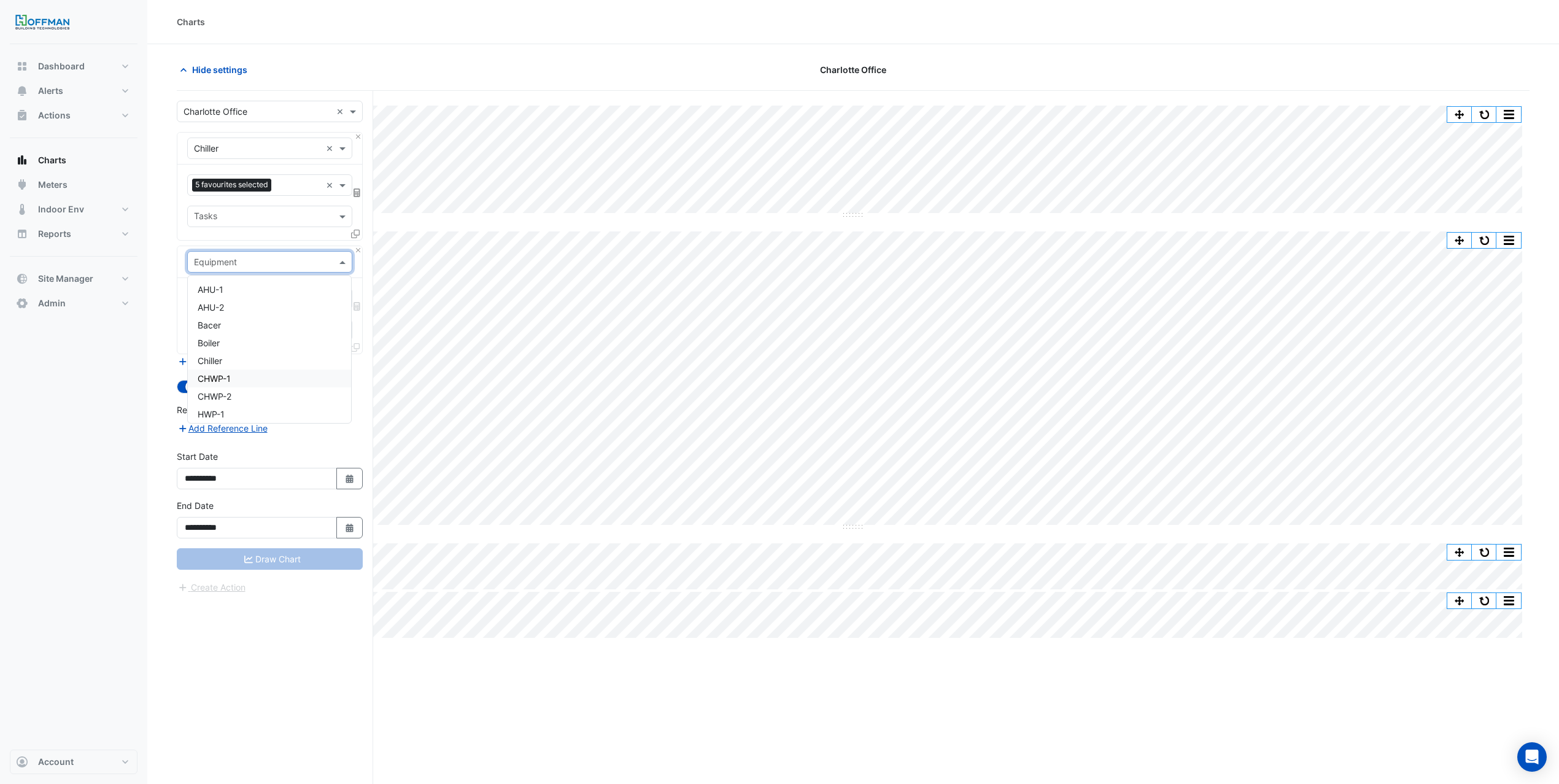
click at [223, 378] on span "CHWP-1" at bounding box center [214, 378] width 33 height 10
click at [247, 297] on input "text" at bounding box center [256, 300] width 124 height 13
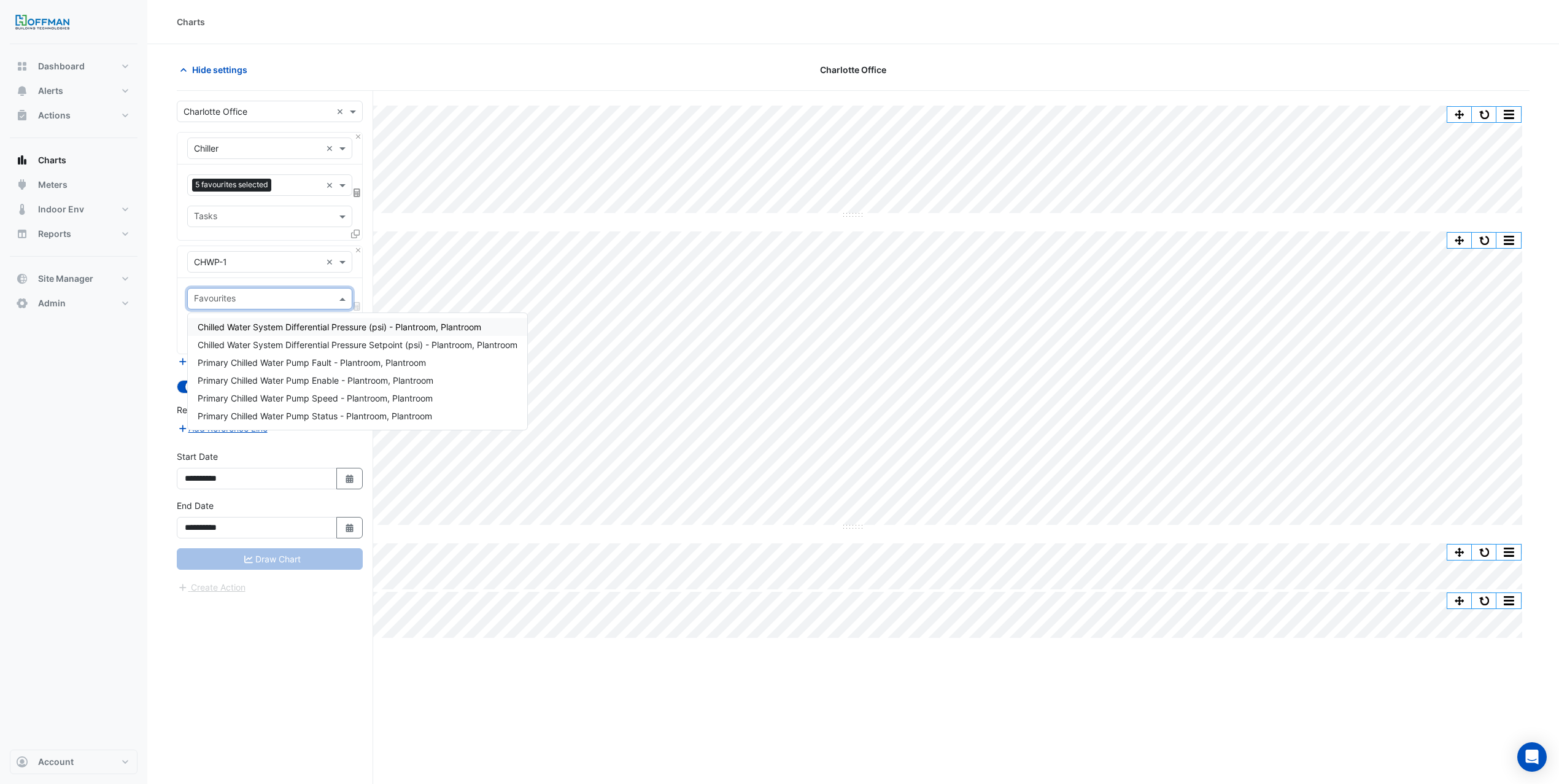
click at [269, 322] on span "Chilled Water System Differential Pressure (psi) - Plantroom, Plantroom" at bounding box center [340, 326] width 283 height 10
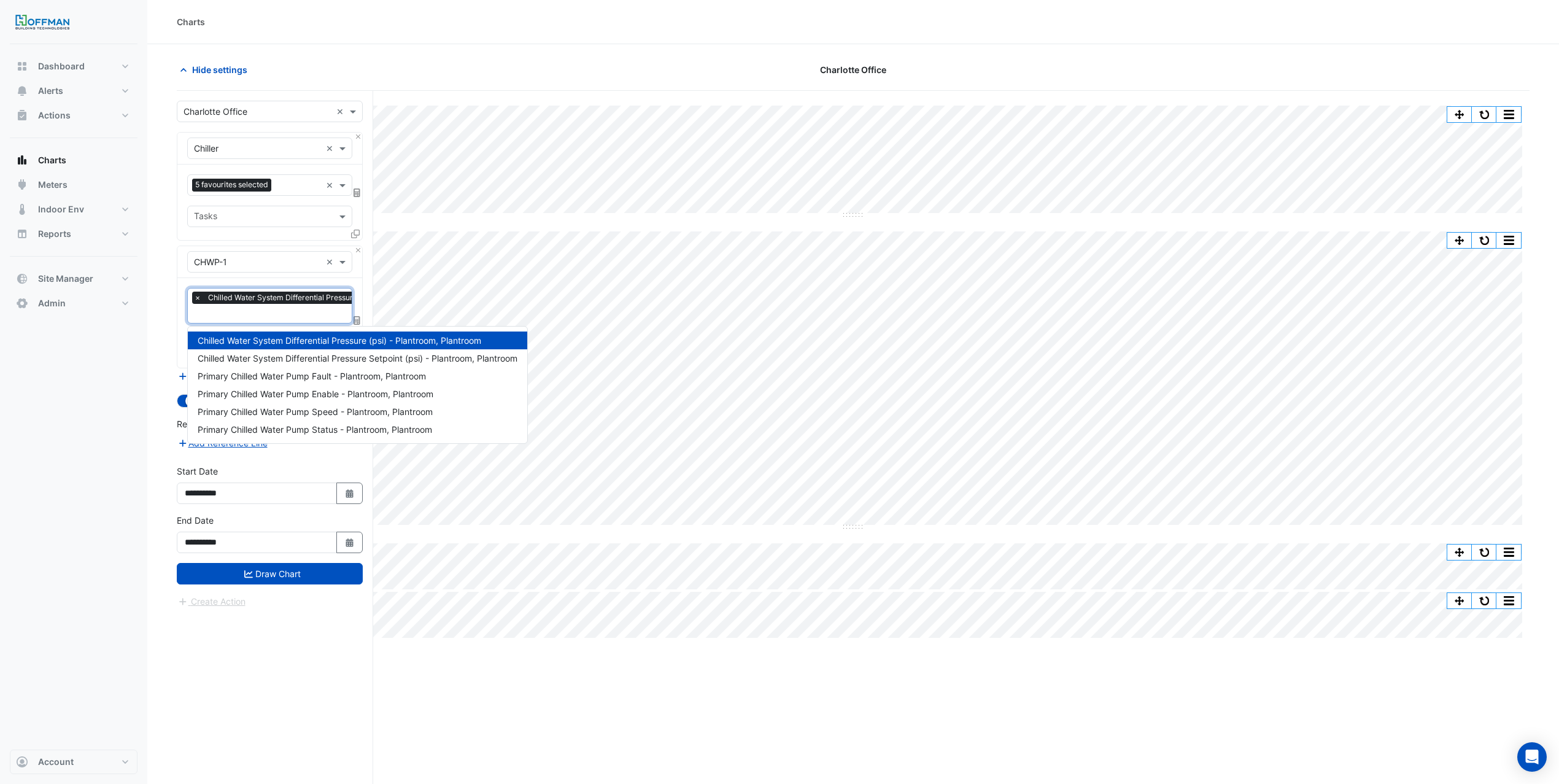
click at [268, 311] on input "text" at bounding box center [329, 315] width 269 height 13
click at [267, 353] on span "Chilled Water System Differential Pressure Setpoint (psi) - Plantroom, Plantroom" at bounding box center [358, 358] width 320 height 10
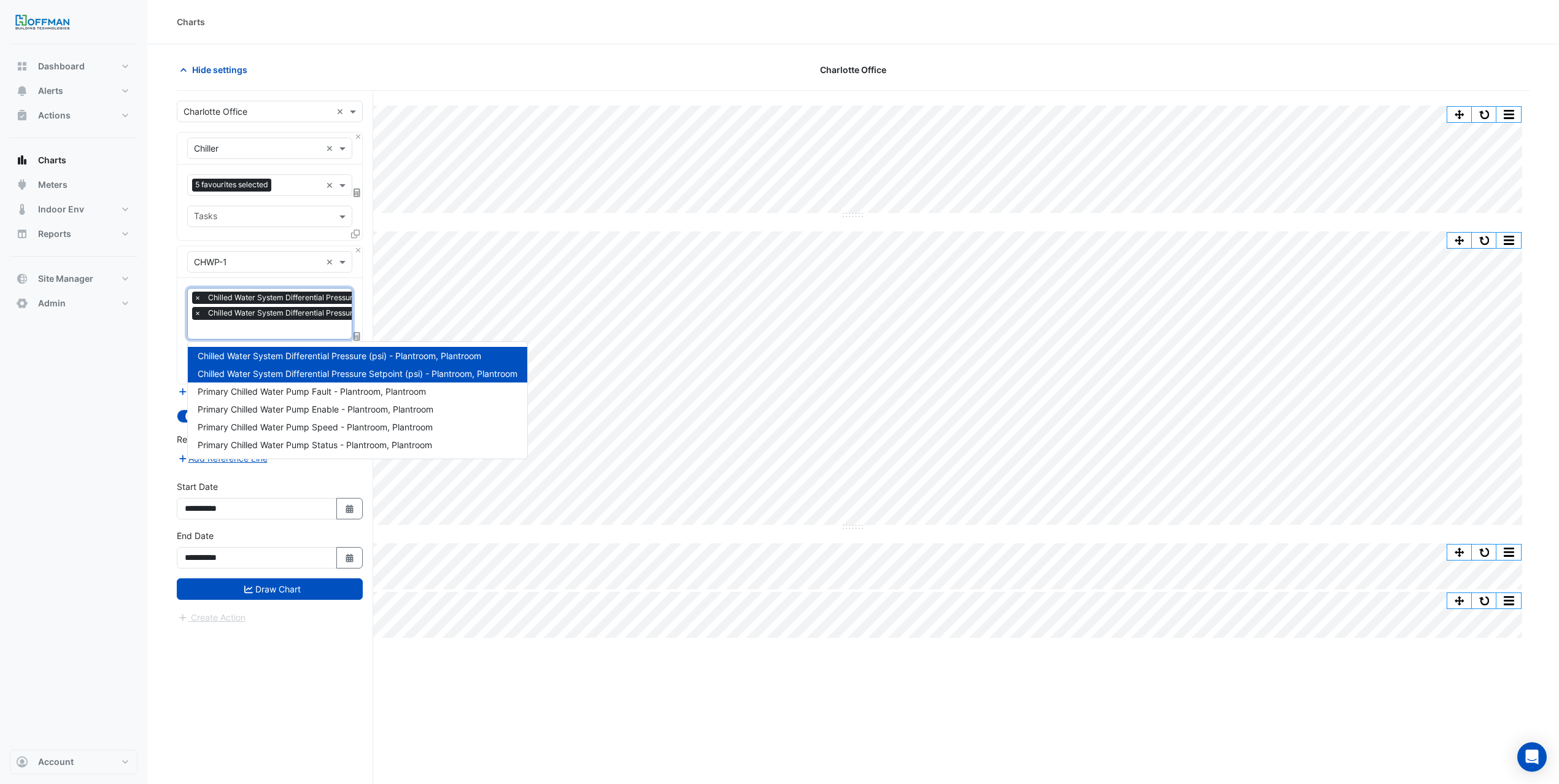
click at [272, 326] on input "text" at bounding box center [344, 330] width 301 height 13
click at [301, 412] on span "Primary Chilled Water Pump Enable - Plantroom, Plantroom" at bounding box center [315, 408] width 236 height 10
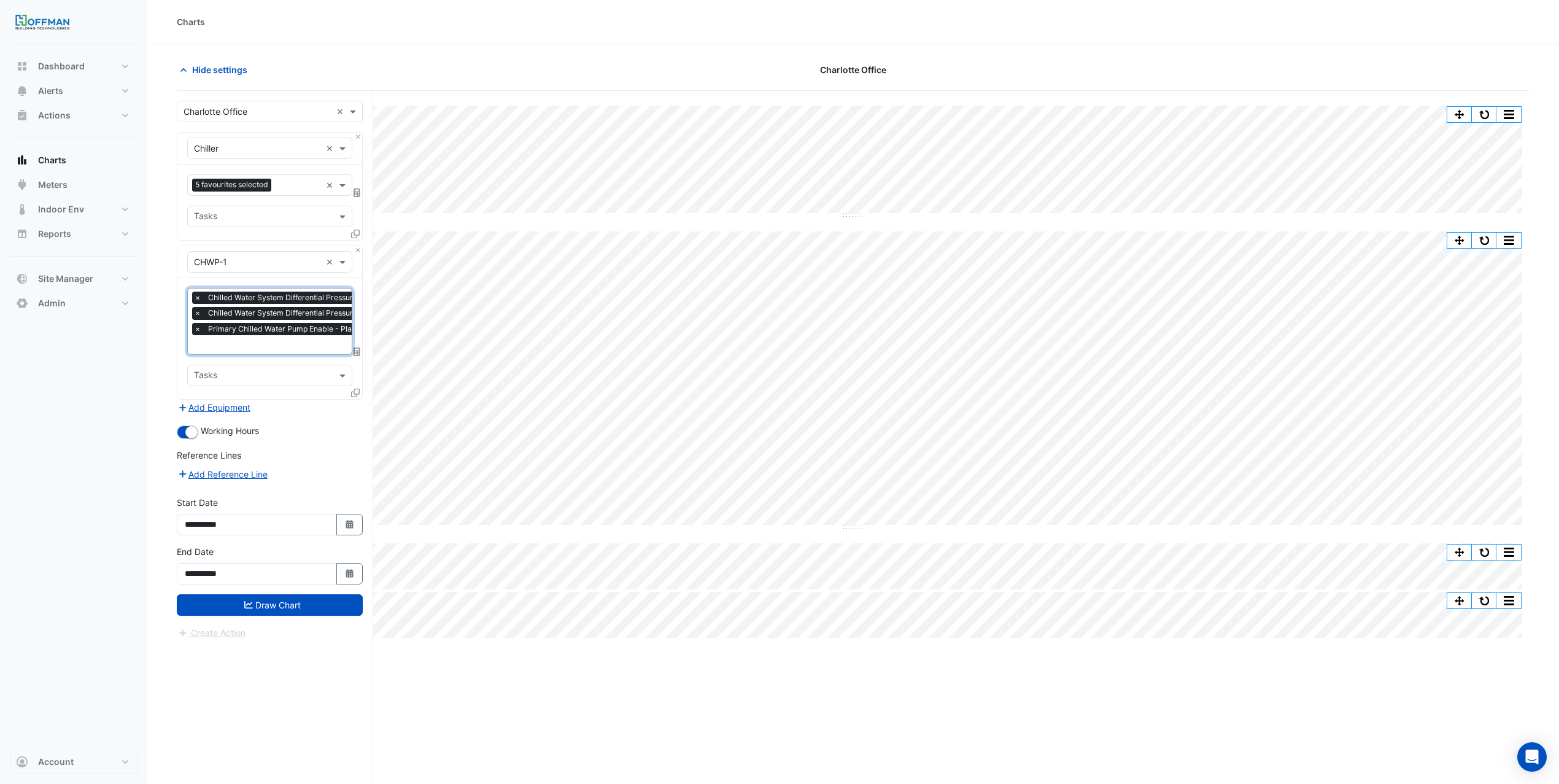
click at [288, 353] on div at bounding box center [344, 346] width 302 height 16
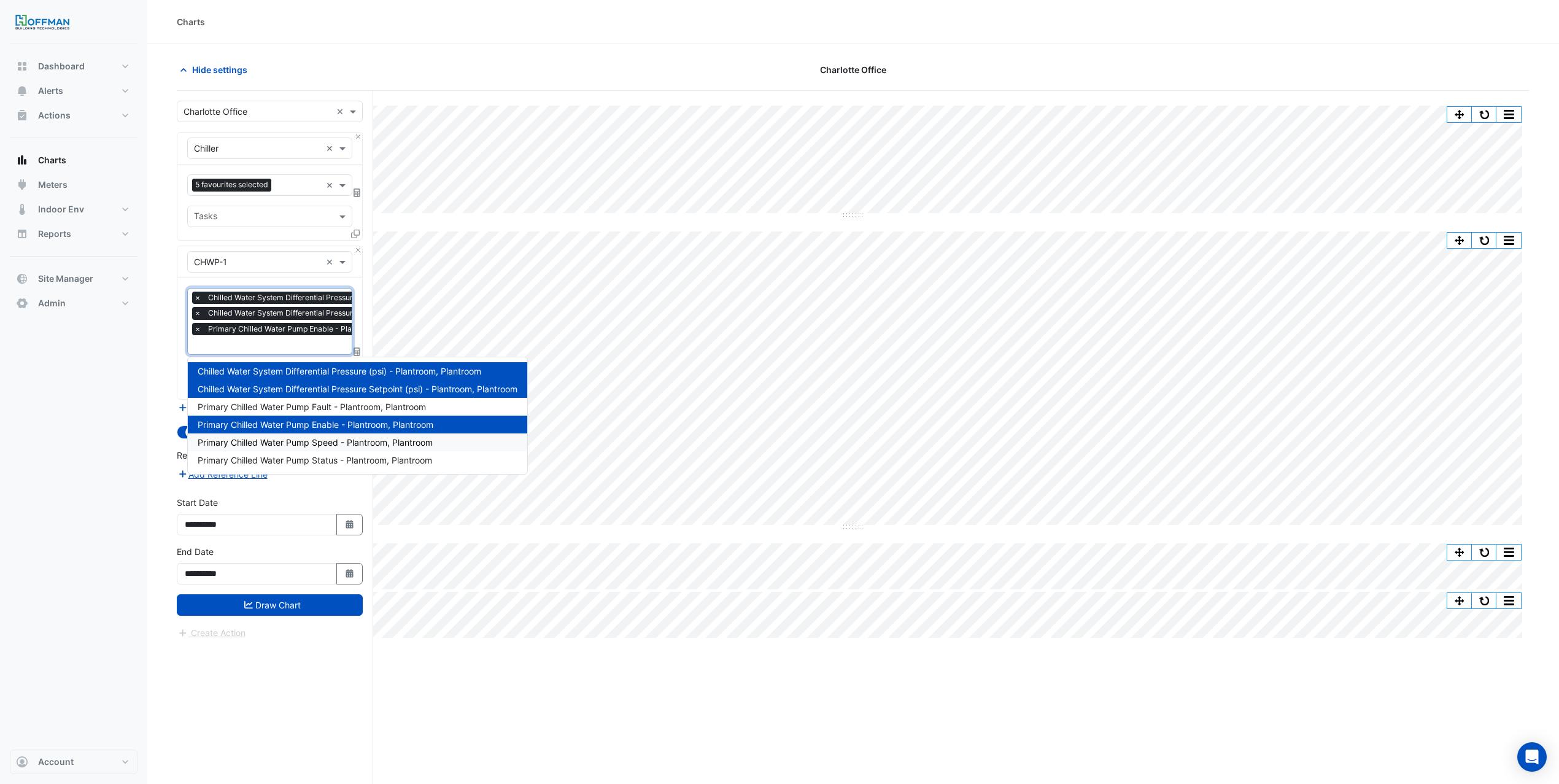
click at [308, 440] on span "Primary Chilled Water Pump Speed - Plantroom, Plantroom" at bounding box center [315, 442] width 235 height 10
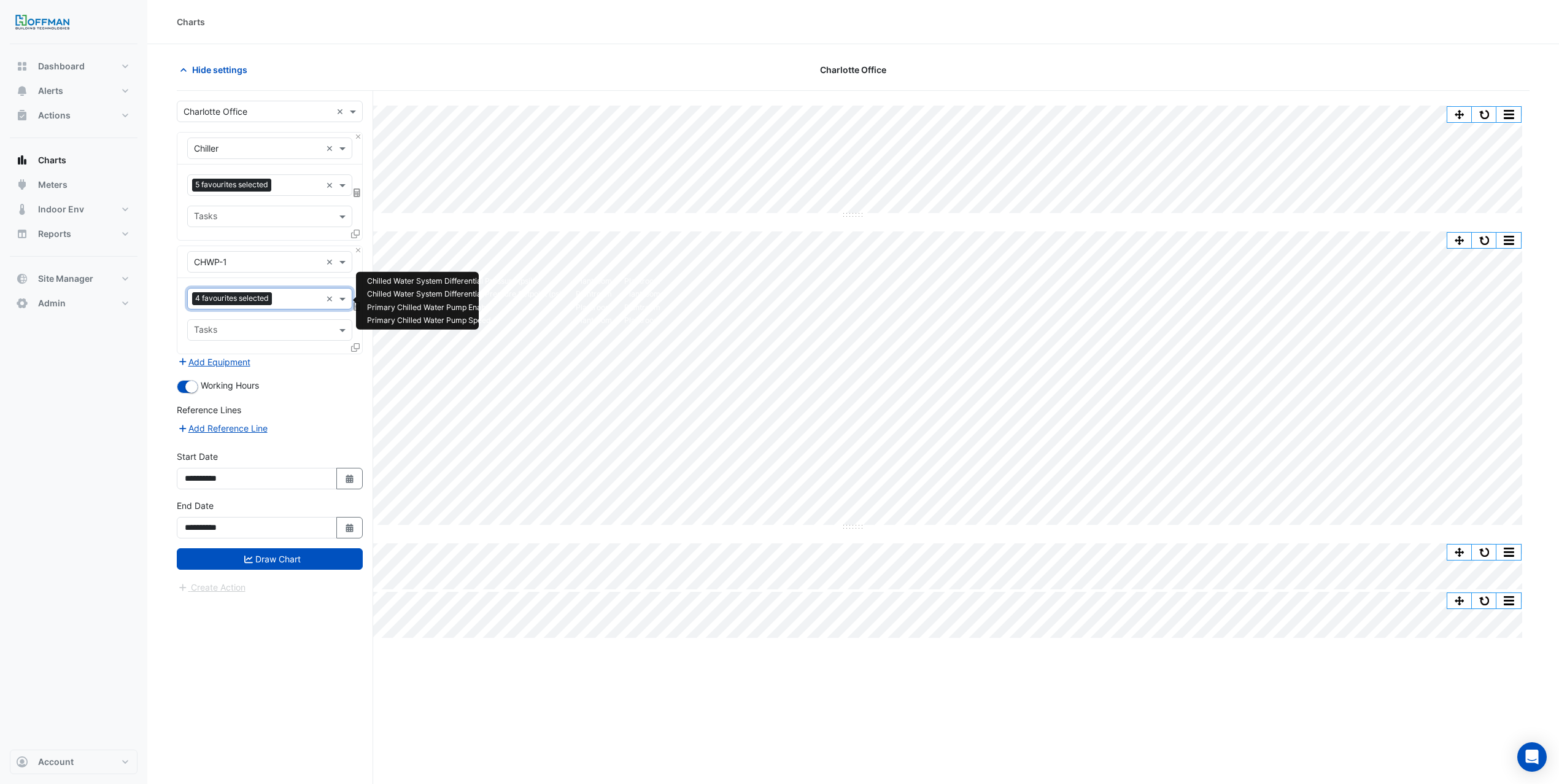
click at [298, 300] on input "text" at bounding box center [299, 300] width 44 height 13
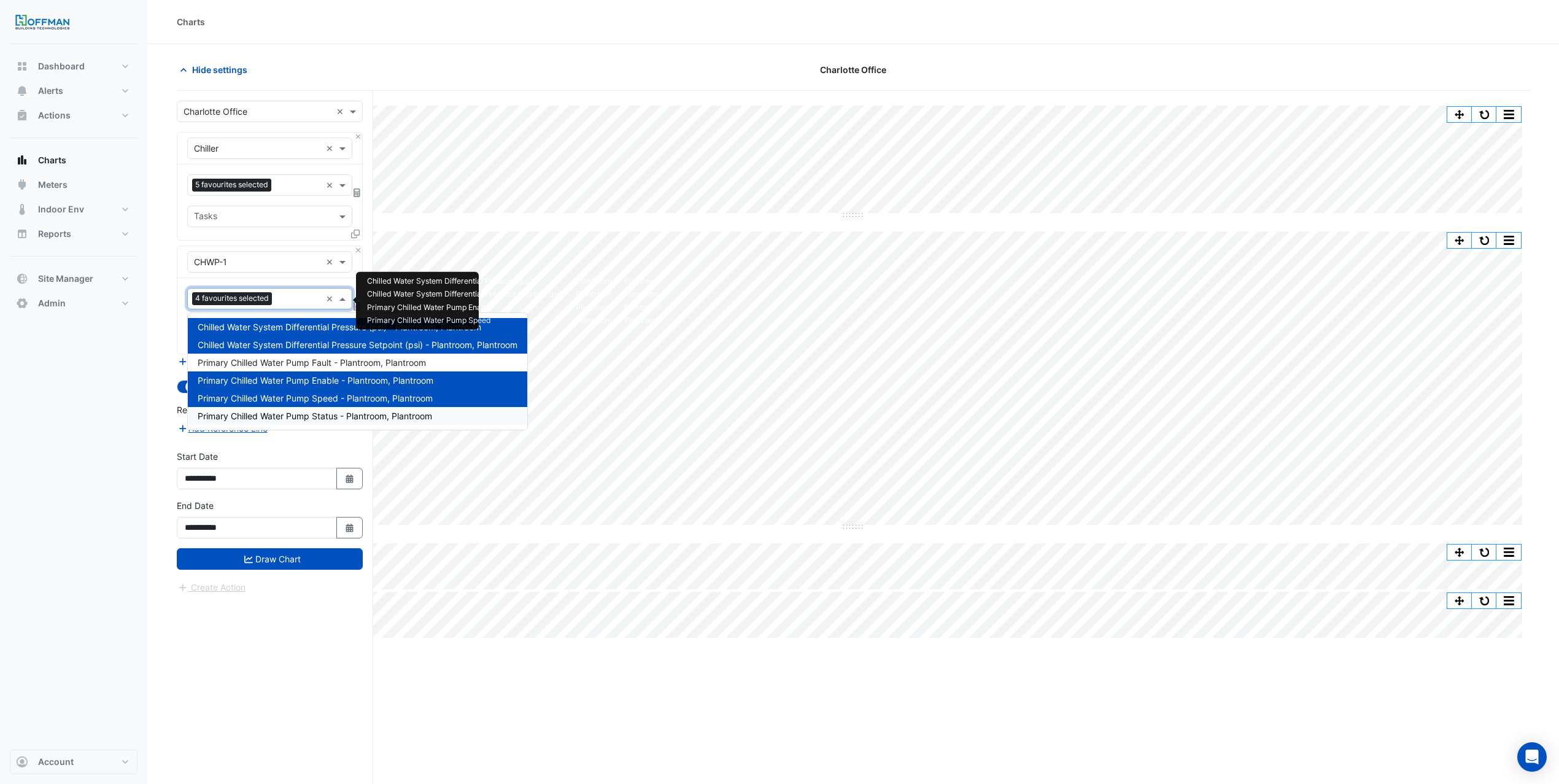
click at [301, 411] on span "Primary Chilled Water Pump Status - Plantroom, Plantroom" at bounding box center [315, 415] width 235 height 10
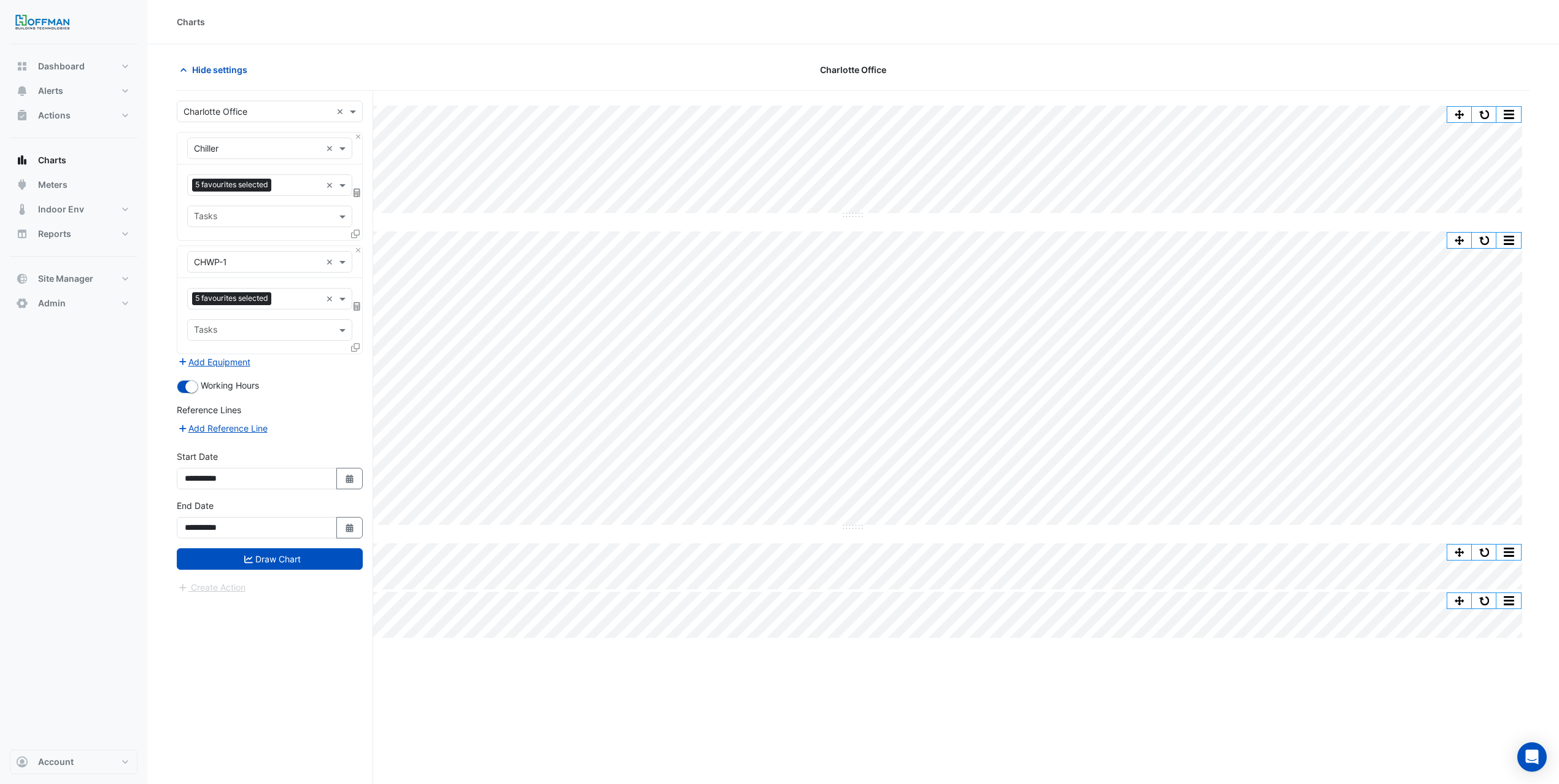
click at [349, 346] on div "Favourites 5 favourites selected × Tasks" at bounding box center [270, 315] width 185 height 75
click at [349, 348] on div "Favourites 5 favourites selected × Tasks" at bounding box center [270, 315] width 185 height 75
click at [352, 347] on icon at bounding box center [355, 347] width 9 height 9
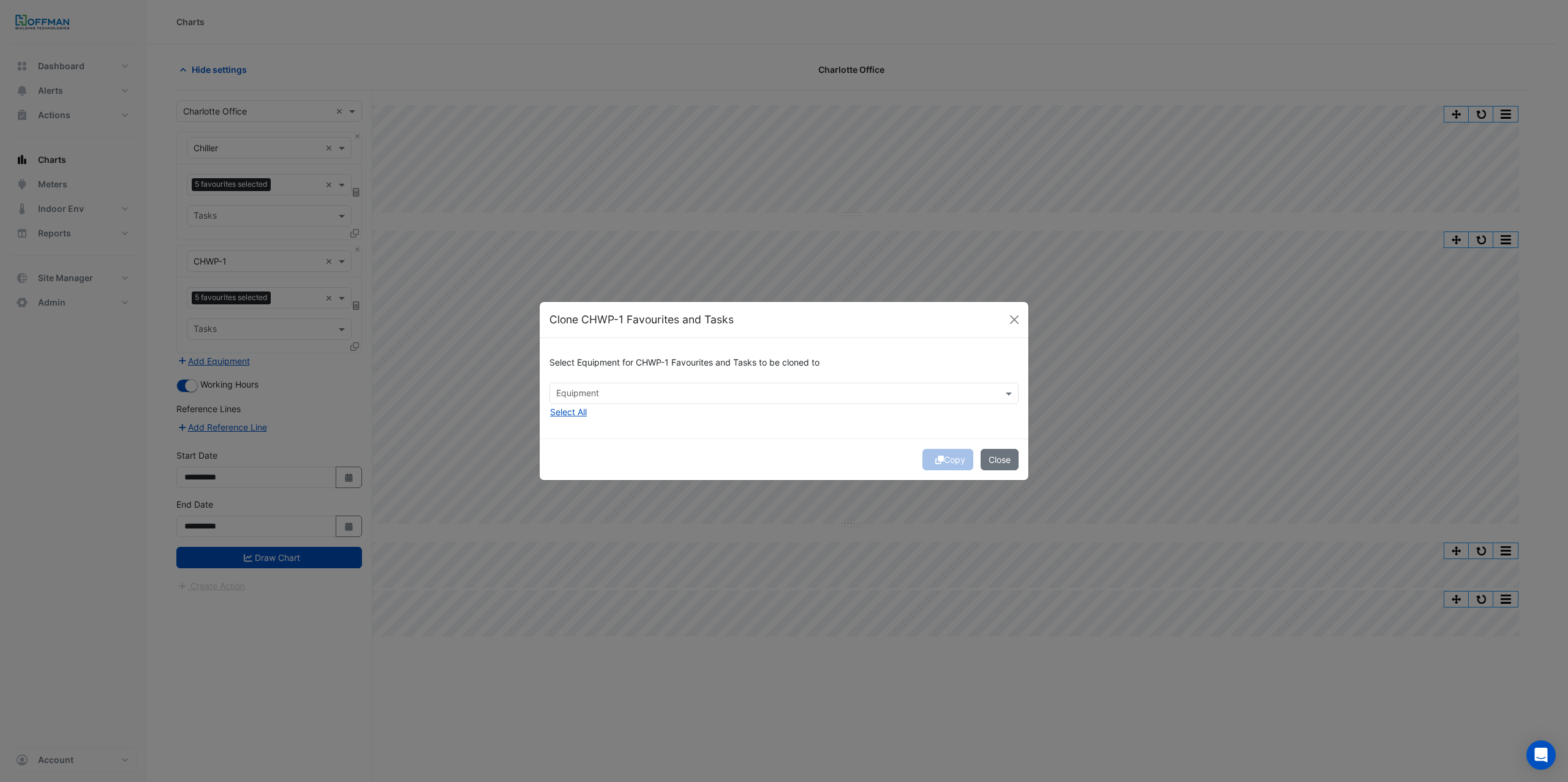
click at [590, 395] on input "text" at bounding box center [777, 394] width 442 height 12
drag, startPoint x: 593, startPoint y: 414, endPoint x: 668, endPoint y: 459, distance: 87.5
click at [593, 414] on span "CHWP-2" at bounding box center [576, 419] width 34 height 10
click at [695, 449] on div "Copy Close" at bounding box center [784, 459] width 489 height 41
click at [946, 454] on button "Copy" at bounding box center [947, 459] width 51 height 21
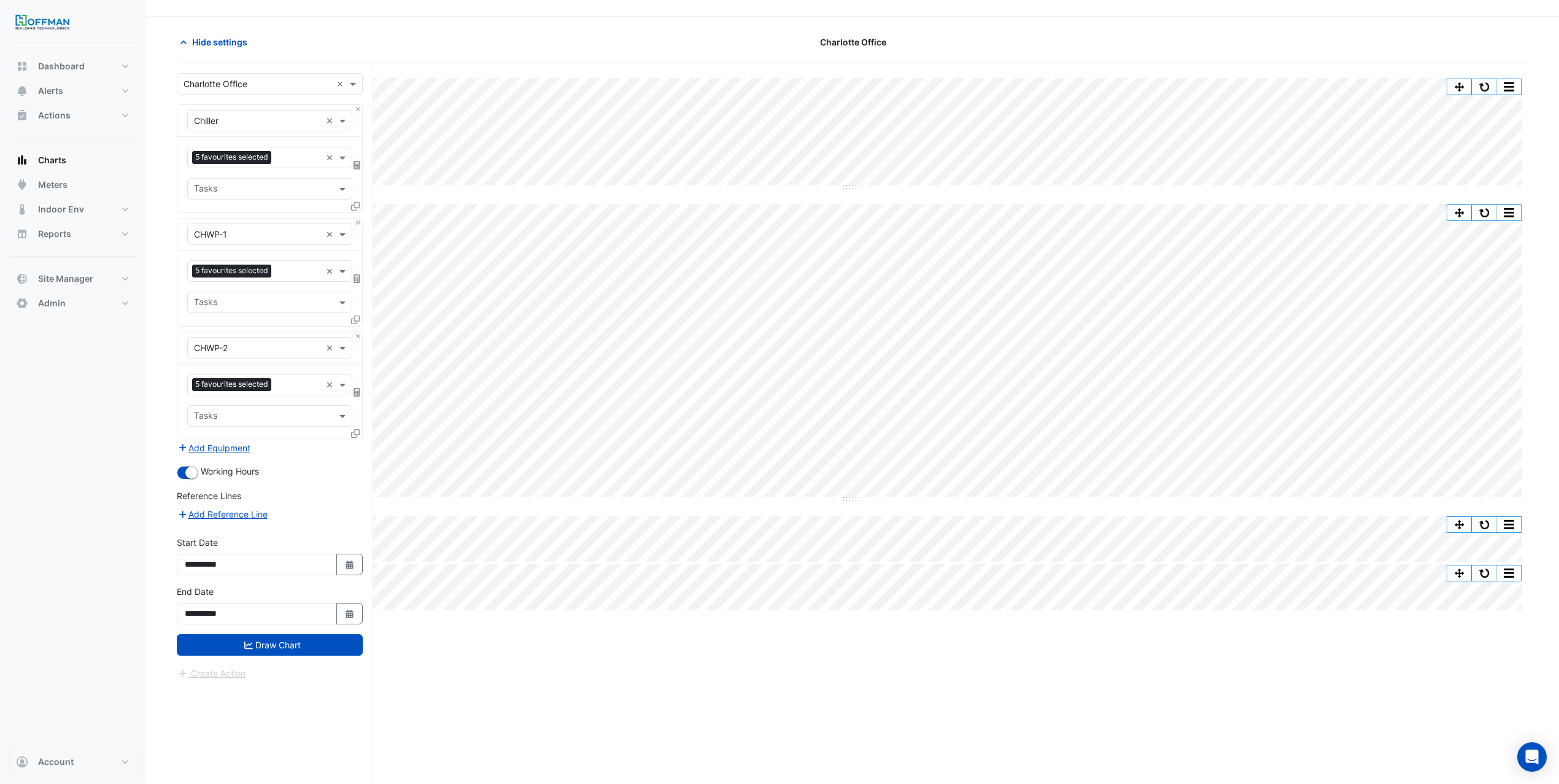
scroll to position [47, 0]
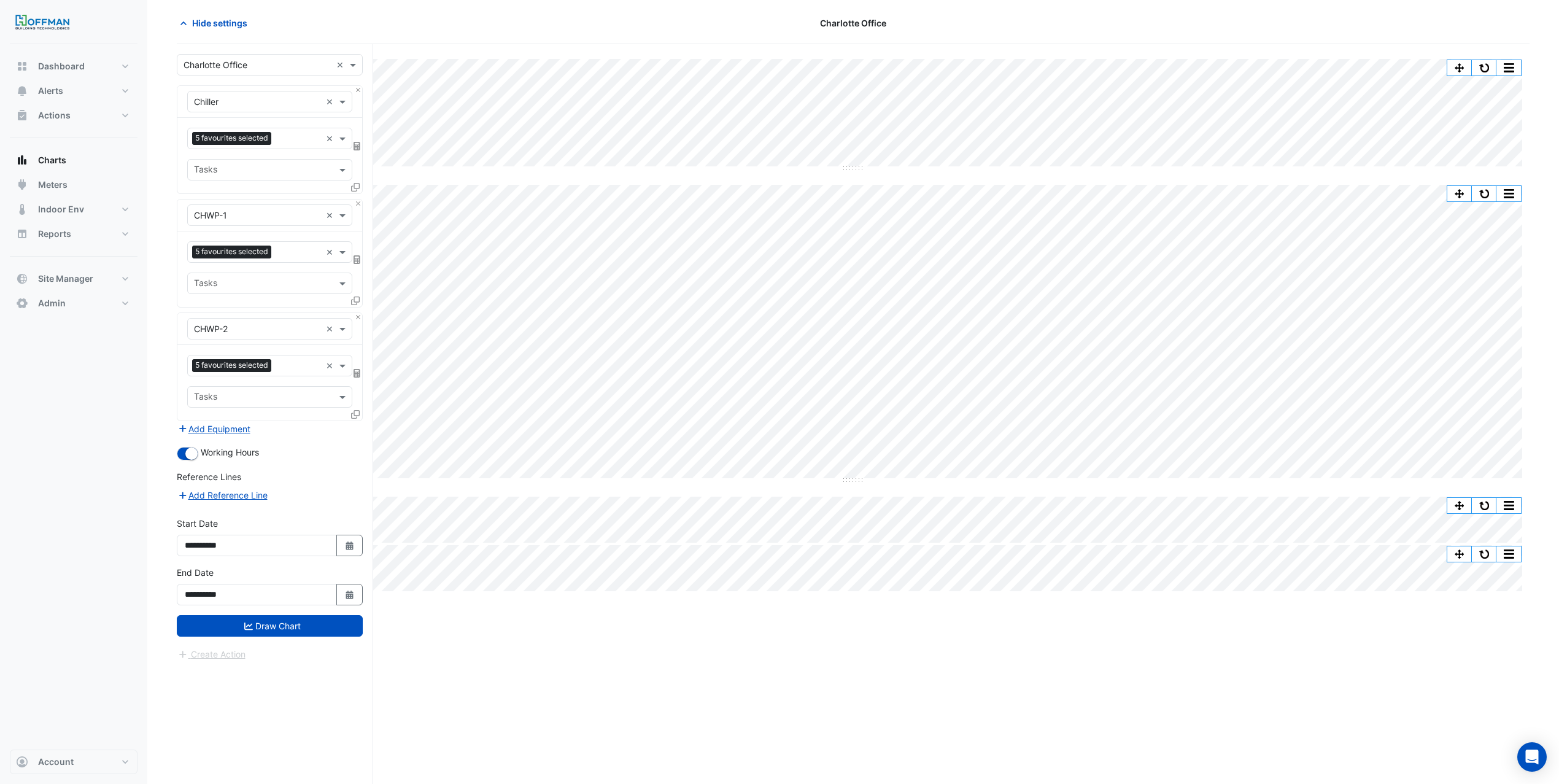
click at [289, 644] on form "Select a Site × Charlotte Office × Equipment × Chiller × Favourites 5 favourite…" at bounding box center [270, 358] width 186 height 607
click at [306, 621] on button "Draw Chart" at bounding box center [270, 625] width 186 height 21
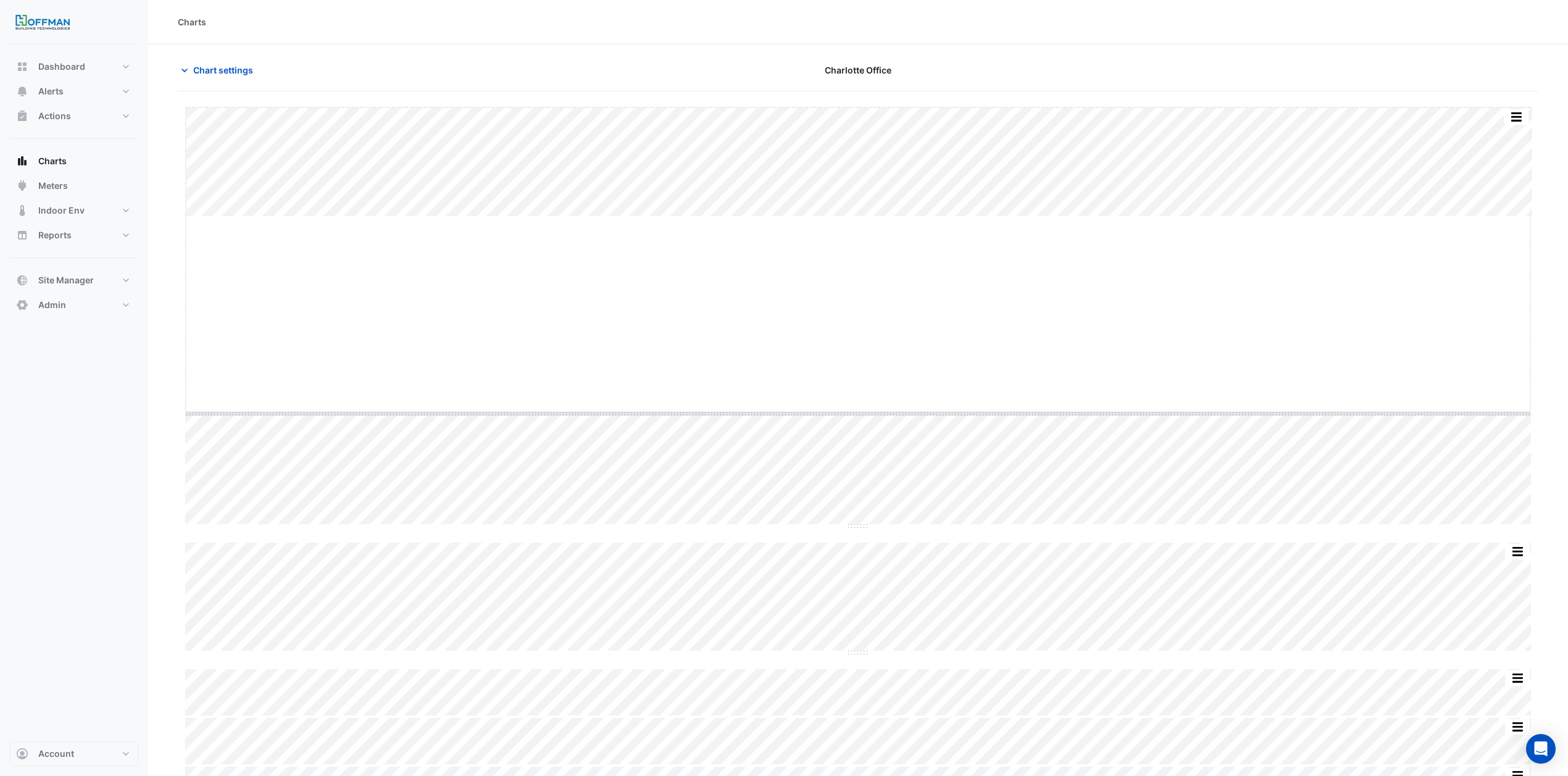
drag, startPoint x: 857, startPoint y: 218, endPoint x: 825, endPoint y: 414, distance: 198.6
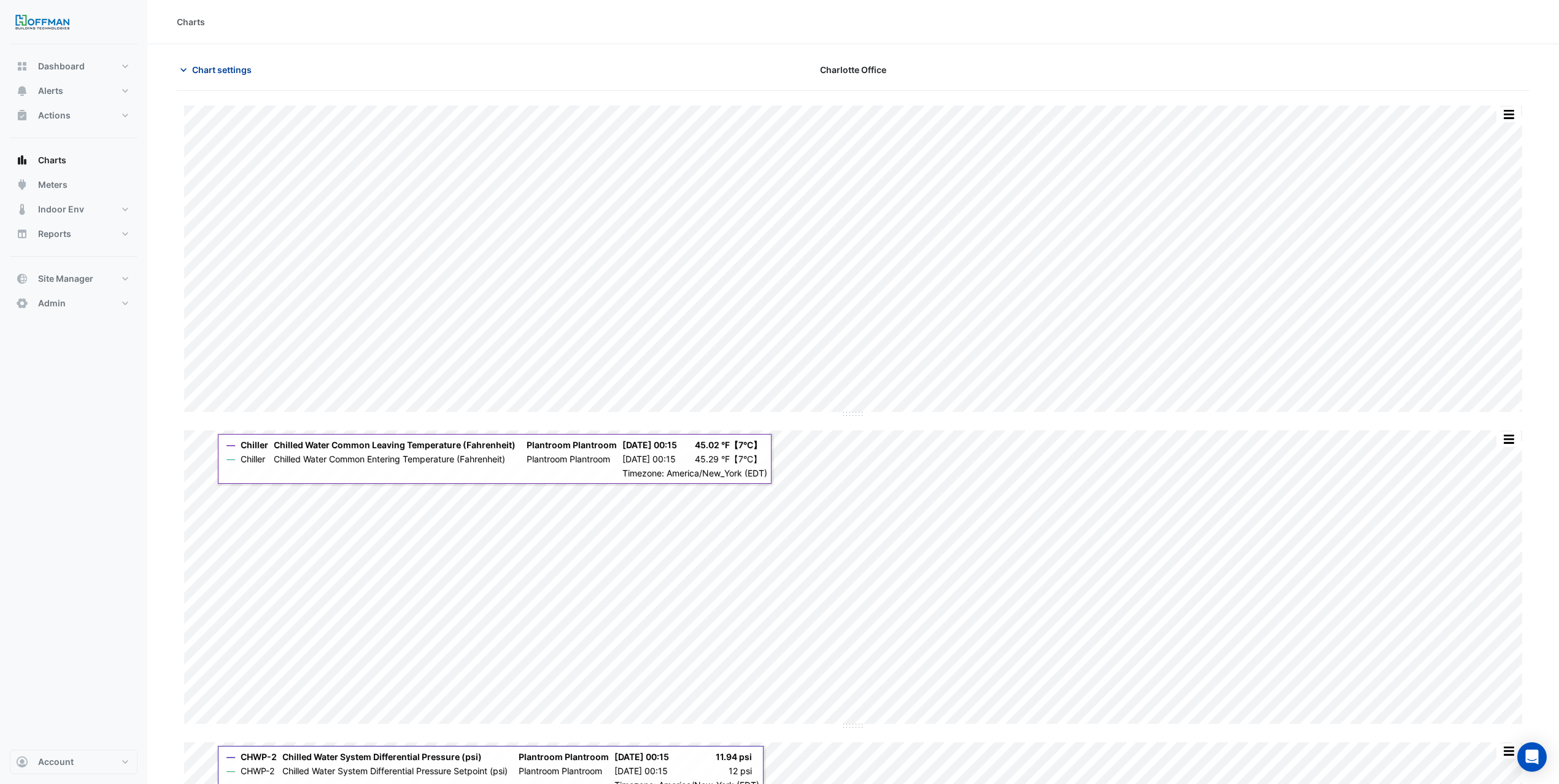
click at [240, 77] on button "Chart settings" at bounding box center [218, 69] width 83 height 21
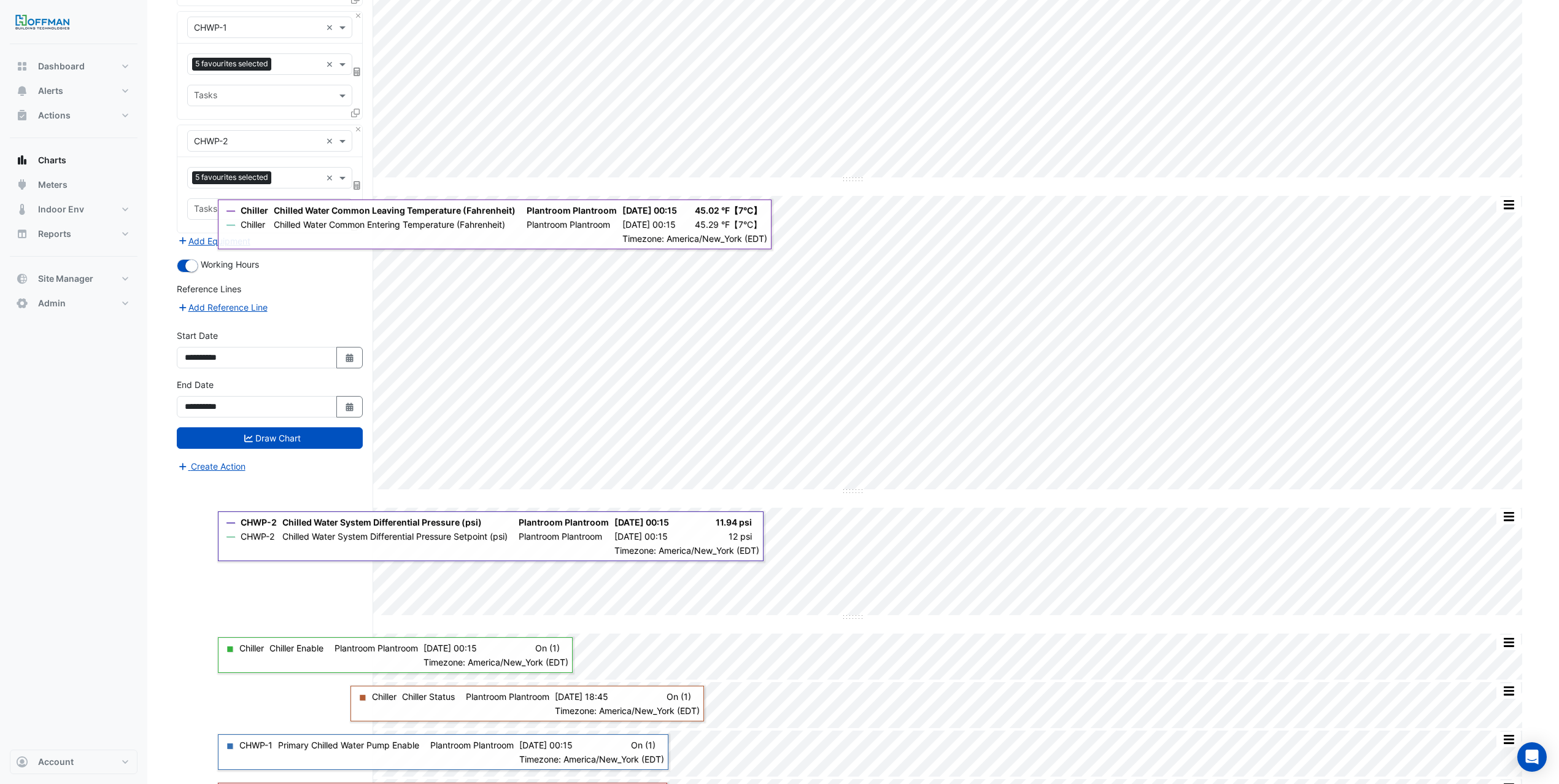
scroll to position [250, 0]
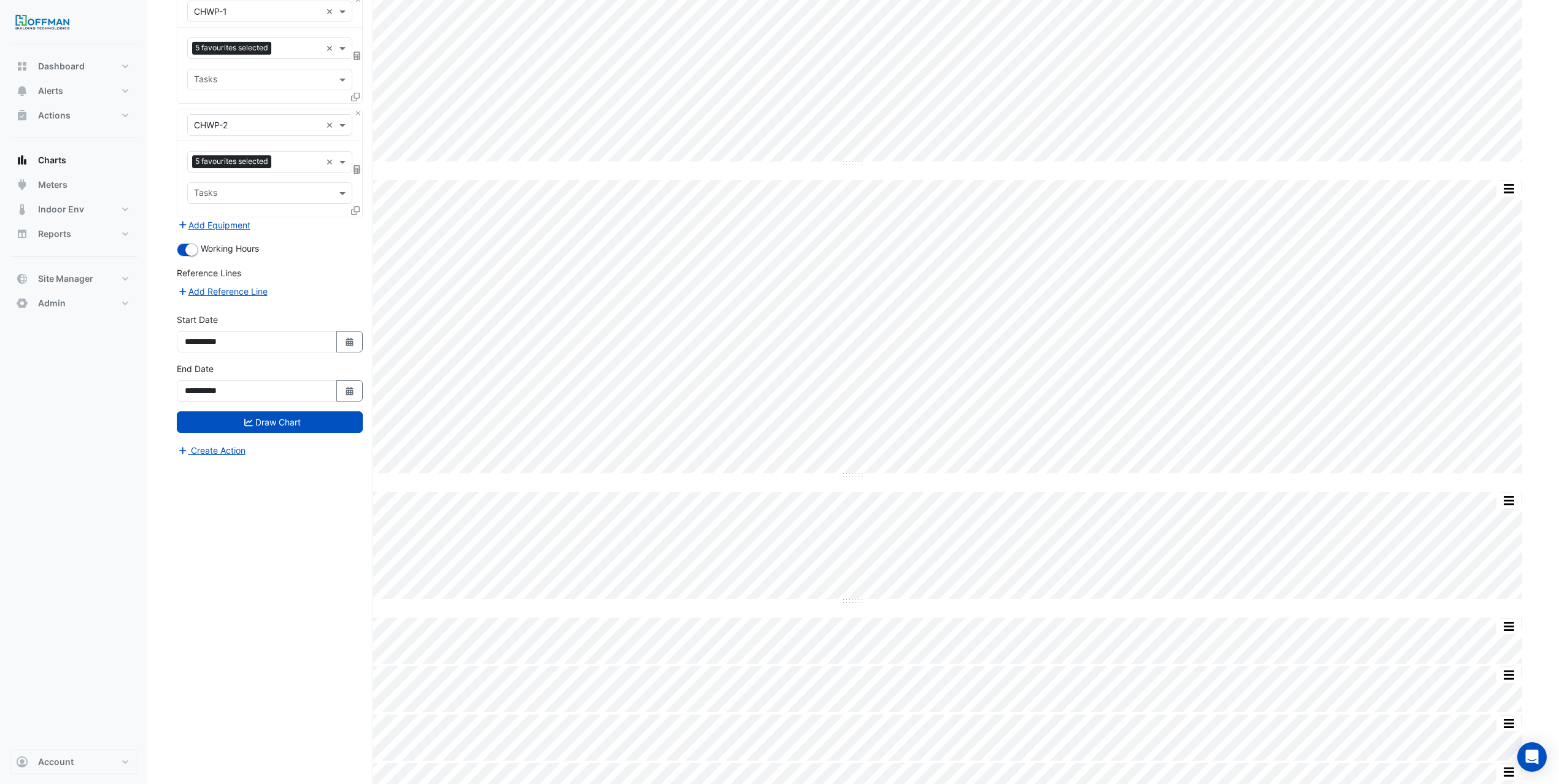
click at [261, 585] on div "Select a Site × Charlotte Office × Equipment × Chiller × Favourites 5 favourite…" at bounding box center [275, 374] width 196 height 1068
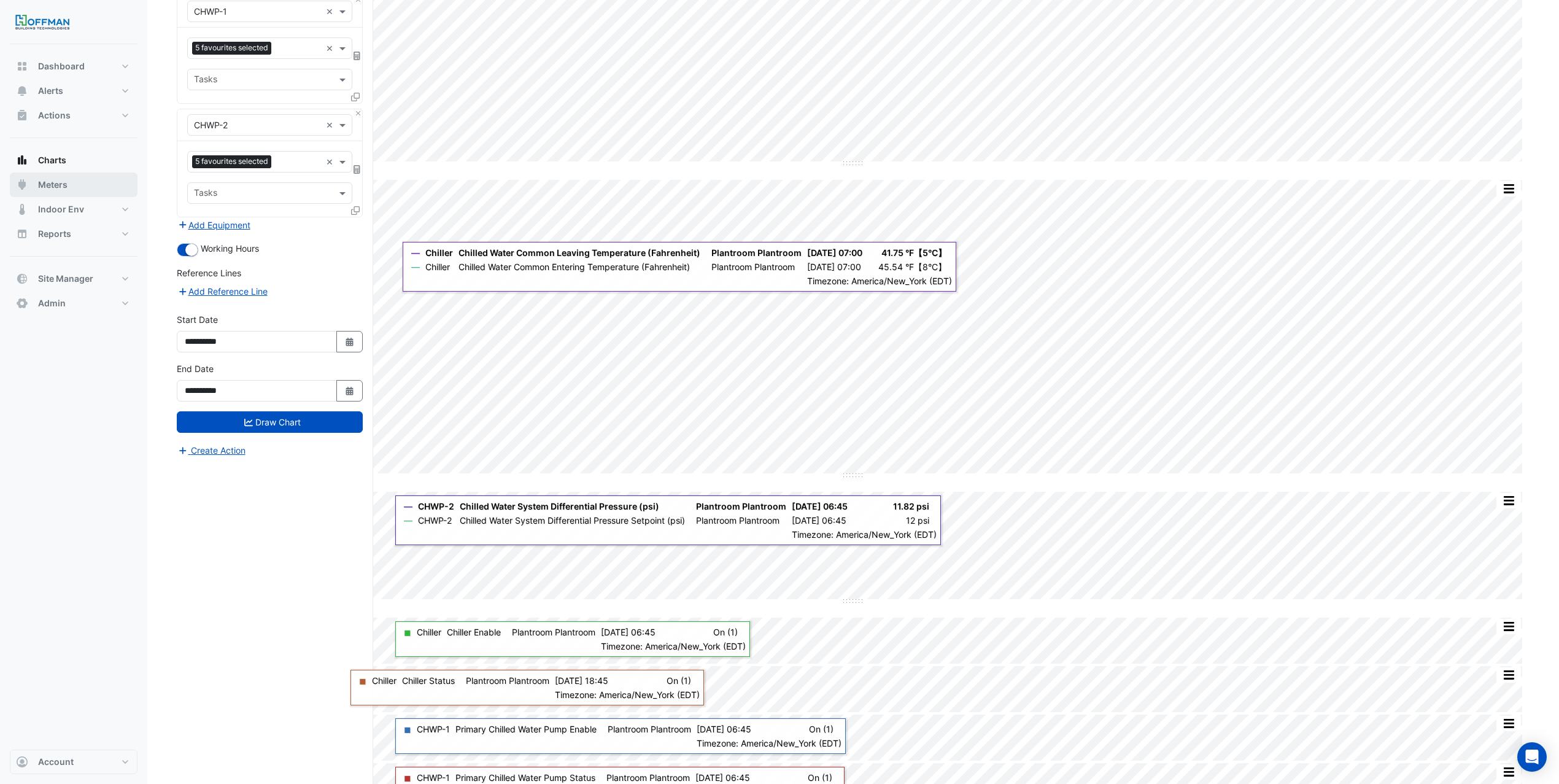
scroll to position [0, 0]
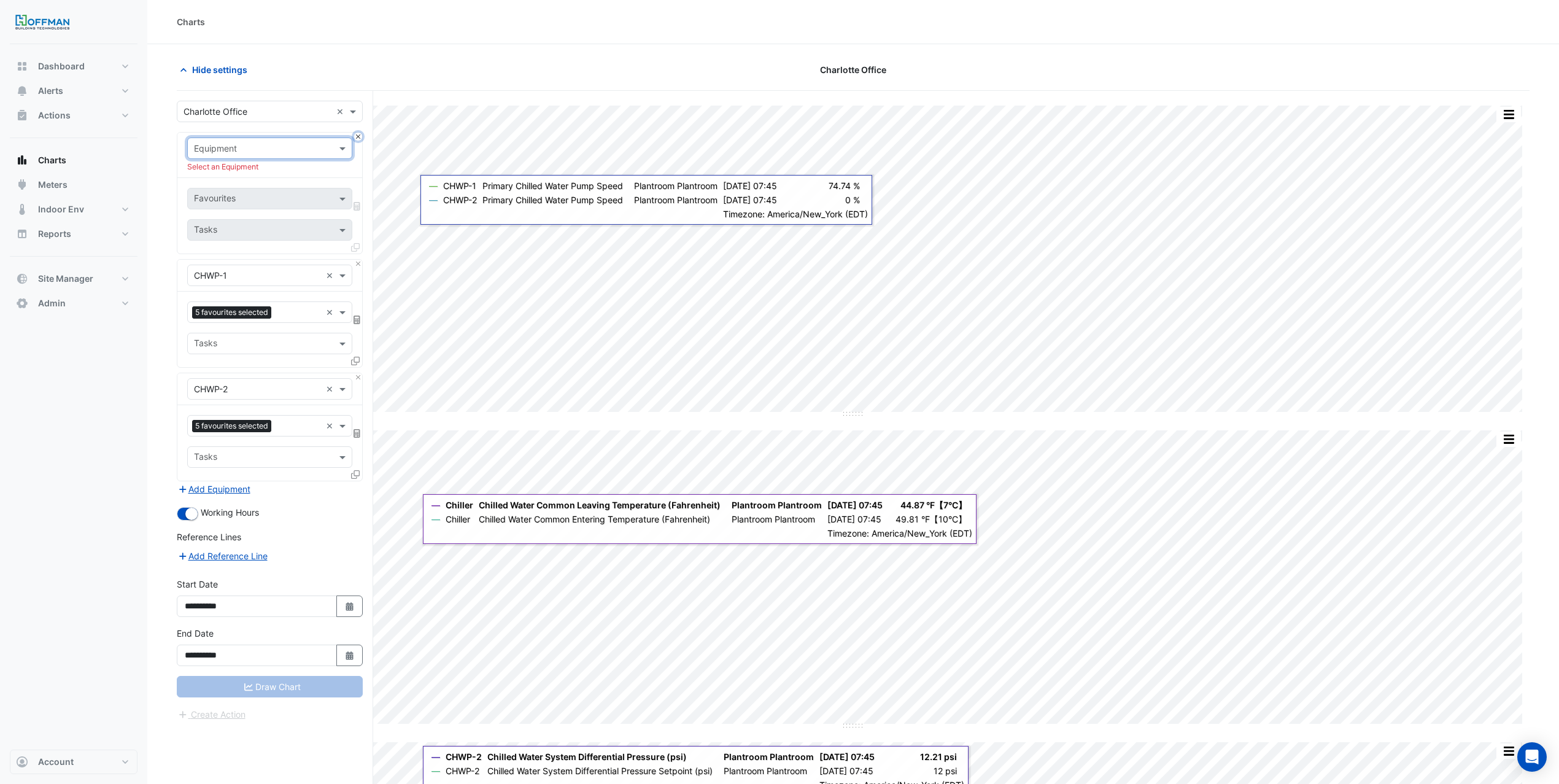
click at [358, 134] on button "Close" at bounding box center [358, 136] width 8 height 8
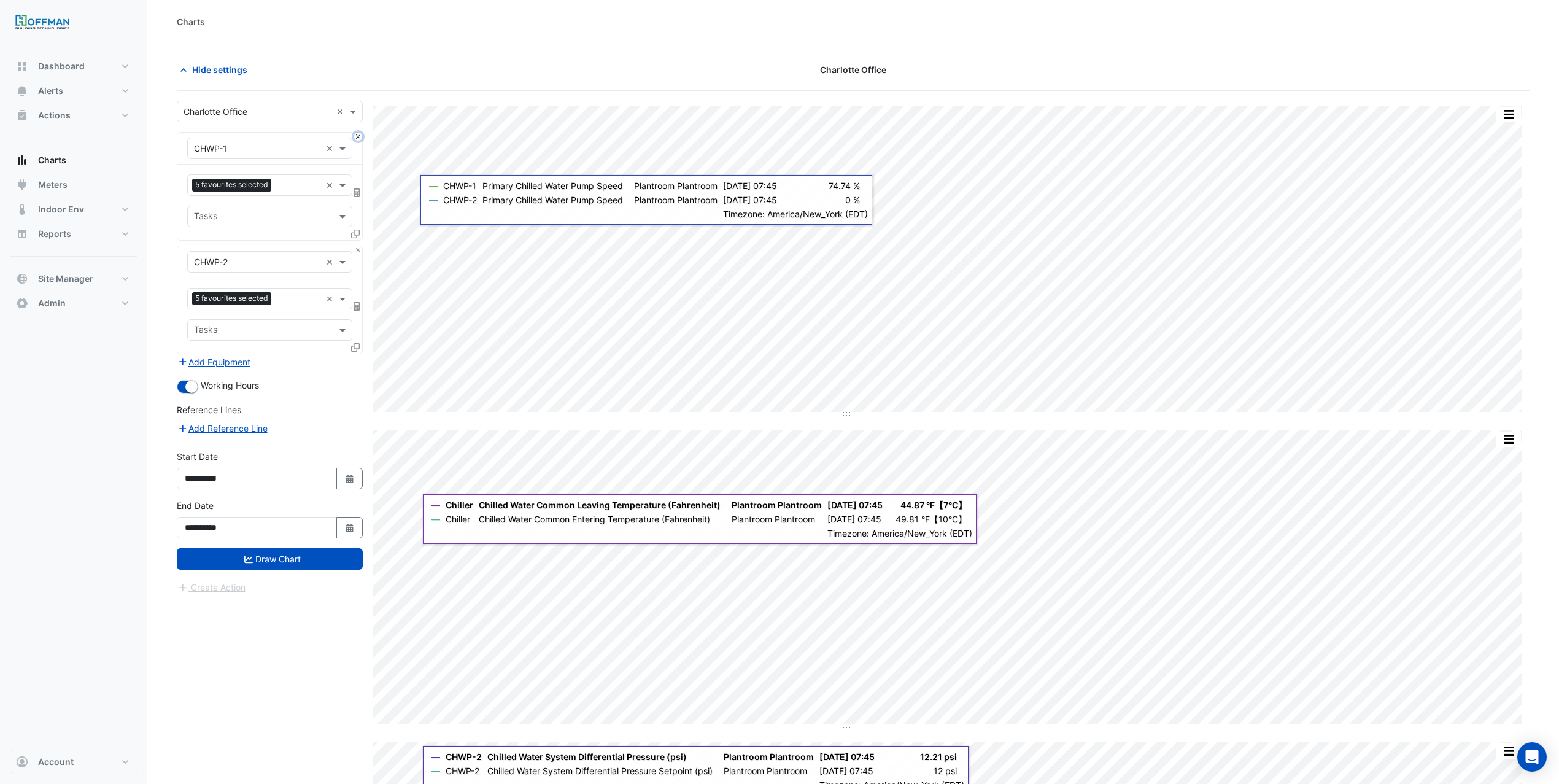
click at [357, 140] on button "Close" at bounding box center [358, 136] width 8 height 8
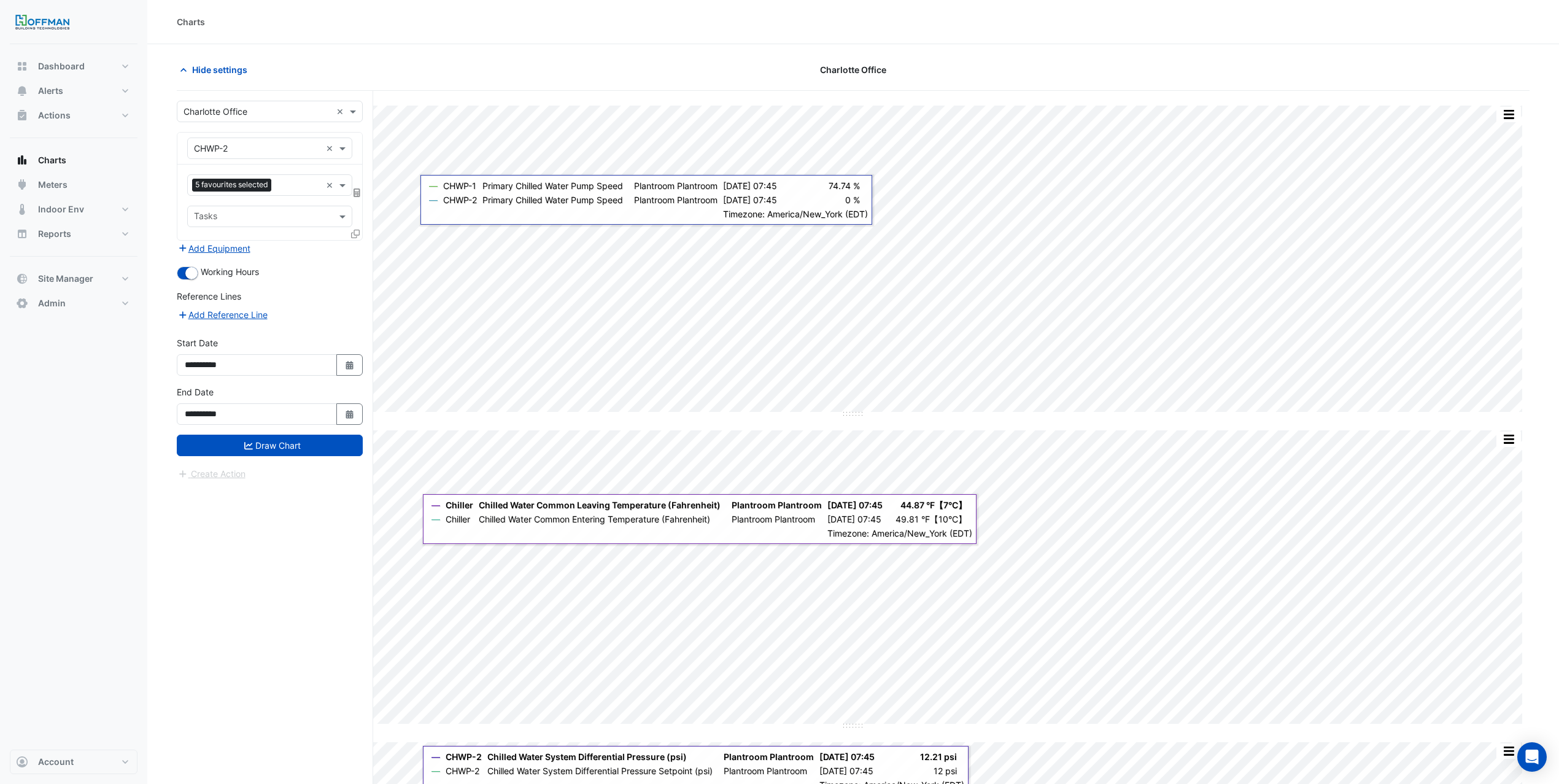
click at [301, 155] on div "Equipment × CHWP-2 ×" at bounding box center [269, 148] width 165 height 21
type input "***"
click at [239, 171] on div "VAV-1-1" at bounding box center [269, 175] width 164 height 18
click at [252, 178] on div "Favourites" at bounding box center [253, 185] width 130 height 19
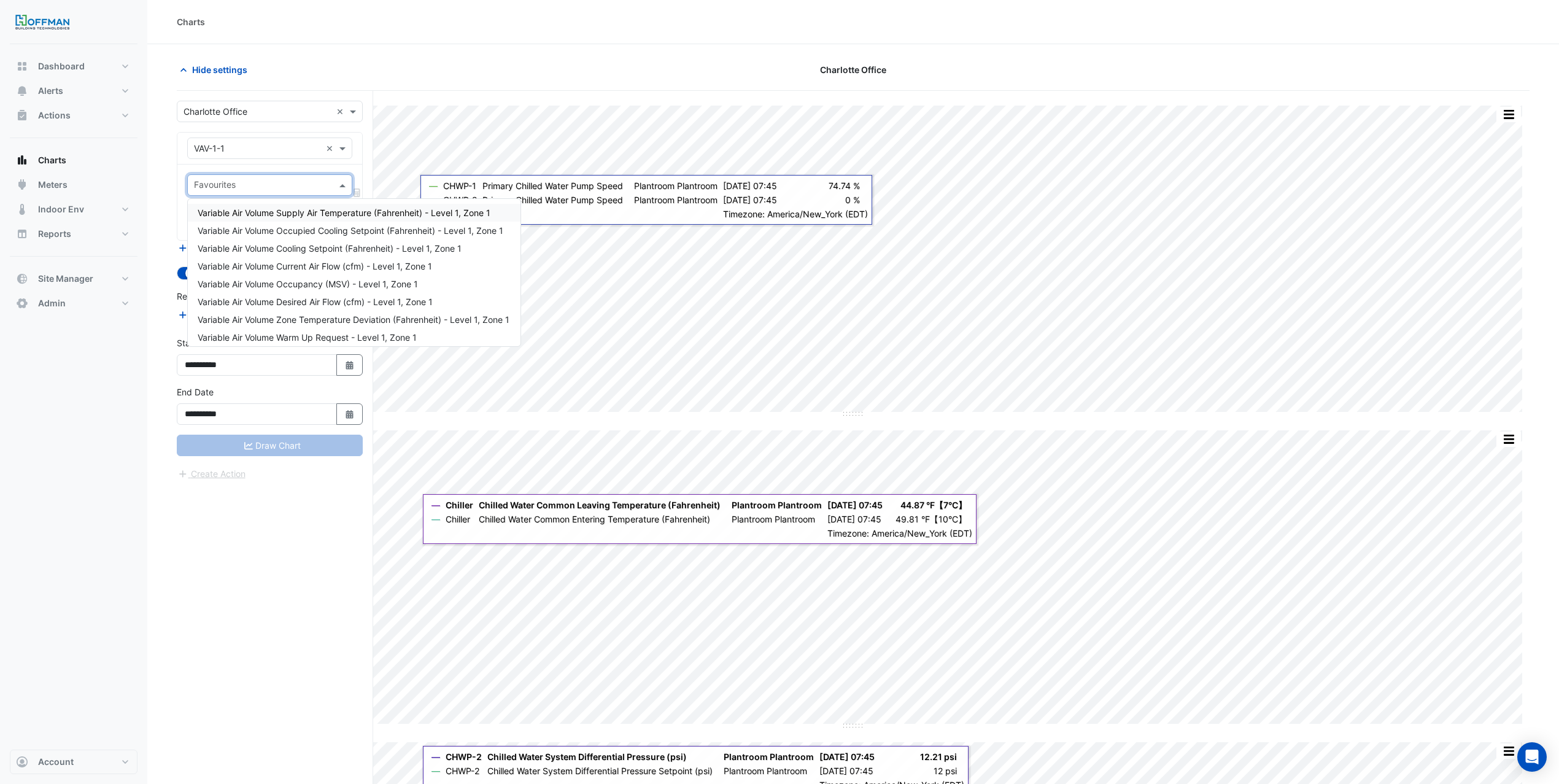
click at [320, 215] on span "Variable Air Volume Supply Air Temperature (Fahrenheit) - Level 1, Zone 1" at bounding box center [344, 212] width 293 height 10
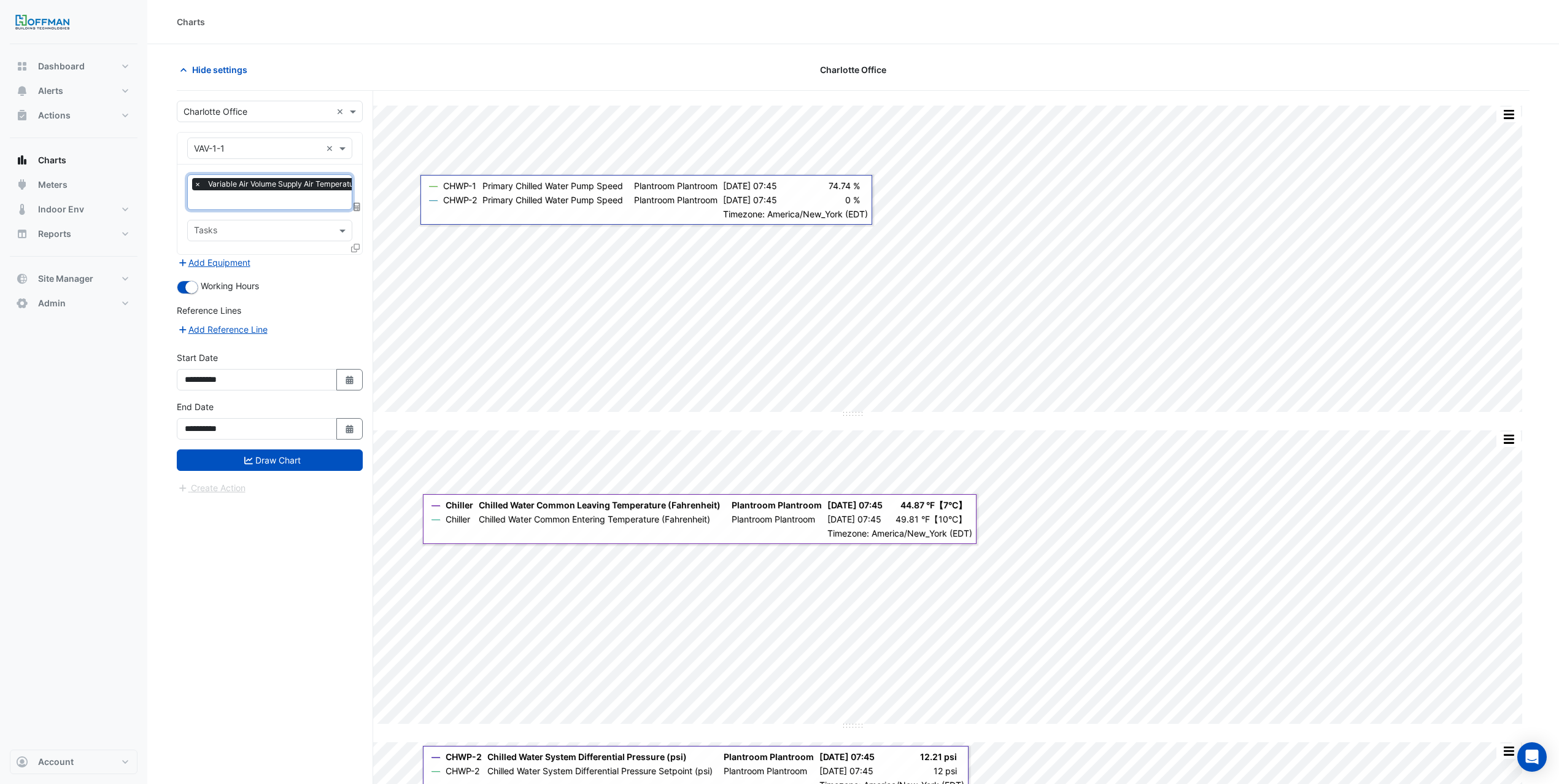
click at [275, 206] on input "text" at bounding box center [332, 201] width 275 height 13
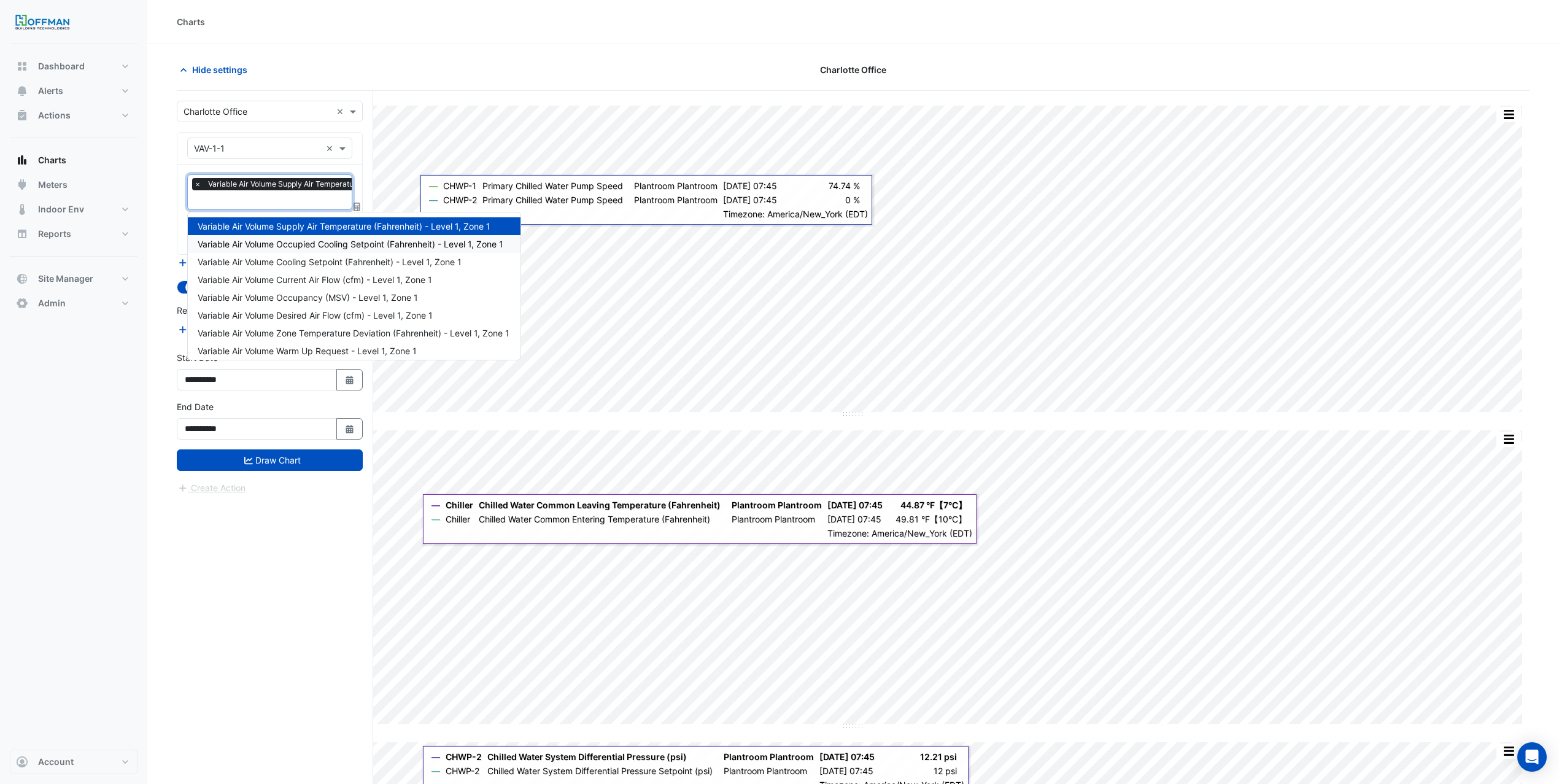
click at [286, 243] on span "Variable Air Volume Occupied Cooling Setpoint (Fahrenheit) - Level 1, Zone 1" at bounding box center [351, 243] width 306 height 10
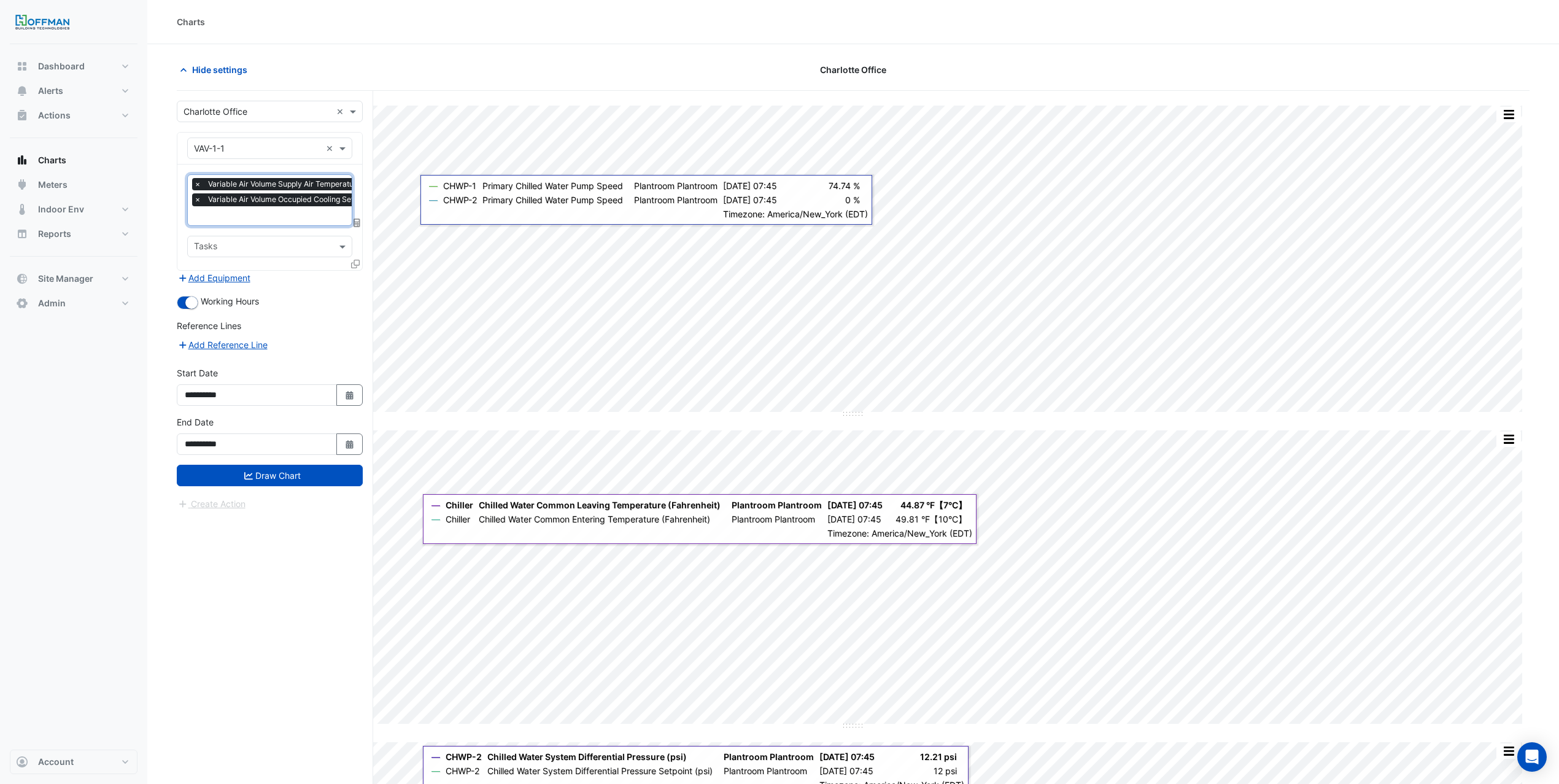
click at [282, 221] on input "text" at bounding box center [337, 217] width 286 height 13
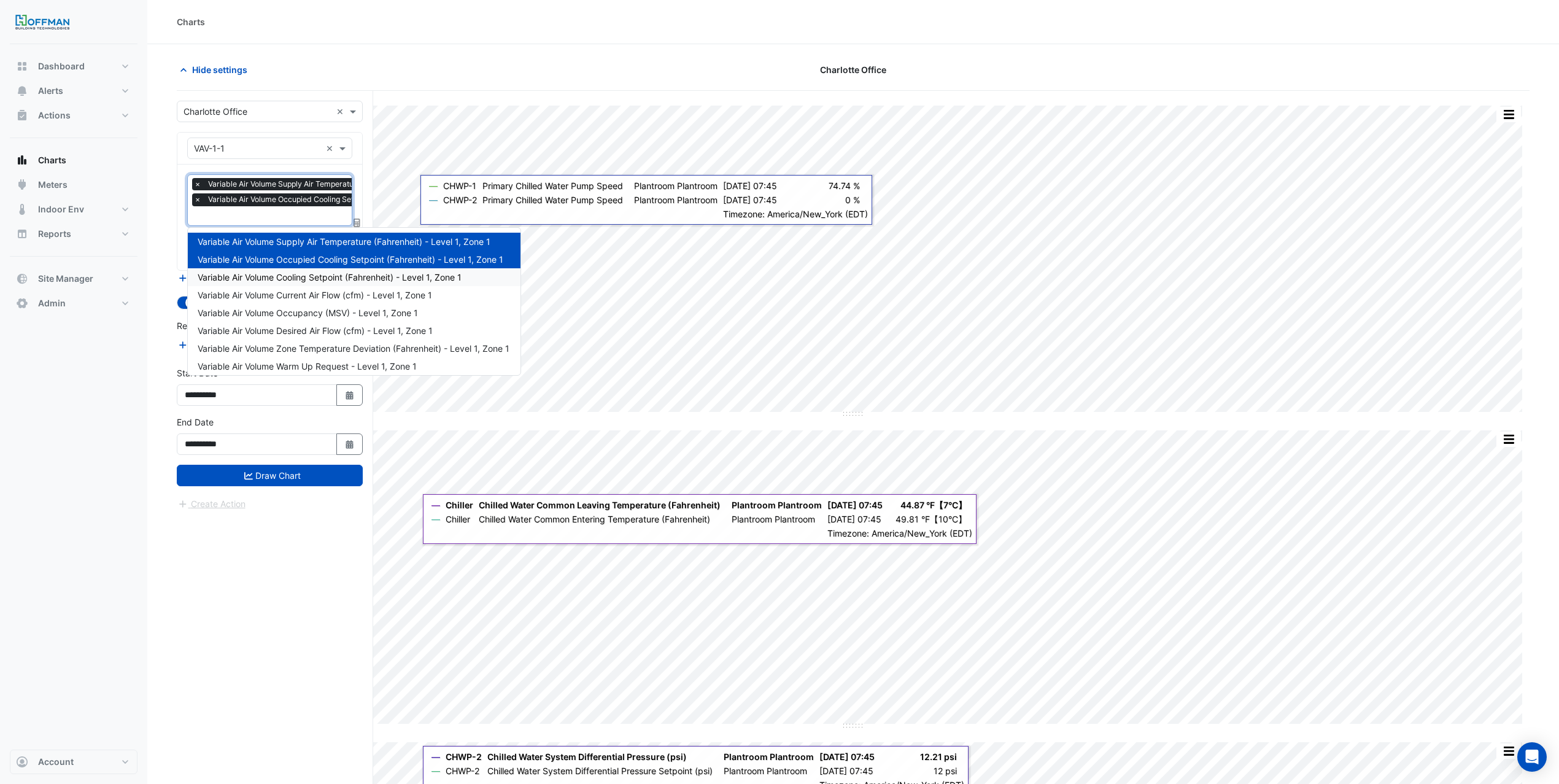
click at [295, 275] on span "Variable Air Volume Cooling Setpoint (Fahrenheit) - Level 1, Zone 1" at bounding box center [329, 277] width 264 height 10
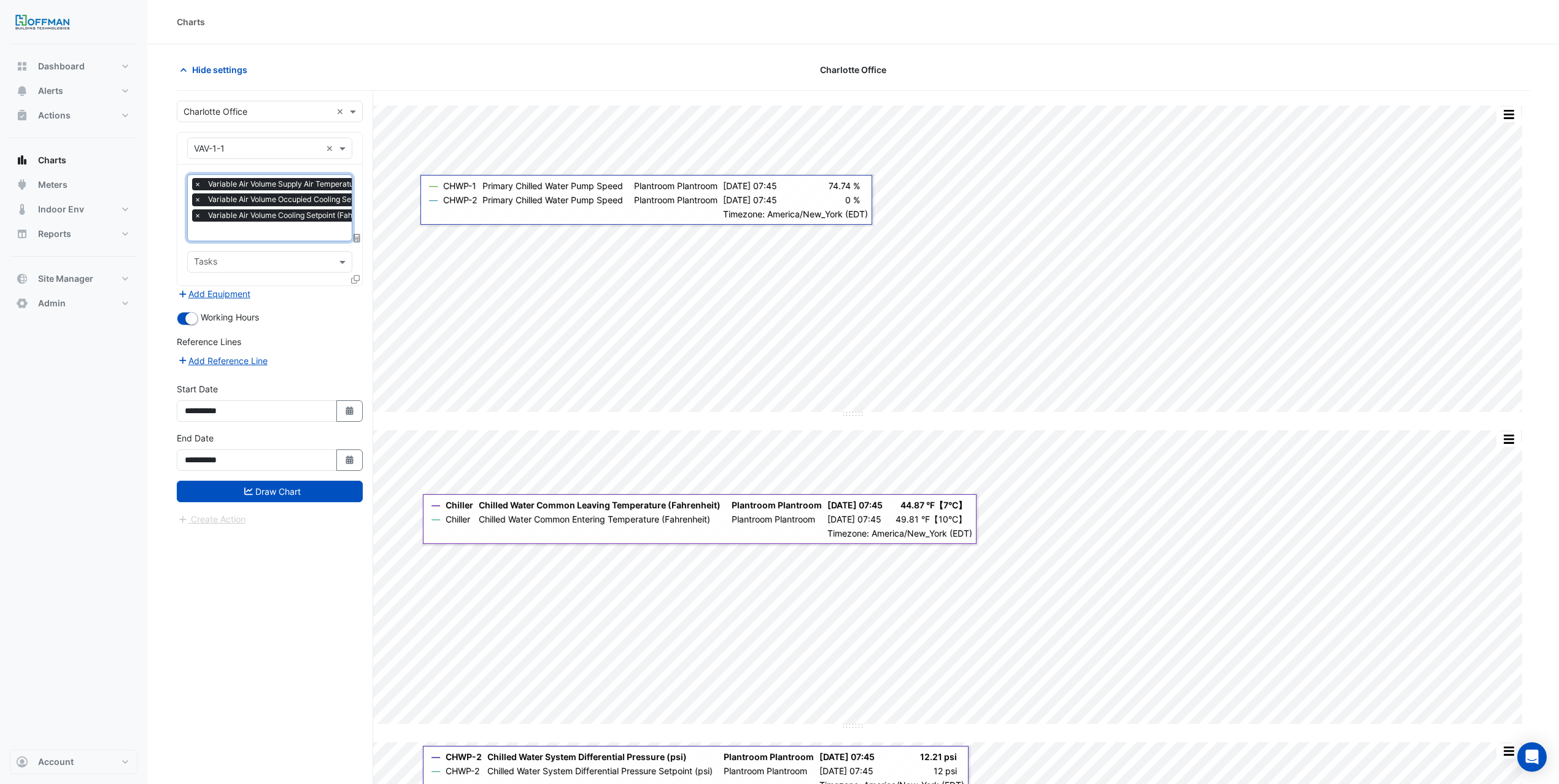
click at [278, 235] on input "text" at bounding box center [337, 232] width 286 height 13
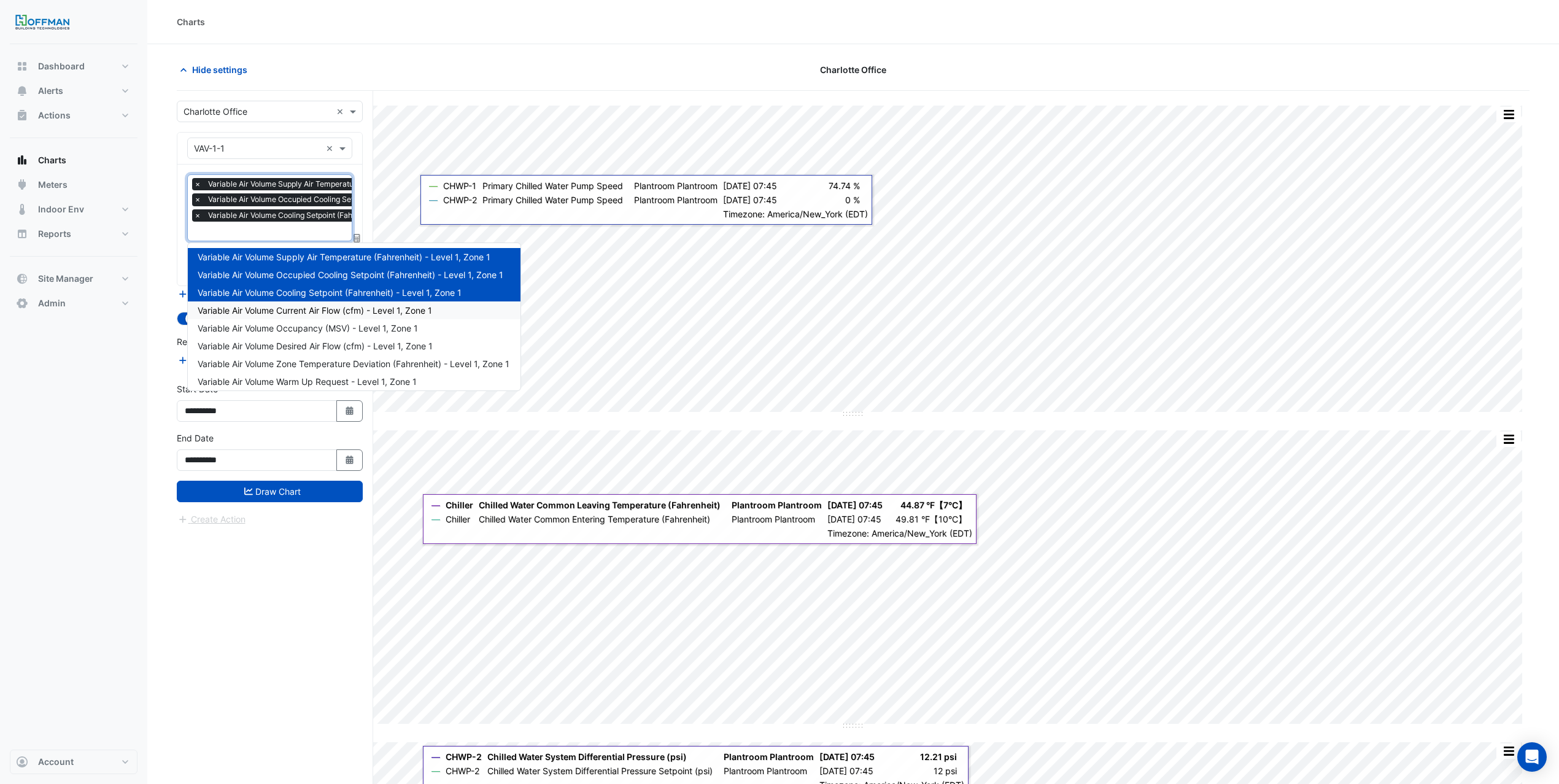
click at [289, 303] on div "Variable Air Volume Current Air Flow (cfm) - Level 1, Zone 1" at bounding box center [354, 310] width 333 height 18
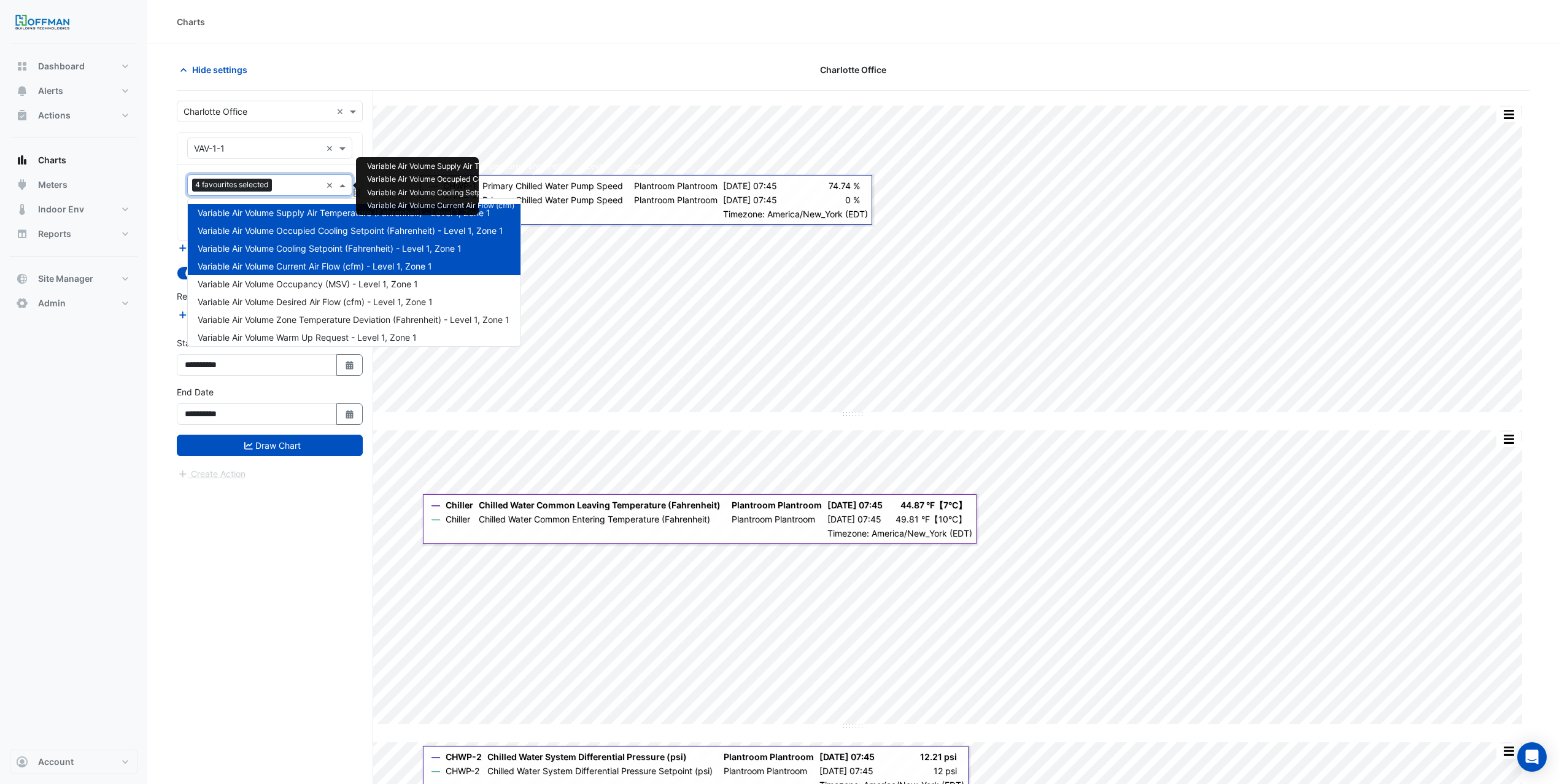
click at [285, 189] on input "text" at bounding box center [299, 186] width 44 height 13
click at [301, 292] on div "Variable Air Volume Occupancy (MSV) - Level 1, Zone 1" at bounding box center [354, 283] width 333 height 18
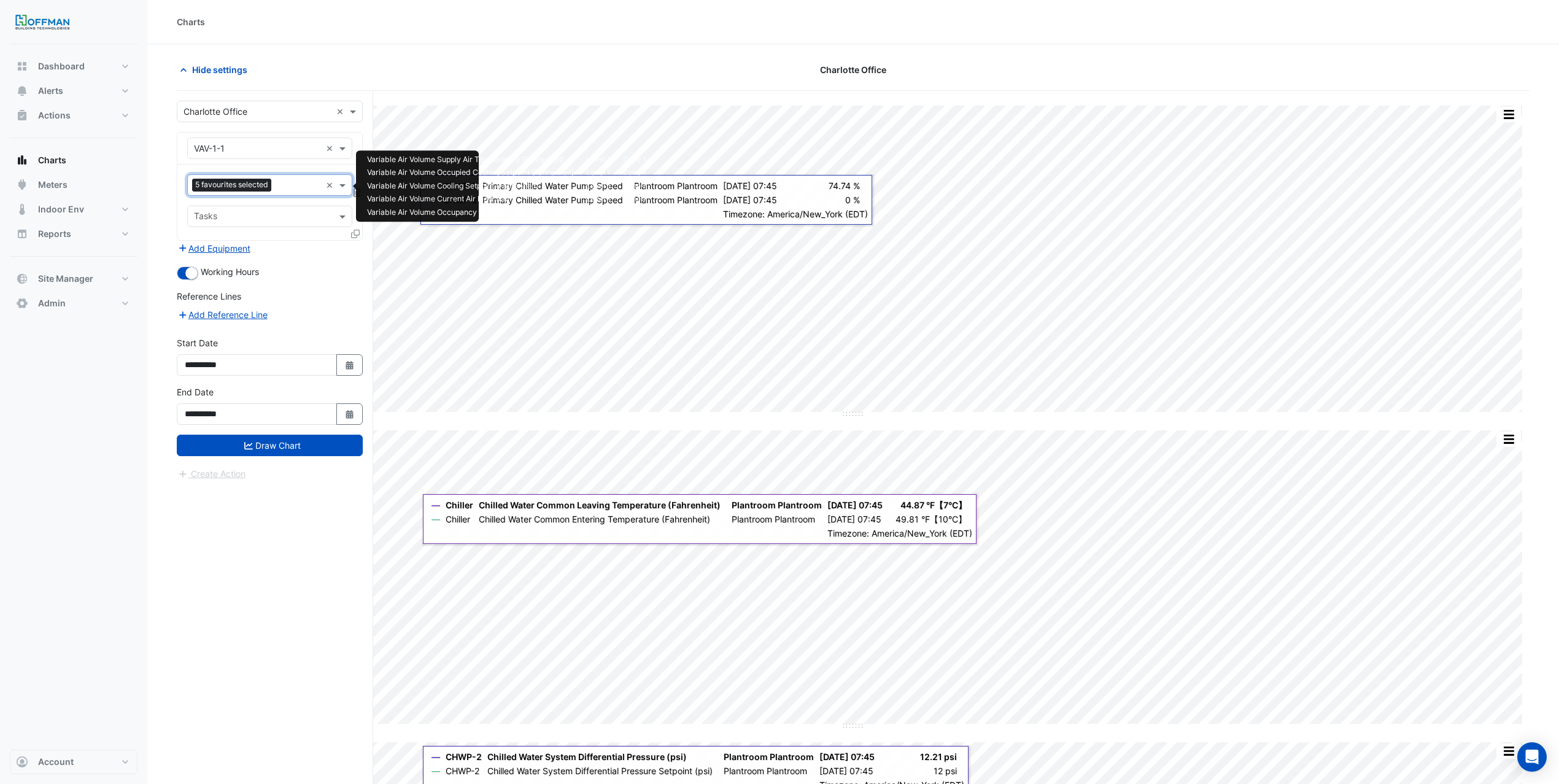
click at [286, 184] on input "text" at bounding box center [298, 186] width 45 height 13
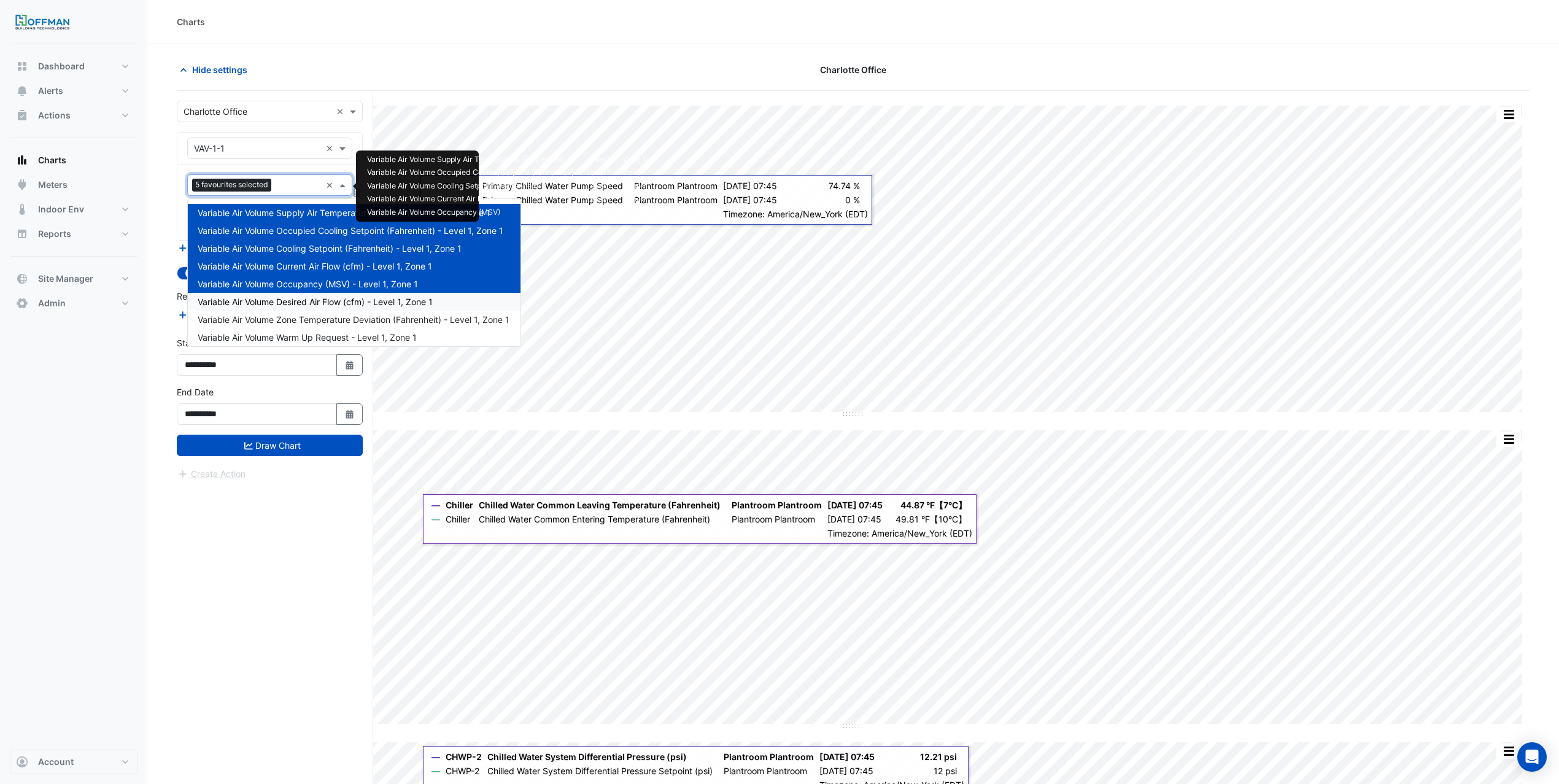
click at [304, 309] on div "Variable Air Volume Desired Air Flow (cfm) - Level 1, Zone 1" at bounding box center [354, 301] width 333 height 18
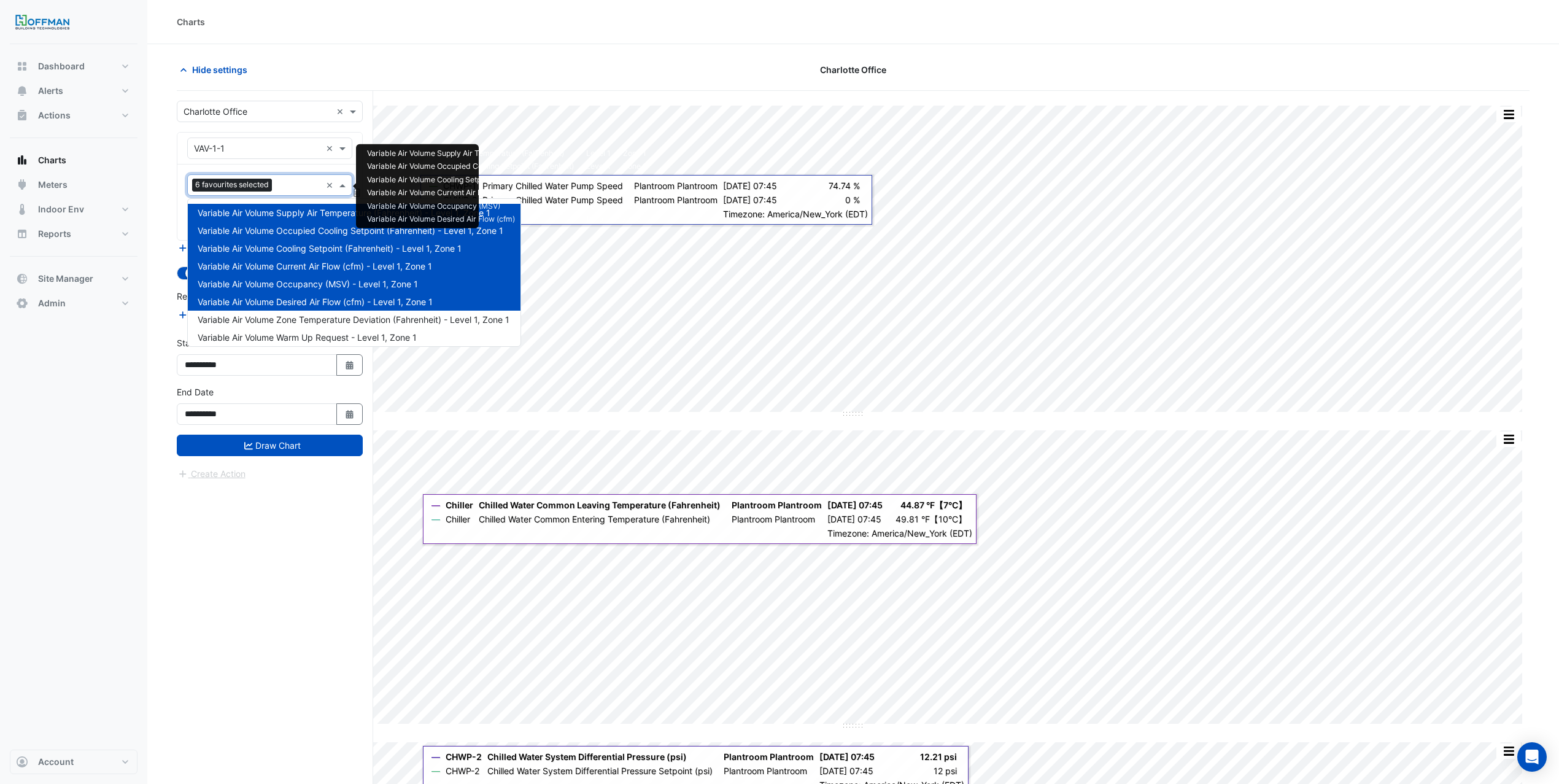
click at [289, 186] on input "text" at bounding box center [299, 186] width 44 height 13
click at [324, 329] on div "Variable Air Volume Warm Up Request - Level 1, Zone 1" at bounding box center [354, 337] width 333 height 18
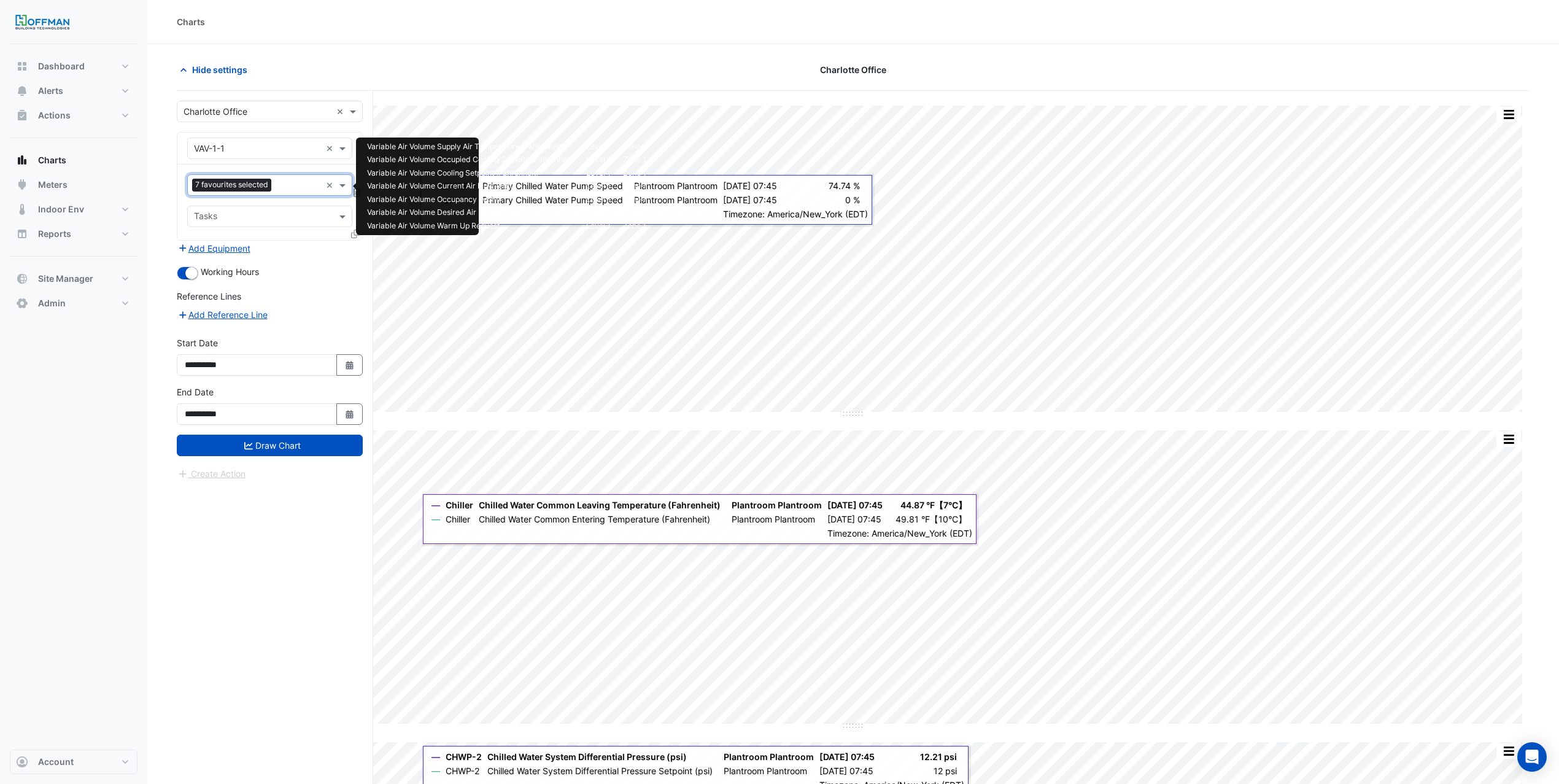
drag, startPoint x: 293, startPoint y: 185, endPoint x: 295, endPoint y: 194, distance: 9.2
click at [293, 185] on input "text" at bounding box center [298, 186] width 45 height 13
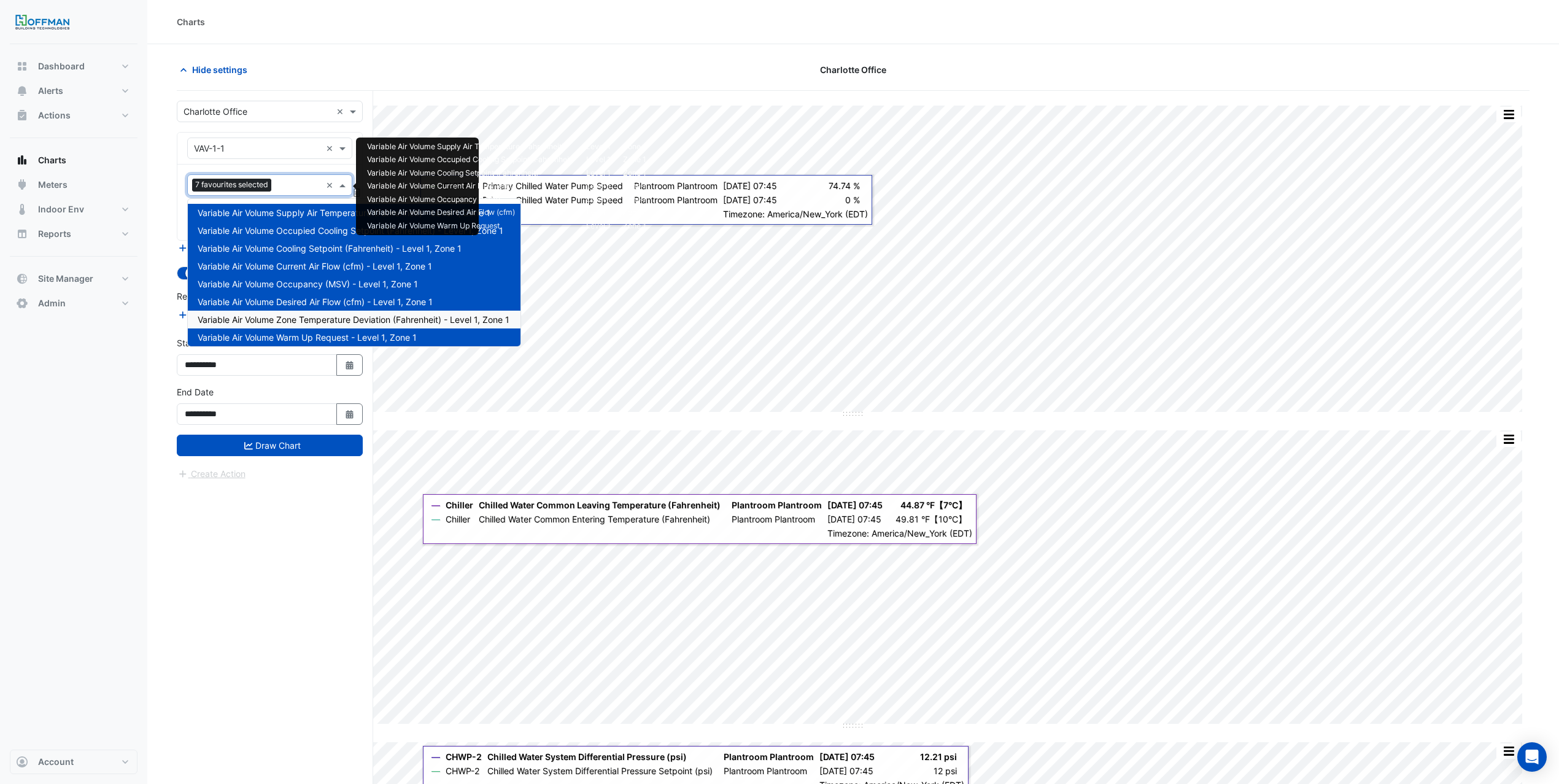
click at [328, 320] on span "Variable Air Volume Zone Temperature Deviation (Fahrenheit) - Level 1, Zone 1" at bounding box center [354, 319] width 311 height 10
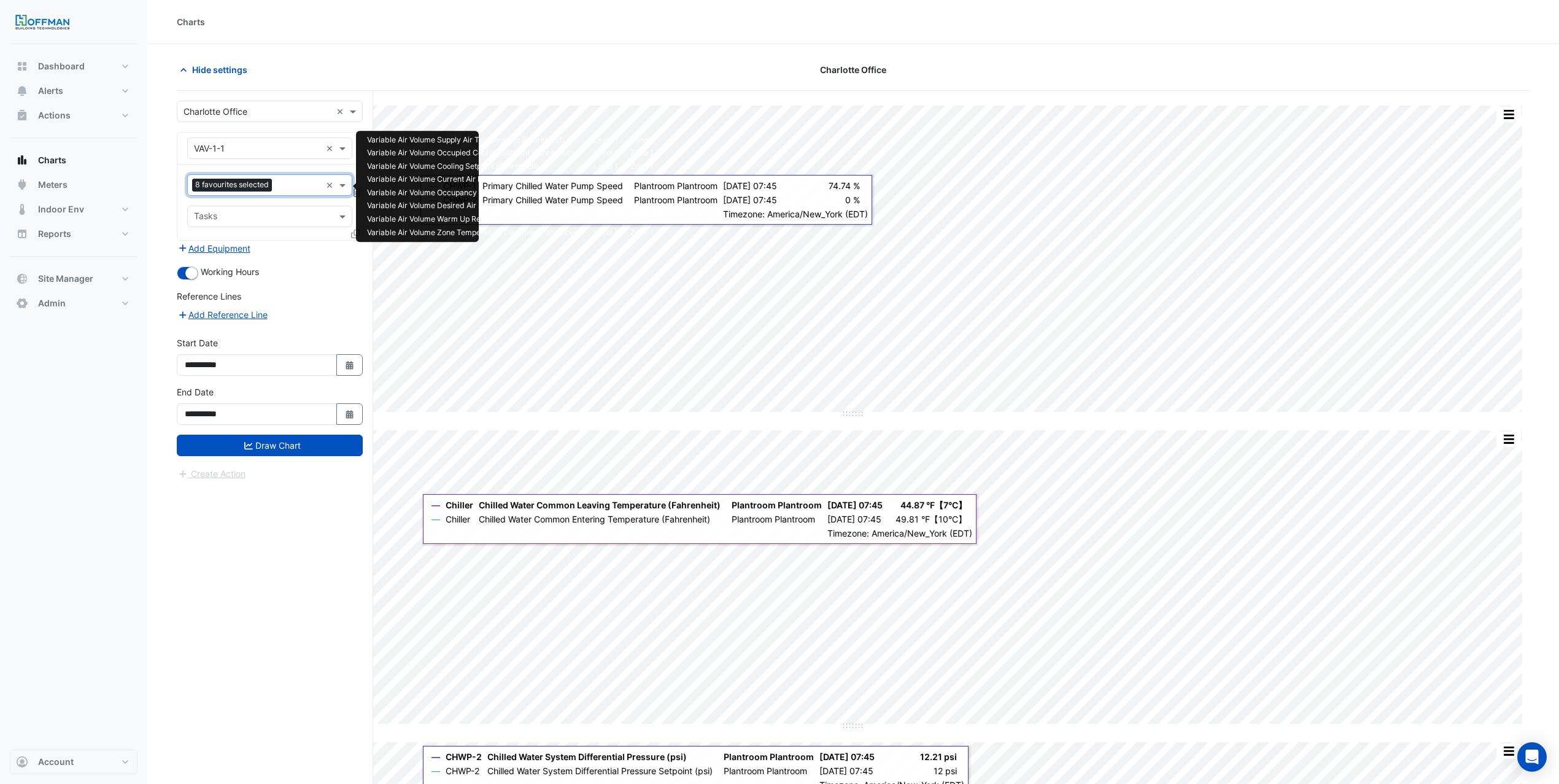
click at [286, 182] on input "text" at bounding box center [299, 186] width 44 height 13
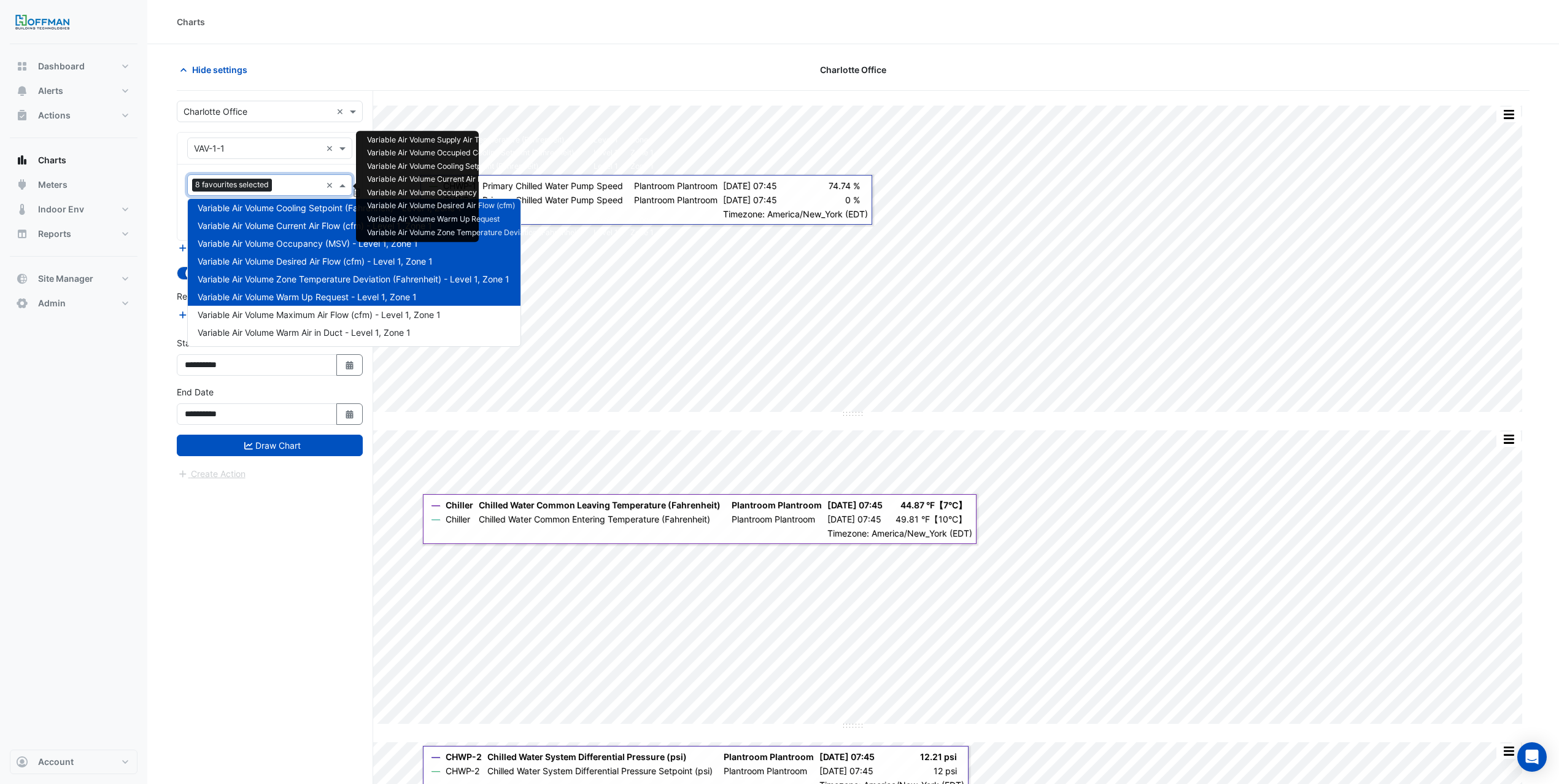
scroll to position [50, 0]
click at [325, 307] on span "Variable Air Volume Maximum Air Flow (cfm) - Level 1, Zone 1" at bounding box center [319, 305] width 243 height 10
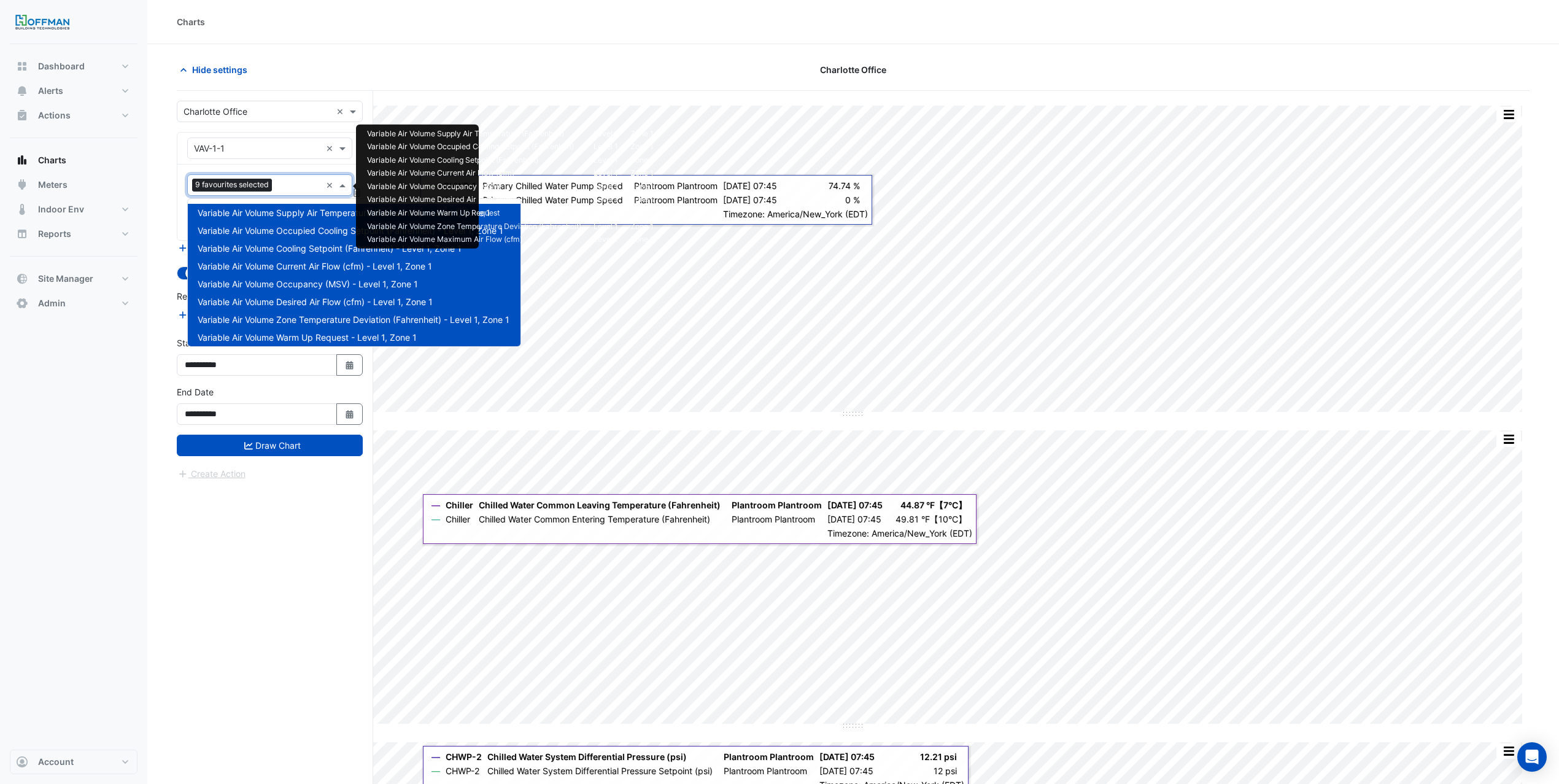
click at [285, 189] on input "text" at bounding box center [299, 186] width 44 height 13
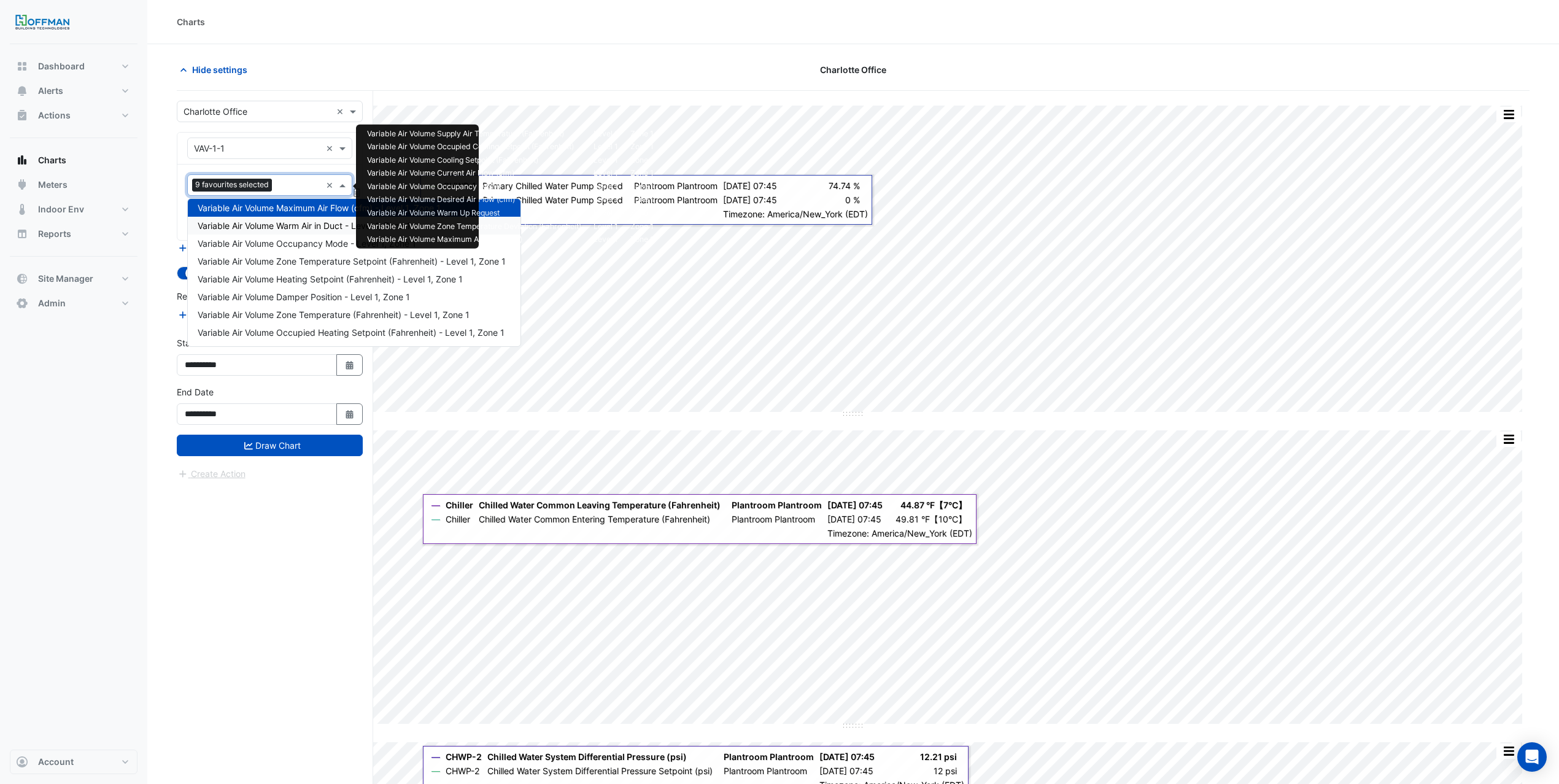
click at [295, 229] on span "Variable Air Volume Warm Air in Duct - Level 1, Zone 1" at bounding box center [304, 225] width 213 height 10
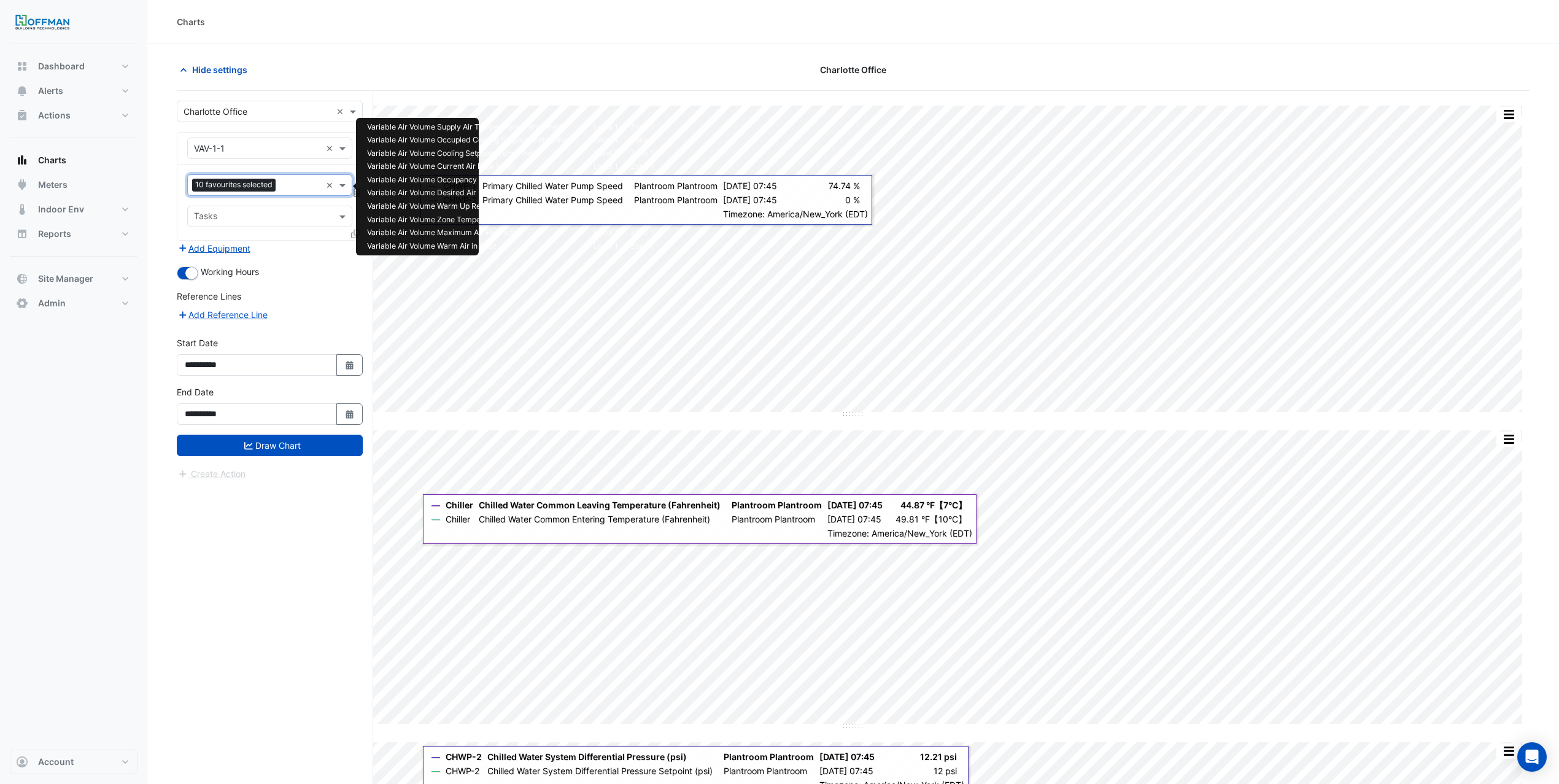
click at [286, 178] on div "Favourites 10 favourites selected" at bounding box center [254, 185] width 133 height 19
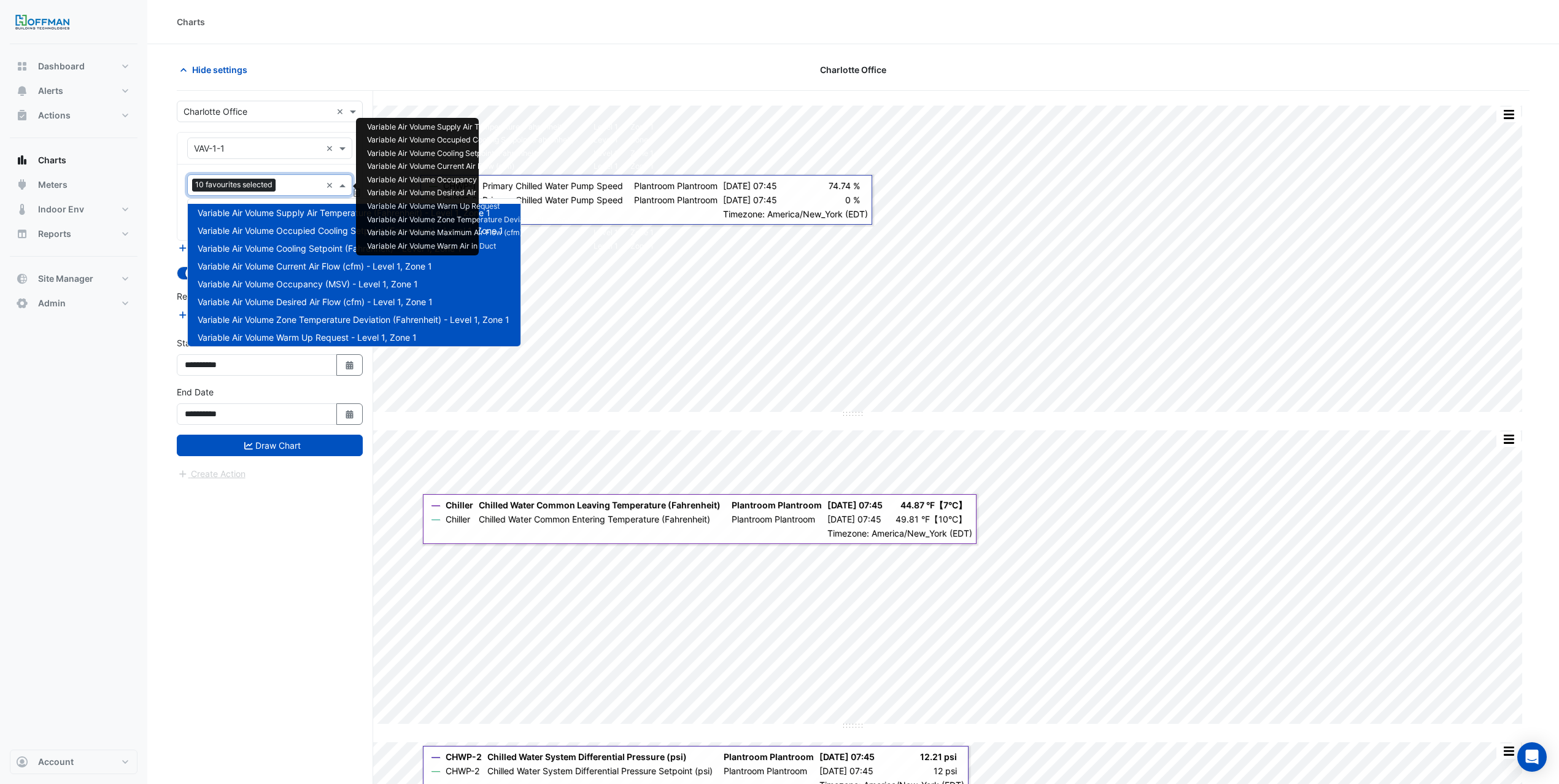
scroll to position [165, 0]
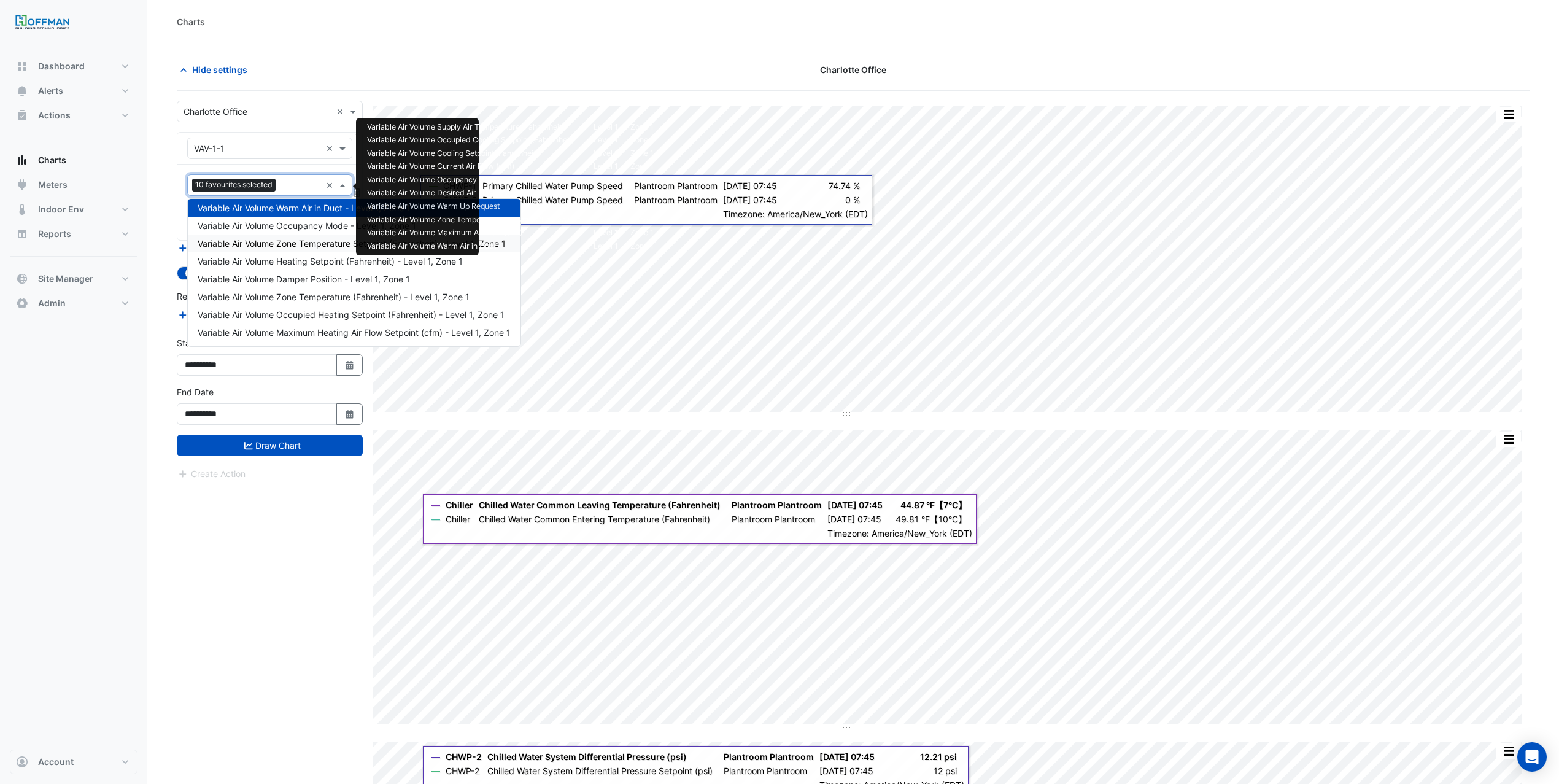
click at [288, 225] on span "Variable Air Volume Occupancy Mode - Level 1, Zone 1" at bounding box center [307, 225] width 218 height 10
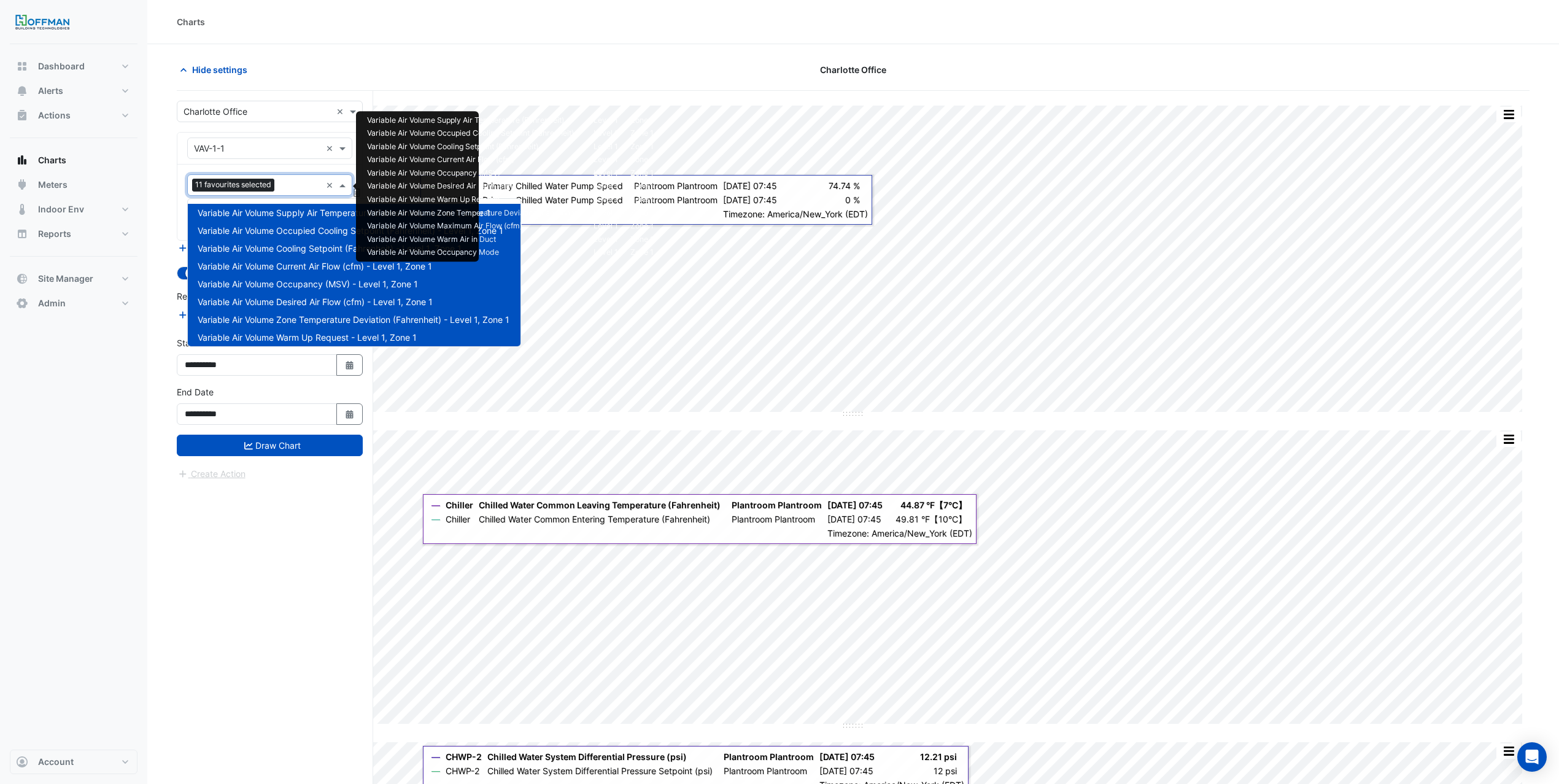
click at [283, 185] on input "text" at bounding box center [300, 186] width 41 height 13
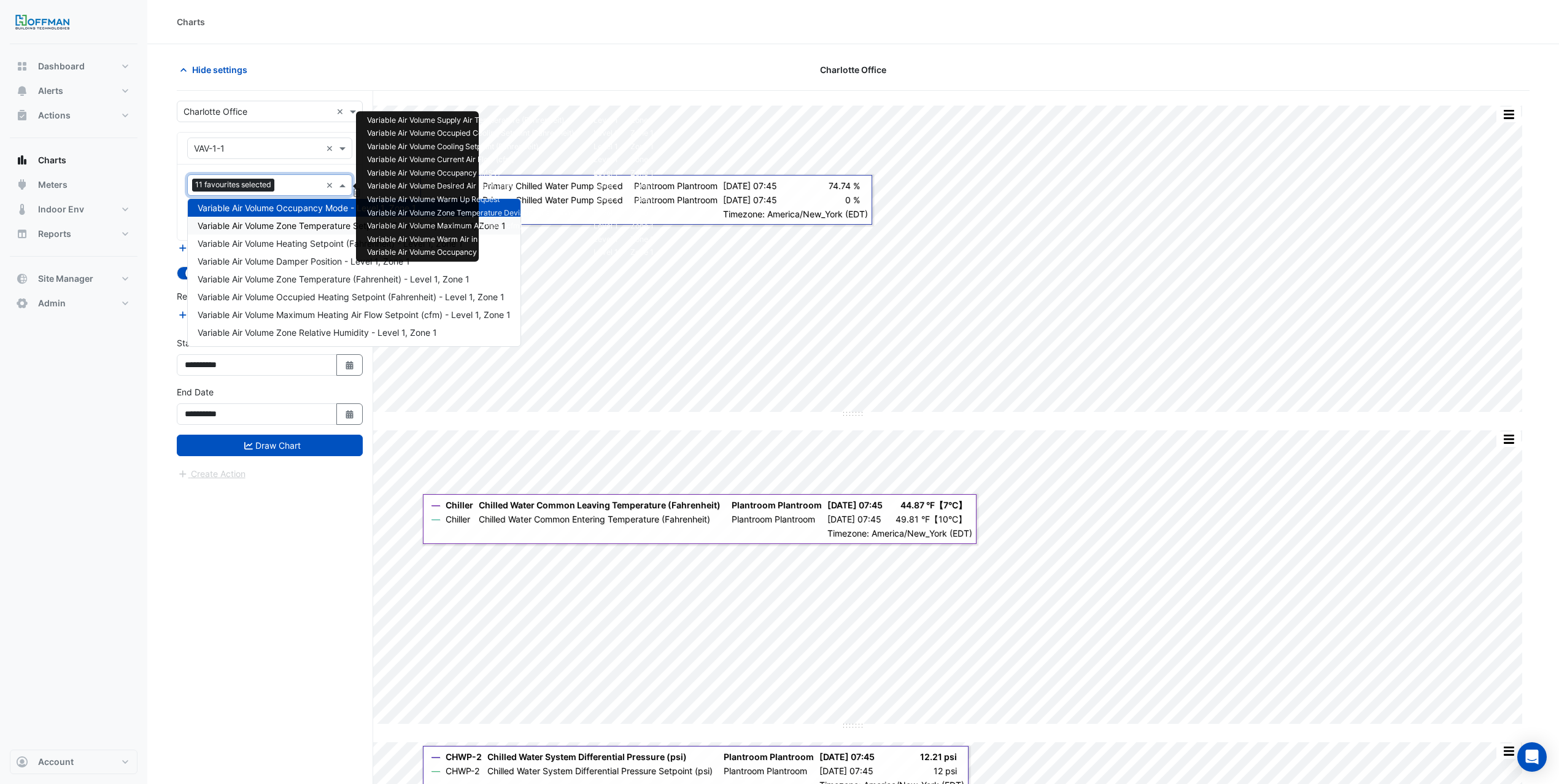
click at [291, 223] on span "Variable Air Volume Zone Temperature Setpoint (Fahrenheit) - Level 1, Zone 1" at bounding box center [352, 225] width 308 height 10
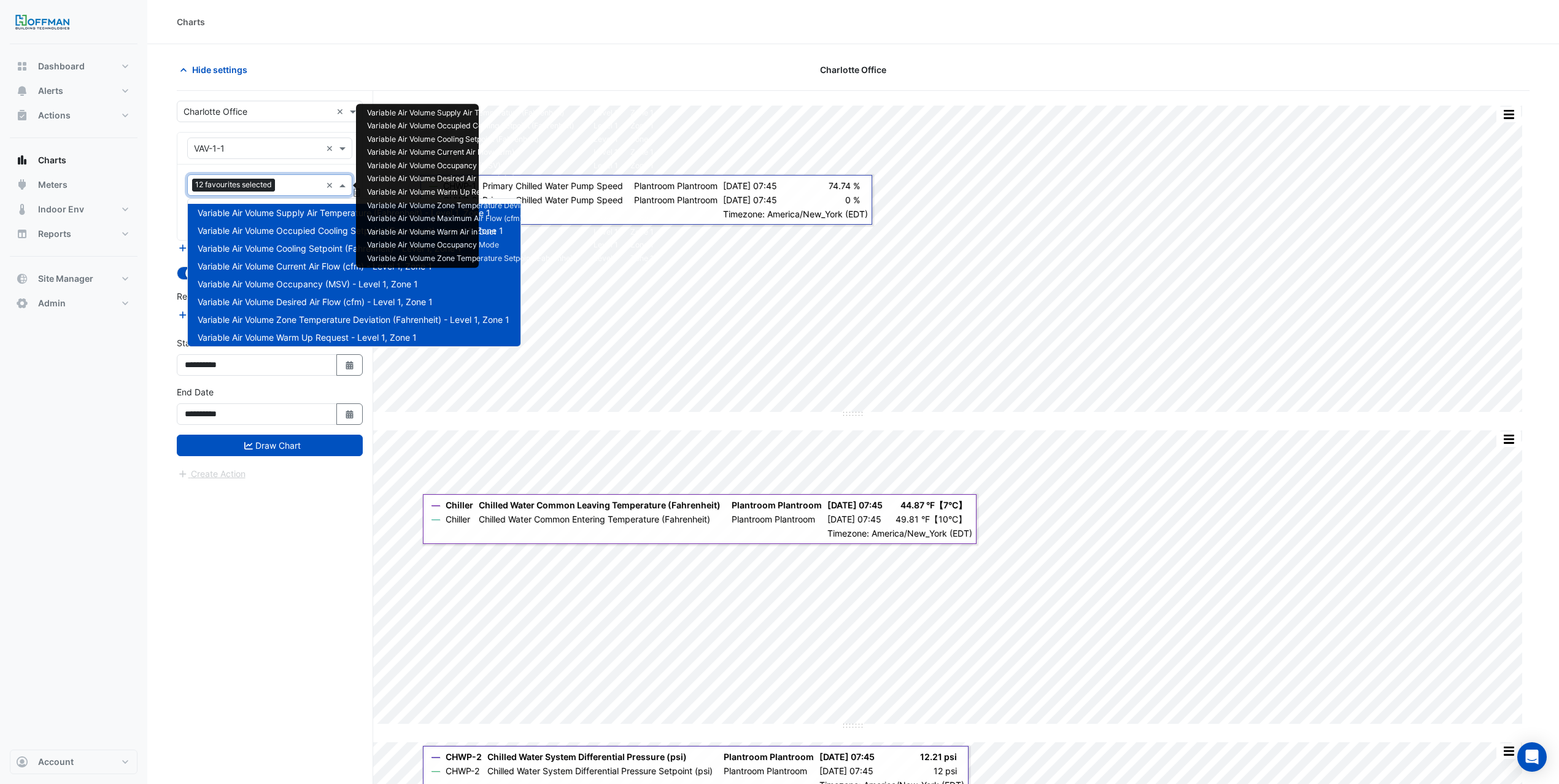
click at [287, 192] on div at bounding box center [299, 186] width 43 height 16
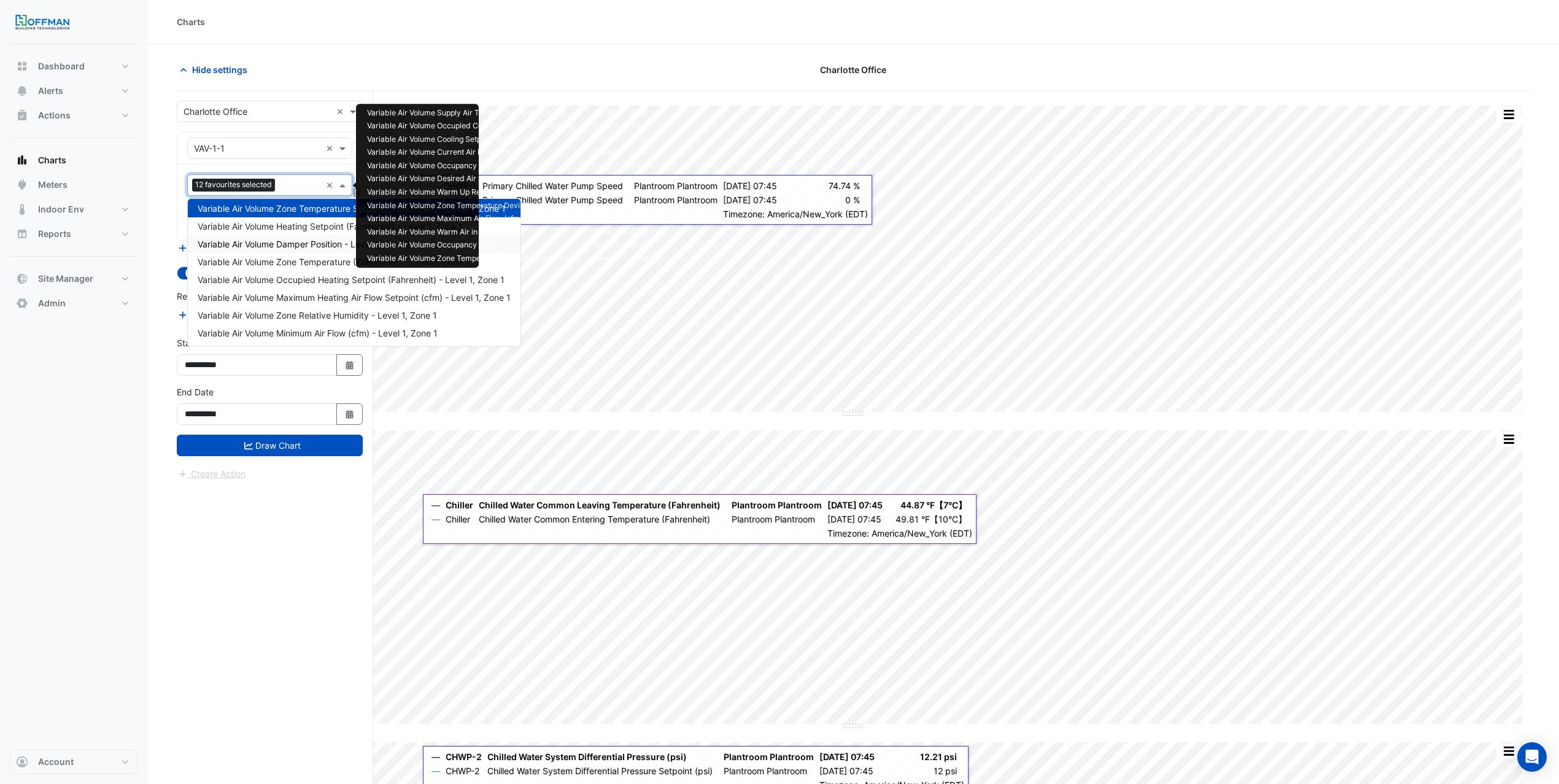
click at [295, 232] on div "Variable Air Volume Heating Setpoint (Fahrenheit) - Level 1, Zone 1" at bounding box center [354, 226] width 333 height 18
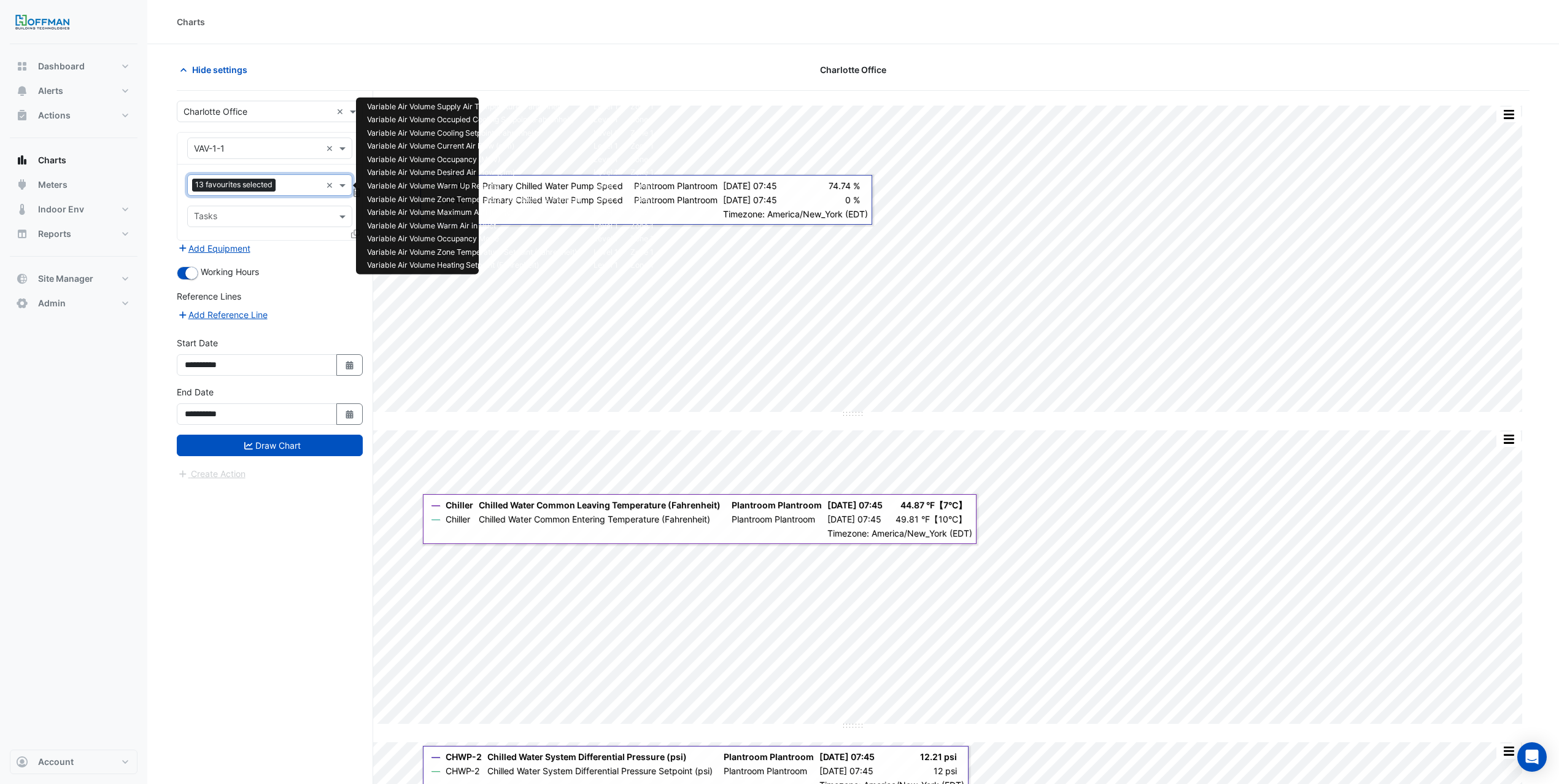
click at [288, 188] on input "text" at bounding box center [301, 186] width 41 height 13
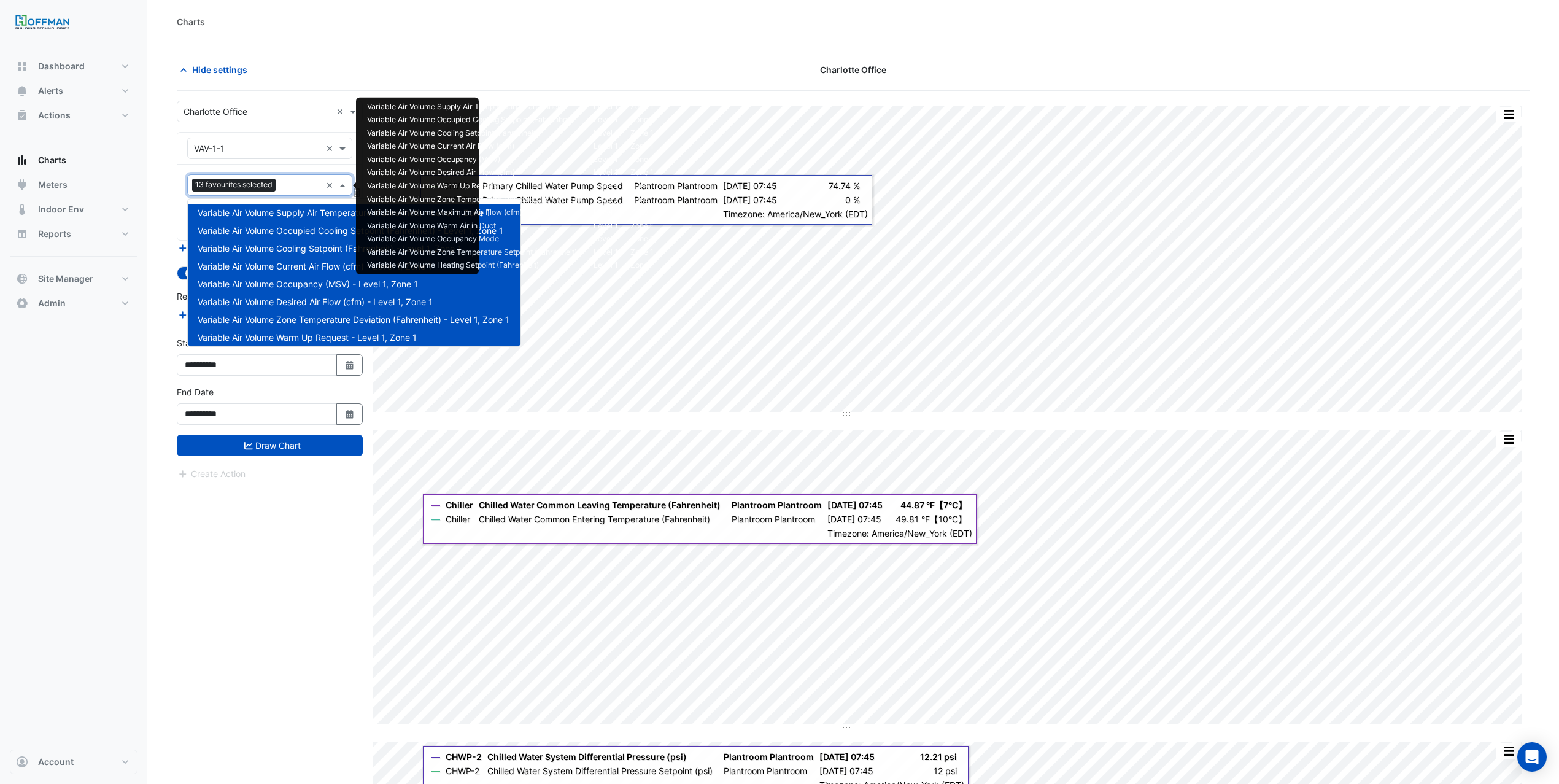
scroll to position [218, 0]
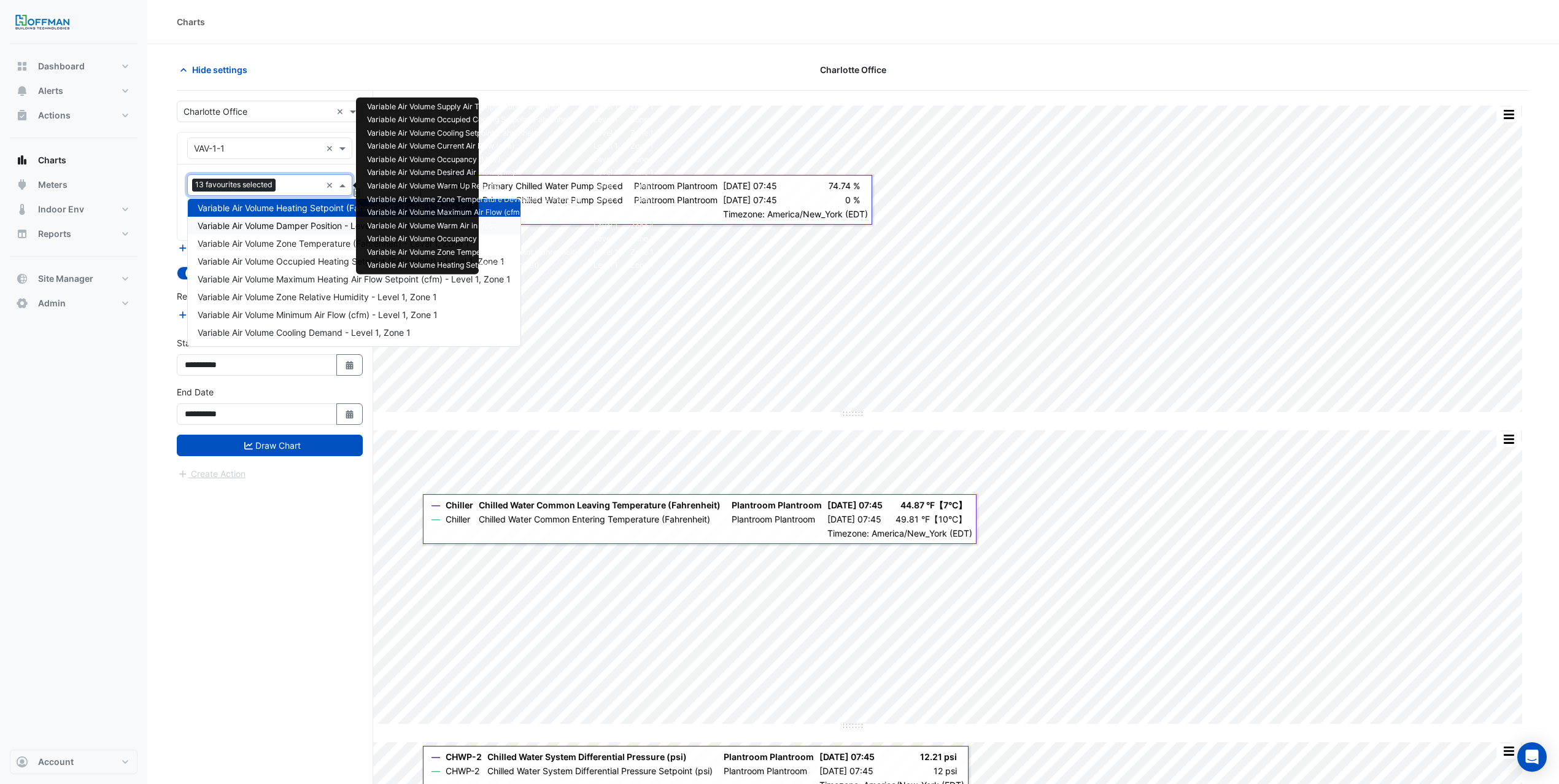
click at [292, 221] on span "Variable Air Volume Damper Position - Level 1, Zone 1" at bounding box center [304, 225] width 212 height 10
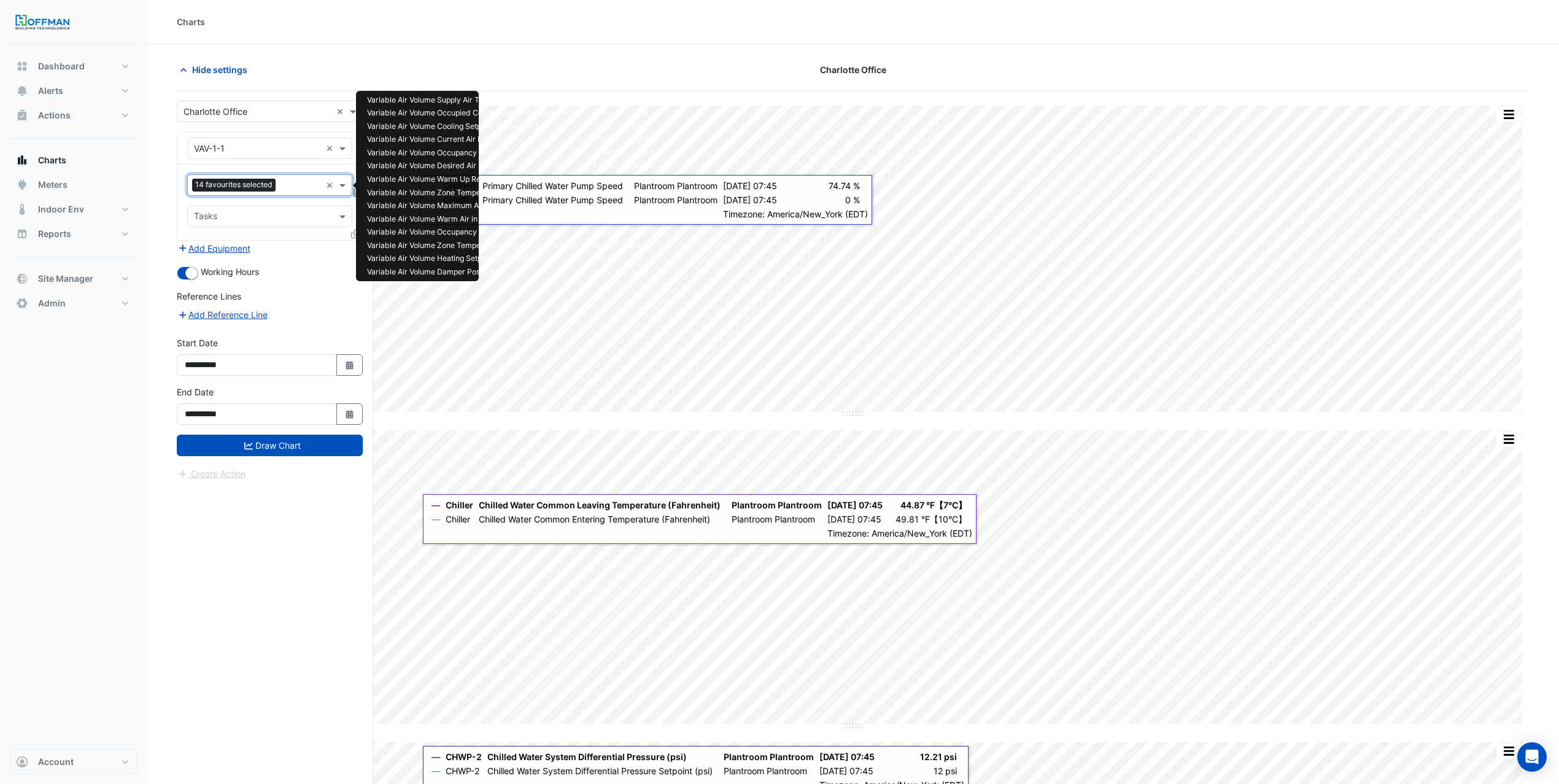
click at [286, 196] on div "Favourites 14 favourites selected ×" at bounding box center [269, 185] width 165 height 21
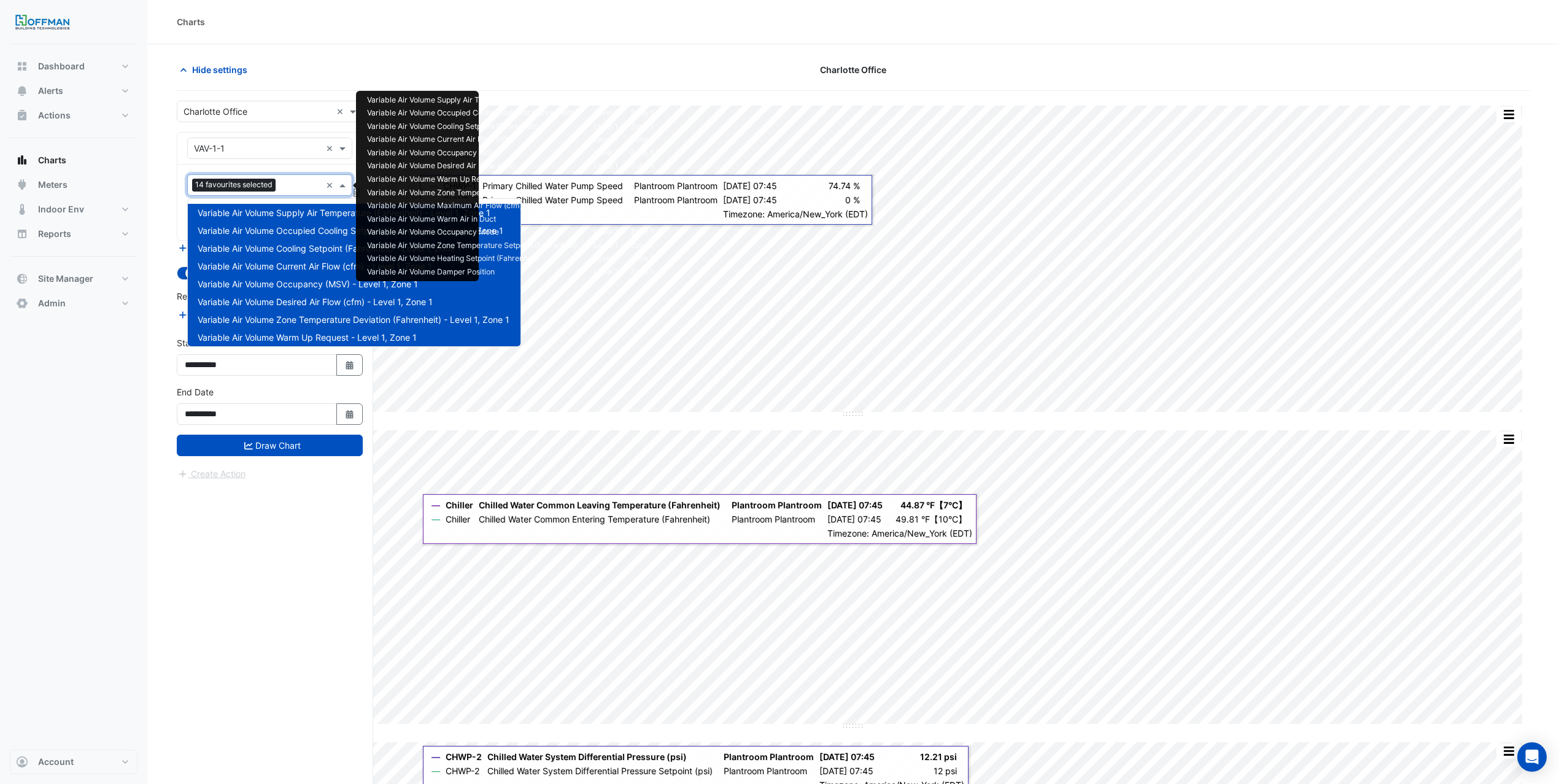
scroll to position [236, 0]
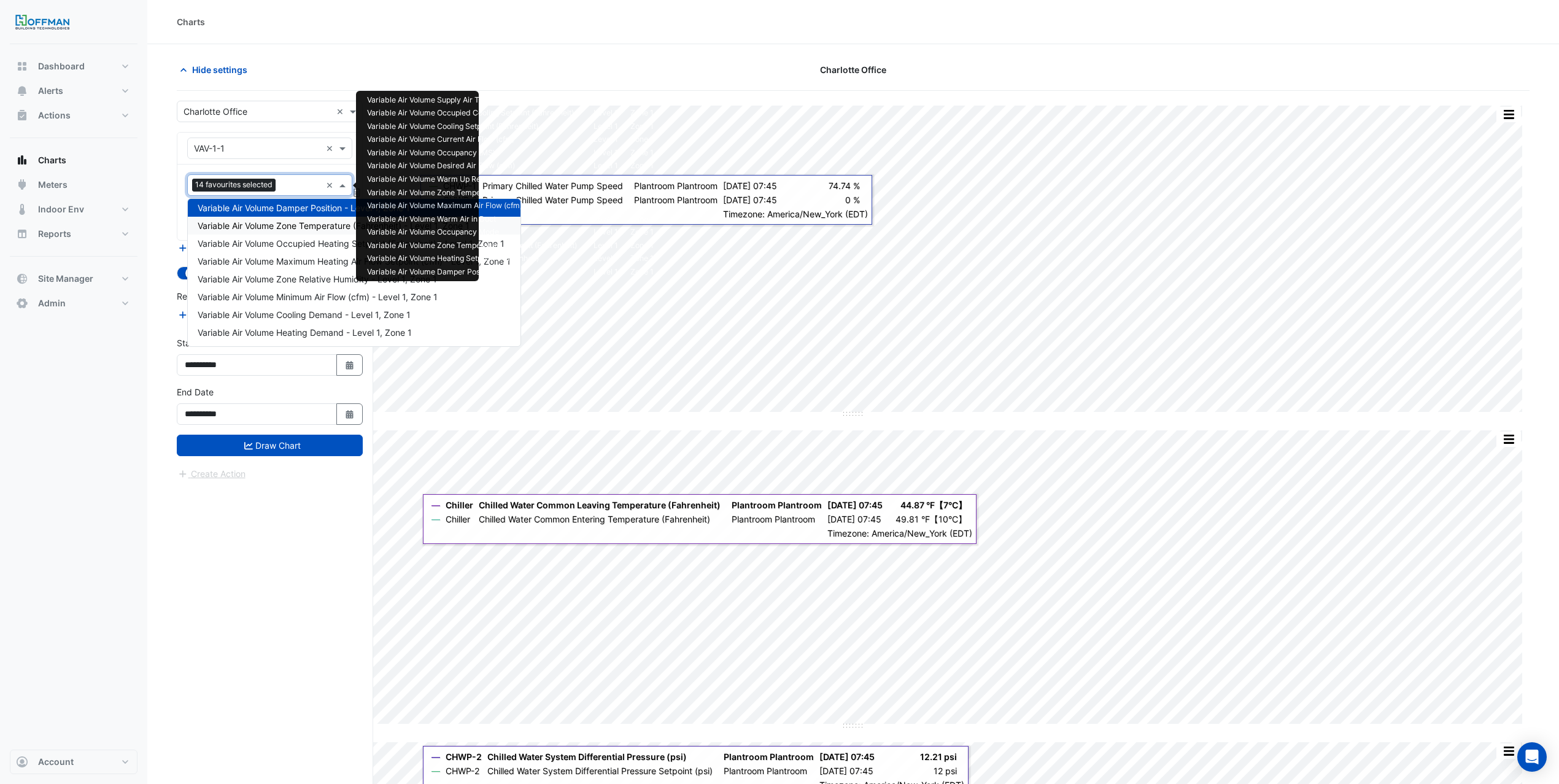
click at [295, 229] on span "Variable Air Volume Zone Temperature (Fahrenheit) - Level 1, Zone 1" at bounding box center [334, 225] width 272 height 10
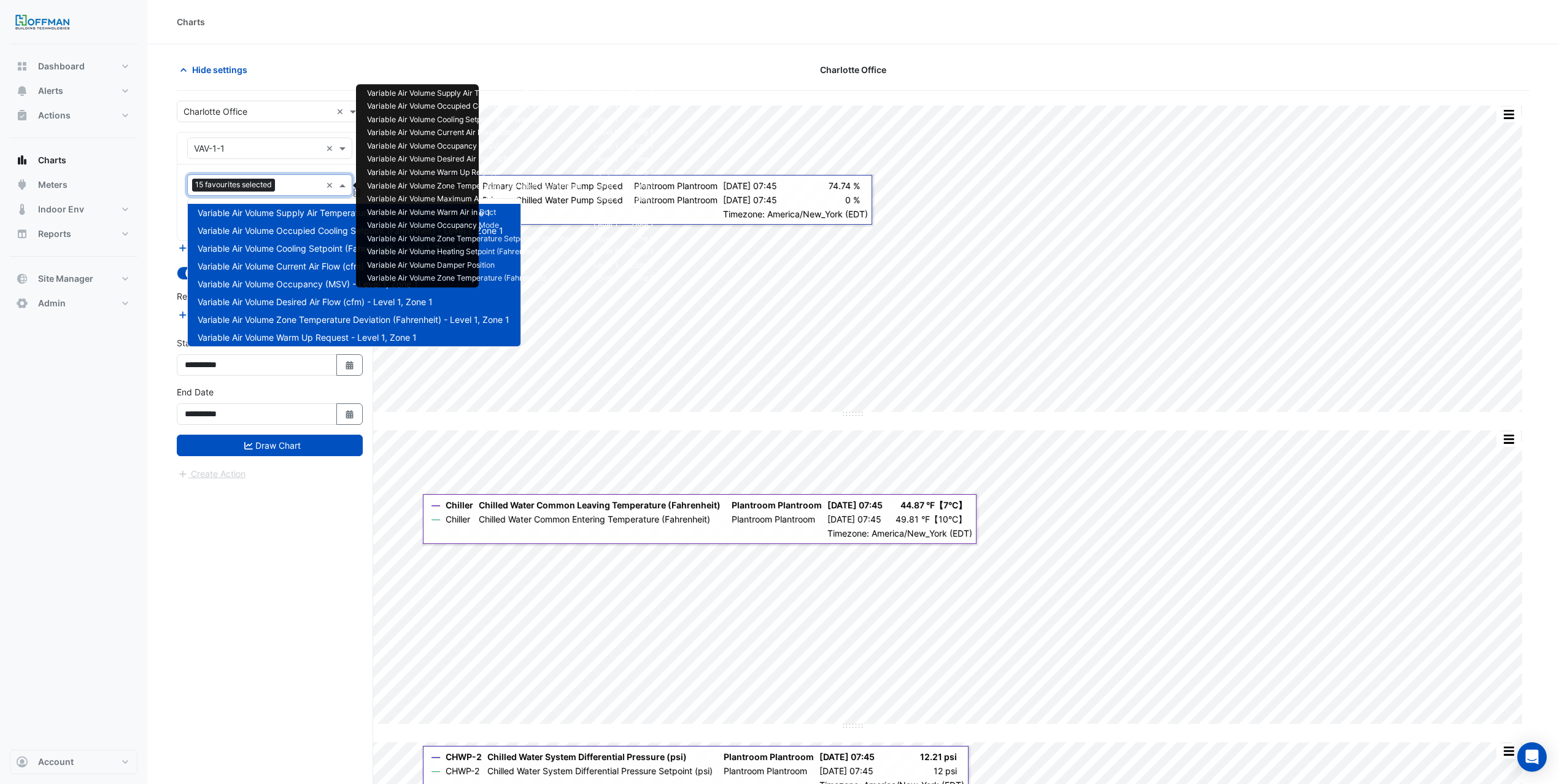
click at [289, 196] on div "Favourites 15 favourites selected ×" at bounding box center [269, 185] width 165 height 21
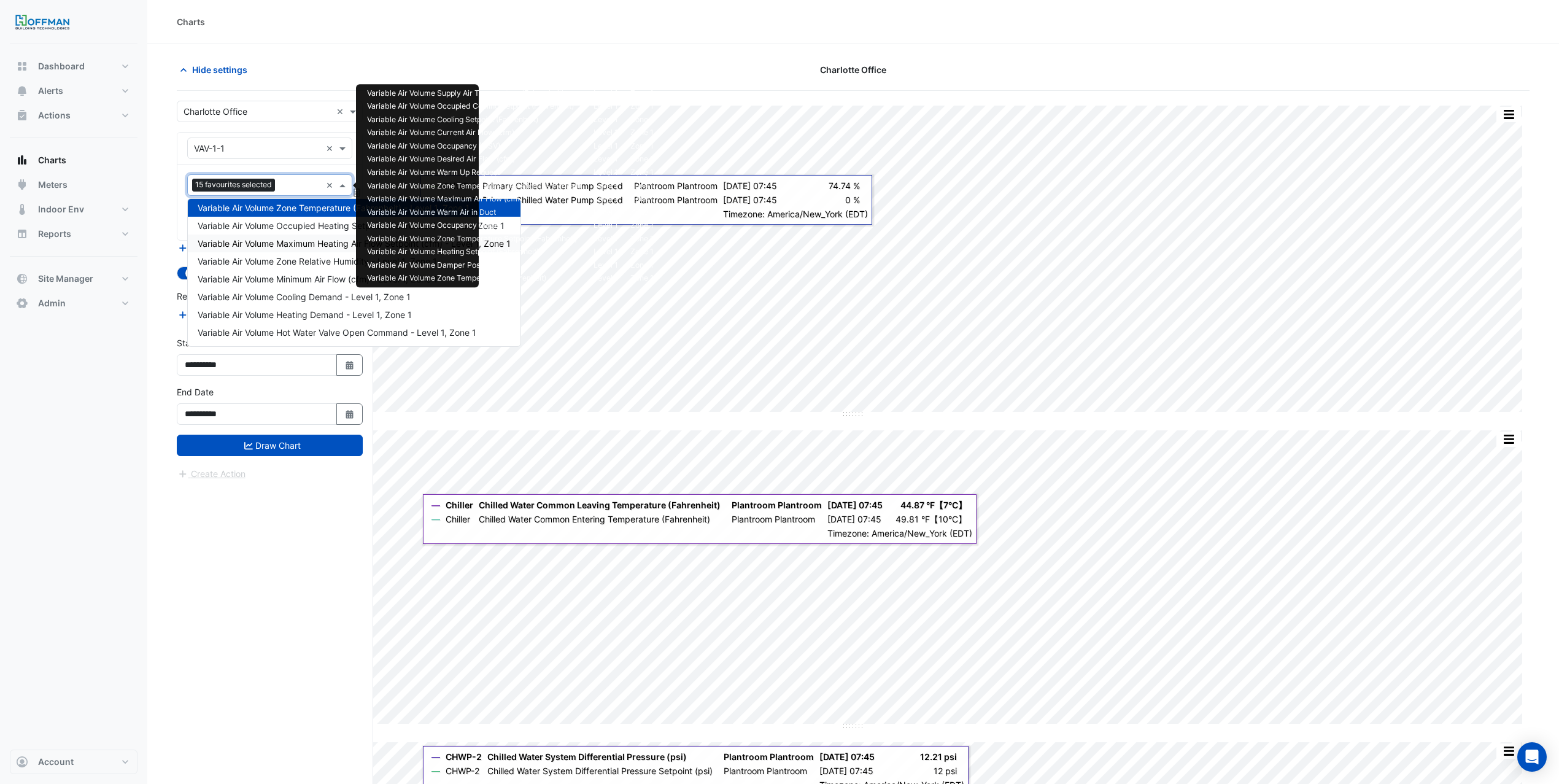
drag, startPoint x: 296, startPoint y: 238, endPoint x: 295, endPoint y: 230, distance: 8.1
click at [295, 235] on div "Variable Air Volume Maximum Heating Air Flow Setpoint (cfm) - Level 1, Zone 1" at bounding box center [354, 243] width 333 height 18
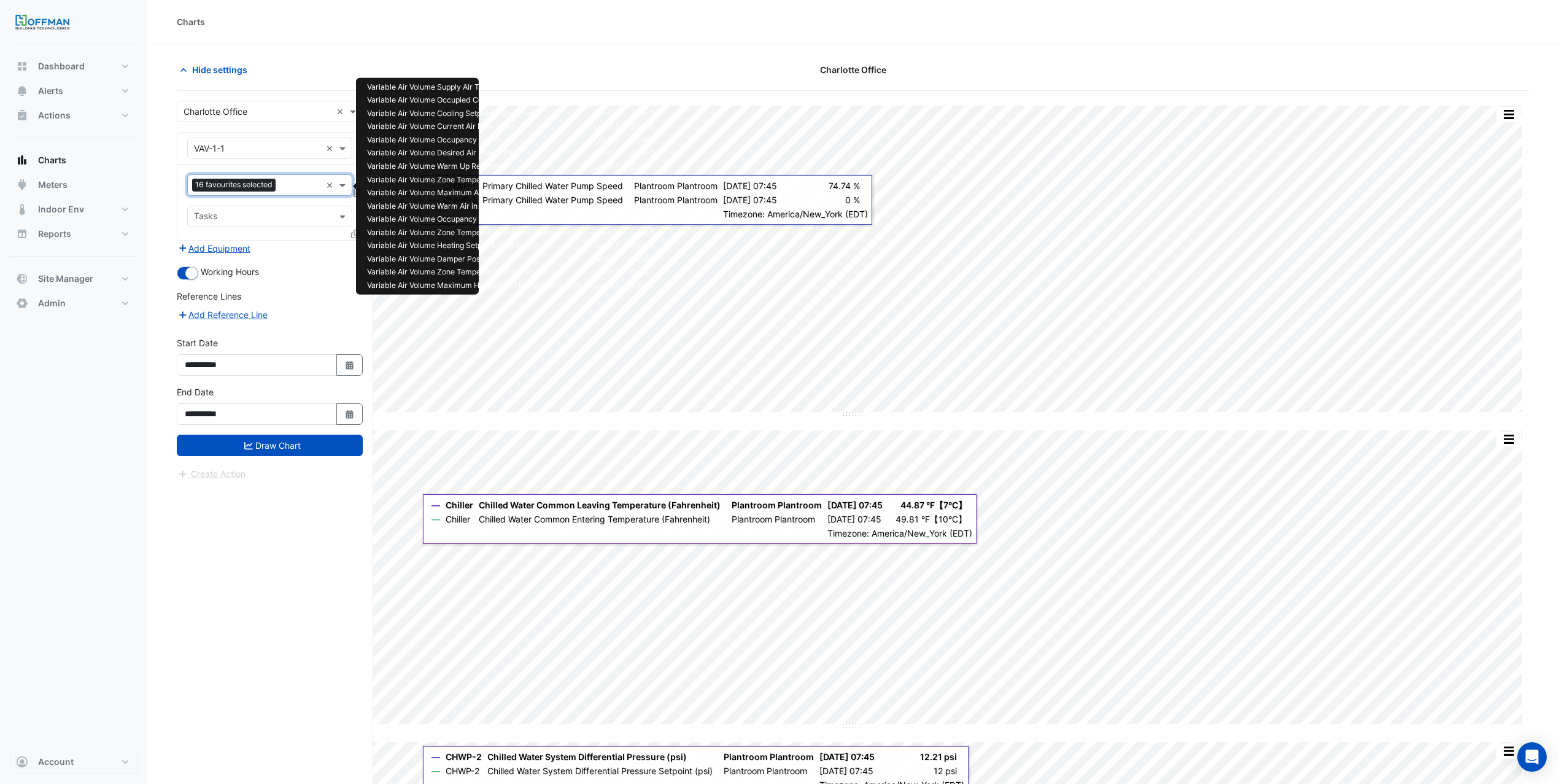
click at [291, 188] on input "text" at bounding box center [301, 186] width 41 height 13
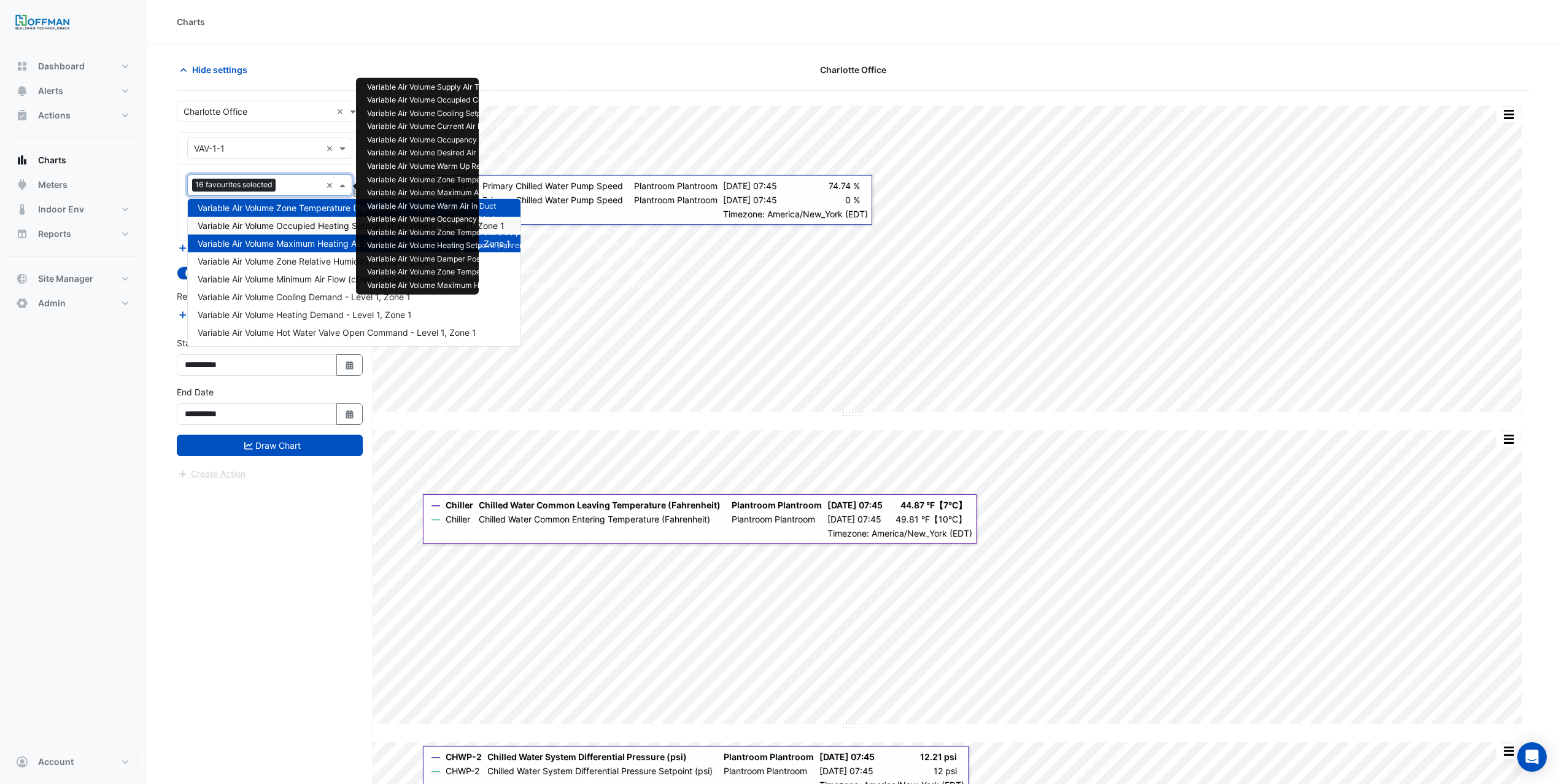
click at [301, 227] on span "Variable Air Volume Occupied Heating Setpoint (Fahrenheit) - Level 1, Zone 1" at bounding box center [351, 225] width 307 height 10
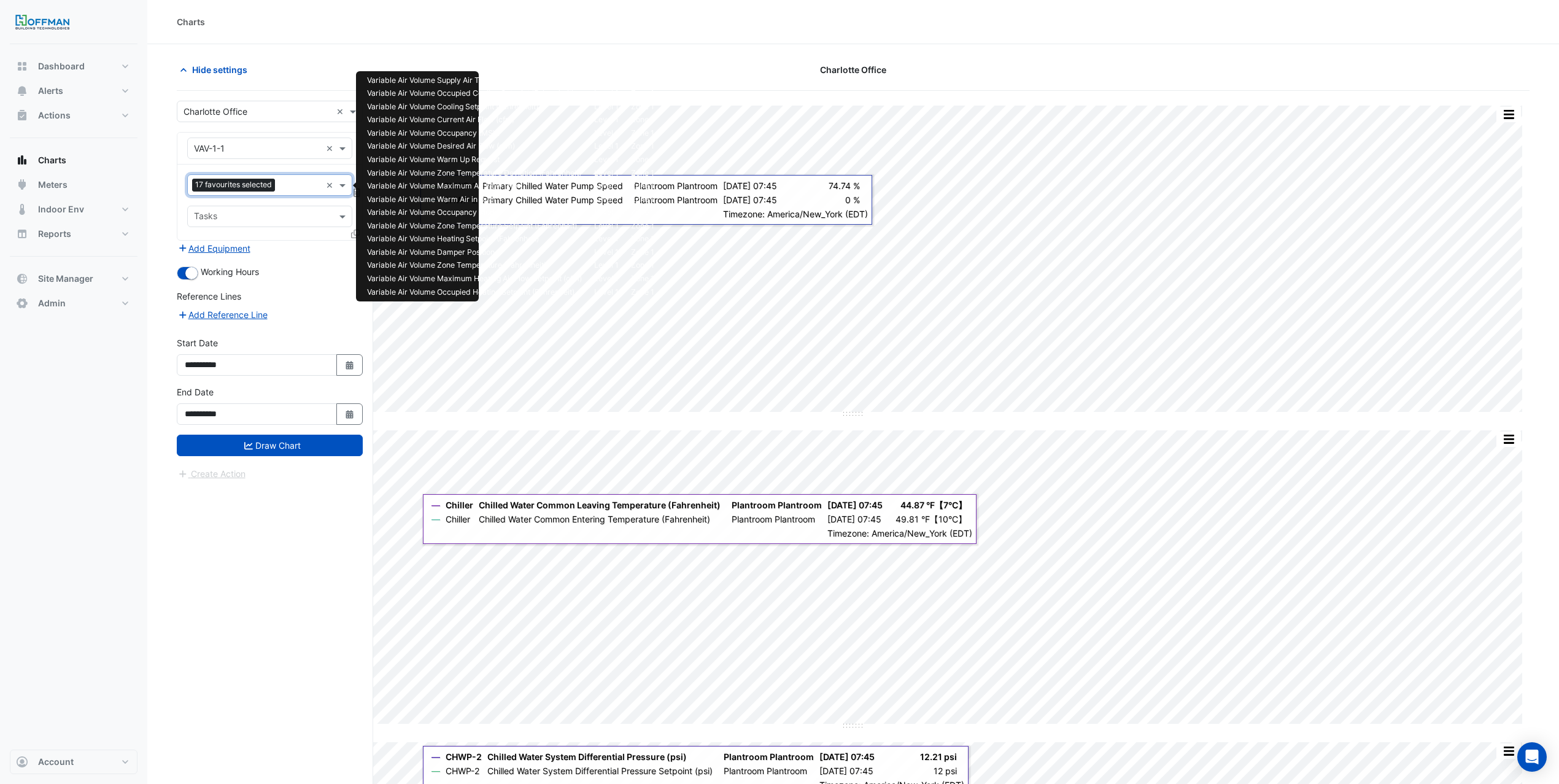
click at [282, 181] on input "text" at bounding box center [301, 186] width 41 height 13
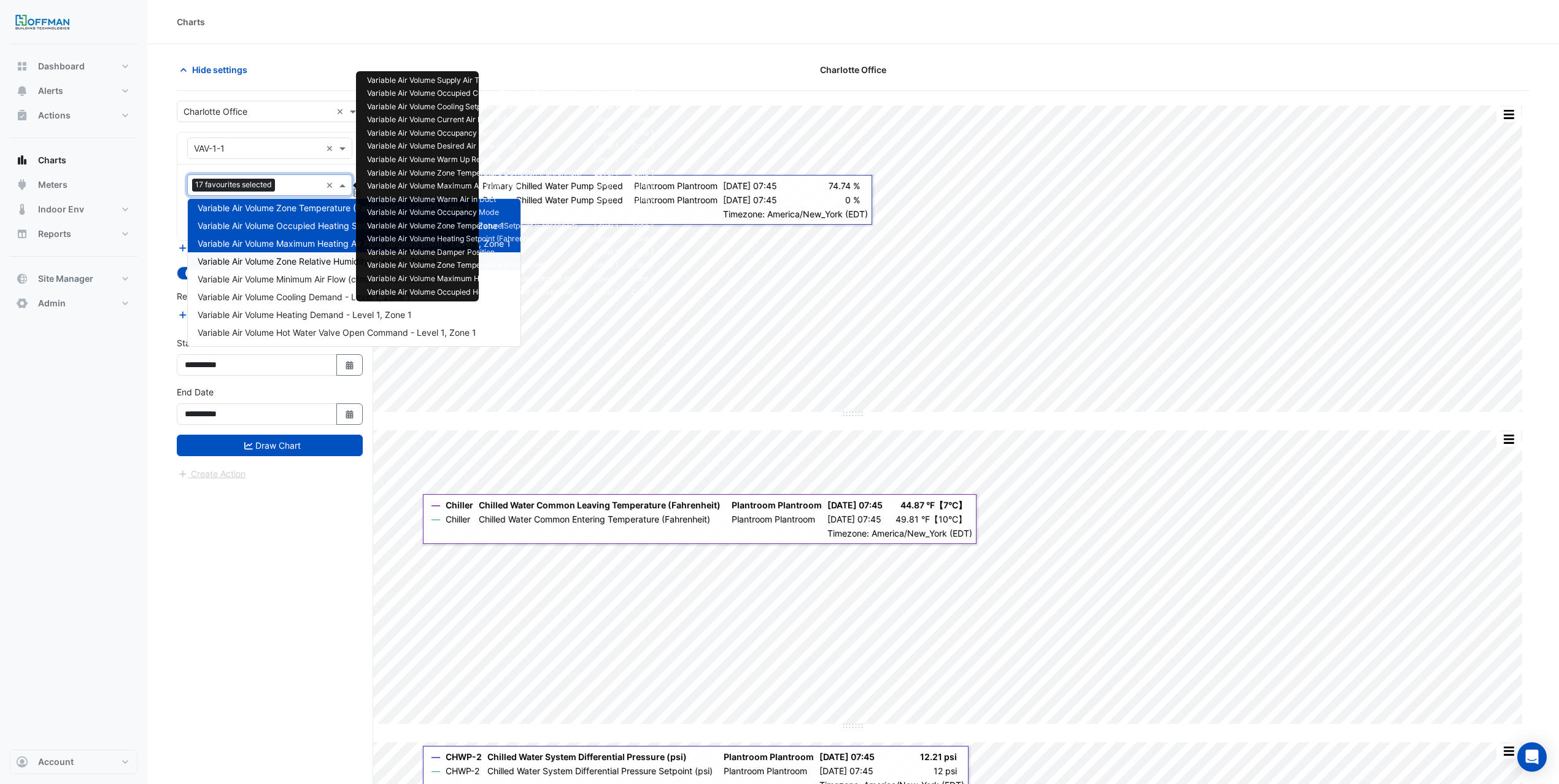
click at [301, 261] on span "Variable Air Volume Zone Relative Humidity - Level 1, Zone 1" at bounding box center [318, 261] width 239 height 10
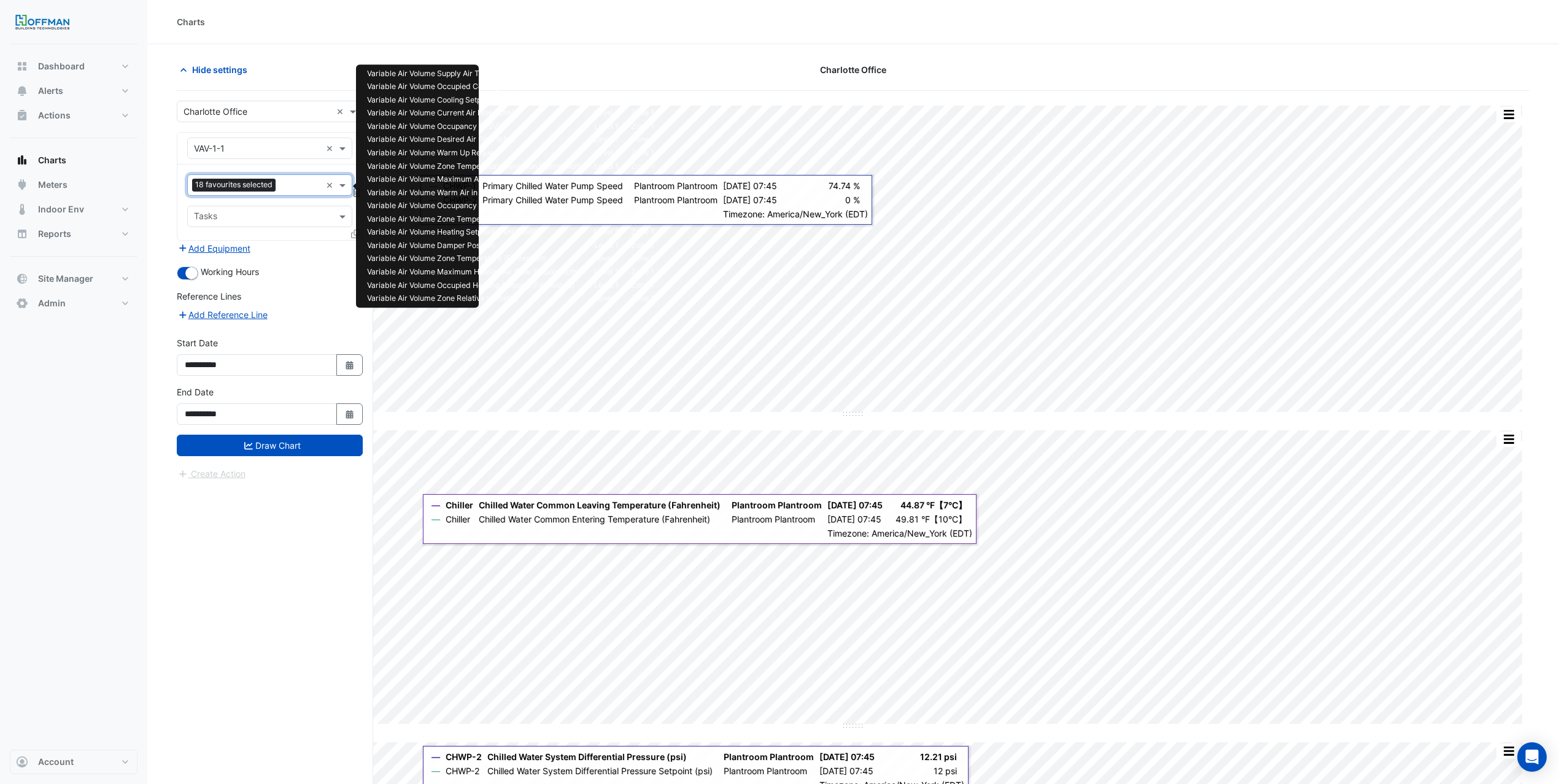
click at [282, 192] on input "text" at bounding box center [301, 186] width 41 height 13
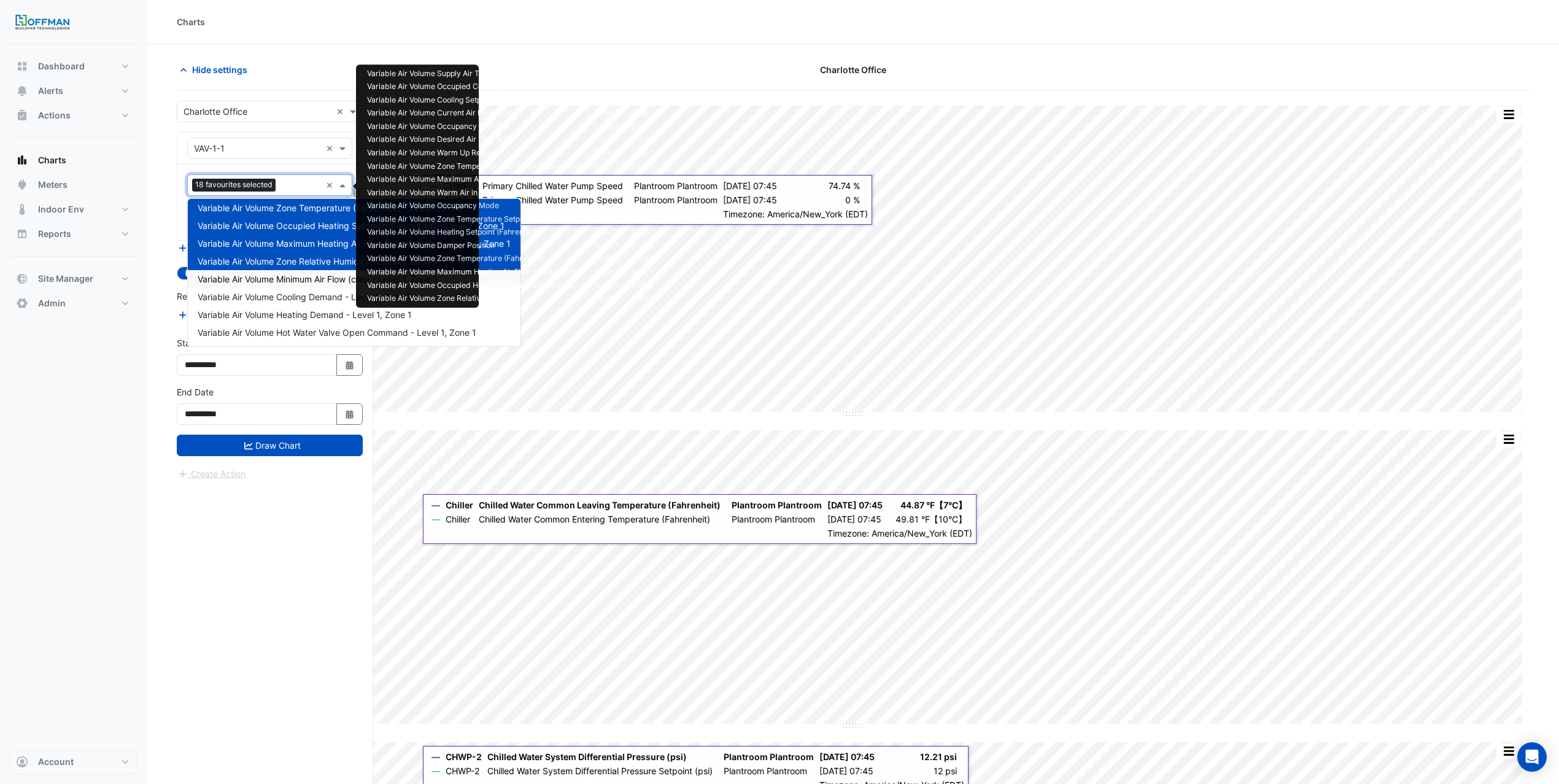
click at [295, 272] on div "Variable Air Volume Minimum Air Flow (cfm) - Level 1, Zone 1" at bounding box center [354, 279] width 333 height 18
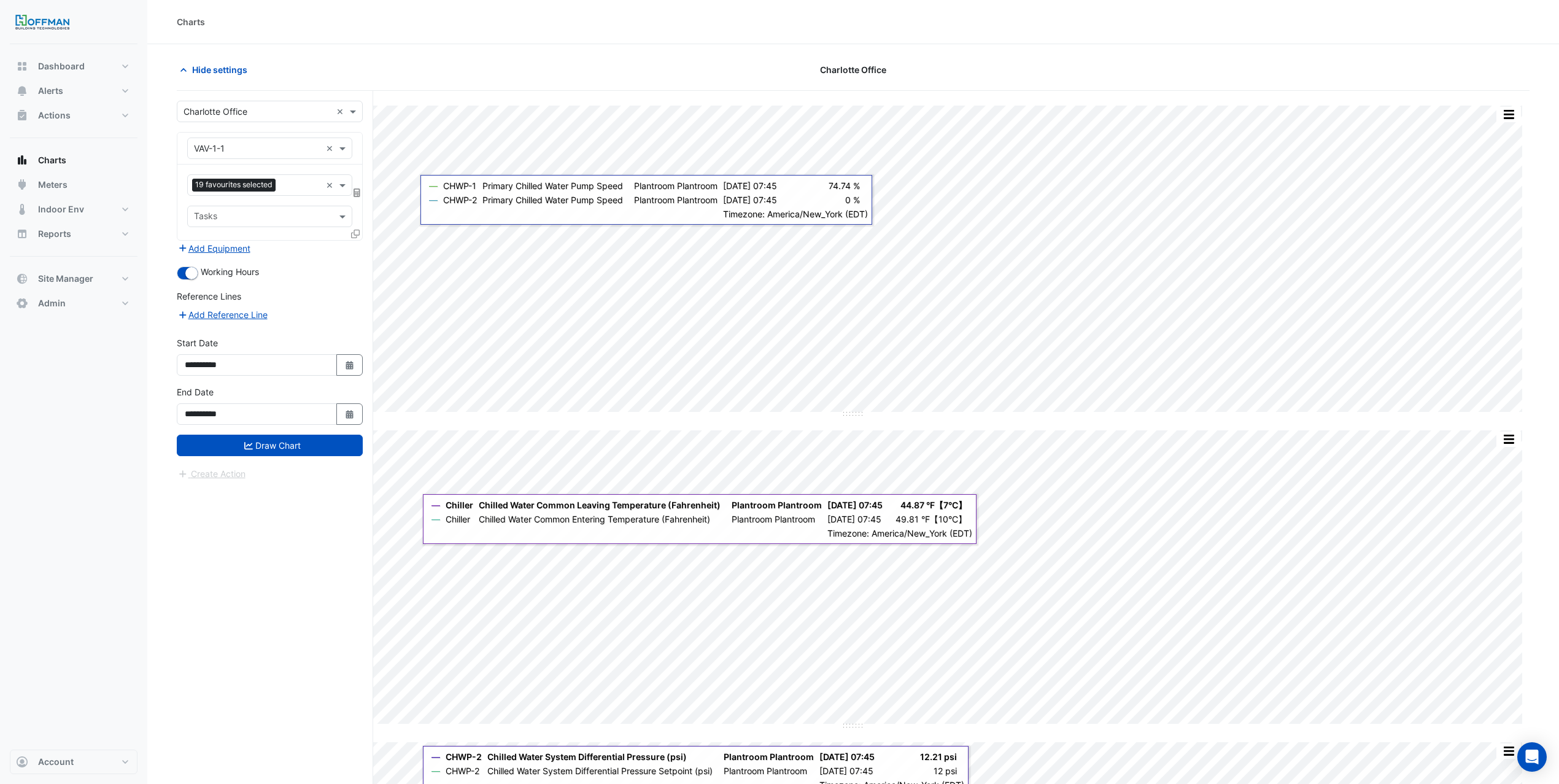
click at [295, 200] on div "Favourites 19 favourites selected × Tasks" at bounding box center [270, 202] width 185 height 75
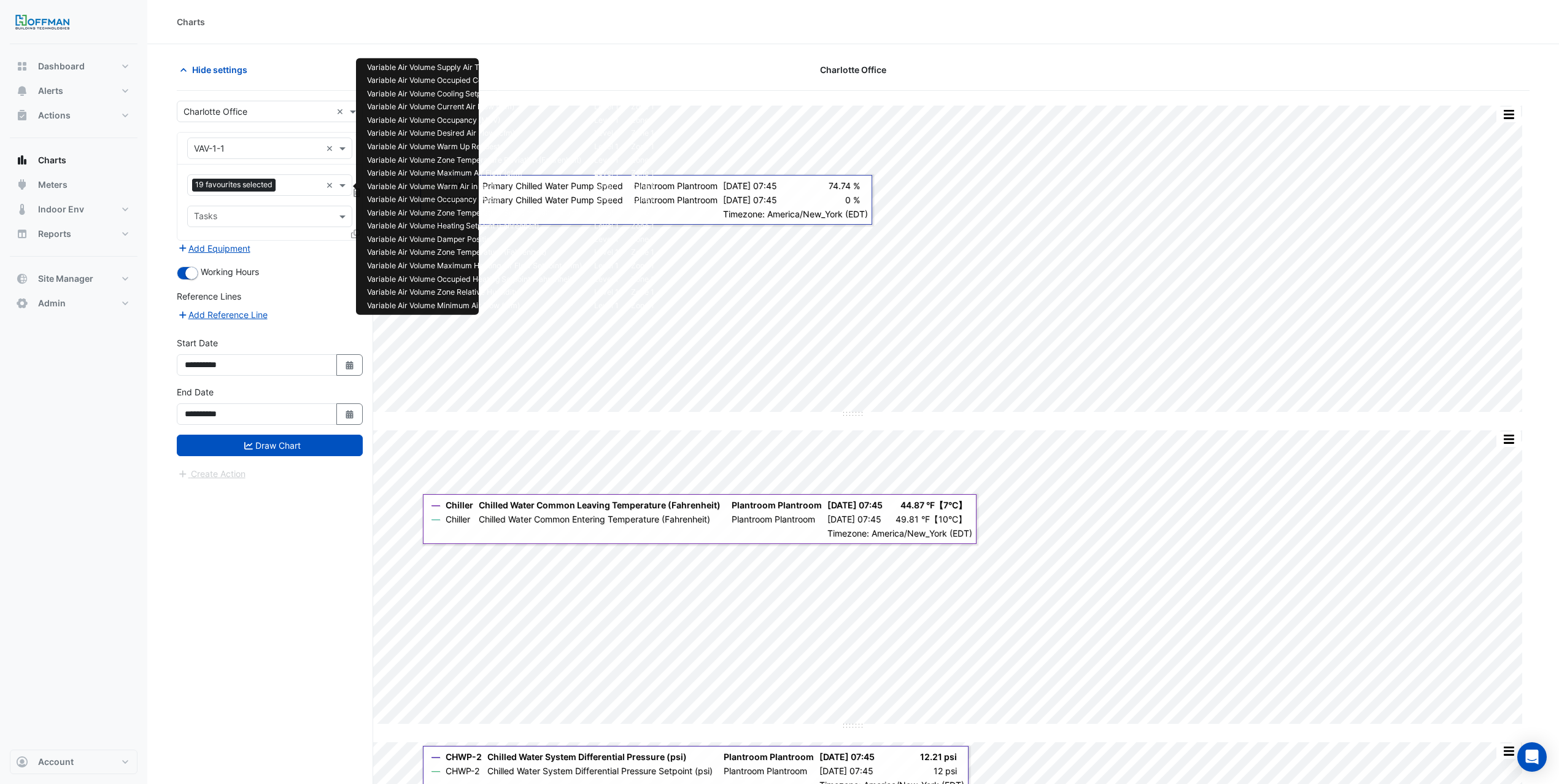
click at [290, 171] on div "Favourites 19 favourites selected × Tasks" at bounding box center [270, 202] width 185 height 75
click at [289, 192] on input "text" at bounding box center [301, 186] width 41 height 13
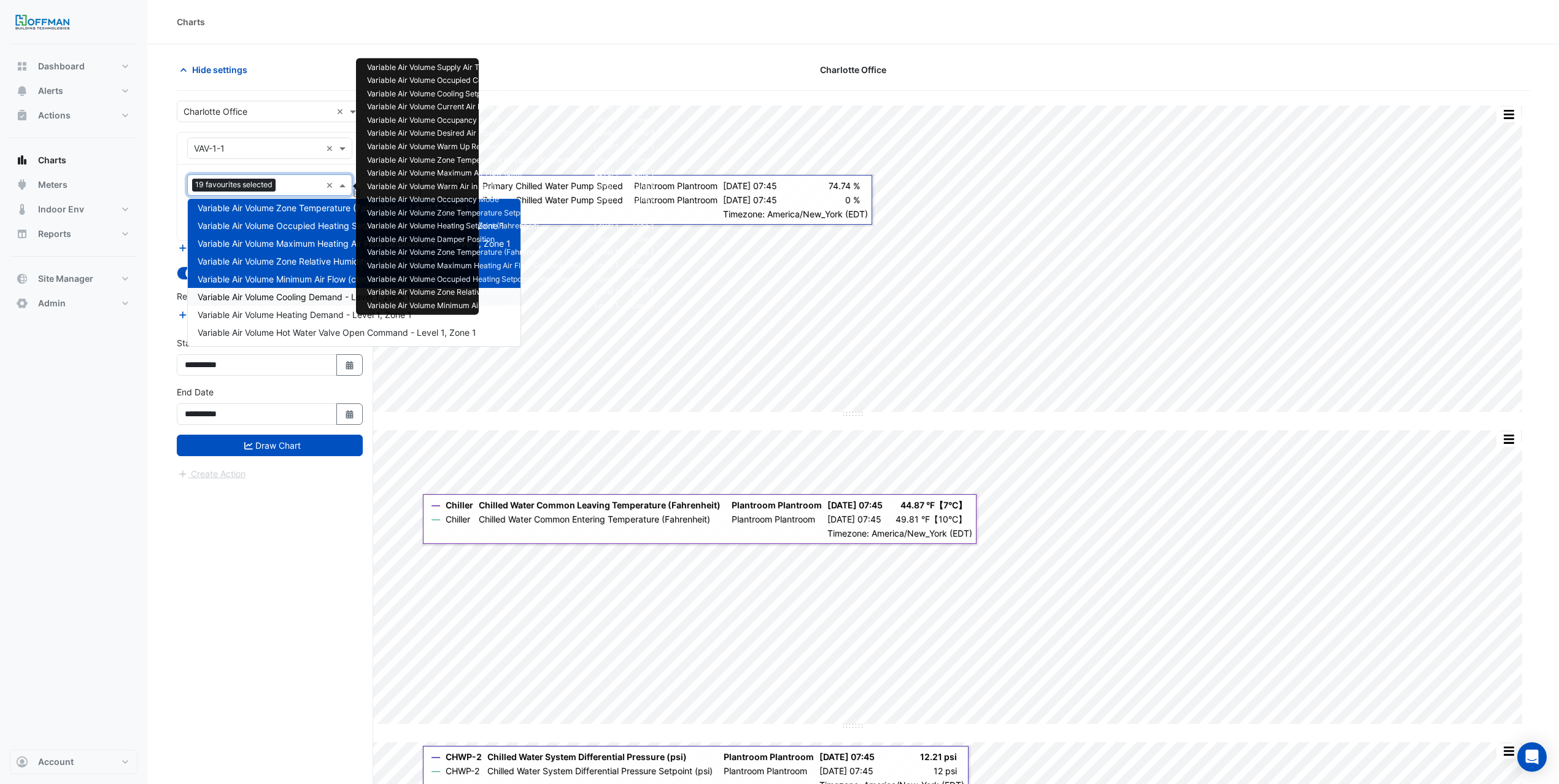
click at [309, 302] on div "Variable Air Volume Cooling Demand - Level 1, Zone 1" at bounding box center [354, 297] width 333 height 18
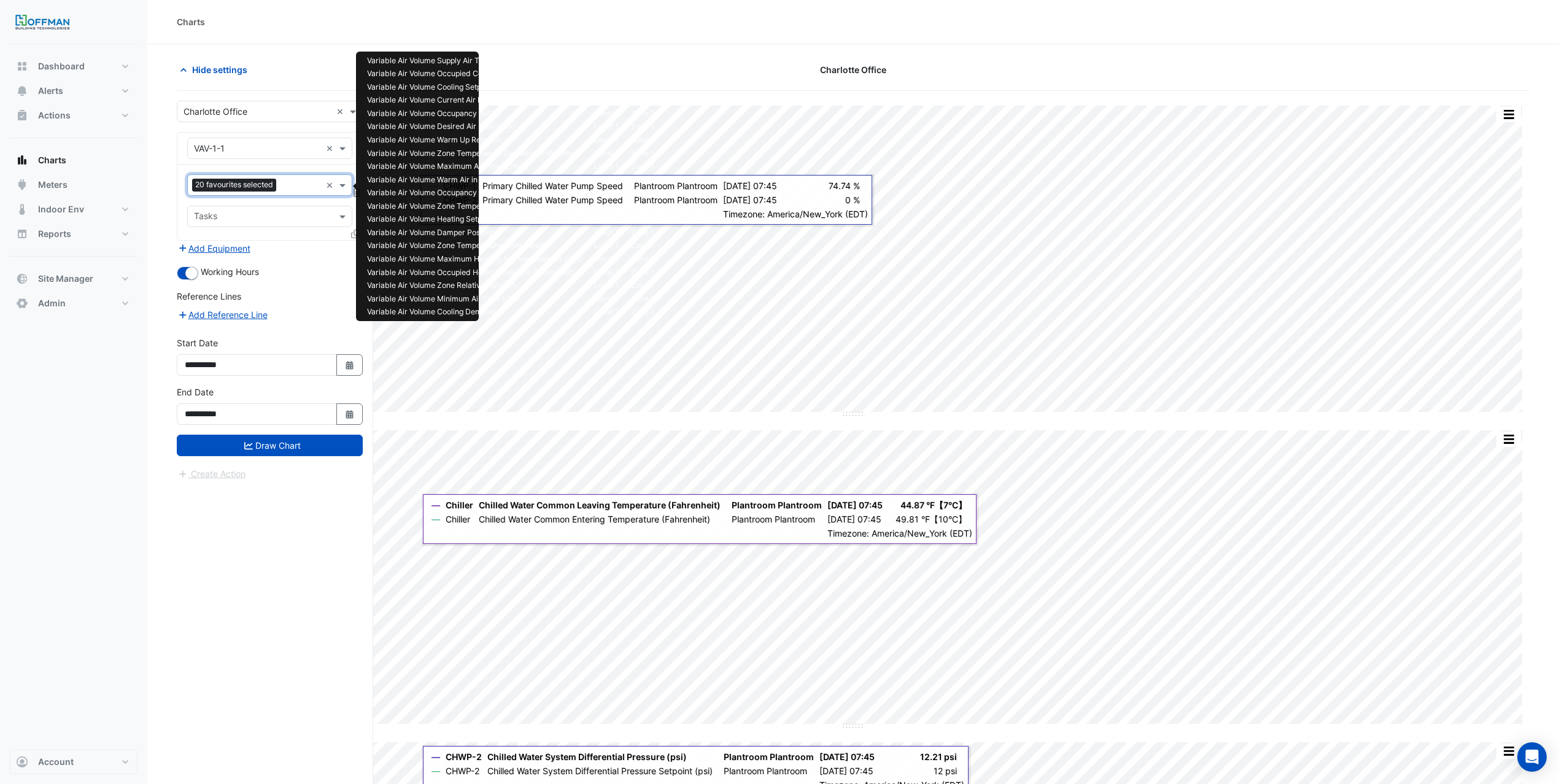
click at [291, 182] on input "text" at bounding box center [301, 186] width 40 height 13
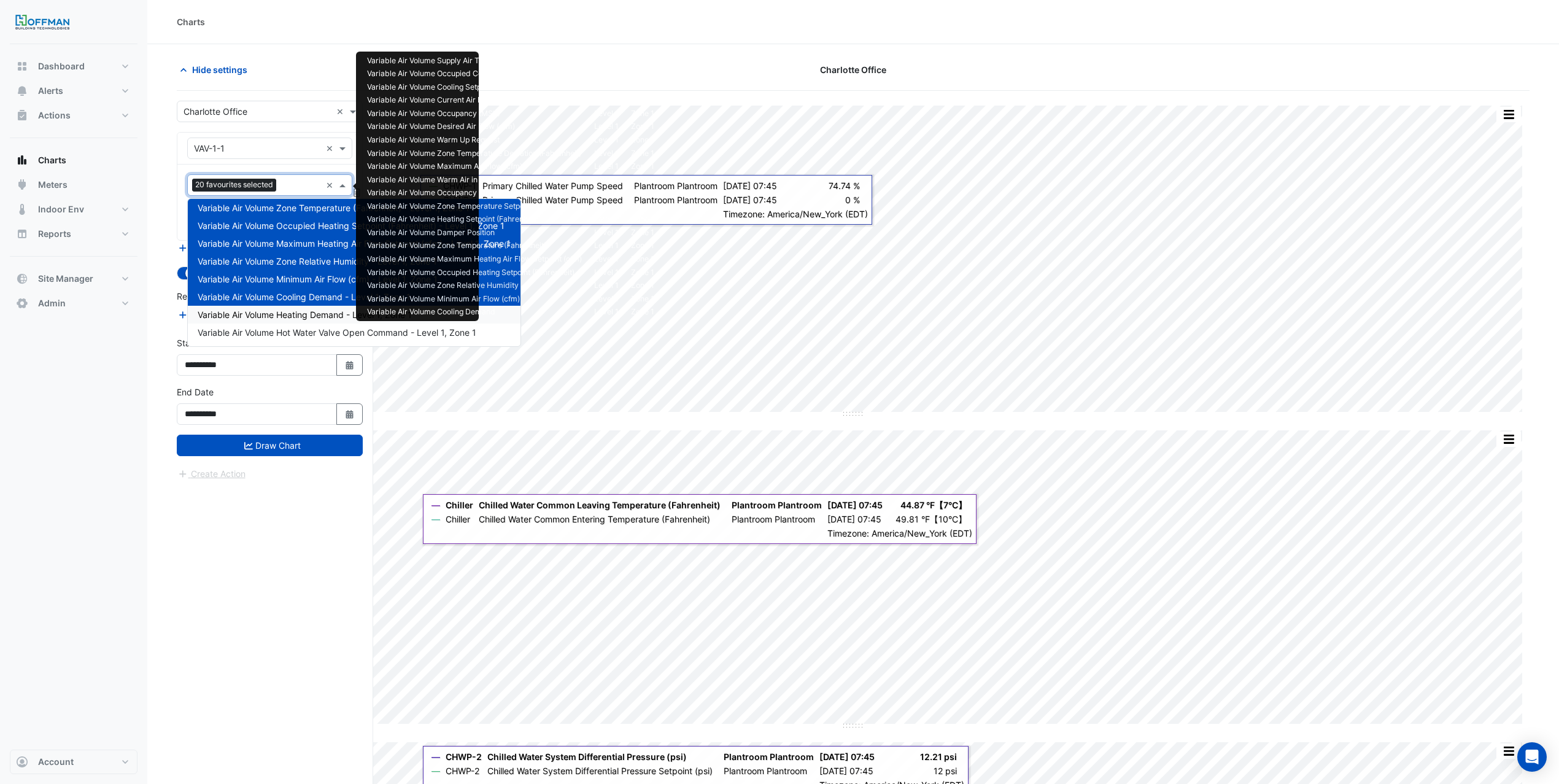
click at [308, 316] on span "Variable Air Volume Heating Demand - Level 1, Zone 1" at bounding box center [305, 314] width 214 height 10
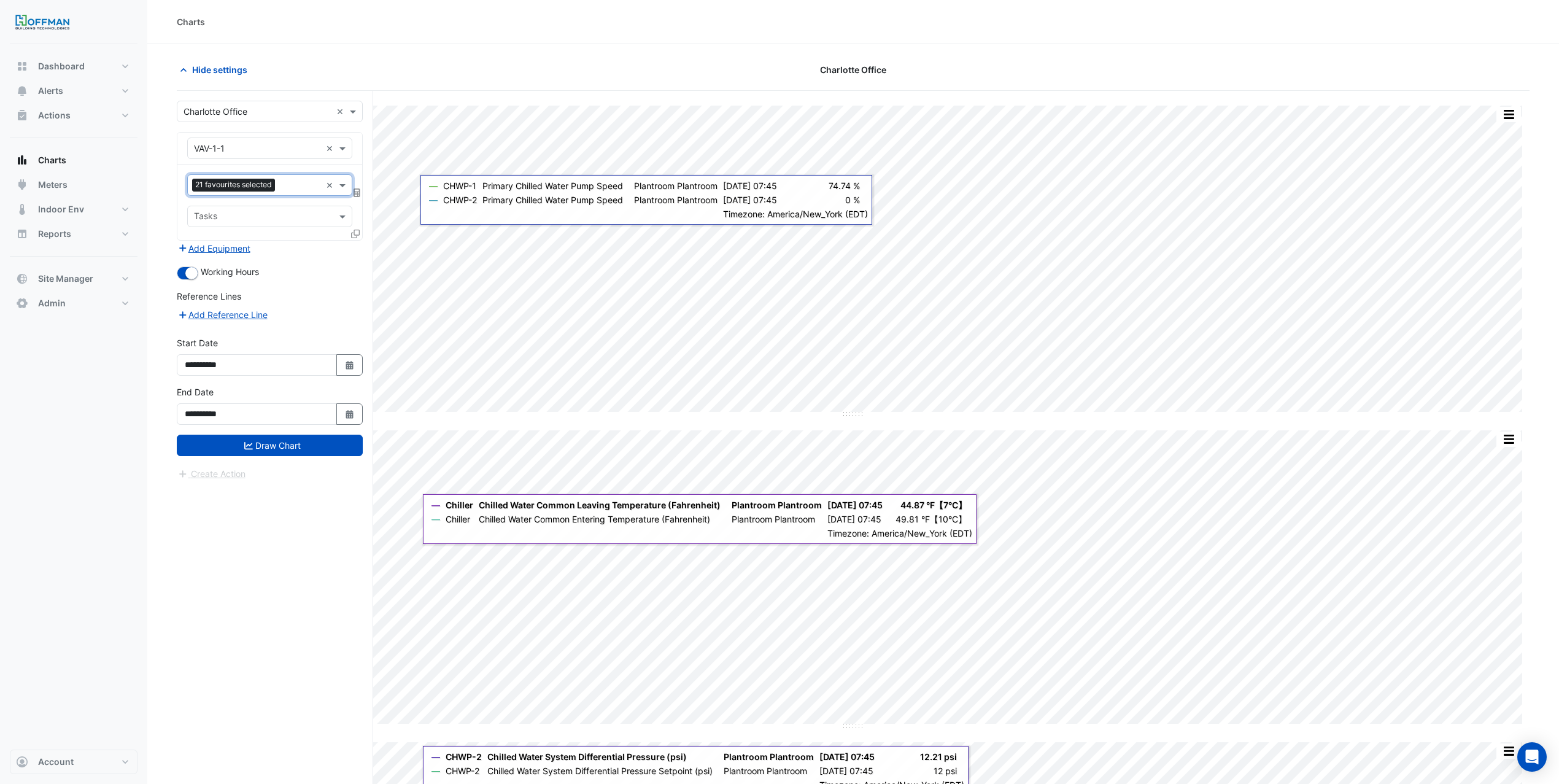
click at [288, 189] on input "text" at bounding box center [301, 186] width 41 height 13
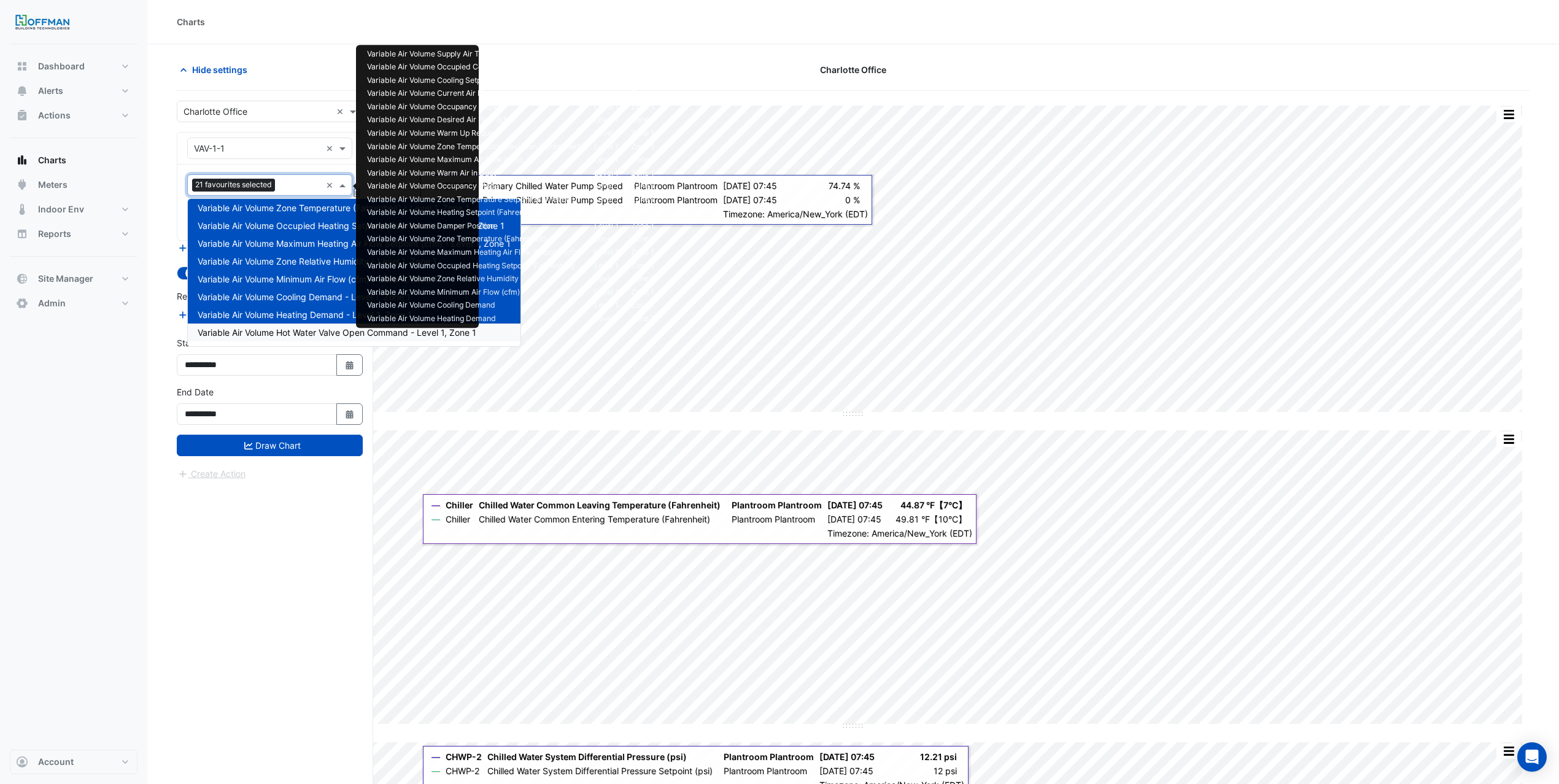
click at [288, 333] on span "Variable Air Volume Hot Water Valve Open Command - Level 1, Zone 1" at bounding box center [337, 332] width 279 height 10
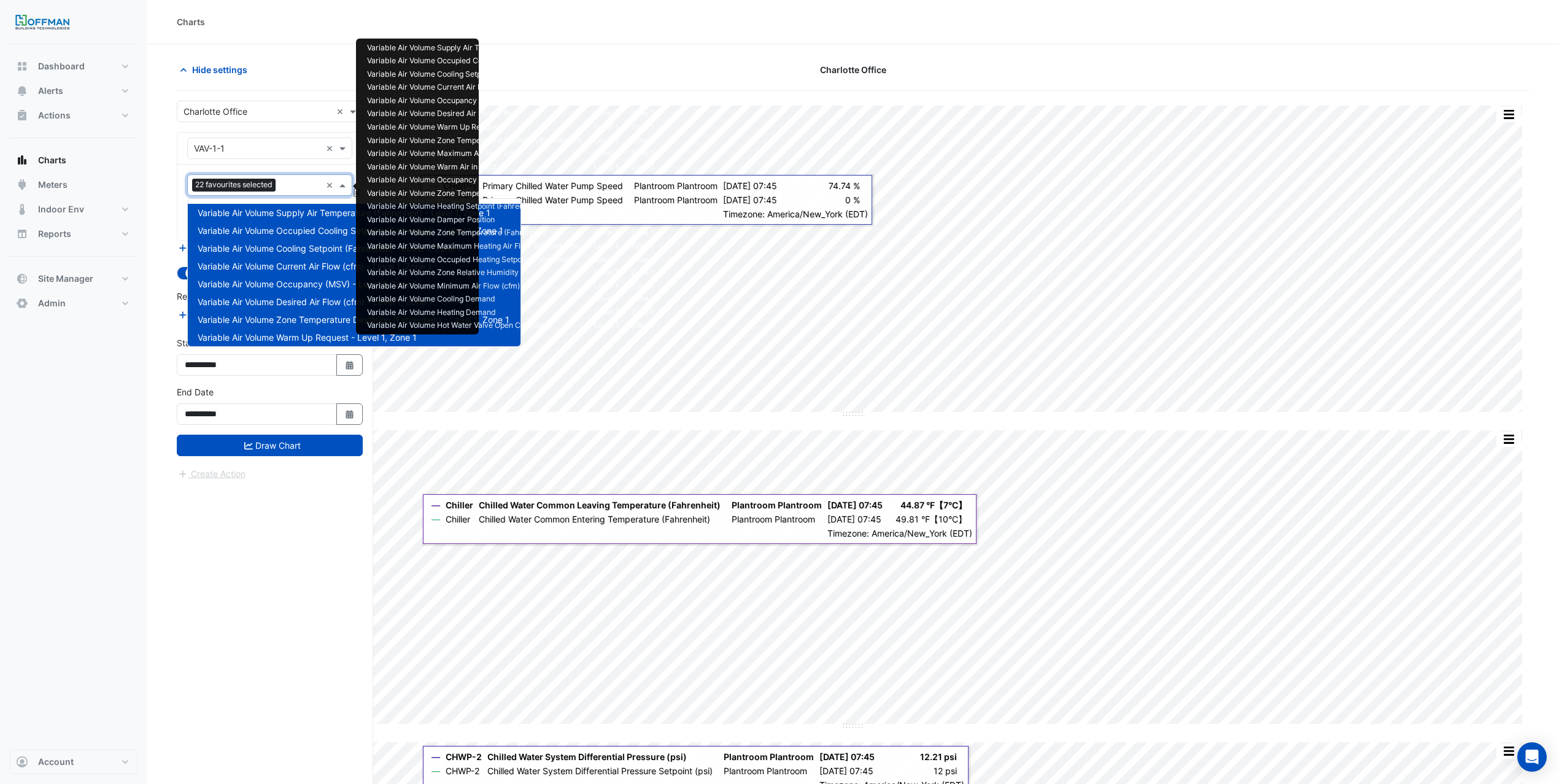
click at [288, 191] on input "text" at bounding box center [301, 186] width 41 height 13
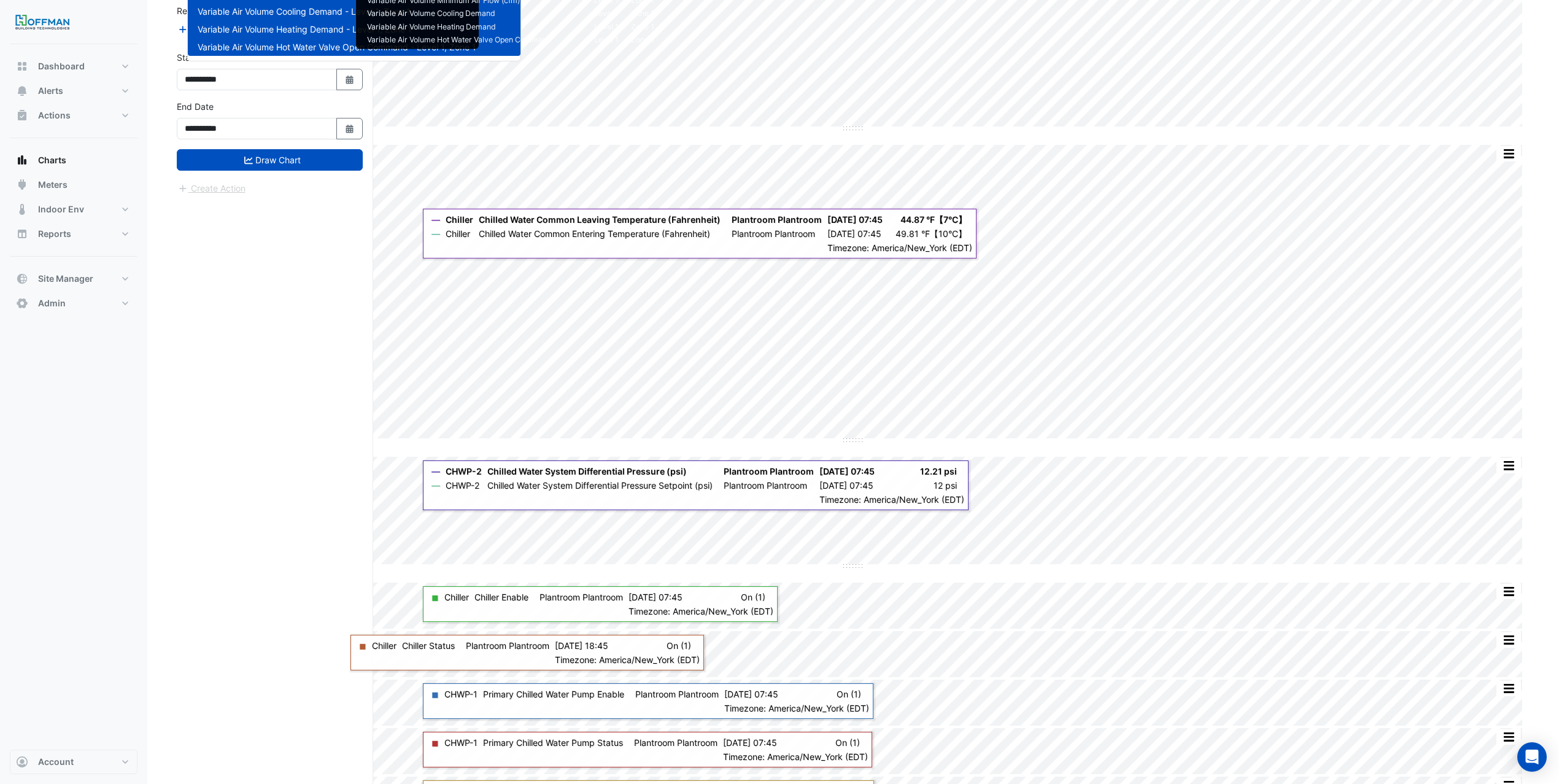
scroll to position [288, 0]
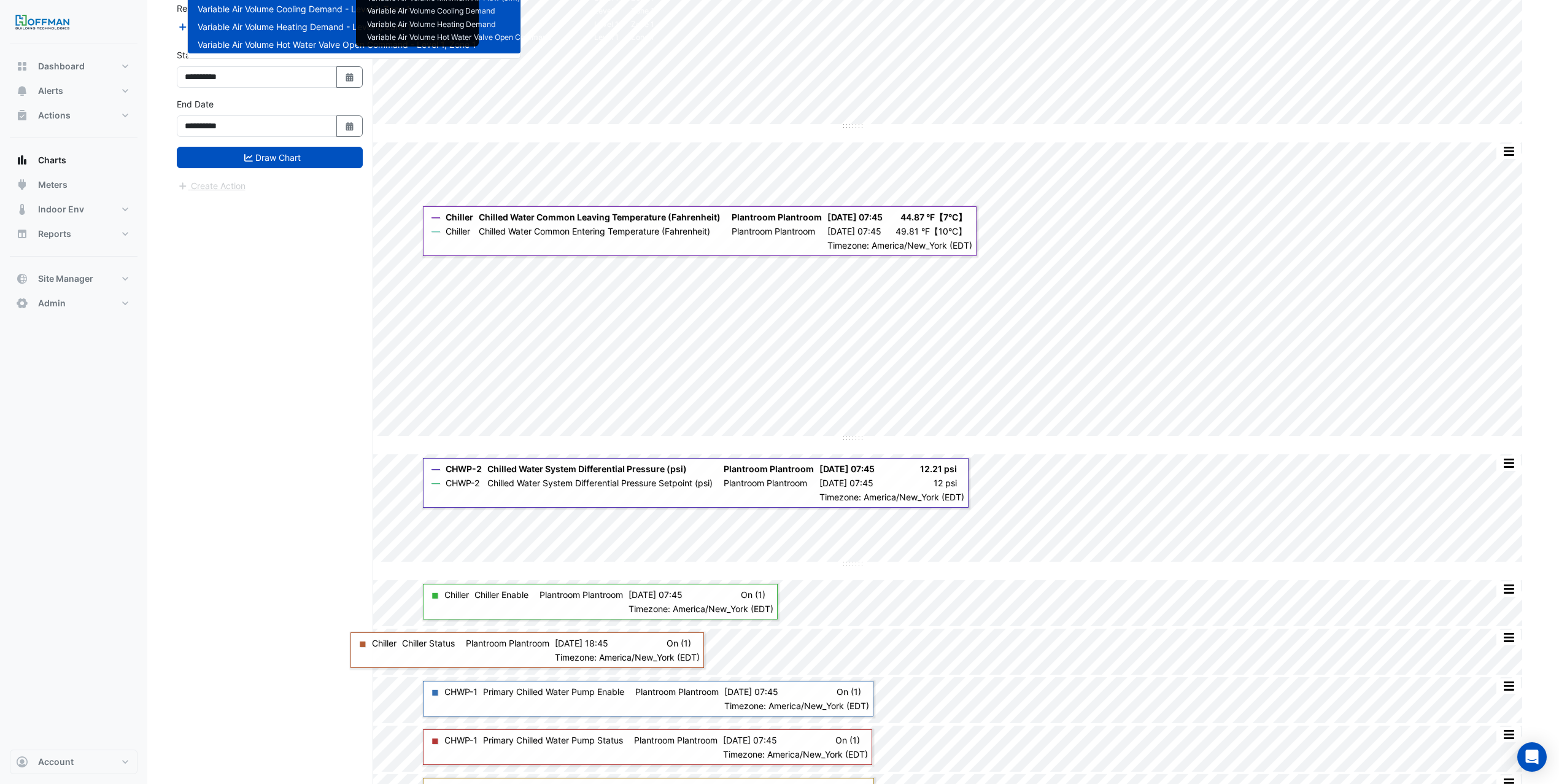
click at [261, 325] on div "**********" at bounding box center [275, 336] width 196 height 1068
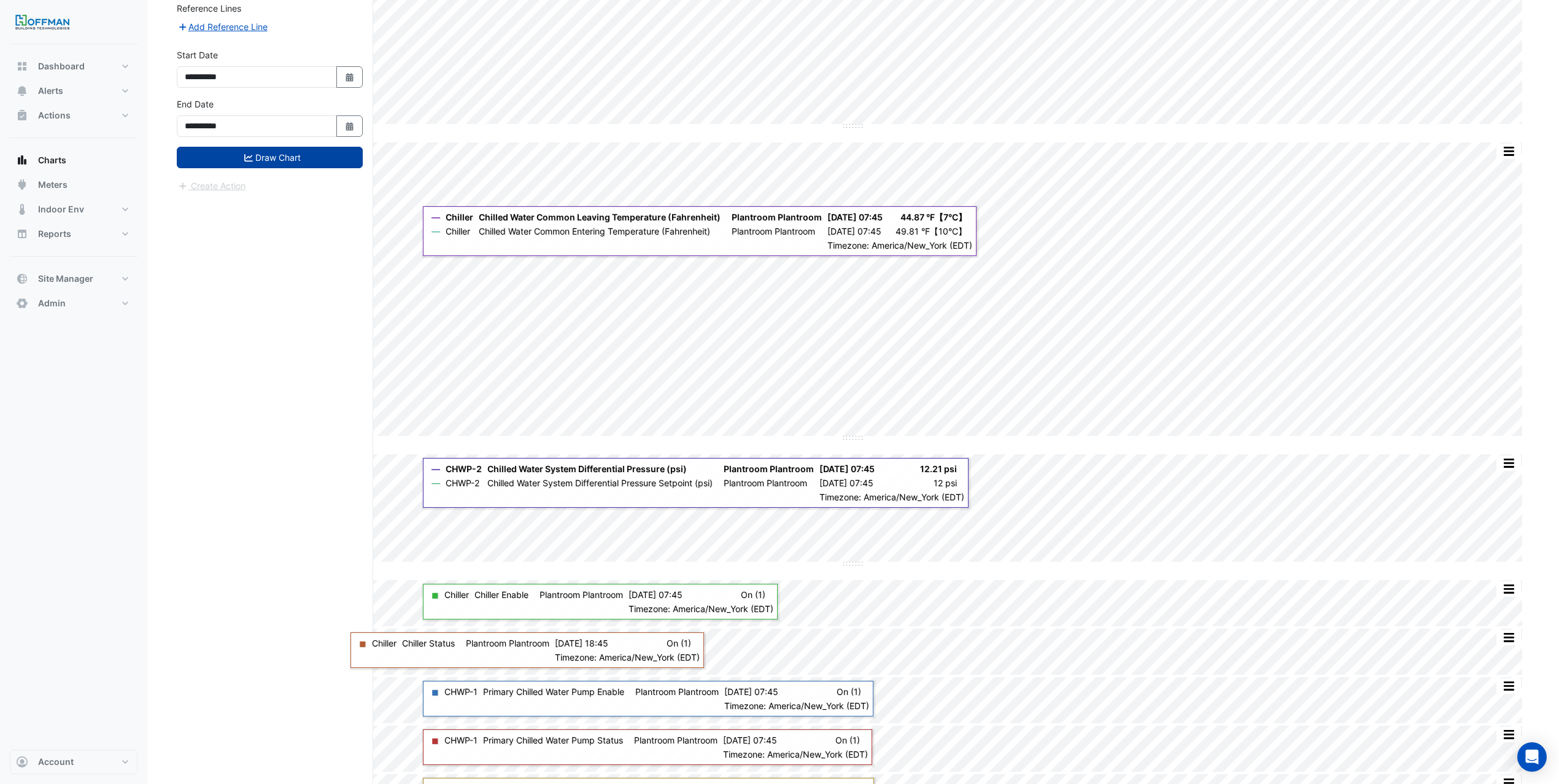
click at [263, 167] on button "Draw Chart" at bounding box center [270, 156] width 186 height 21
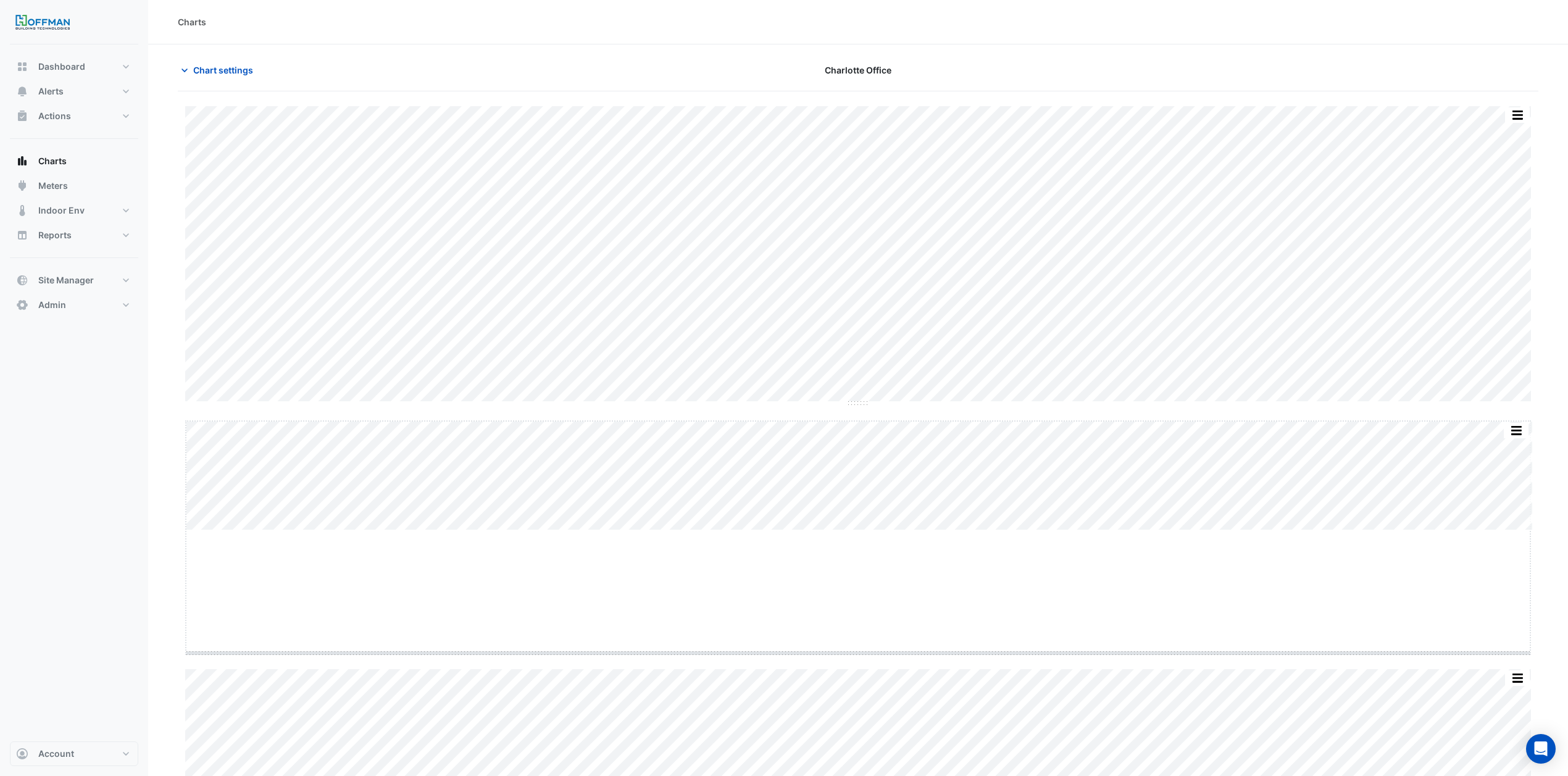
drag, startPoint x: 863, startPoint y: 531, endPoint x: 844, endPoint y: 649, distance: 119.5
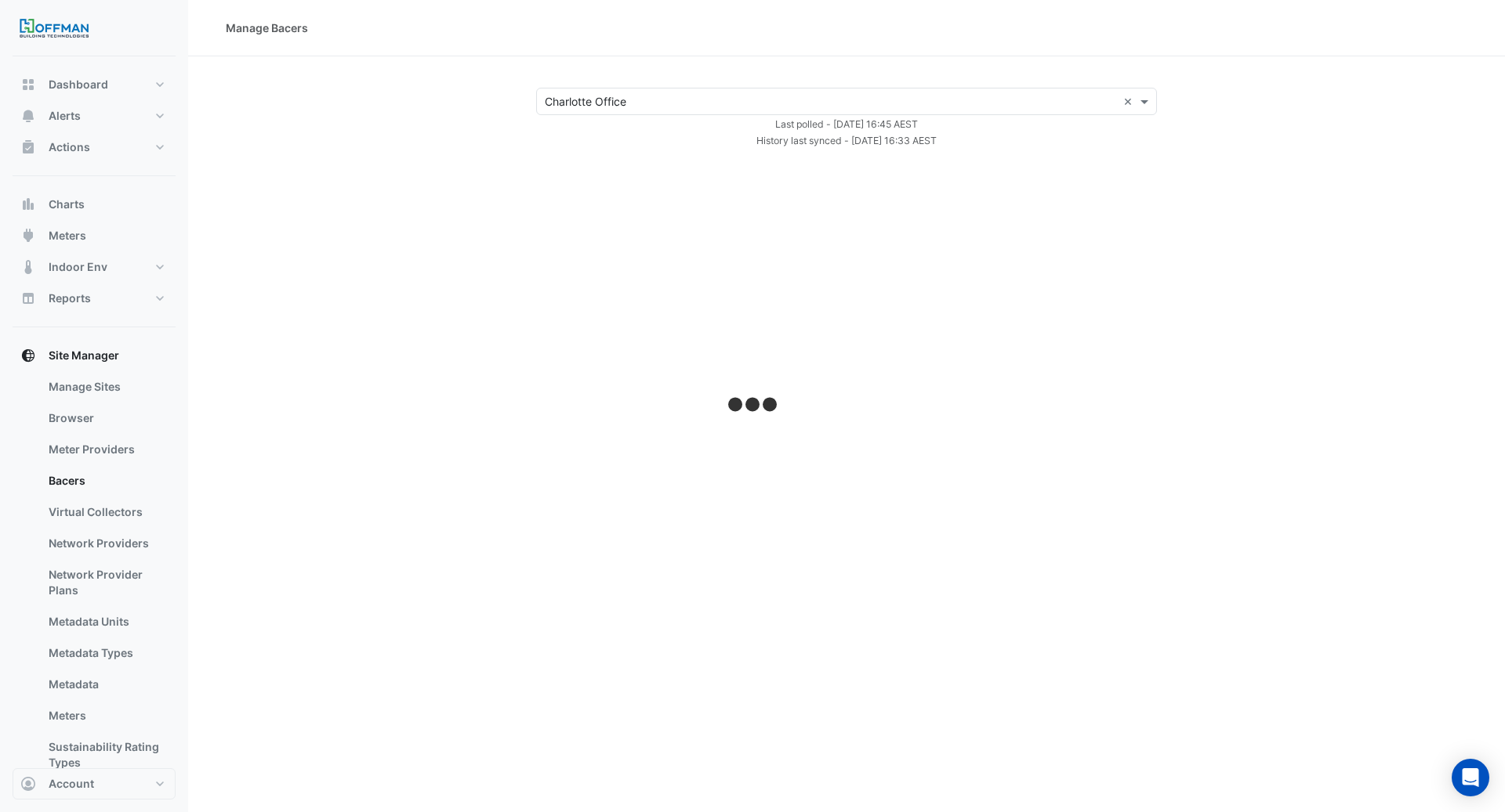
select select "***"
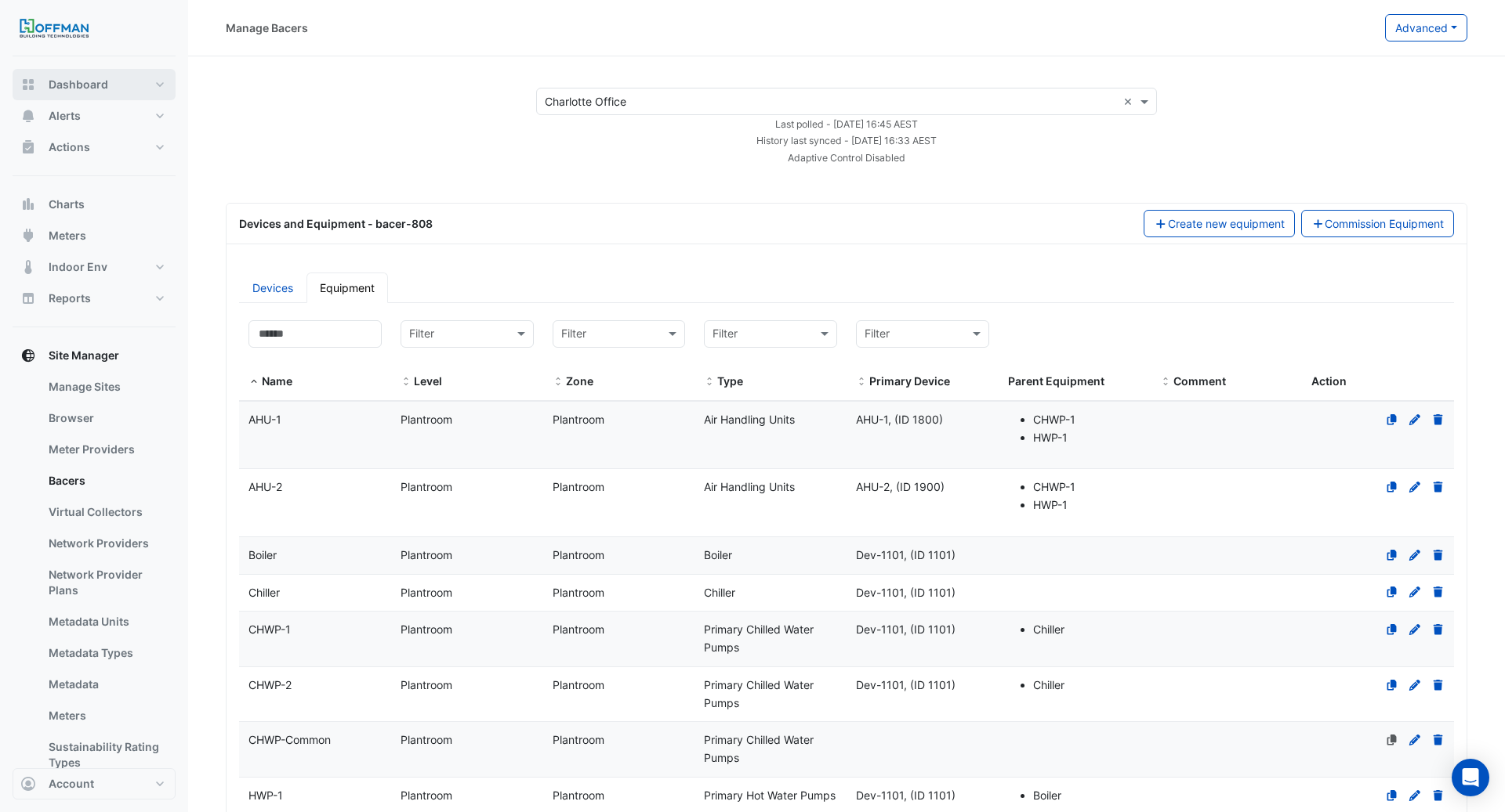
click at [84, 87] on span "Dashboard" at bounding box center [79, 85] width 60 height 16
select select "***"
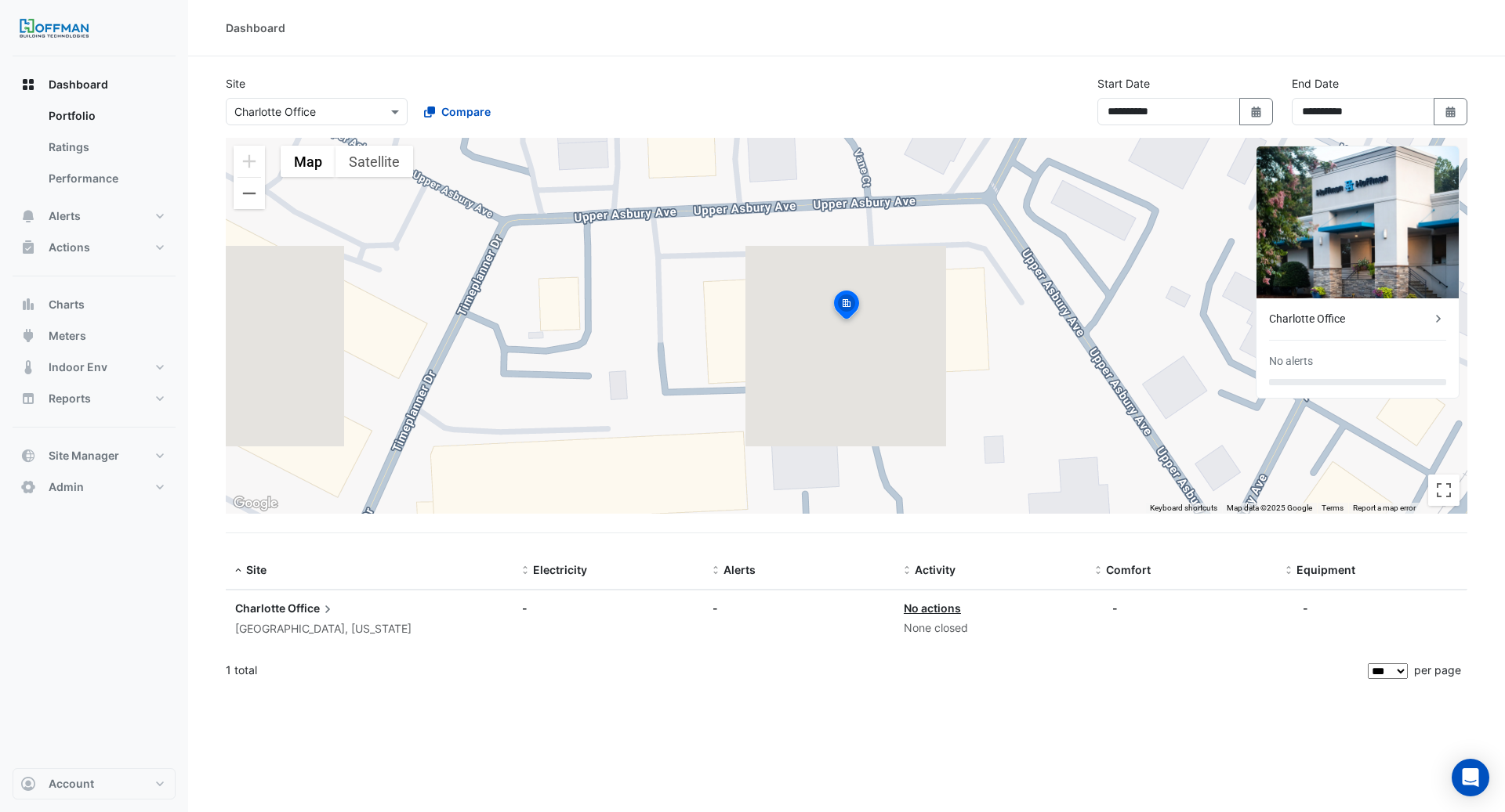
click at [313, 600] on span "Office" at bounding box center [312, 608] width 48 height 17
